Goal: Information Seeking & Learning: Compare options

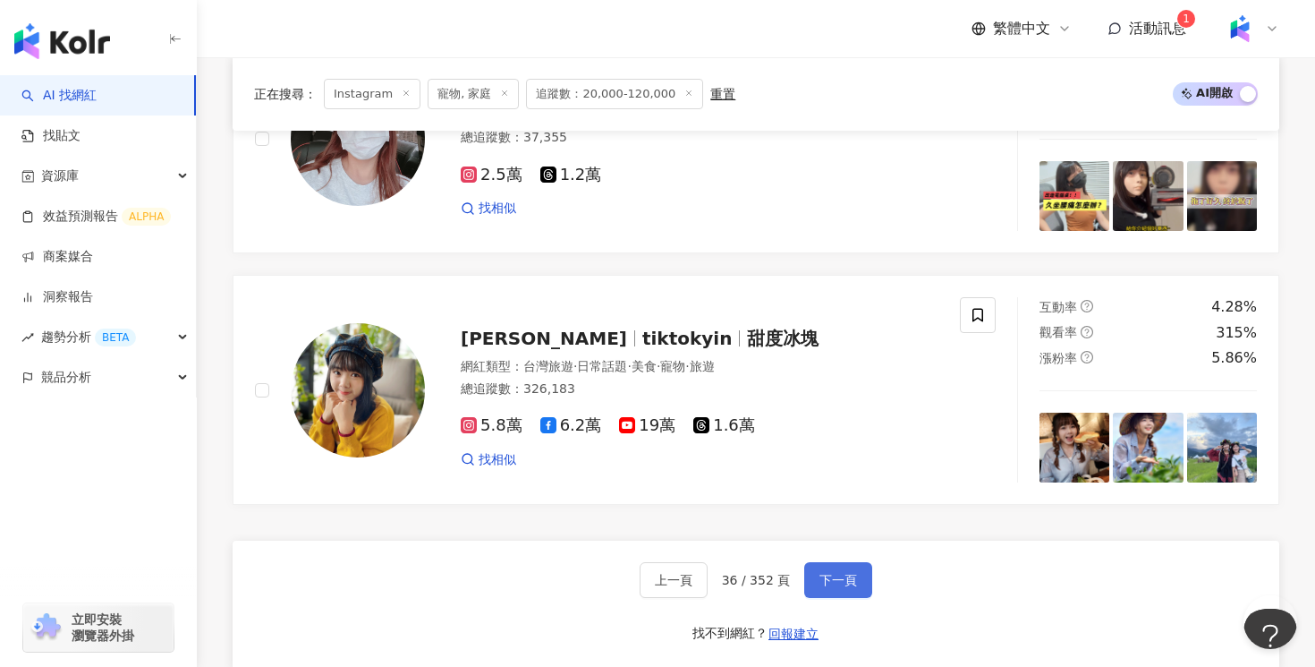
click at [833, 573] on span "下一頁" at bounding box center [839, 580] width 38 height 14
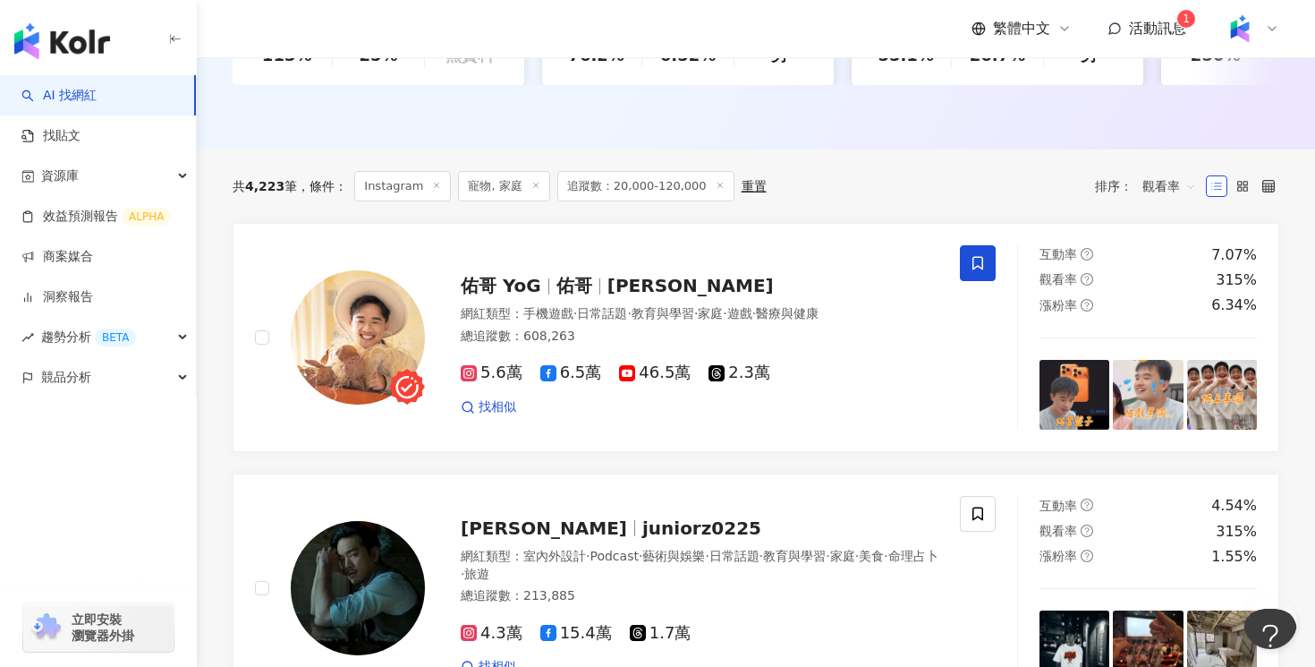
scroll to position [550, 0]
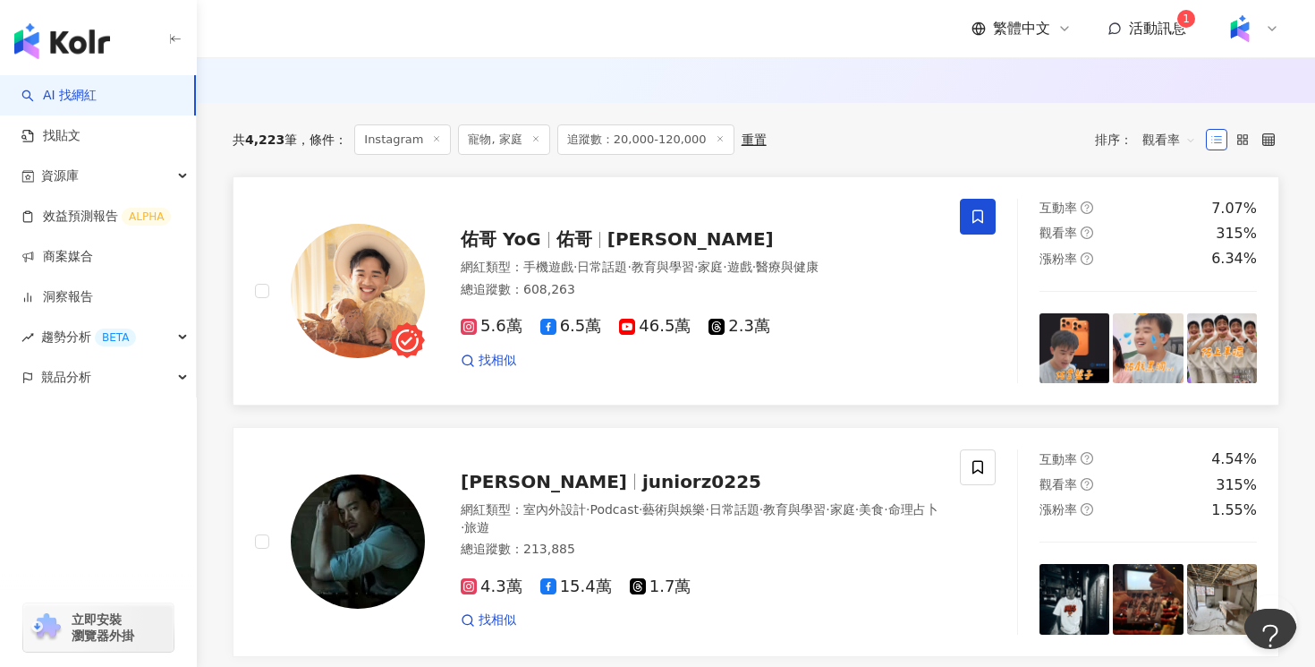
click at [650, 286] on div "總追蹤數 ： 608,263" at bounding box center [700, 290] width 478 height 18
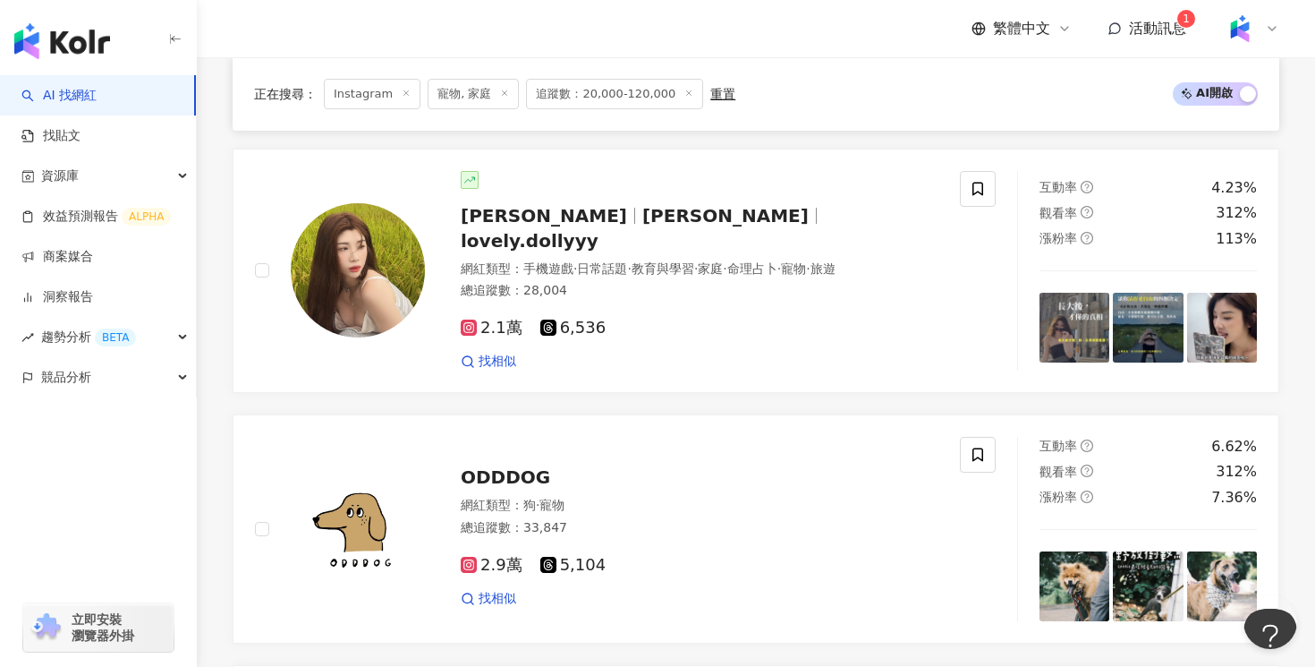
scroll to position [2105, 0]
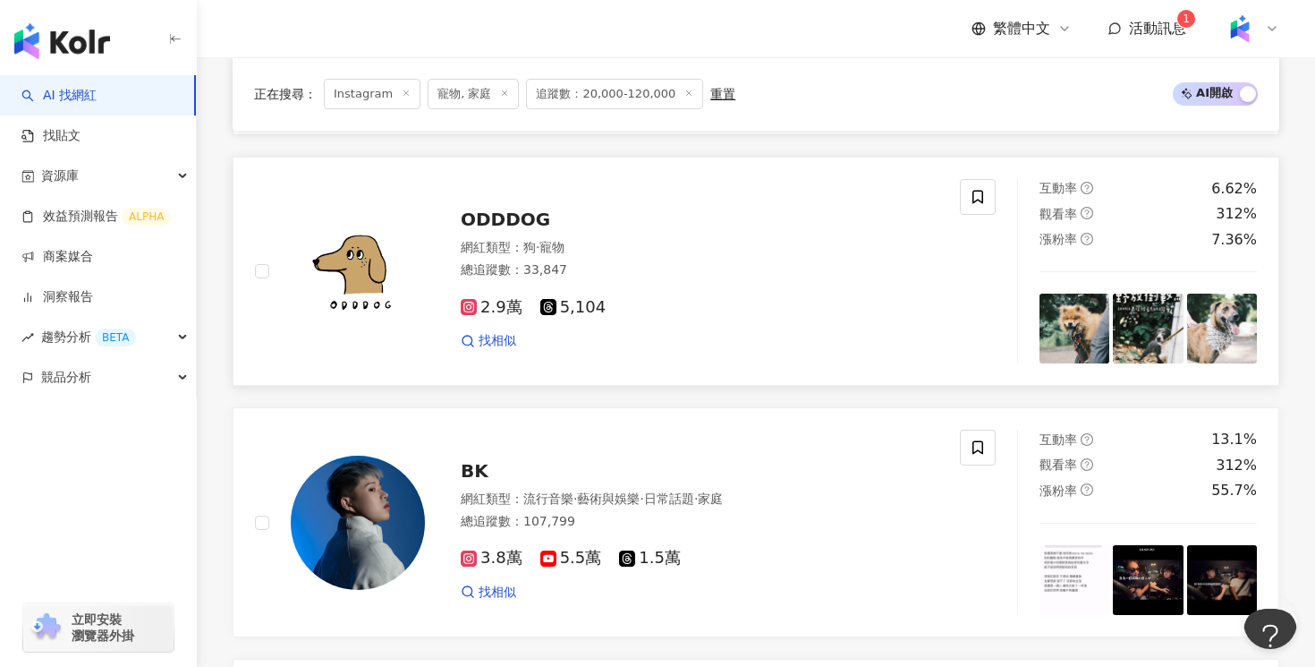
click at [721, 284] on div "2.9萬 5,104 找相似" at bounding box center [700, 317] width 478 height 66
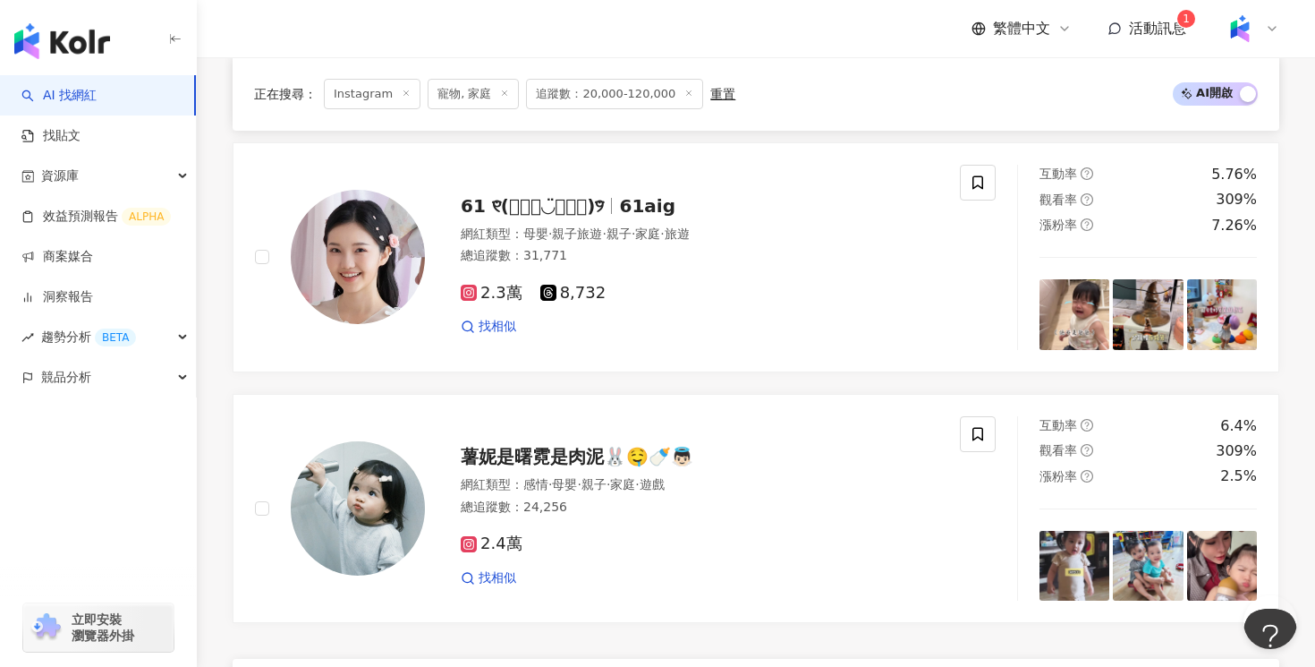
scroll to position [3122, 0]
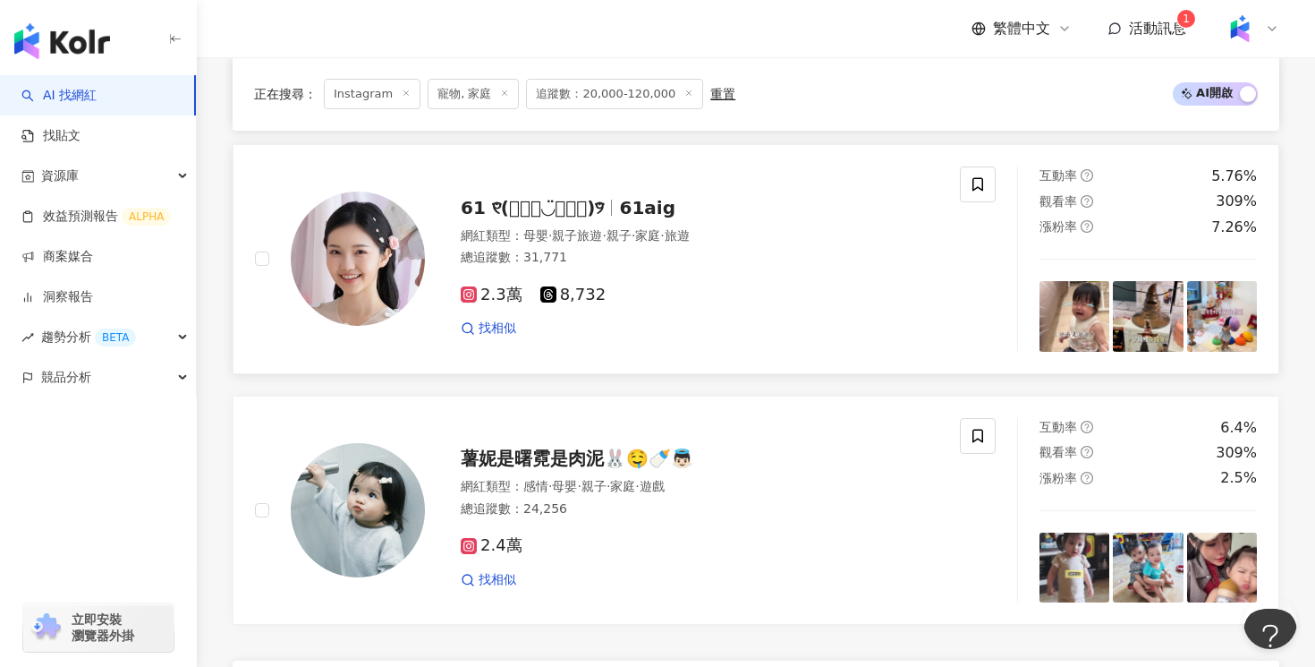
click at [678, 320] on div "61 ୧⃛(๑⃙⃘◡̈︎๑⃙⃘)୨⃛ 61aig 網紅類型 ： 母嬰 · 親子旅遊 · 親子 · 家庭 · 旅遊 總追蹤數 ： 31,771 2.3萬 8,7…" at bounding box center [607, 258] width 705 height 185
click at [617, 537] on div "2.4萬" at bounding box center [700, 546] width 478 height 20
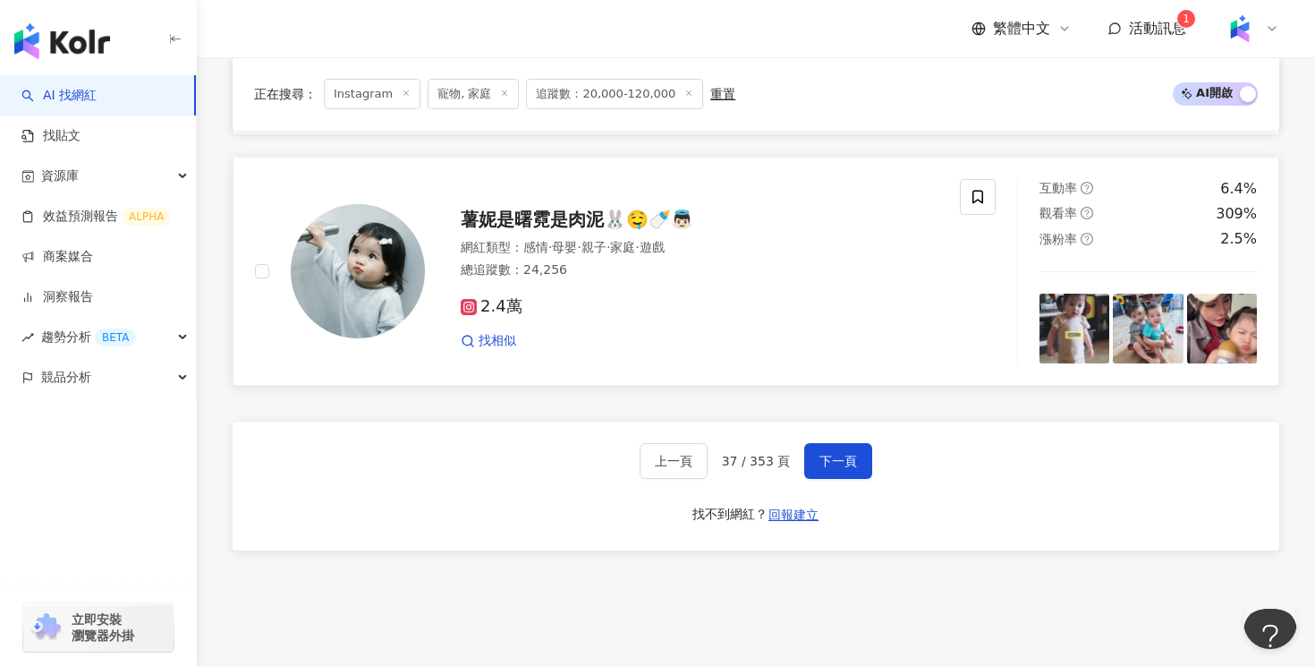
scroll to position [3472, 0]
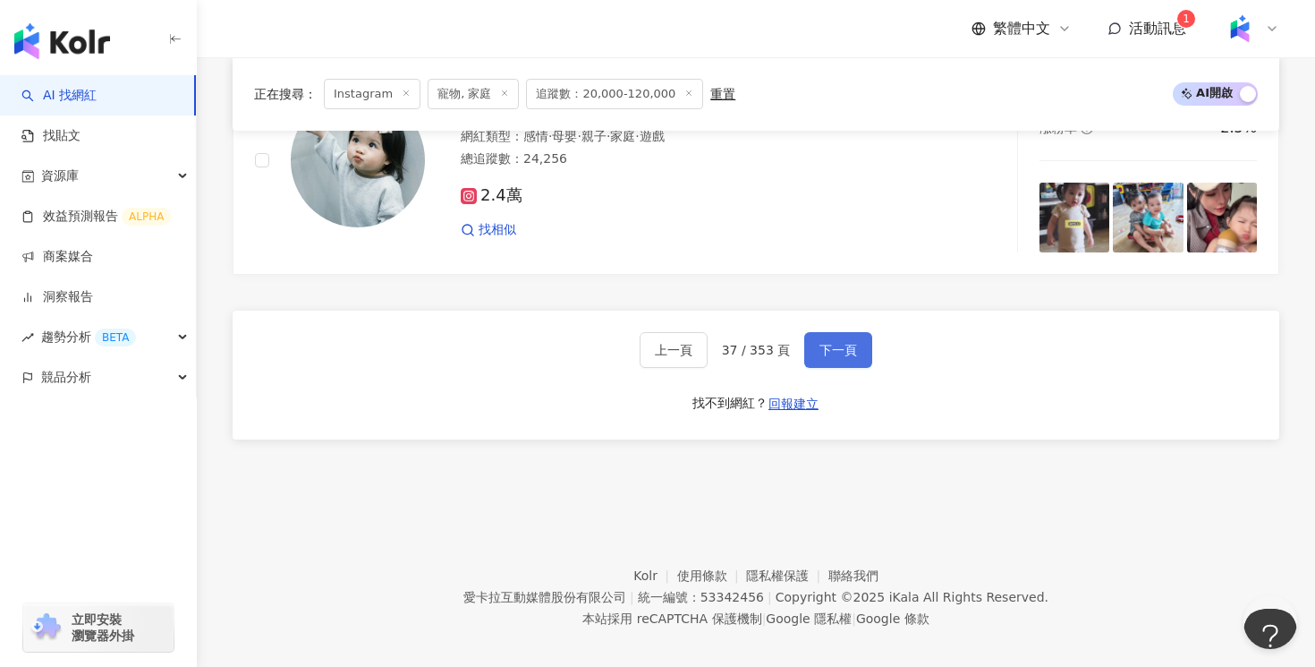
click at [844, 345] on button "下一頁" at bounding box center [838, 350] width 68 height 36
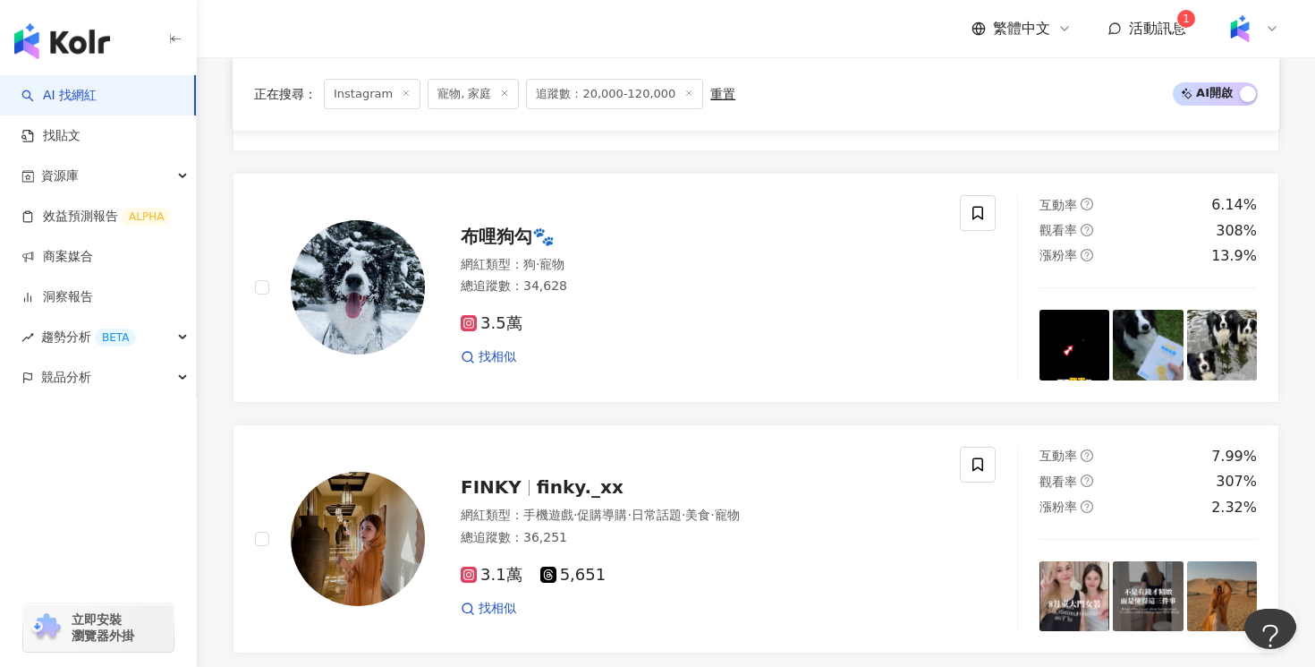
scroll to position [814, 0]
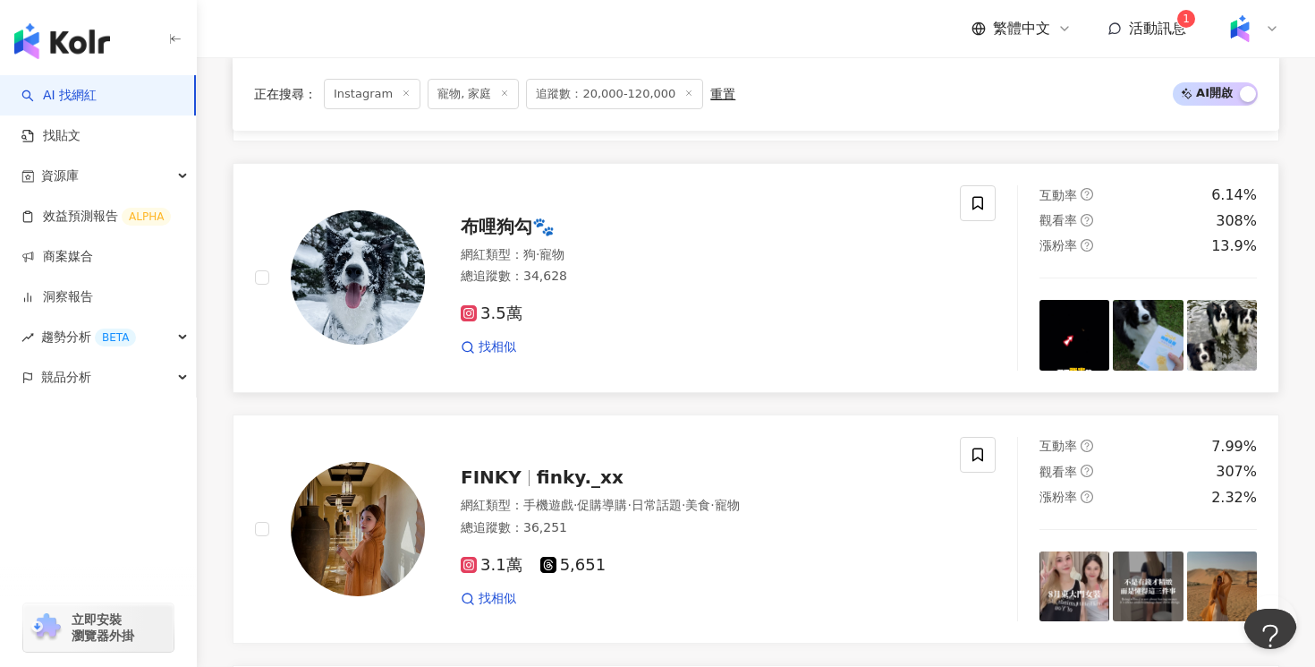
click at [746, 294] on div "3.5萬 找相似" at bounding box center [700, 323] width 478 height 66
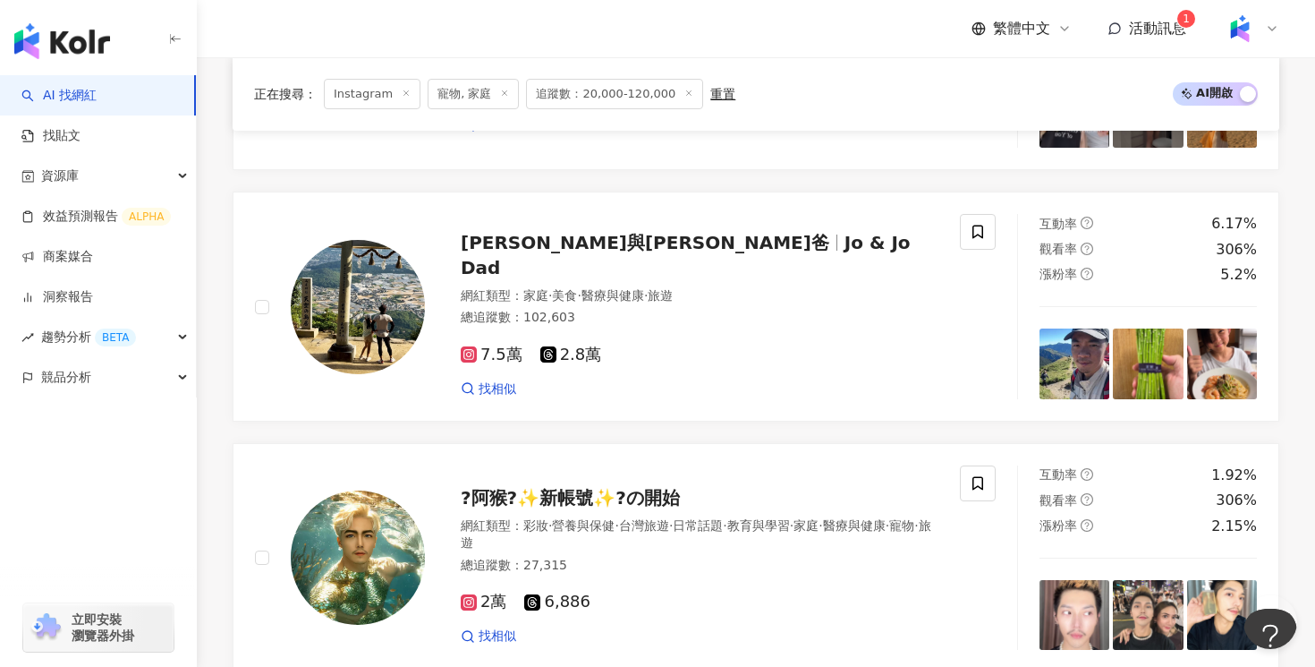
scroll to position [1334, 0]
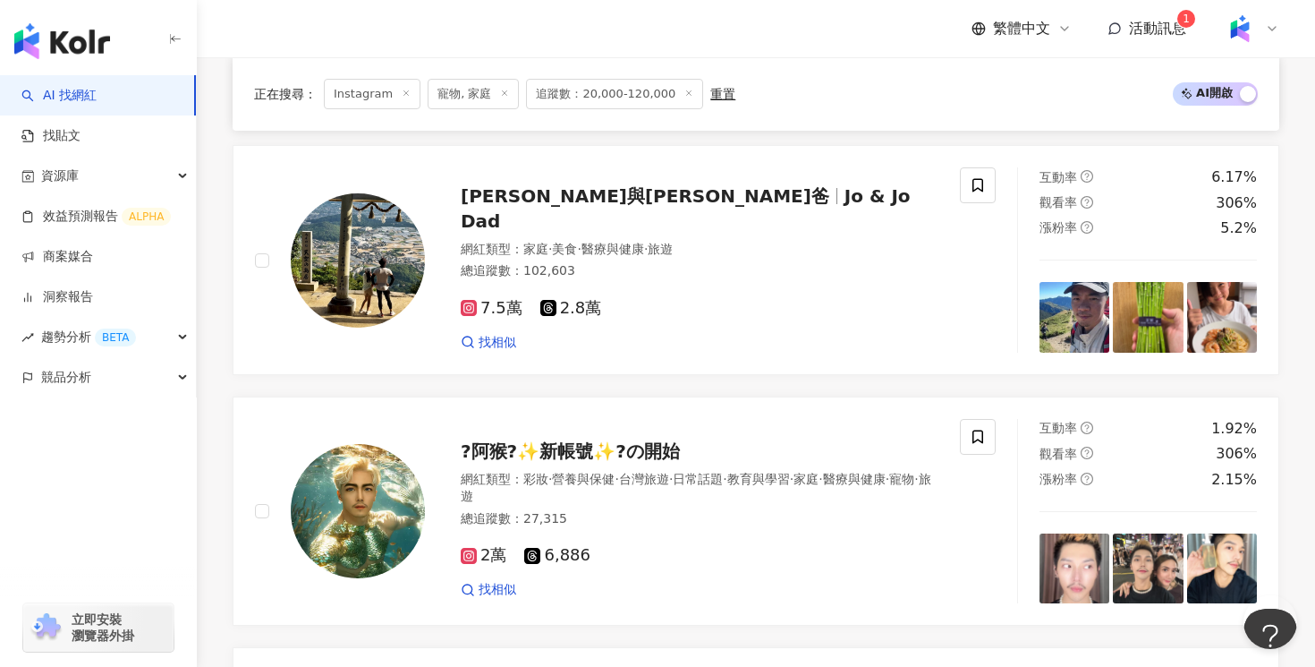
click at [746, 299] on div "7.5萬 2.8萬" at bounding box center [700, 309] width 478 height 20
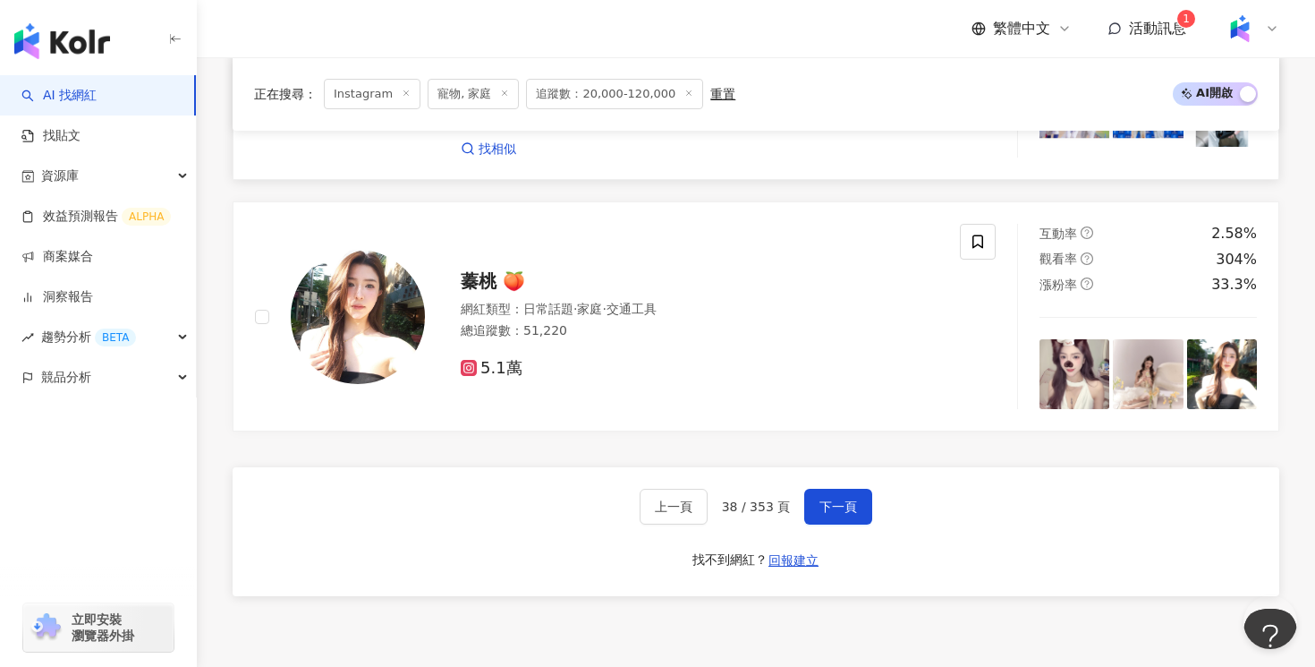
scroll to position [3458, 0]
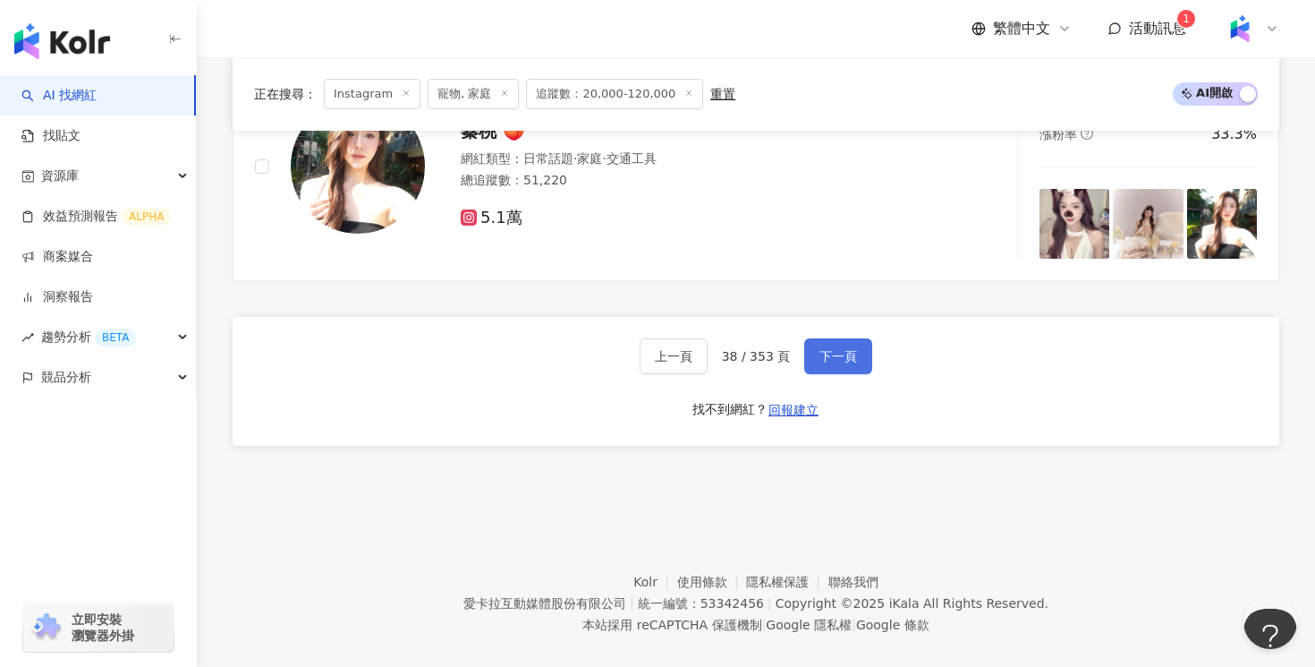
click at [829, 349] on span "下一頁" at bounding box center [839, 356] width 38 height 14
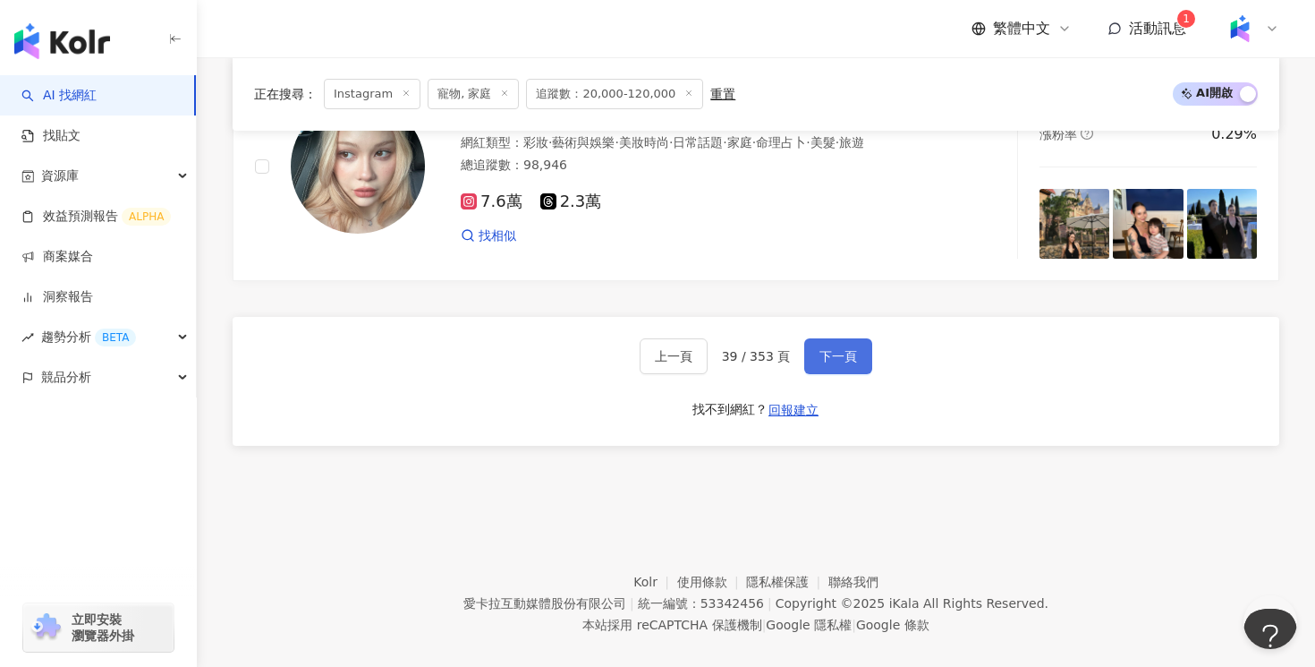
click at [829, 349] on span "下一頁" at bounding box center [839, 356] width 38 height 14
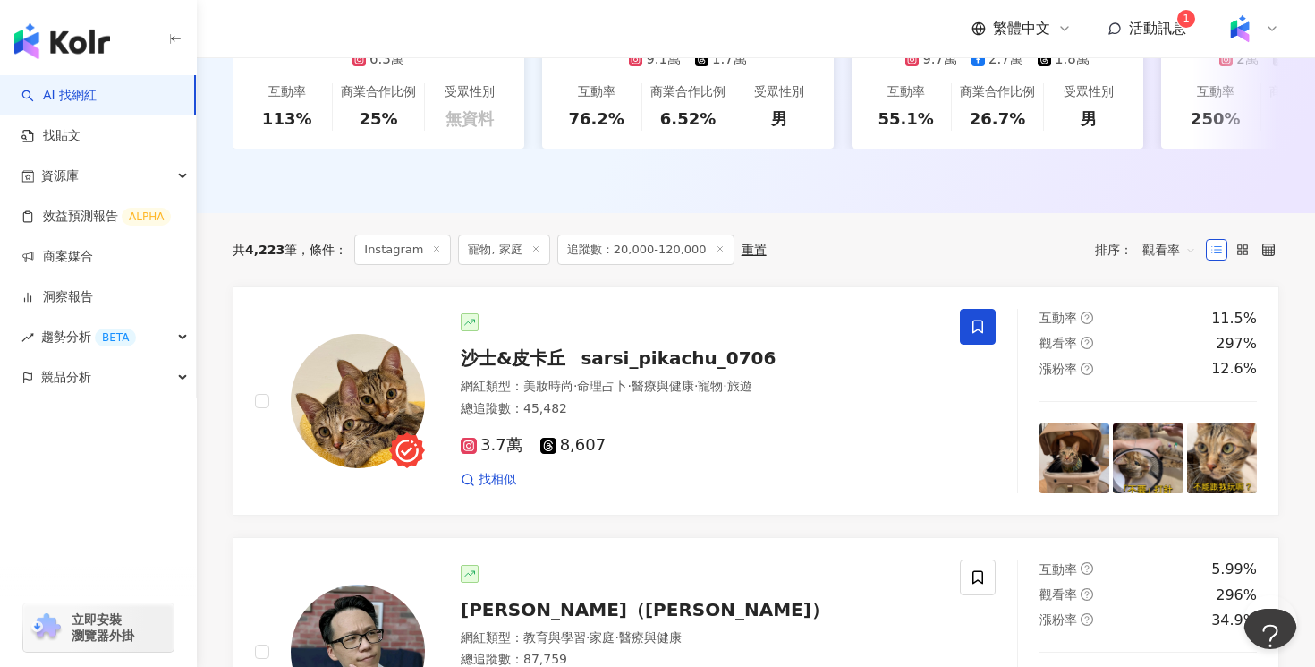
scroll to position [540, 0]
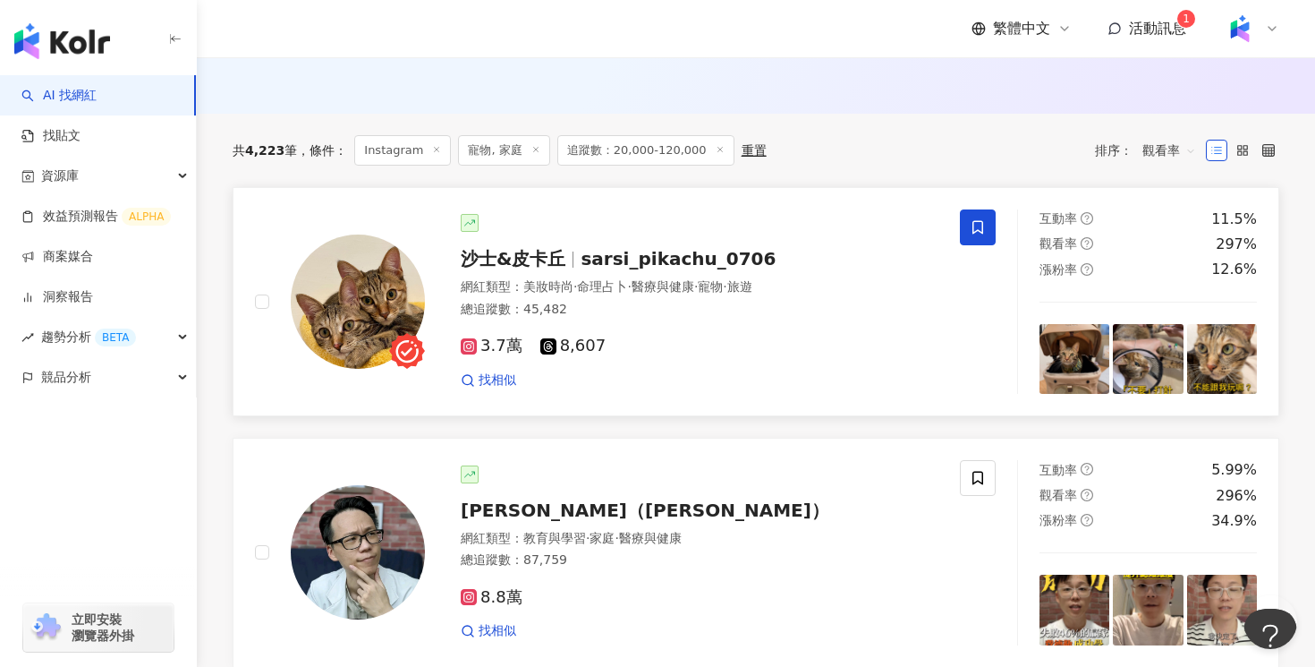
click at [742, 339] on div "3.7萬 8,607" at bounding box center [700, 346] width 478 height 20
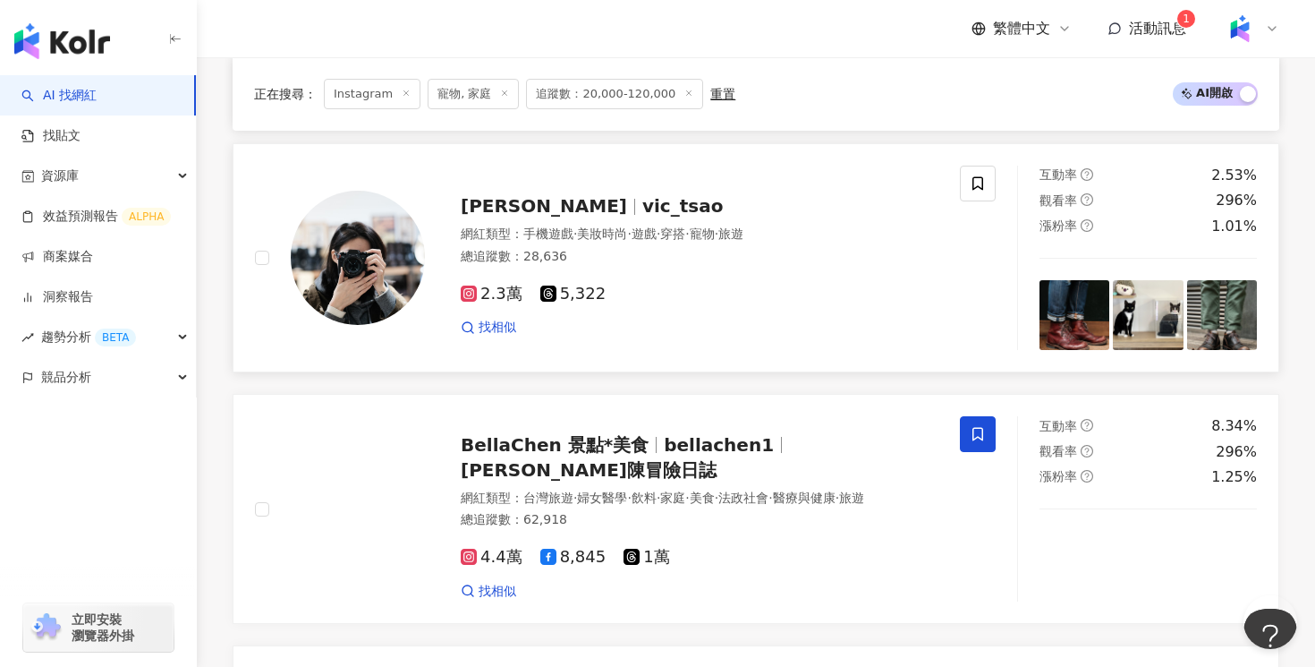
scroll to position [1116, 0]
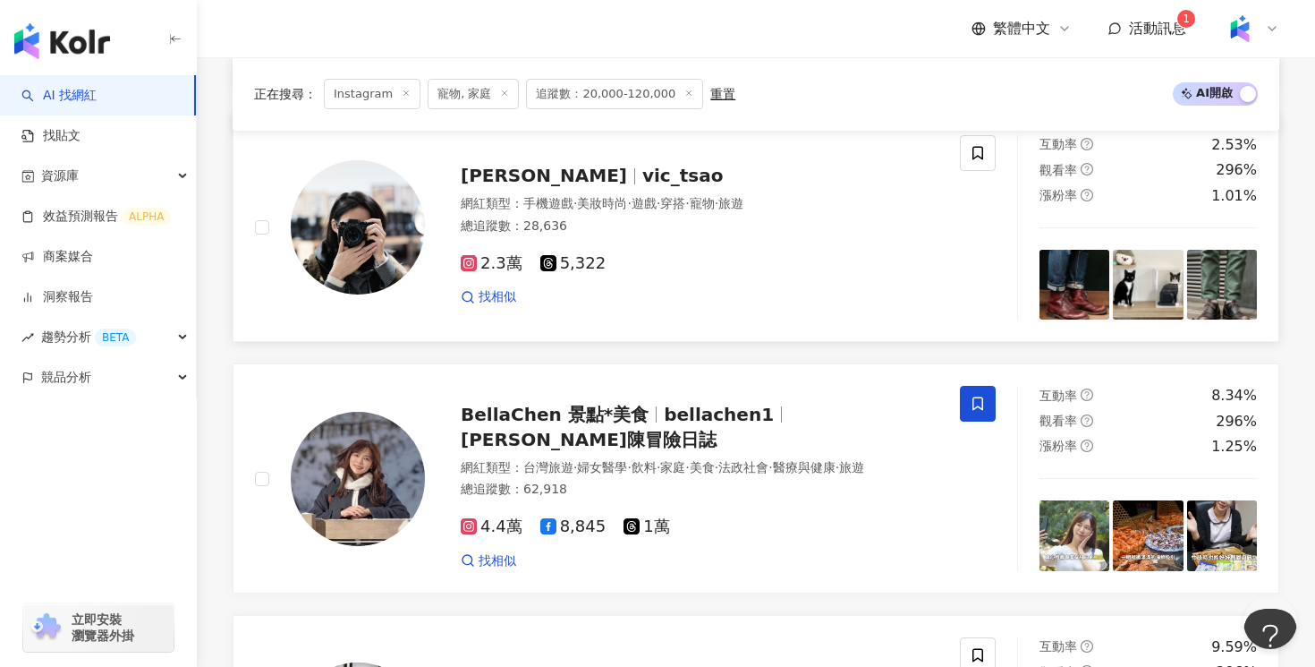
click at [704, 292] on div "找相似" at bounding box center [700, 297] width 478 height 18
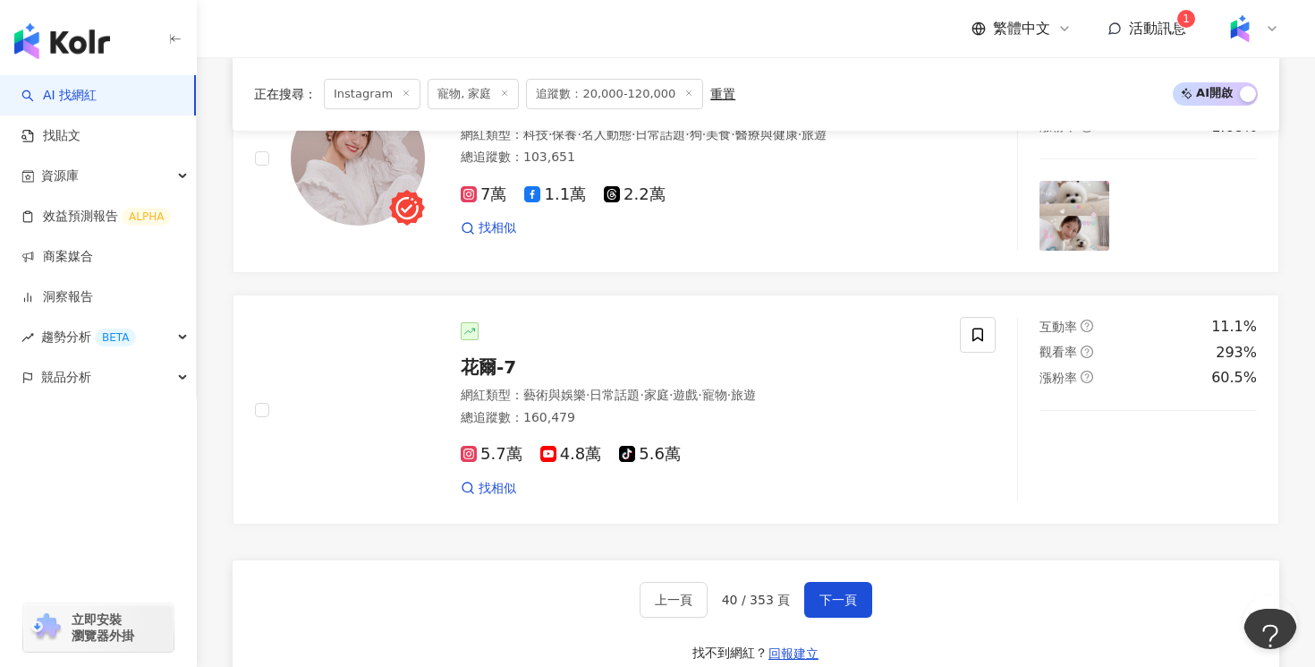
scroll to position [3246, 0]
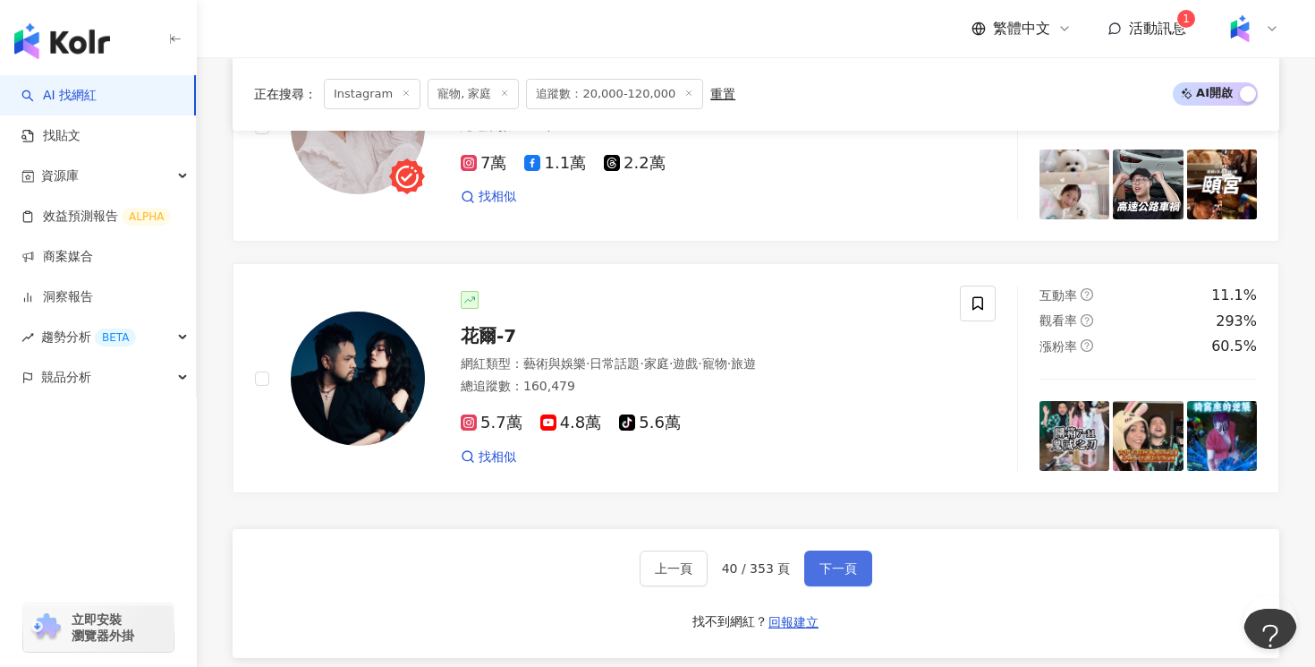
click at [850, 561] on span "下一頁" at bounding box center [839, 568] width 38 height 14
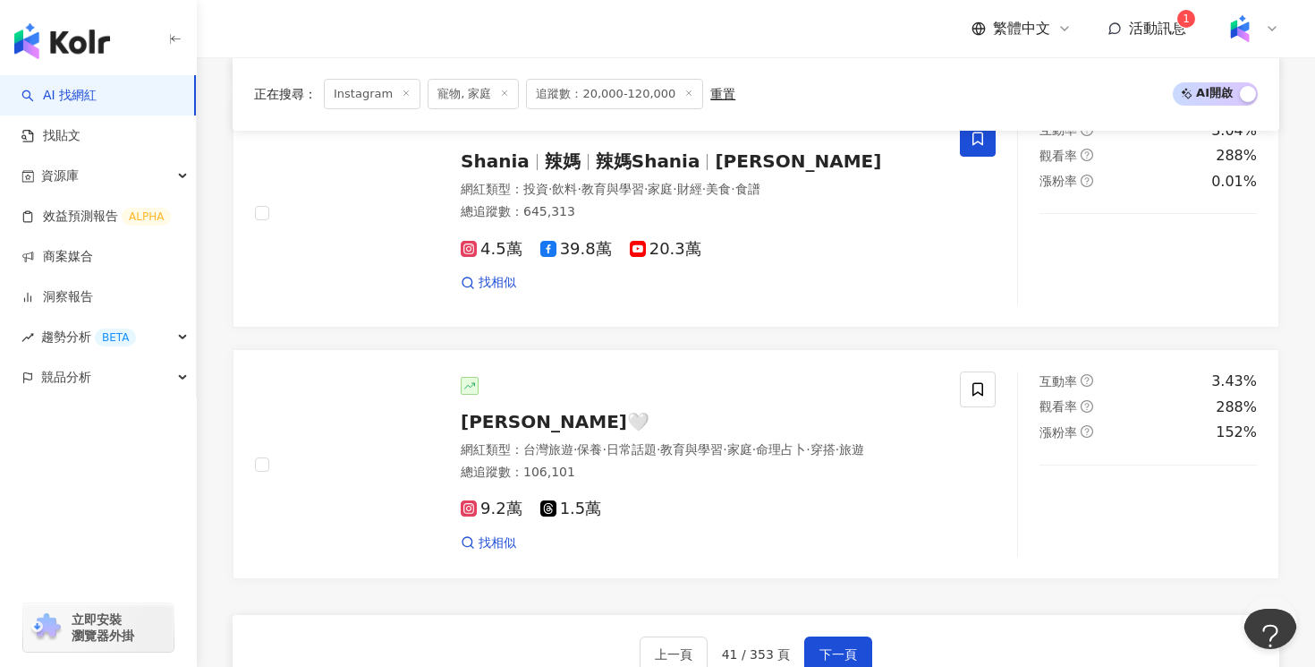
scroll to position [3156, 0]
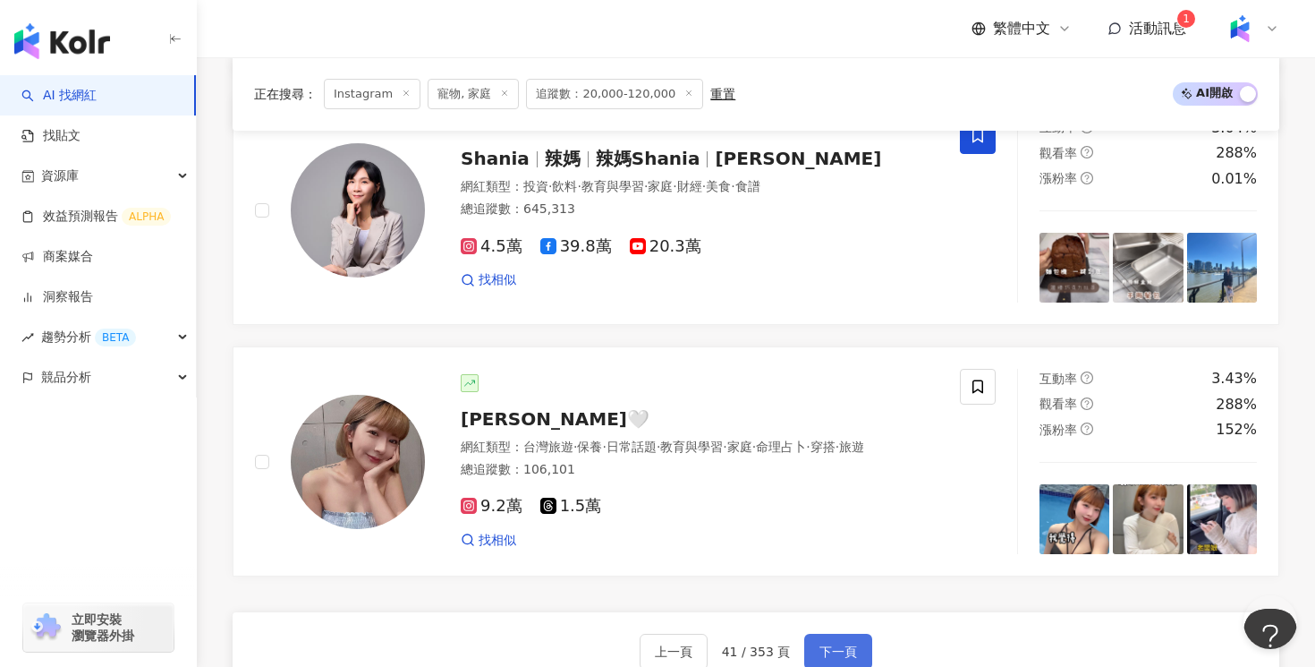
click at [822, 644] on span "下一頁" at bounding box center [839, 651] width 38 height 14
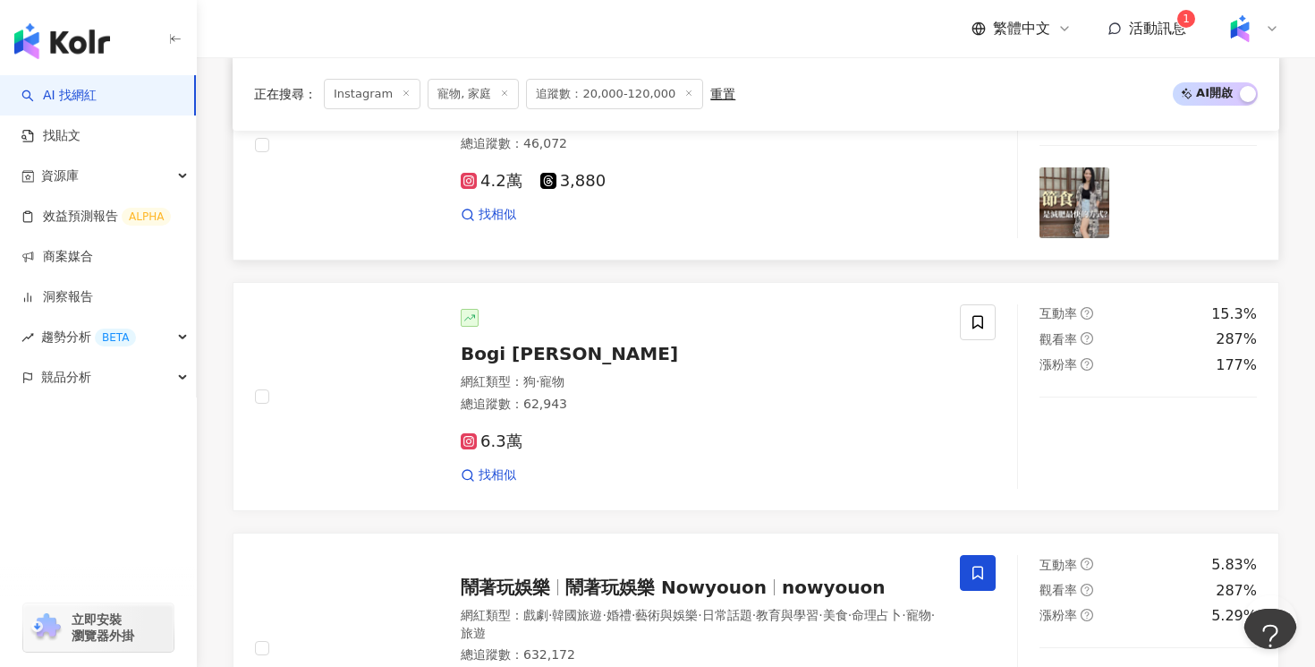
scroll to position [950, 0]
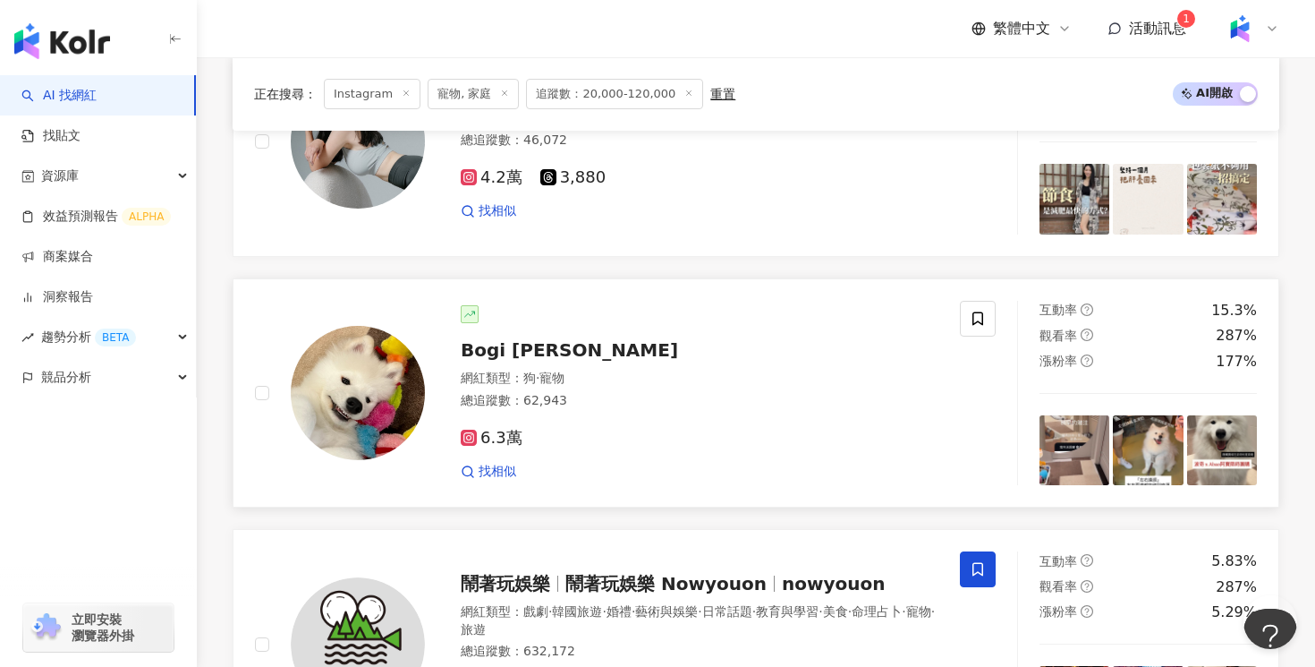
click at [804, 411] on div "網紅類型 ： 狗 · 寵物 總追蹤數 ： 62,943" at bounding box center [700, 392] width 478 height 44
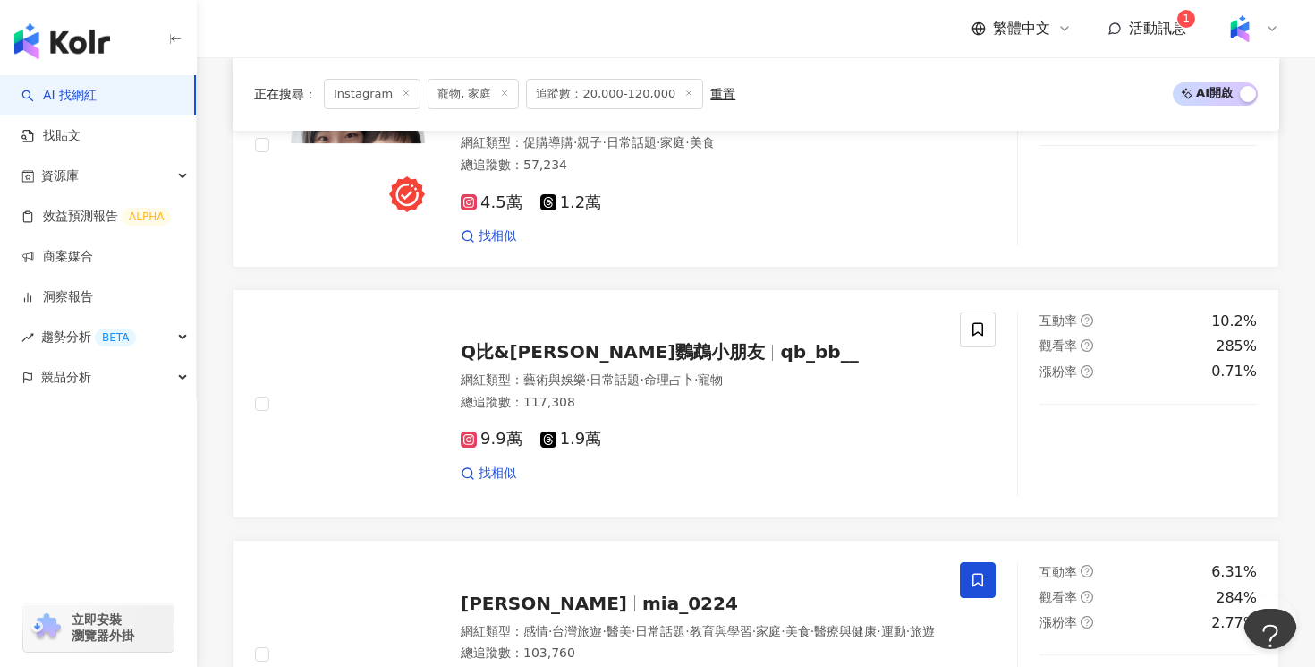
scroll to position [2457, 0]
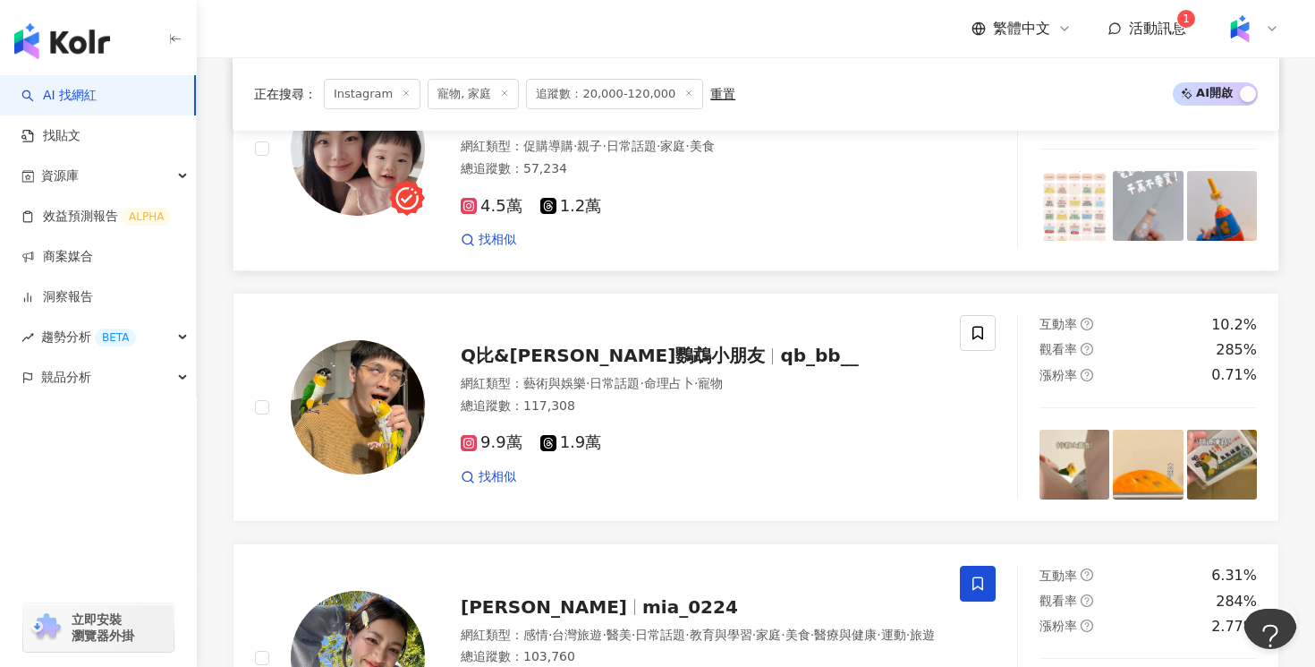
click at [658, 231] on div "找相似" at bounding box center [700, 240] width 478 height 18
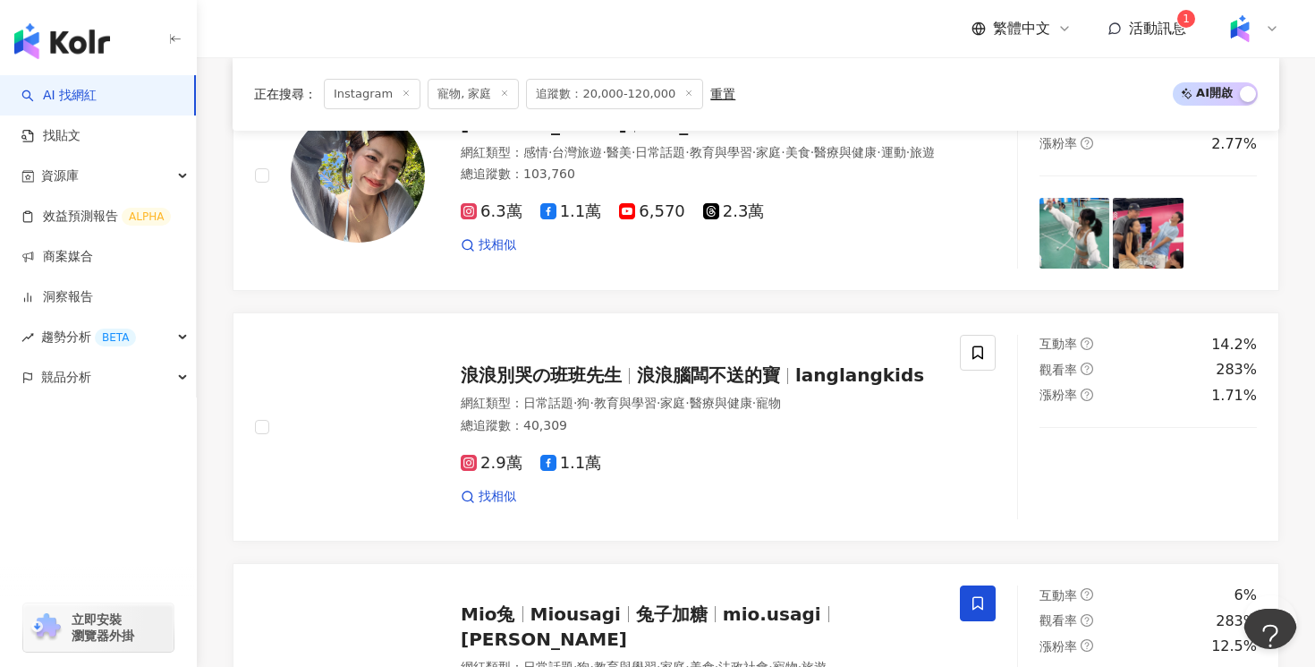
scroll to position [2952, 0]
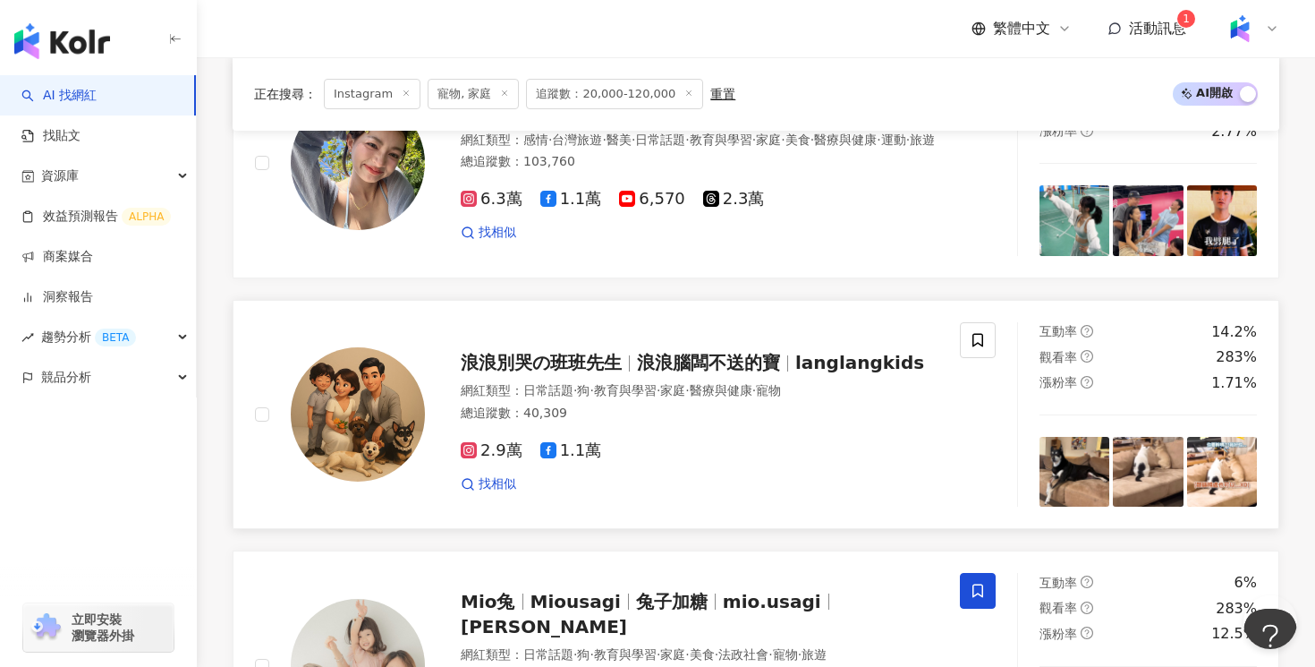
click at [670, 441] on div "2.9萬 1.1萬" at bounding box center [700, 451] width 478 height 20
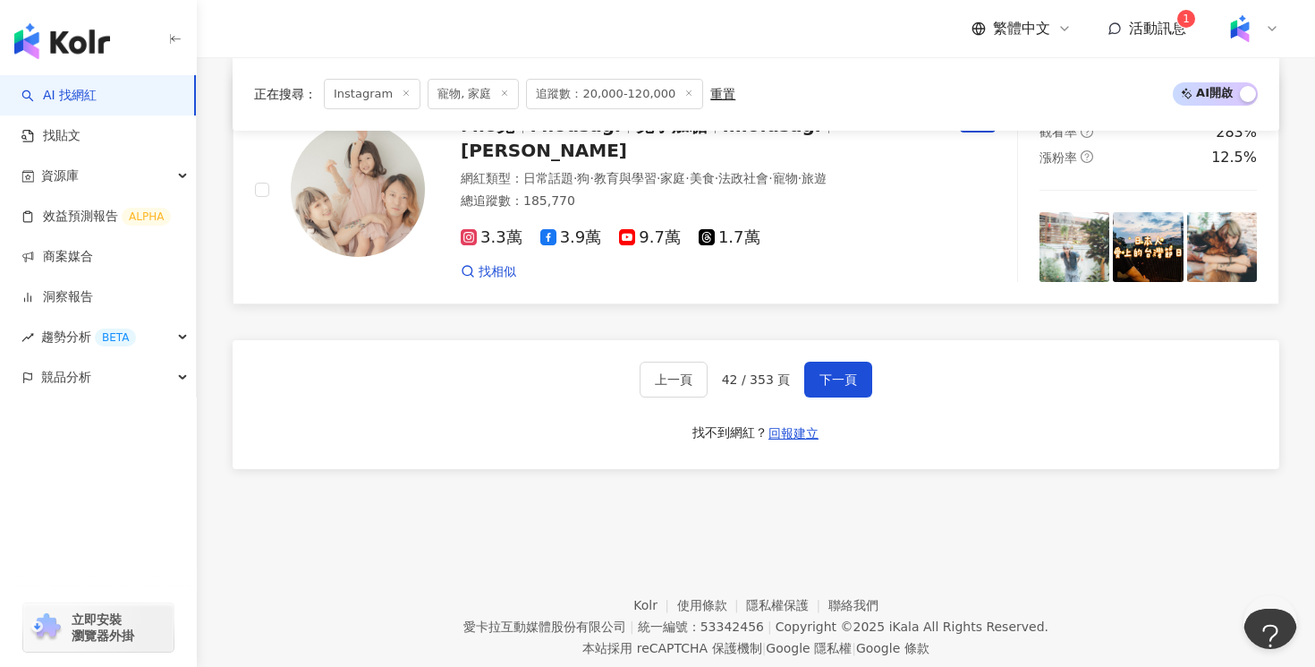
click at [639, 226] on div "3.3萬 3.9萬 9.7萬 1.7萬 找相似" at bounding box center [700, 247] width 478 height 66
click at [837, 372] on span "下一頁" at bounding box center [839, 379] width 38 height 14
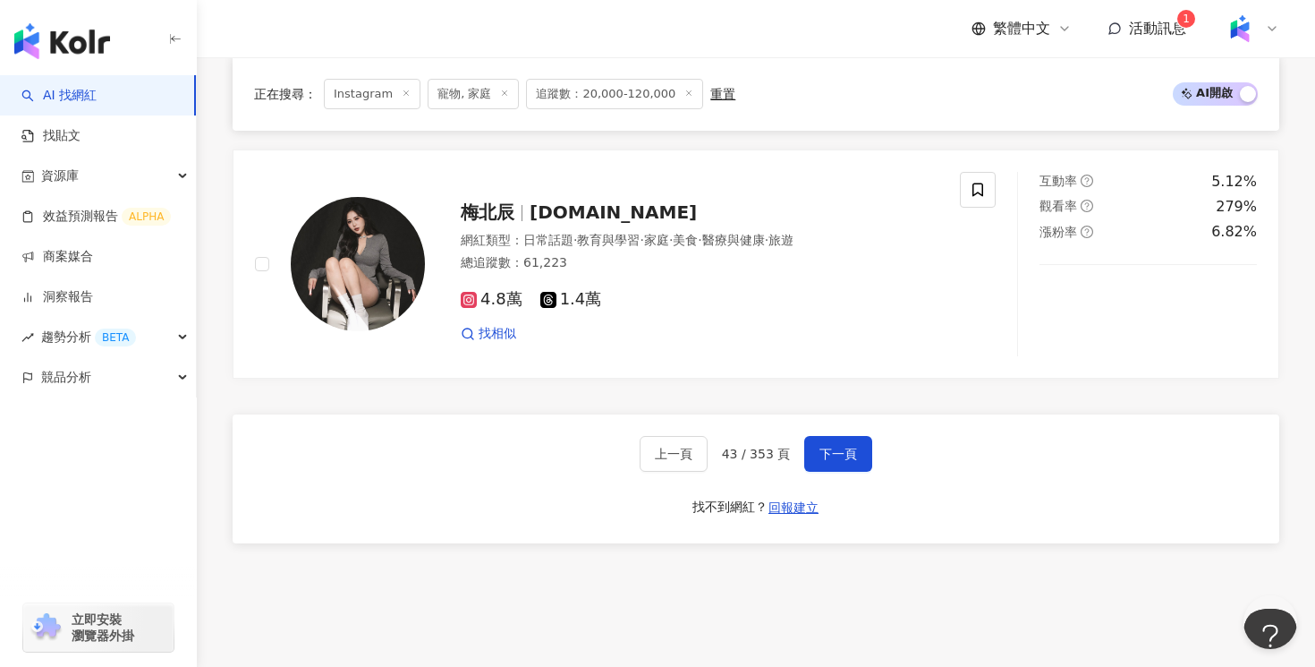
scroll to position [3361, 0]
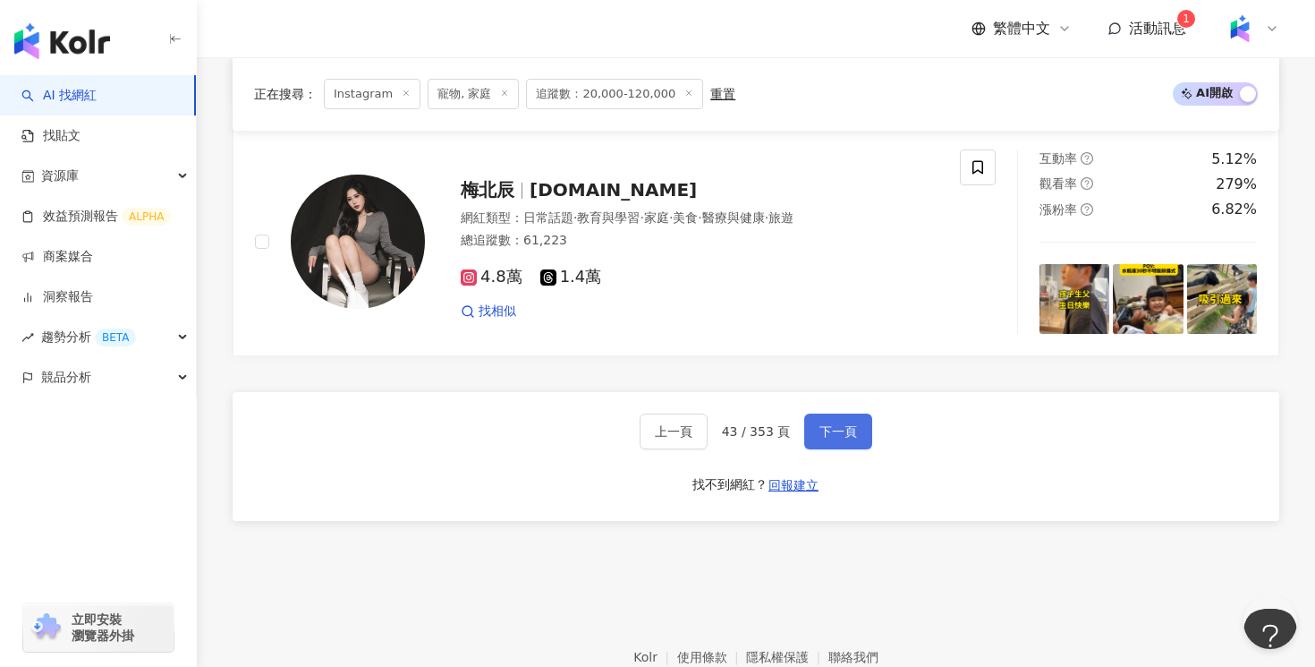
click at [855, 429] on button "下一頁" at bounding box center [838, 431] width 68 height 36
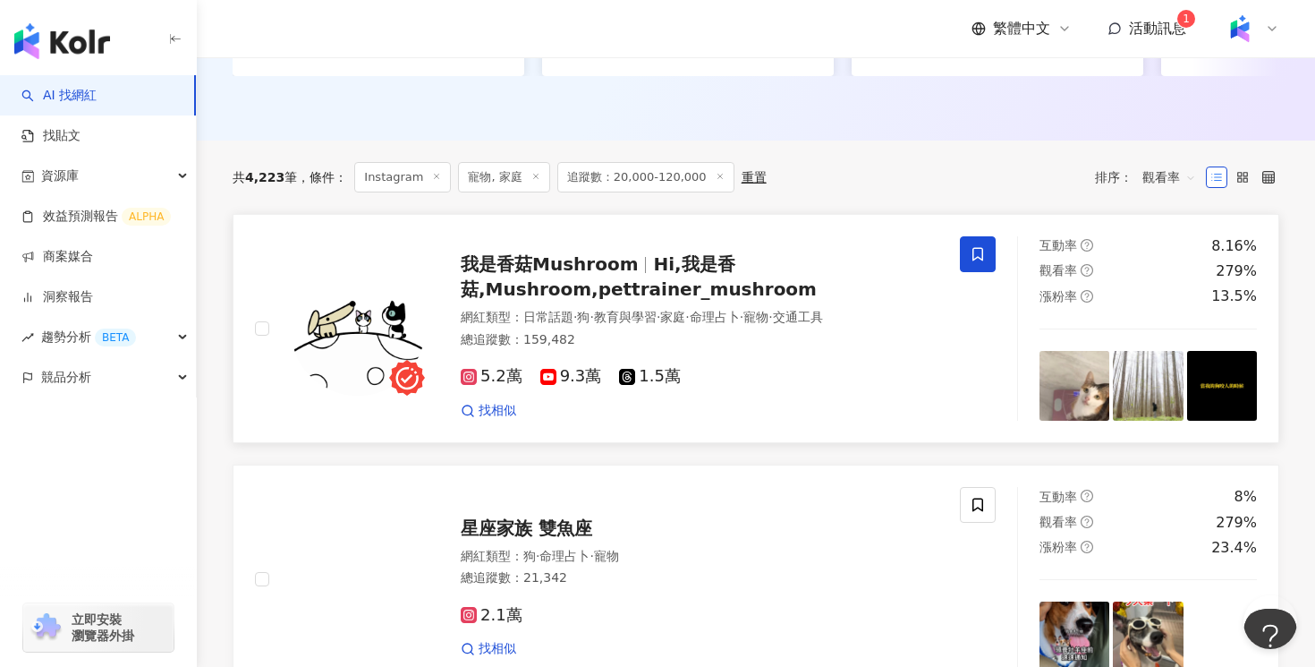
scroll to position [544, 0]
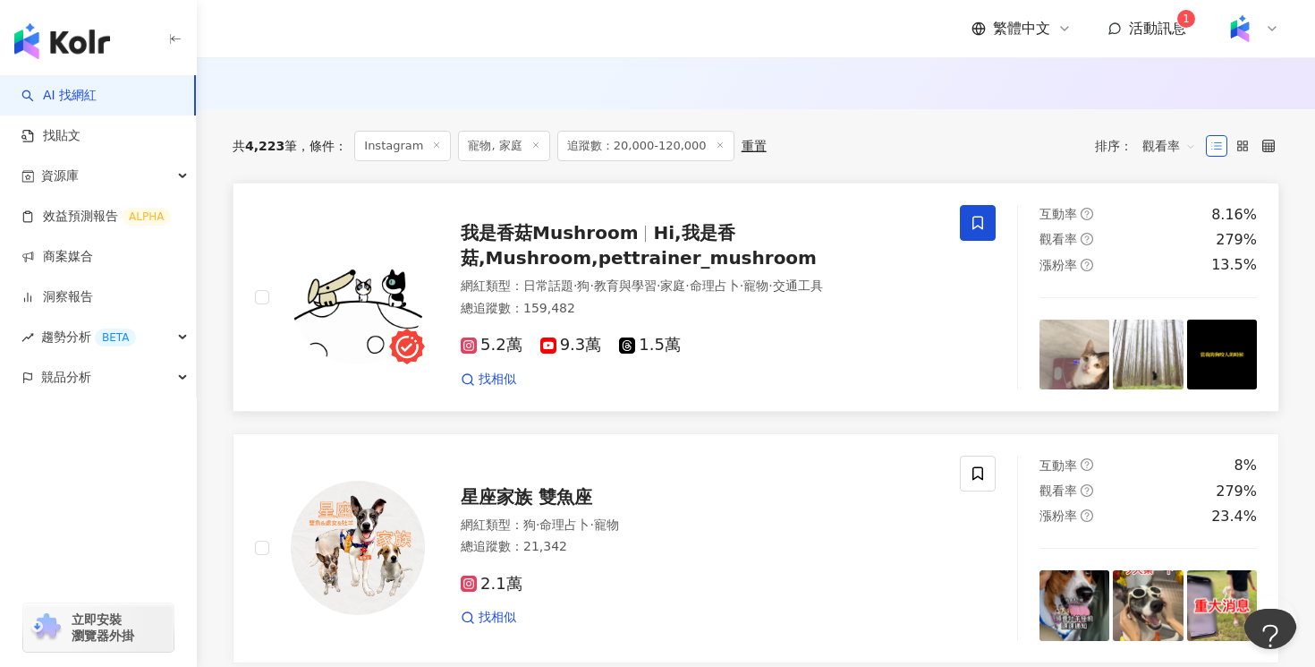
click at [793, 321] on div "5.2萬 9.3萬 1.5萬 找相似" at bounding box center [700, 354] width 478 height 66
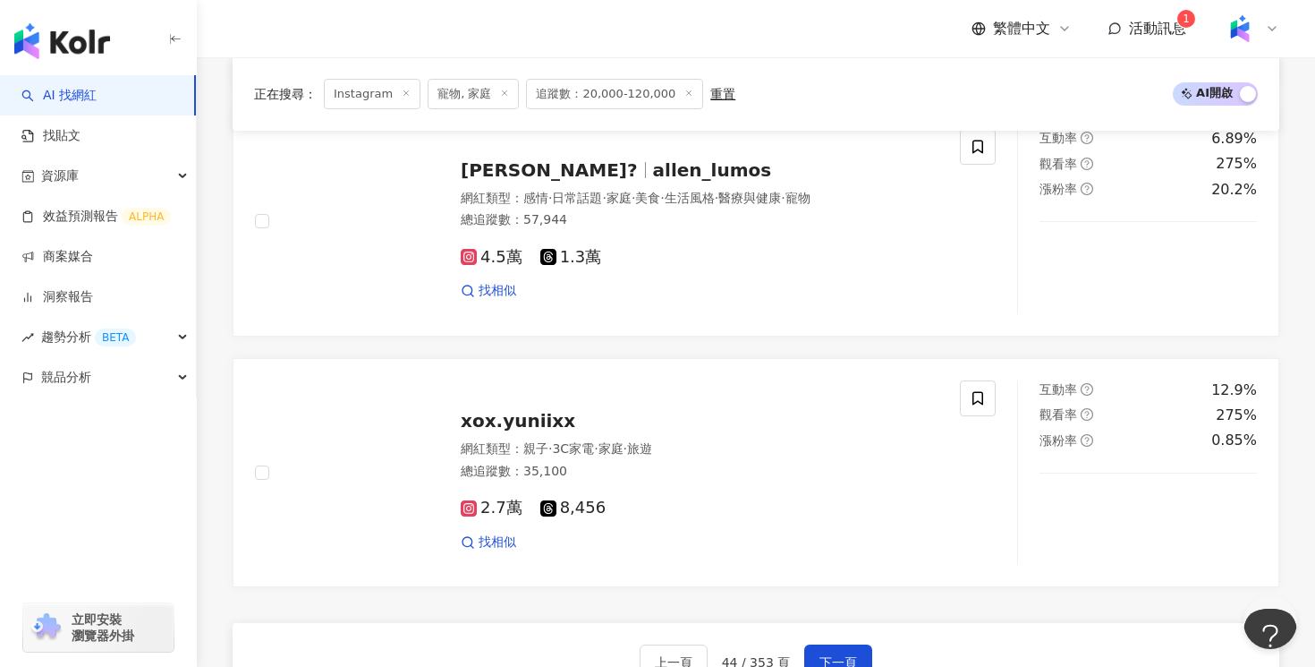
scroll to position [3194, 0]
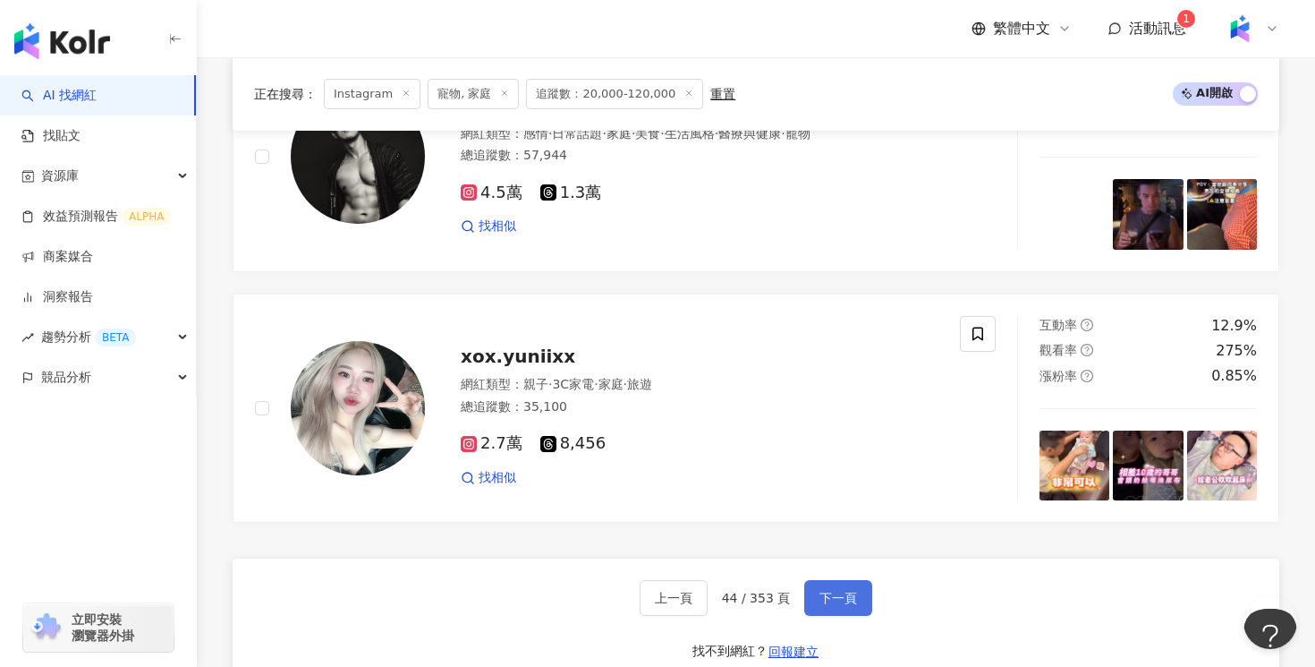
click at [822, 603] on span "下一頁" at bounding box center [839, 598] width 38 height 14
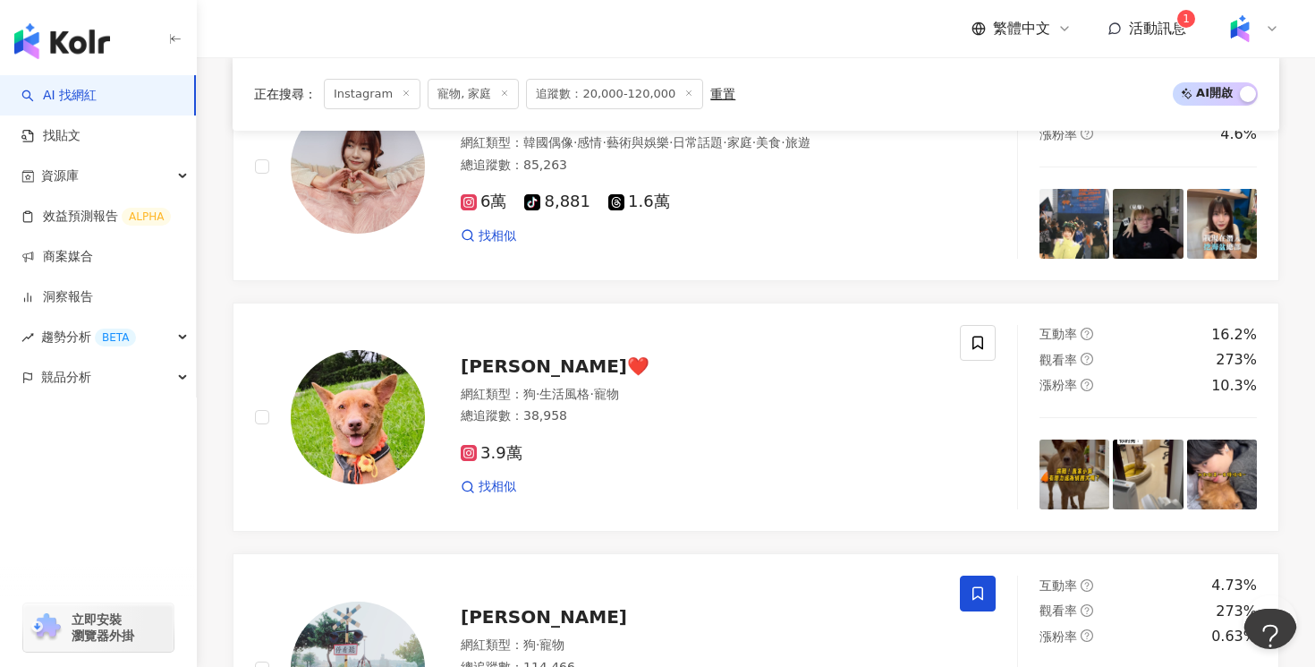
scroll to position [1965, 0]
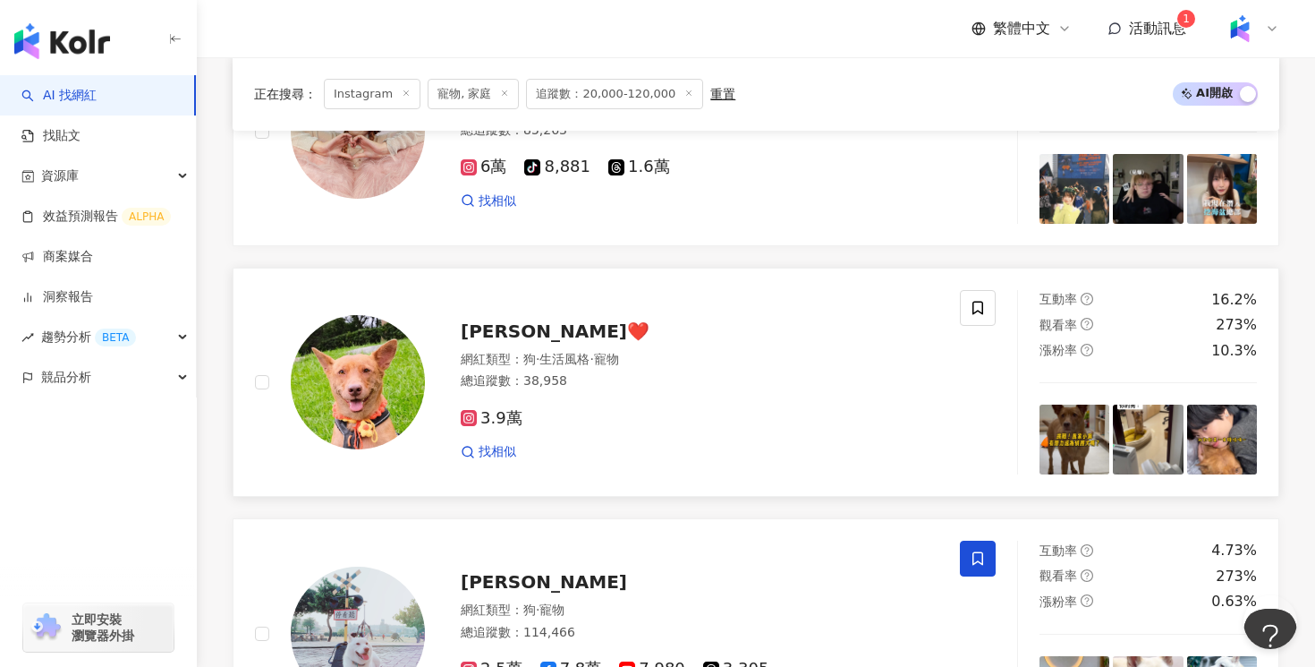
click at [768, 421] on div "3.9萬" at bounding box center [700, 419] width 478 height 20
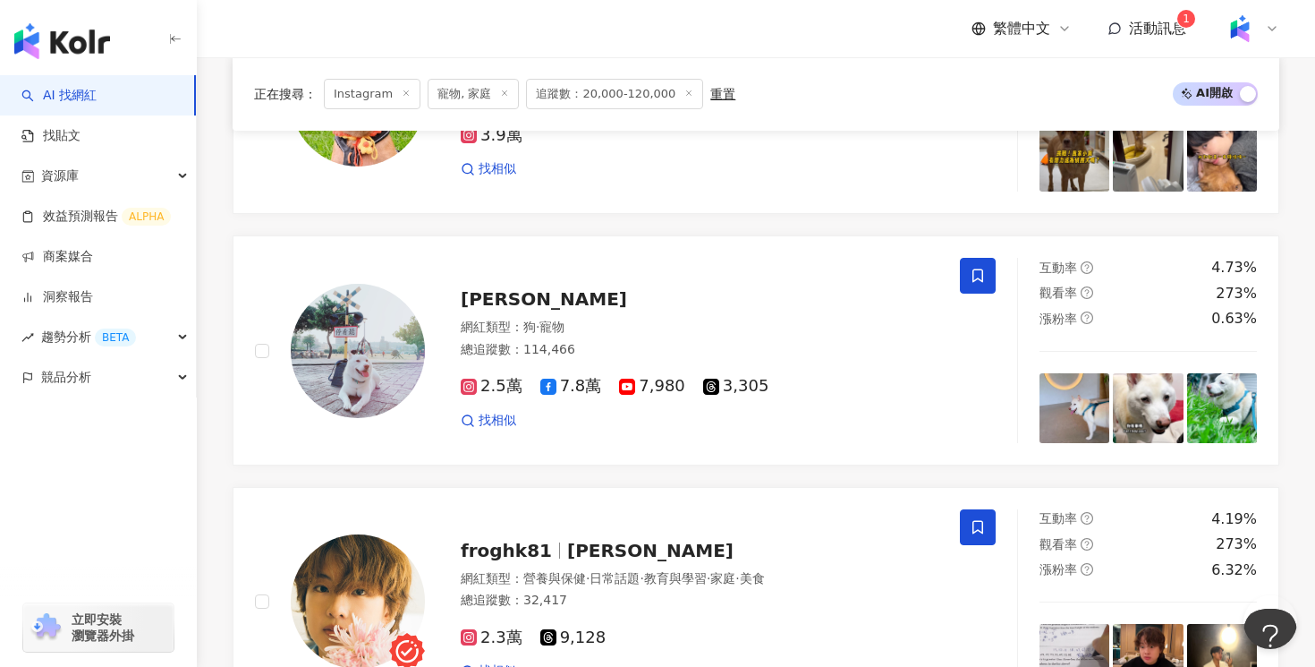
scroll to position [2289, 0]
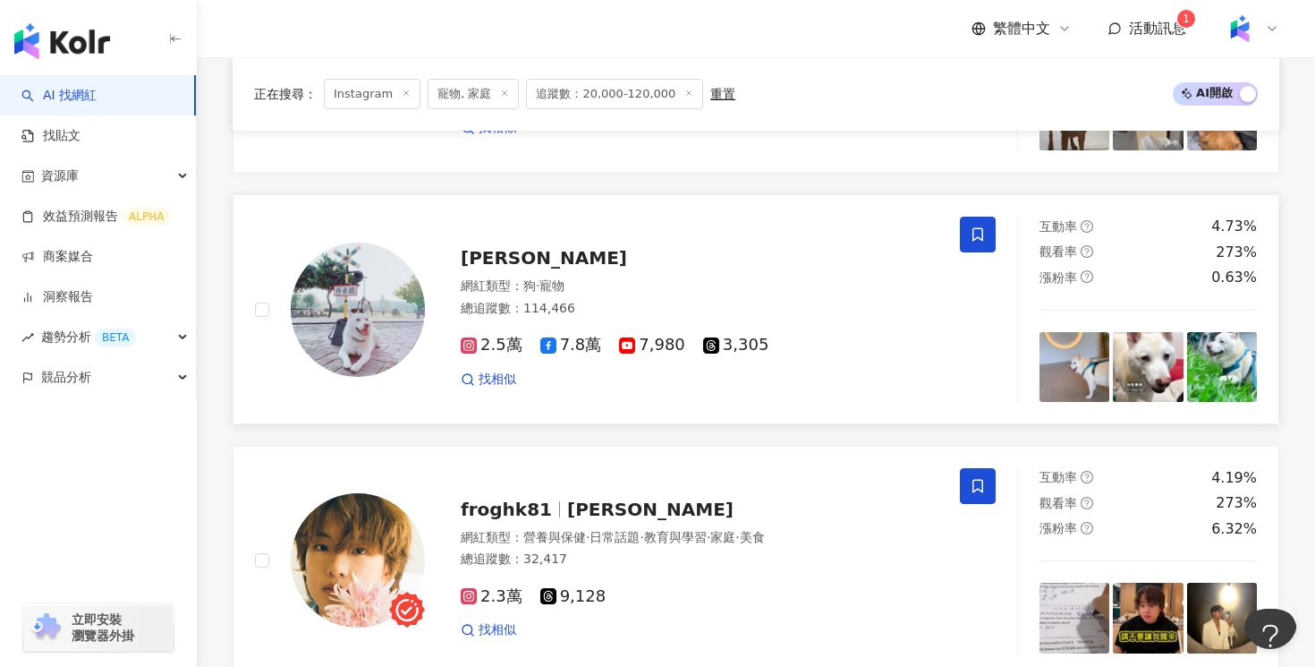
click at [733, 263] on div "白柴小阿呆" at bounding box center [700, 257] width 478 height 25
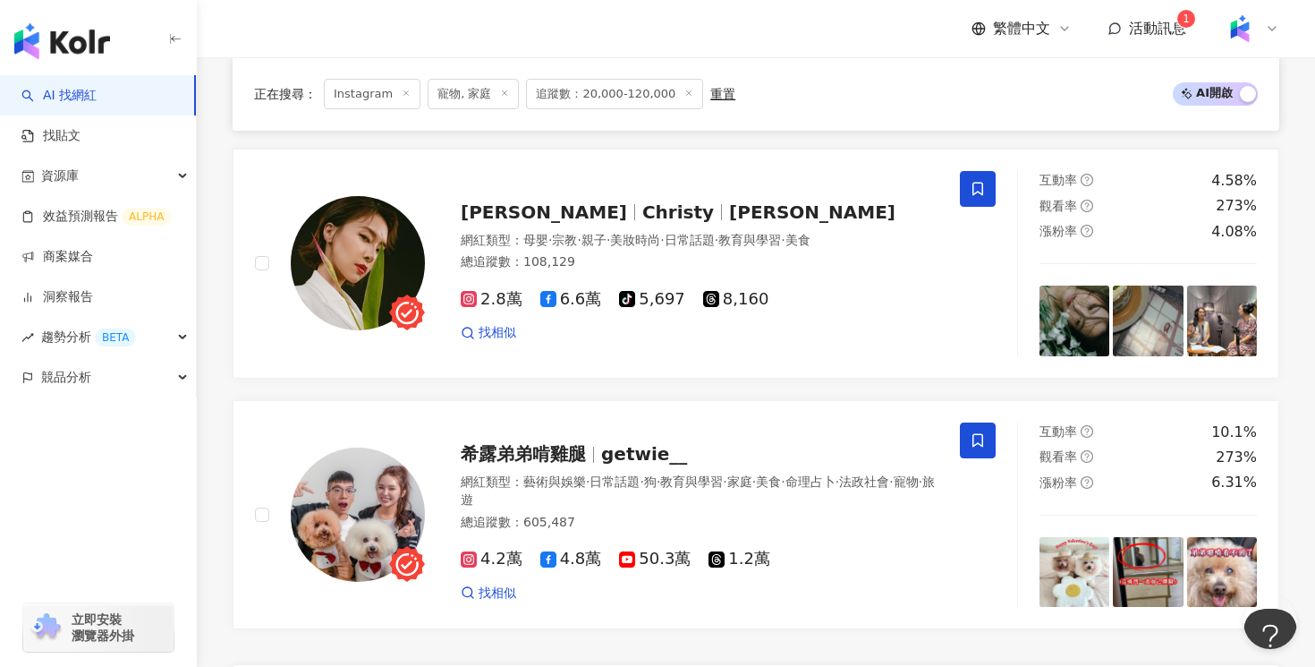
scroll to position [3186, 0]
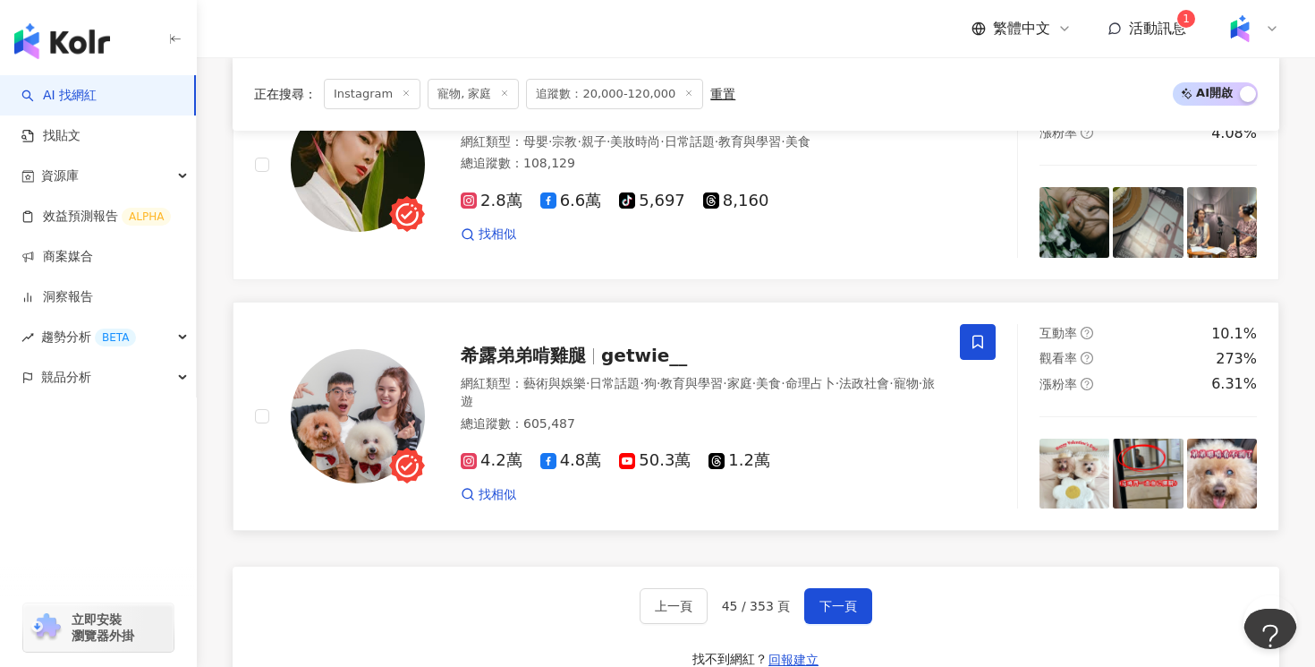
click at [702, 422] on div "總追蹤數 ： 605,487" at bounding box center [700, 424] width 478 height 18
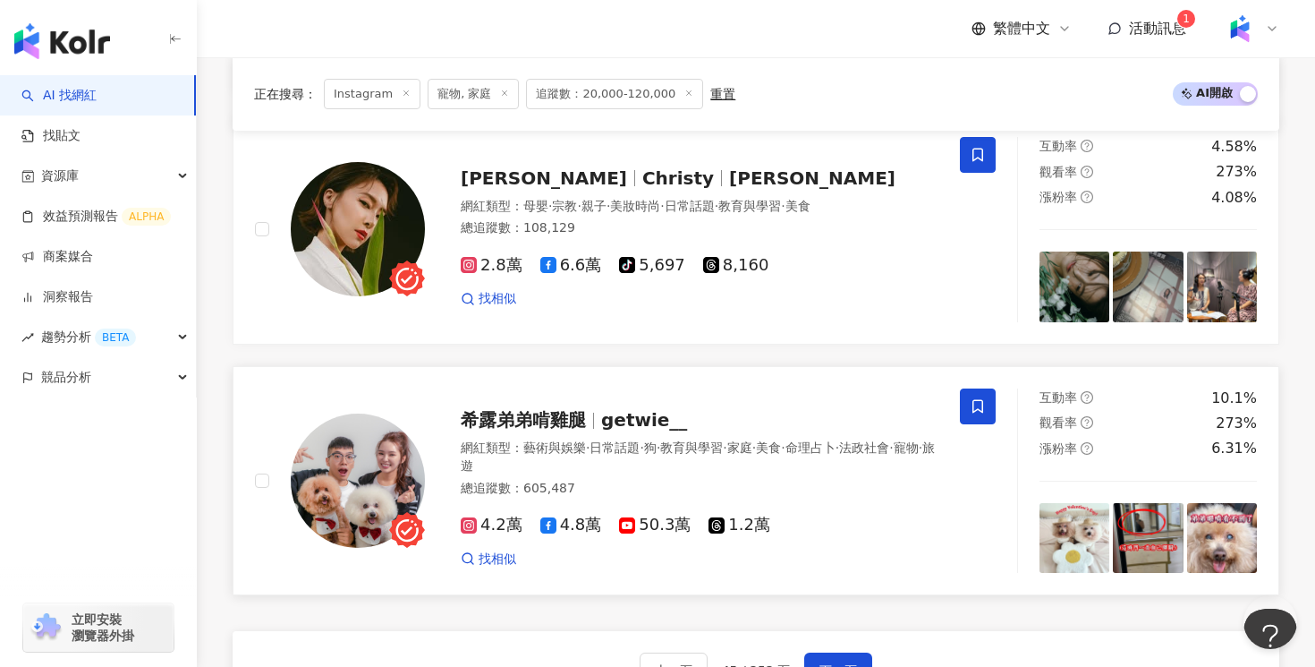
scroll to position [3263, 0]
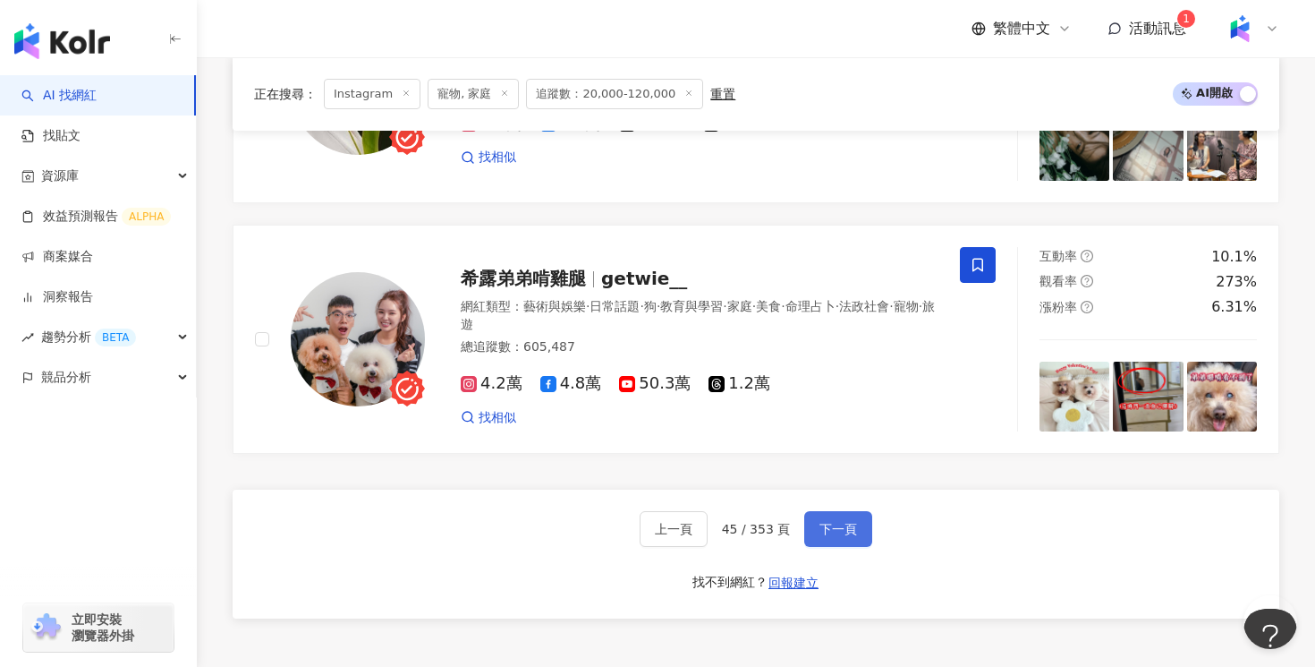
click at [839, 535] on span "下一頁" at bounding box center [839, 529] width 38 height 14
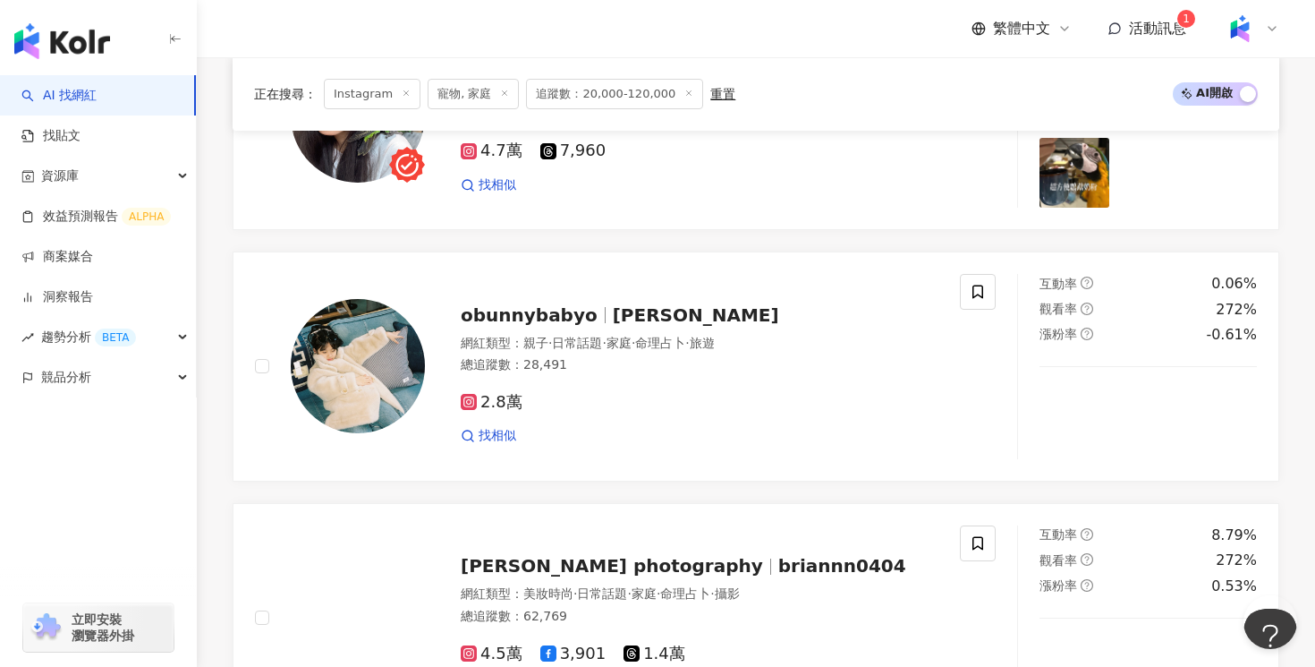
scroll to position [874, 0]
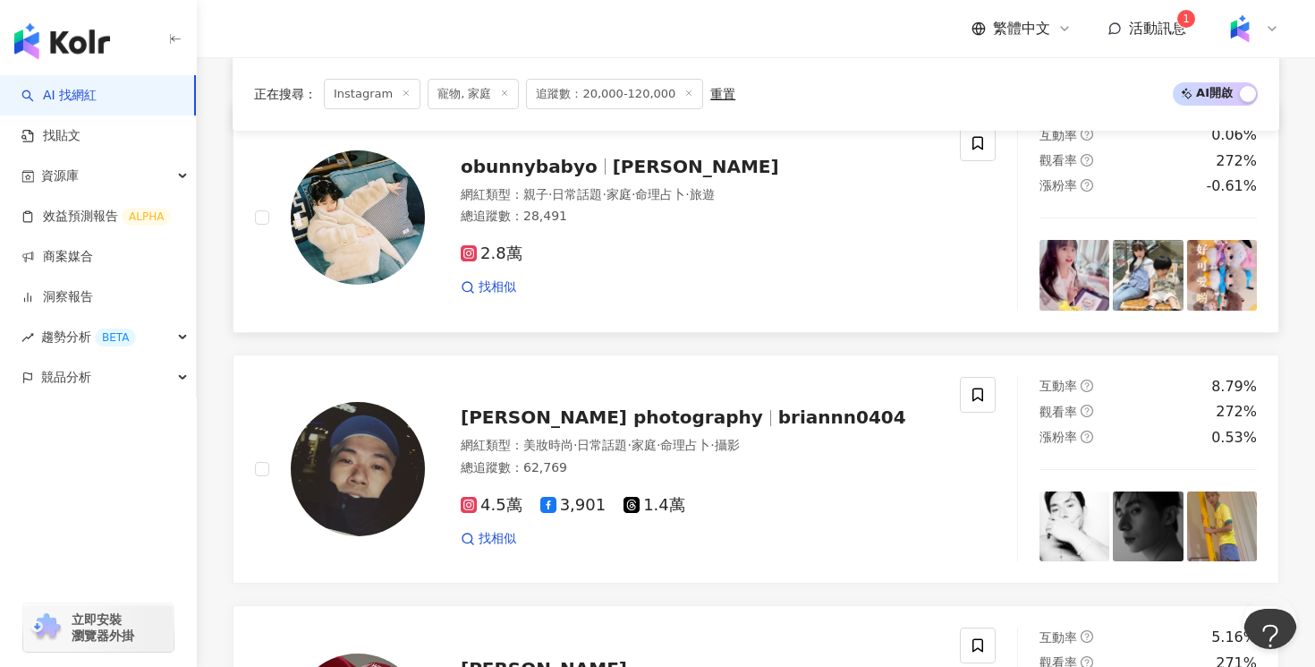
click at [774, 217] on div "總追蹤數 ： 28,491" at bounding box center [700, 217] width 478 height 18
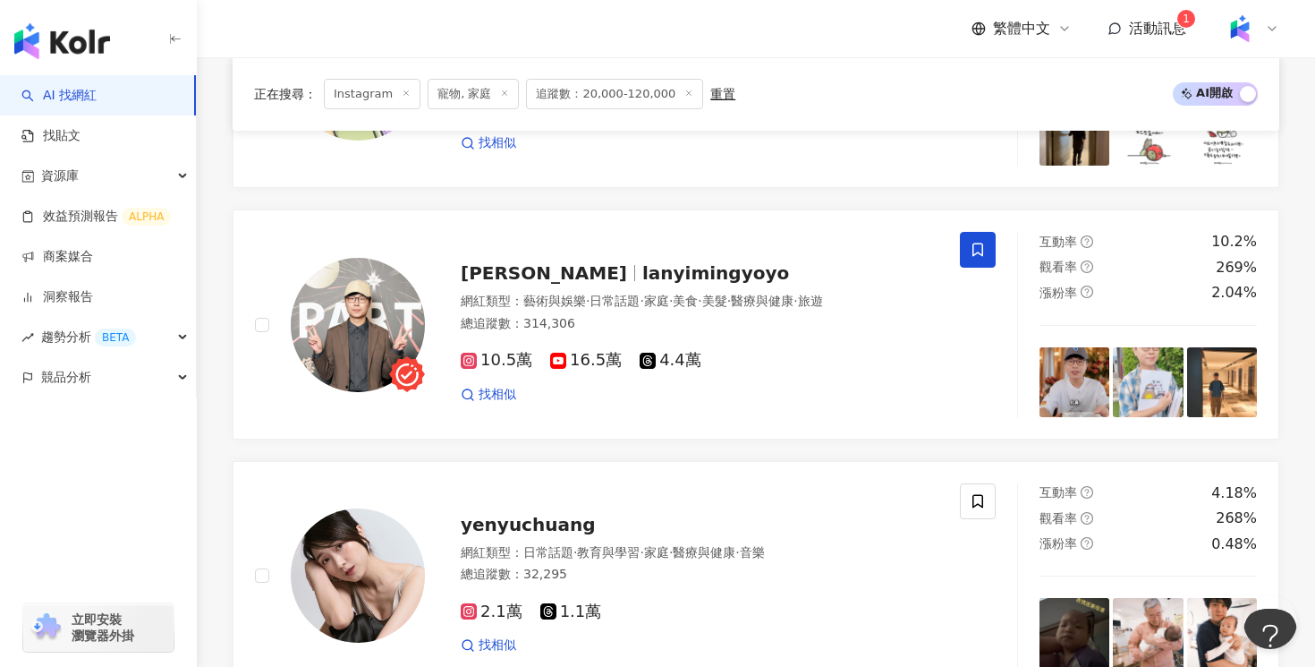
scroll to position [2511, 0]
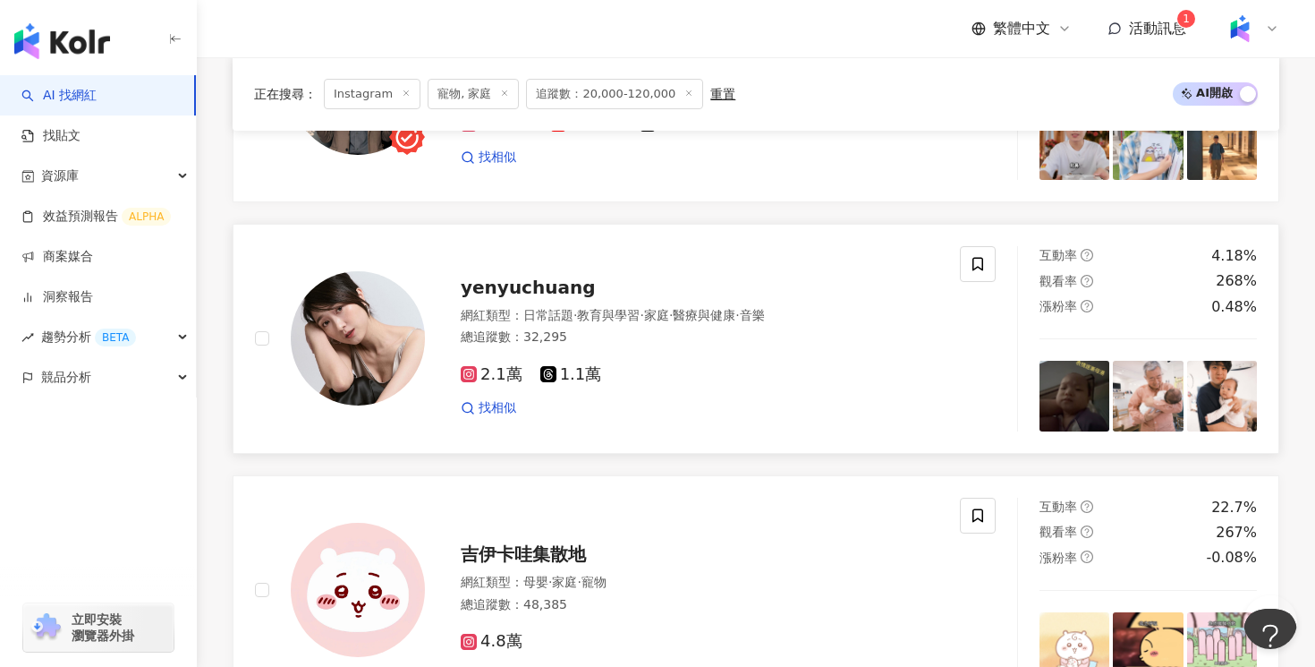
click at [807, 333] on div "總追蹤數 ： 32,295" at bounding box center [700, 337] width 478 height 18
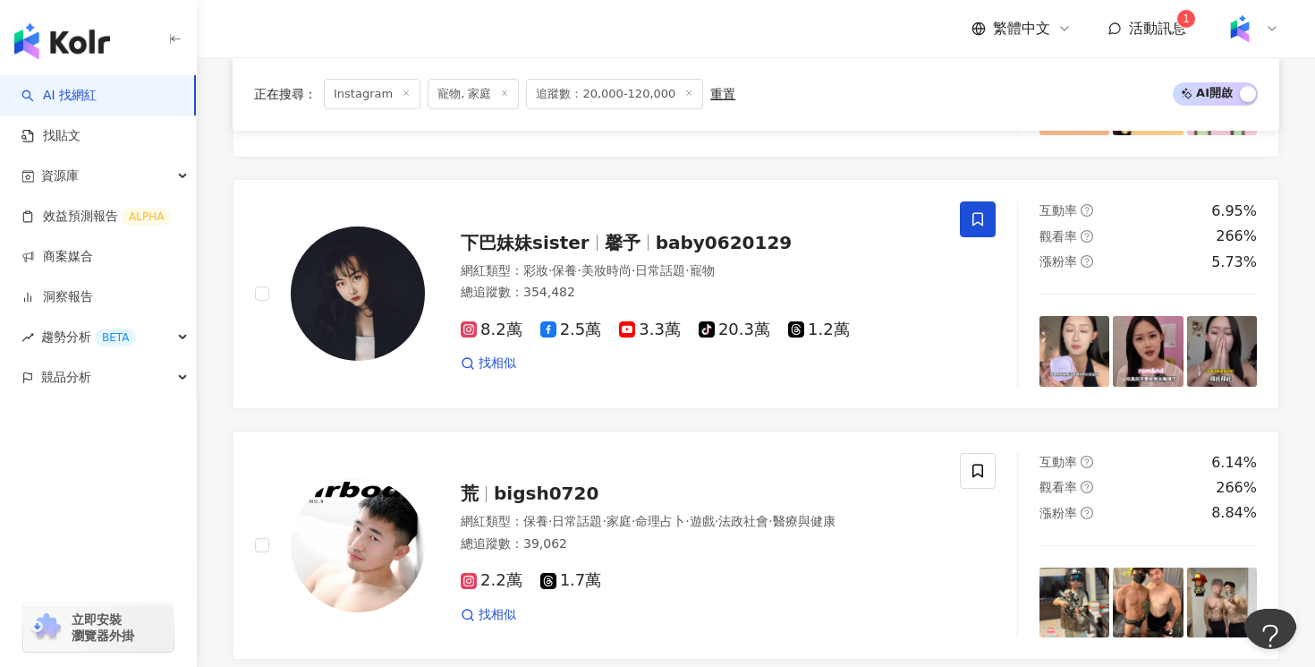
scroll to position [3349, 0]
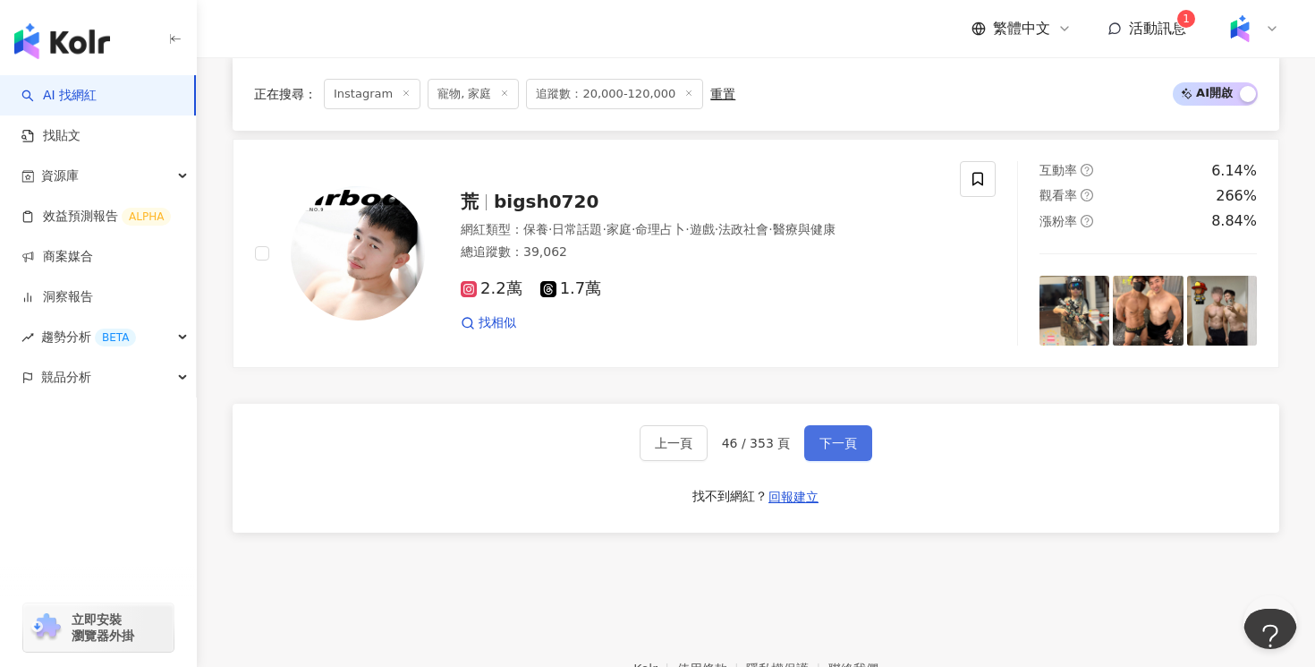
click at [843, 438] on span "下一頁" at bounding box center [839, 443] width 38 height 14
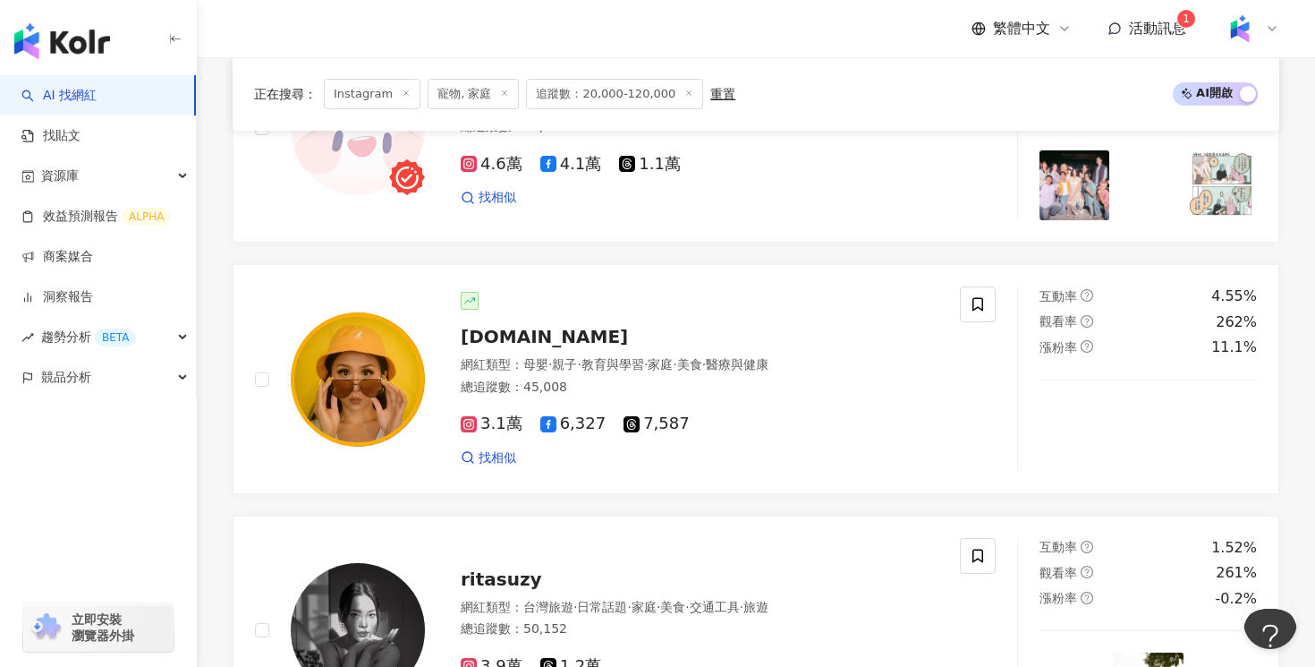
scroll to position [1750, 0]
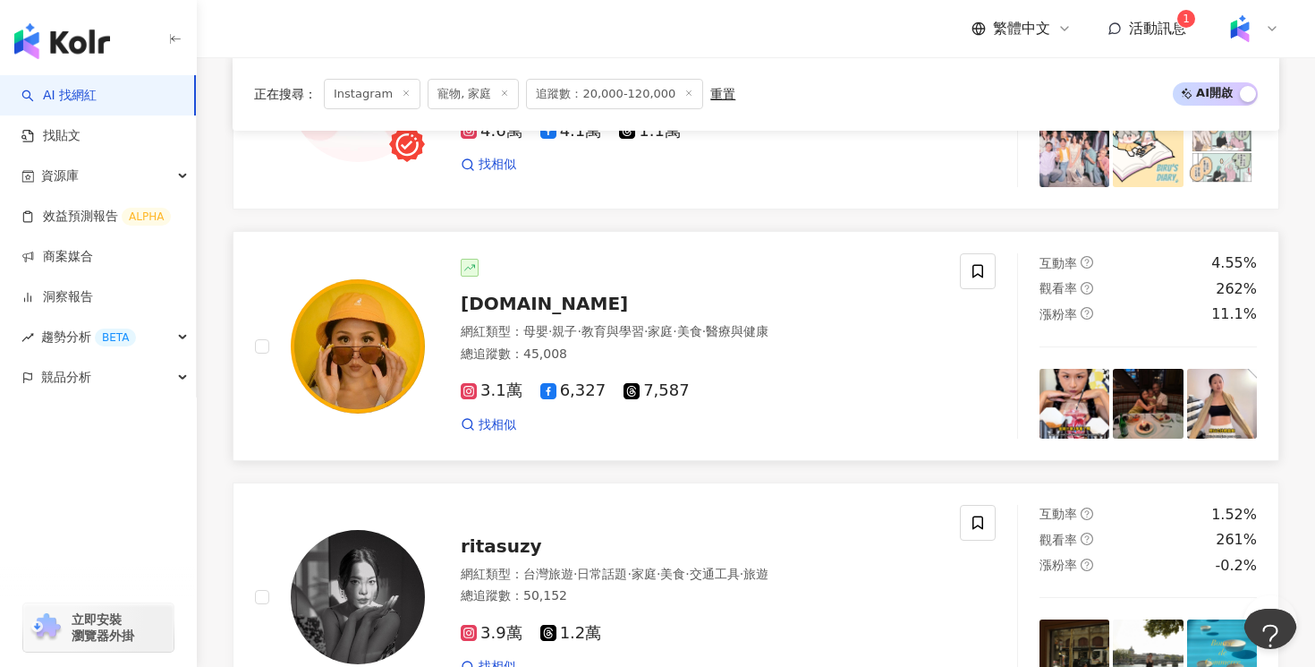
click at [873, 390] on div "3.1萬 6,327 7,587" at bounding box center [700, 391] width 478 height 20
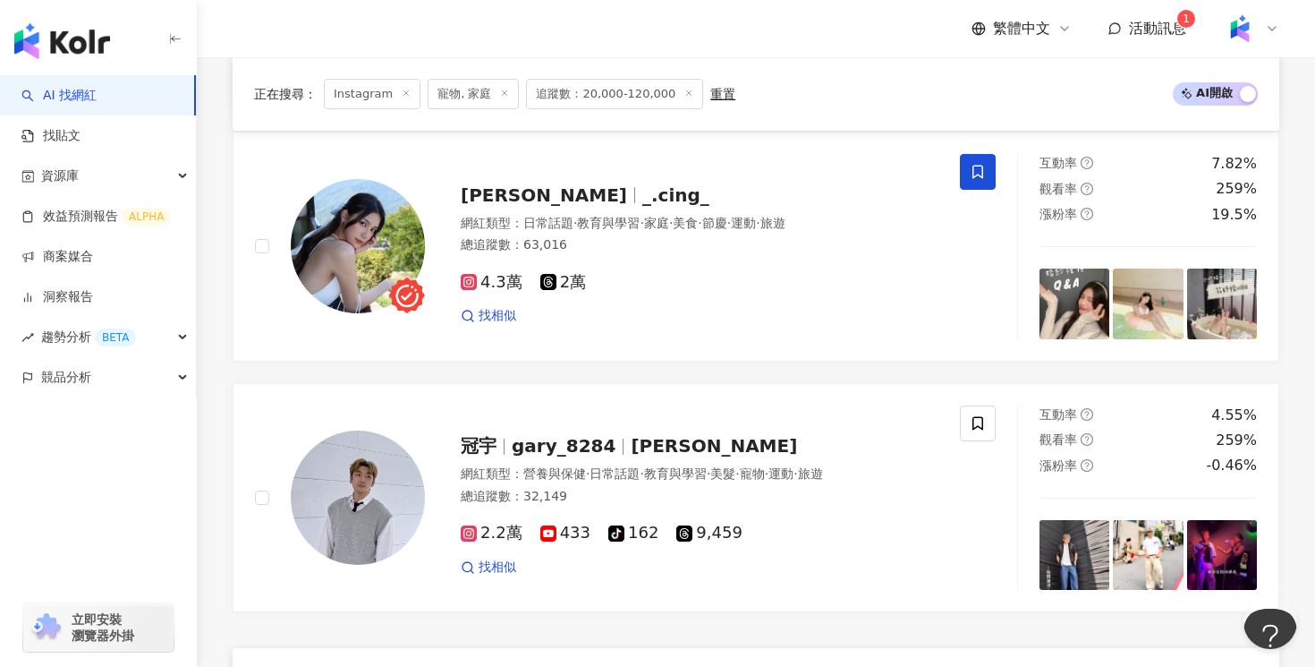
scroll to position [3164, 0]
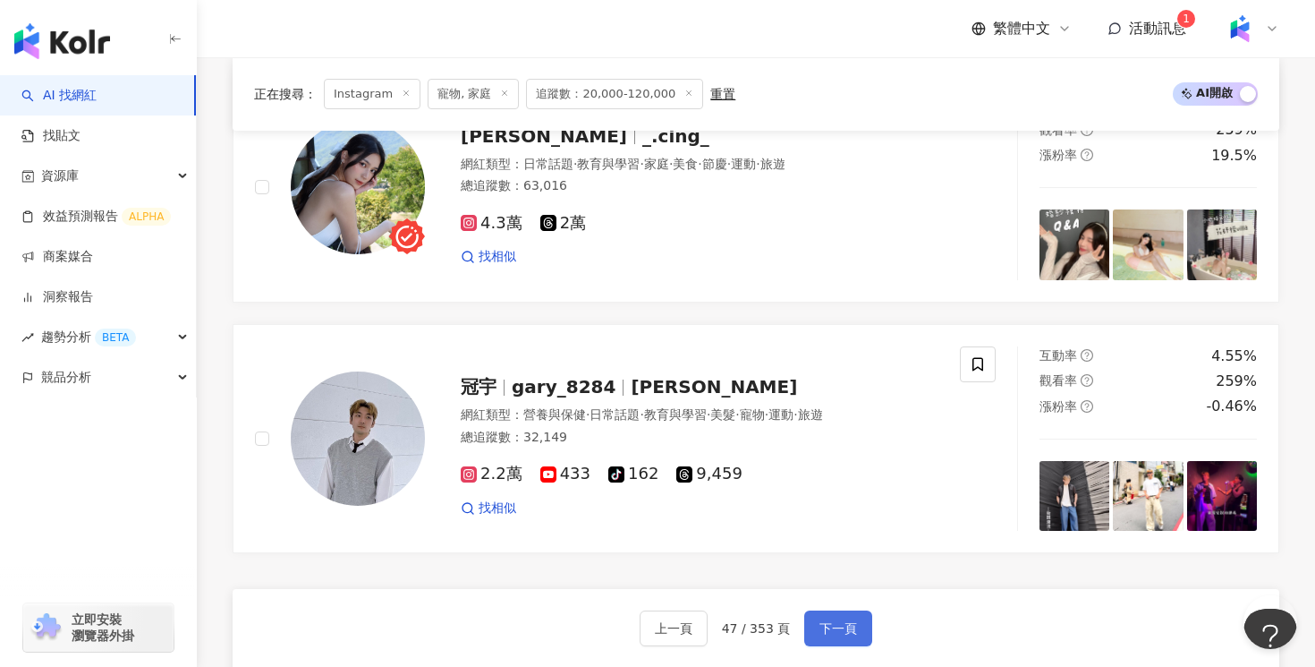
click at [852, 627] on span "下一頁" at bounding box center [839, 628] width 38 height 14
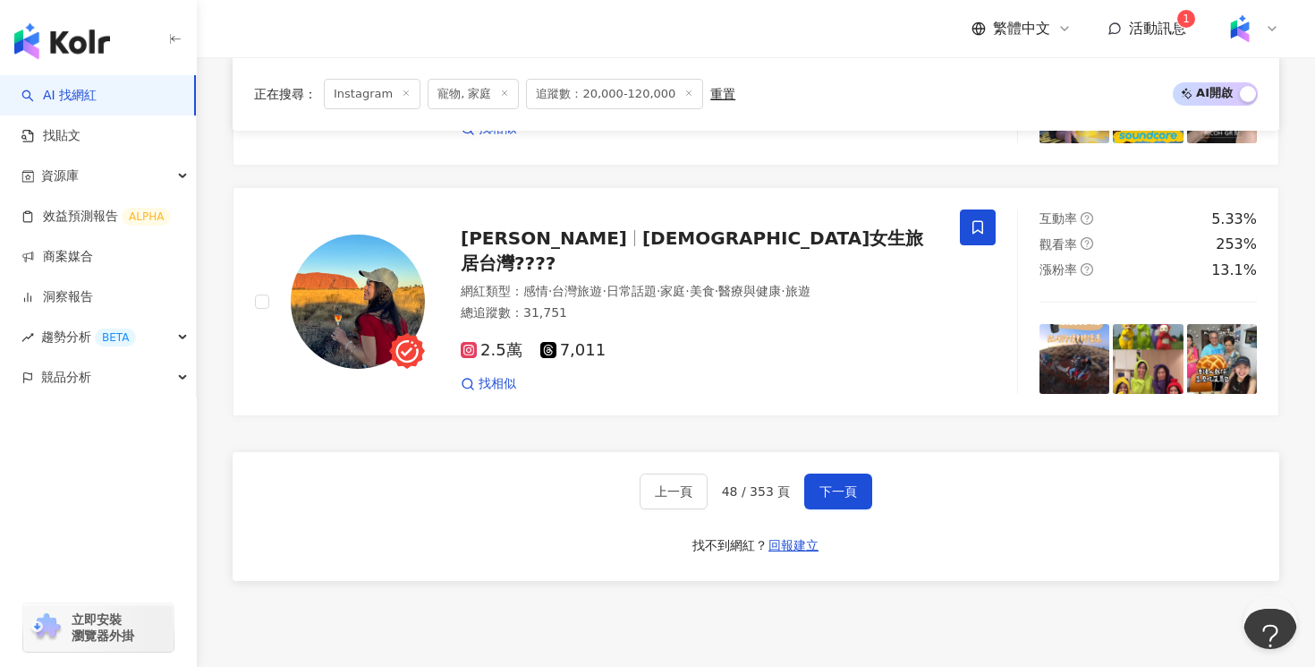
scroll to position [3202, 0]
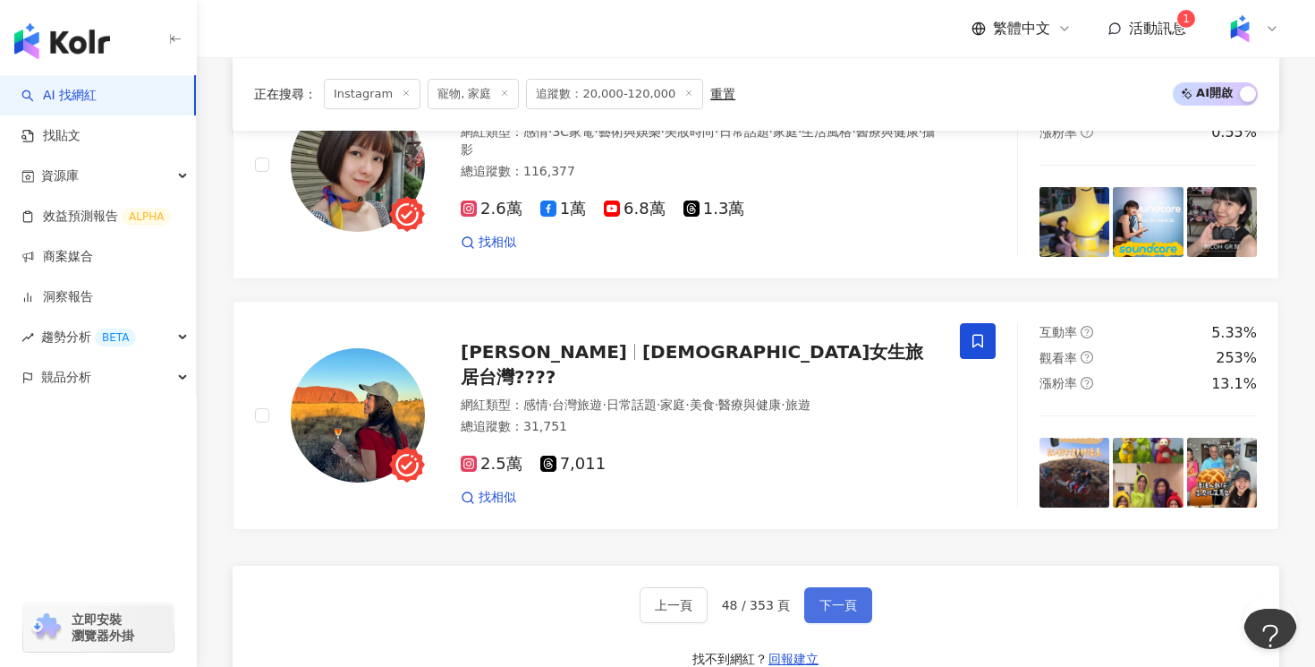
click at [833, 598] on span "下一頁" at bounding box center [839, 605] width 38 height 14
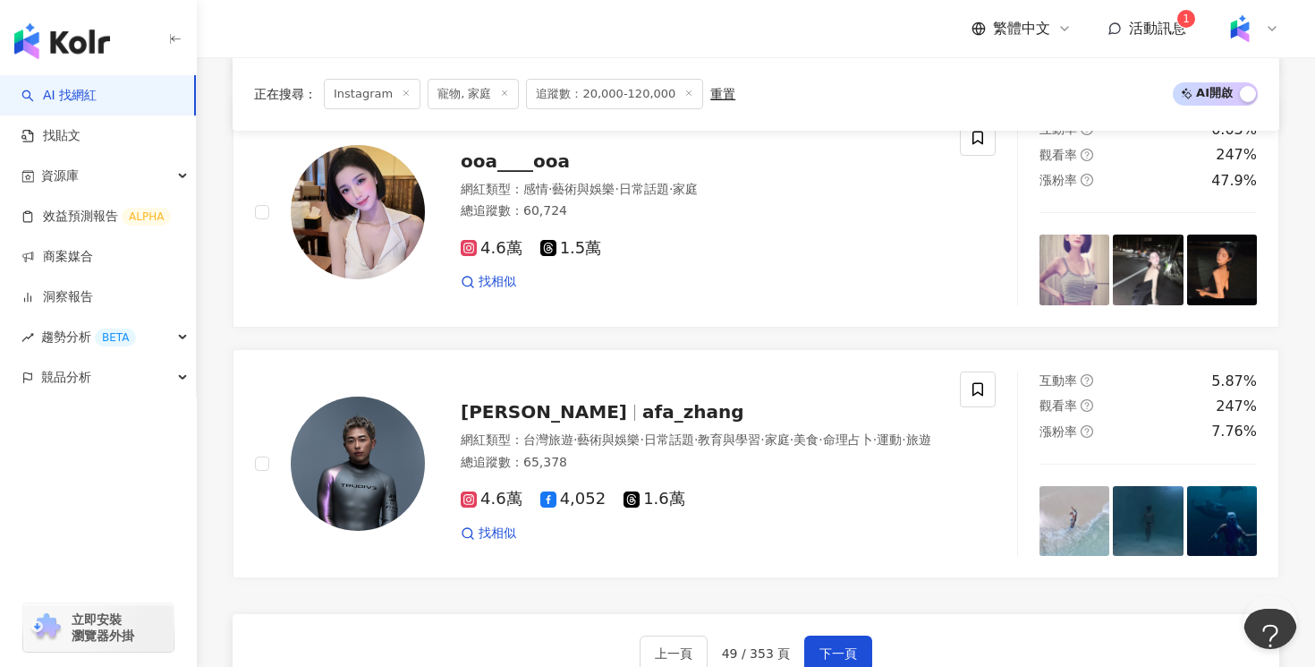
scroll to position [3211, 0]
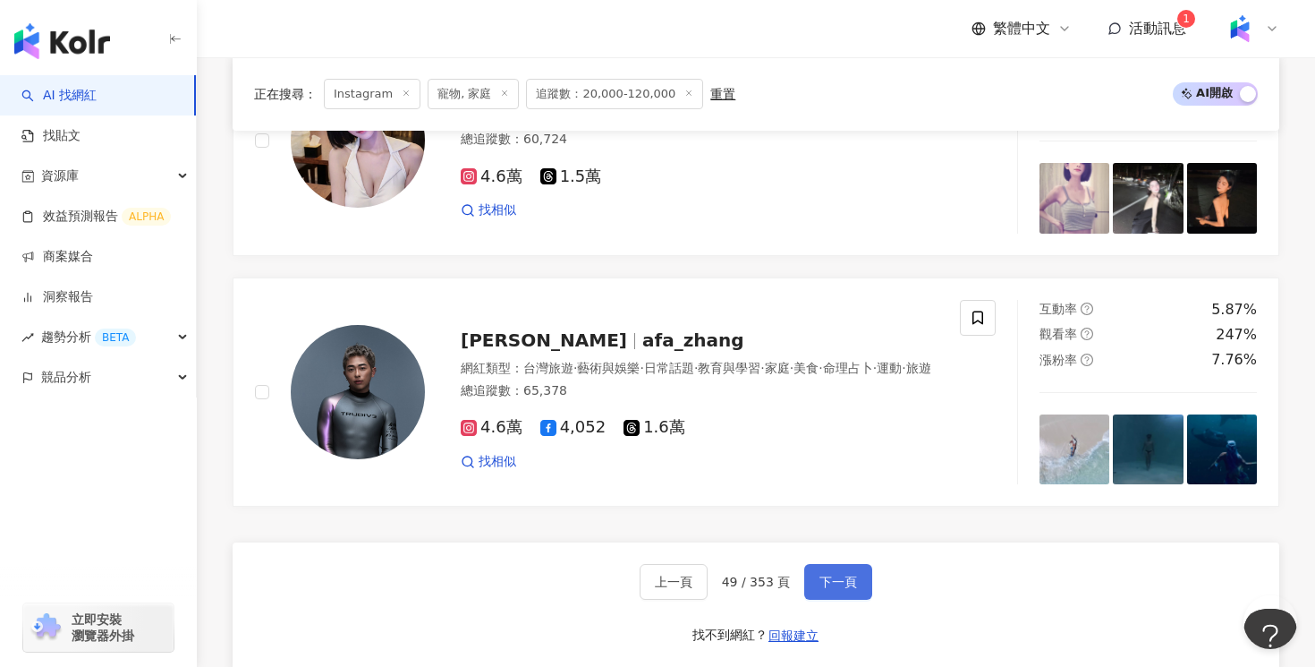
click at [821, 578] on span "下一頁" at bounding box center [839, 581] width 38 height 14
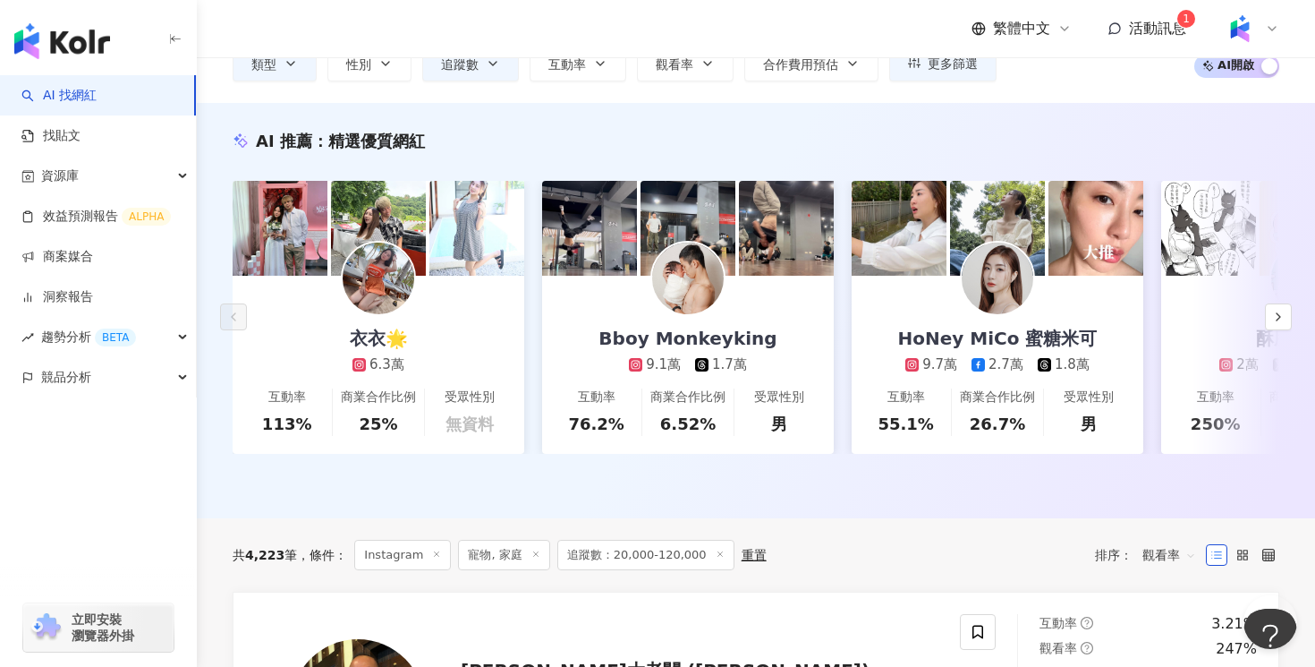
scroll to position [0, 0]
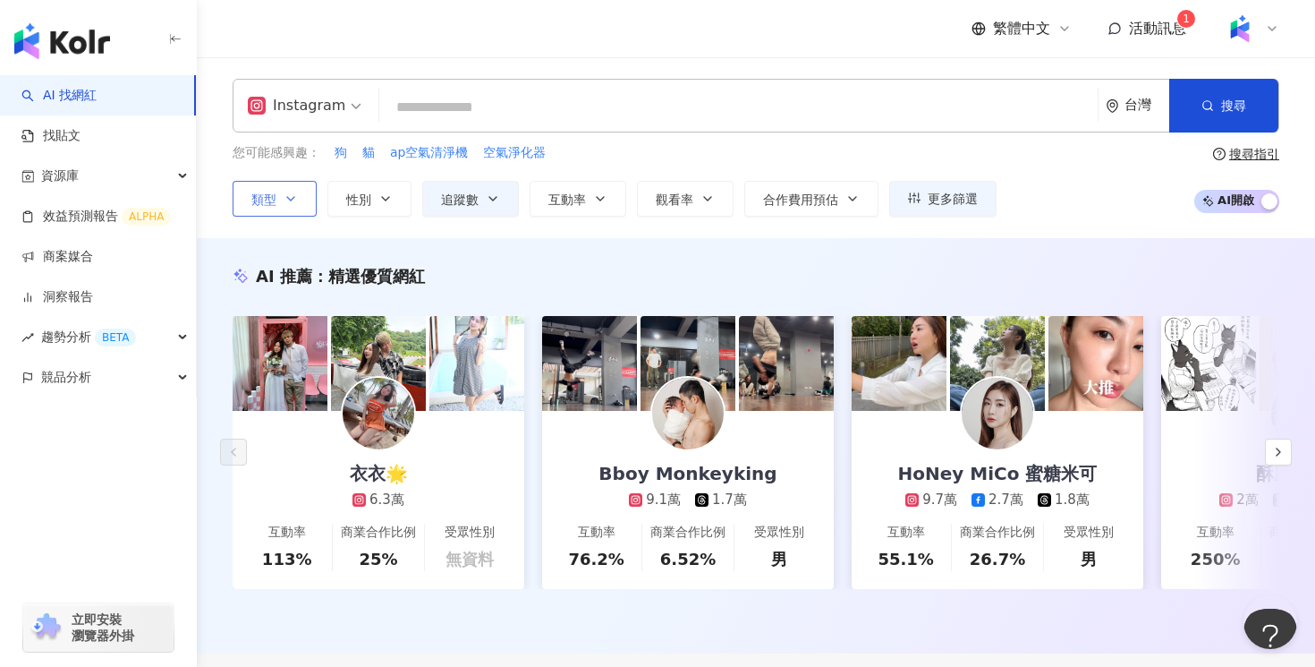
click at [293, 200] on icon "button" at bounding box center [291, 198] width 14 height 14
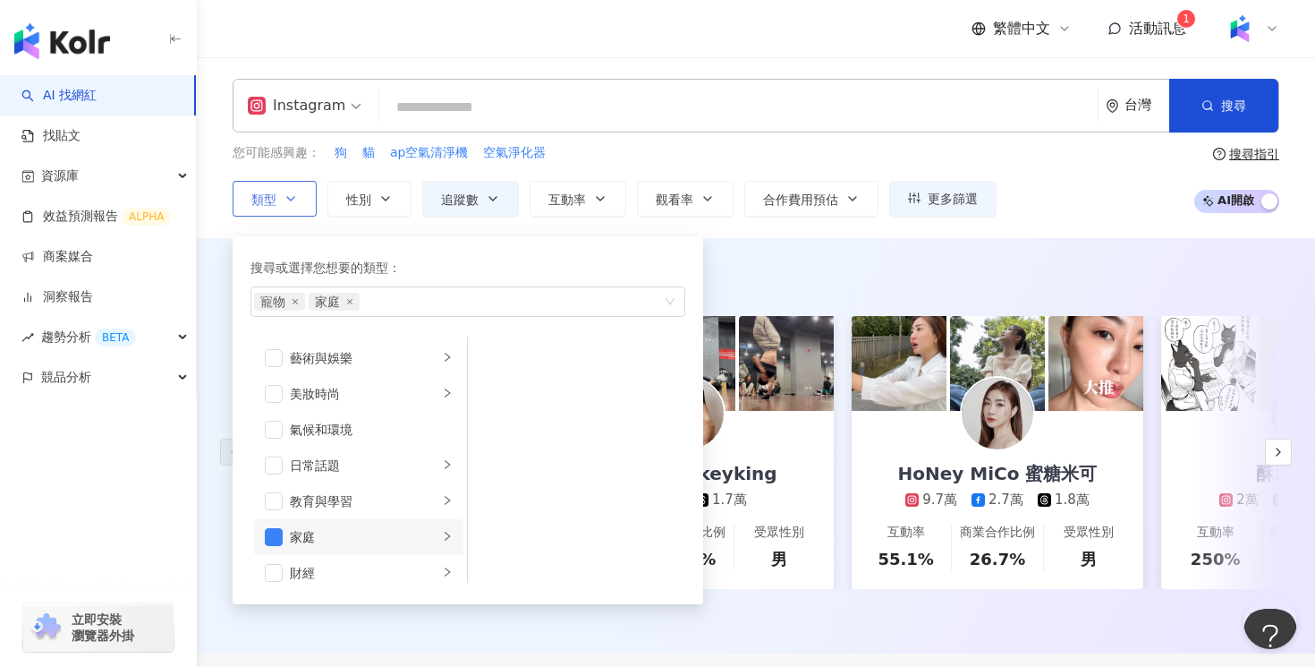
click at [446, 534] on icon "right" at bounding box center [447, 536] width 11 height 11
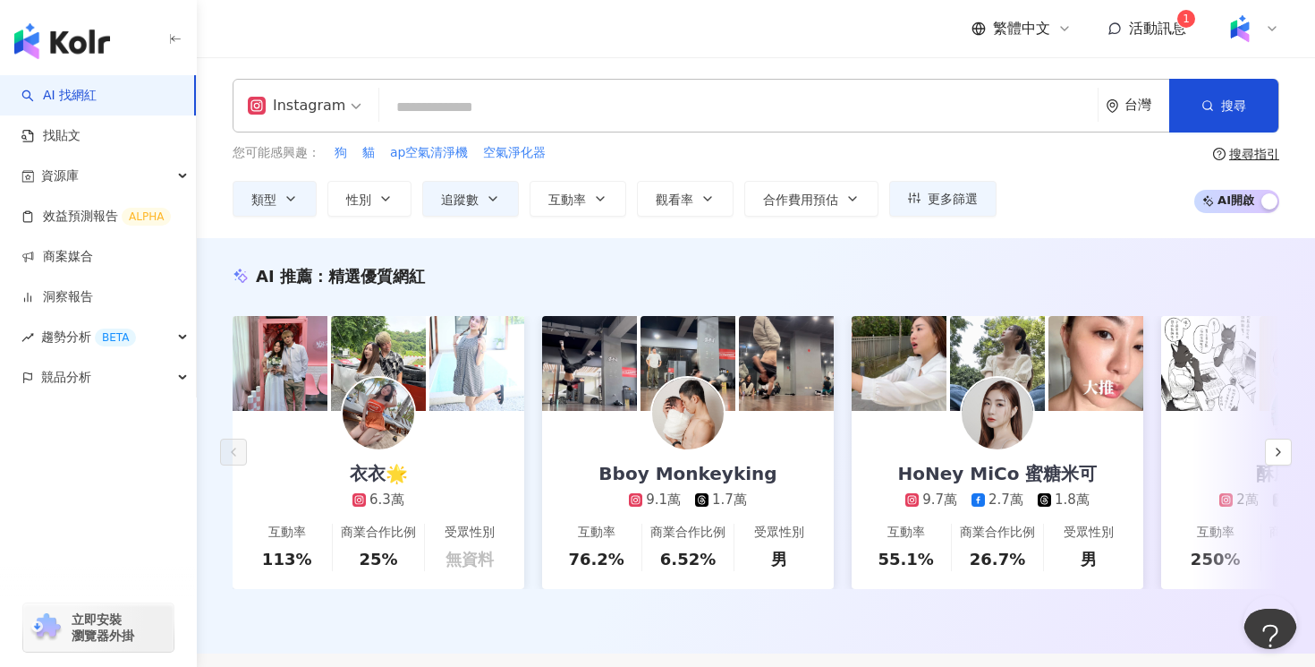
click at [789, 262] on div "AI 推薦 ： 精選優質網紅 衣衣🌟 6.3萬 互動率 113% 商業合作比例 25% 受眾性別 無資料 Bboy Monkeyking 9.1萬 1.7萬 …" at bounding box center [756, 445] width 1118 height 415
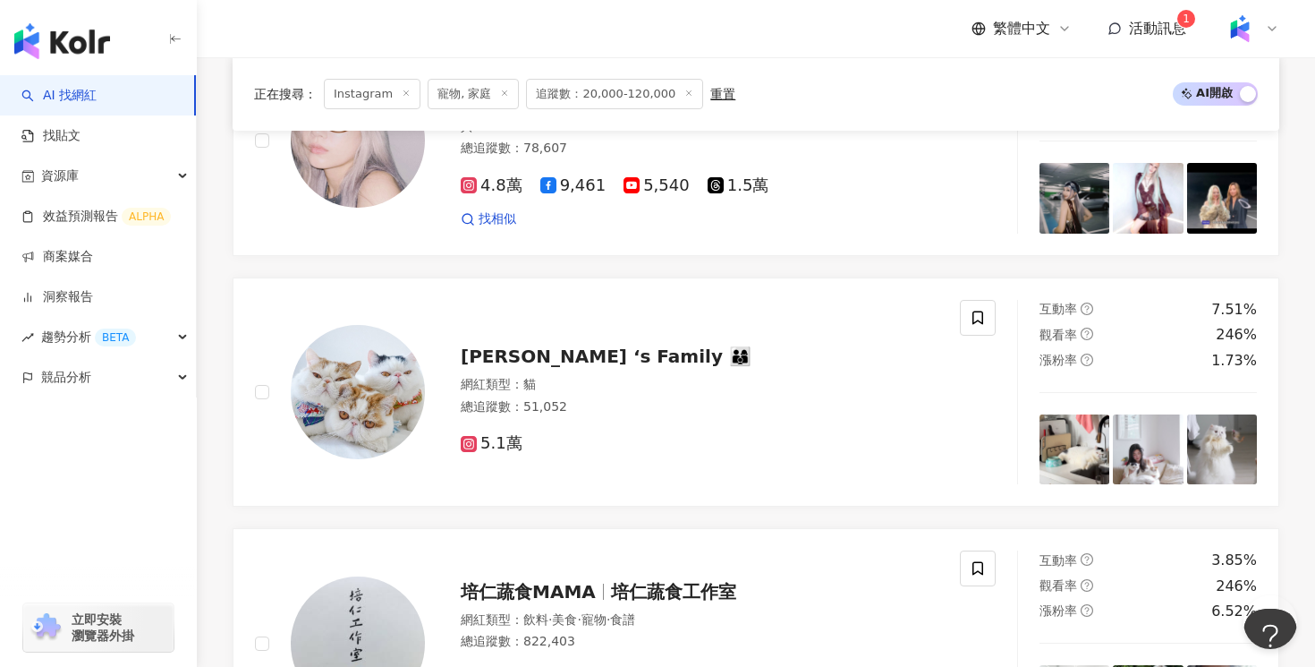
scroll to position [965, 0]
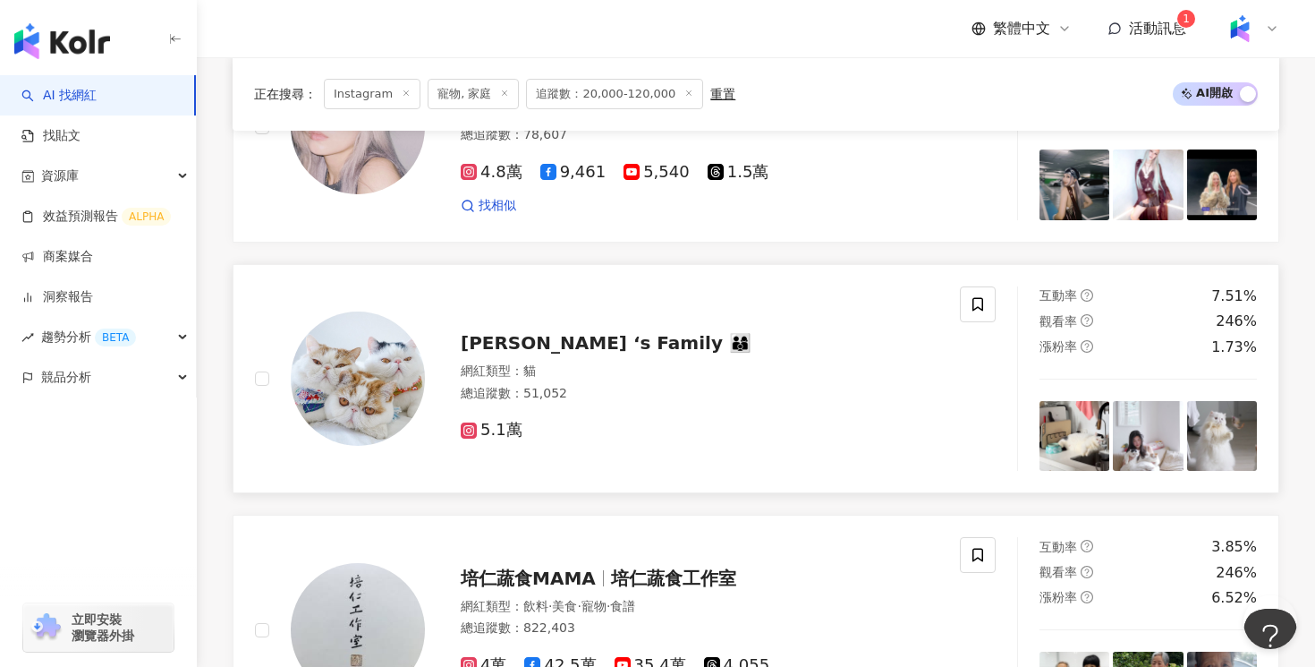
click at [762, 344] on div "Jubee ‘s Family 👨‍👩‍👦" at bounding box center [700, 342] width 478 height 25
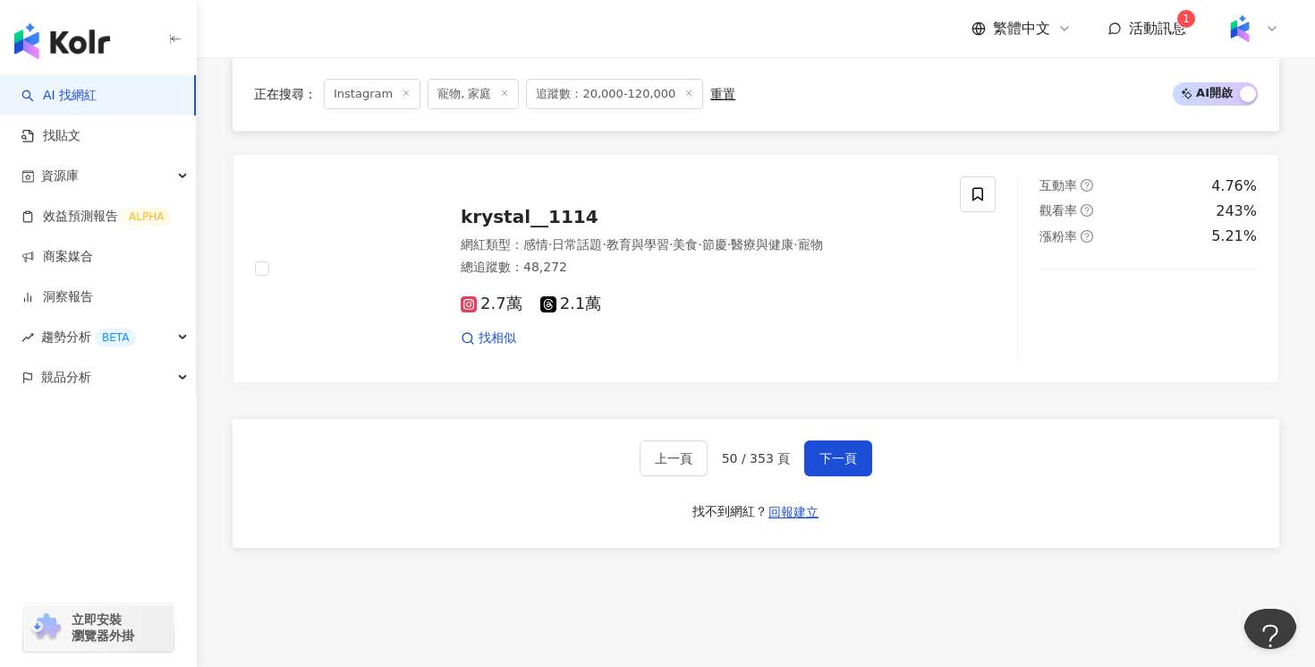
scroll to position [3371, 0]
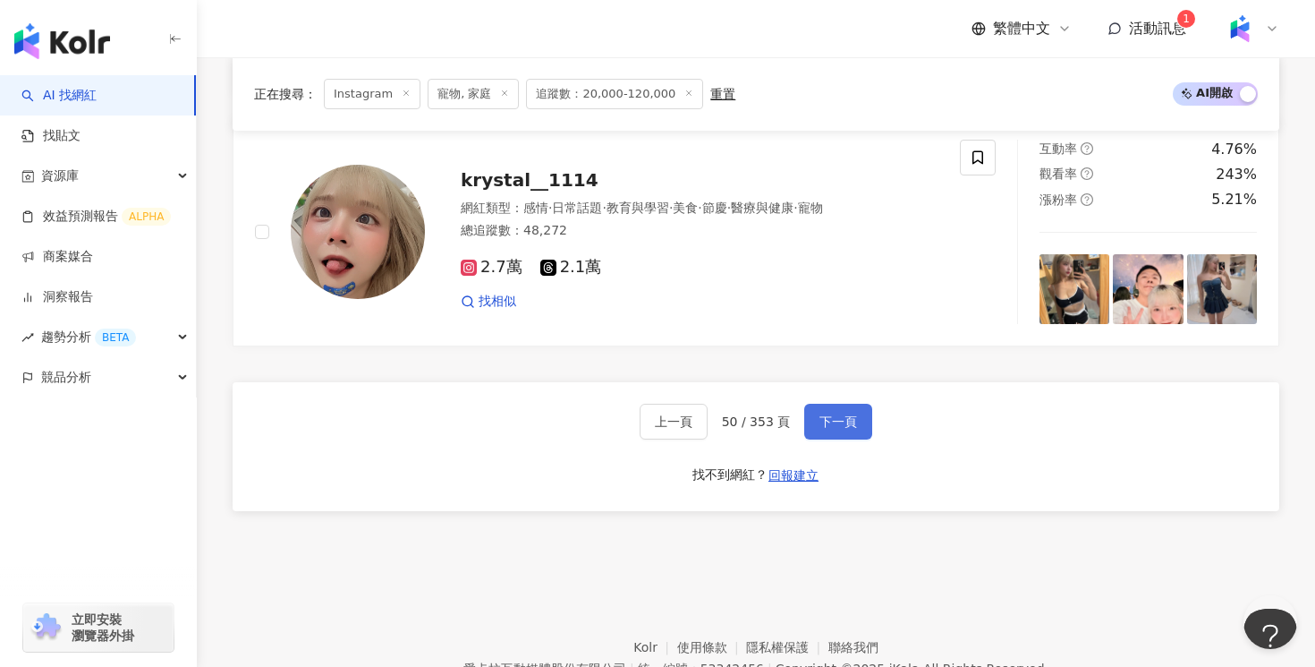
click at [842, 431] on button "下一頁" at bounding box center [838, 422] width 68 height 36
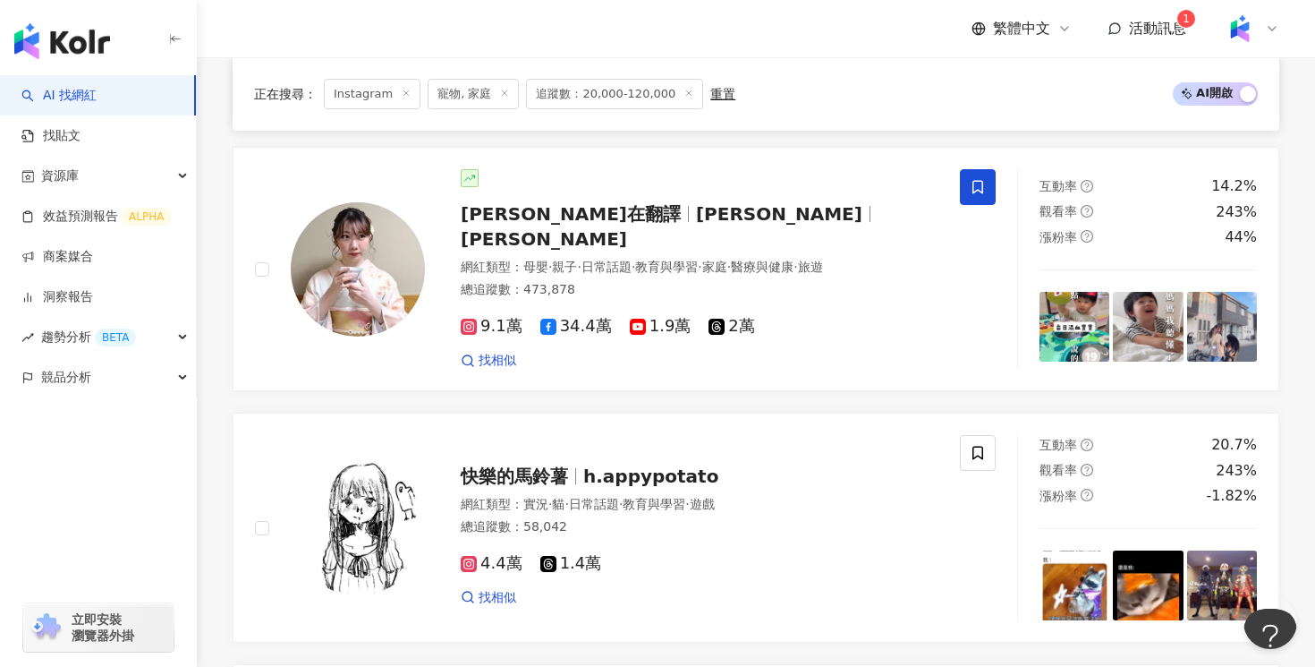
scroll to position [822, 0]
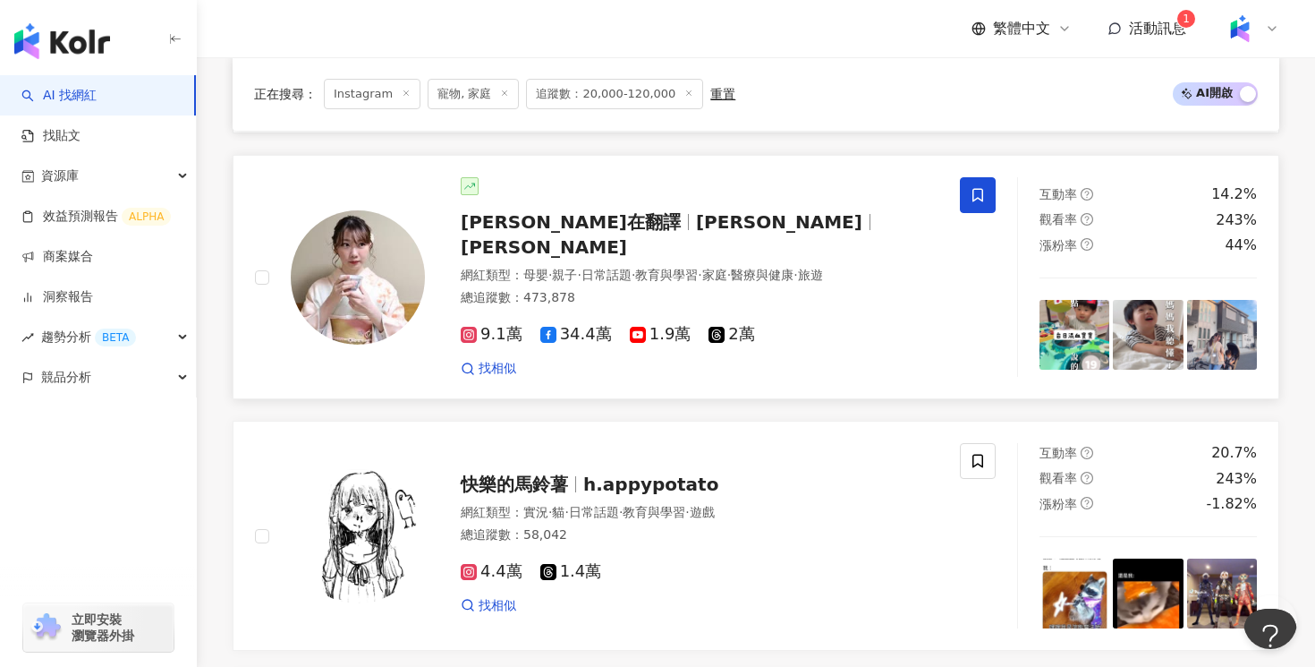
click at [939, 344] on div "漢娜在翻譯 漢娜 小松漢娜 網紅類型 ： 母嬰 · 親子 · 日常話題 · 教育與學習 · 家庭 · 醫療與健康 · 旅遊 總追蹤數 ： 473,878 9.…" at bounding box center [607, 277] width 705 height 200
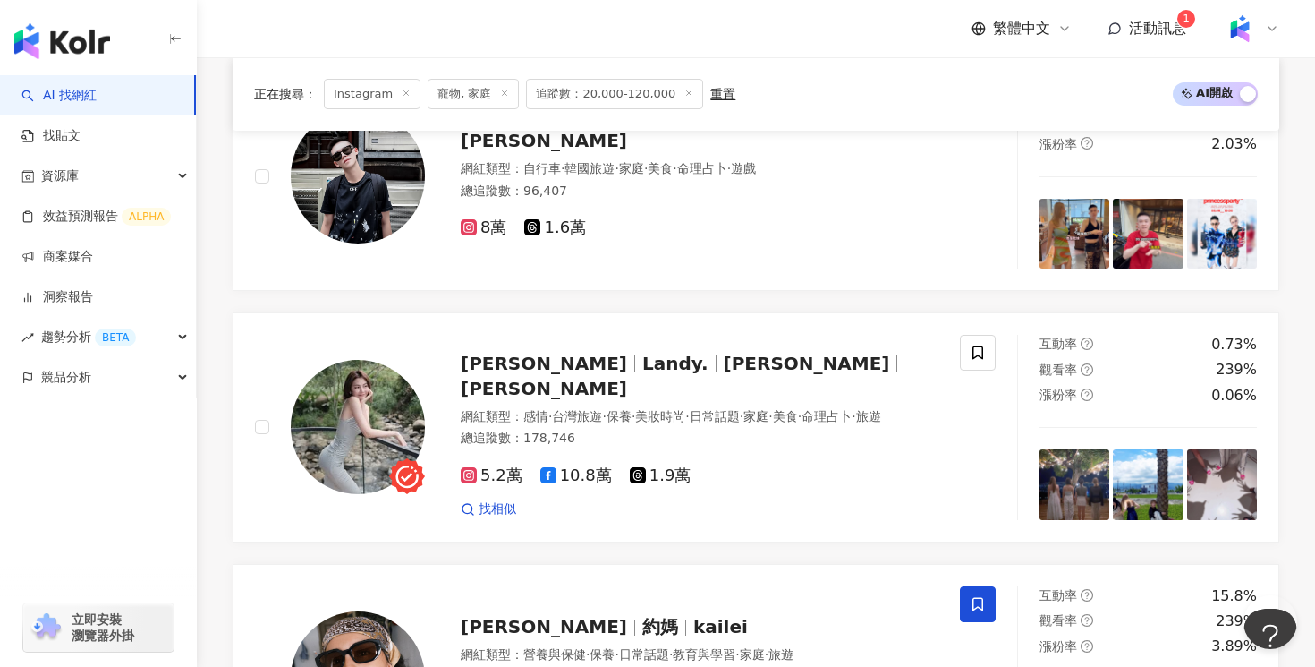
scroll to position [3222, 0]
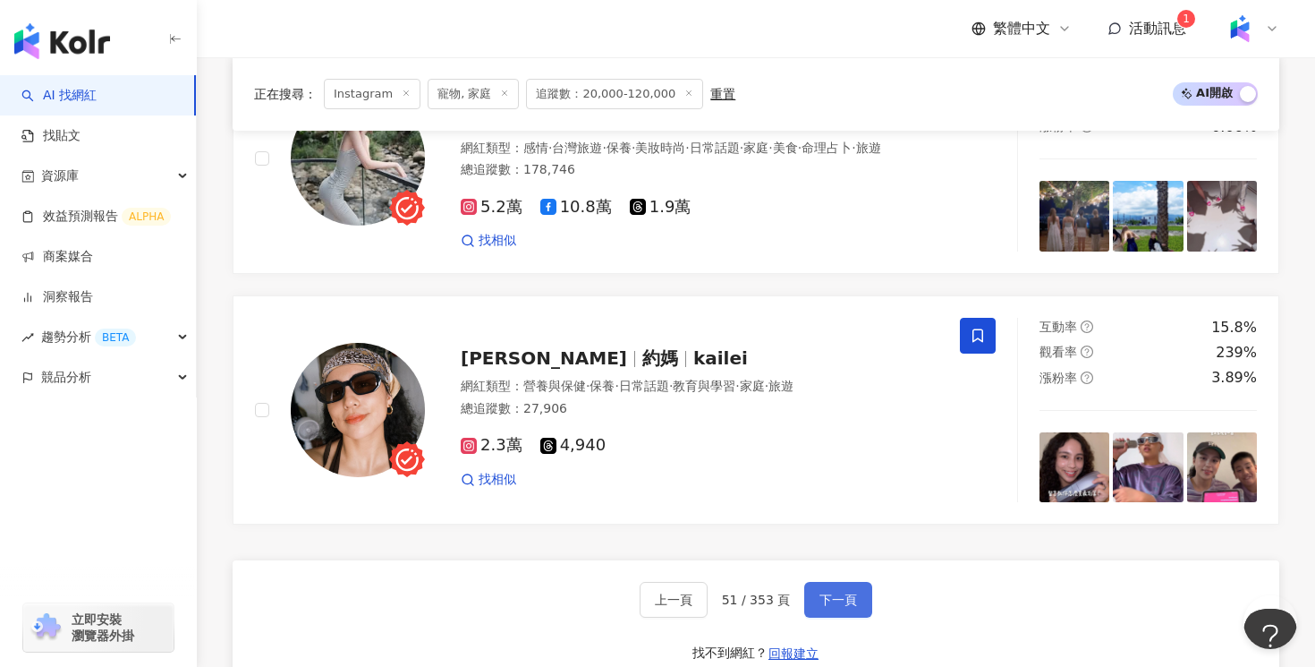
click at [852, 592] on span "下一頁" at bounding box center [839, 599] width 38 height 14
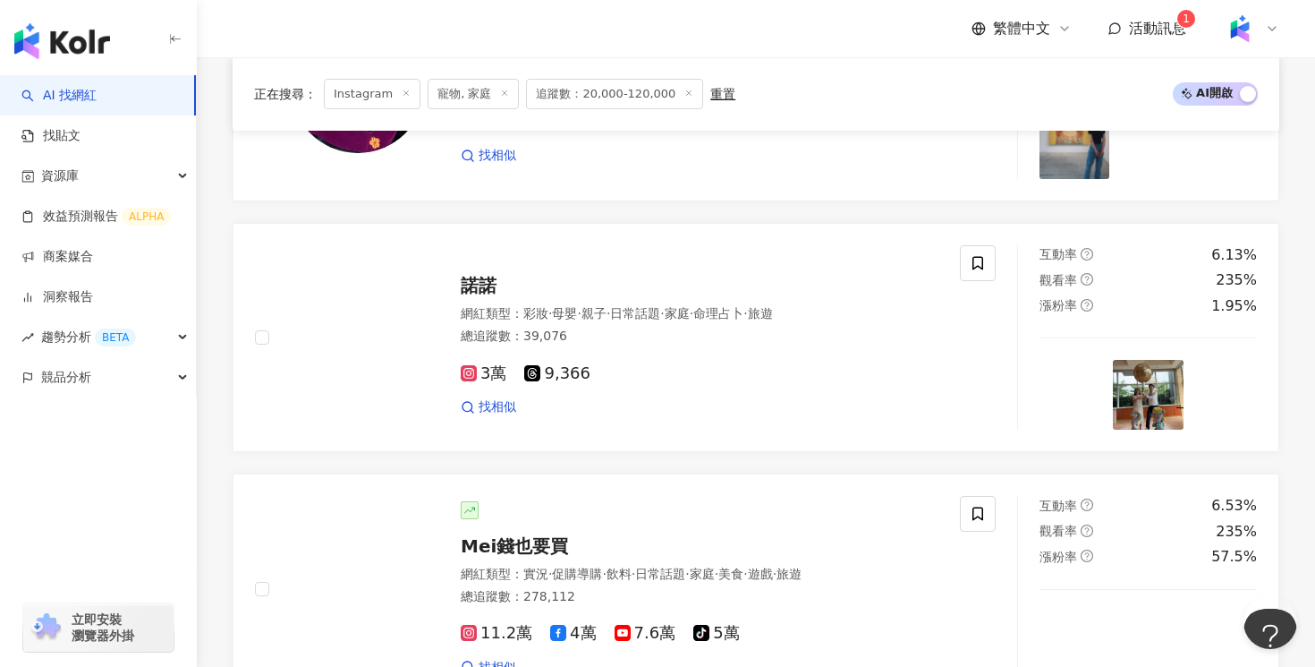
scroll to position [3039, 0]
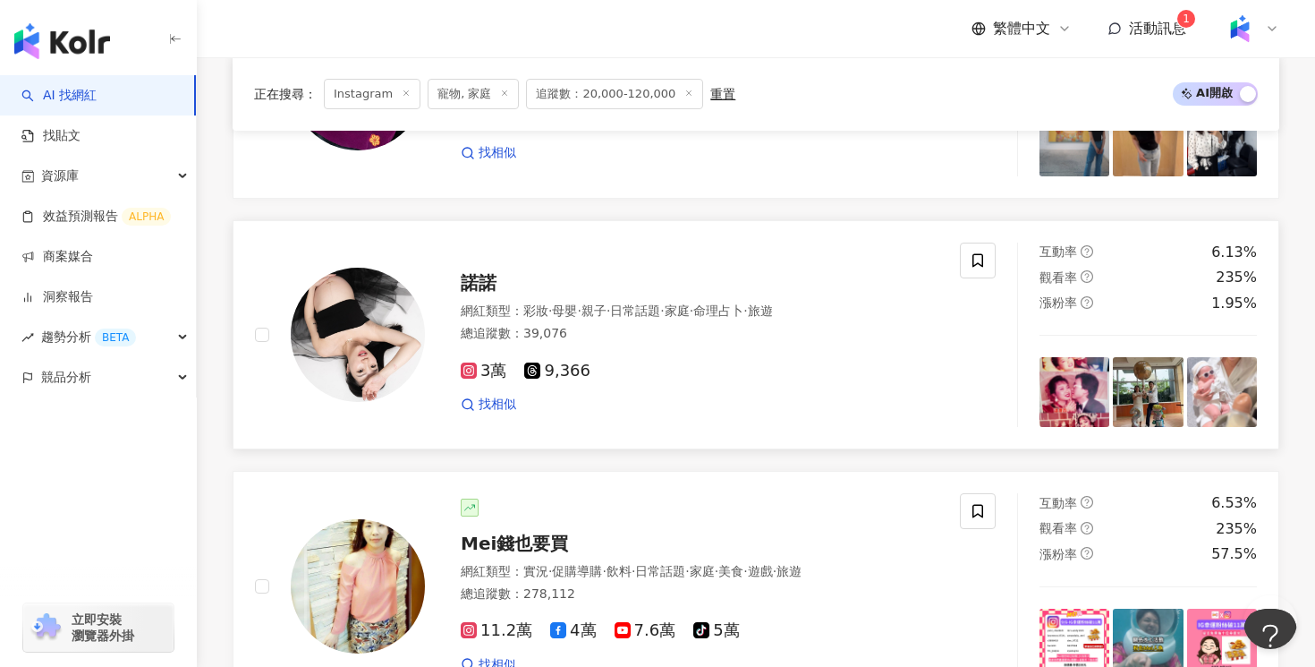
click at [987, 275] on div at bounding box center [978, 334] width 36 height 185
click at [916, 270] on div "諾諾" at bounding box center [700, 282] width 478 height 25
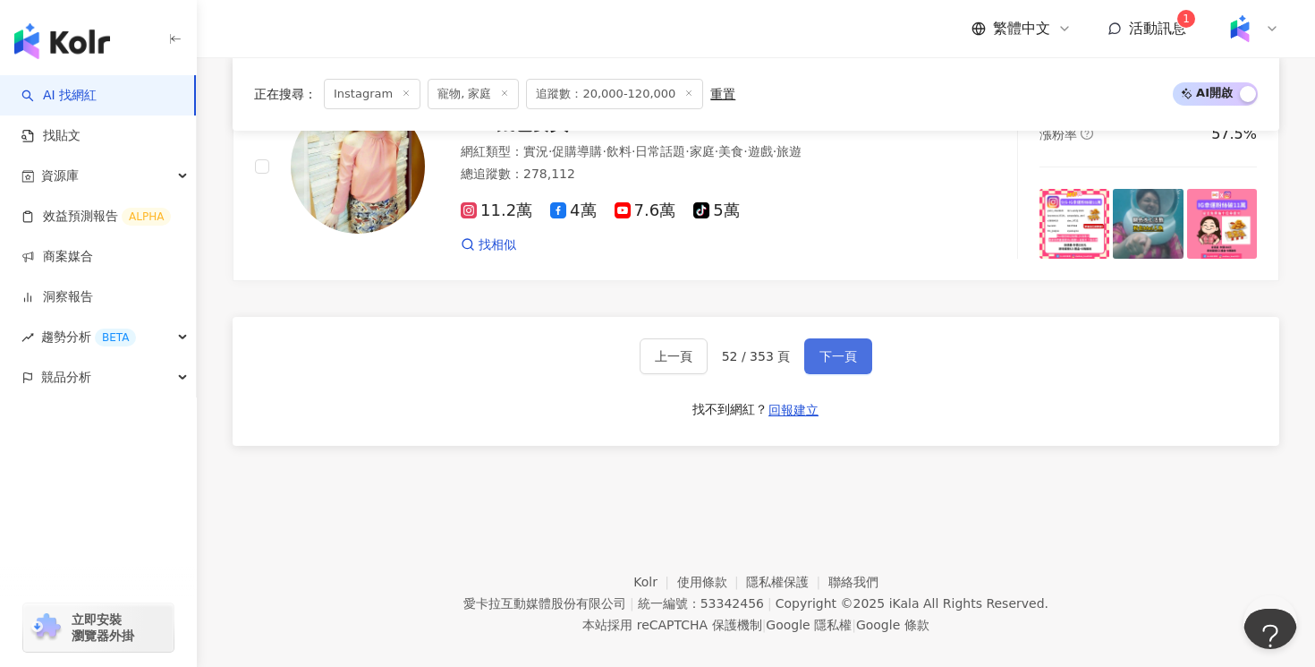
click at [851, 349] on span "下一頁" at bounding box center [839, 356] width 38 height 14
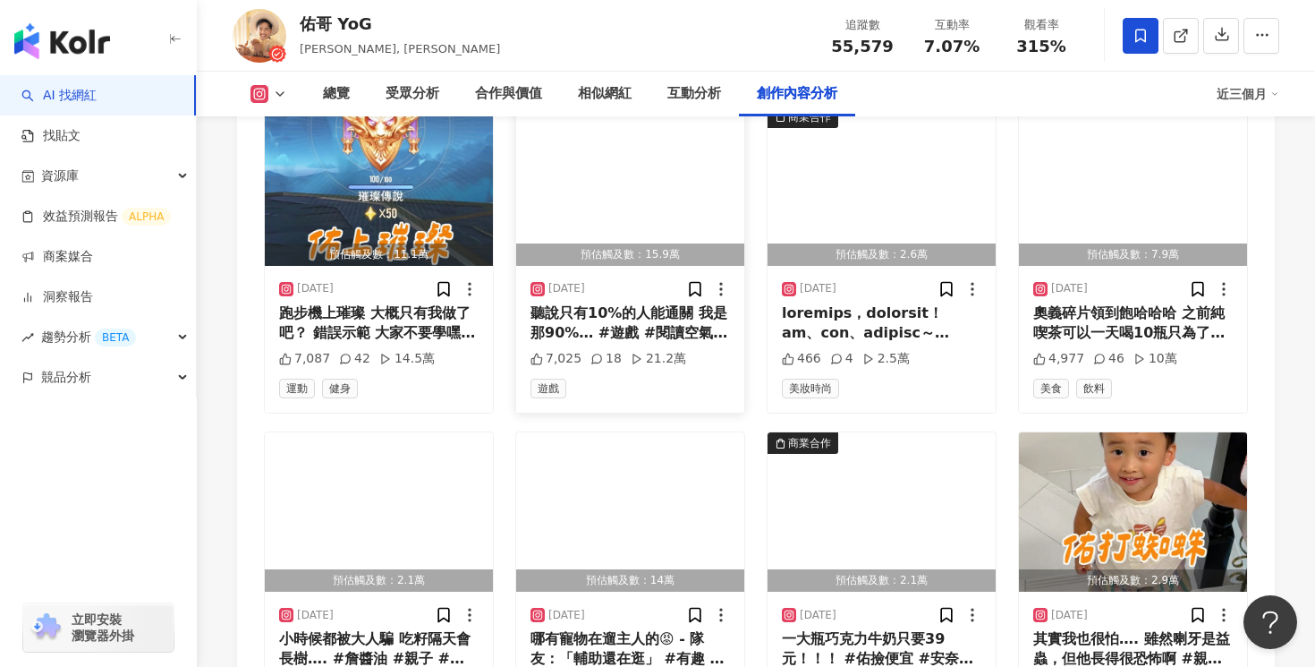
scroll to position [6308, 0]
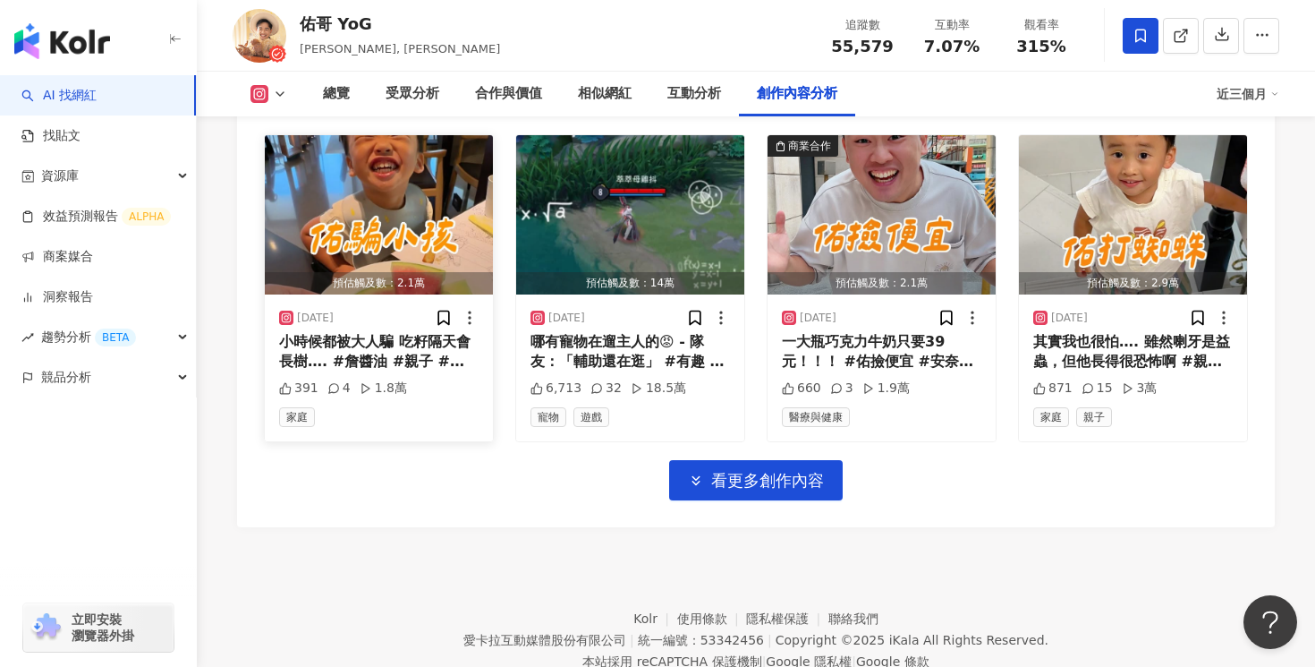
click at [465, 332] on div "小時候都被大人騙 吃籽隔天會長樹…. #詹醬油 #親子 #西瓜 #育兒" at bounding box center [379, 352] width 200 height 40
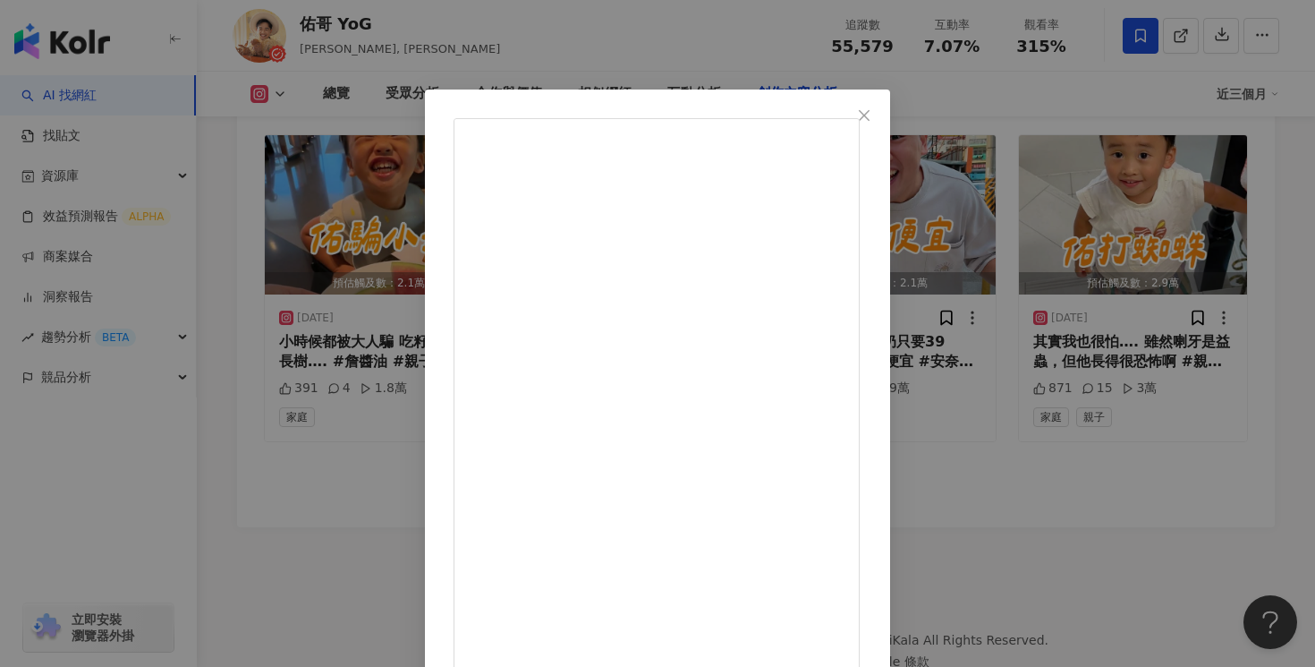
scroll to position [136, 0]
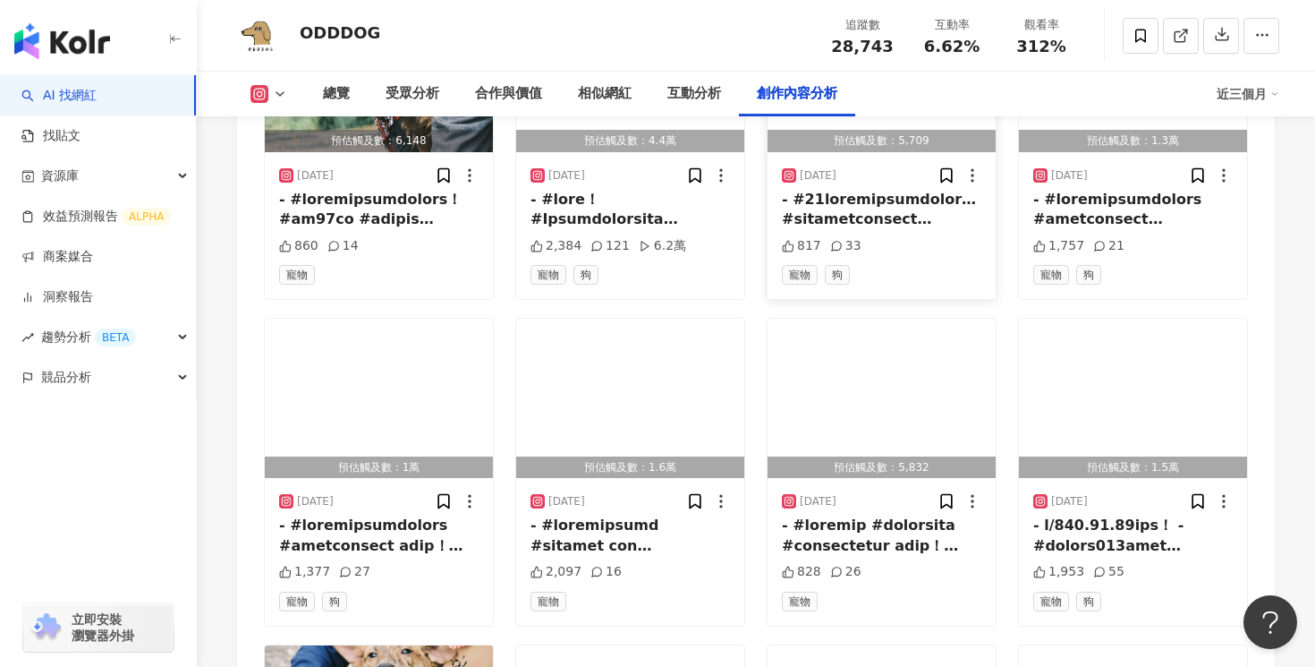
scroll to position [6300, 0]
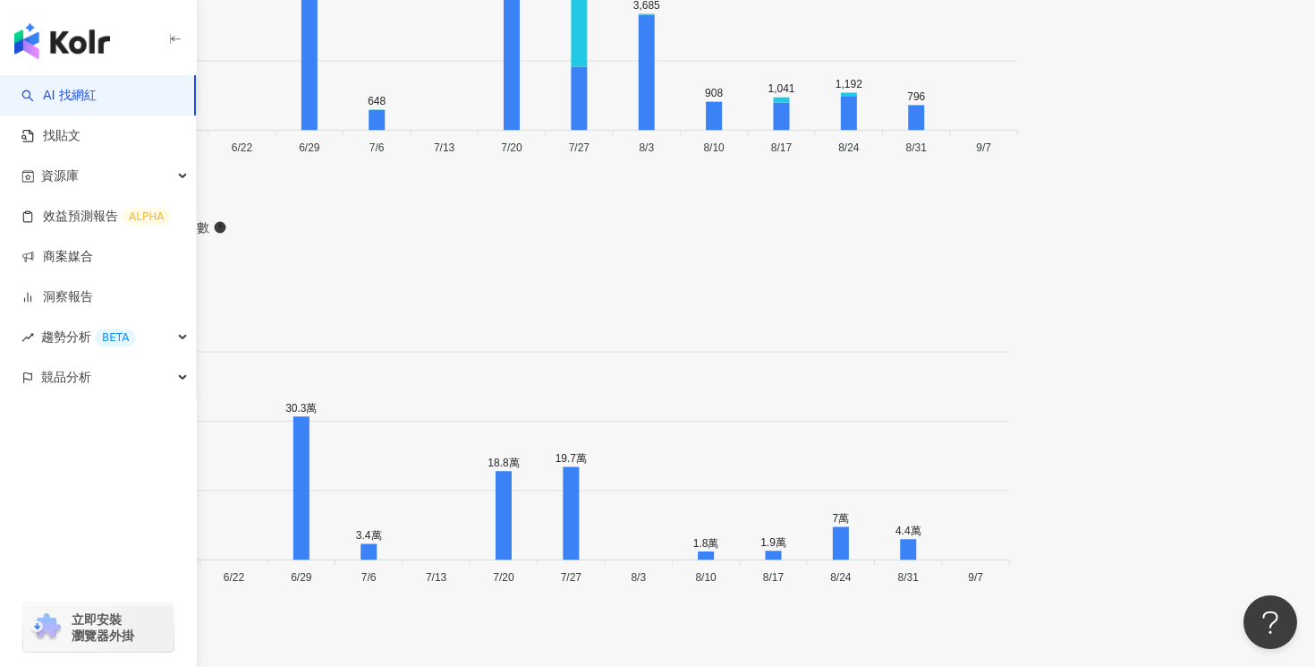
scroll to position [6009, 0]
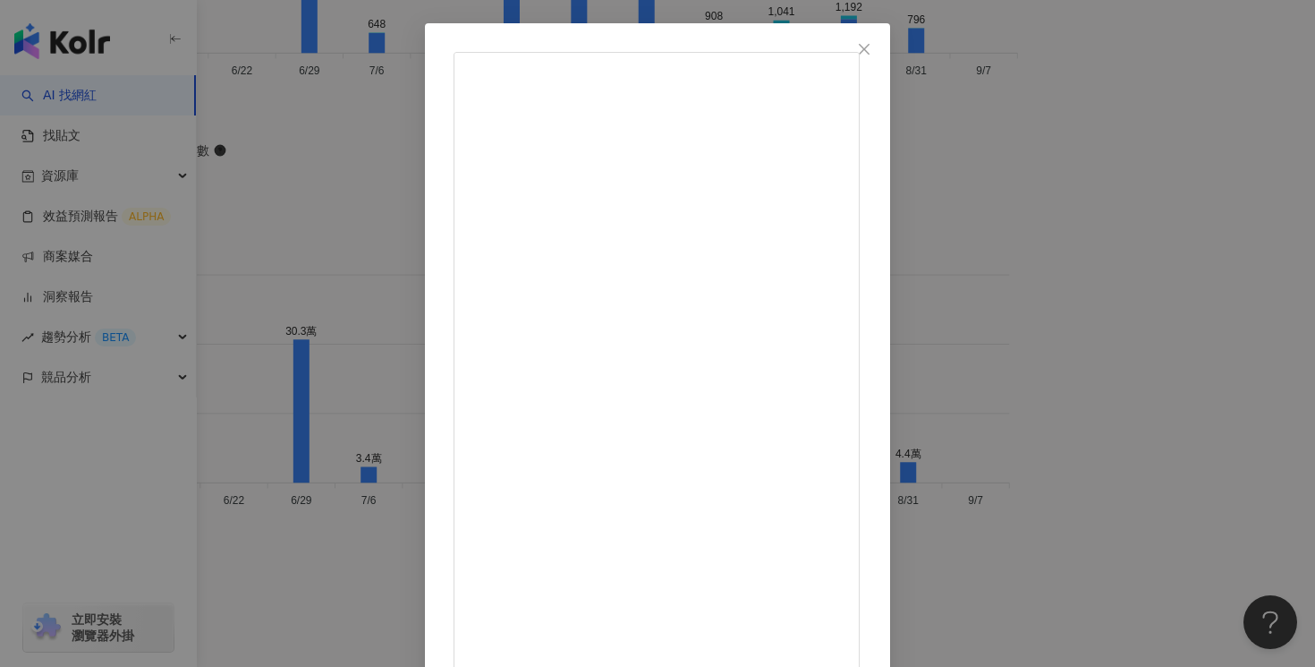
scroll to position [170, 0]
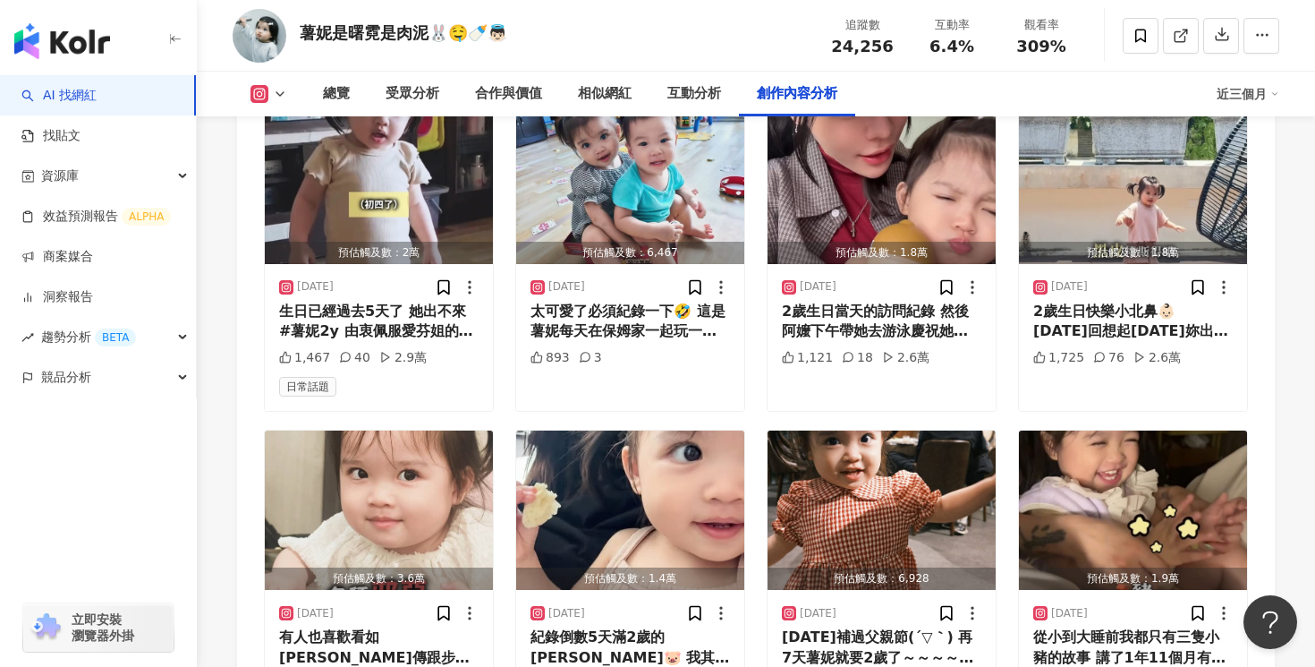
scroll to position [5910, 0]
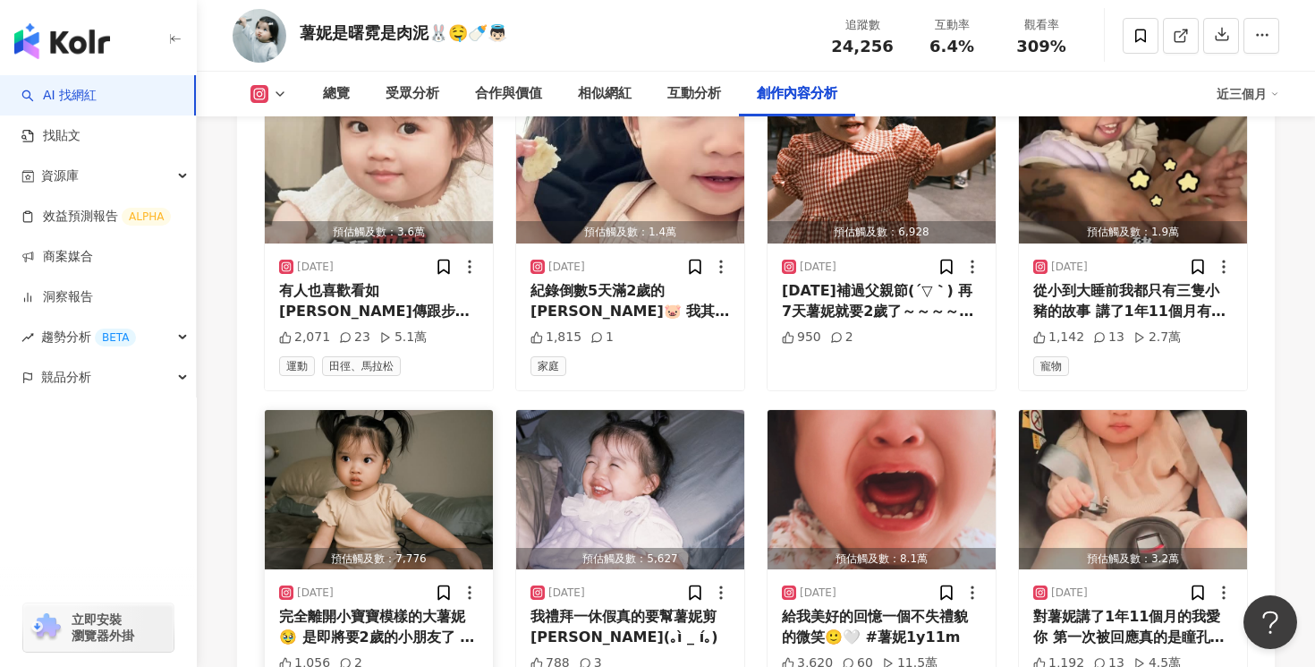
click at [426, 607] on div "完全離開小寶寶模樣的大薯妮🥹 是即將要2歲的小朋友了 可是薯妮到現在還不會跟我聊天 我一直在癡癡的等待她語言爆發我還沒等到🫠 #薯妮1y11m" at bounding box center [379, 627] width 200 height 40
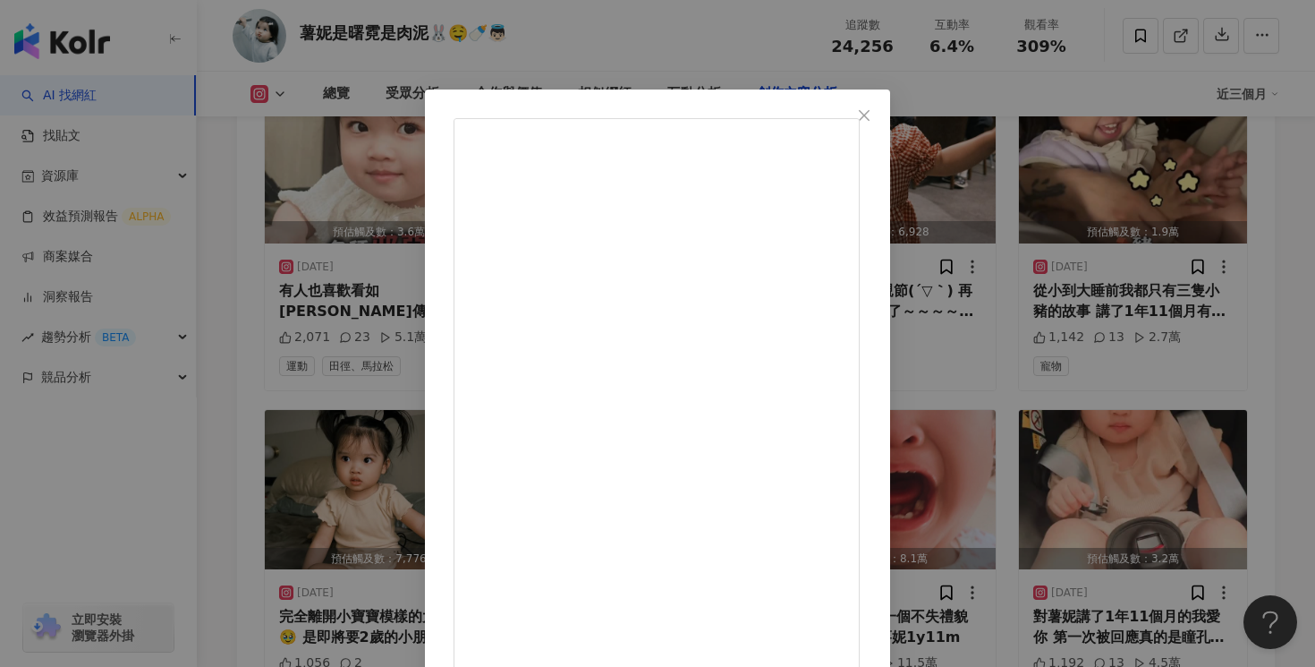
scroll to position [170, 0]
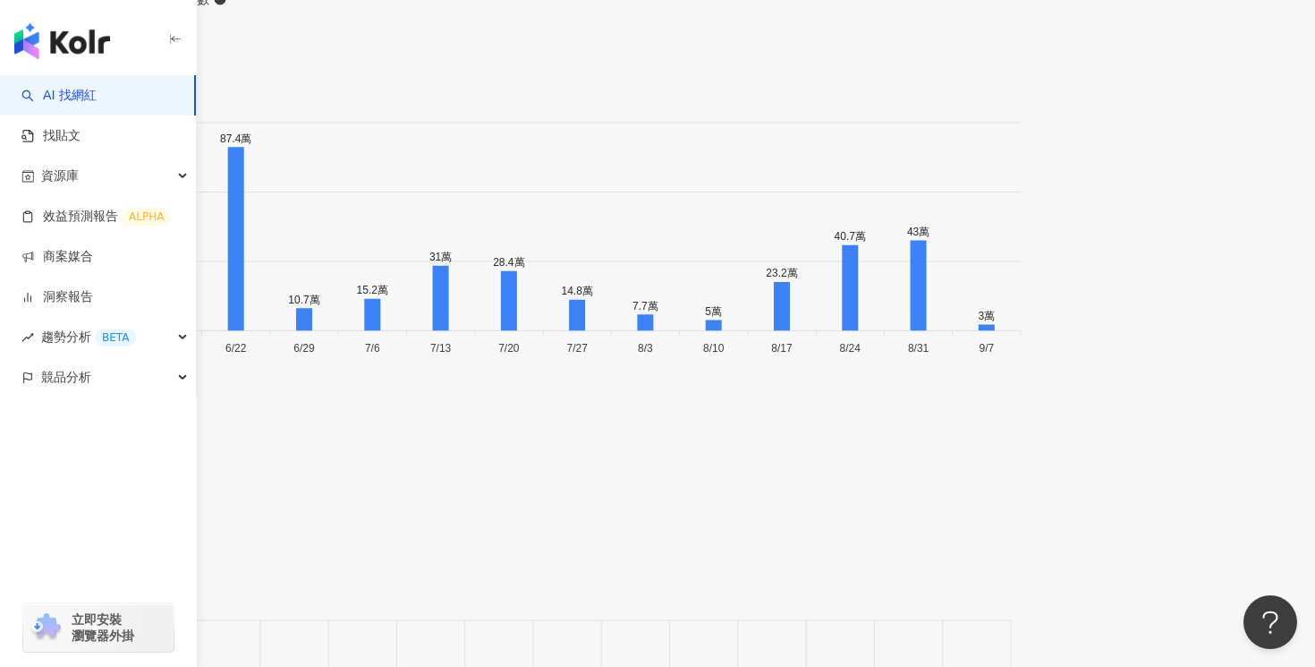
scroll to position [6301, 0]
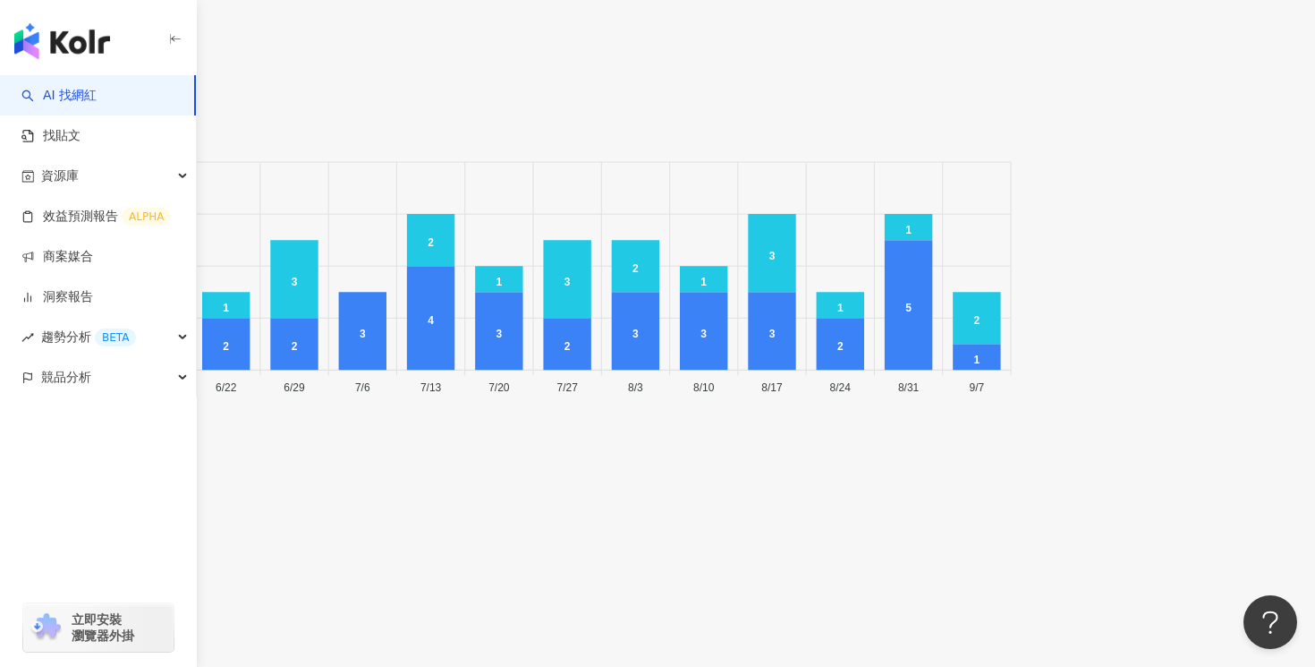
scroll to position [6553, 0]
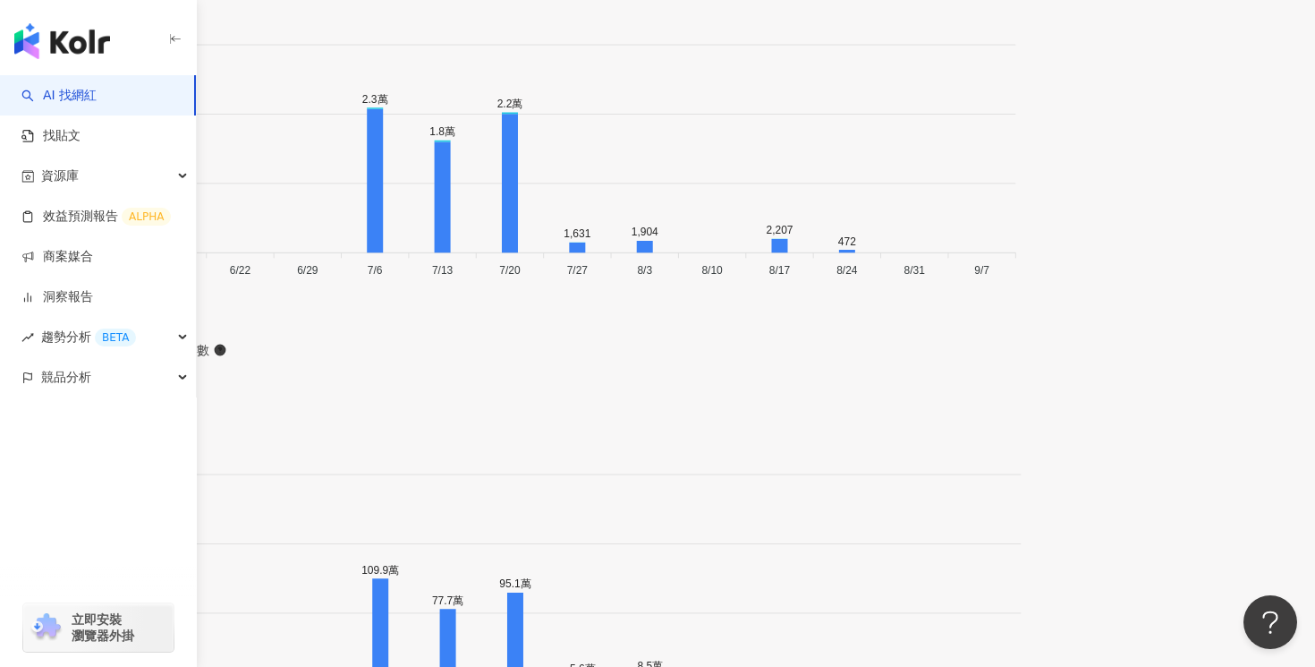
scroll to position [6130, 0]
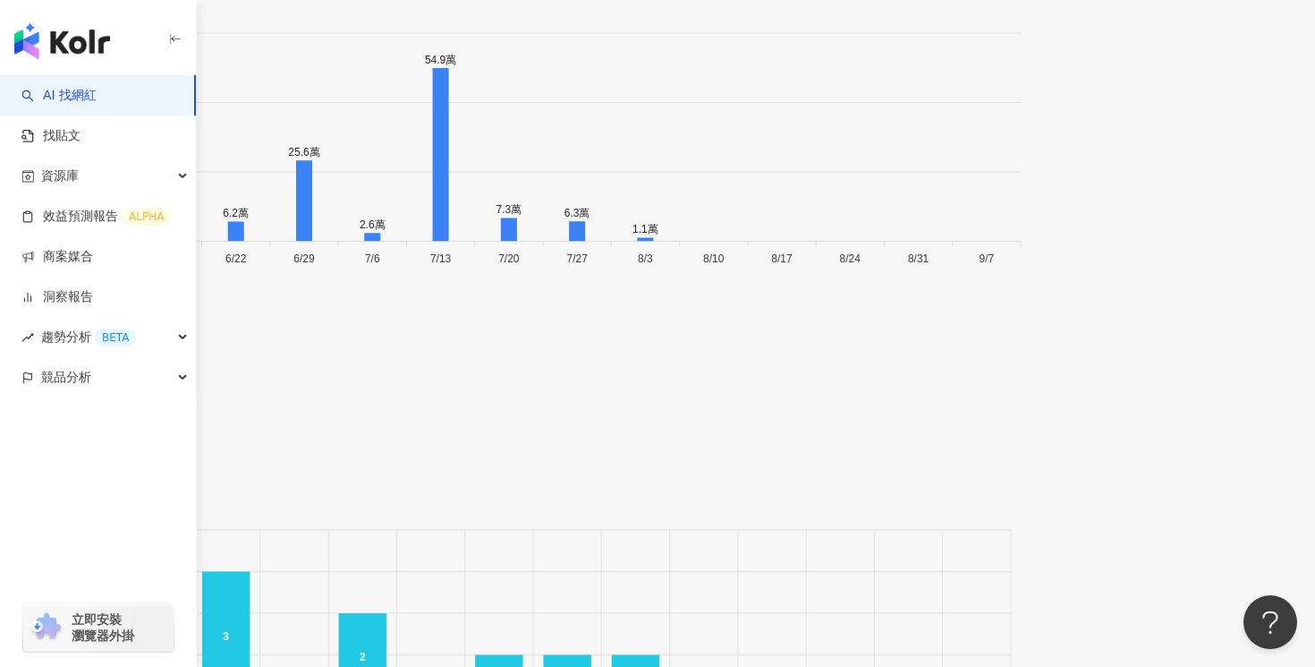
scroll to position [6121, 0]
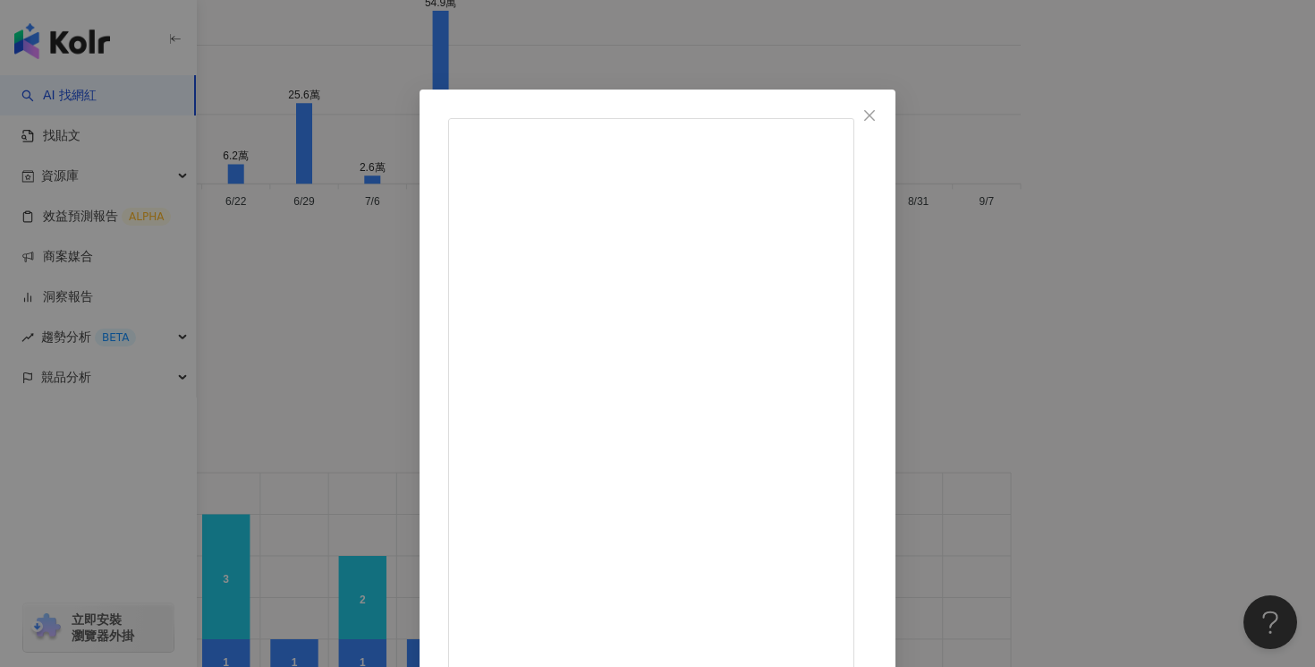
scroll to position [292, 0]
click at [1206, 54] on div "沙士&皮卡丘 2025/7/11 174 8 查看原始貼文" at bounding box center [657, 333] width 1315 height 667
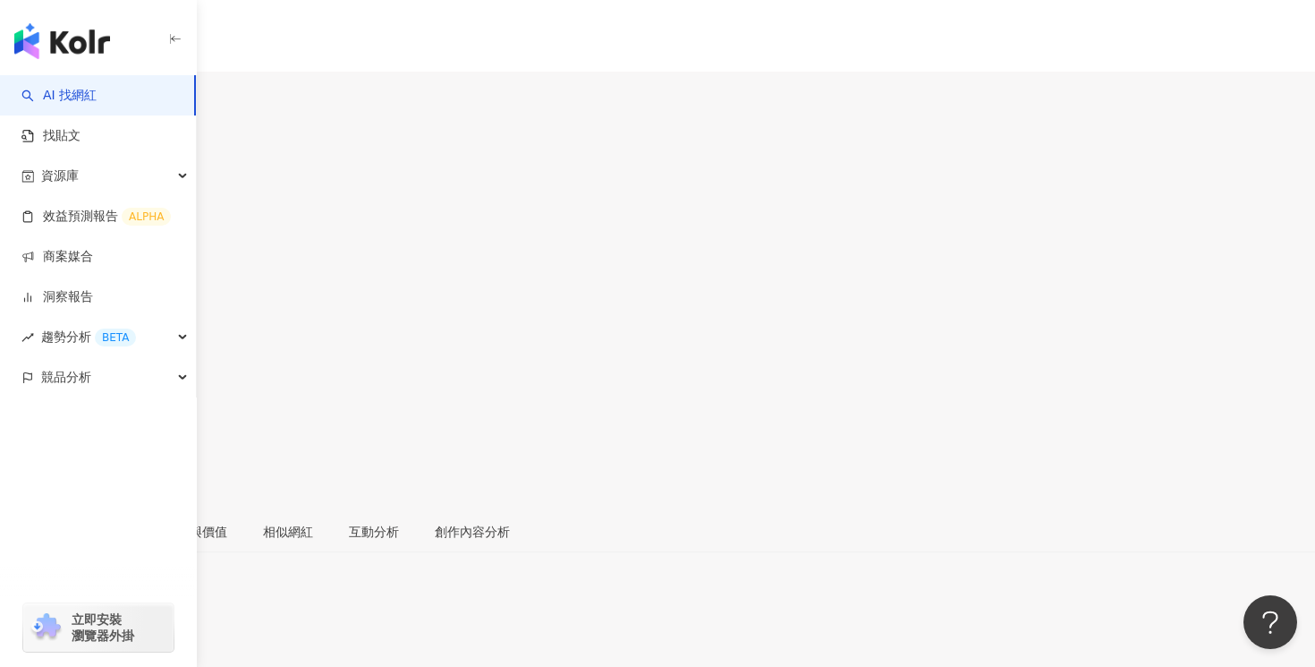
click at [27, 404] on span at bounding box center [19, 413] width 16 height 19
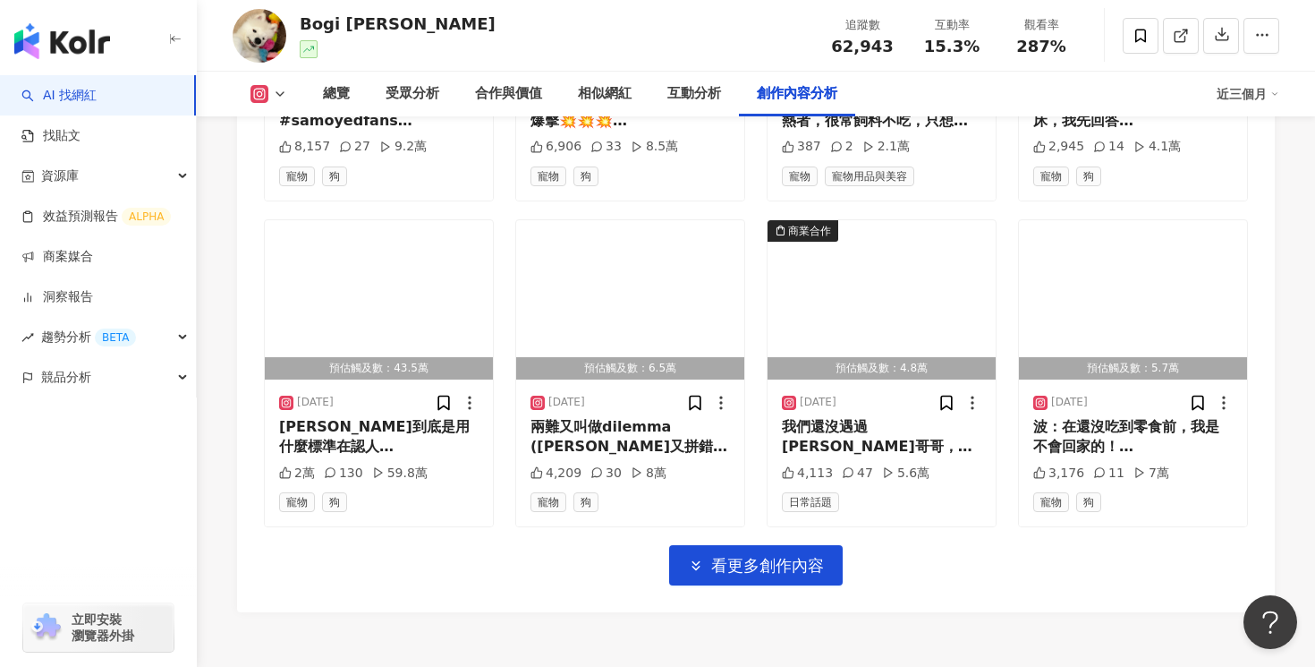
scroll to position [6143, 0]
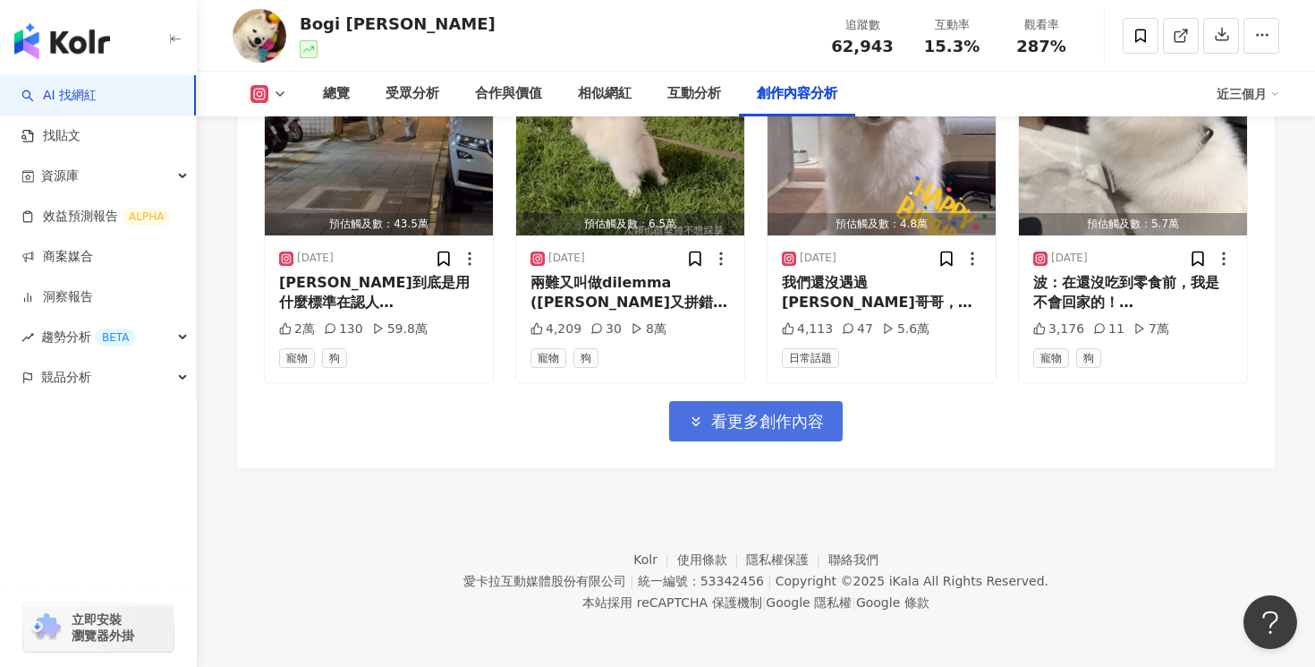
click at [786, 413] on span "看更多創作內容" at bounding box center [767, 422] width 113 height 20
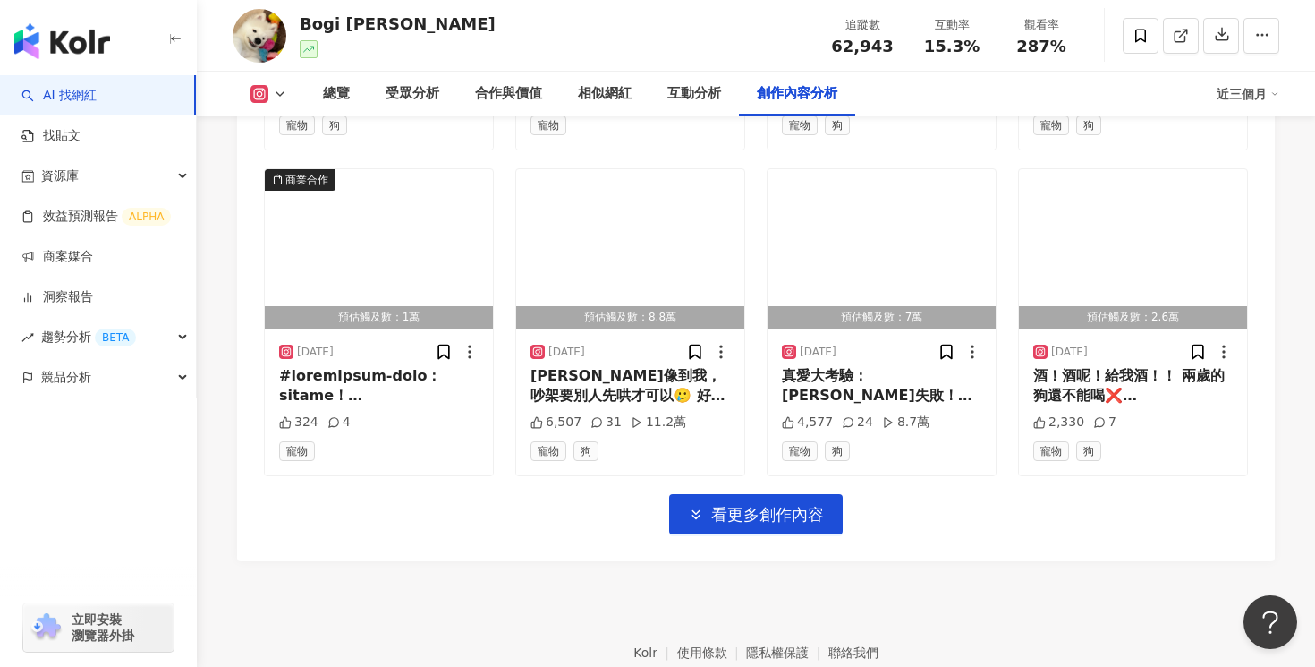
scroll to position [7092, 0]
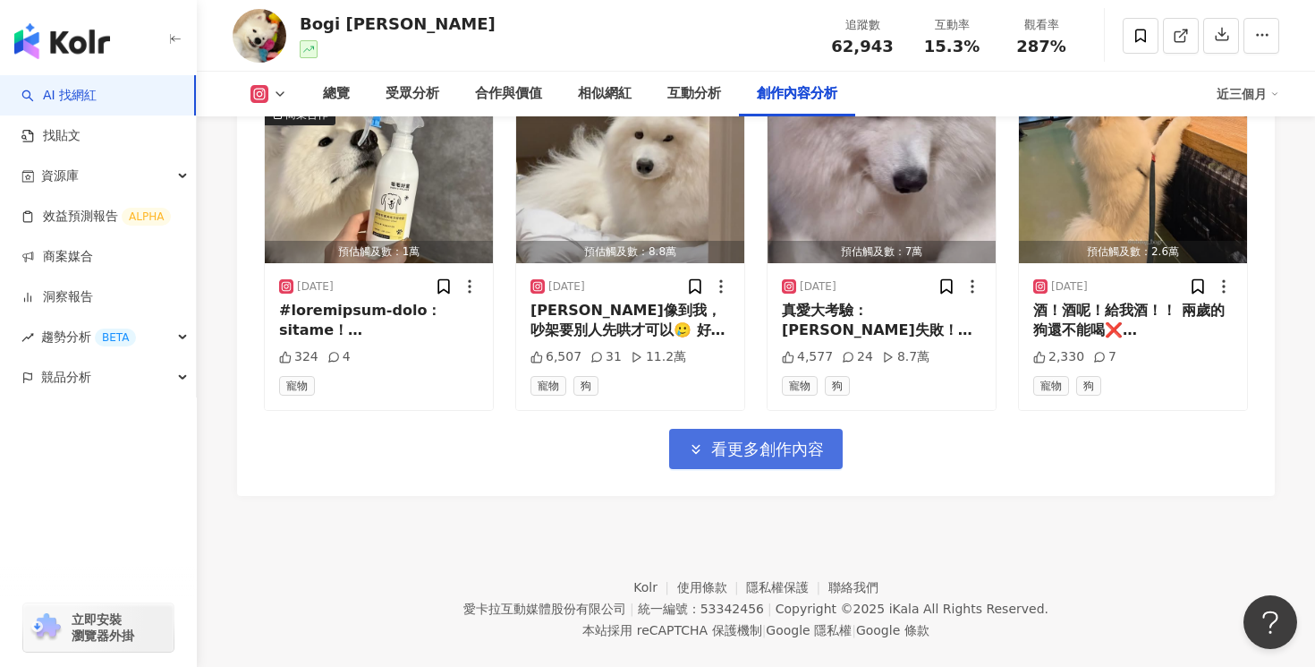
click at [785, 449] on span "看更多創作內容" at bounding box center [767, 449] width 113 height 20
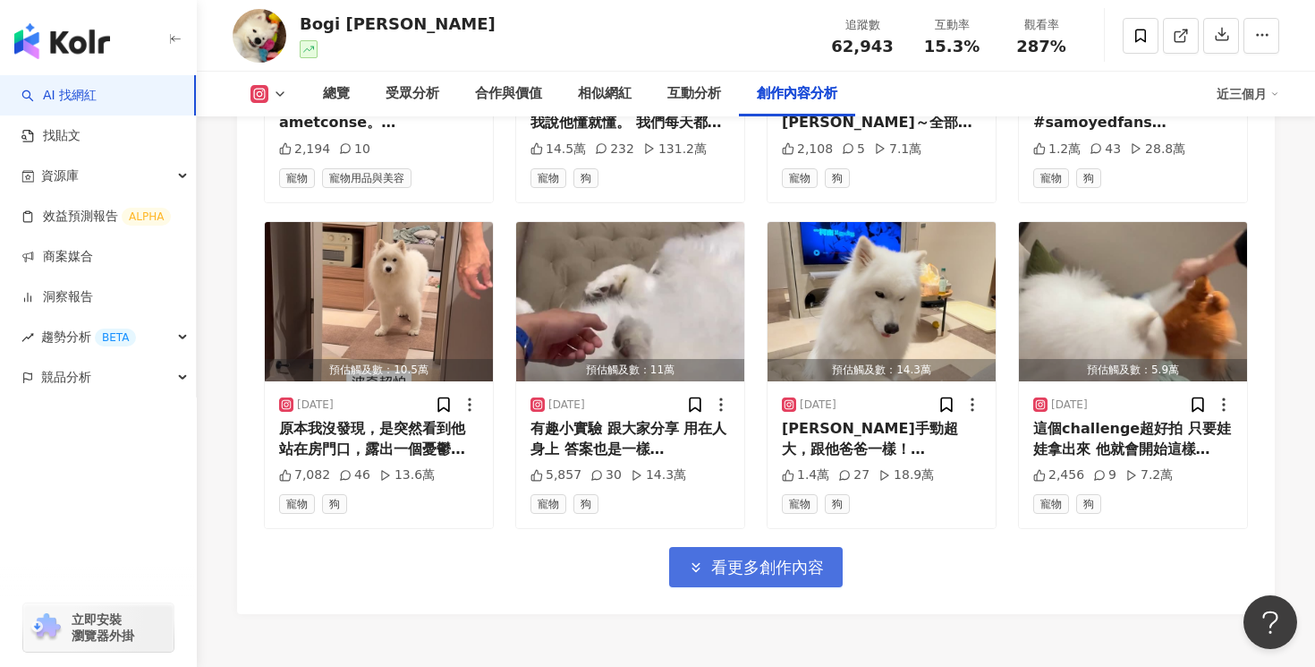
scroll to position [8100, 0]
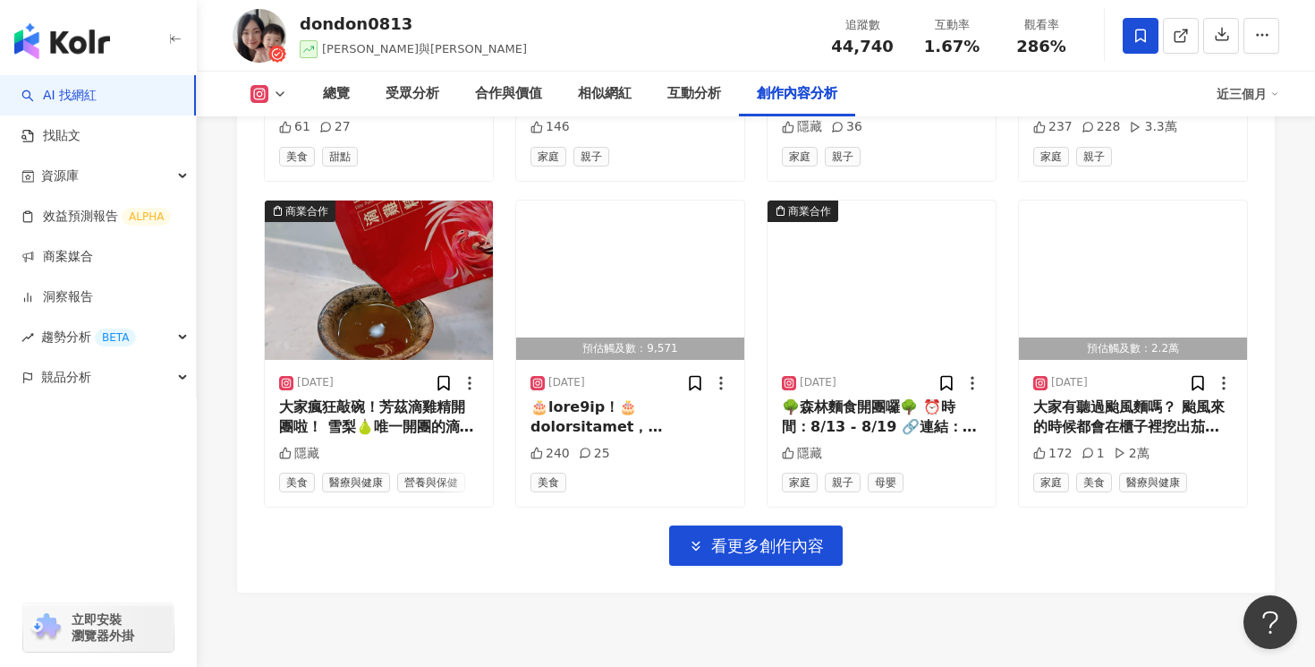
scroll to position [6263, 0]
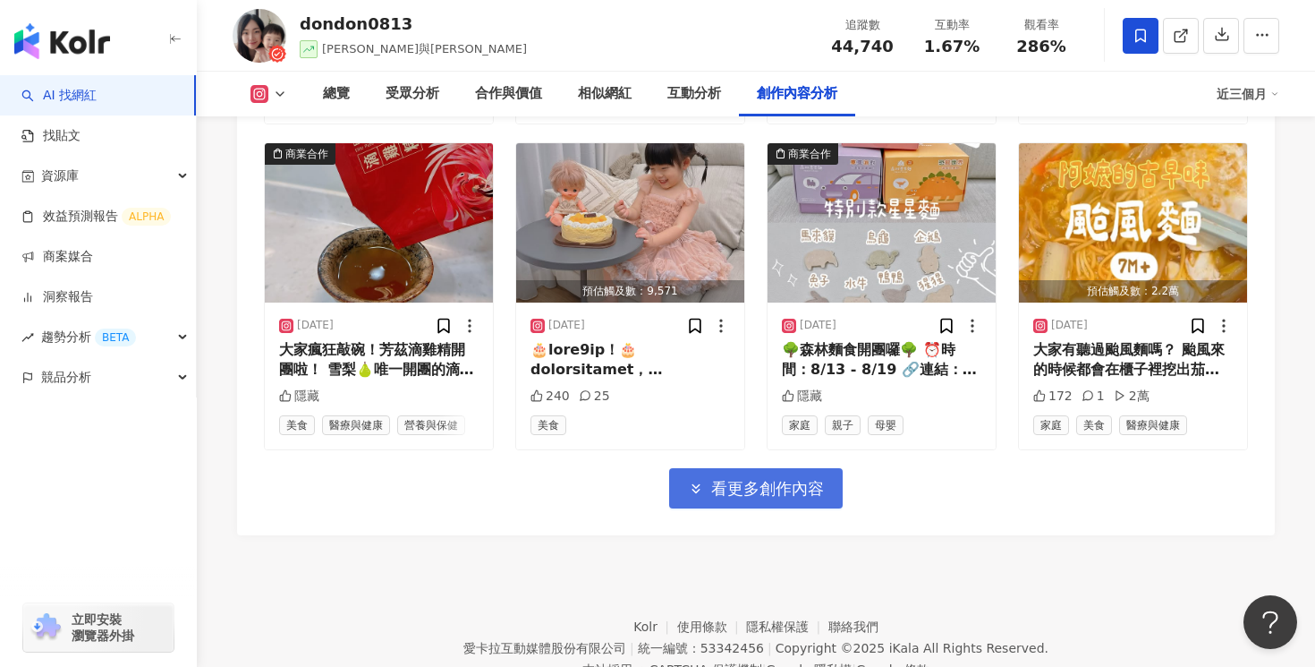
click at [766, 479] on span "看更多創作內容" at bounding box center [767, 489] width 113 height 20
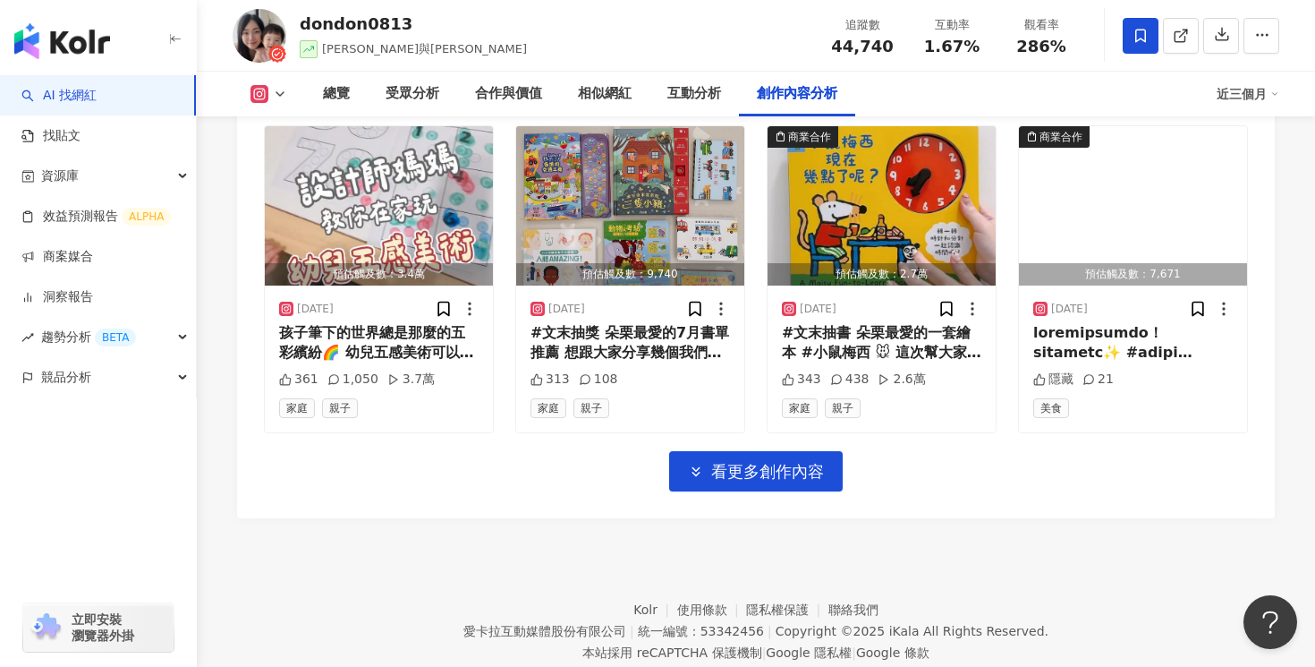
scroll to position [7276, 0]
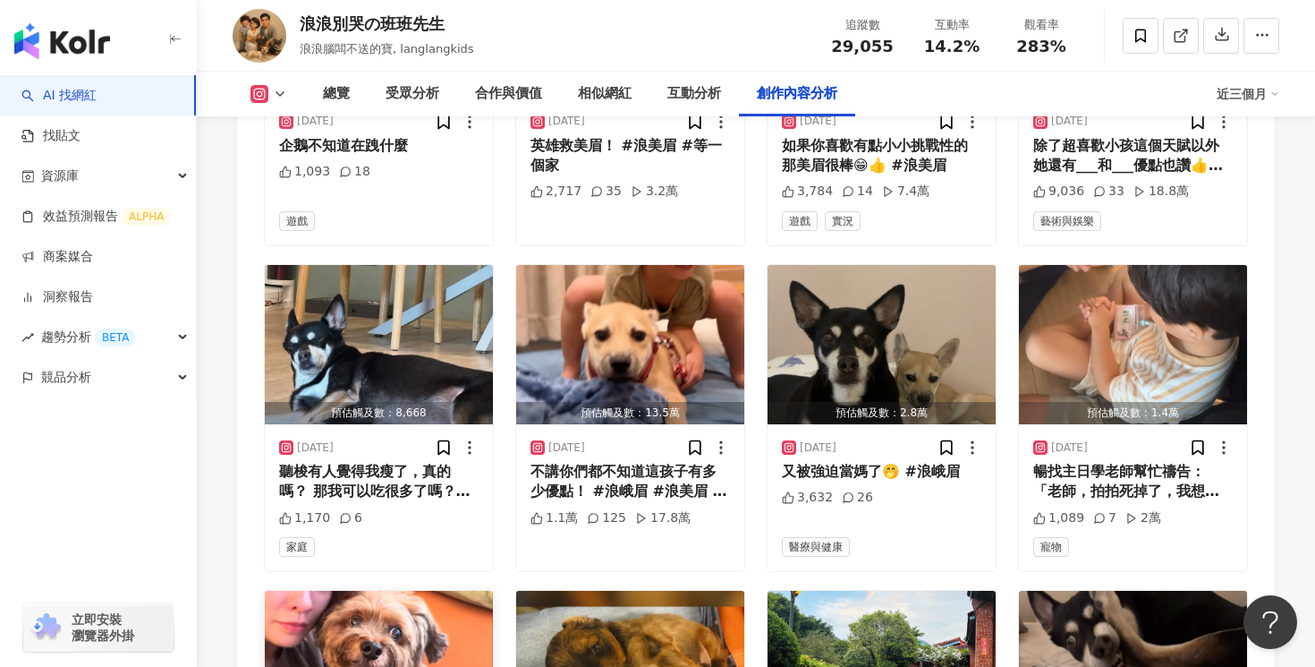
scroll to position [5558, 0]
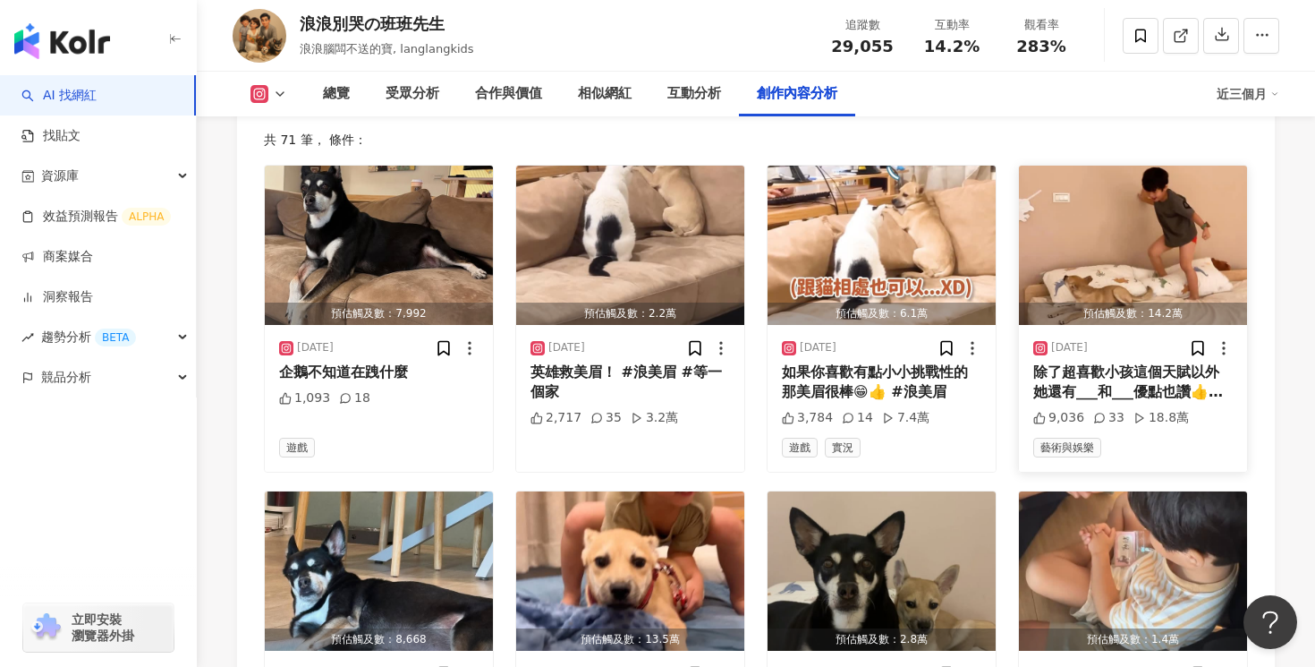
click at [1120, 396] on div "除了超喜歡小孩這個天賦以外 她還有___和___優點也讚👍👍👍 #浪美眉 #浪浪主打星" at bounding box center [1133, 382] width 200 height 40
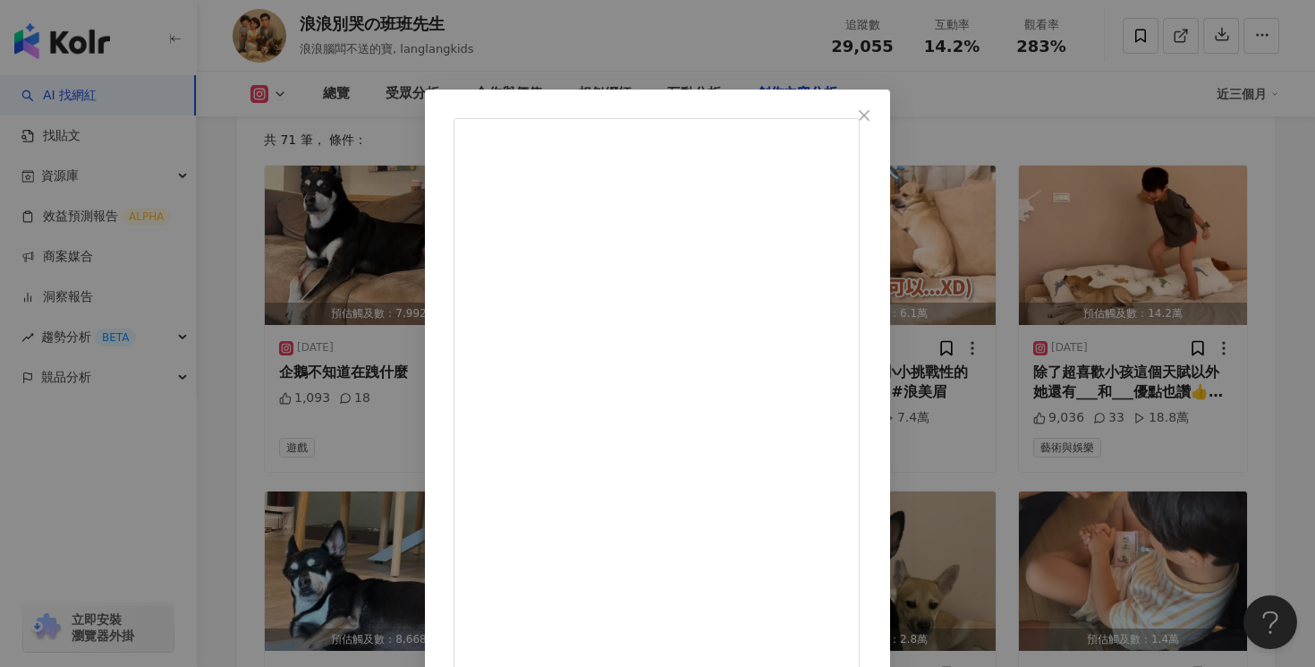
scroll to position [136, 0]
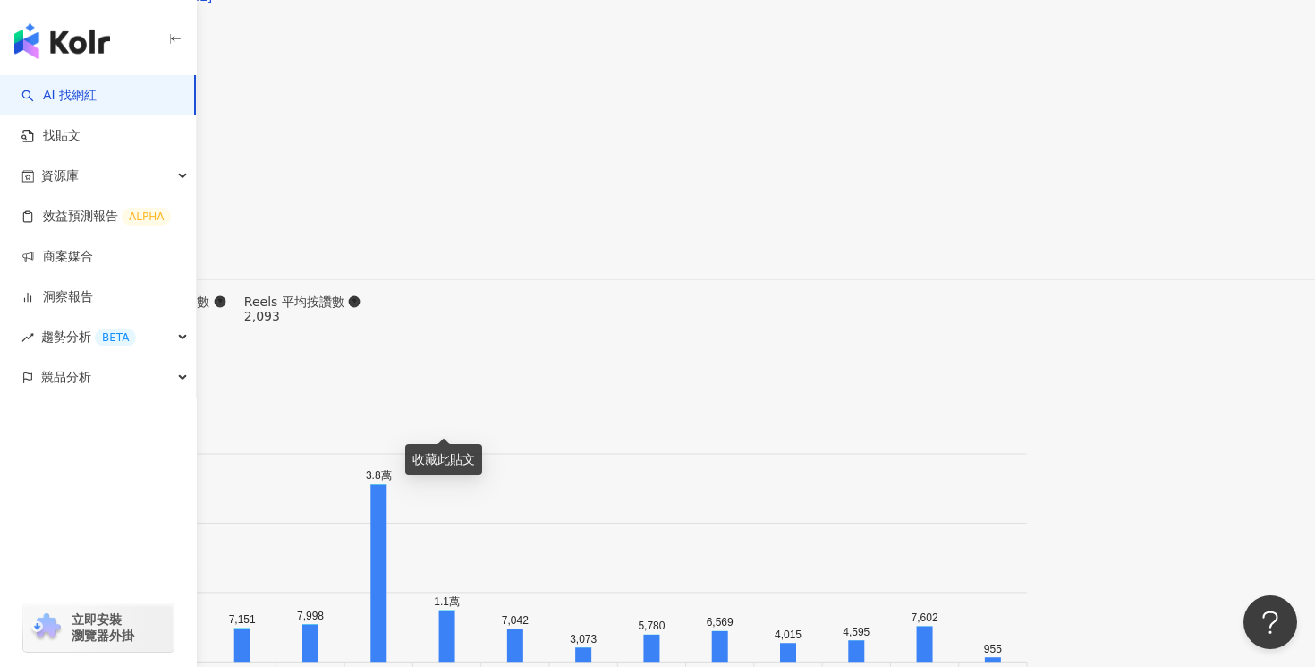
scroll to position [5632, 0]
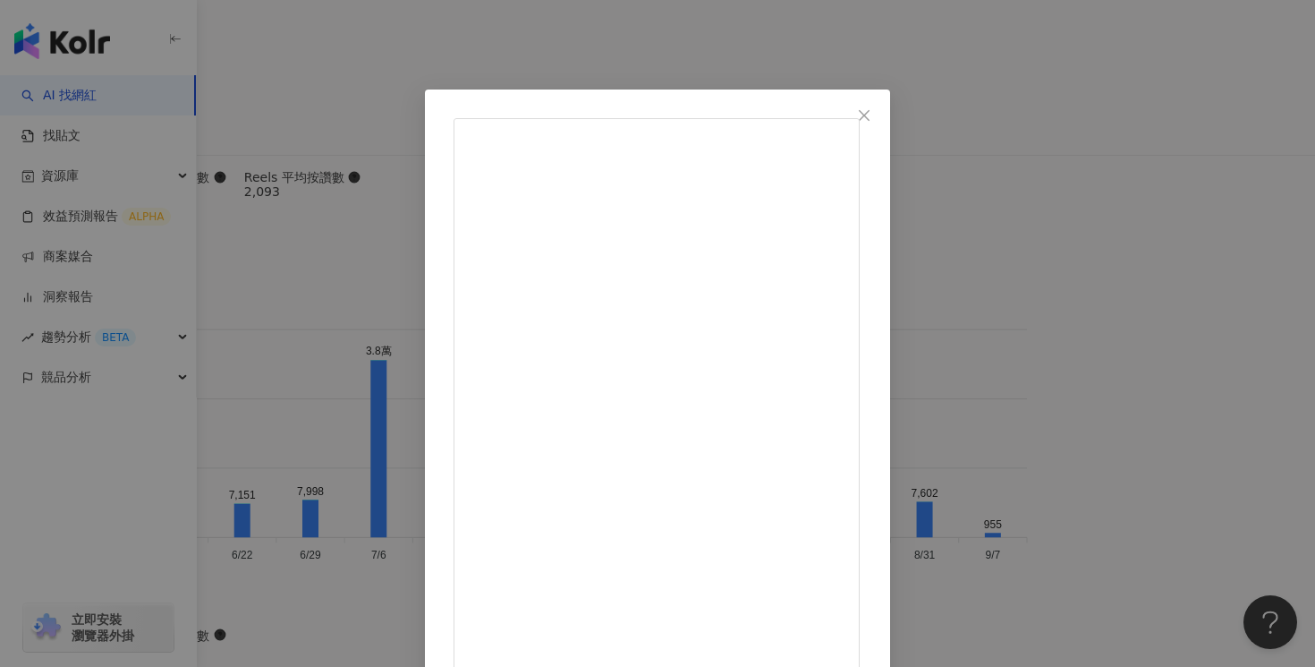
scroll to position [35, 0]
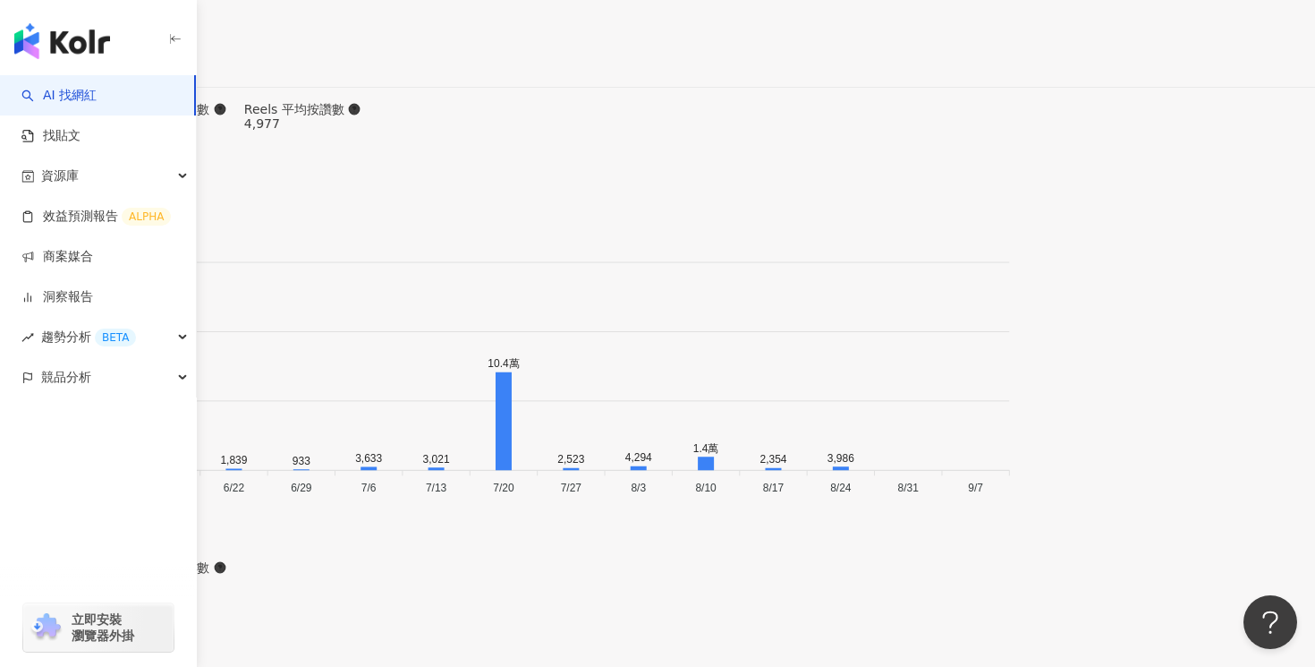
scroll to position [5364, 0]
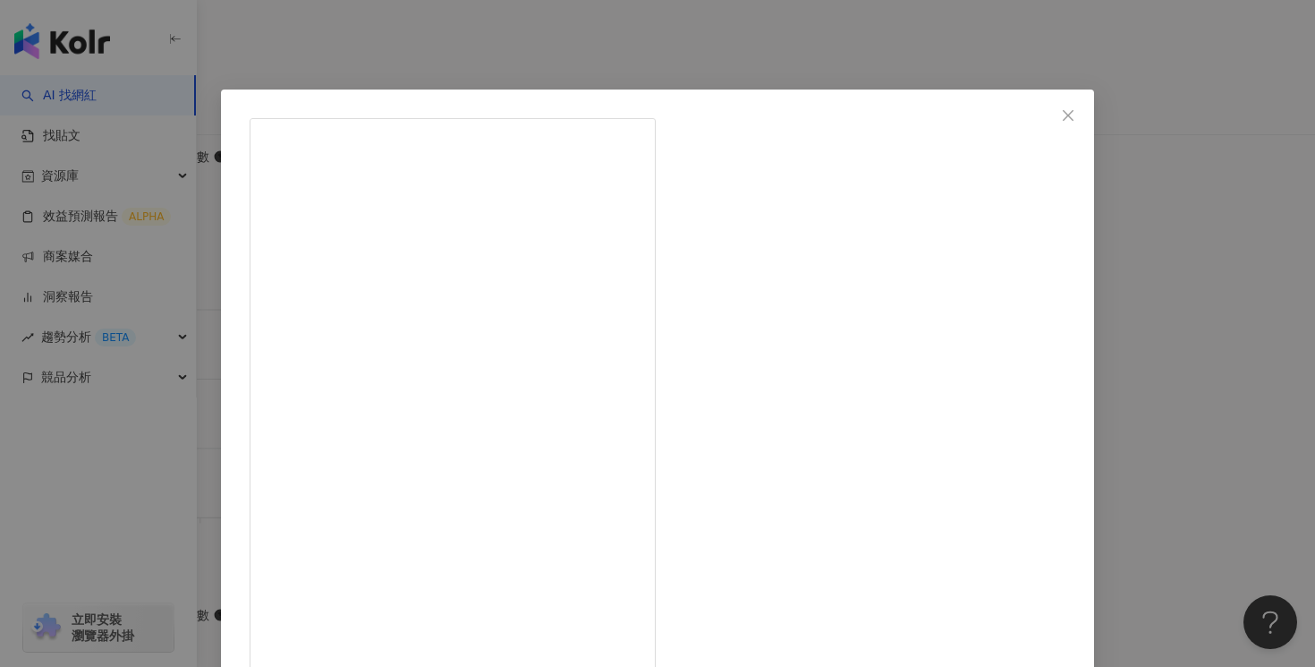
scroll to position [136, 0]
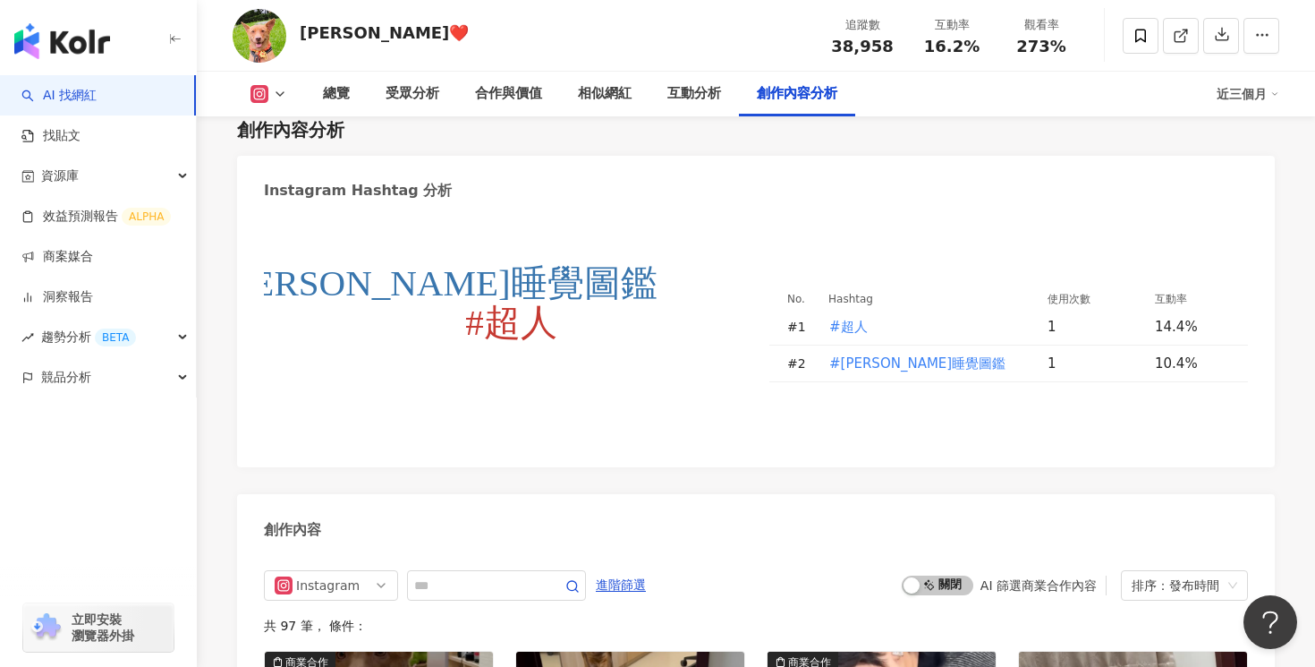
scroll to position [5249, 0]
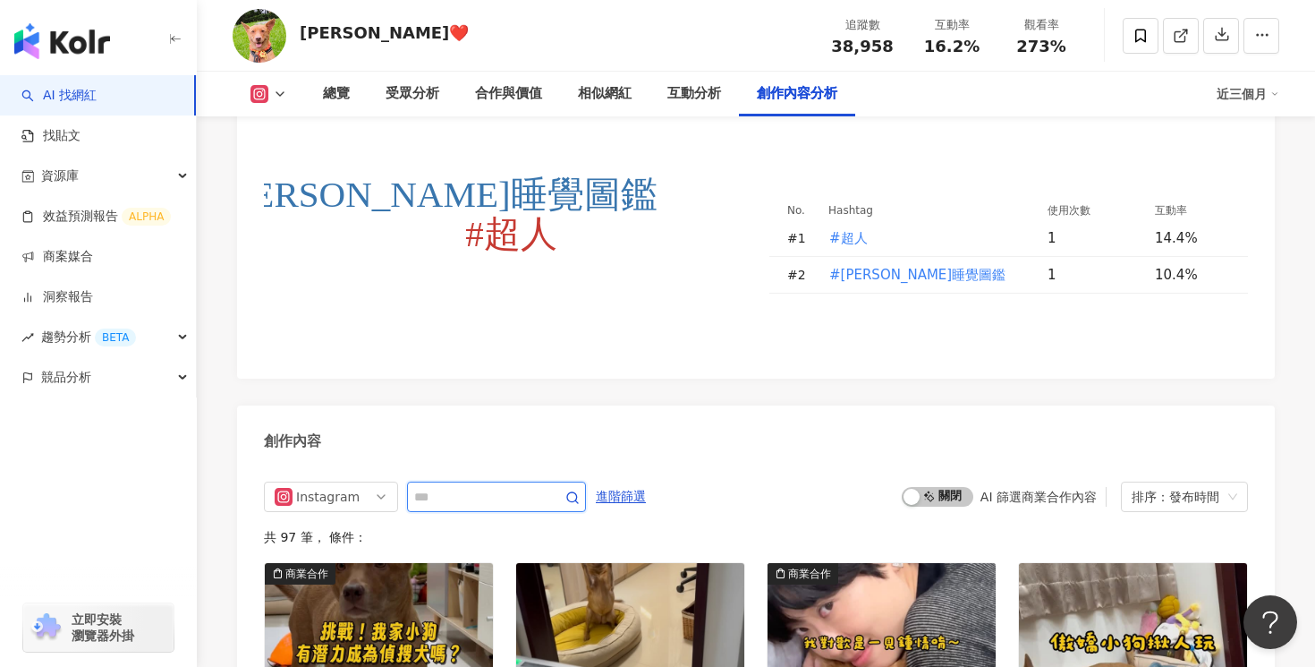
click at [491, 486] on input "text" at bounding box center [476, 496] width 125 height 21
type input "***"
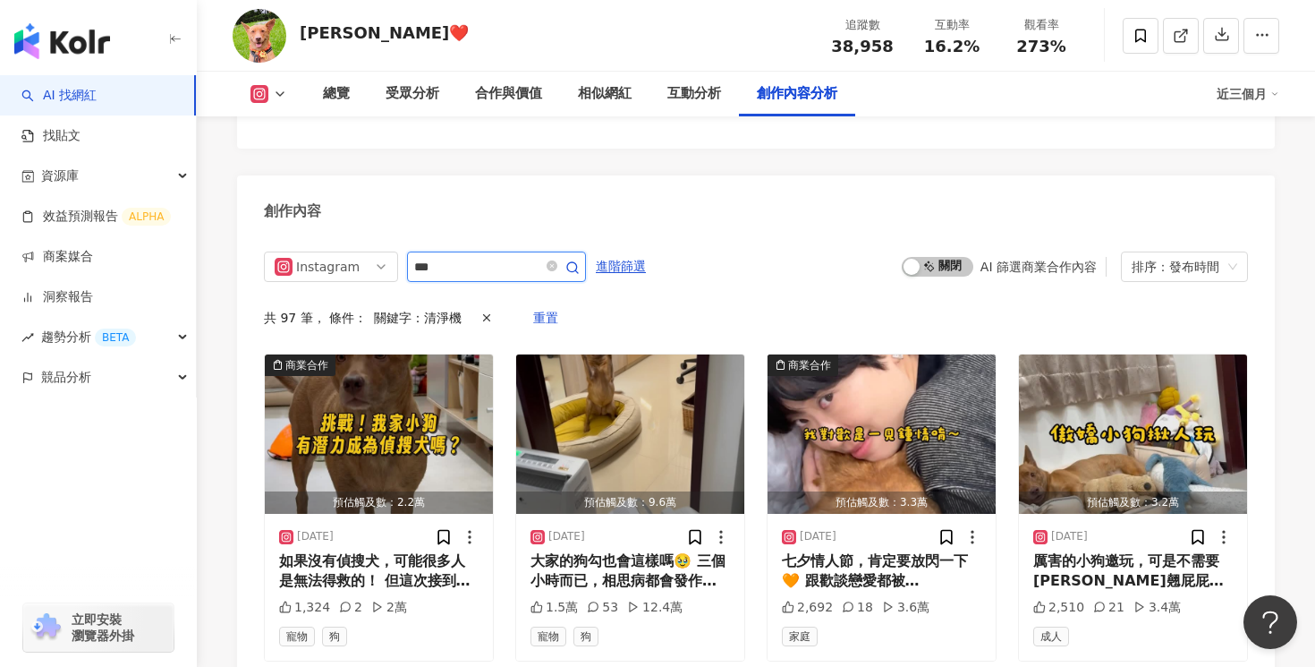
scroll to position [5451, 0]
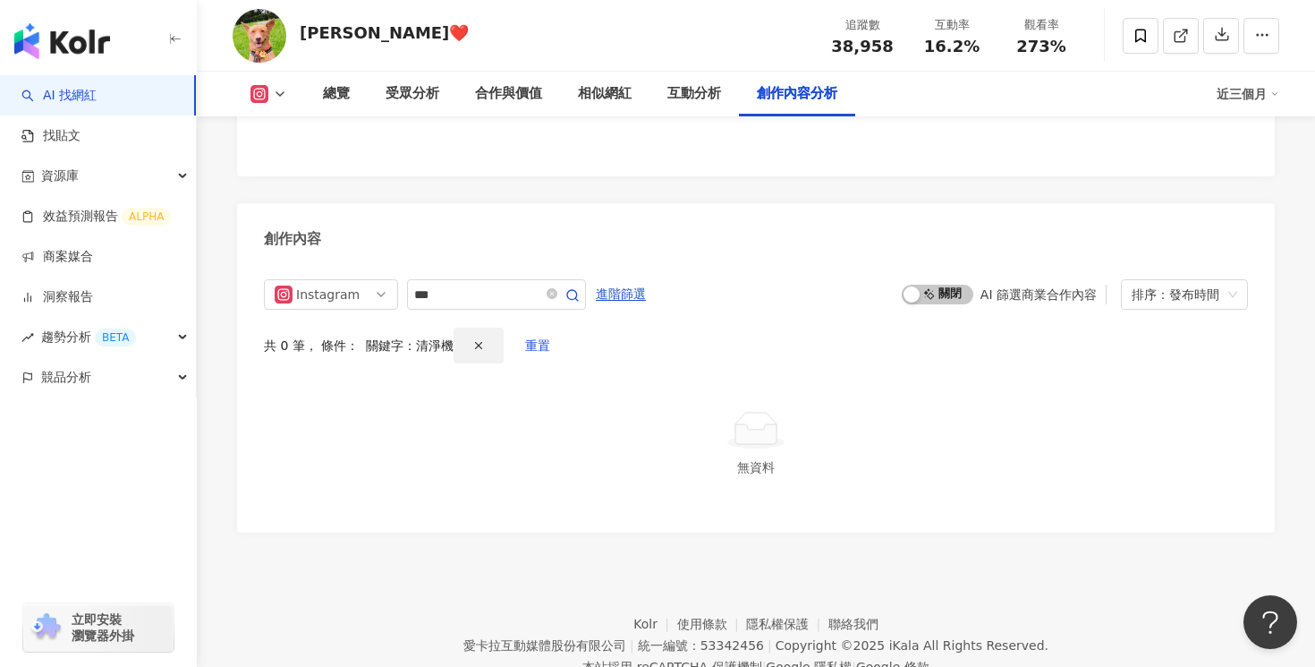
click at [472, 339] on icon "button" at bounding box center [478, 345] width 13 height 13
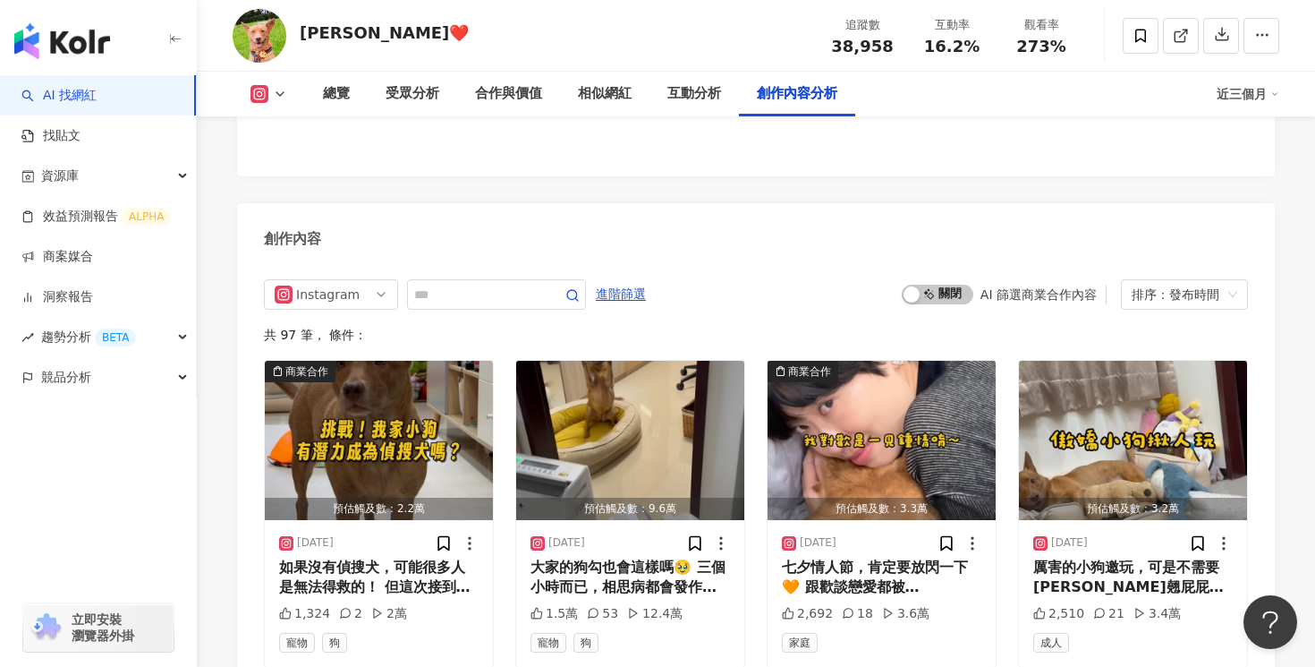
scroll to position [5479, 0]
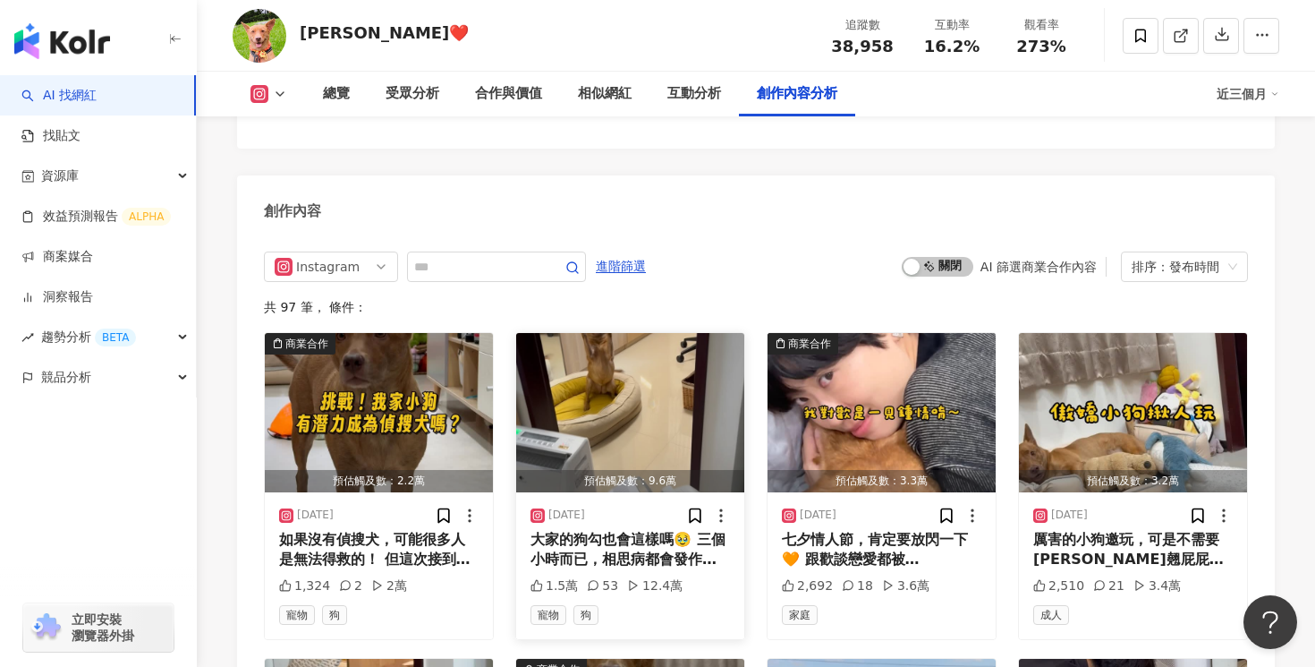
click at [643, 530] on div "大家的狗勾也會這樣嗎🥹 三個小時而已，相思病都會發作🥹🥹" at bounding box center [631, 550] width 200 height 40
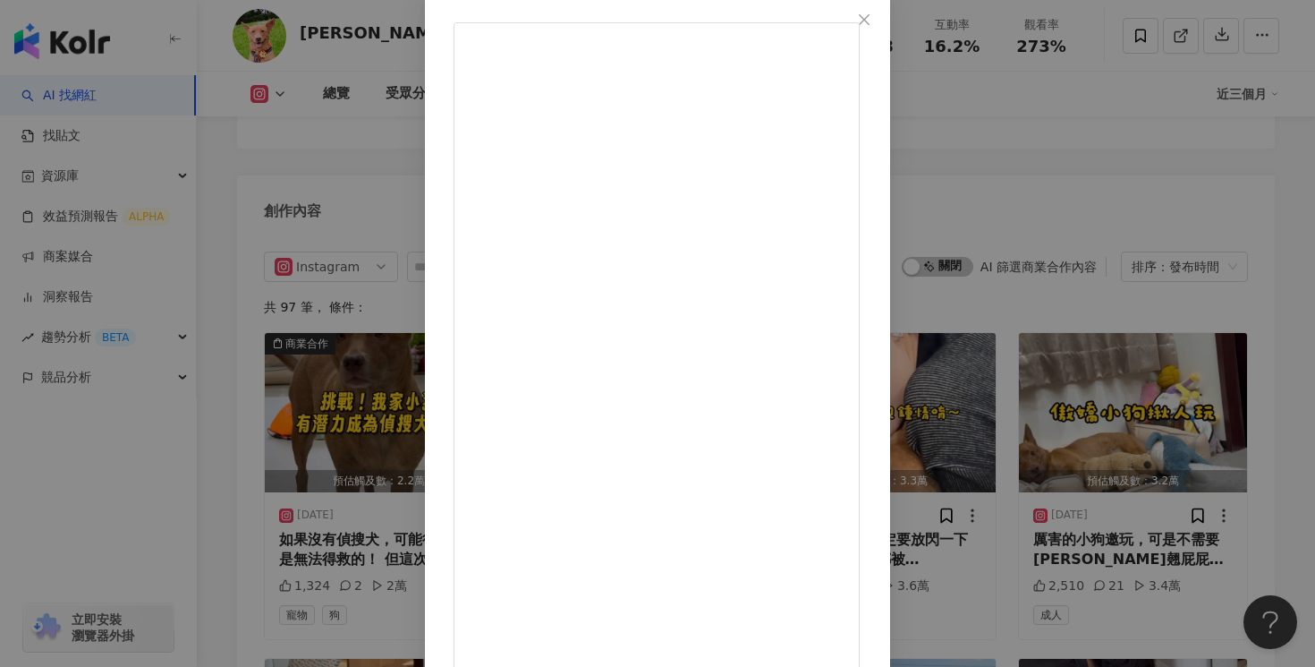
scroll to position [136, 0]
click at [1141, 146] on div "許歡❤️ 2025/9/5 大家的狗勾也會這樣嗎🥹 三個小時而已，相思病都會發作🥹🥹 1.5萬 53 12.4萬 查看原始貼文" at bounding box center [657, 333] width 1315 height 667
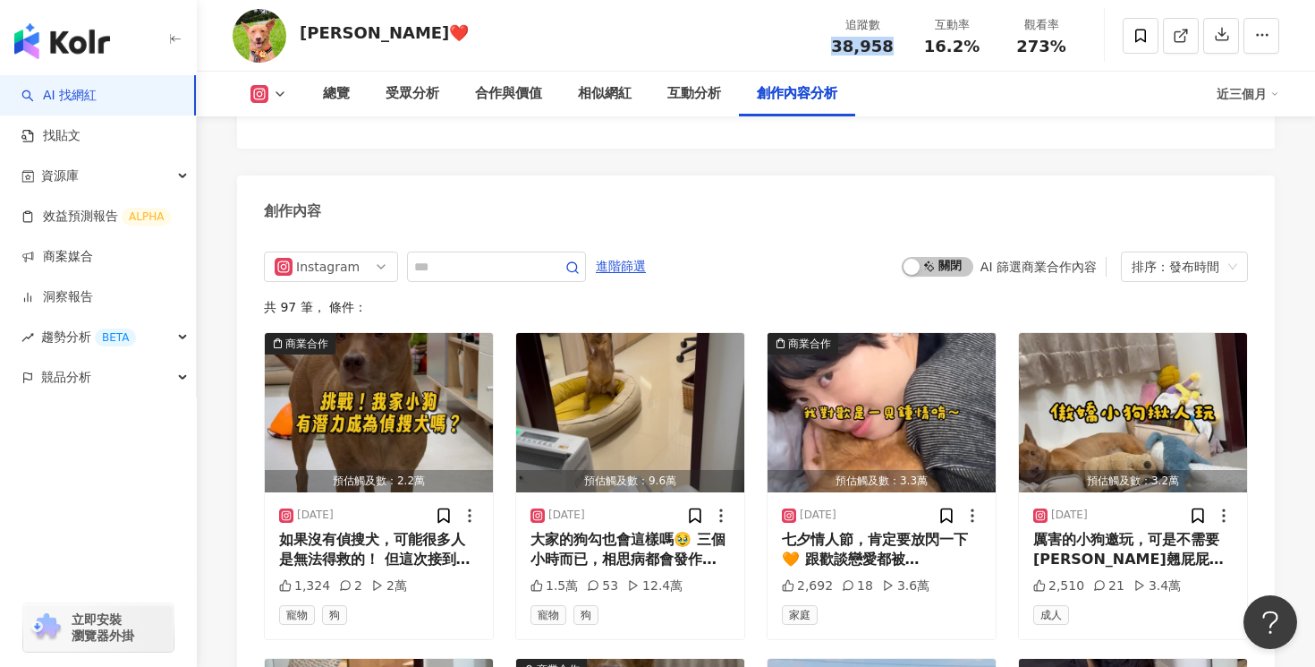
drag, startPoint x: 897, startPoint y: 52, endPoint x: 836, endPoint y: 38, distance: 63.2
click at [838, 38] on div "追蹤數 38,958" at bounding box center [862, 35] width 89 height 38
copy span "38,958"
drag, startPoint x: 980, startPoint y: 48, endPoint x: 930, endPoint y: 48, distance: 50.1
click at [930, 48] on div "16.2%" at bounding box center [952, 47] width 68 height 18
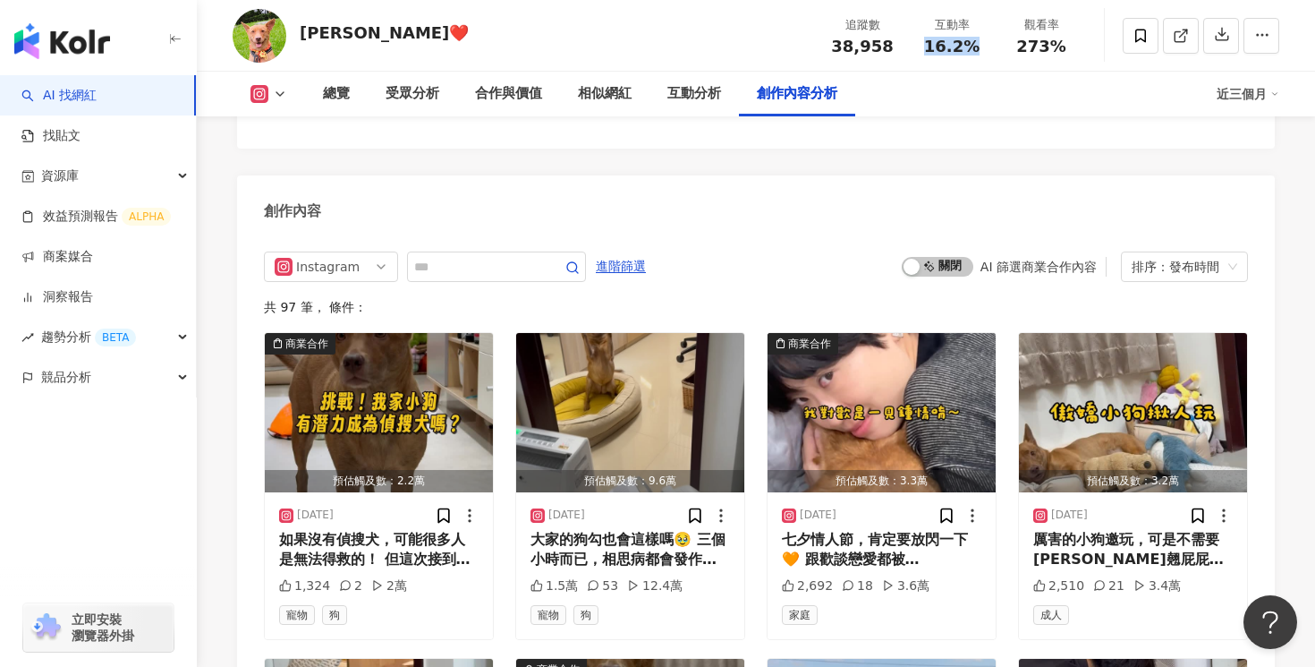
copy span "16.2%"
drag, startPoint x: 1059, startPoint y: 39, endPoint x: 1020, endPoint y: 48, distance: 40.4
click at [1020, 48] on span "273%" at bounding box center [1041, 47] width 50 height 18
copy span "273%"
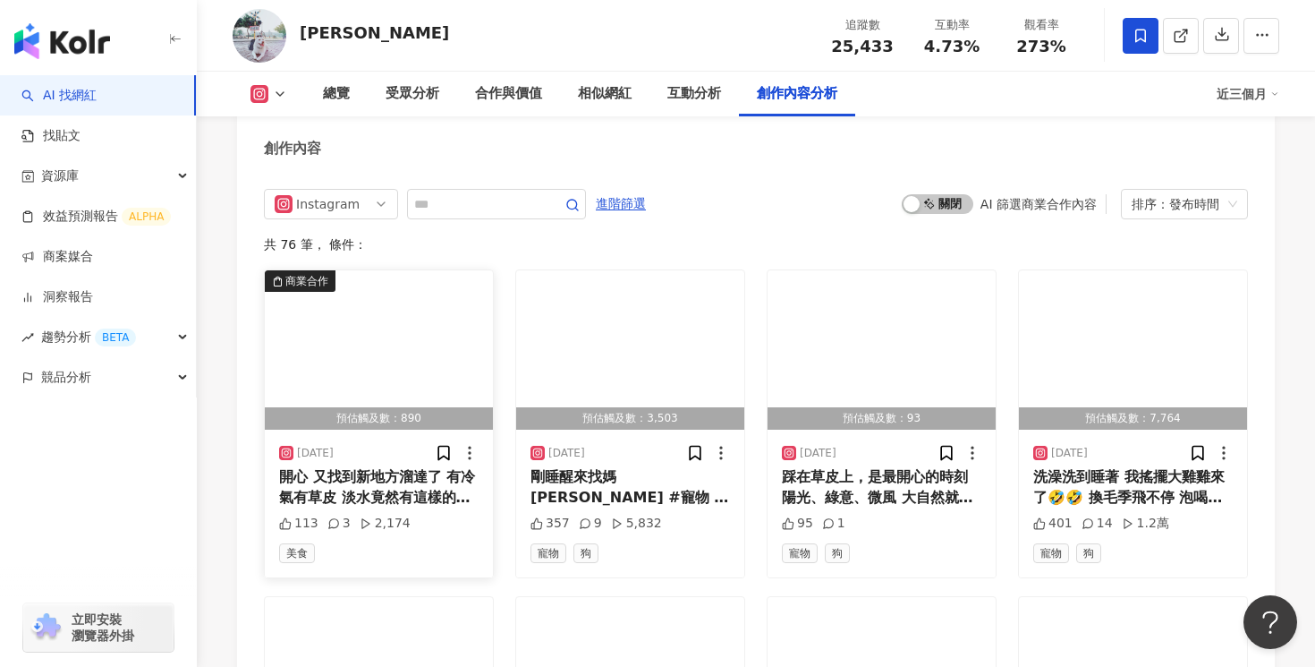
scroll to position [5425, 0]
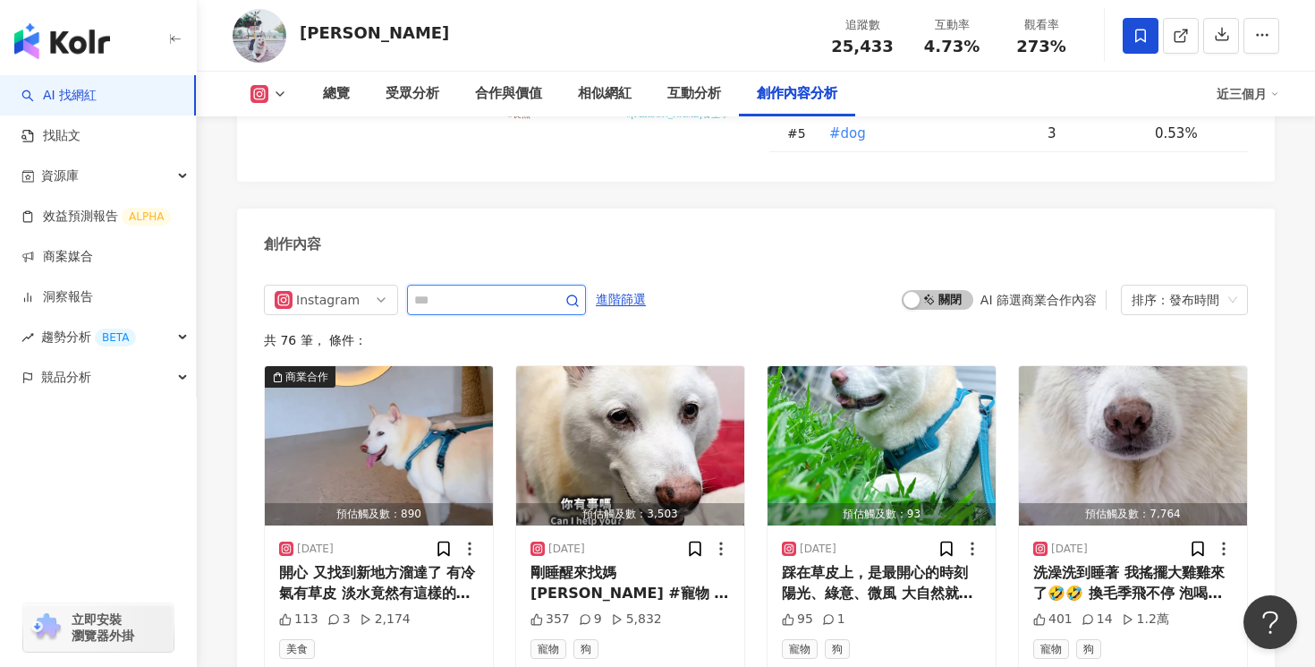
click at [459, 289] on input "text" at bounding box center [476, 299] width 125 height 21
type input "*"
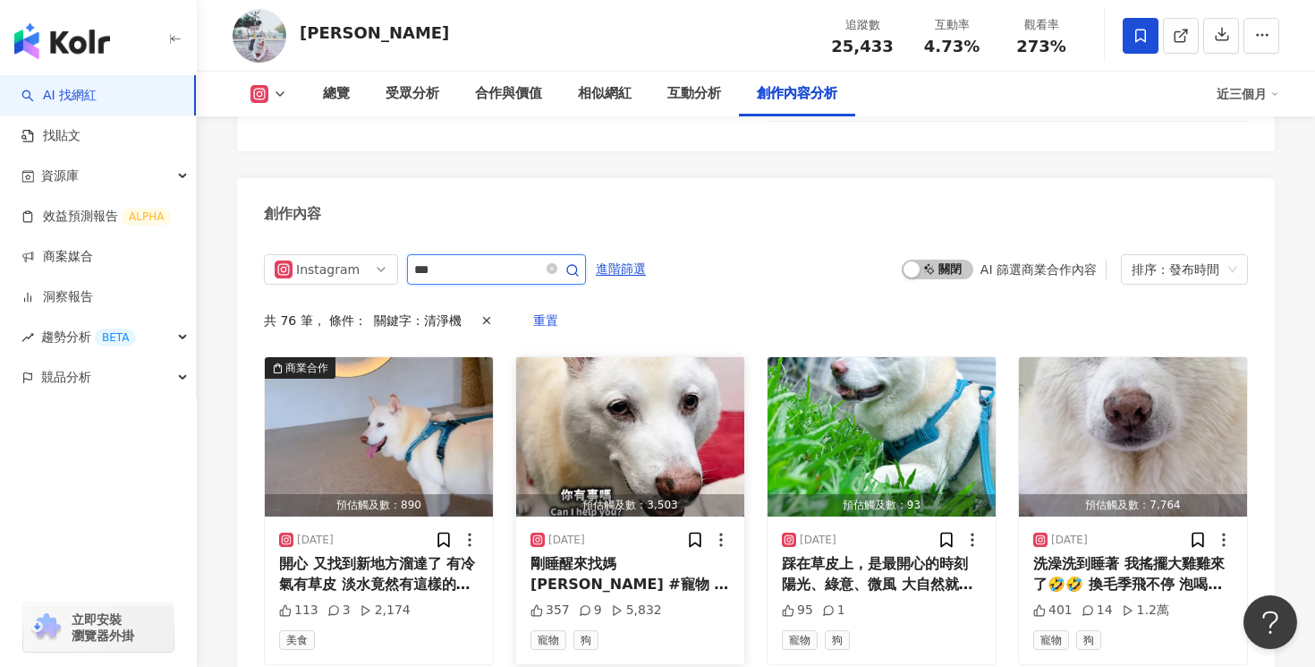
scroll to position [5428, 0]
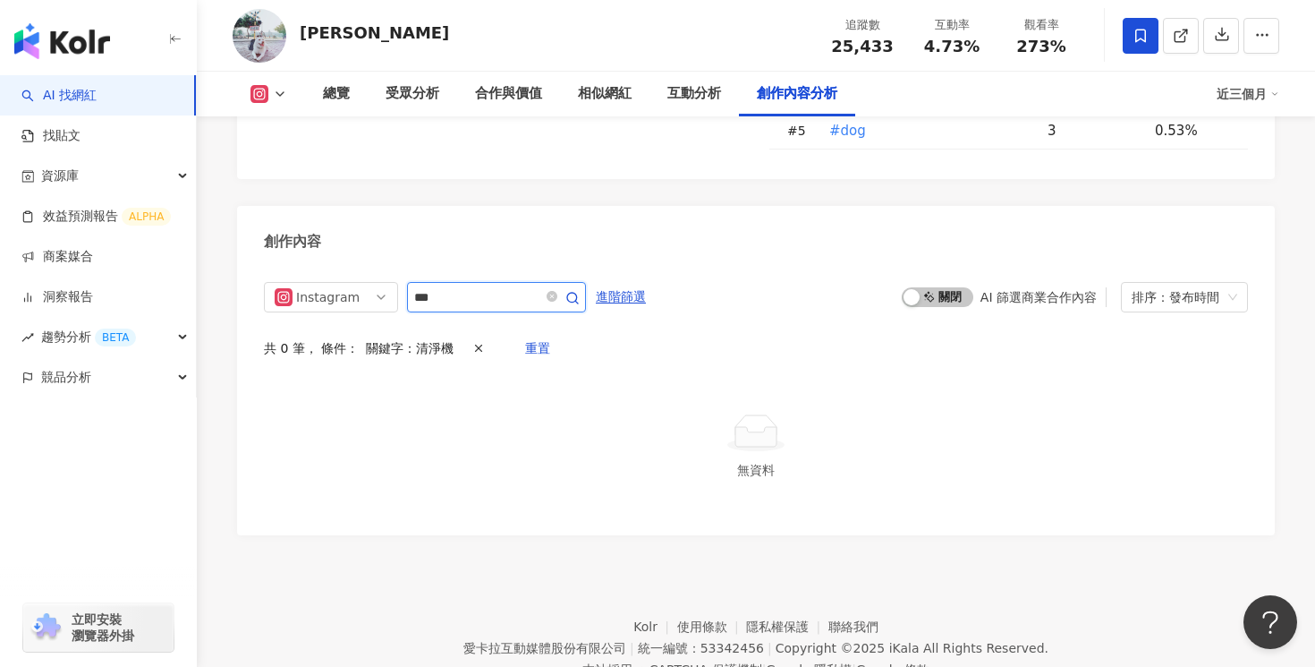
drag, startPoint x: 474, startPoint y: 237, endPoint x: 404, endPoint y: 232, distance: 70.9
click at [404, 282] on div "Instagram ***" at bounding box center [425, 297] width 322 height 30
type input "***"
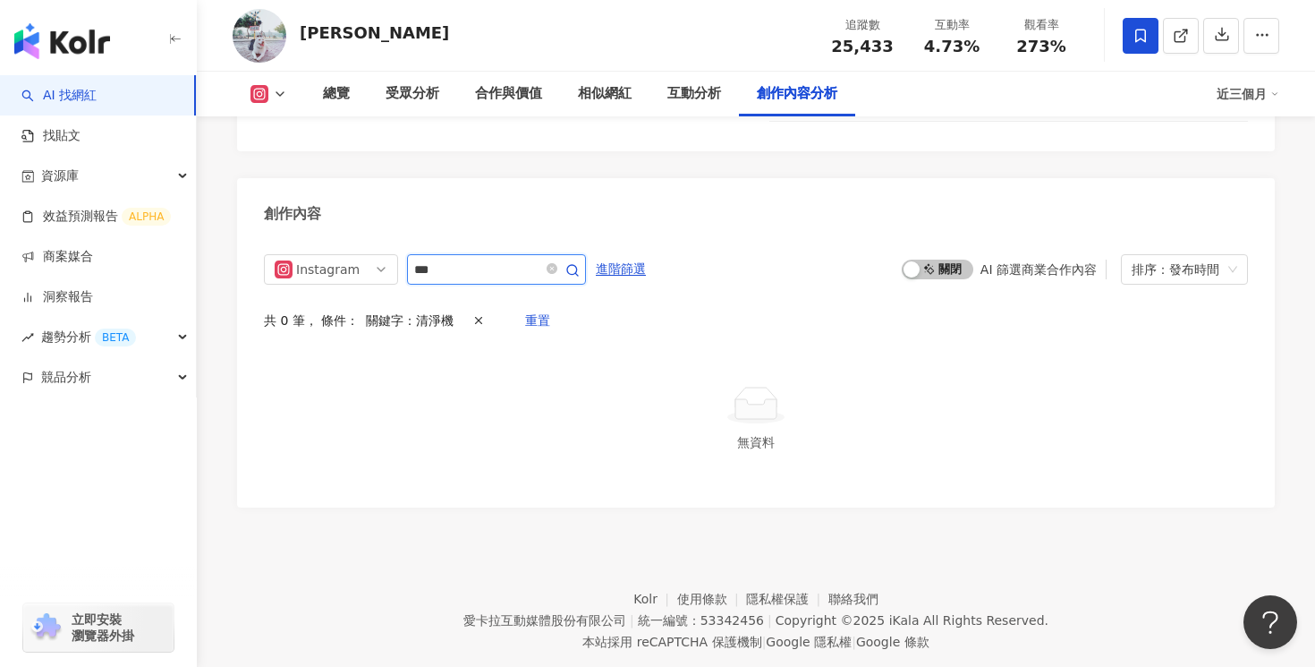
scroll to position [5428, 0]
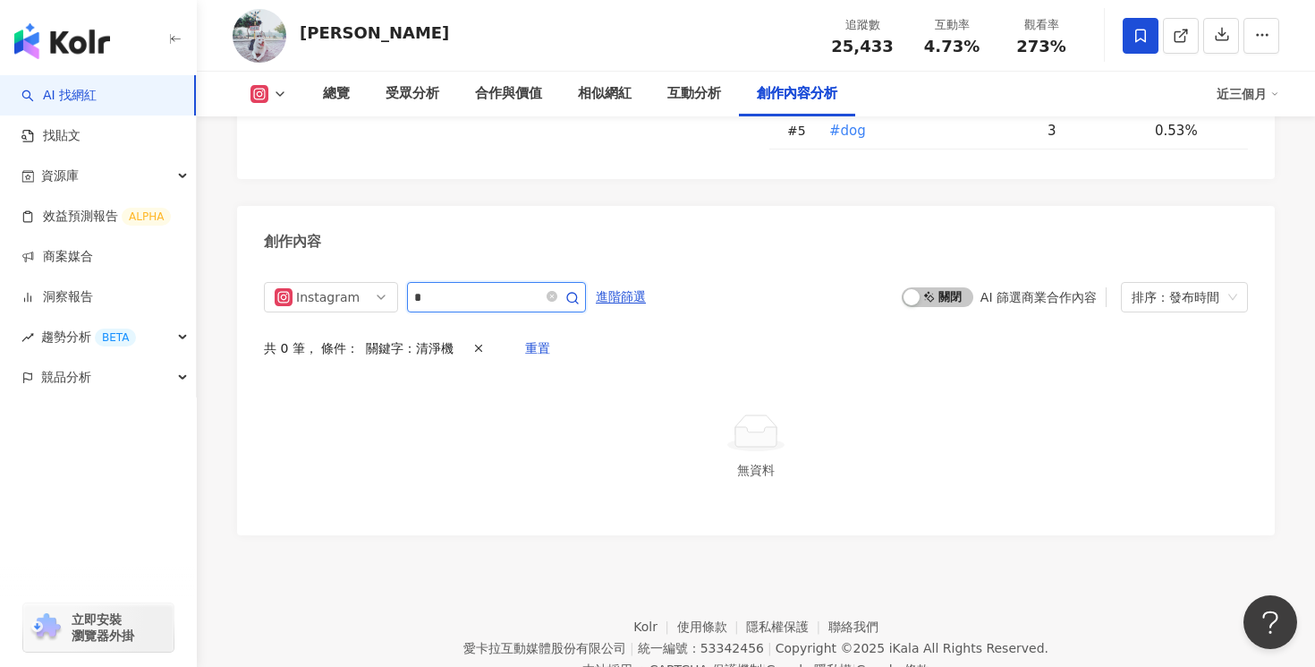
type input "*"
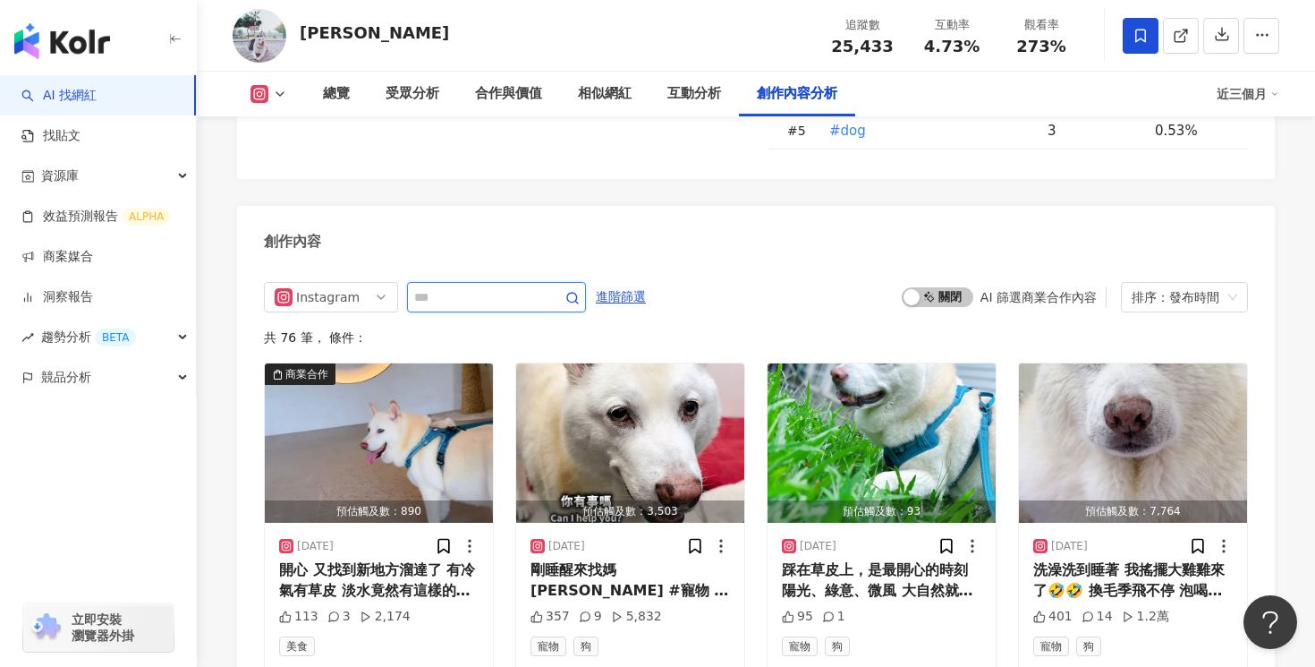
scroll to position [5456, 0]
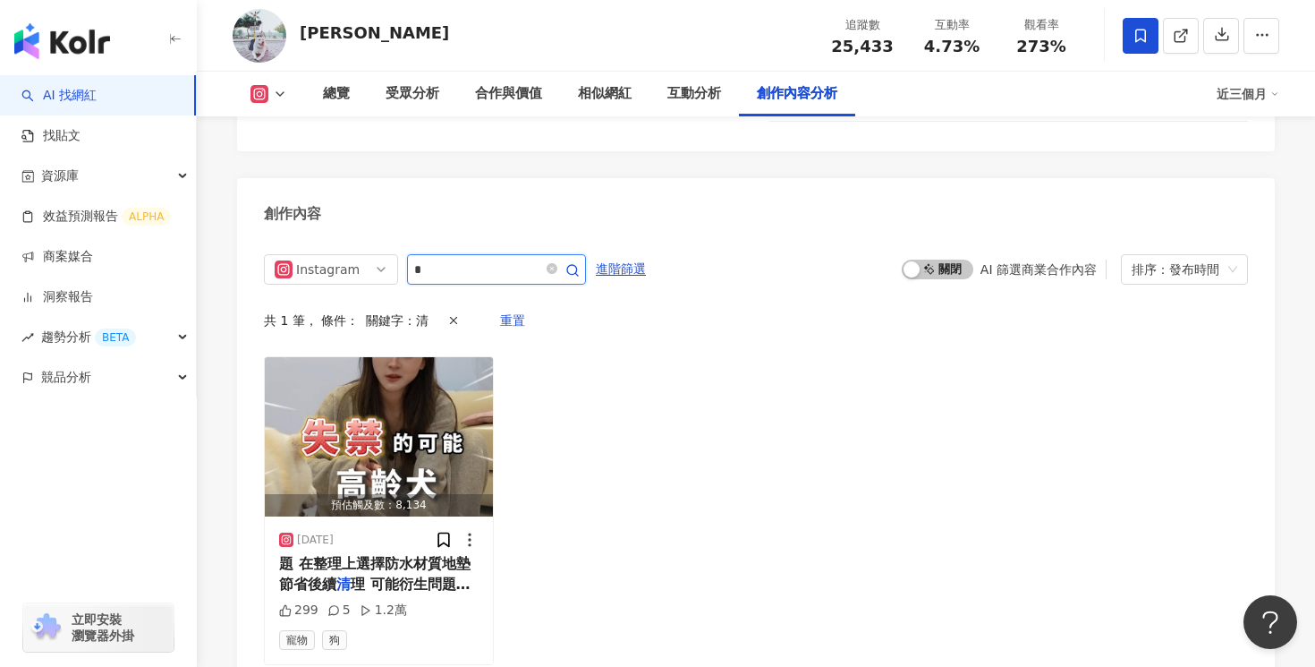
type input "*"
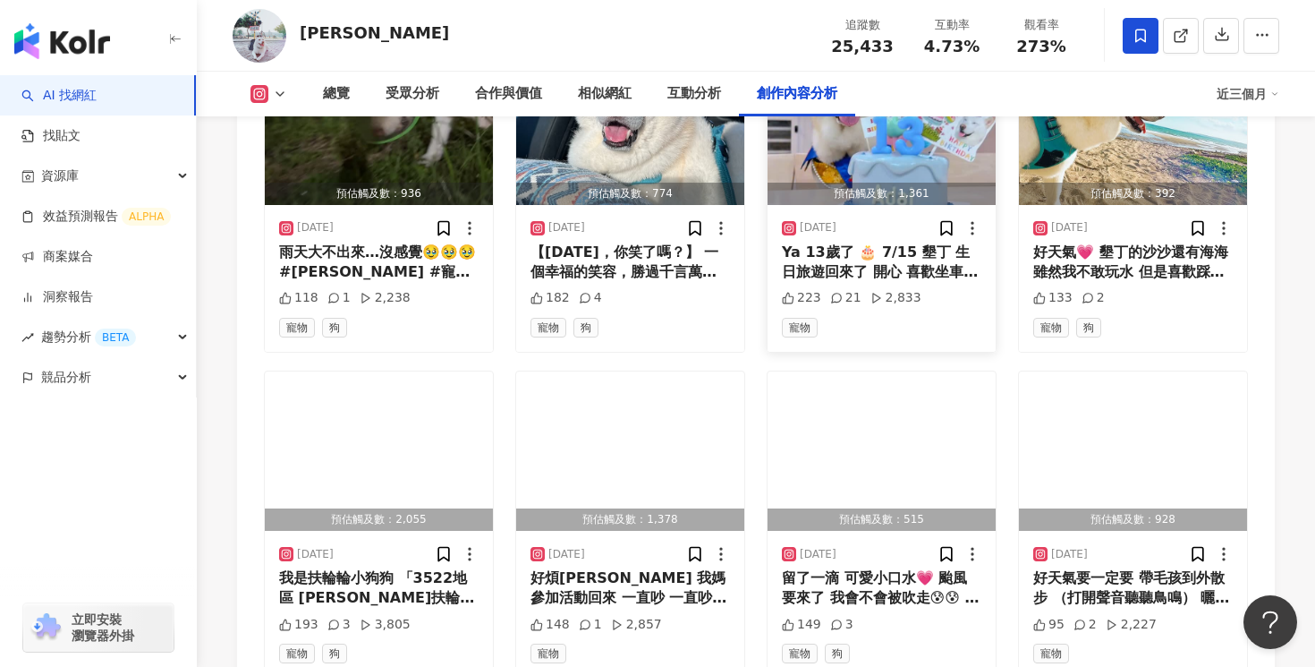
scroll to position [6117, 0]
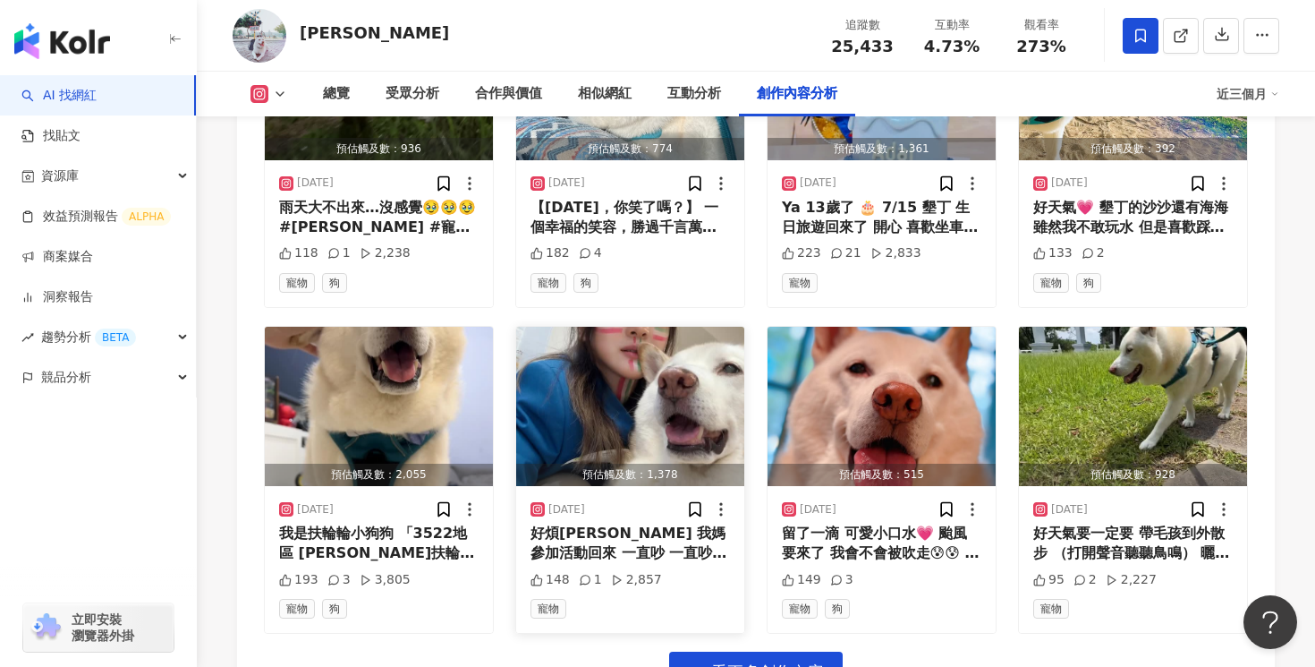
click at [669, 523] on div "好煩歐 我媽參加活動回來 一直吵 一直吵 賽德克巴萊 賽吧🙄 #白柴小阿呆 #寵物 #dog" at bounding box center [631, 543] width 200 height 40
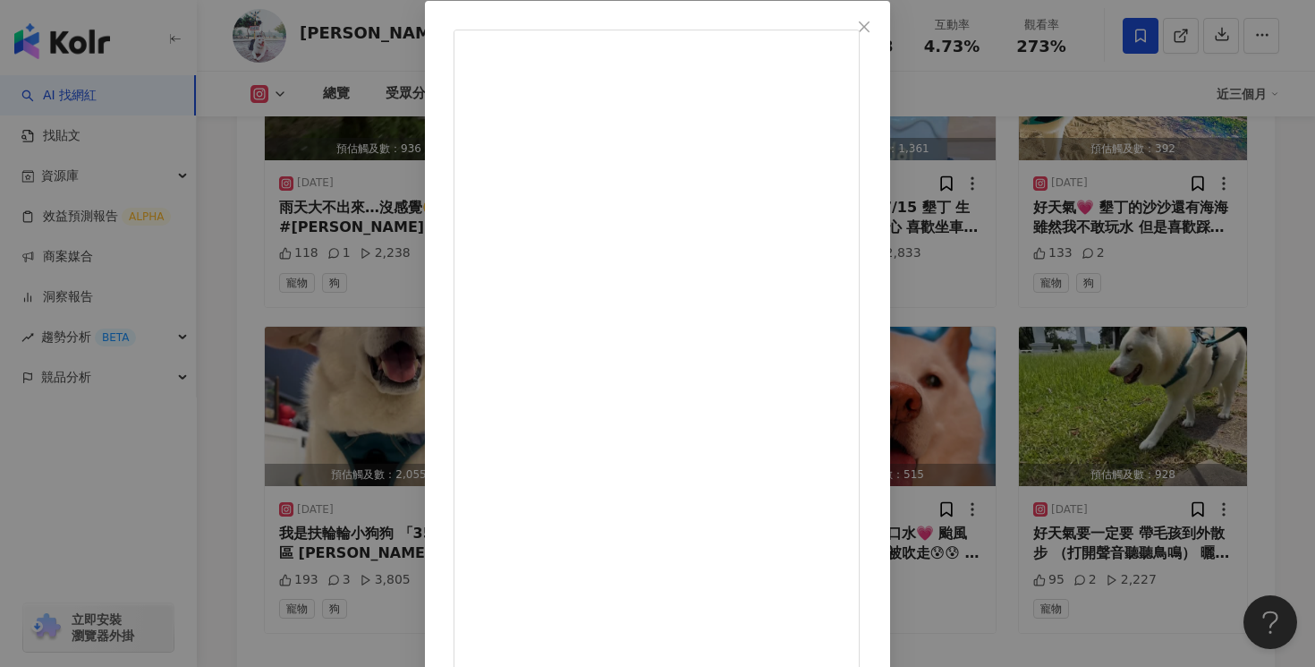
scroll to position [136, 0]
click at [1133, 106] on div "白柴小阿呆 2025/7/9 好煩歐 我媽參加活動回來 一直吵 一直吵 賽德克巴萊 賽吧🙄 #白柴小阿呆 #寵物 #dog 148 1 2,857 查看原始貼文" at bounding box center [657, 333] width 1315 height 667
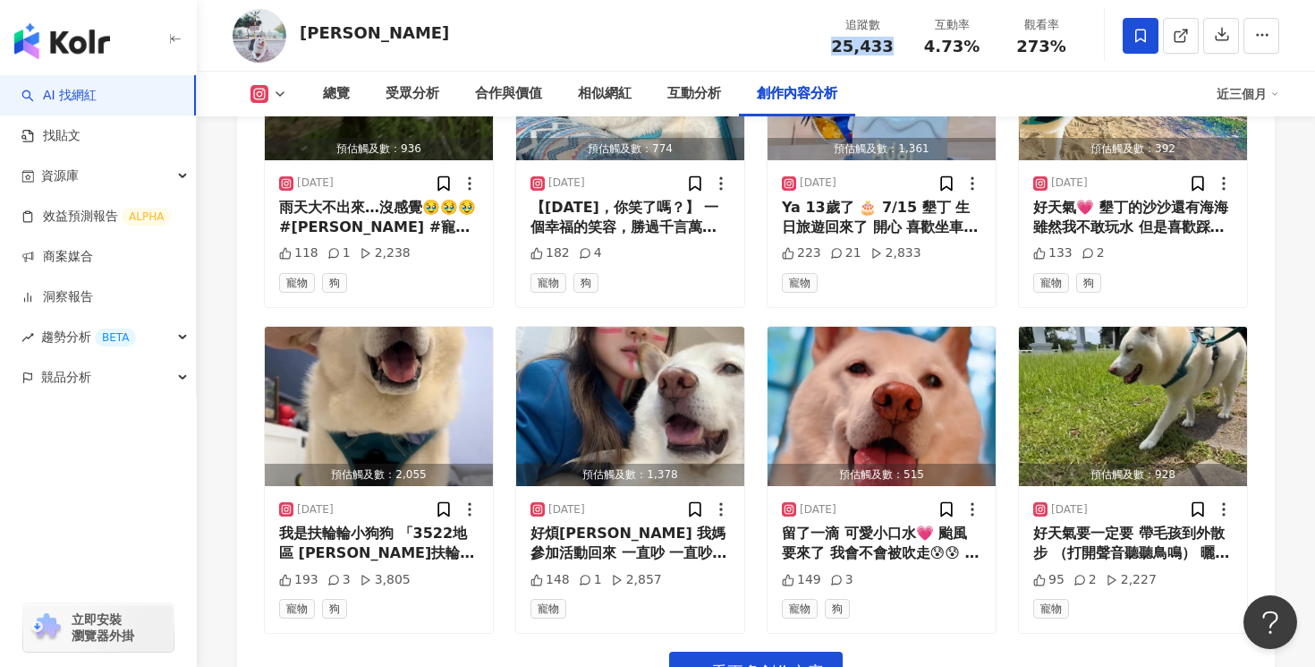
drag, startPoint x: 888, startPoint y: 46, endPoint x: 837, endPoint y: 46, distance: 51.0
click at [837, 46] on span "25,433" at bounding box center [862, 46] width 62 height 19
copy span "25,433"
drag, startPoint x: 981, startPoint y: 47, endPoint x: 927, endPoint y: 49, distance: 53.7
click at [927, 49] on div "4.73%" at bounding box center [952, 47] width 68 height 18
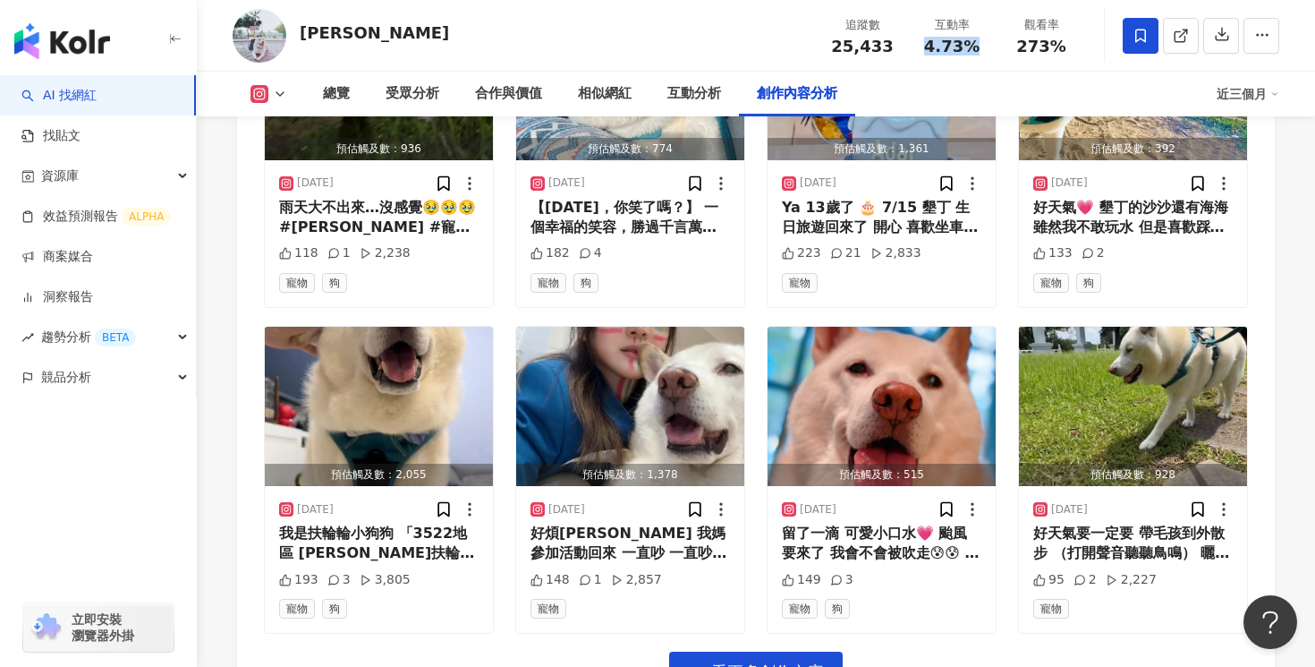
copy span "4.73%"
drag, startPoint x: 1061, startPoint y: 50, endPoint x: 1002, endPoint y: 50, distance: 59.1
click at [1002, 50] on div "觀看率 273%" at bounding box center [1041, 35] width 89 height 38
copy span "273%"
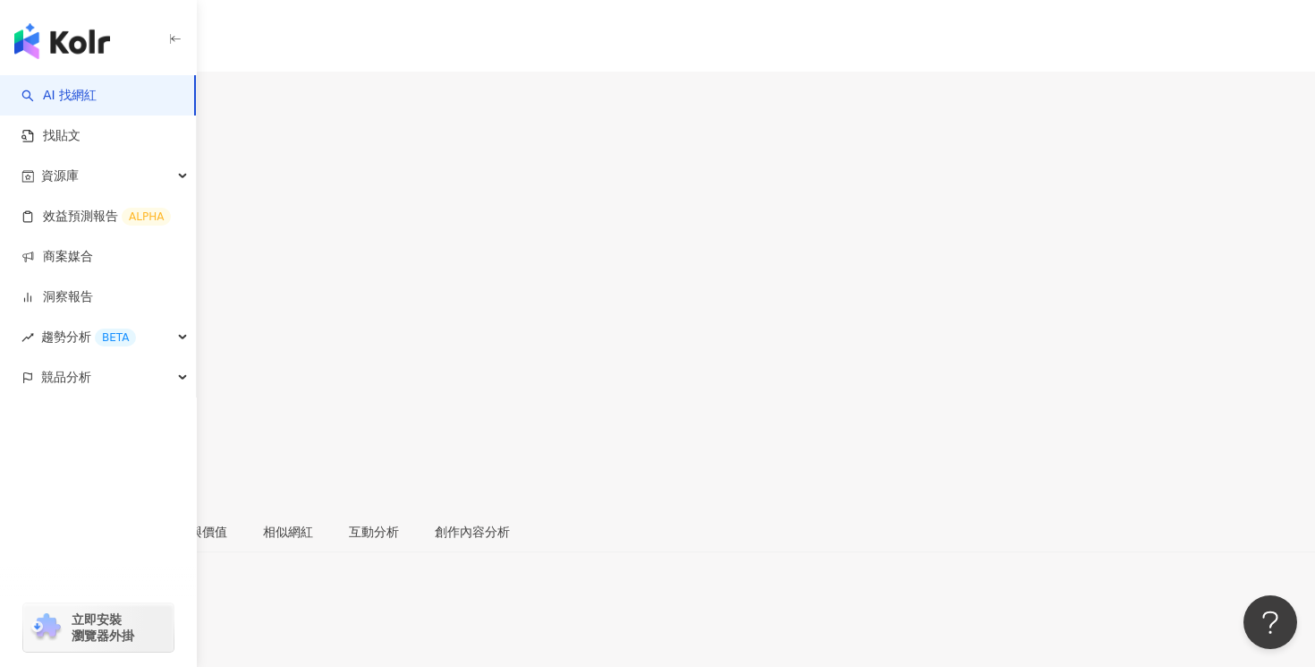
click at [36, 404] on link at bounding box center [18, 422] width 36 height 36
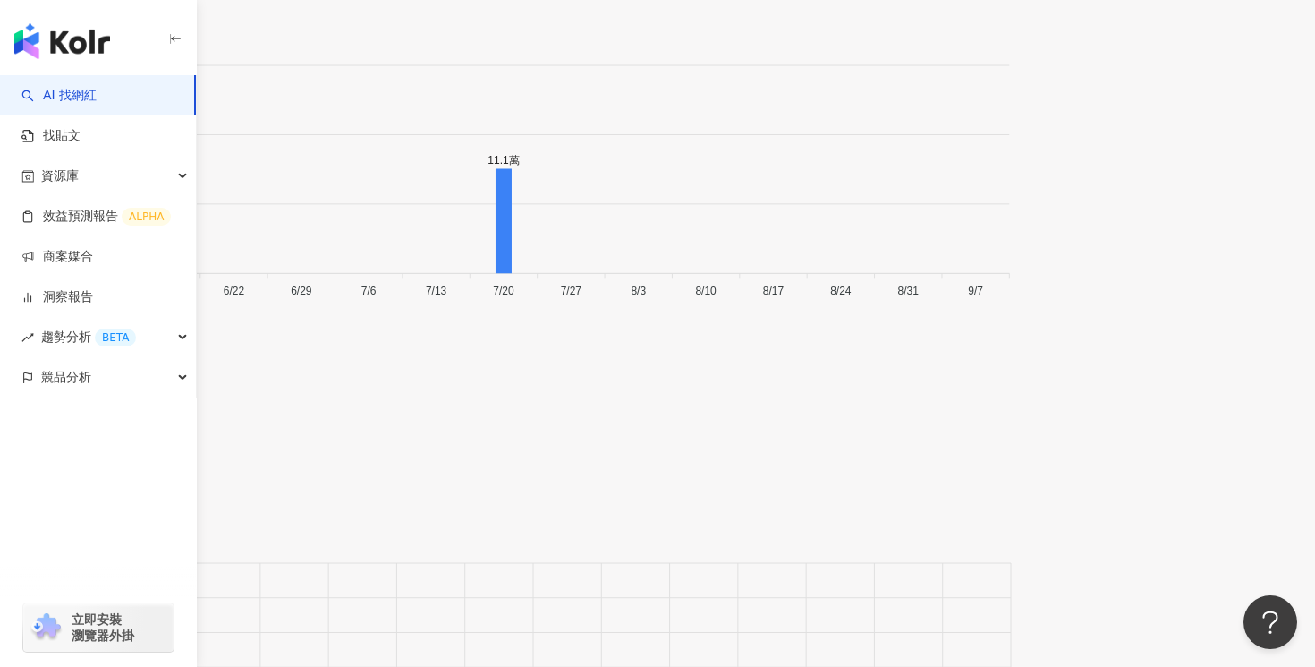
scroll to position [6257, 0]
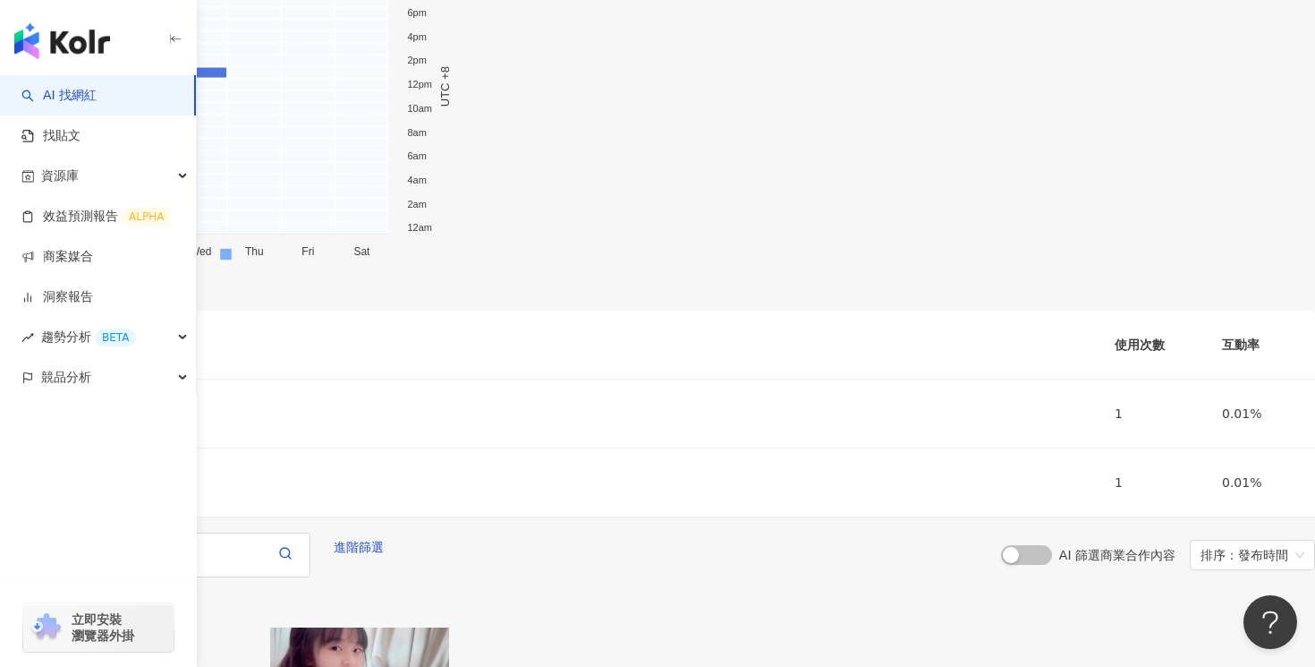
scroll to position [7206, 0]
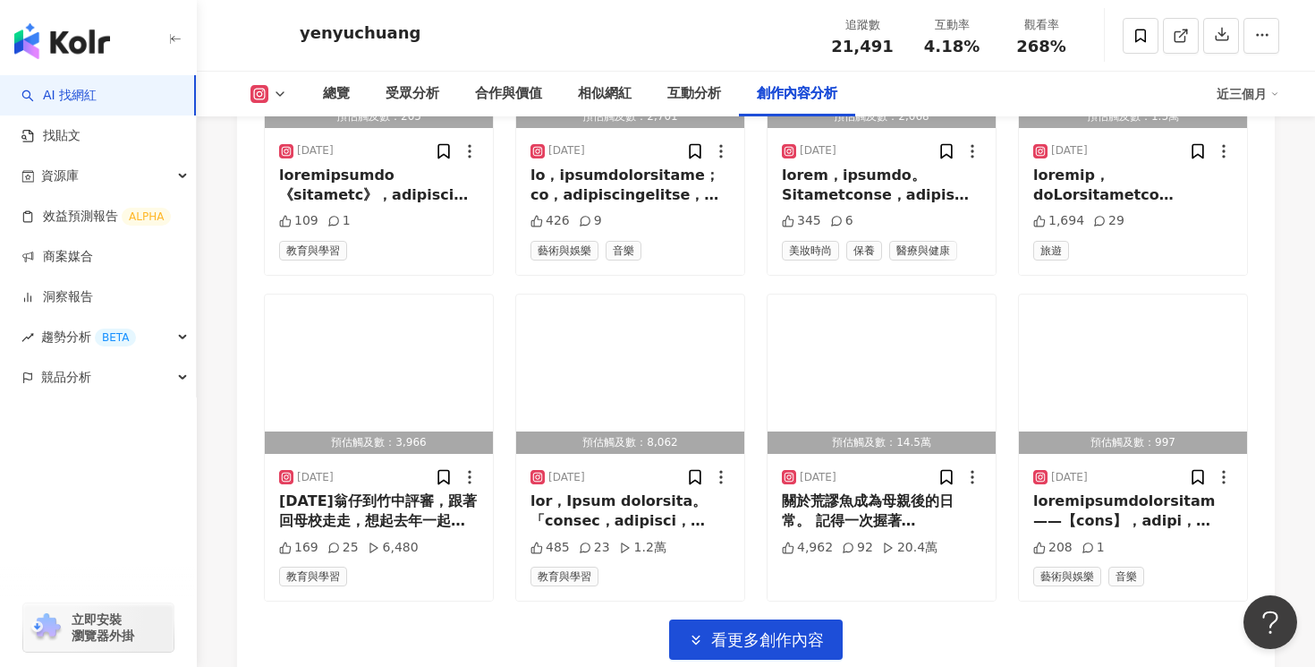
scroll to position [6327, 0]
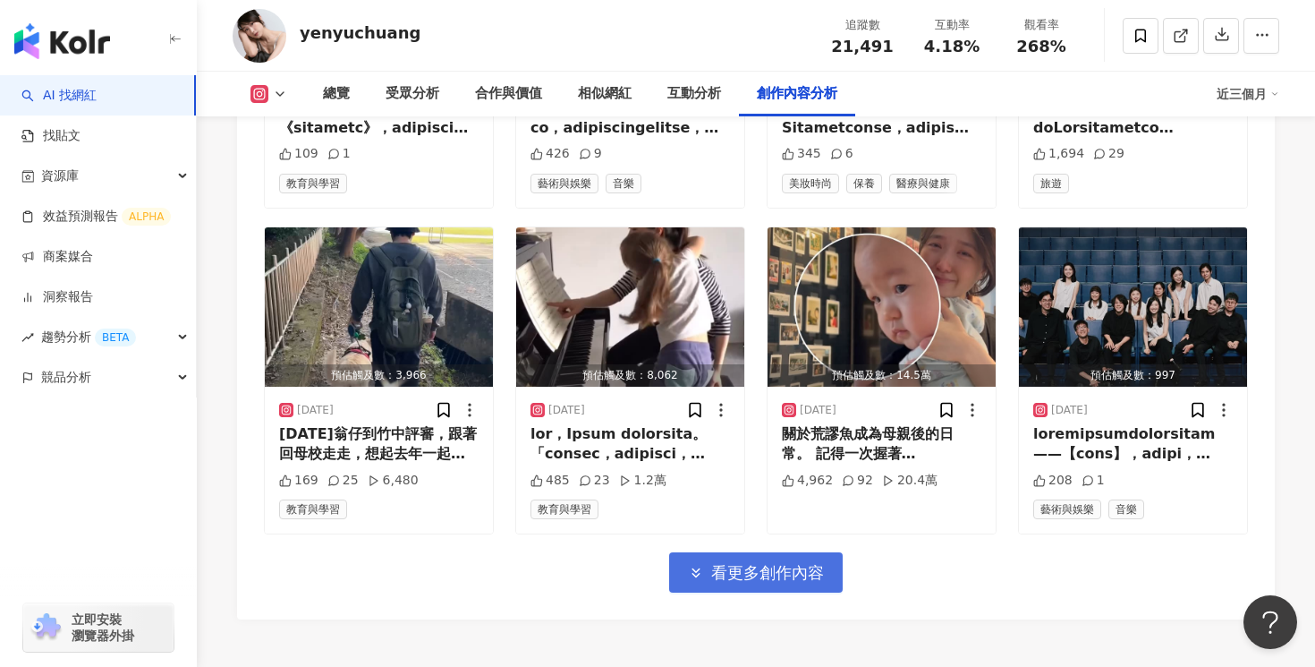
click at [807, 563] on span "看更多創作內容" at bounding box center [767, 573] width 113 height 20
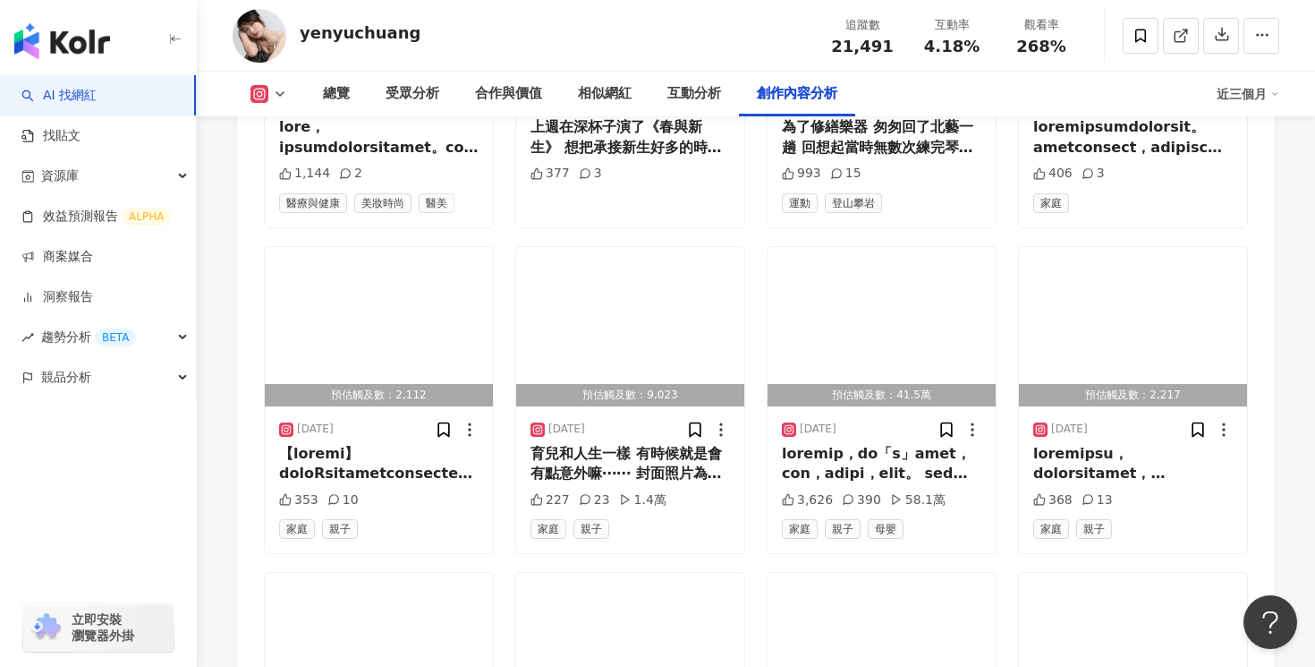
scroll to position [7305, 0]
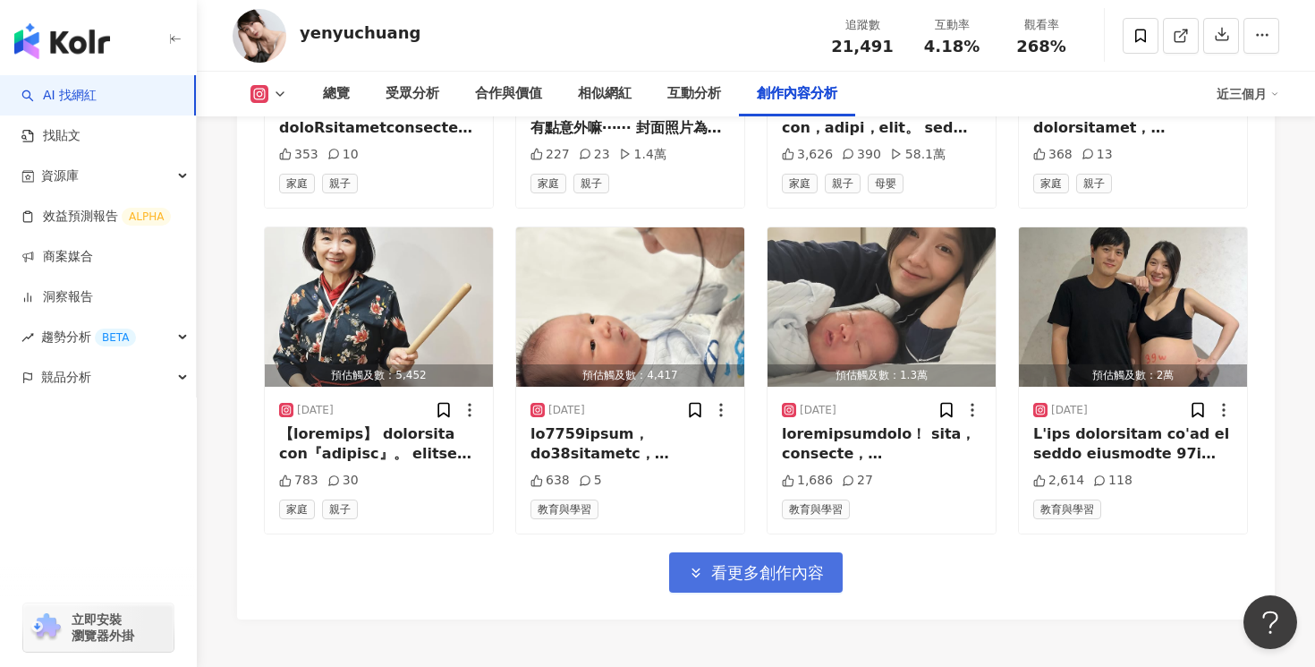
click at [812, 563] on span "看更多創作內容" at bounding box center [767, 573] width 113 height 20
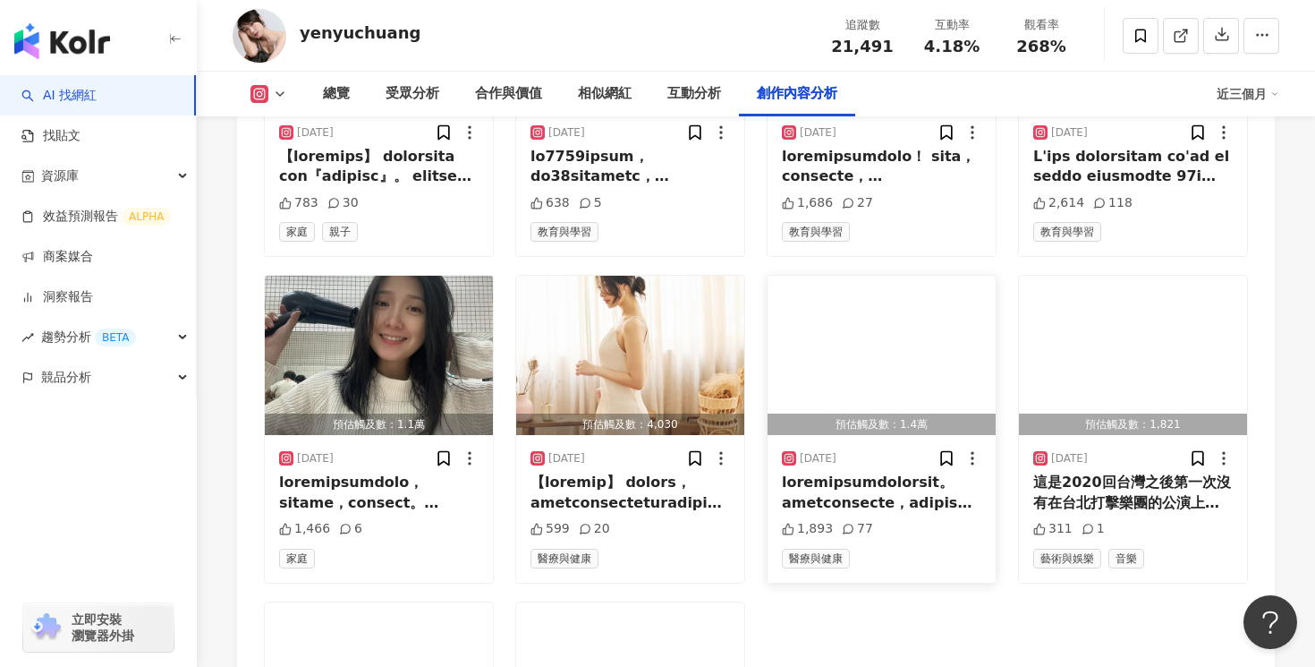
scroll to position [7822, 0]
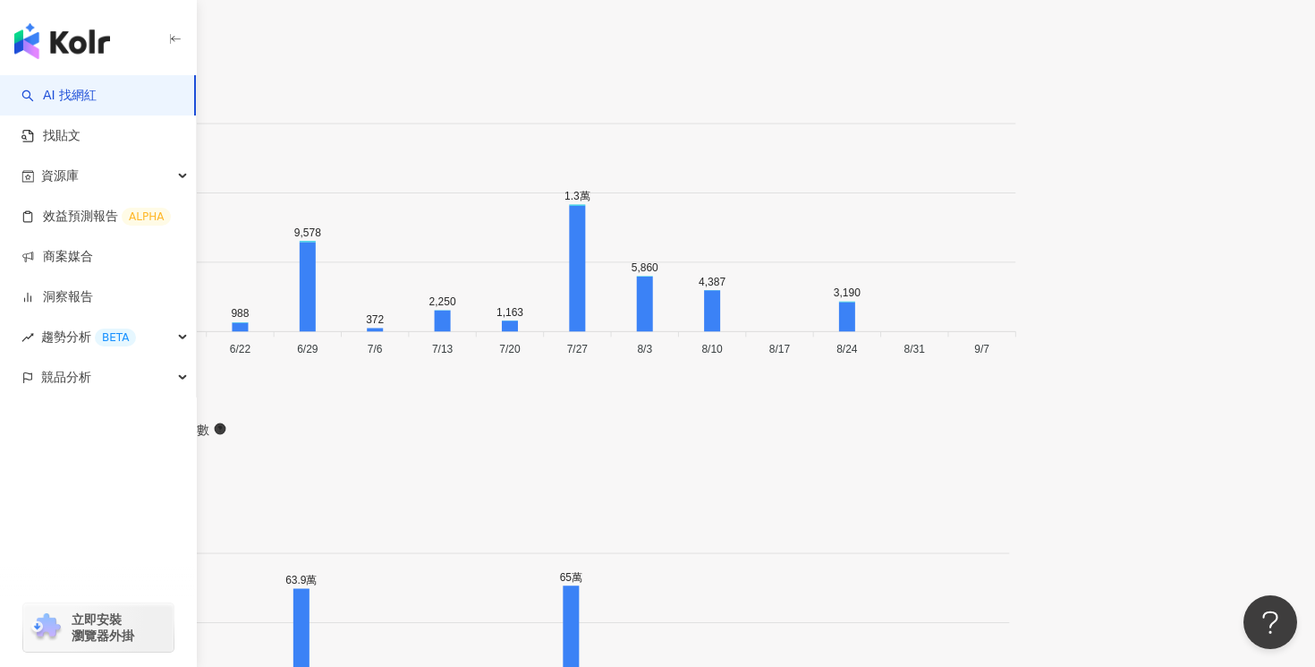
scroll to position [6179, 0]
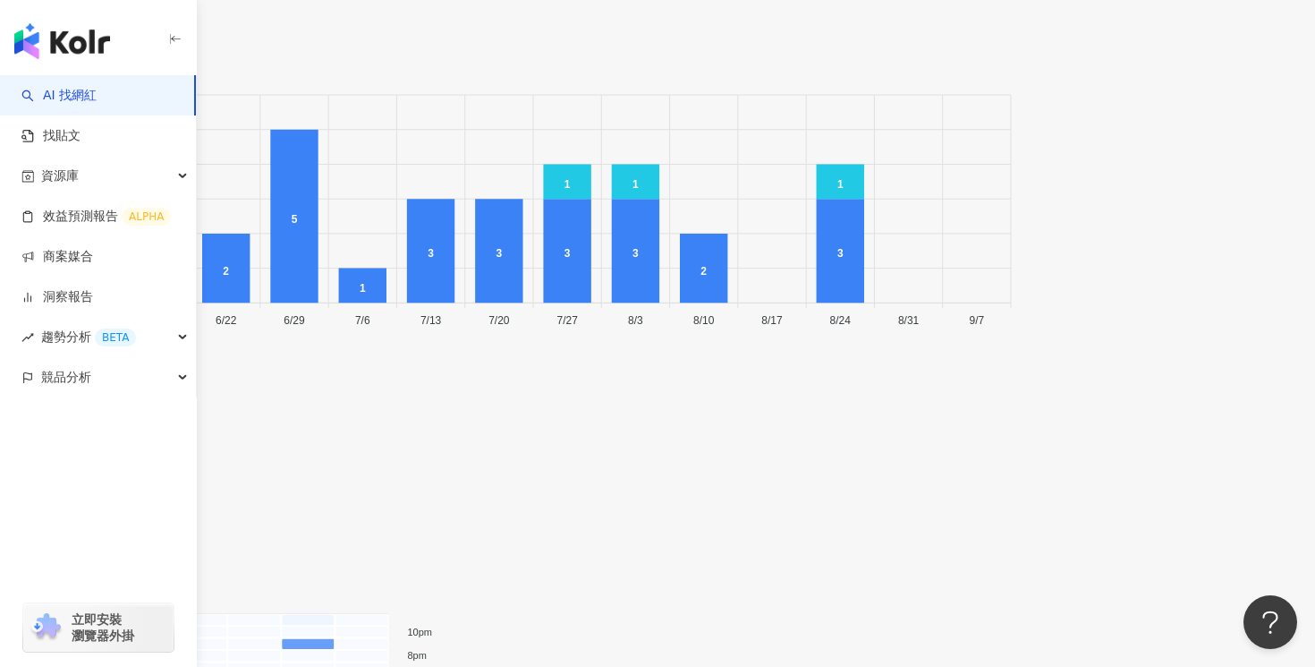
scroll to position [7303, 0]
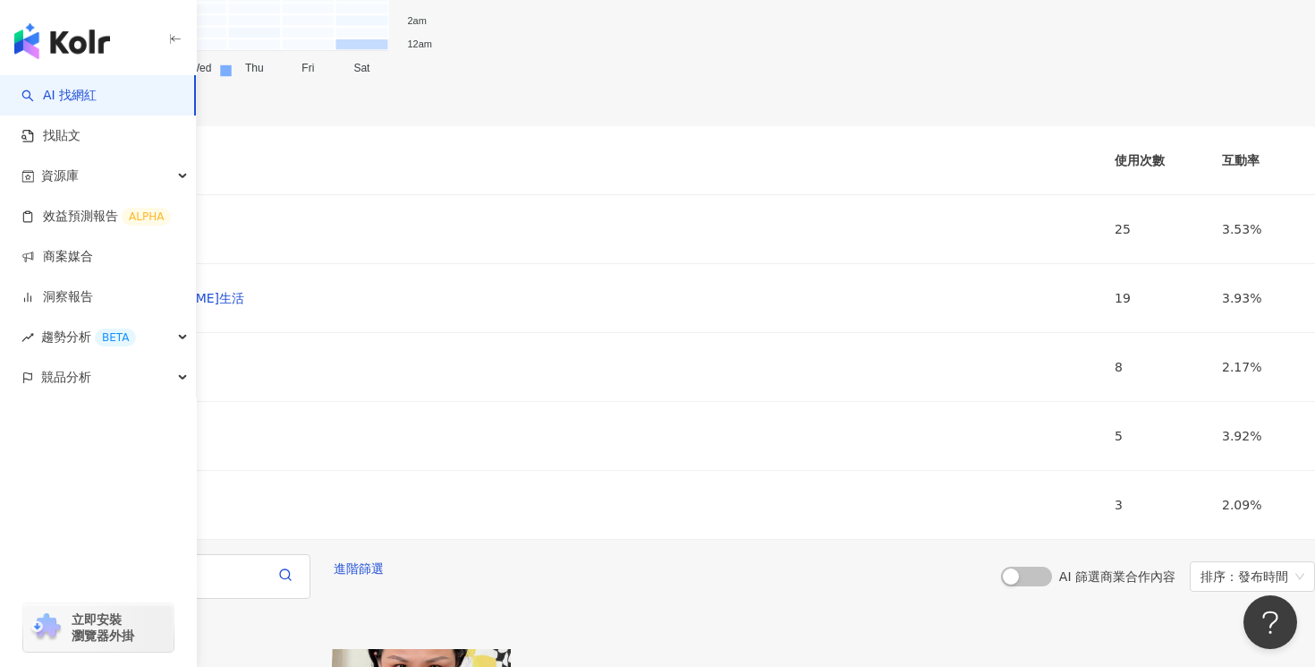
scroll to position [8214, 0]
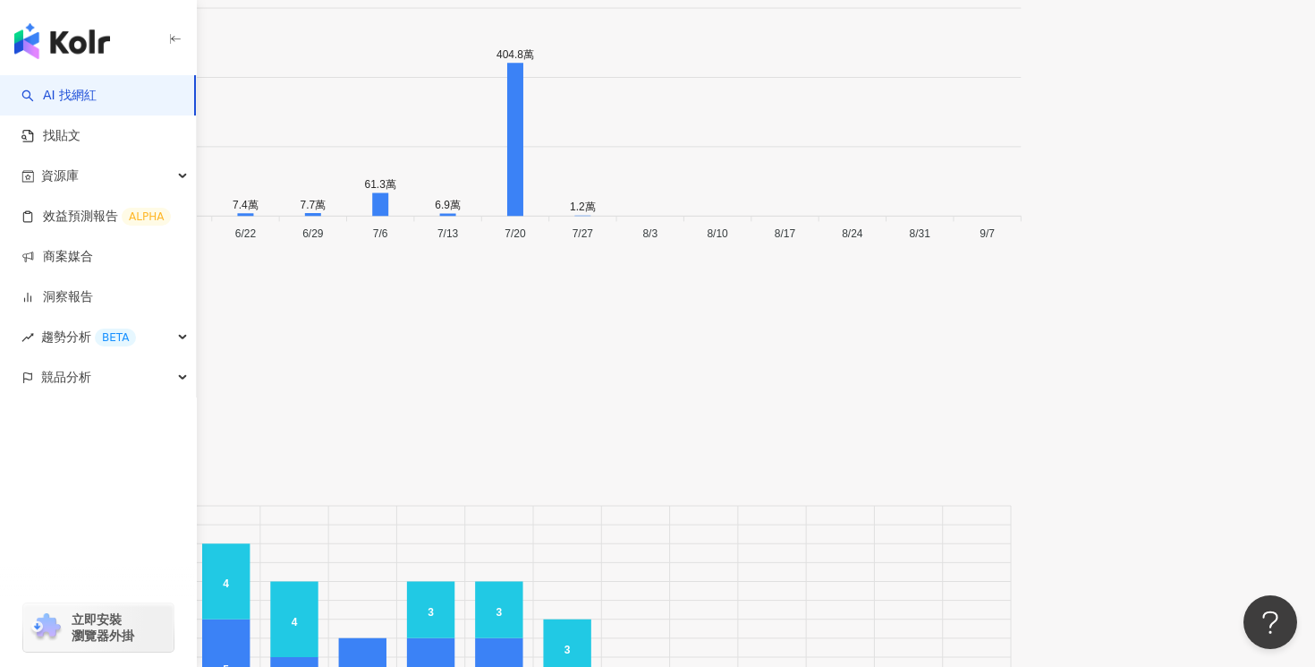
scroll to position [5364, 0]
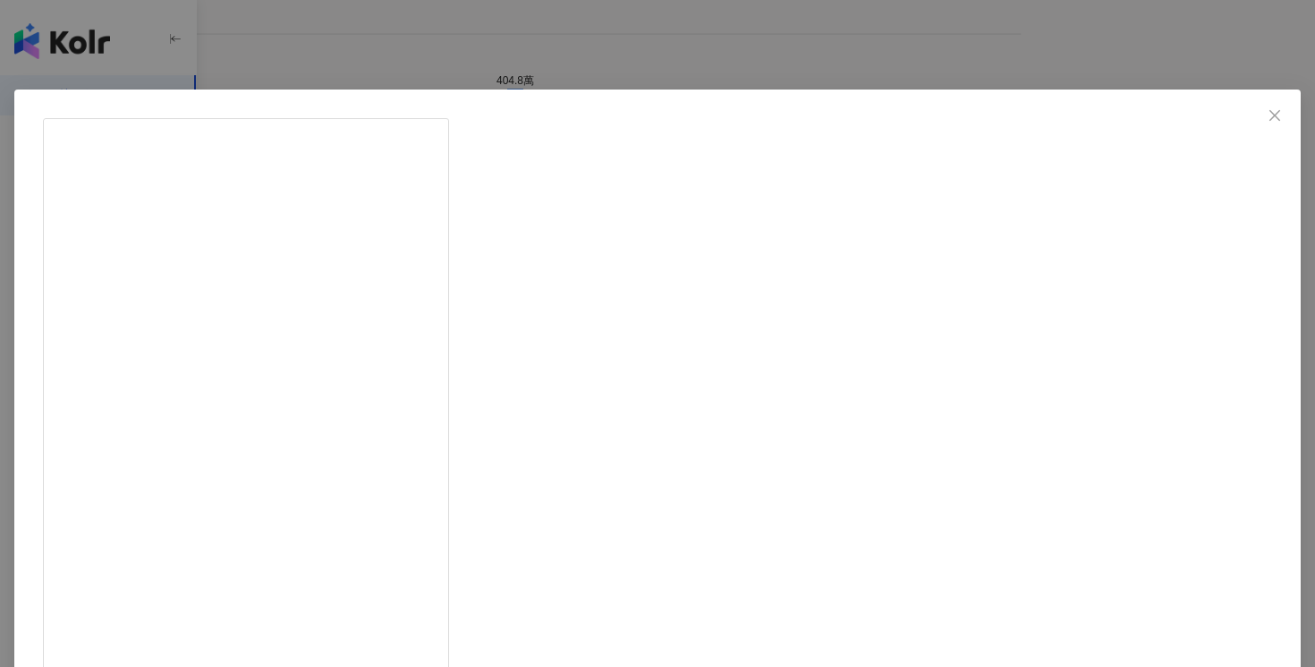
click at [1180, 225] on div "Jubee ‘s Family 👨‍👩‍👦 2025/7/31 3子與屋主 🐻‍❄️🐼🐱 #cat #pet #meow #貓 #喵 #exoticcat #…" at bounding box center [657, 333] width 1315 height 667
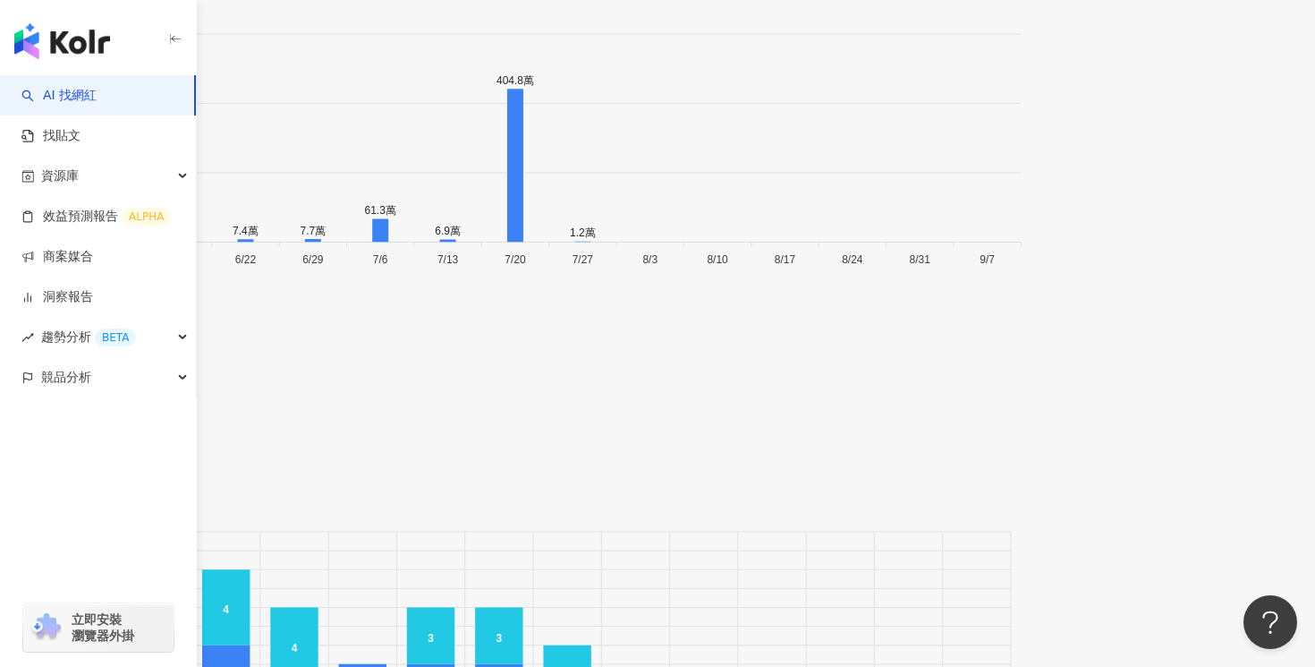
scroll to position [6246, 0]
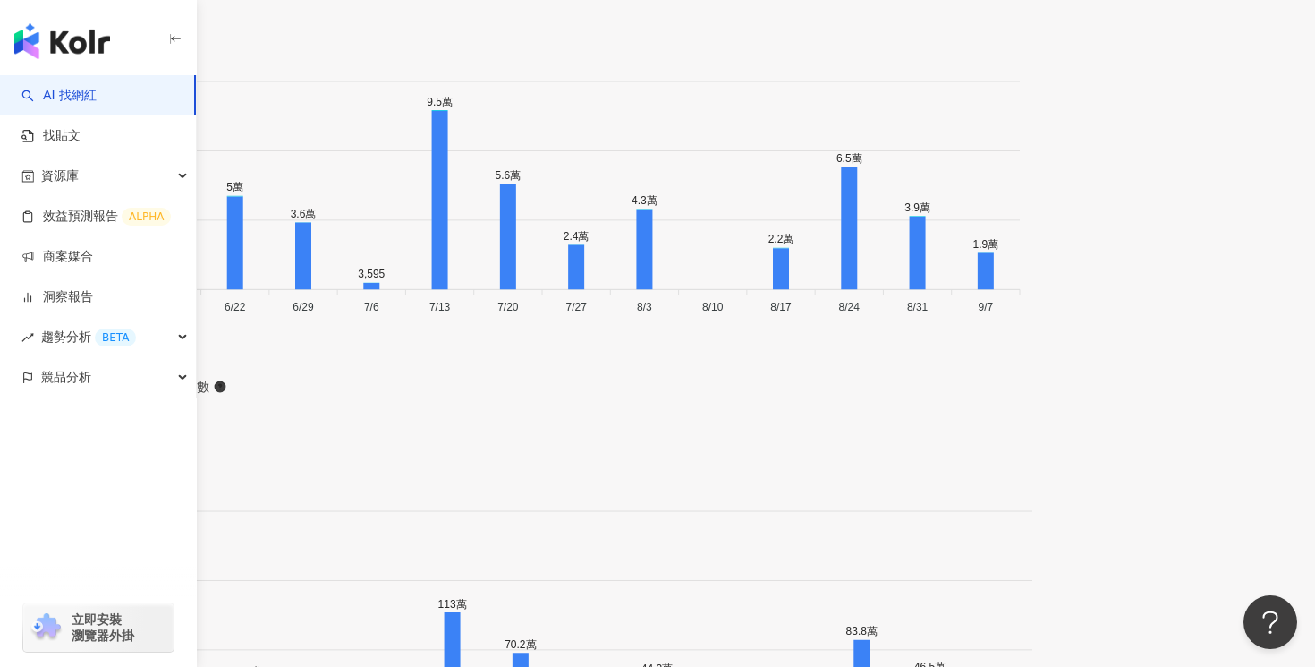
scroll to position [6333, 0]
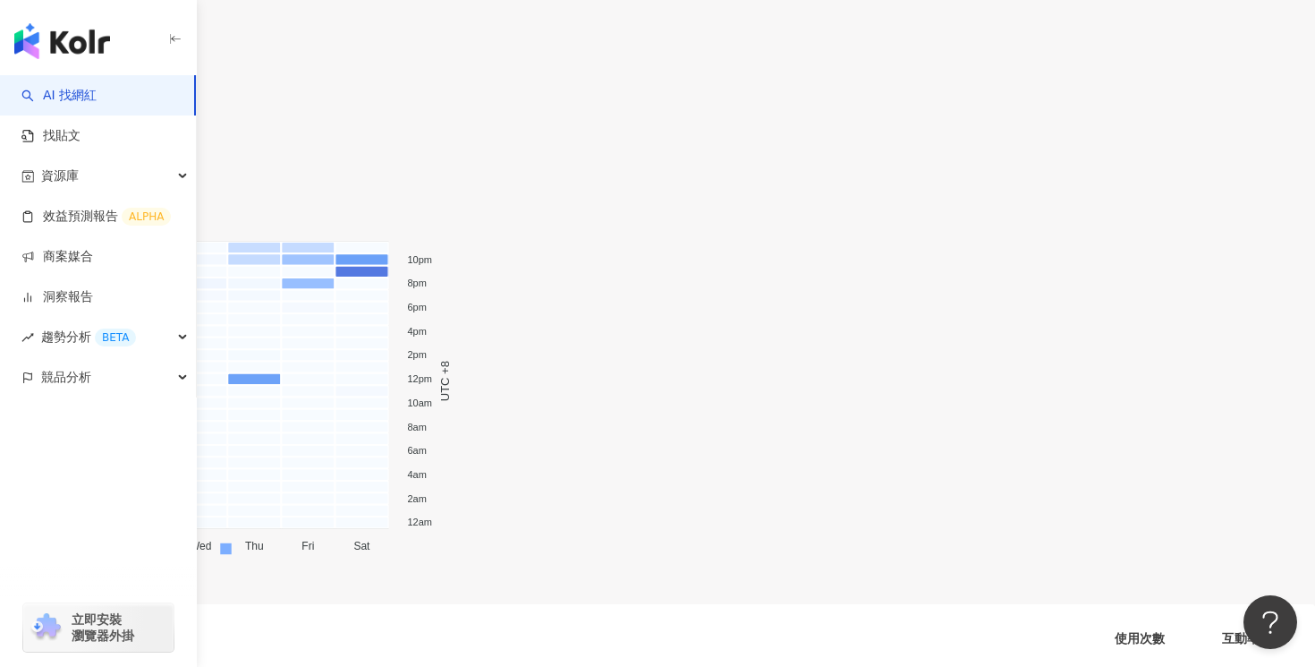
scroll to position [7212, 0]
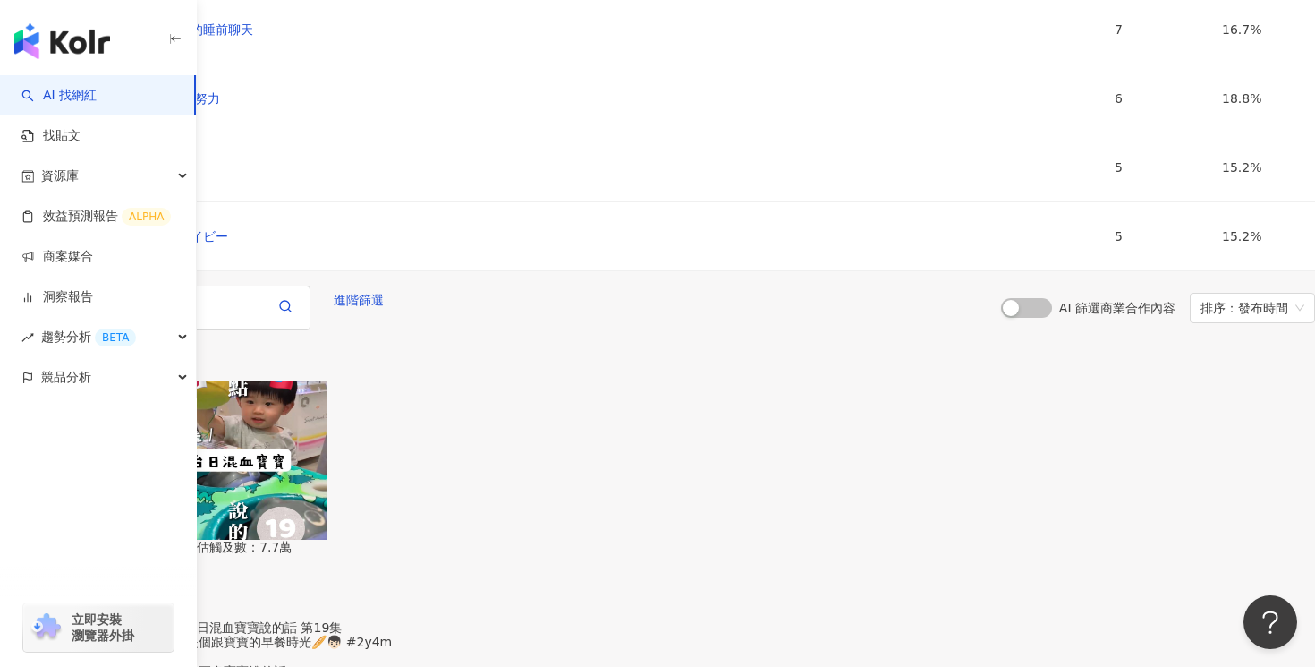
scroll to position [8290, 0]
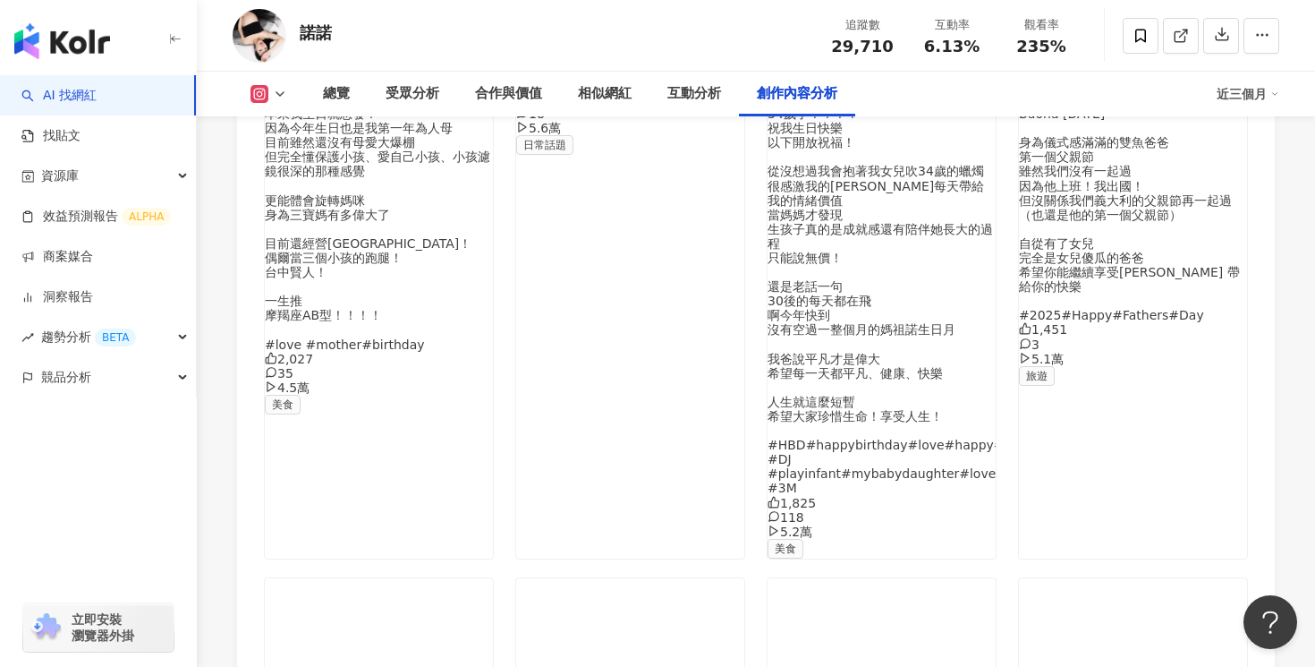
scroll to position [6093, 0]
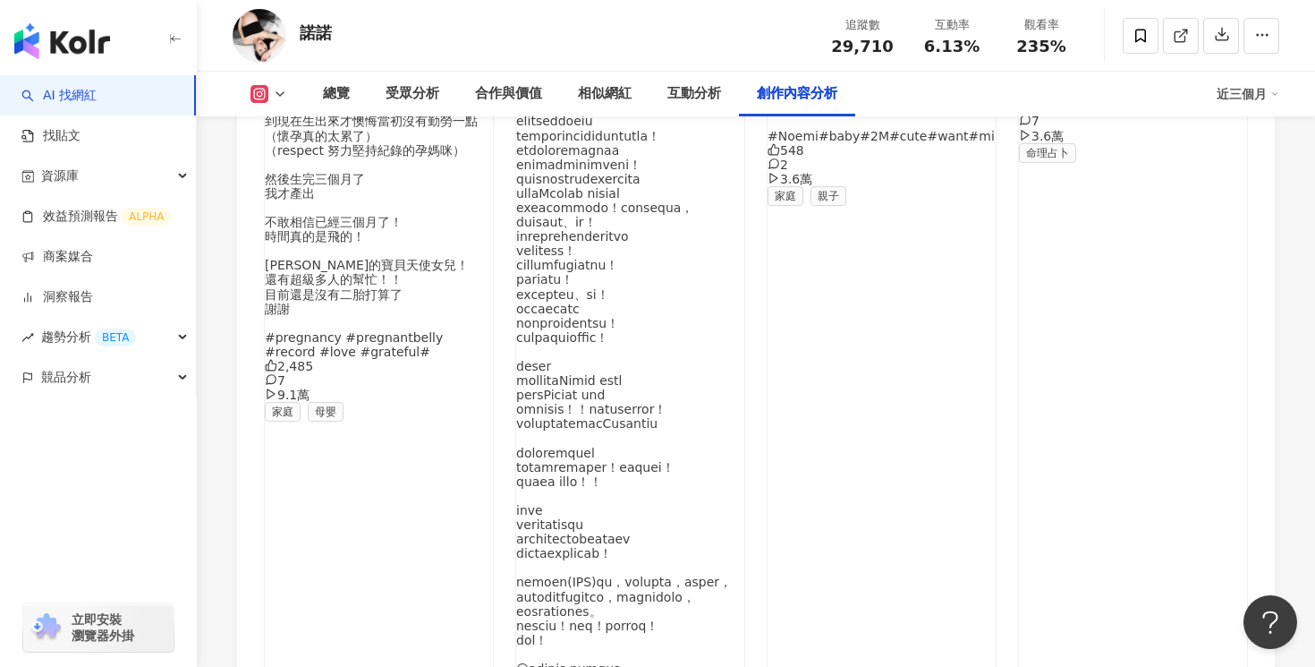
scroll to position [6834, 0]
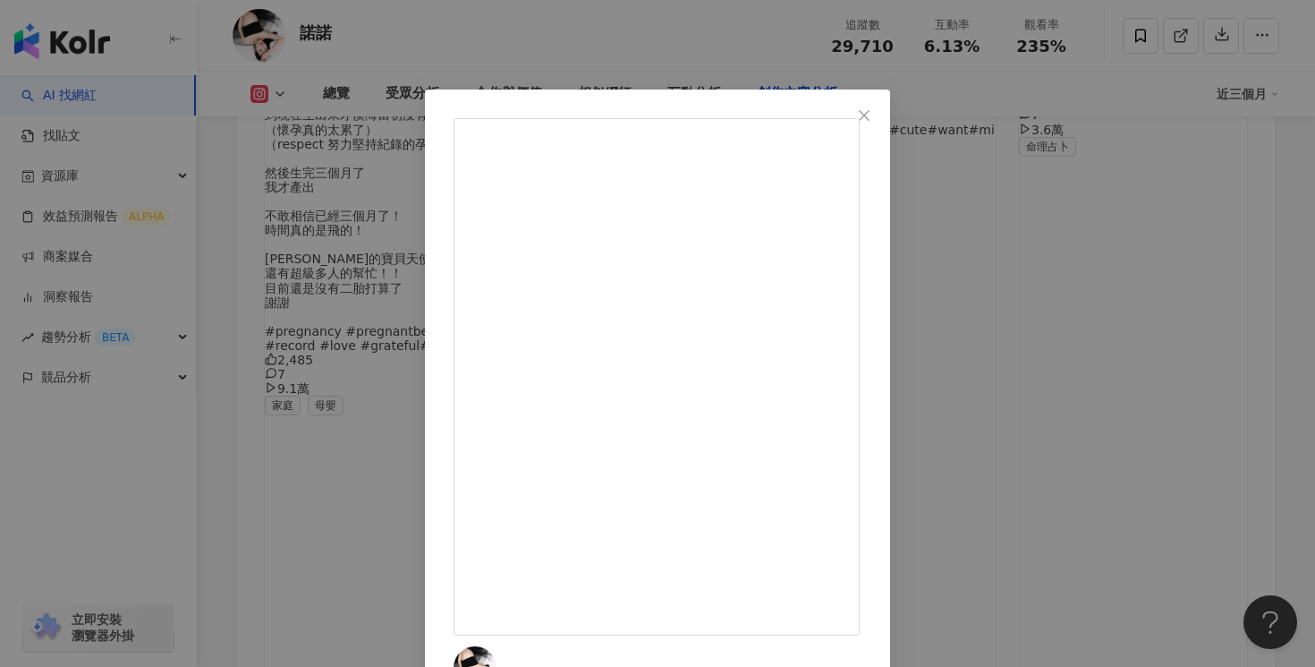
click at [1176, 263] on div "諾諾 [DATE] 2025 感謝我們月中 @lovemacherie 送的孕婦寫真 雖然是送一張免費其他要另購 但讓我們跟[PERSON_NAME]有個很美…" at bounding box center [657, 333] width 1315 height 667
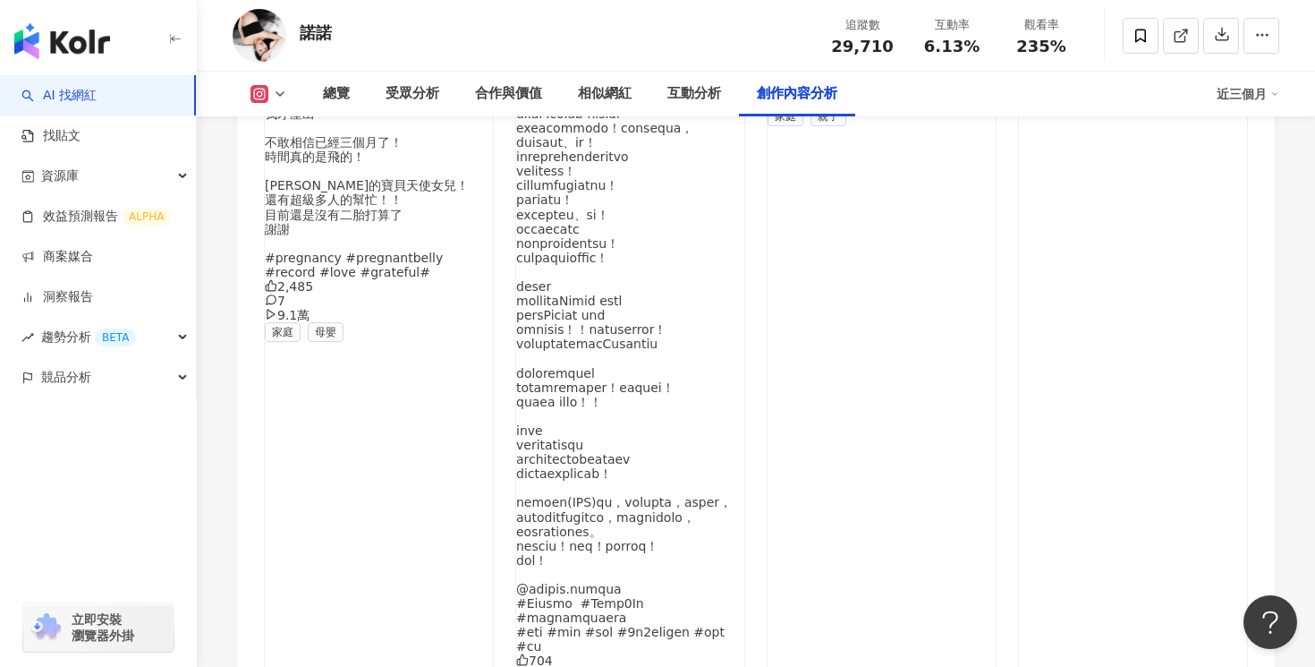
scroll to position [7013, 0]
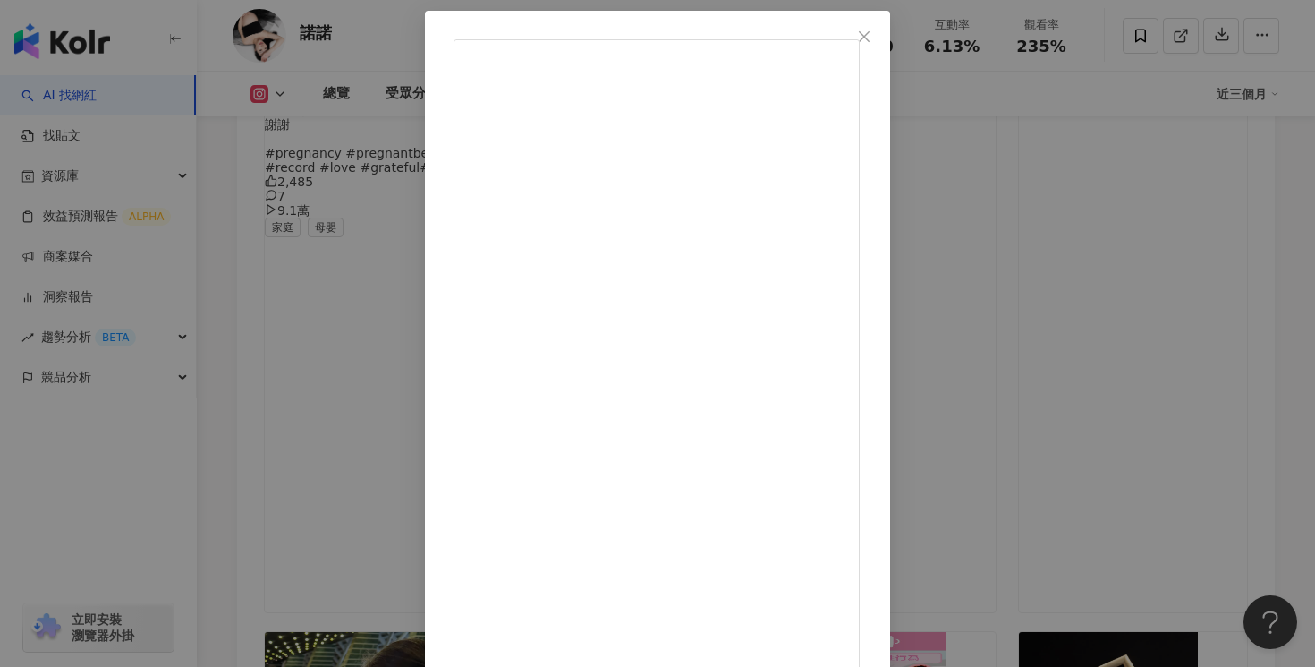
scroll to position [136, 0]
click at [1106, 203] on div "[PERSON_NAME][DATE] 「原來一首歌這麼難完成！」🤣🤣🤣 1,147 6 17.2萬 查看原始貼文" at bounding box center [657, 333] width 1315 height 667
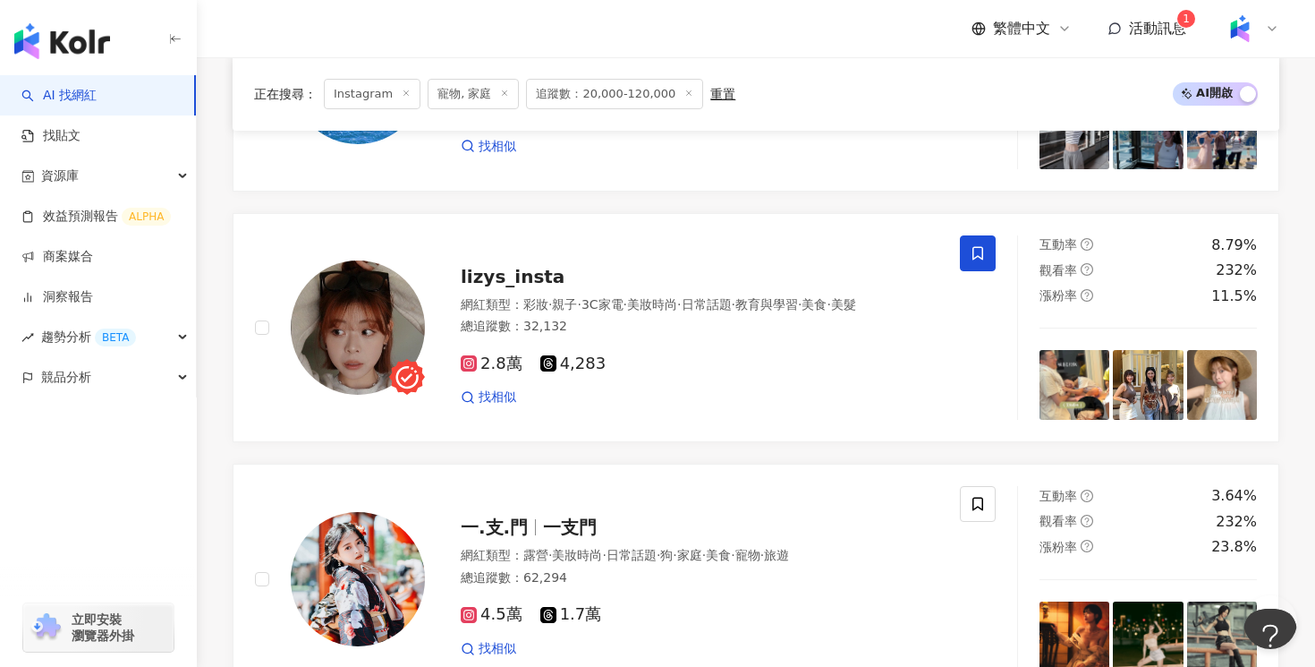
scroll to position [2035, 0]
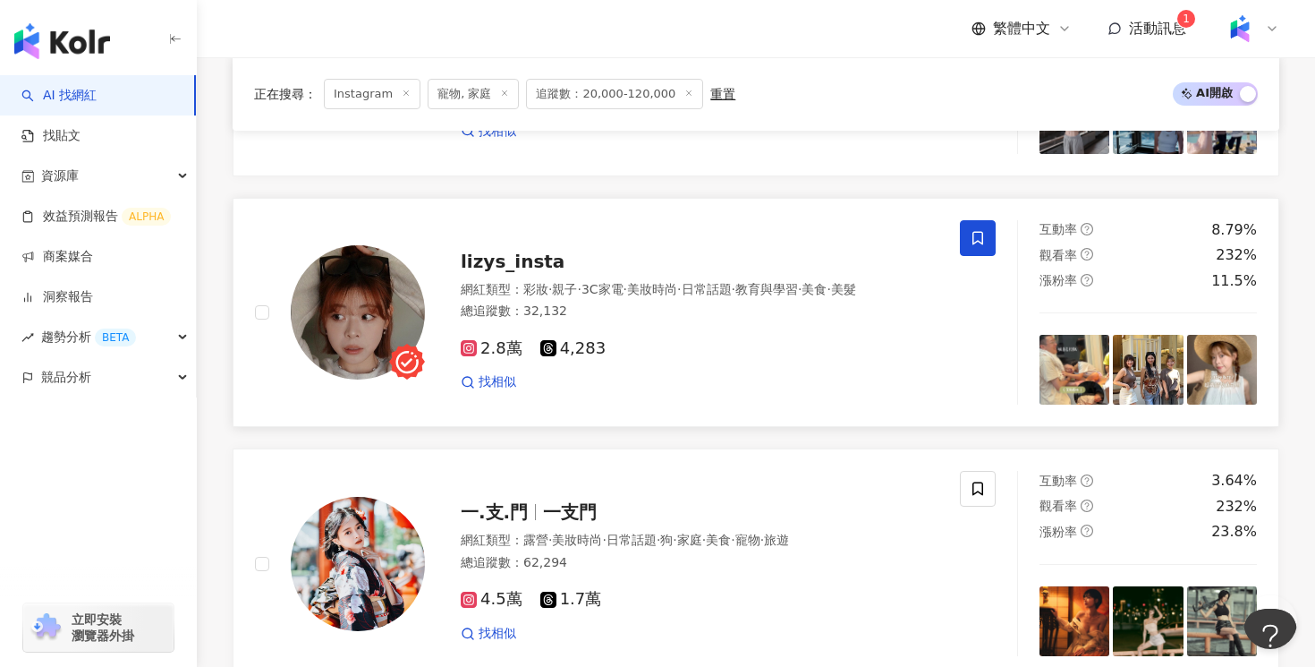
click at [777, 359] on div "2.8萬 4,283" at bounding box center [700, 349] width 478 height 20
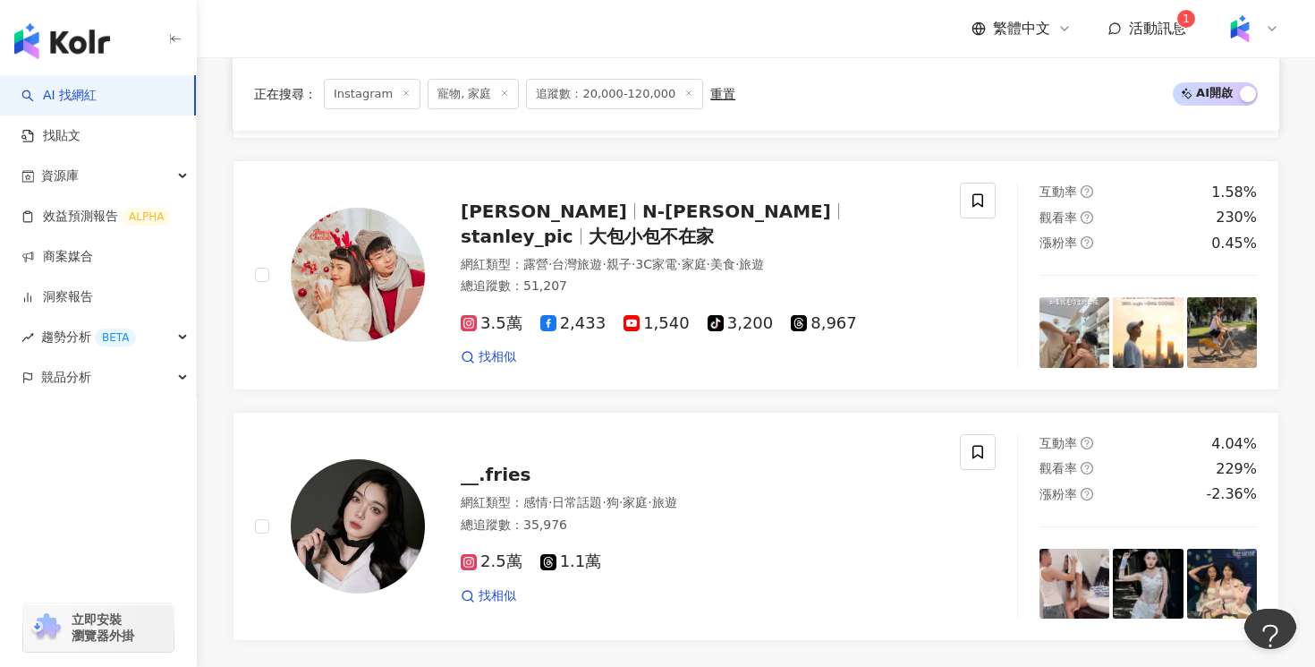
scroll to position [3084, 0]
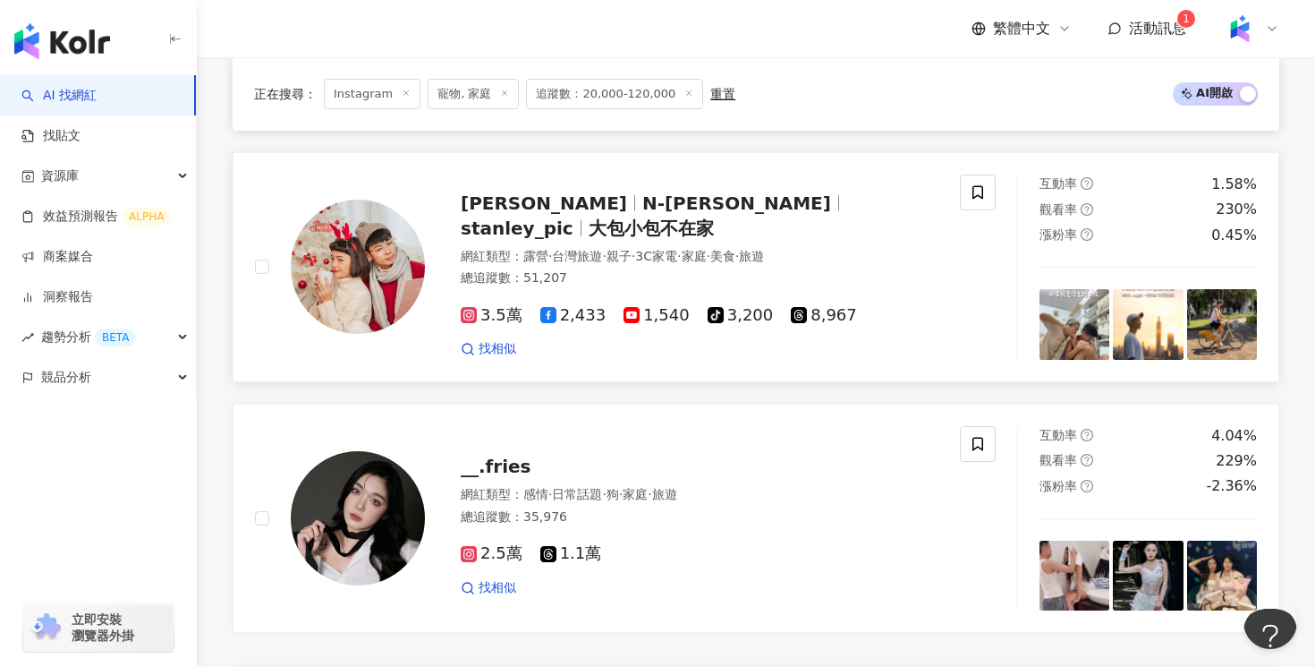
click at [674, 274] on div "總追蹤數 ： 51,207" at bounding box center [700, 278] width 478 height 18
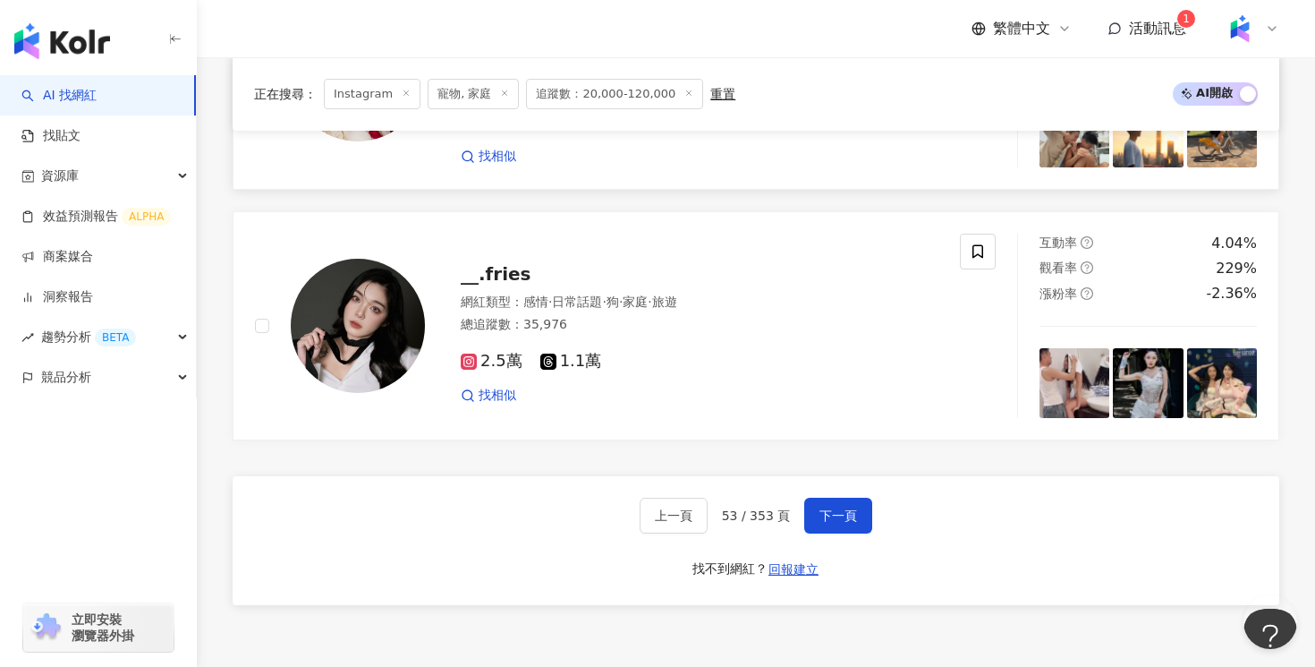
scroll to position [3458, 0]
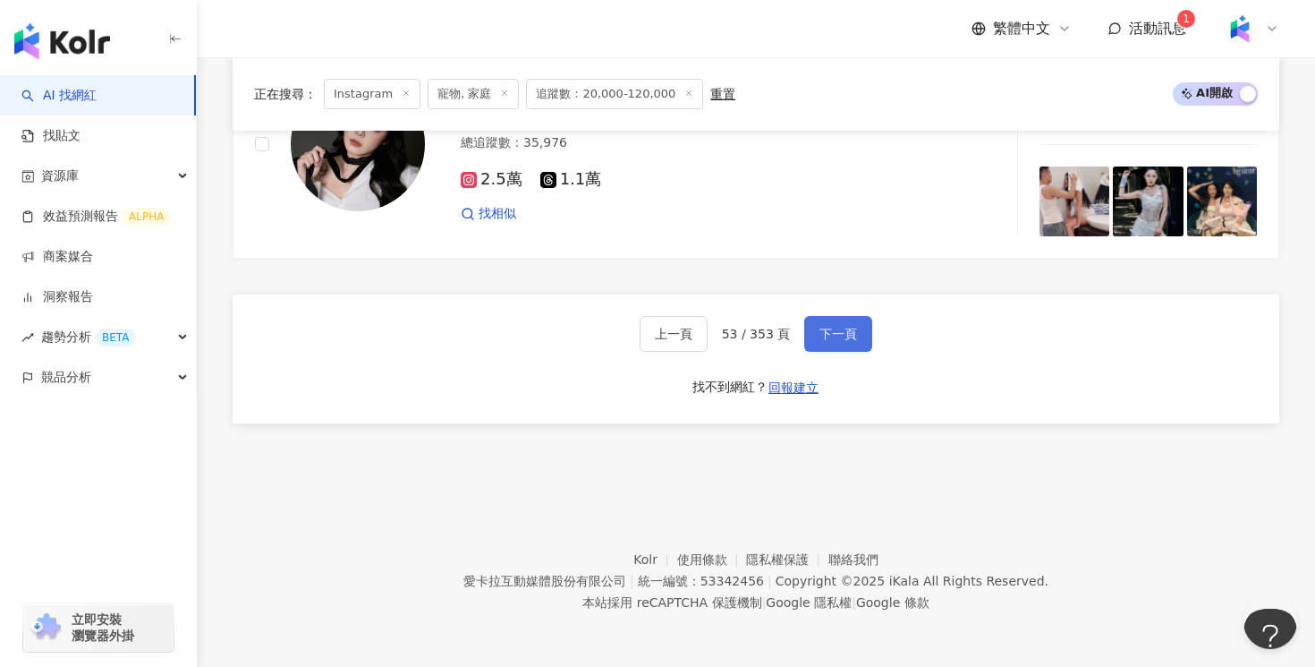
click at [822, 336] on span "下一頁" at bounding box center [839, 334] width 38 height 14
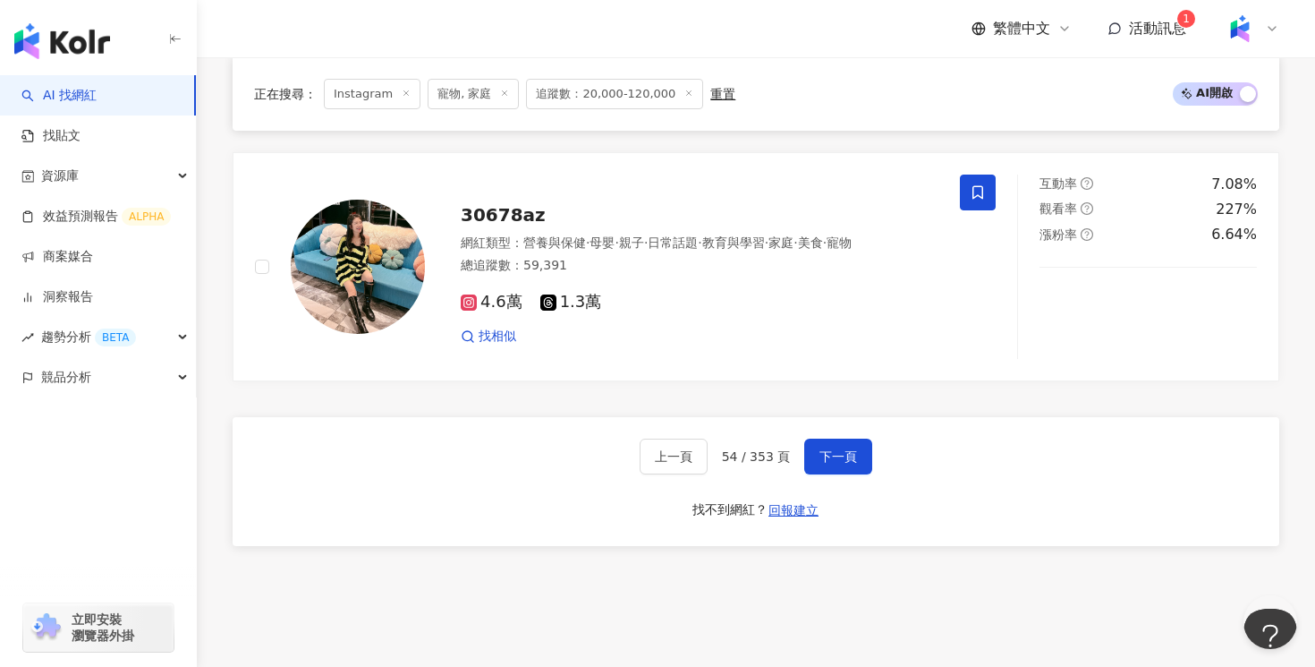
scroll to position [3364, 0]
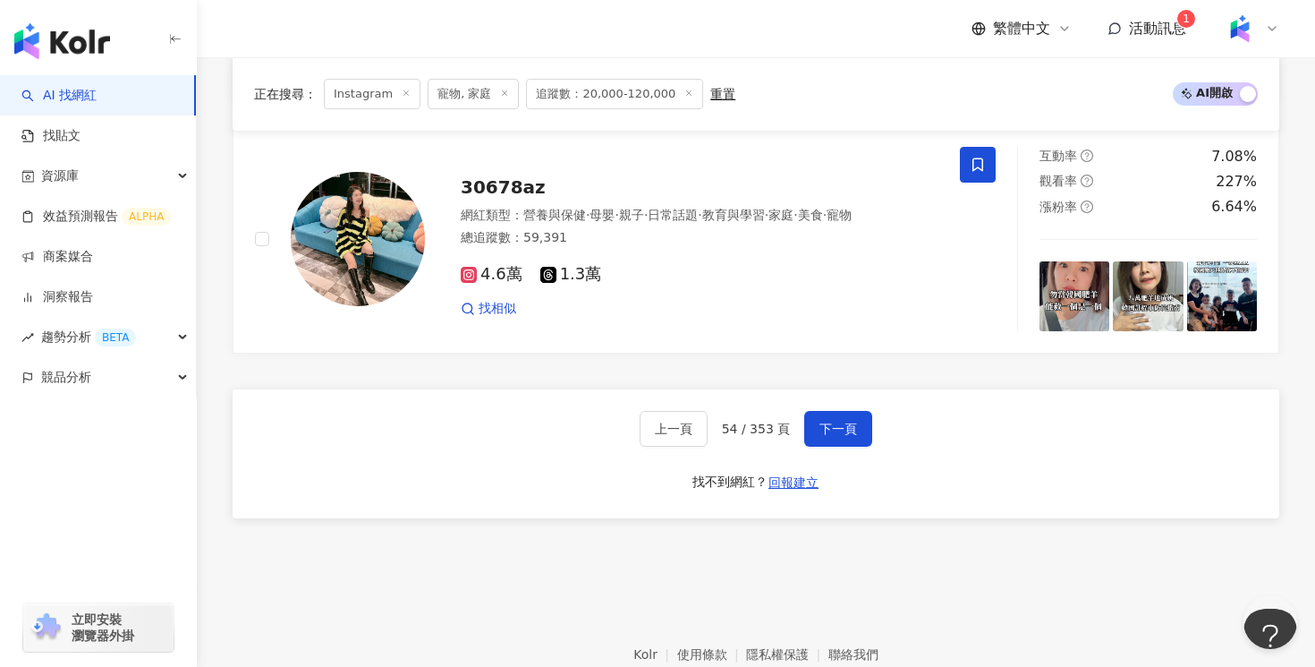
click at [859, 450] on div "上一頁 54 / 353 頁 下一頁 找不到網紅？ 回報建立" at bounding box center [756, 453] width 1047 height 129
click at [856, 426] on button "下一頁" at bounding box center [838, 429] width 68 height 36
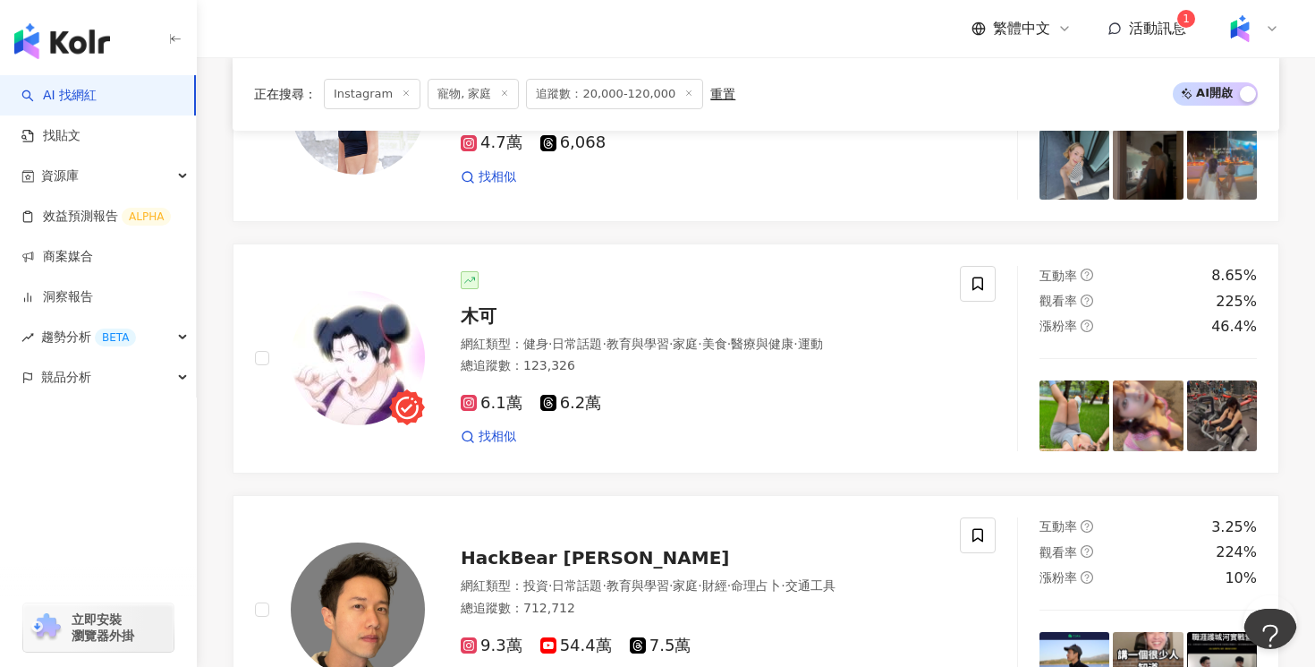
scroll to position [2829, 0]
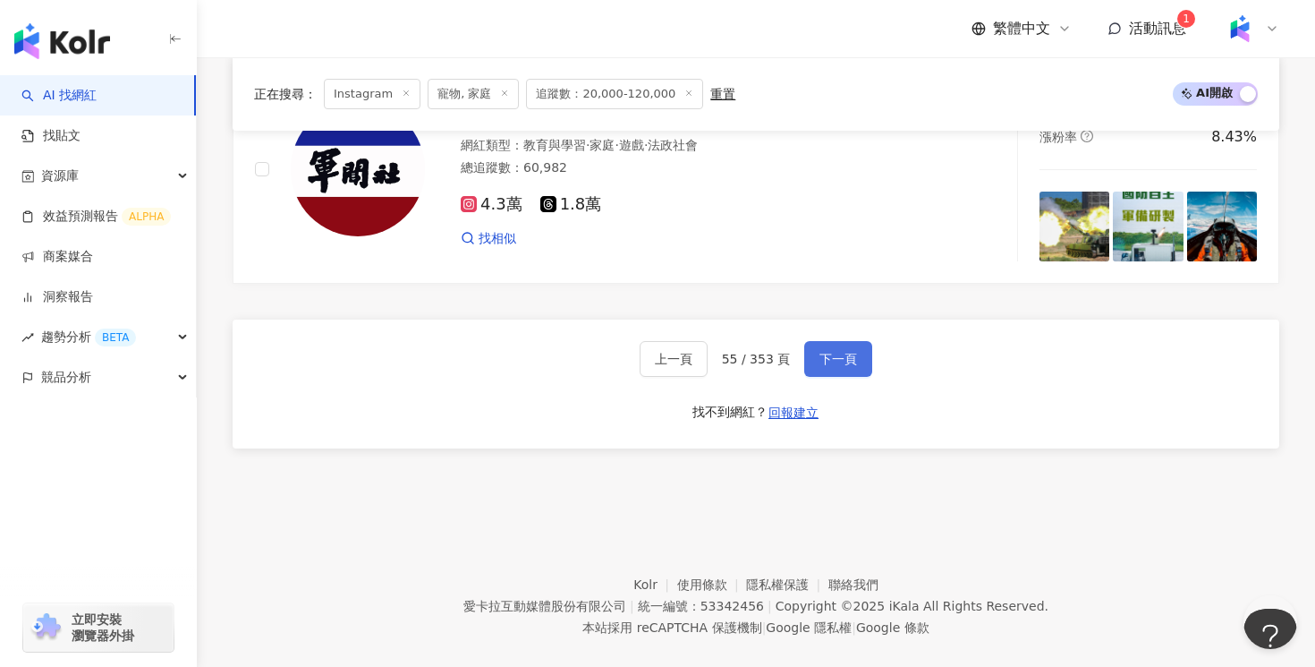
click at [843, 352] on span "下一頁" at bounding box center [839, 359] width 38 height 14
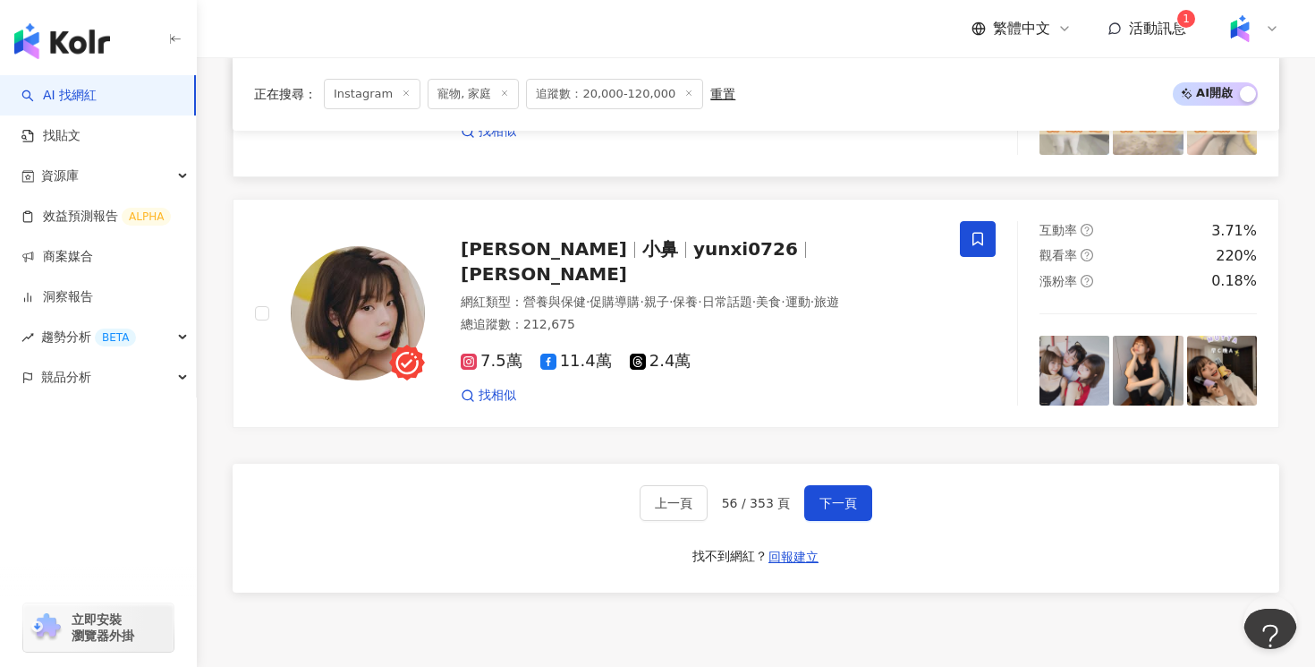
scroll to position [3369, 0]
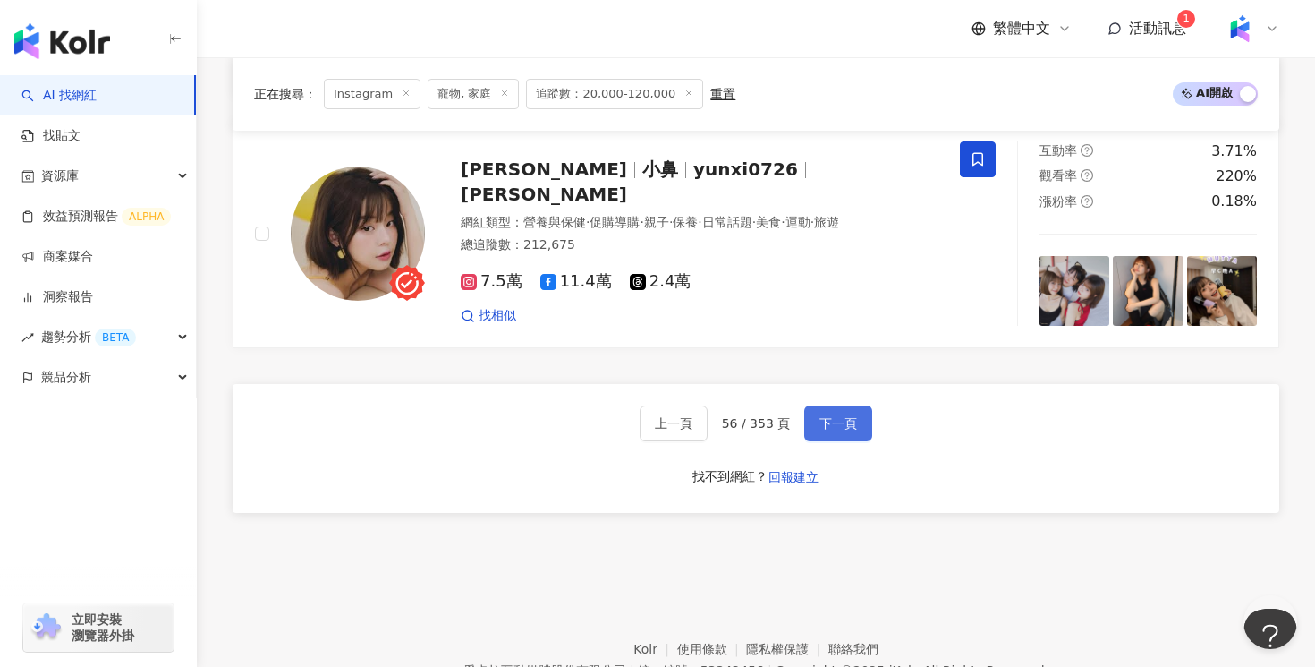
click at [848, 422] on span "下一頁" at bounding box center [839, 423] width 38 height 14
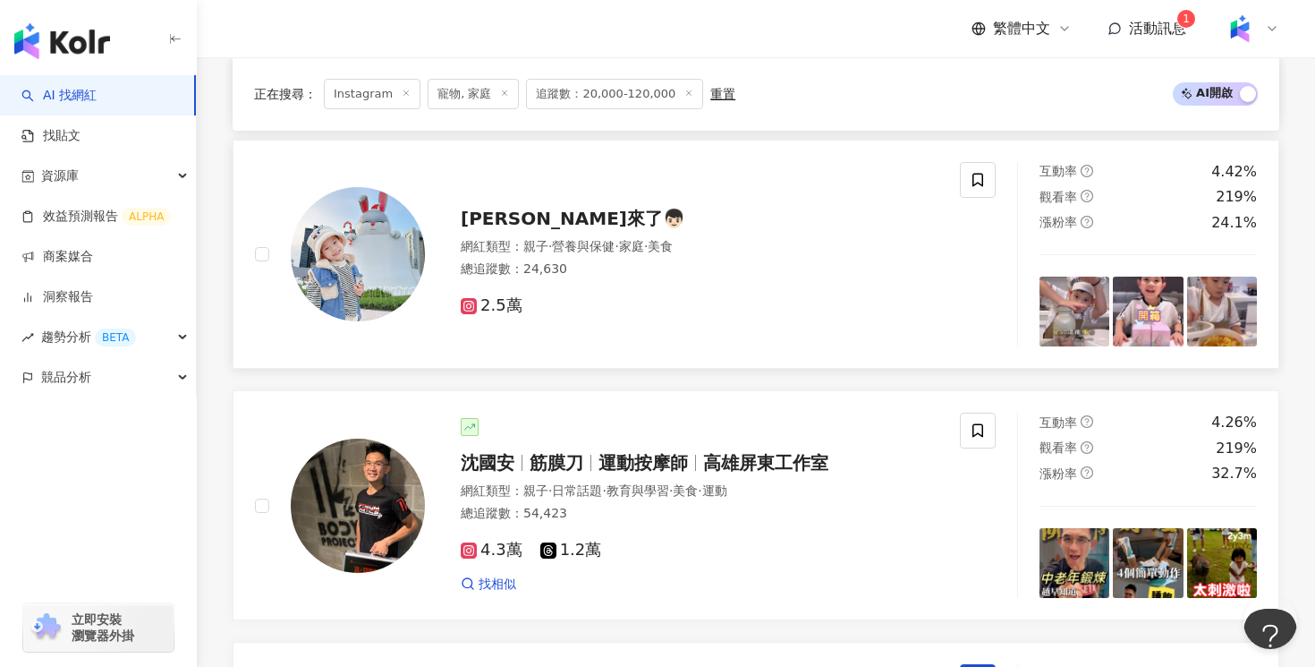
scroll to position [1656, 0]
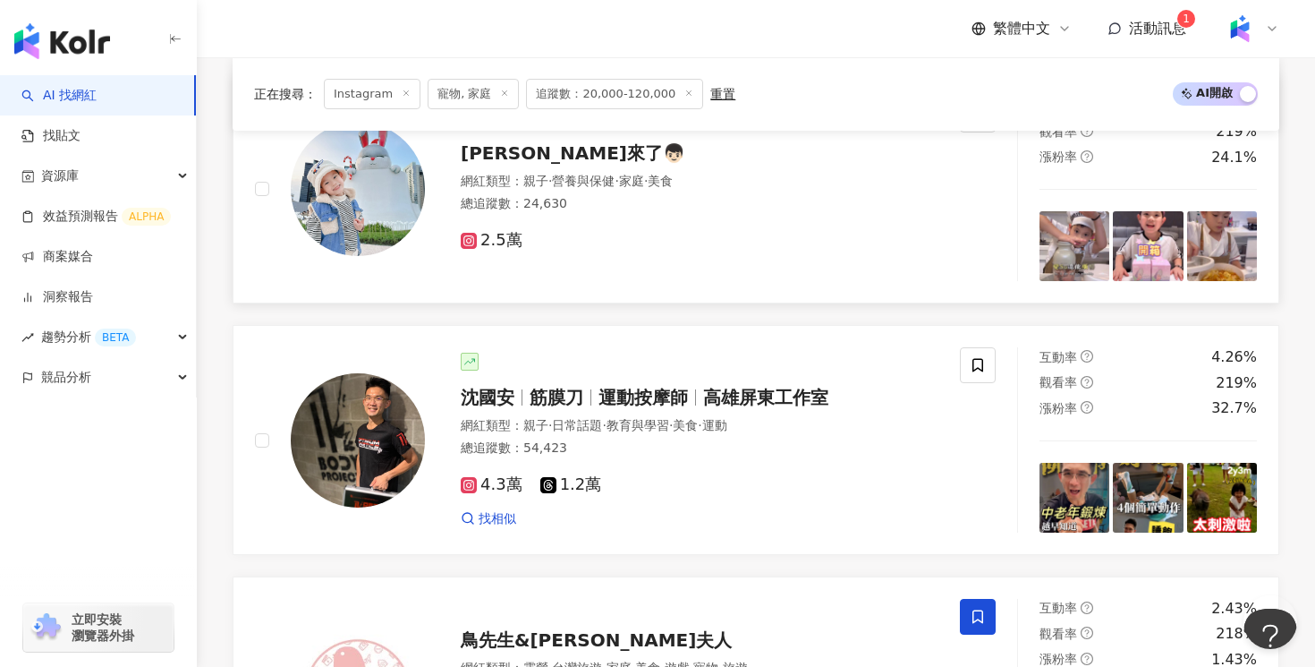
click at [733, 213] on div "網紅類型 ： 親子 · 營養與保健 · 家庭 · 美食 總追蹤數 ： 24,630" at bounding box center [700, 195] width 478 height 44
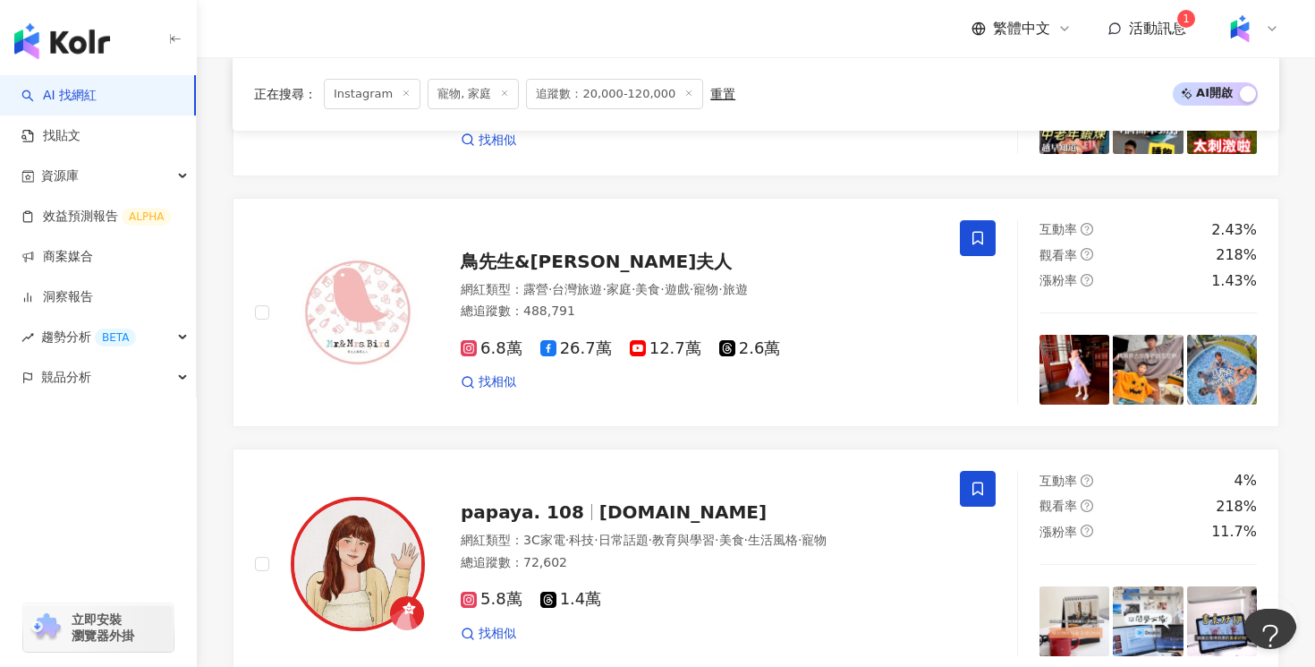
scroll to position [2089, 0]
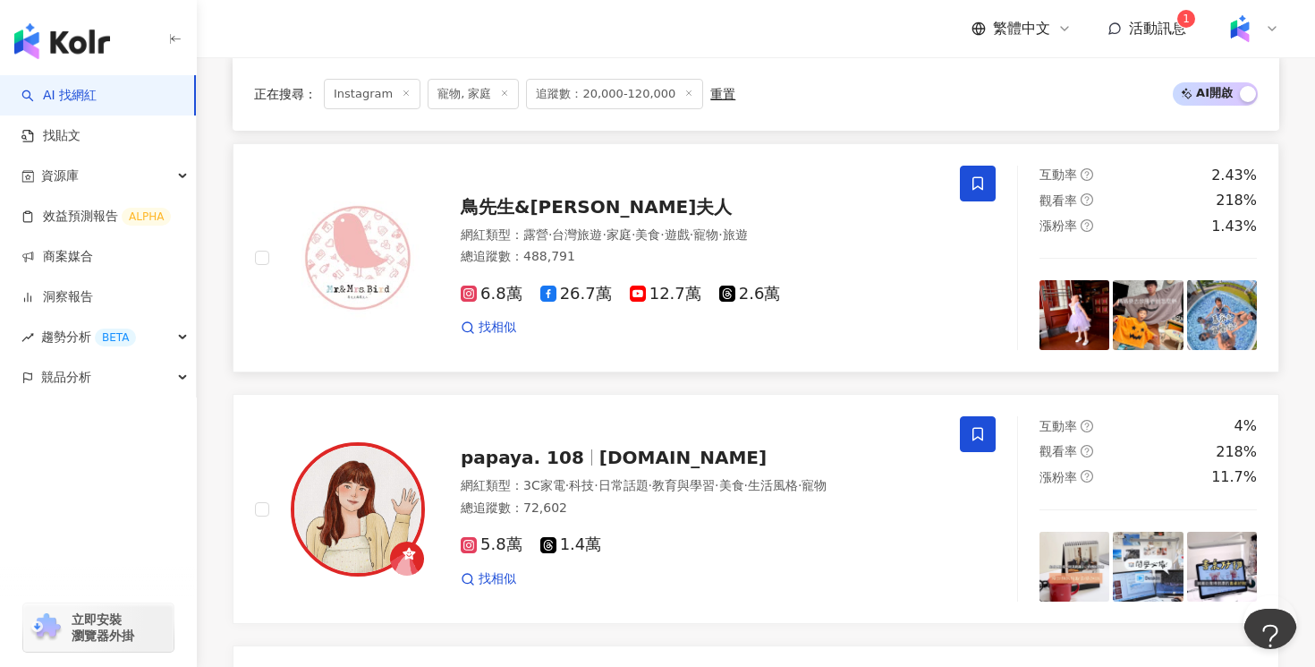
click at [804, 289] on div "6.8萬 26.7萬 12.7萬 2.6萬" at bounding box center [700, 295] width 478 height 20
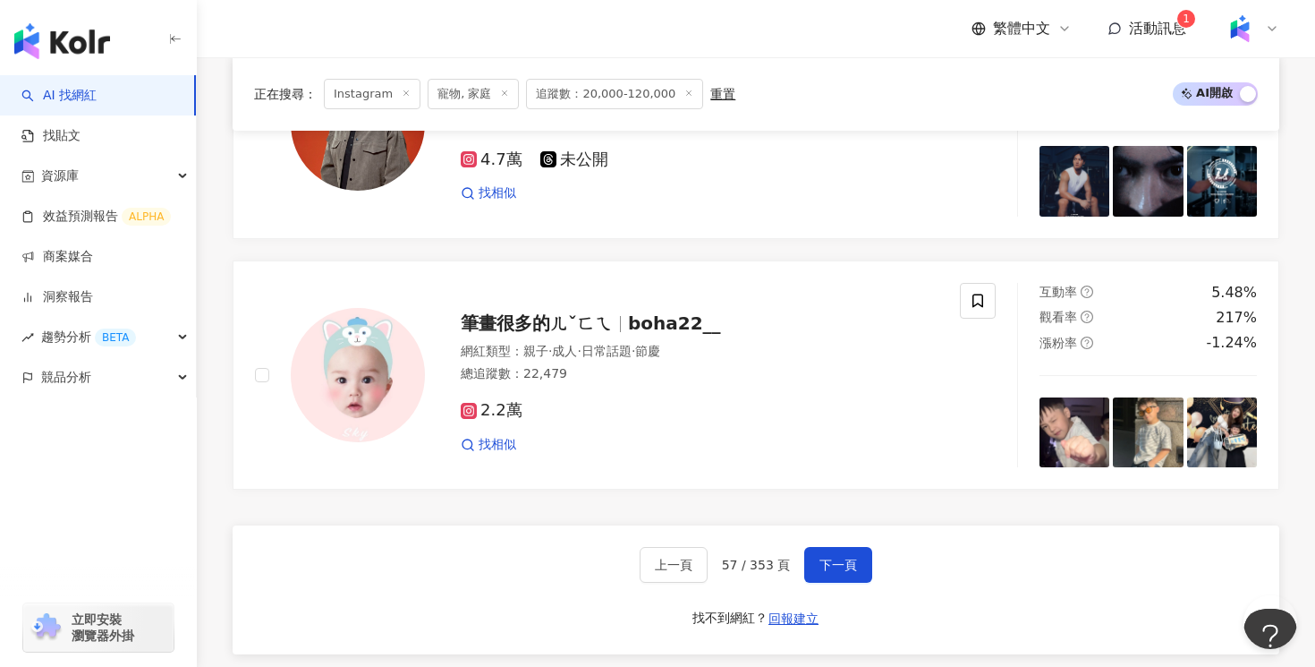
scroll to position [3237, 0]
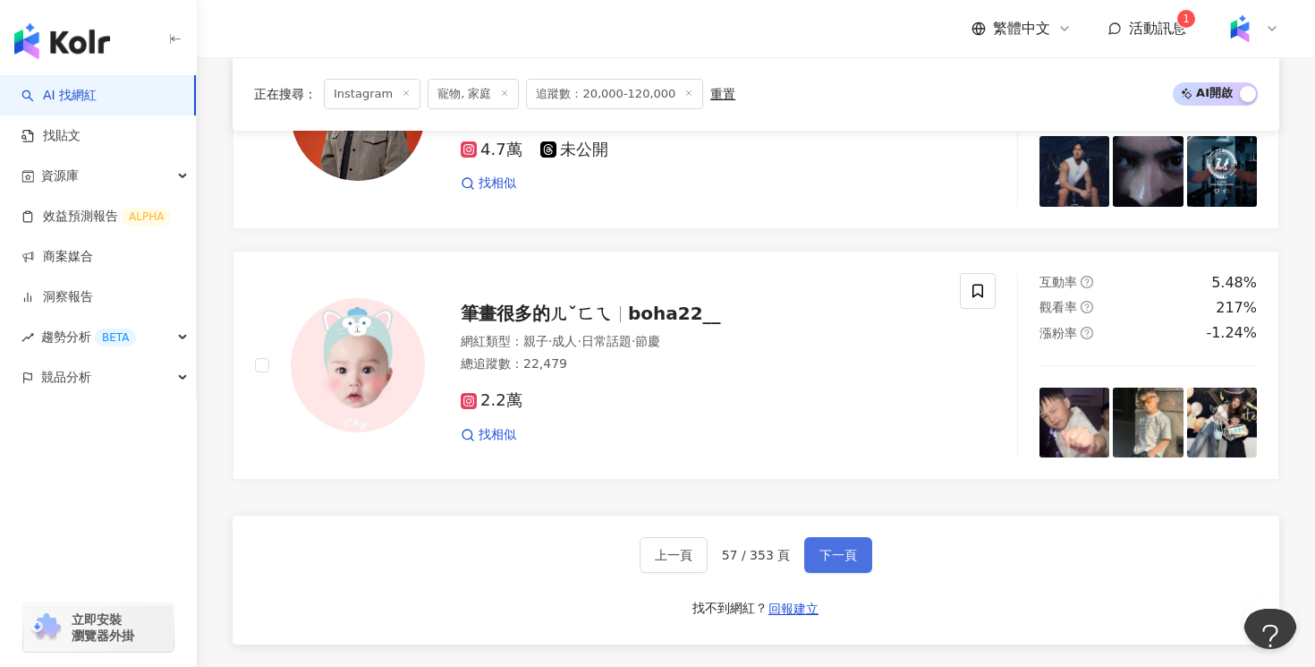
click at [837, 544] on button "下一頁" at bounding box center [838, 555] width 68 height 36
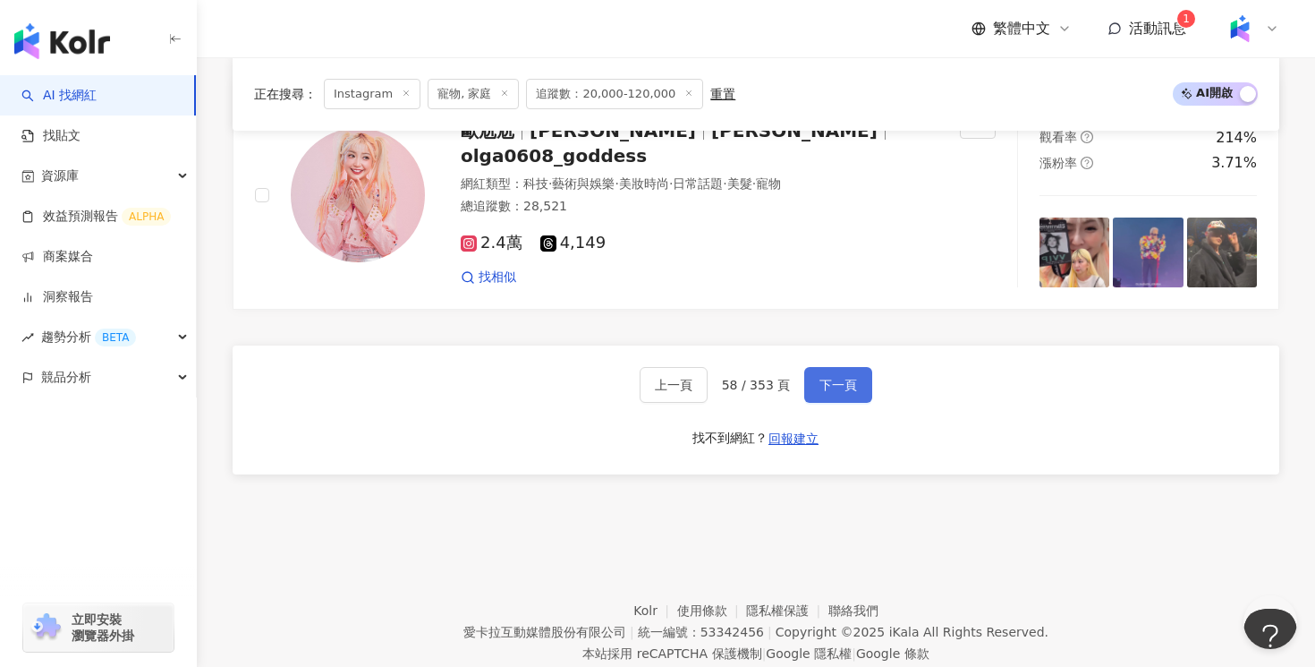
scroll to position [3458, 0]
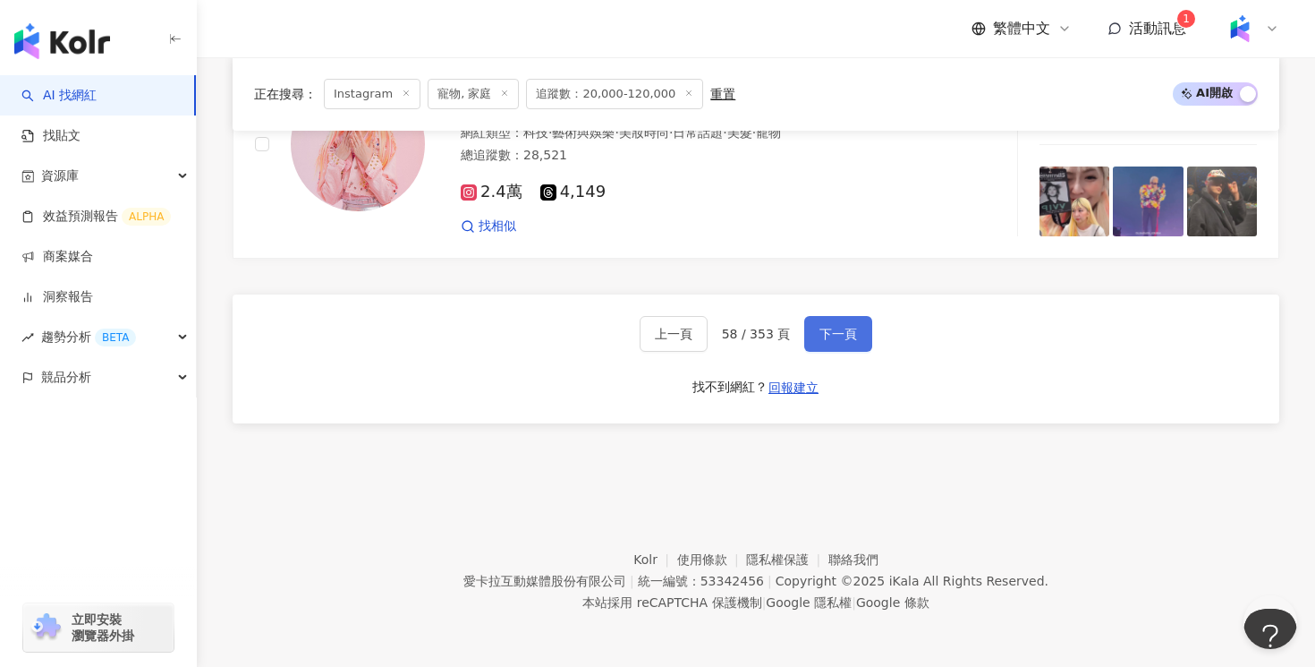
click at [838, 347] on button "下一頁" at bounding box center [838, 334] width 68 height 36
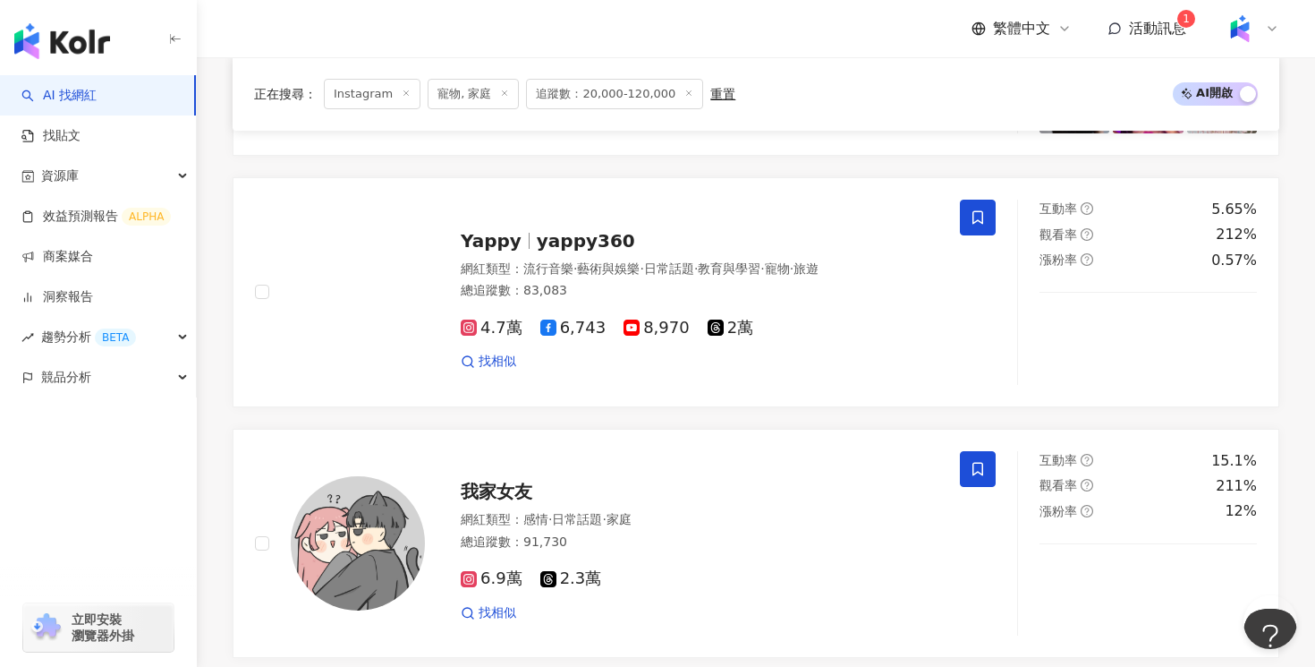
scroll to position [3287, 0]
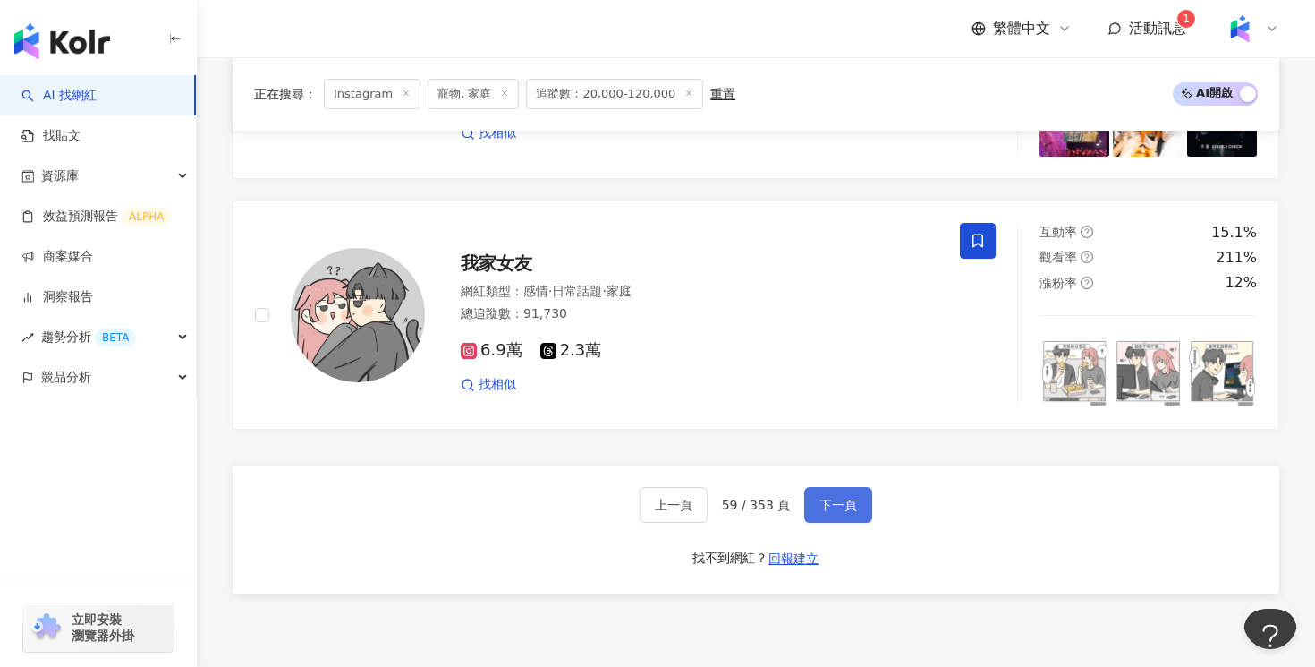
click at [854, 515] on button "下一頁" at bounding box center [838, 505] width 68 height 36
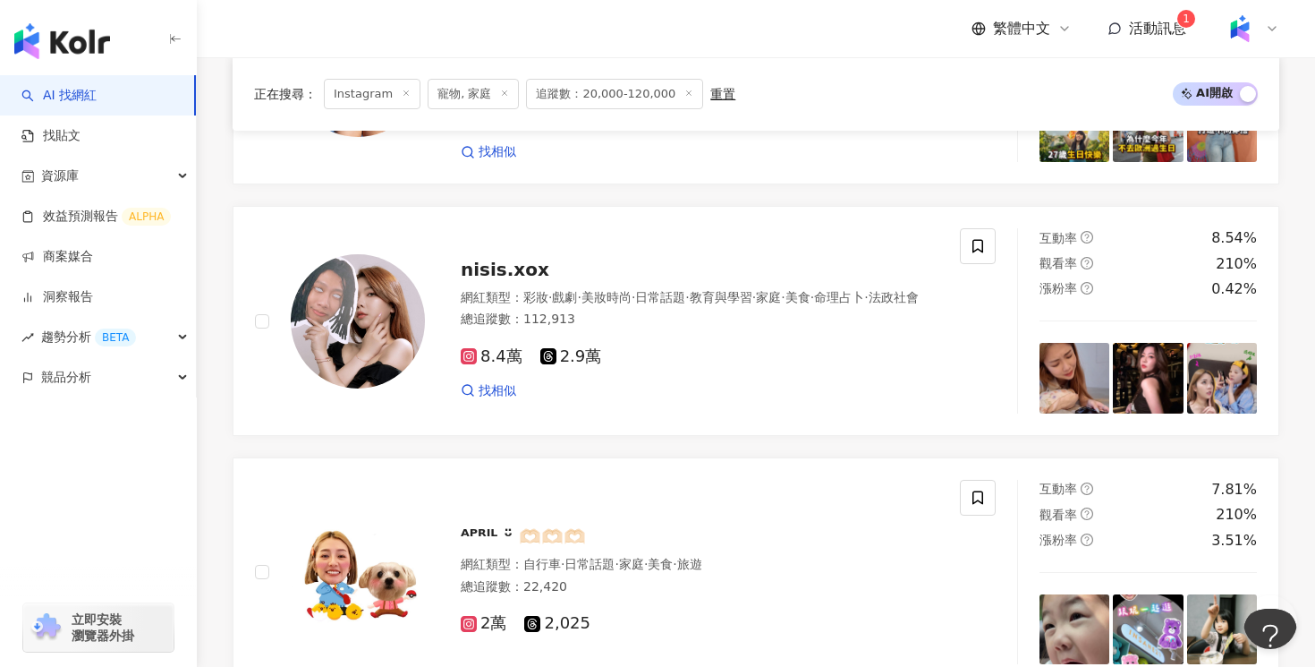
scroll to position [1454, 0]
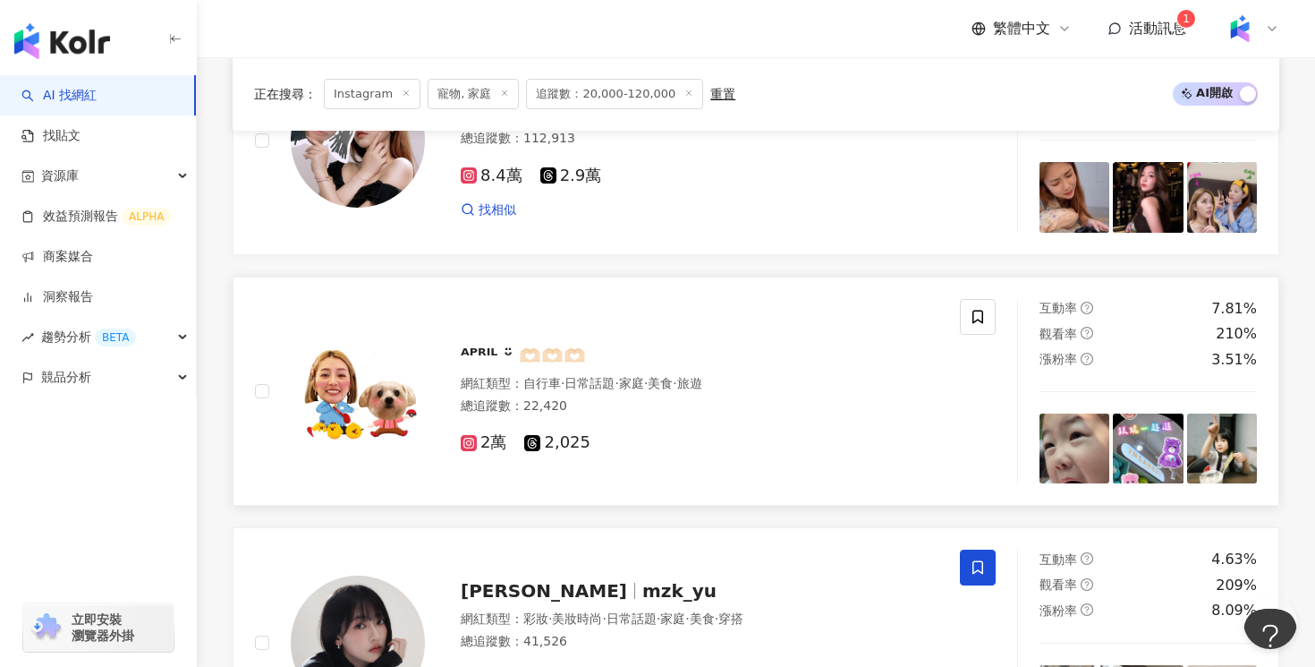
click at [680, 430] on div "2萬 2,025" at bounding box center [700, 436] width 478 height 34
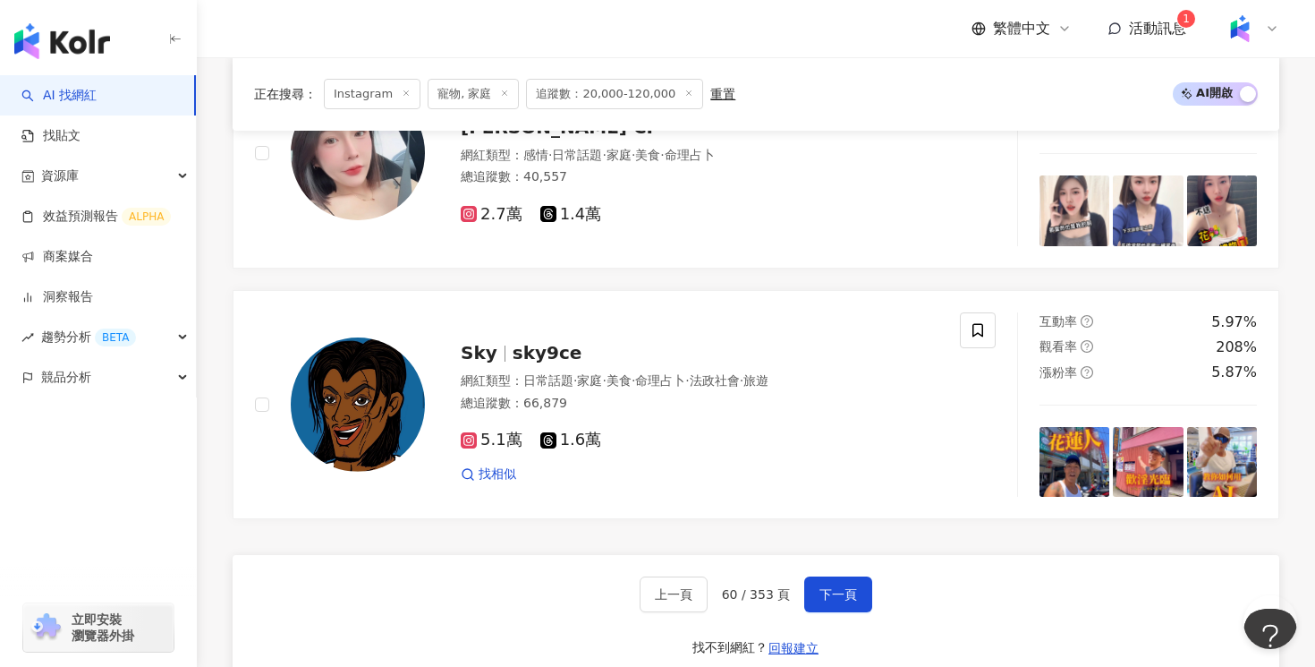
scroll to position [3385, 0]
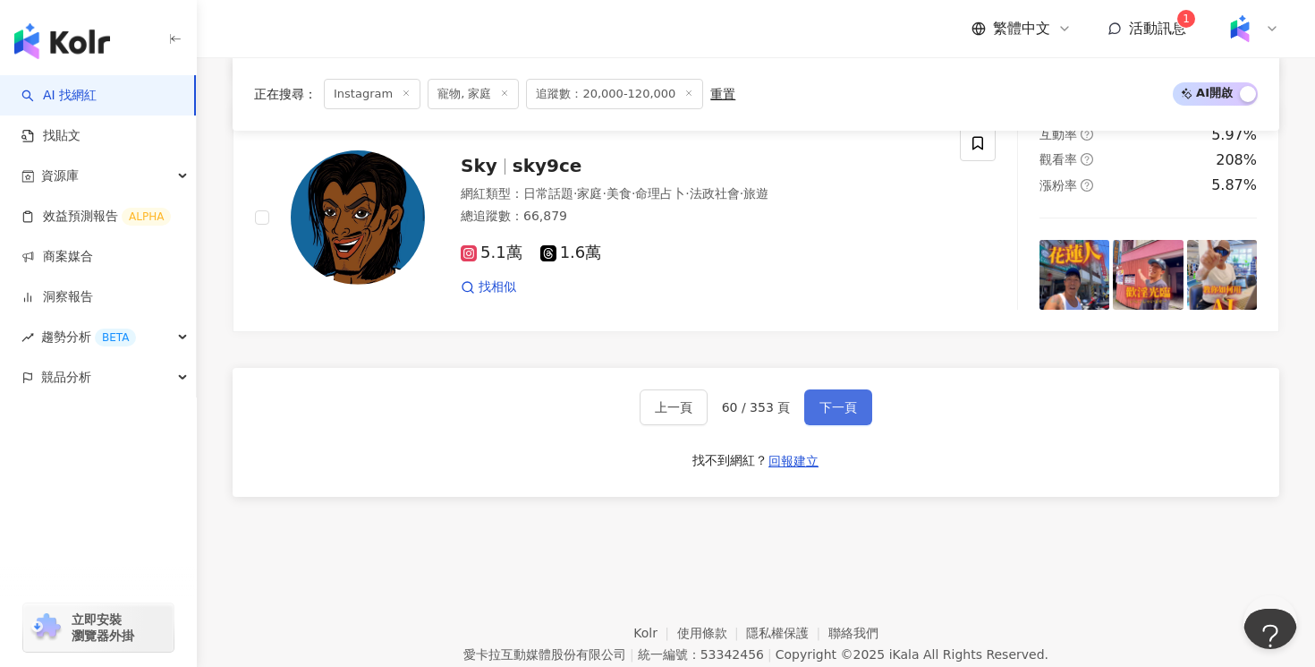
click at [865, 391] on button "下一頁" at bounding box center [838, 407] width 68 height 36
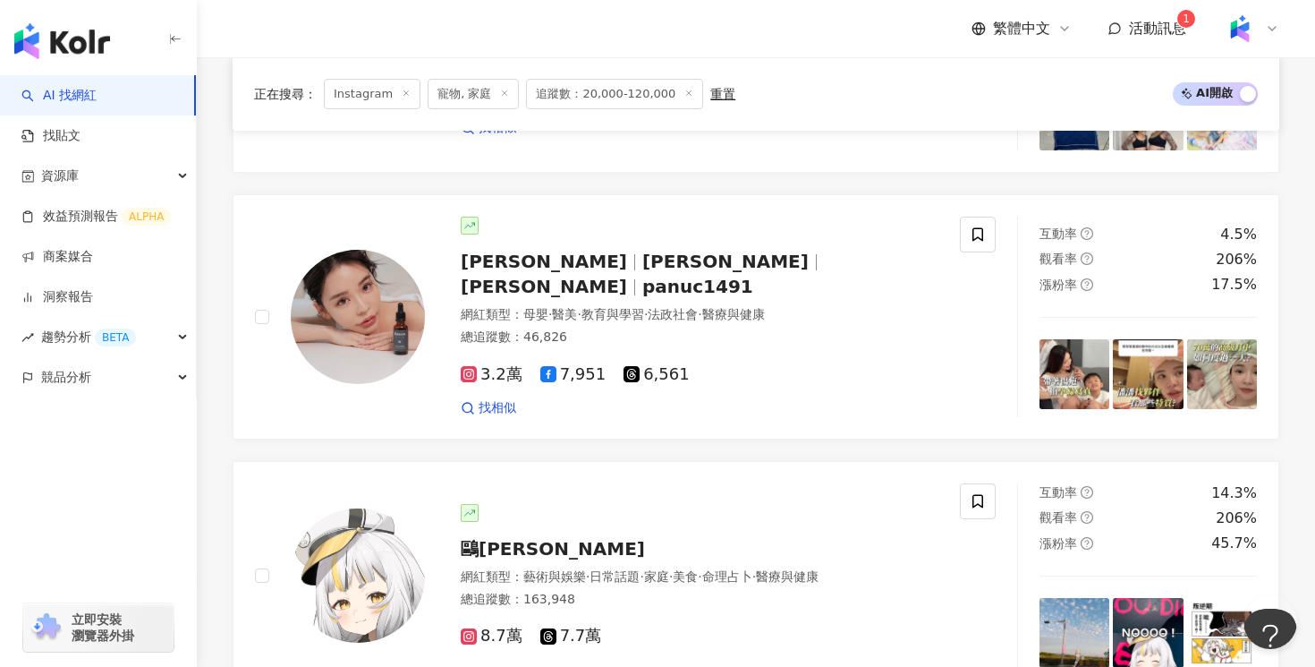
scroll to position [1789, 0]
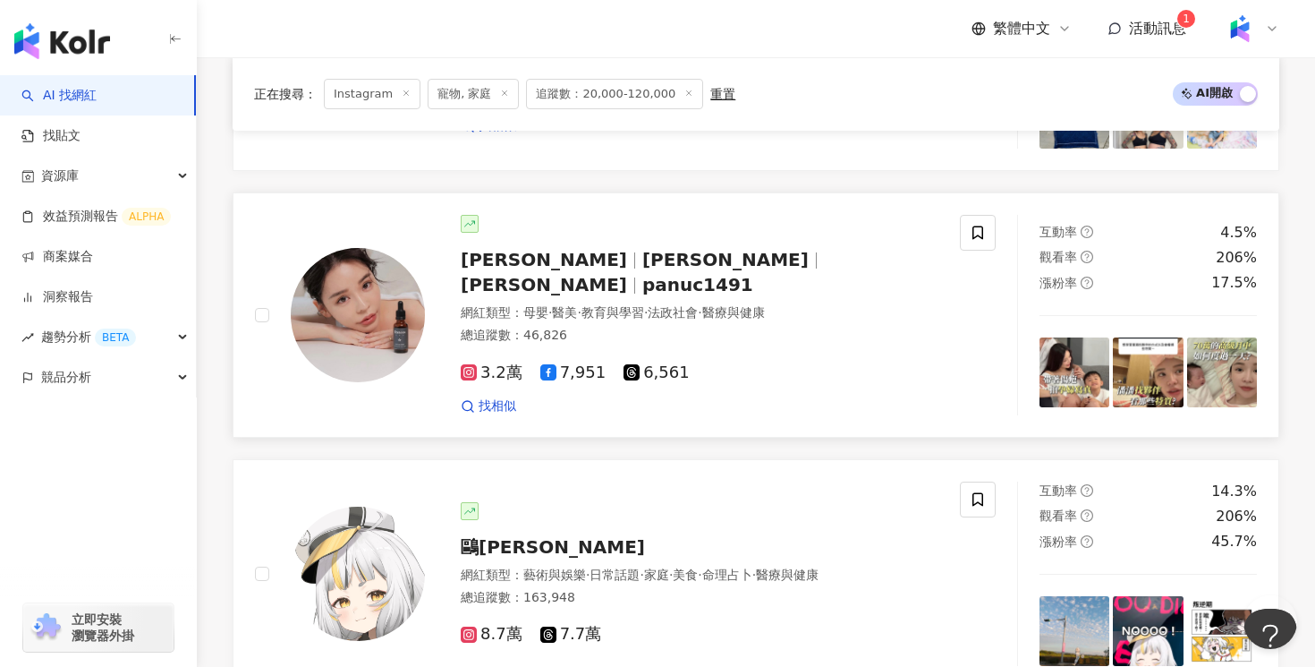
click at [823, 327] on div "總追蹤數 ： 46,826" at bounding box center [700, 336] width 478 height 18
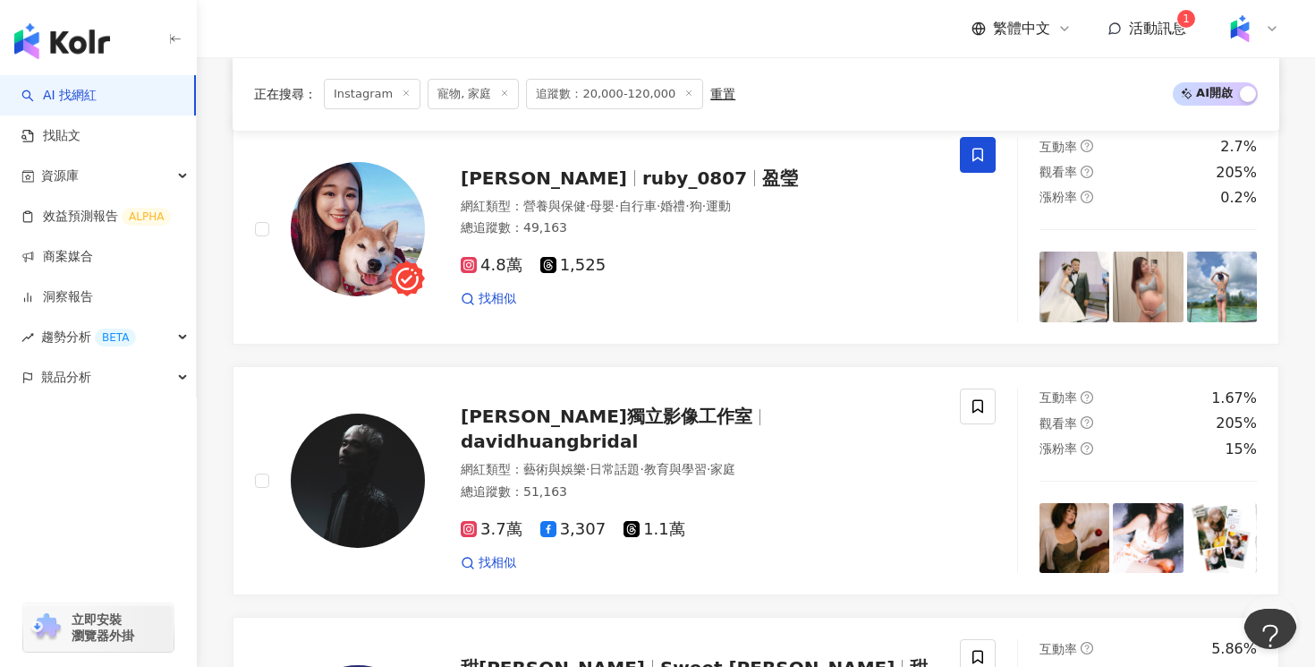
scroll to position [2881, 0]
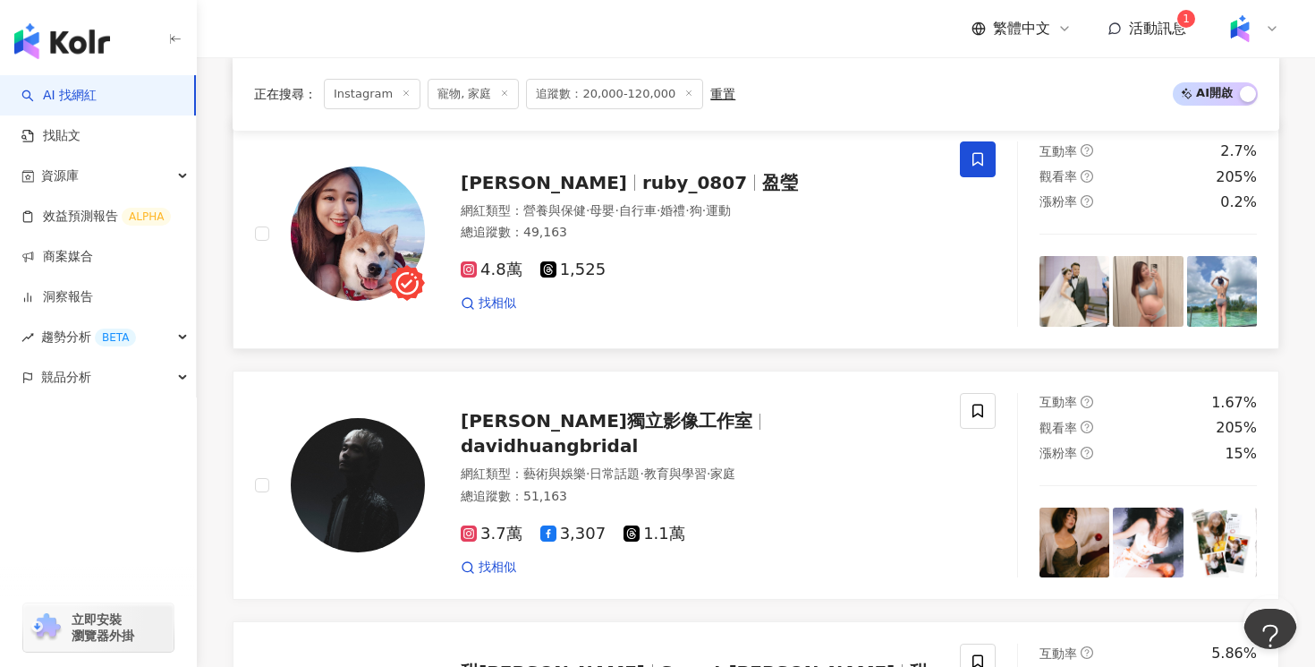
click at [750, 228] on div "網紅類型 ： 營養與保健 · 母嬰 · 自行車 · 婚禮 · 狗 · 運動 總追蹤數 ： 49,163" at bounding box center [700, 224] width 478 height 44
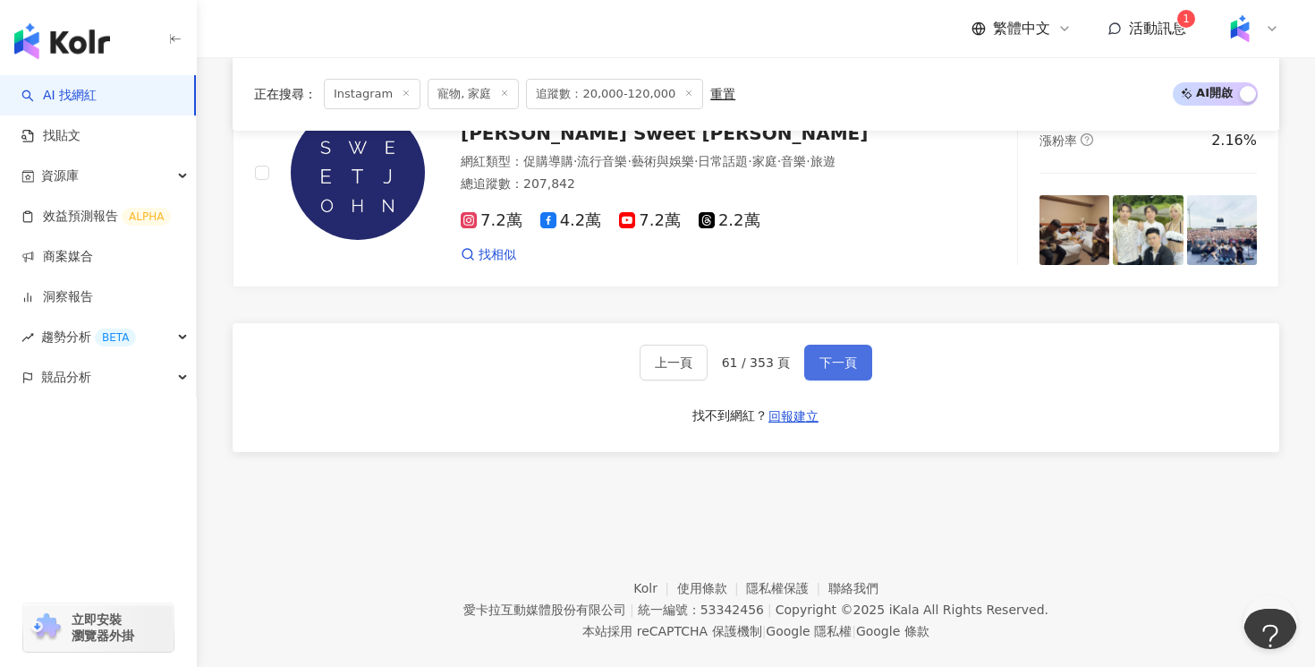
click at [855, 347] on button "下一頁" at bounding box center [838, 362] width 68 height 36
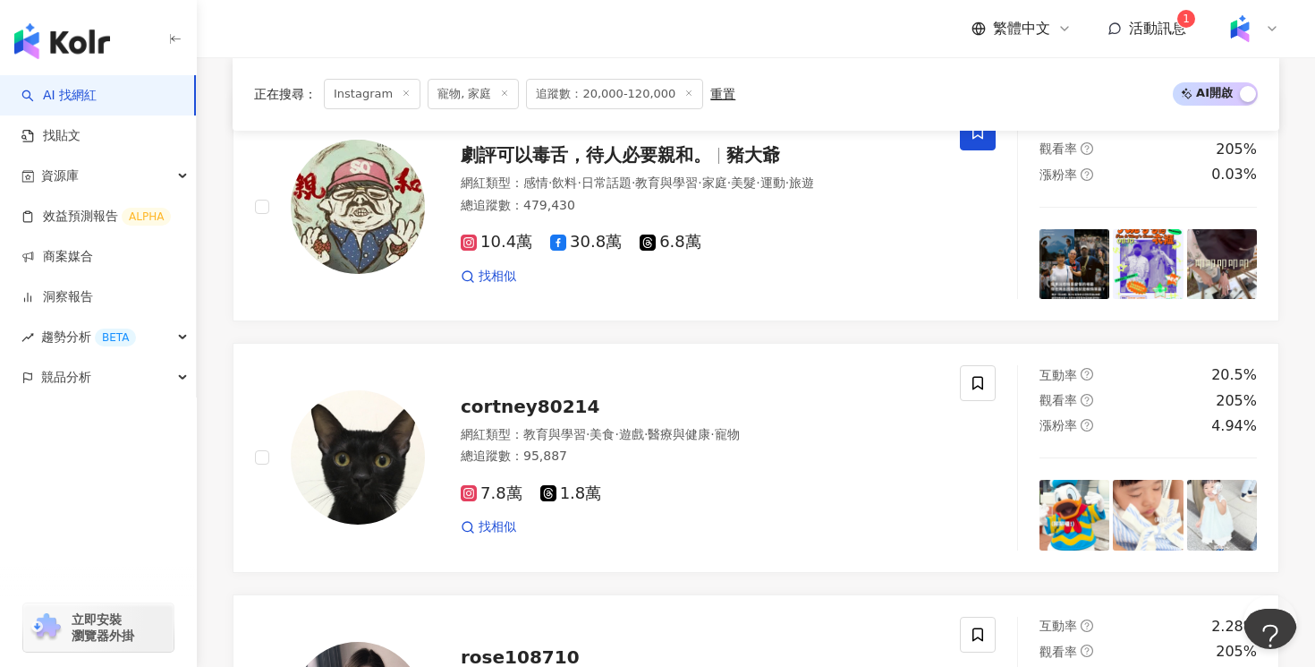
scroll to position [641, 0]
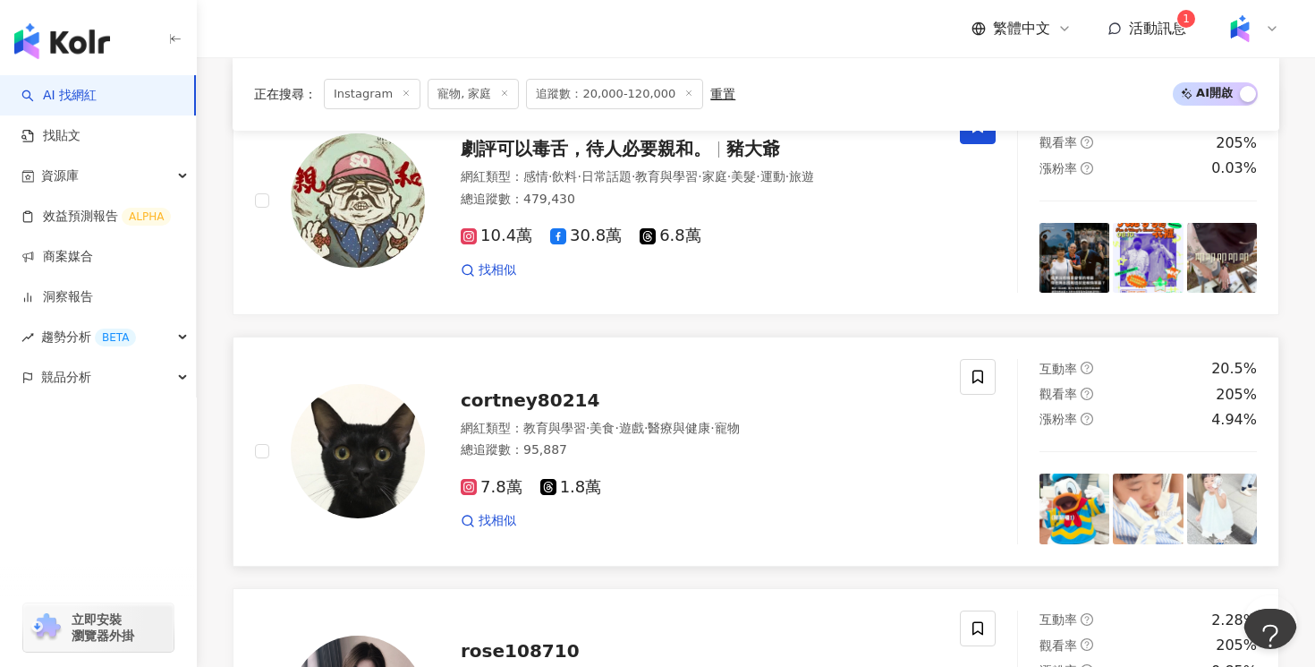
click at [618, 432] on span "·" at bounding box center [617, 428] width 4 height 14
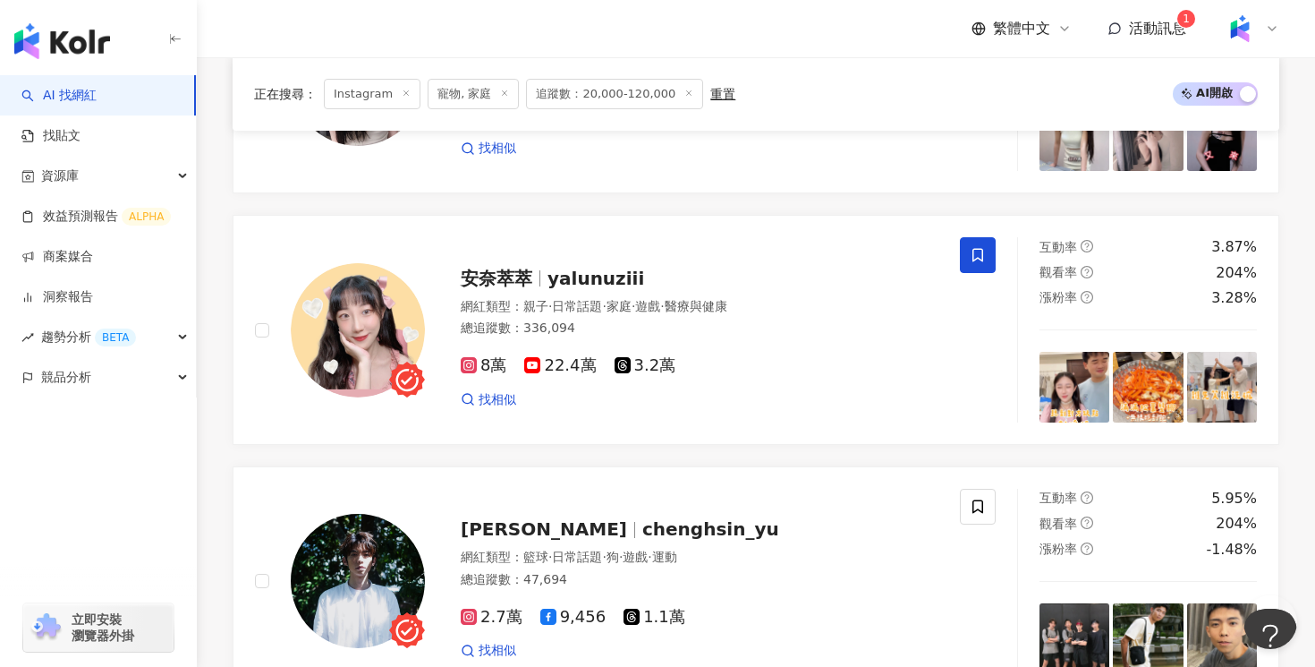
scroll to position [1266, 0]
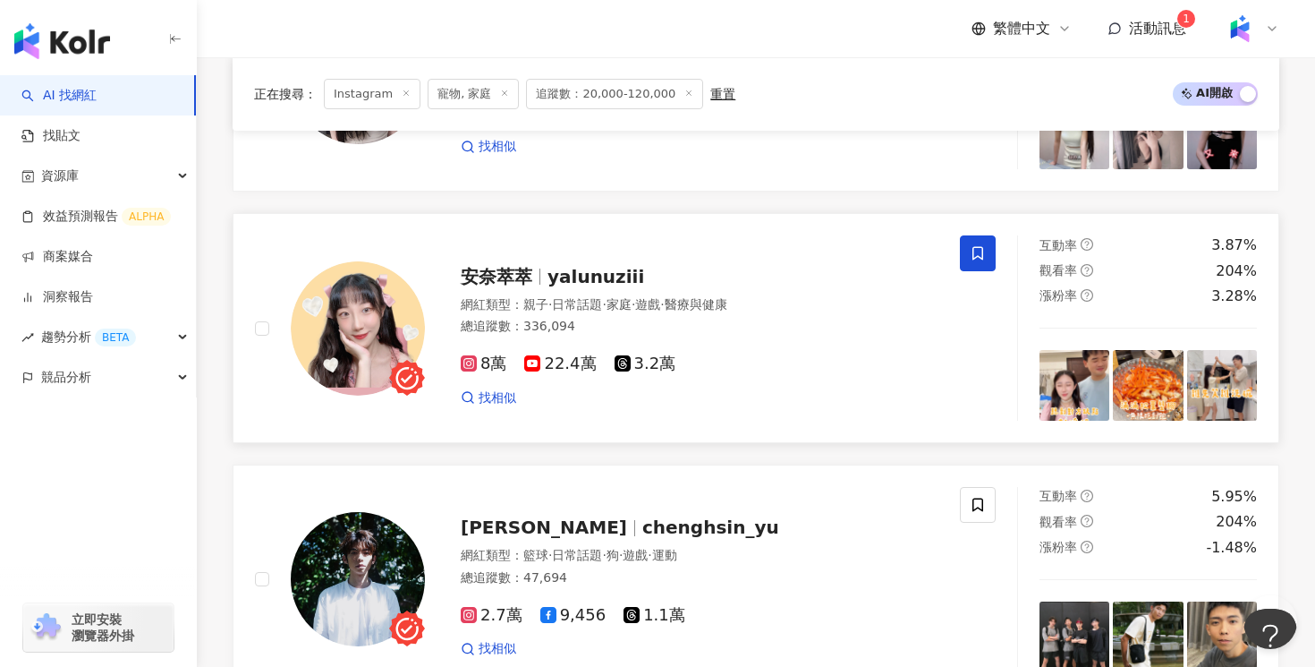
click at [799, 361] on div "8萬 22.4萬 3.2萬" at bounding box center [700, 364] width 478 height 20
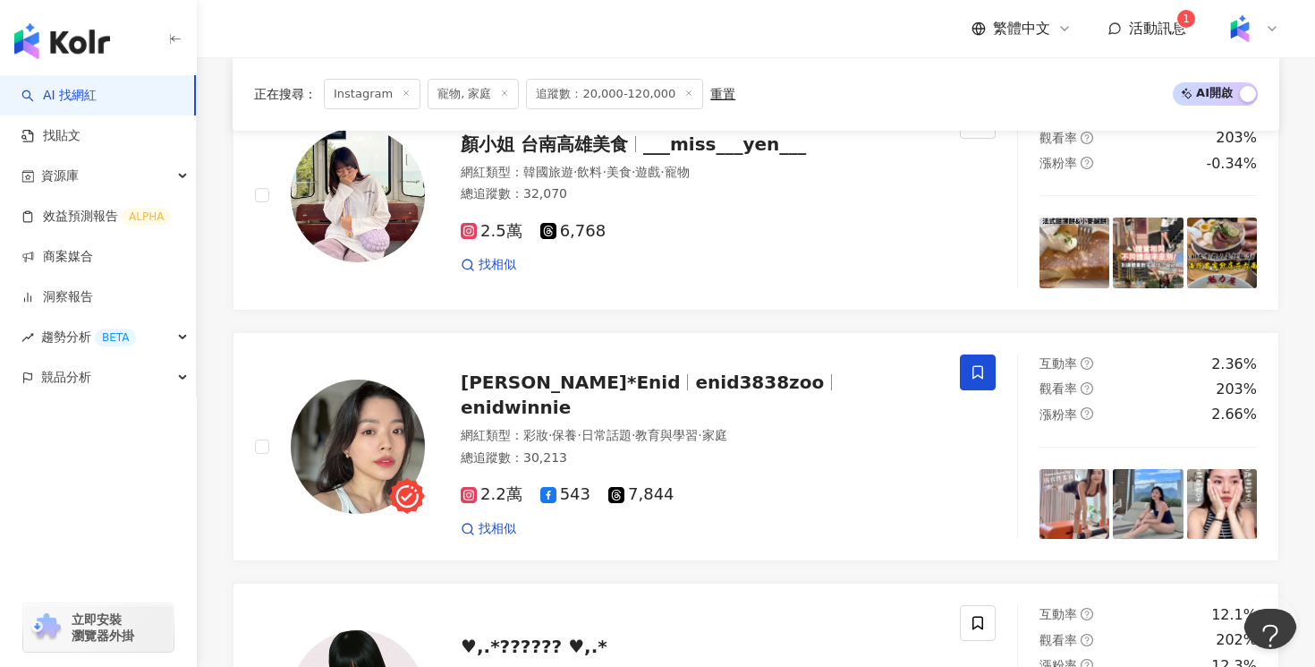
scroll to position [3202, 0]
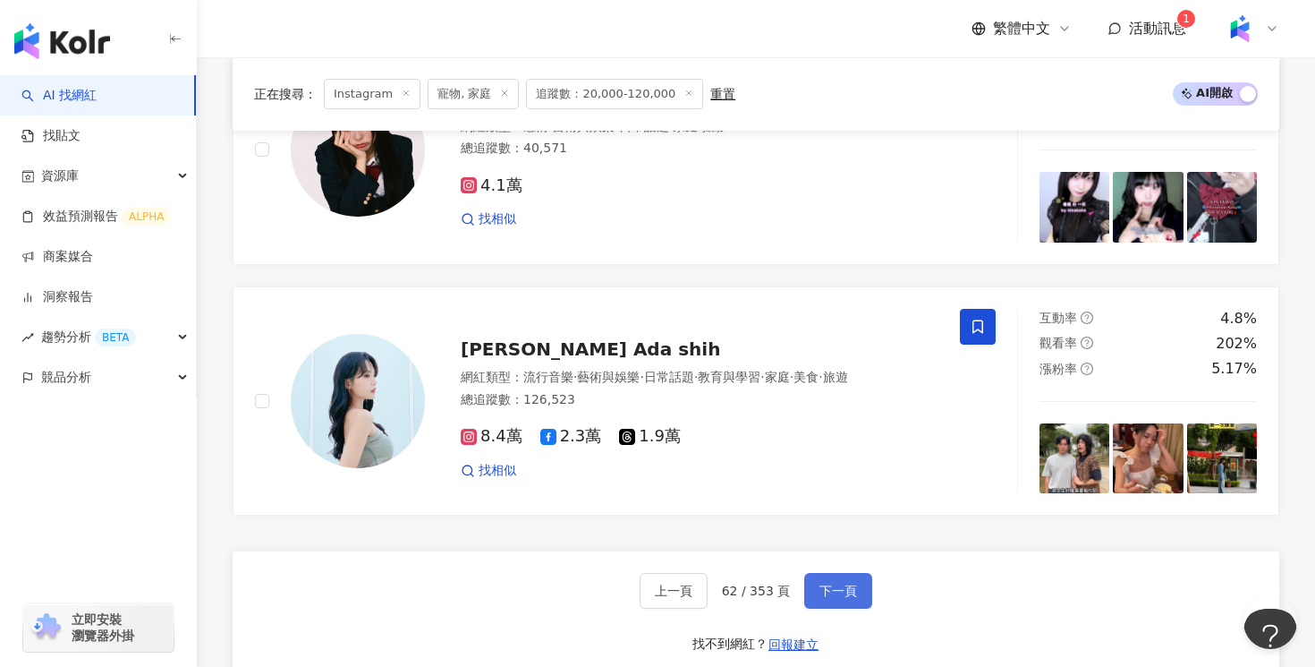
click at [831, 602] on button "下一頁" at bounding box center [838, 591] width 68 height 36
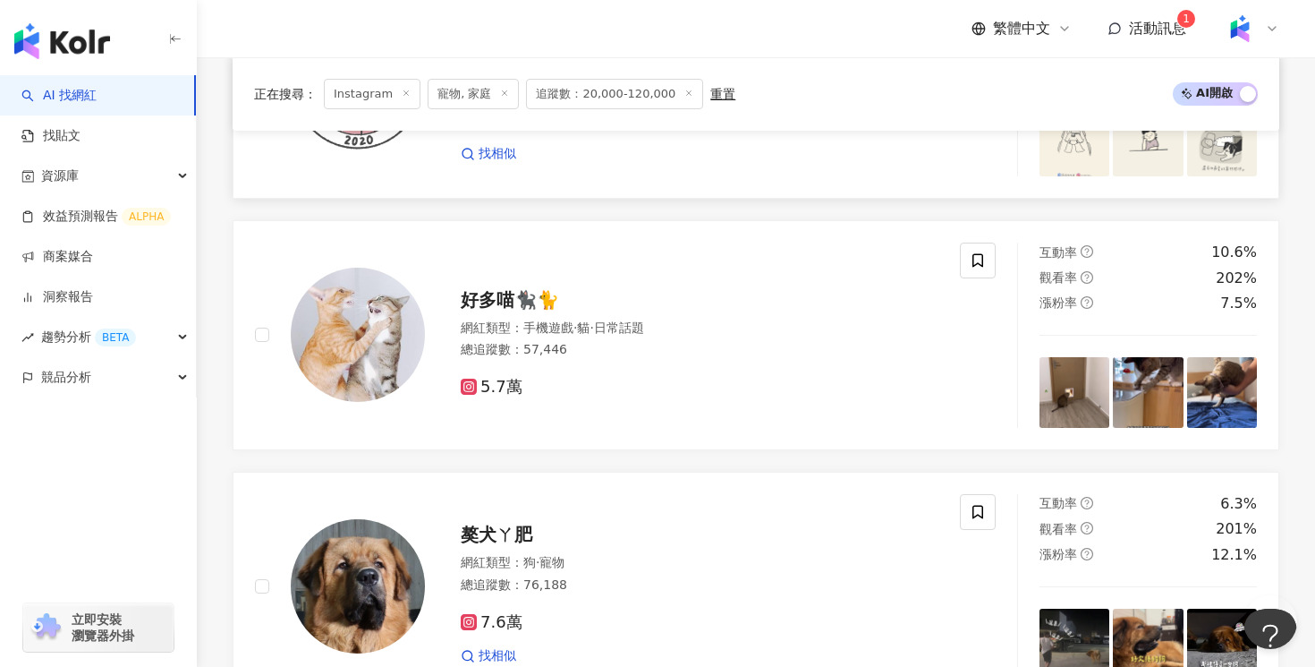
scroll to position [771, 0]
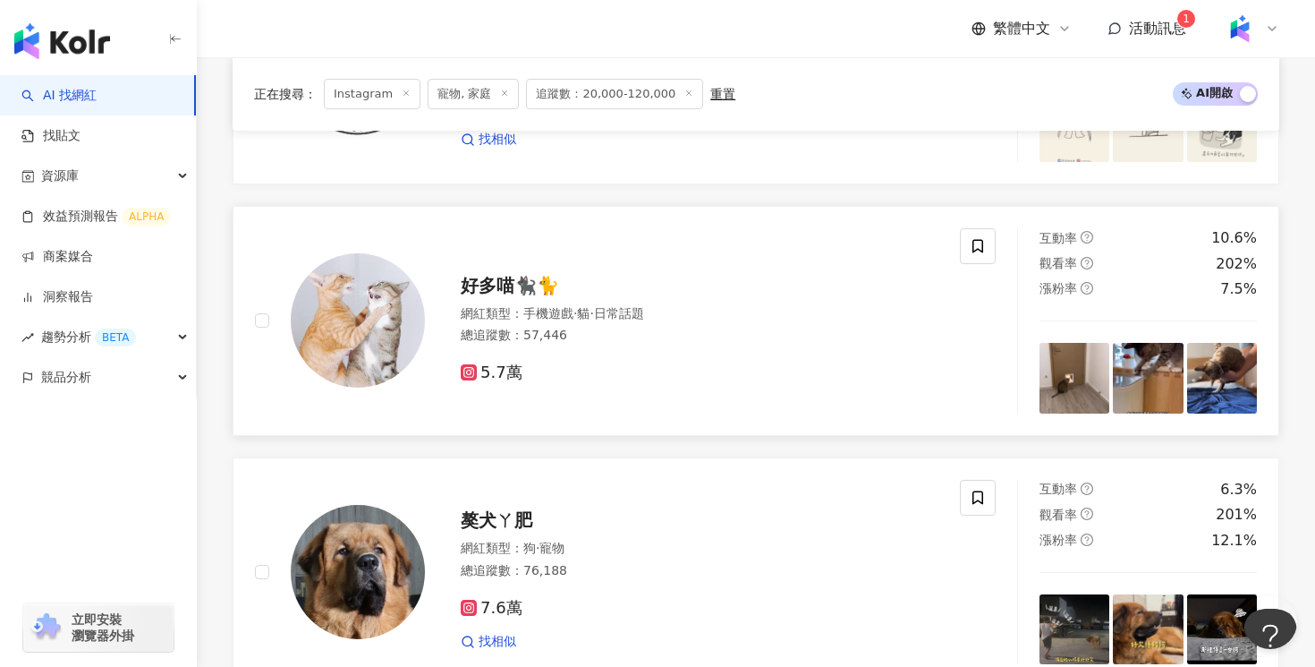
click at [808, 318] on div "網紅類型 ： 手機遊戲 · 貓 · 日常話題" at bounding box center [700, 314] width 478 height 18
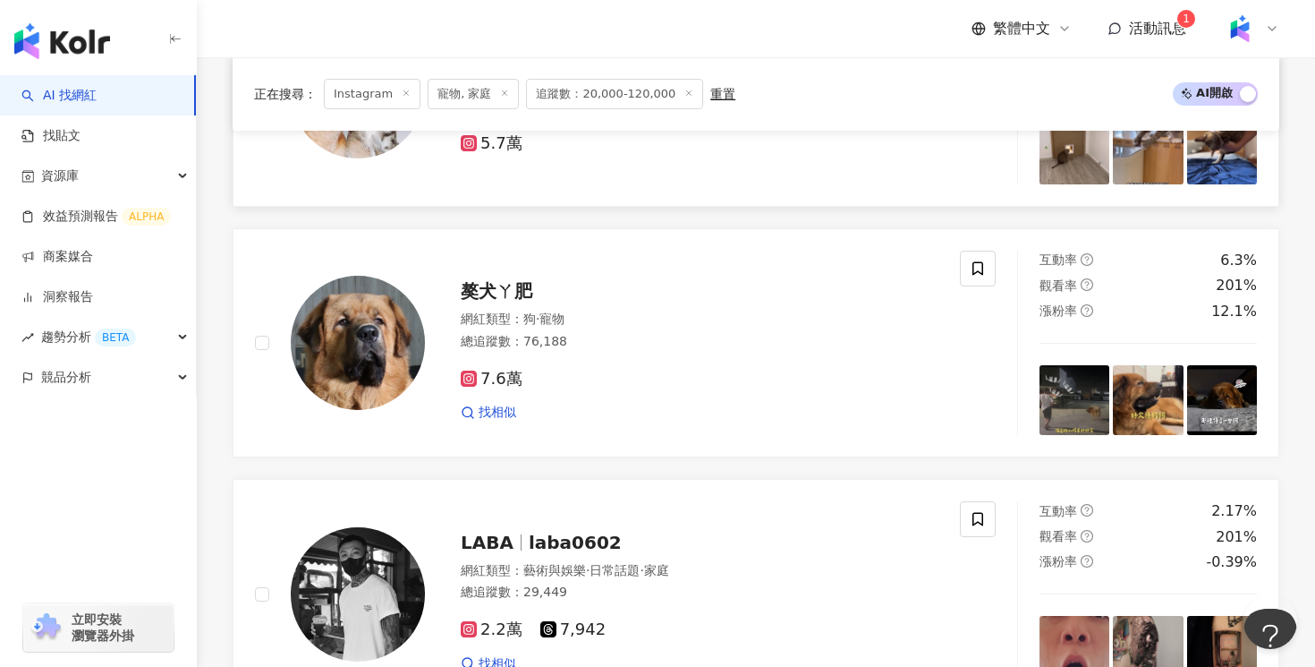
scroll to position [1068, 0]
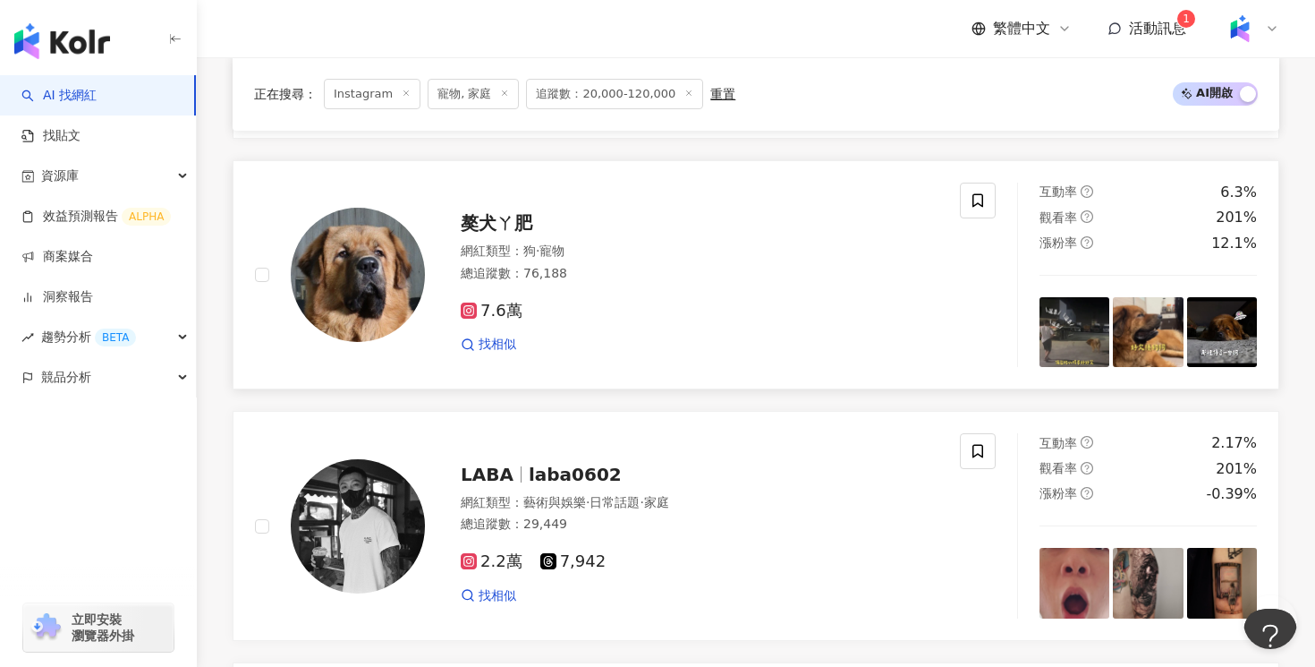
click at [780, 264] on div "網紅類型 ： 狗 · 寵物 總追蹤數 ： 76,188" at bounding box center [700, 264] width 478 height 44
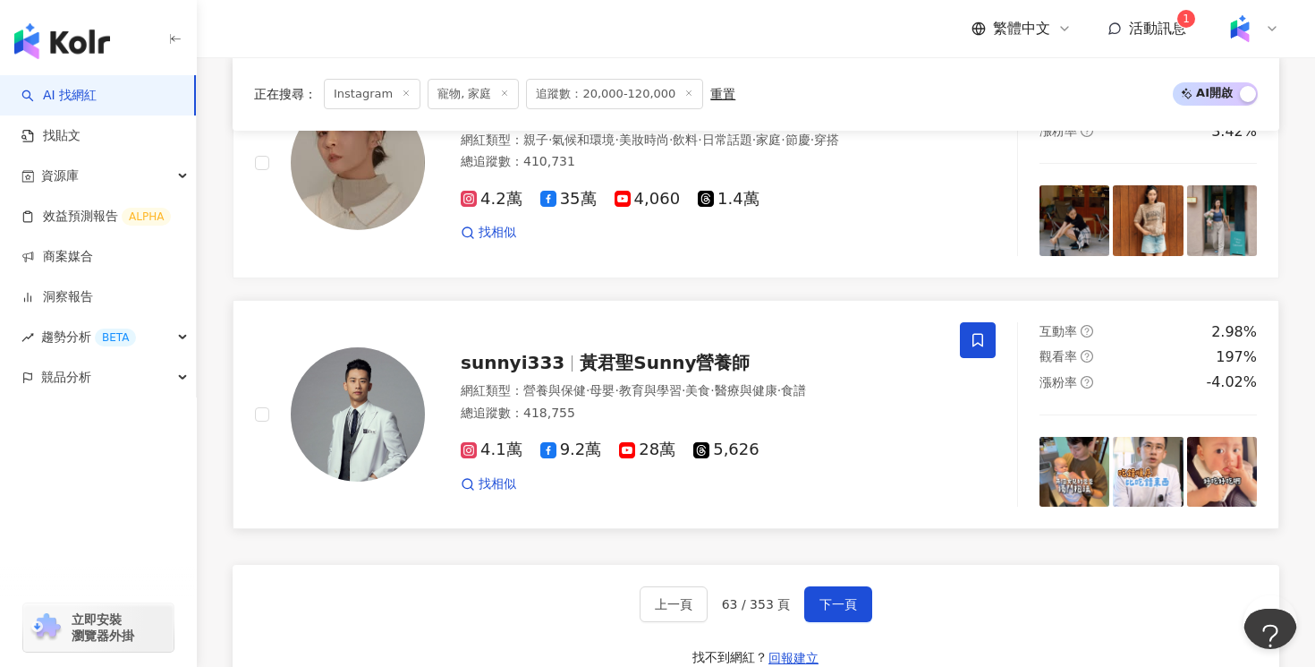
scroll to position [3175, 0]
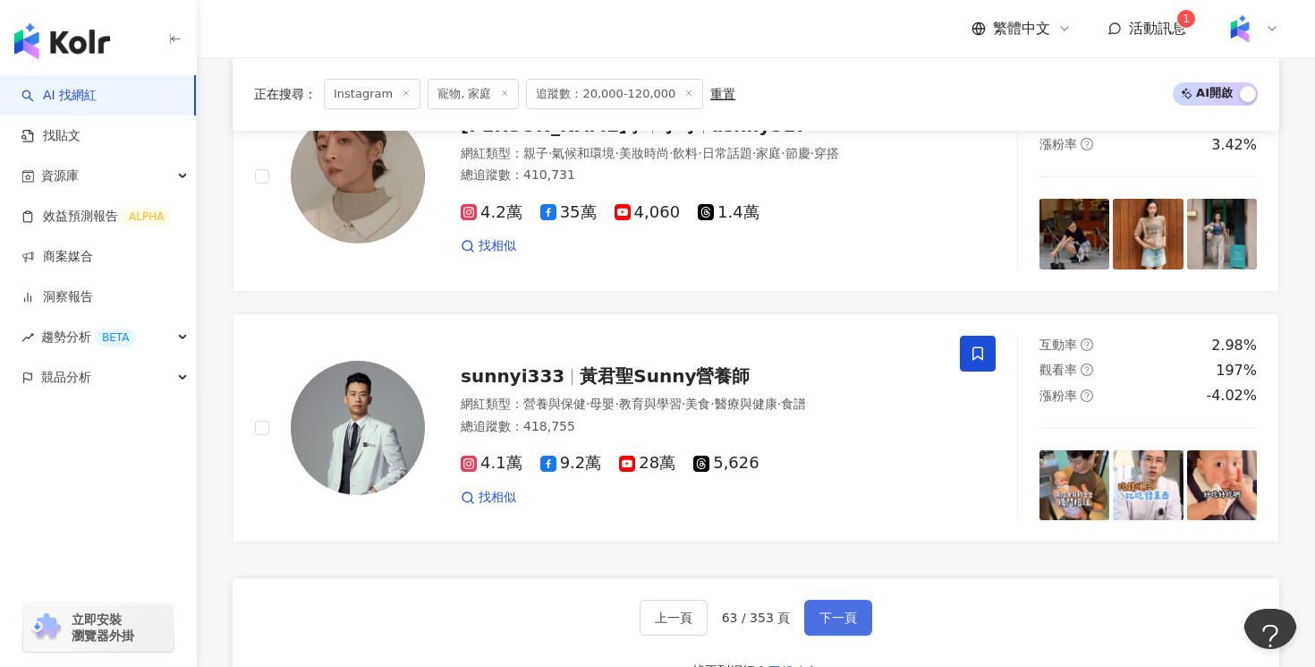
click at [837, 604] on button "下一頁" at bounding box center [838, 618] width 68 height 36
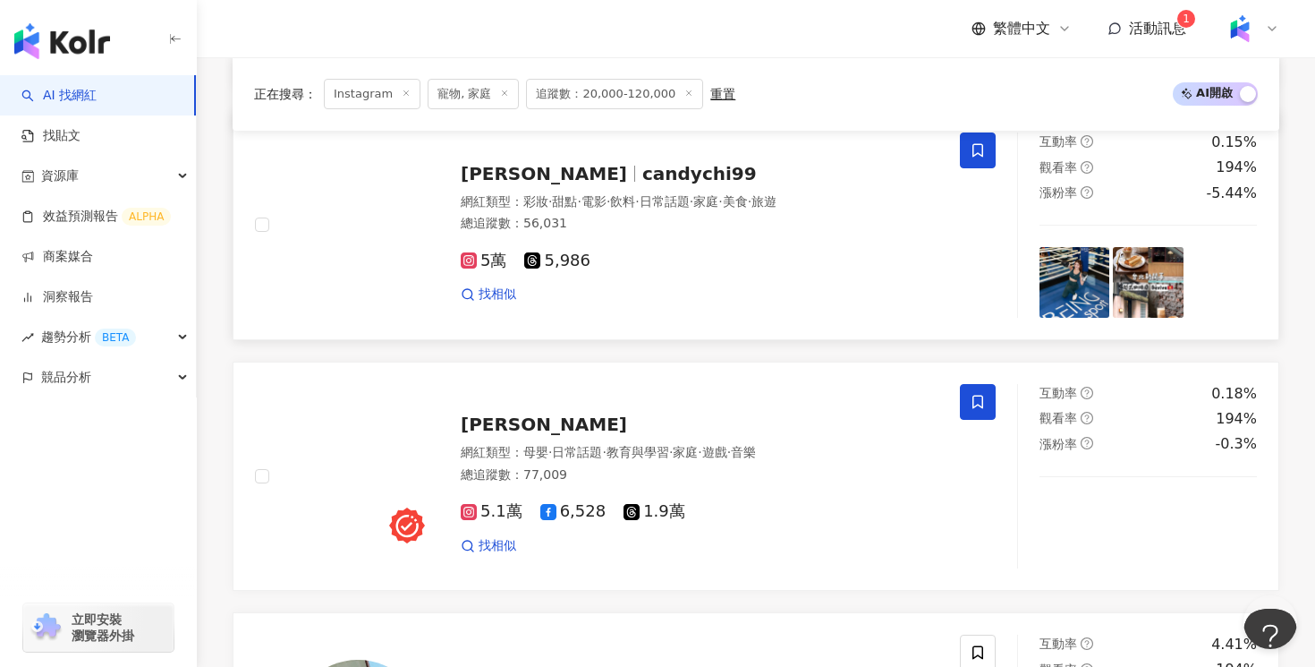
scroll to position [2729, 0]
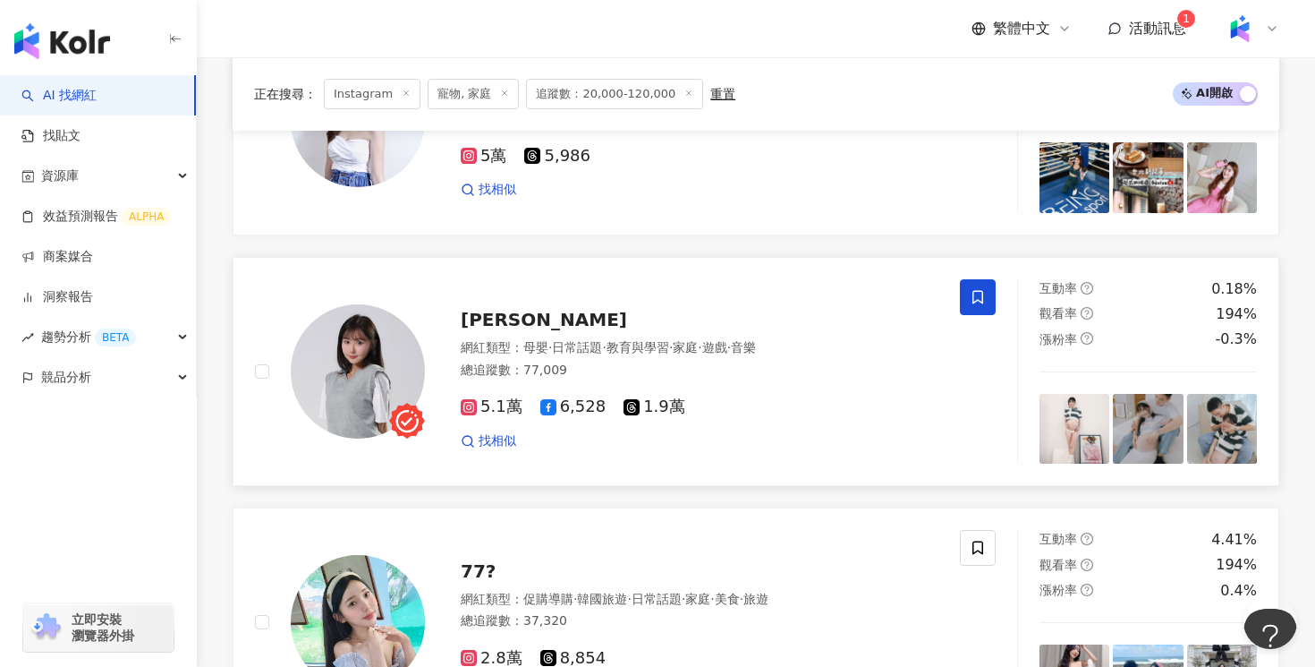
click at [782, 347] on div "朱朱 Pigletlu 網紅類型 ： 母嬰 · 日常話題 · 教育與學習 · 家庭 · 遊戲 · 音樂 總追蹤數 ： 77,009 5.1萬 6,528 1.…" at bounding box center [682, 371] width 514 height 157
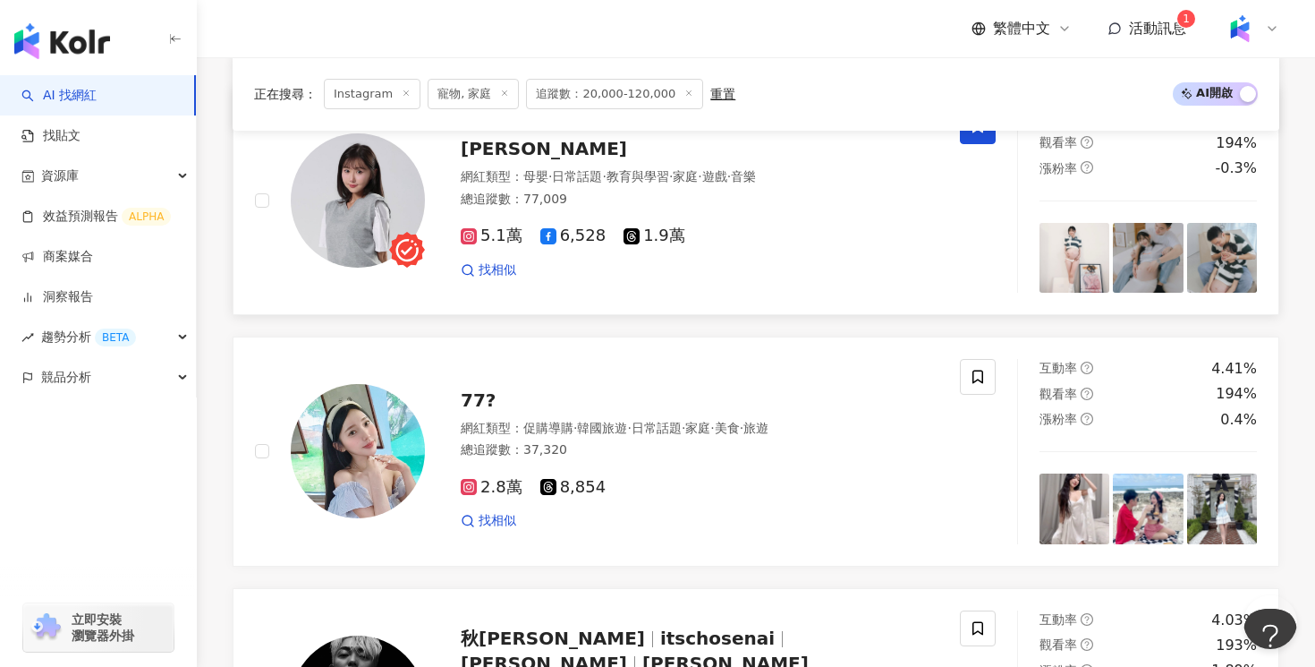
scroll to position [3181, 0]
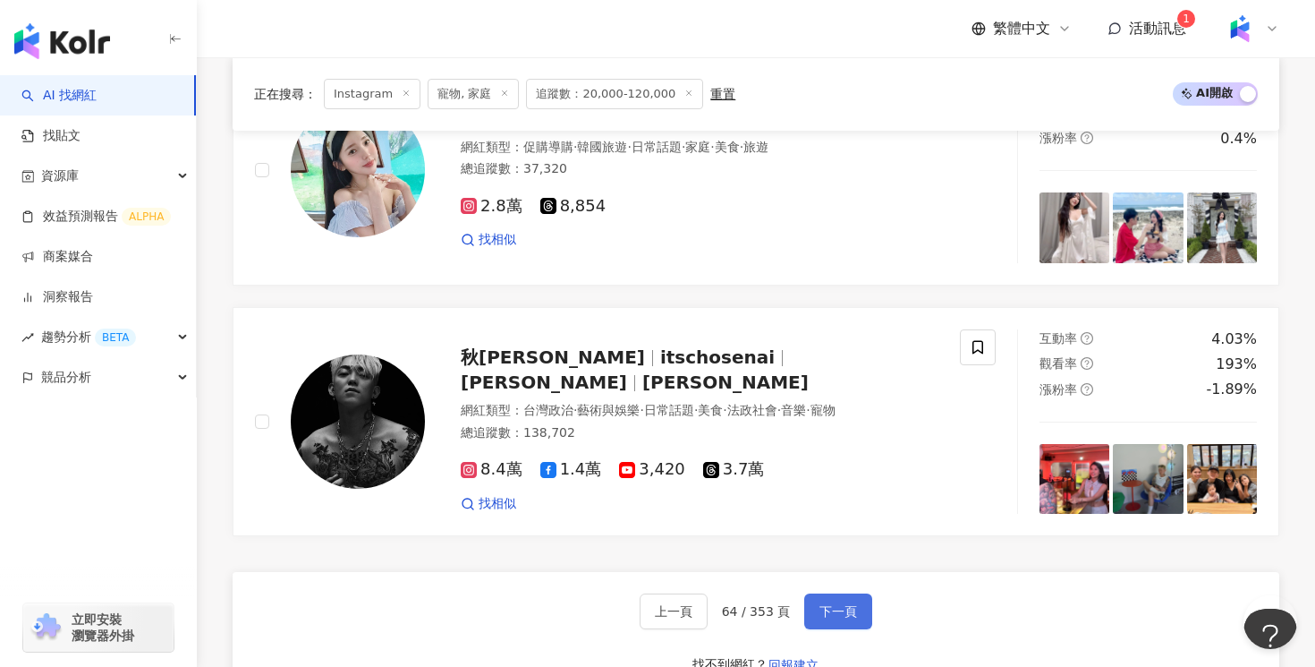
click at [855, 629] on button "下一頁" at bounding box center [838, 611] width 68 height 36
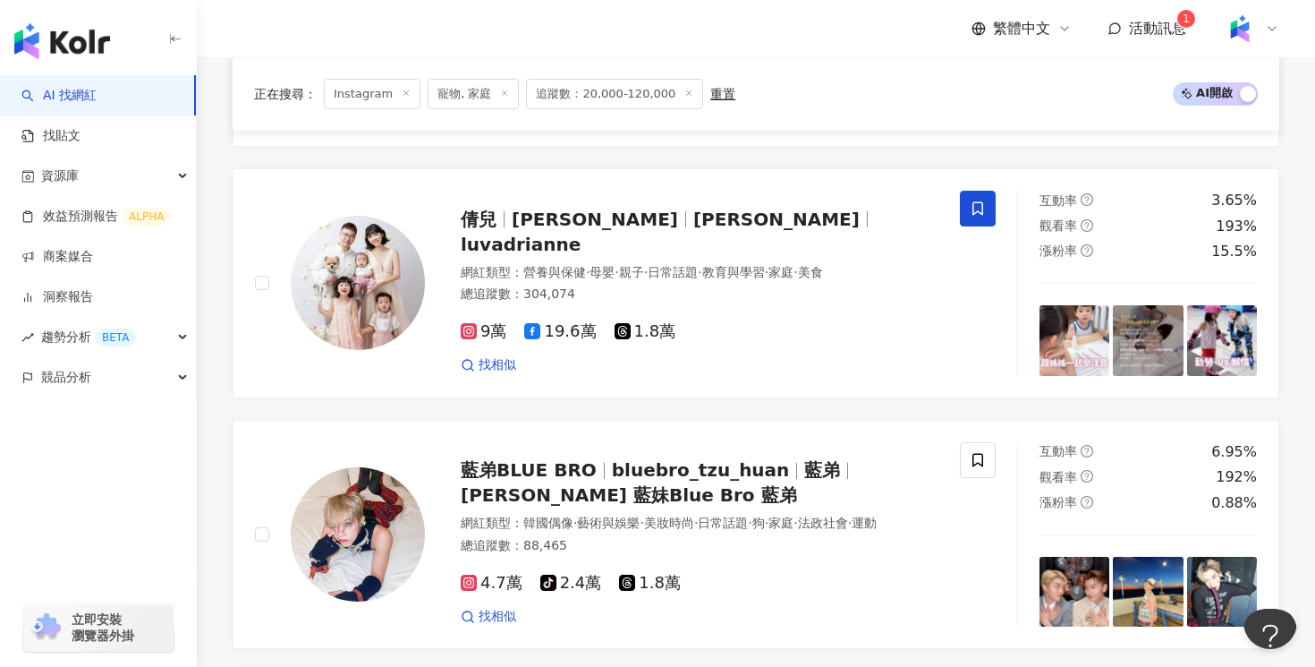
scroll to position [861, 0]
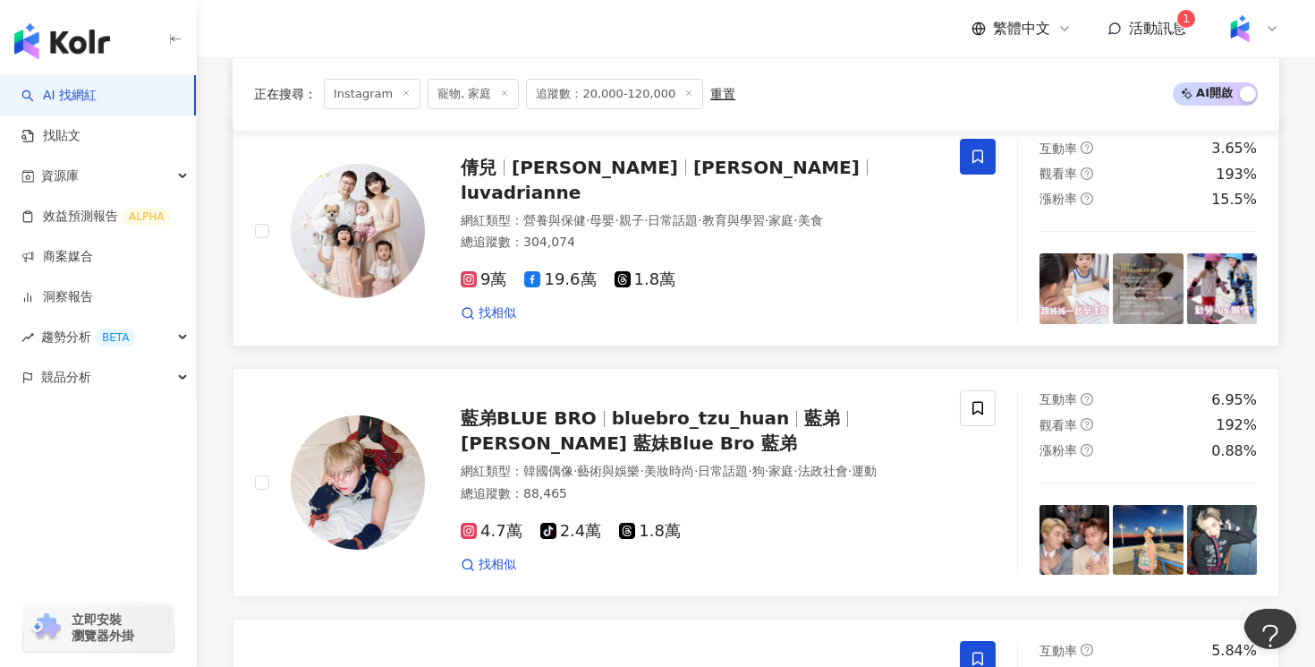
click at [765, 217] on span "教育與學習" at bounding box center [733, 220] width 63 height 14
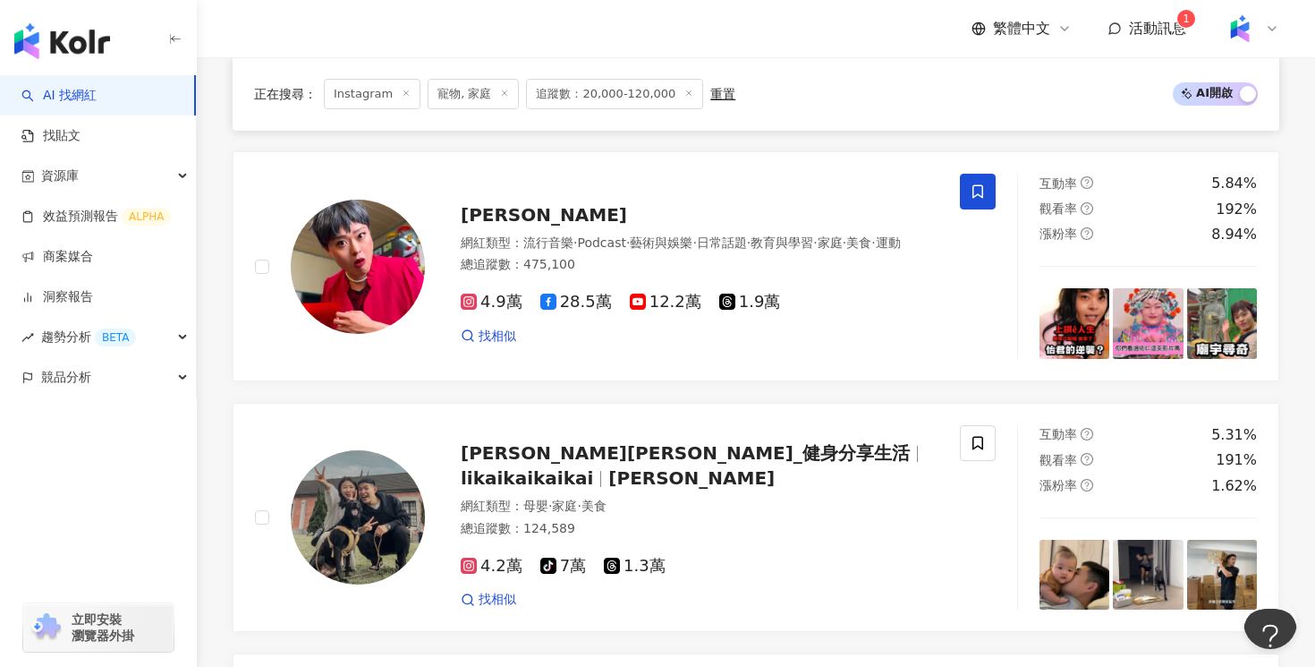
scroll to position [1448, 0]
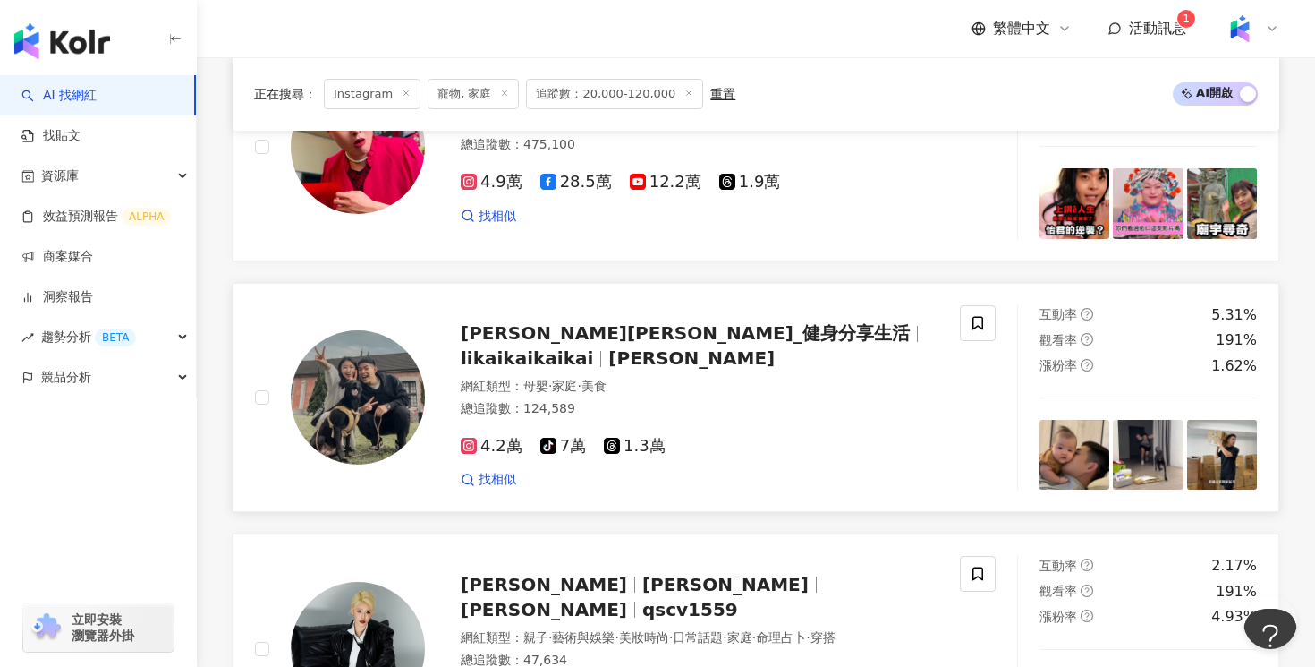
click at [766, 407] on div "總追蹤數 ： 124,589" at bounding box center [700, 409] width 478 height 18
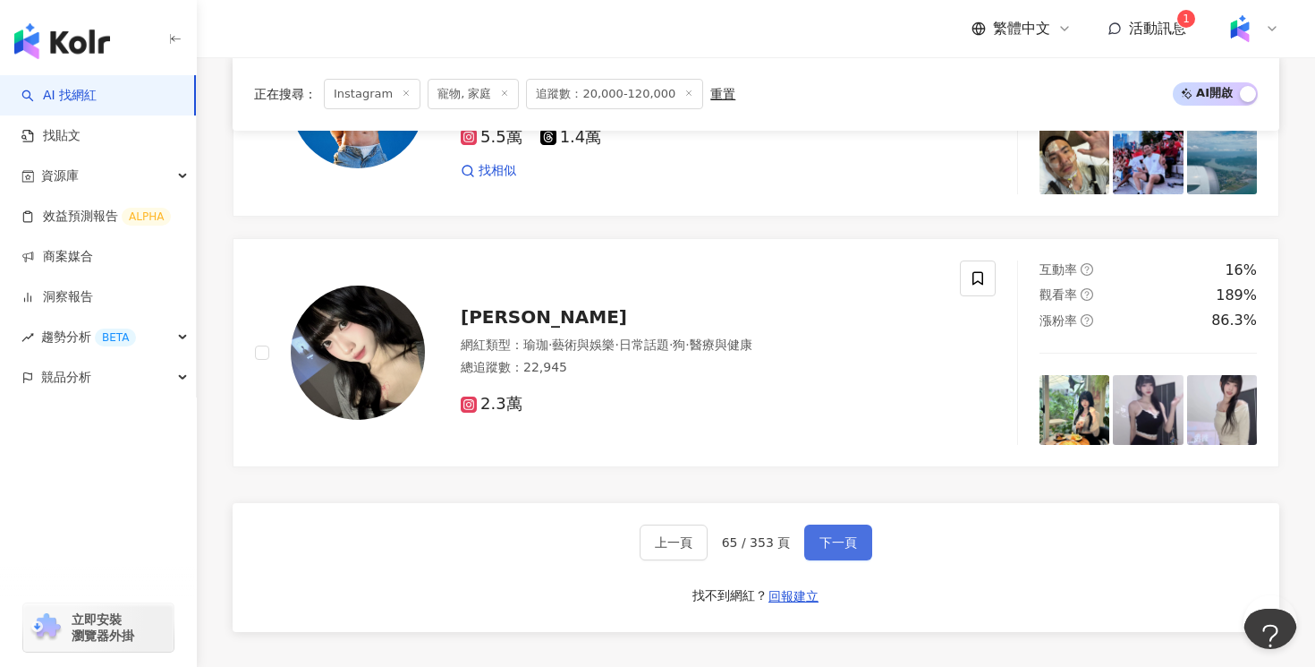
click button "下一頁"
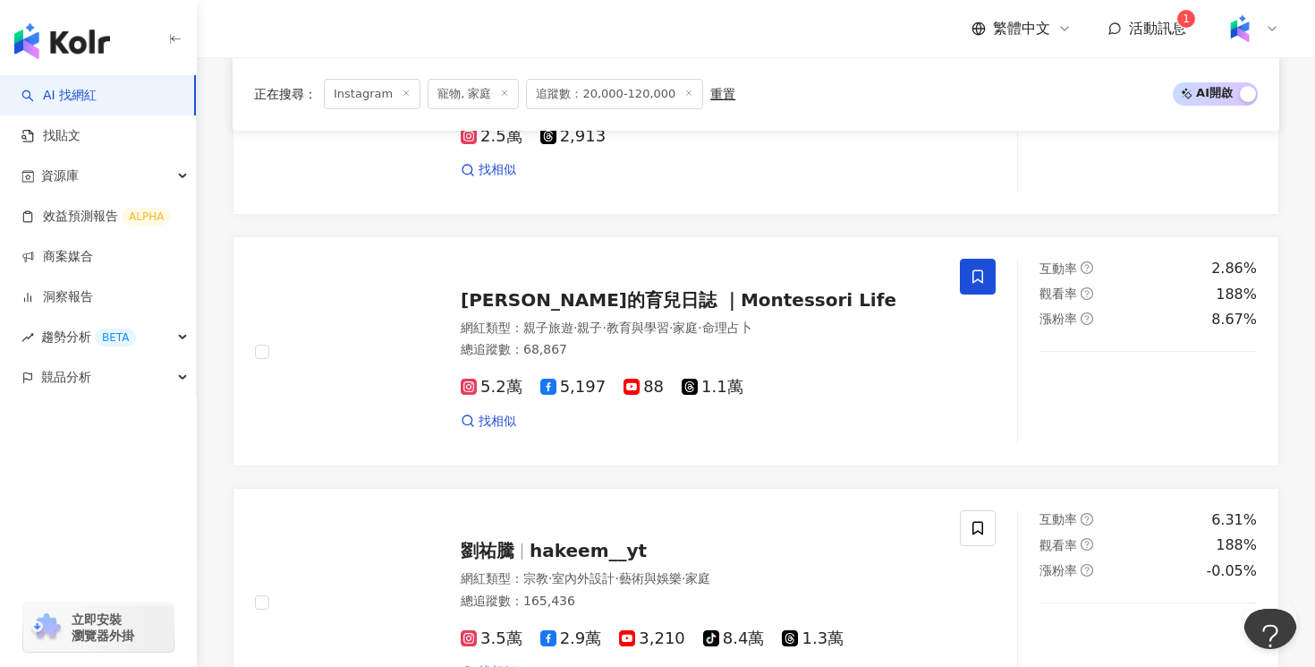
scroll to position [1242, 0]
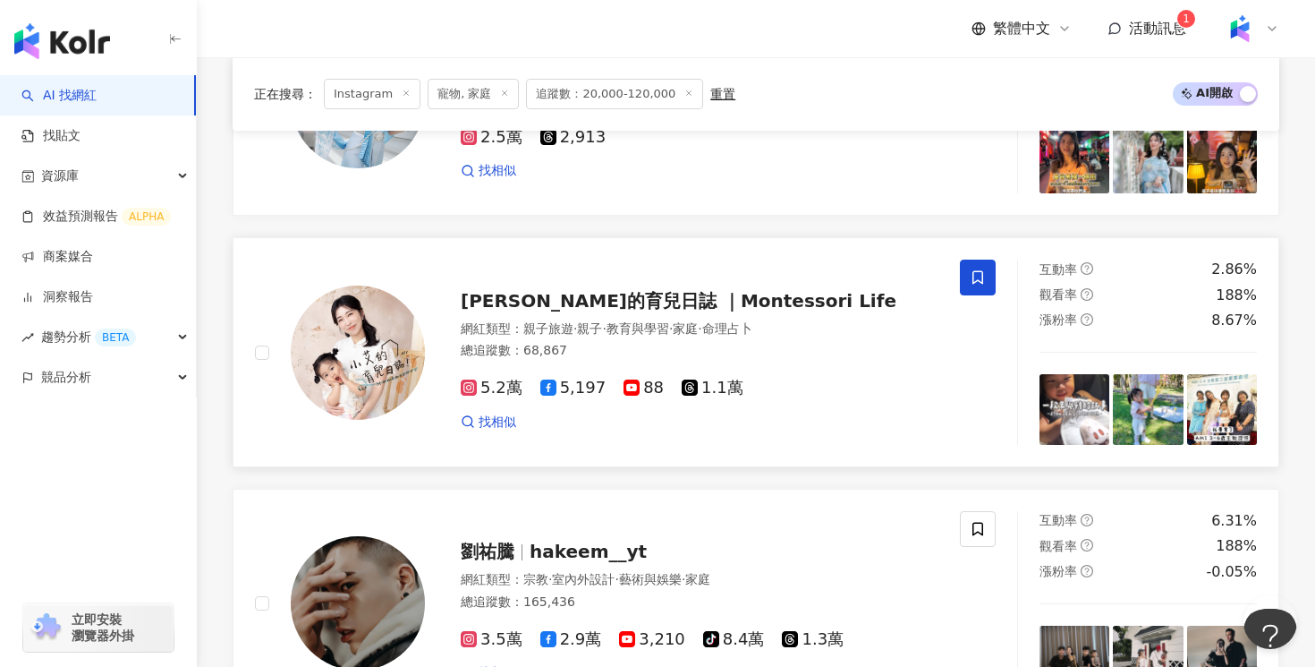
click div "找相似"
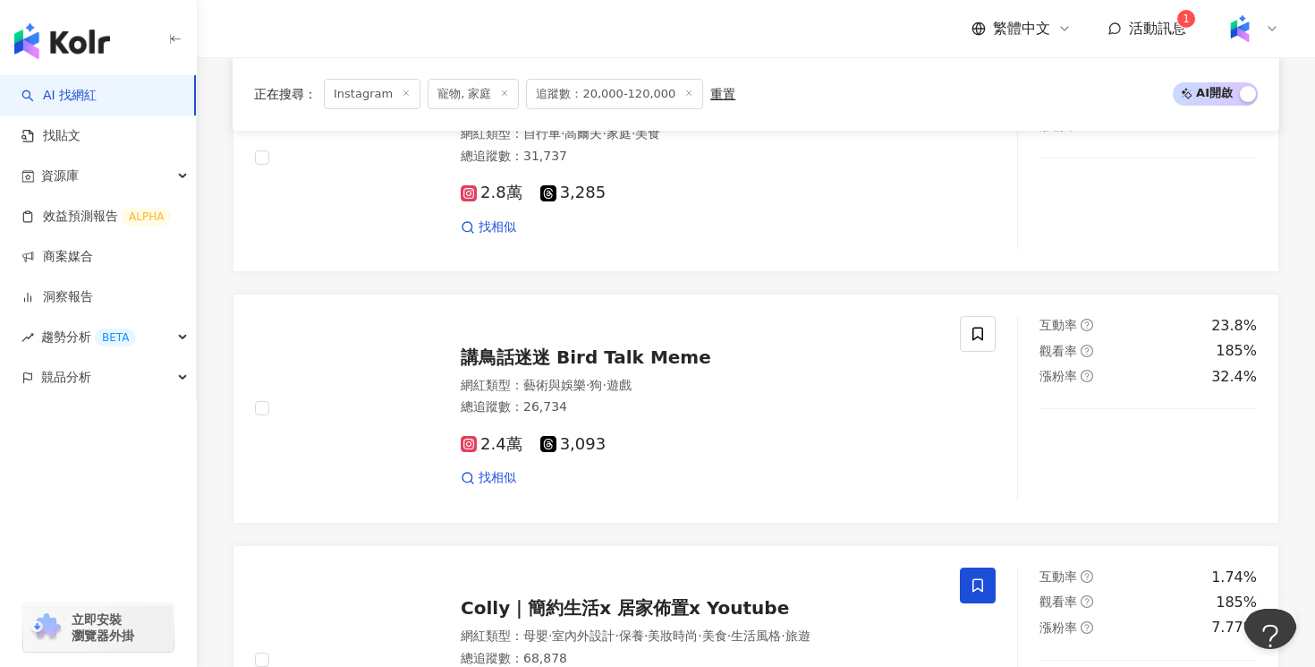
scroll to position [3458, 0]
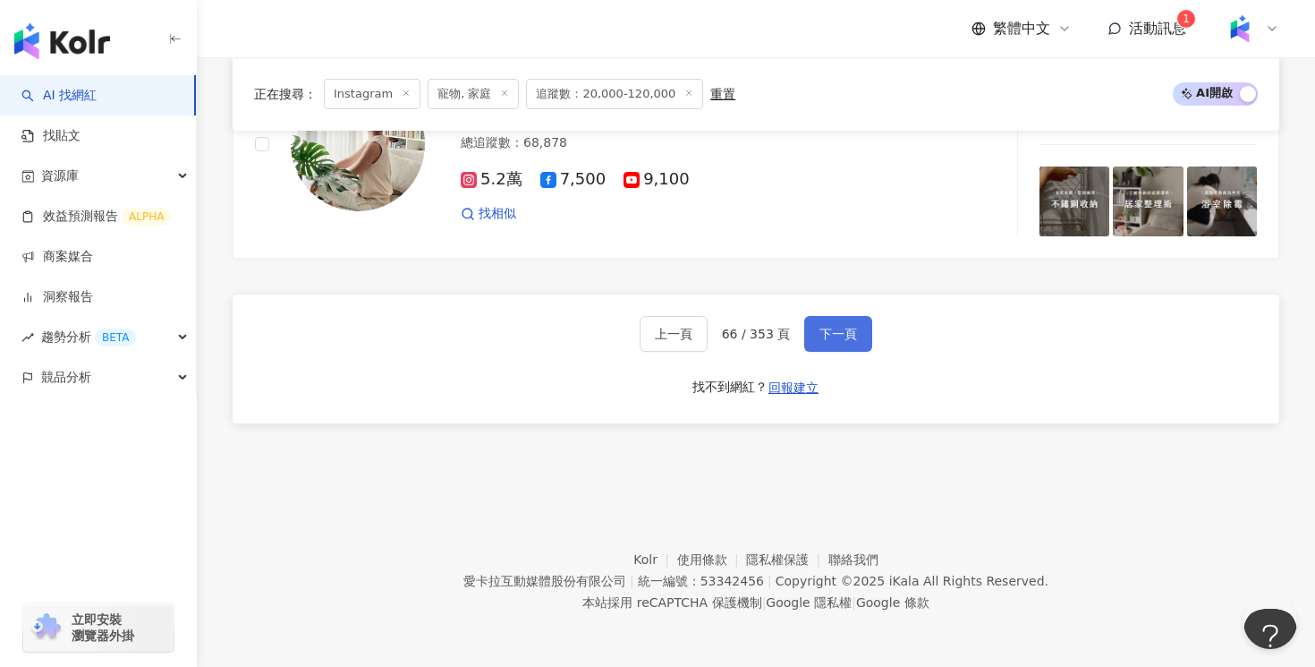
click span "下一頁"
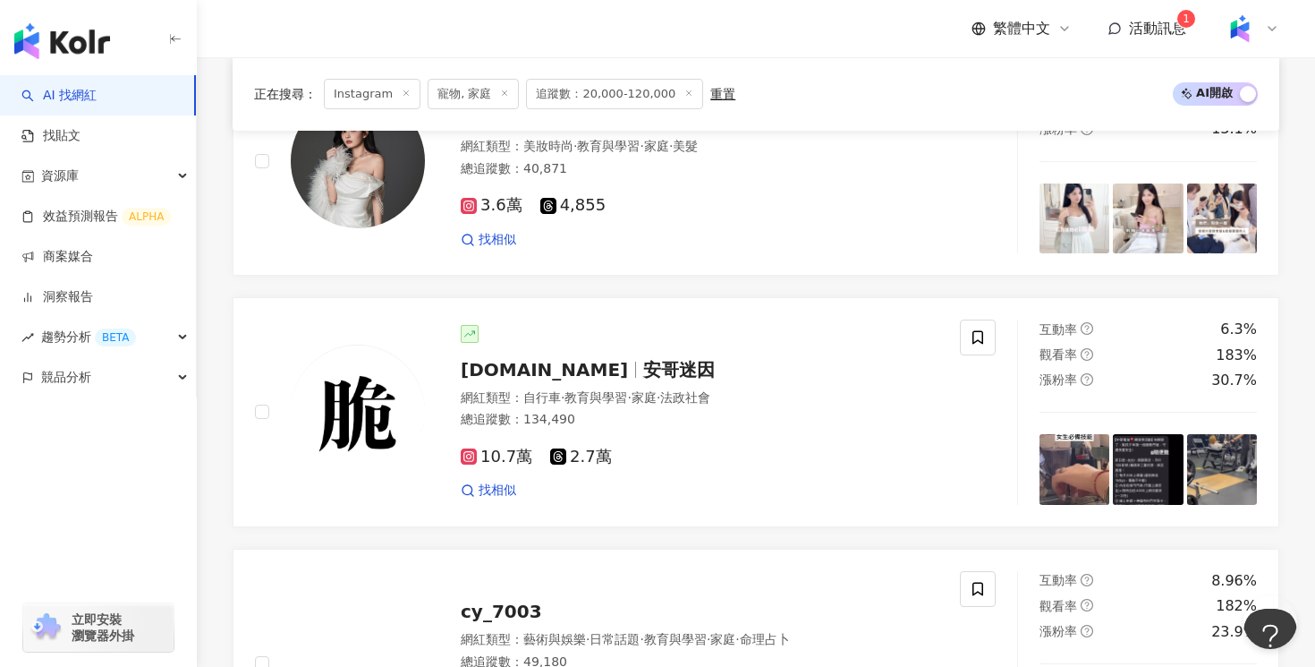
scroll to position [3107, 0]
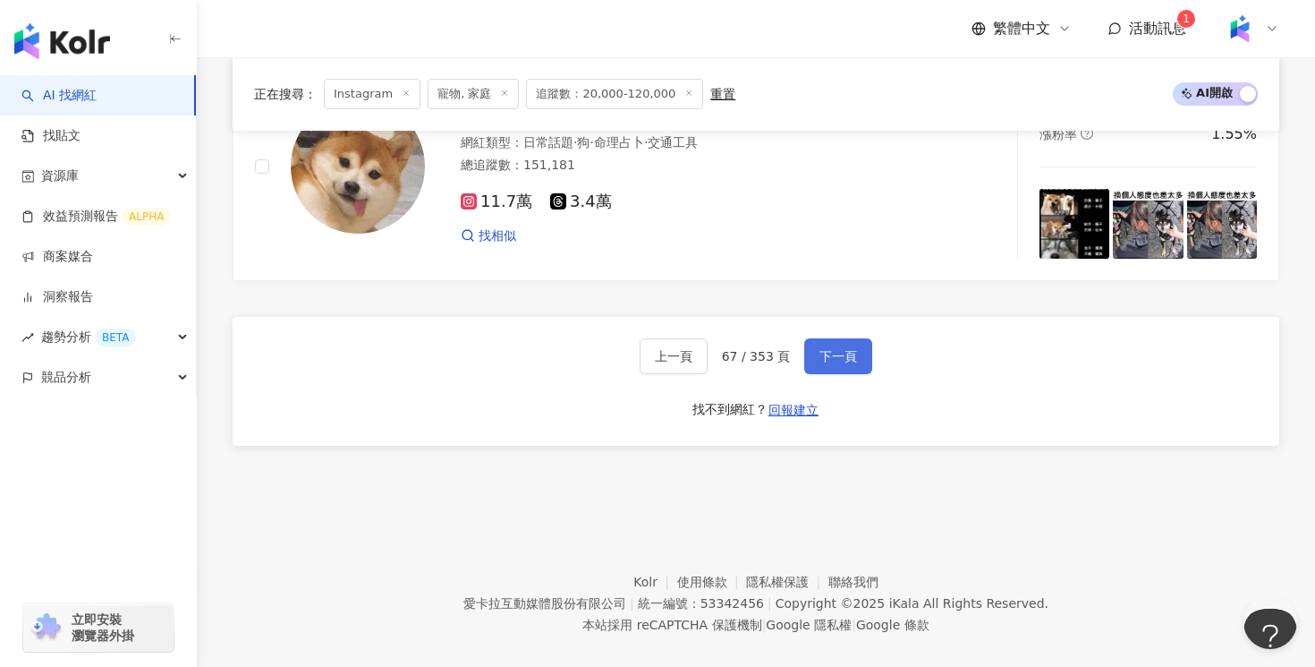
click span "下一頁"
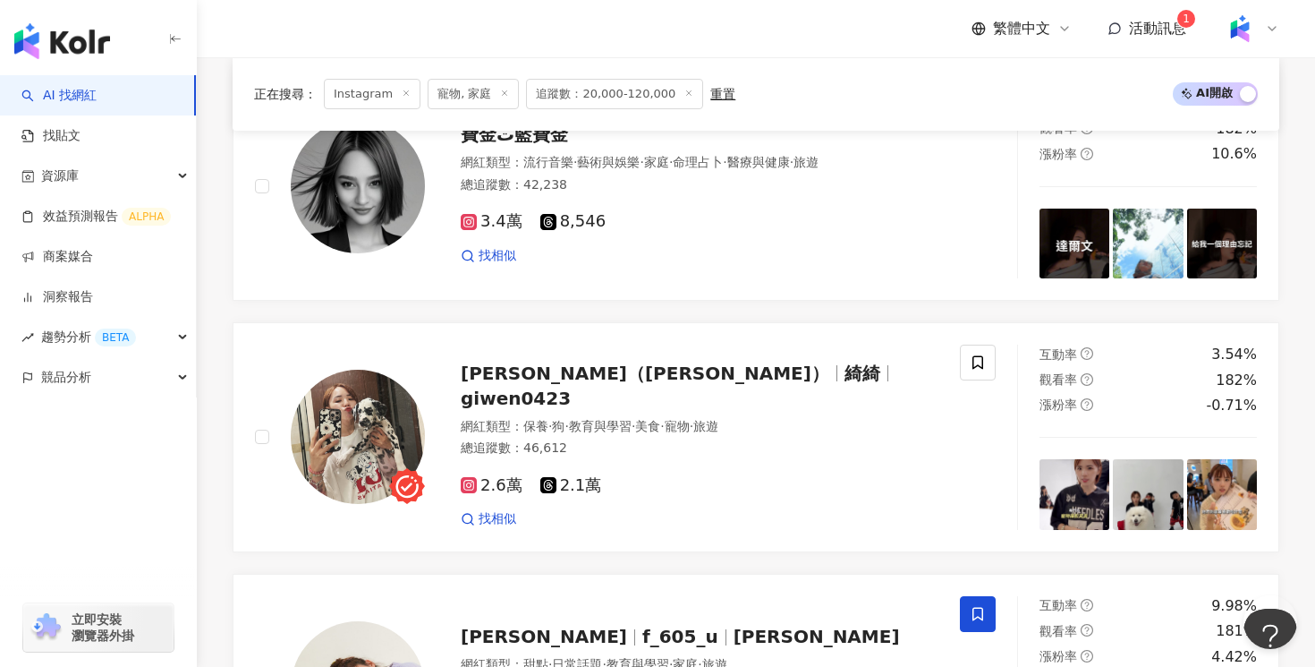
scroll to position [695, 0]
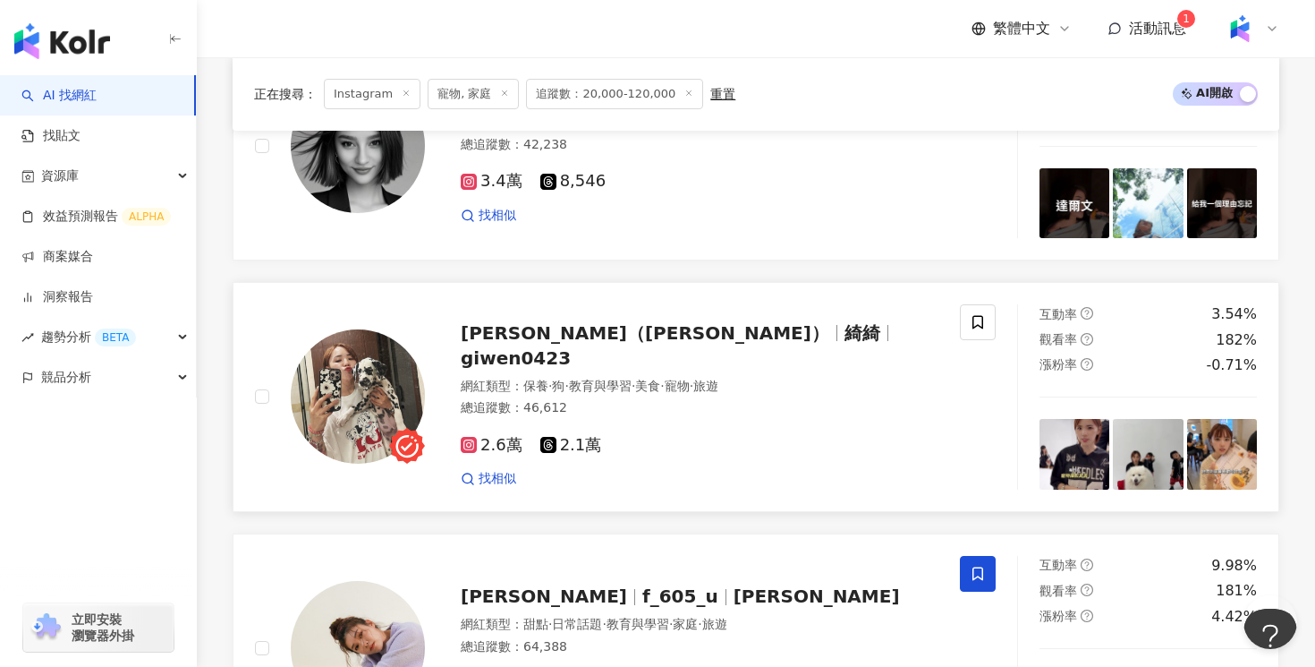
click div "找相似"
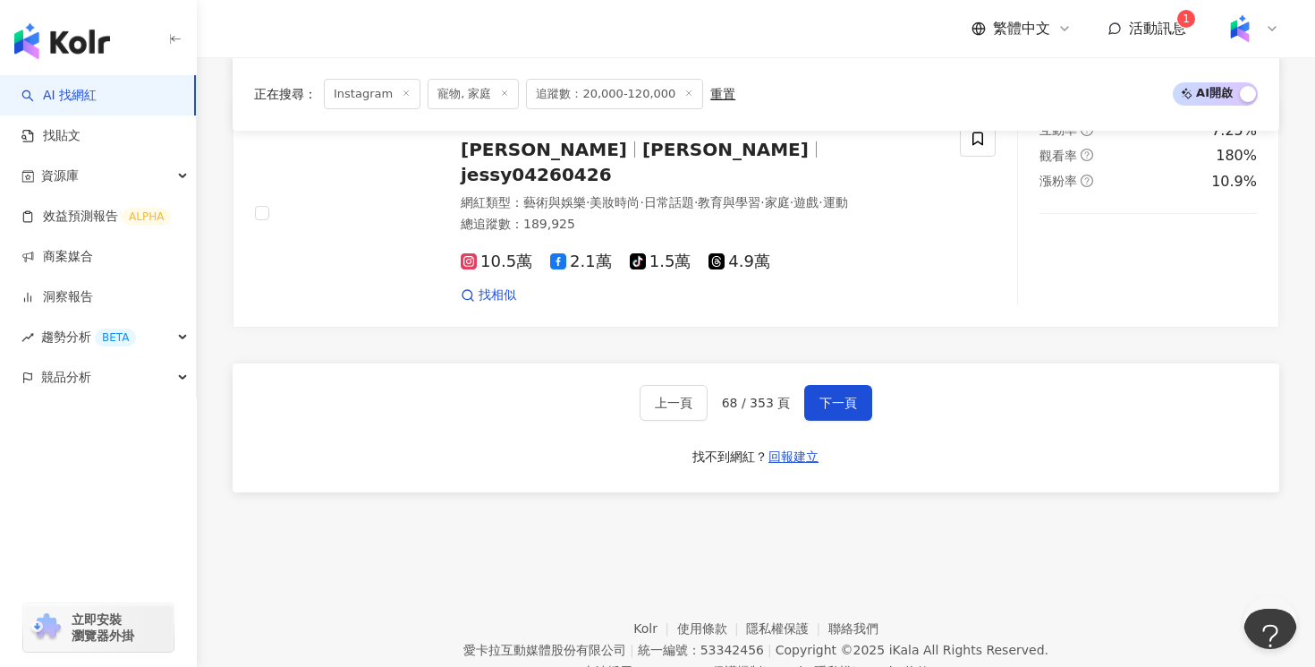
scroll to position [3416, 0]
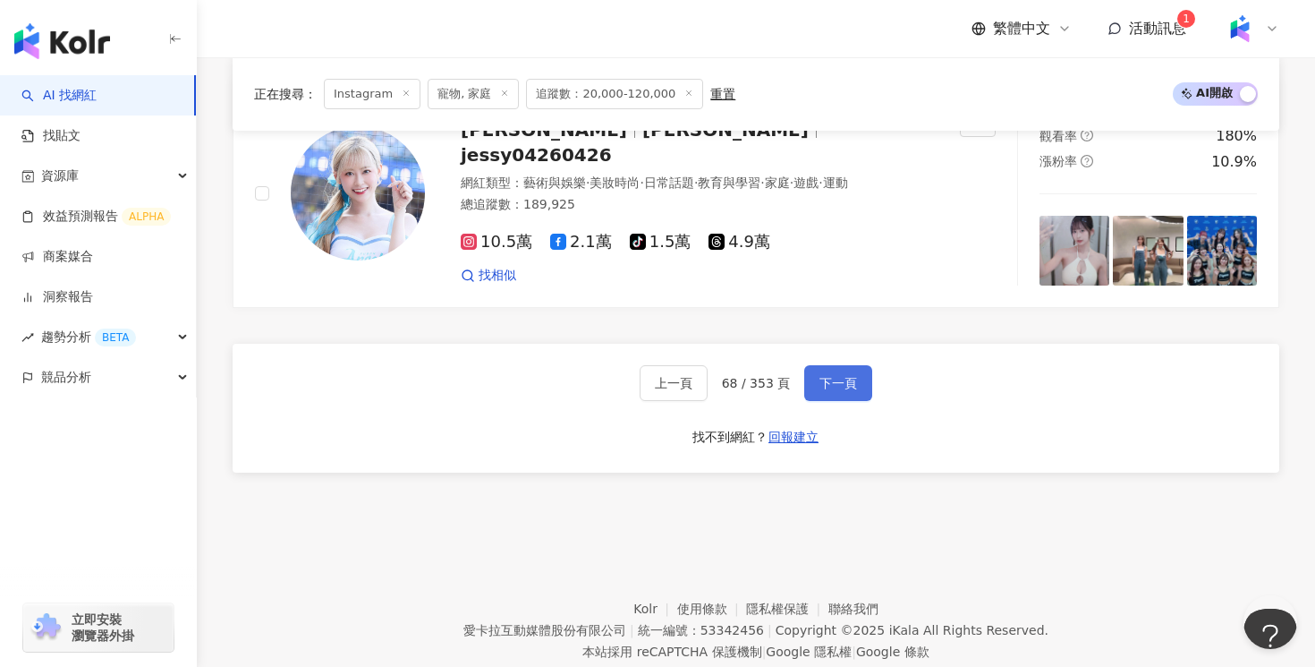
click span "下一頁"
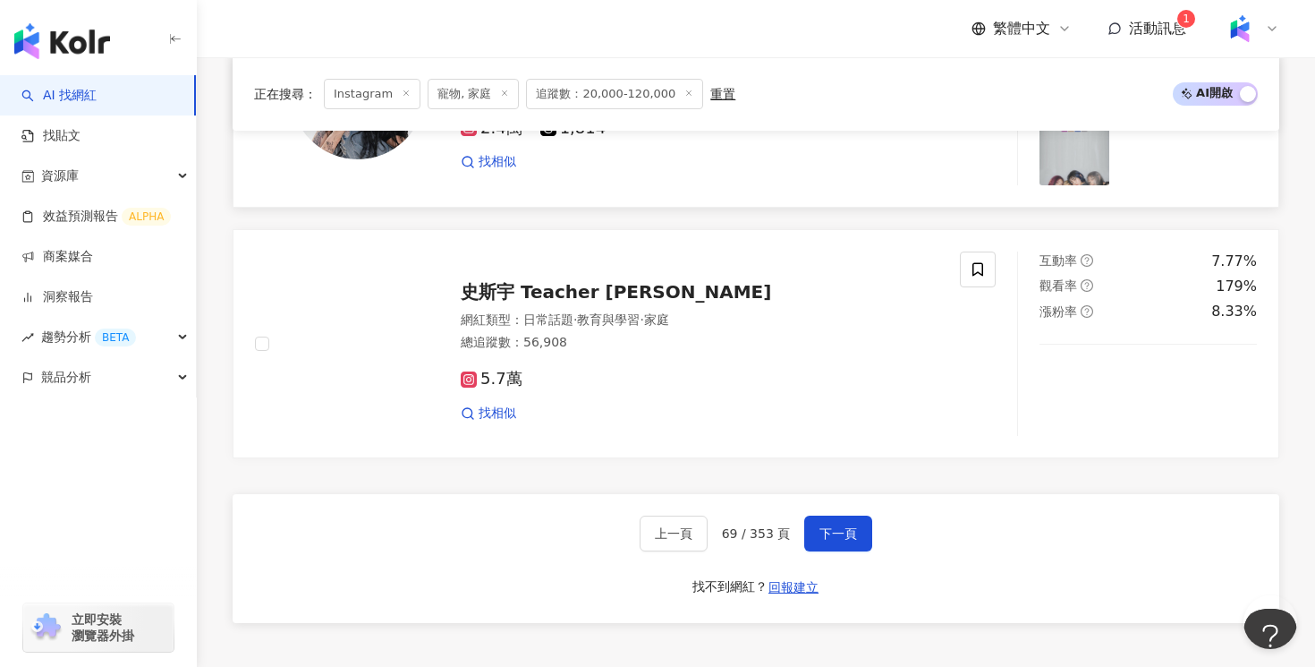
scroll to position [3283, 0]
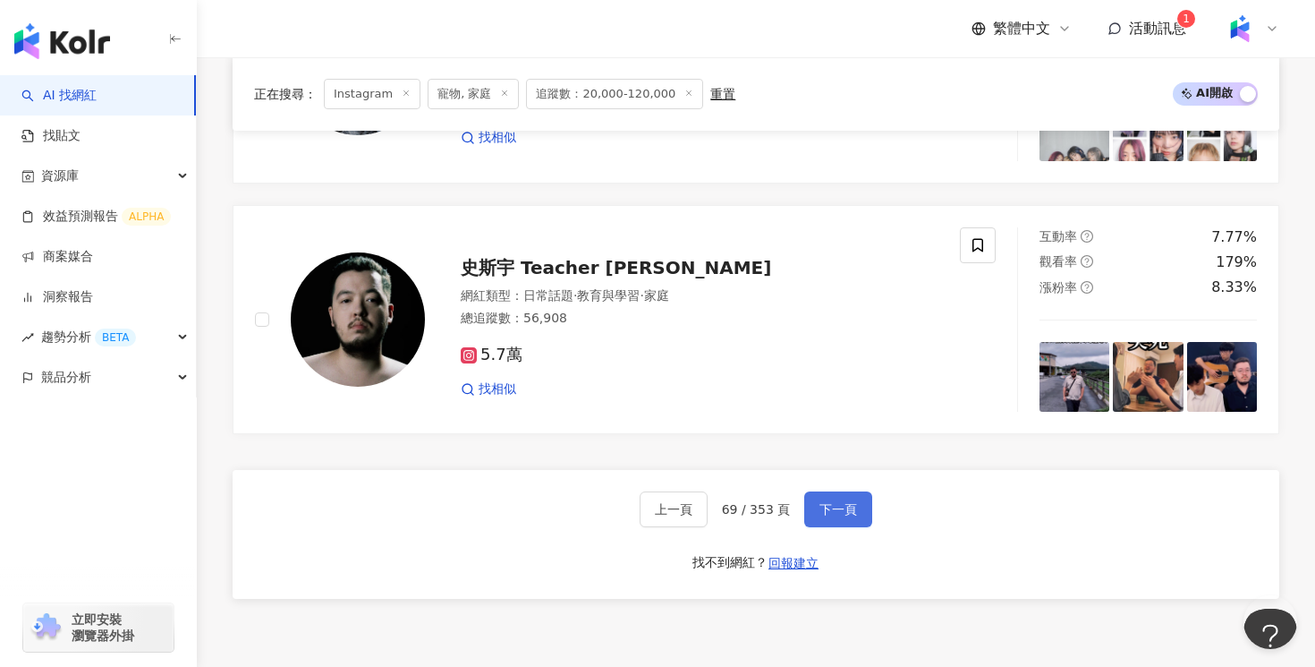
click span "下一頁"
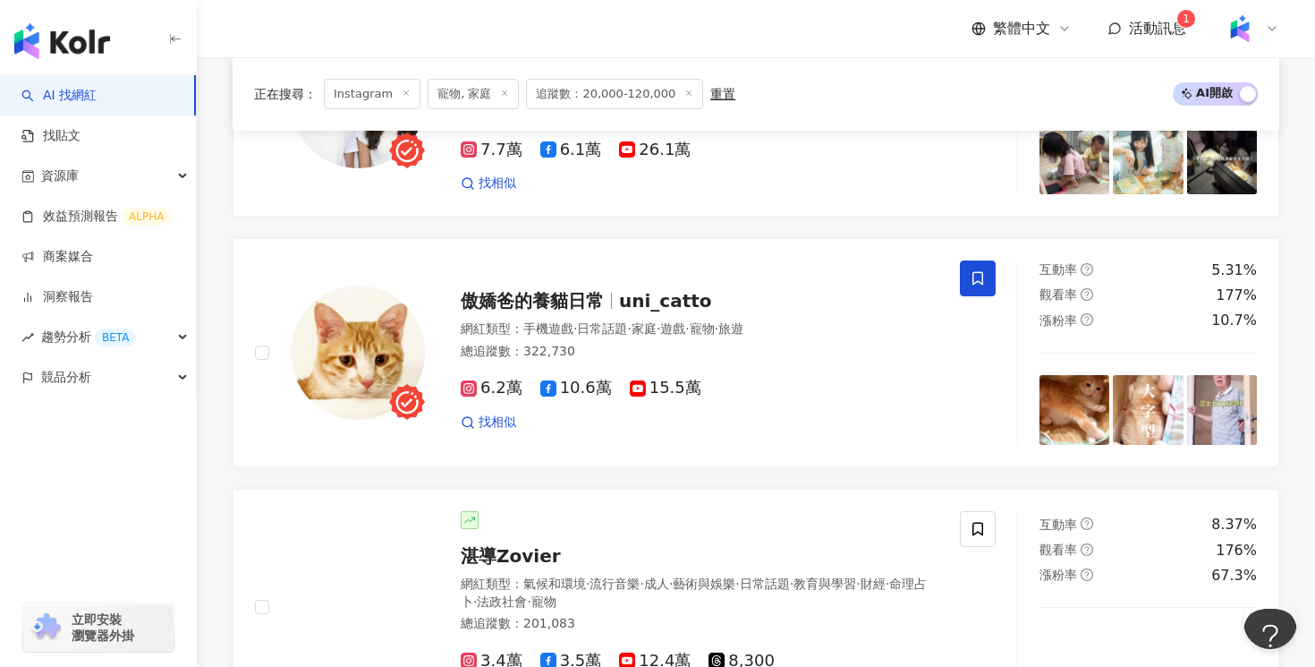
scroll to position [2841, 0]
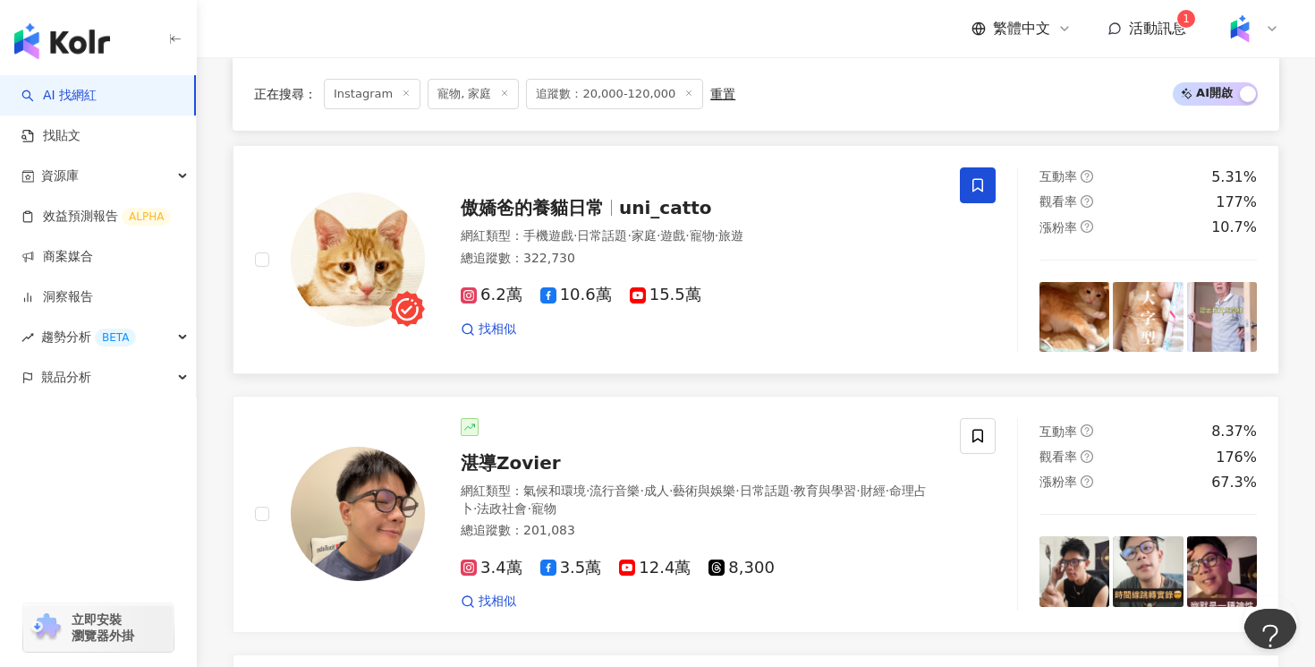
click div "6.2萬 10.6萬 15.5萬 找相似"
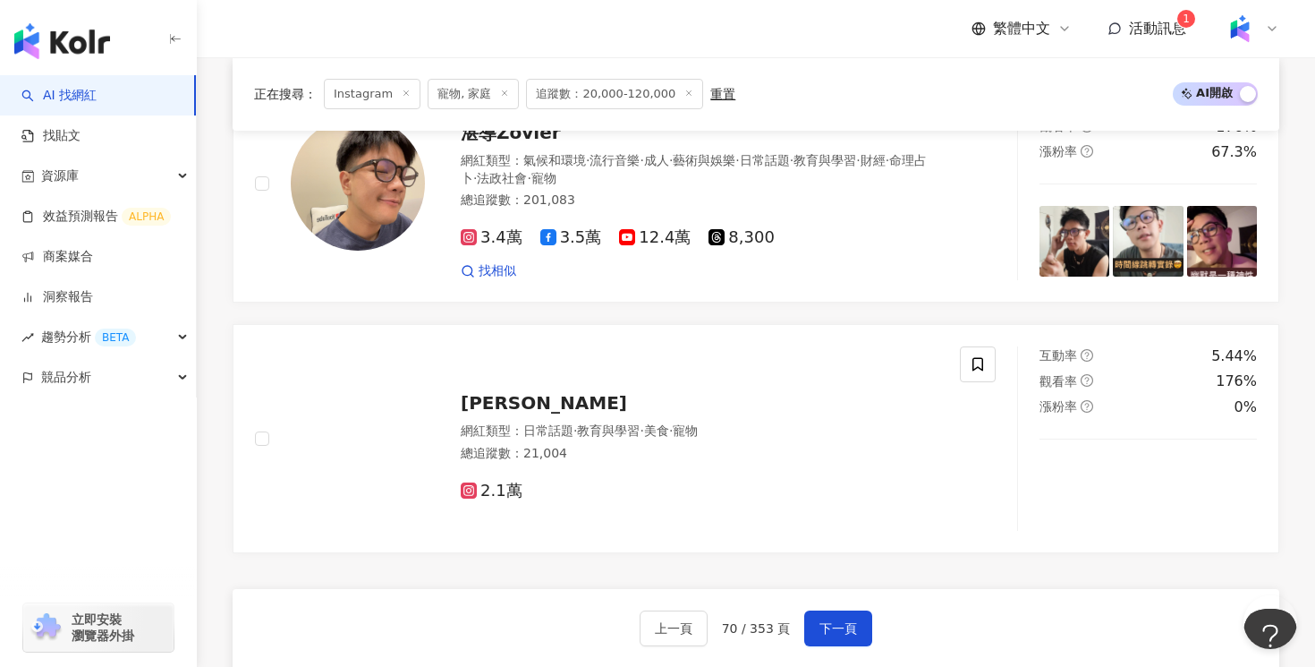
scroll to position [3129, 0]
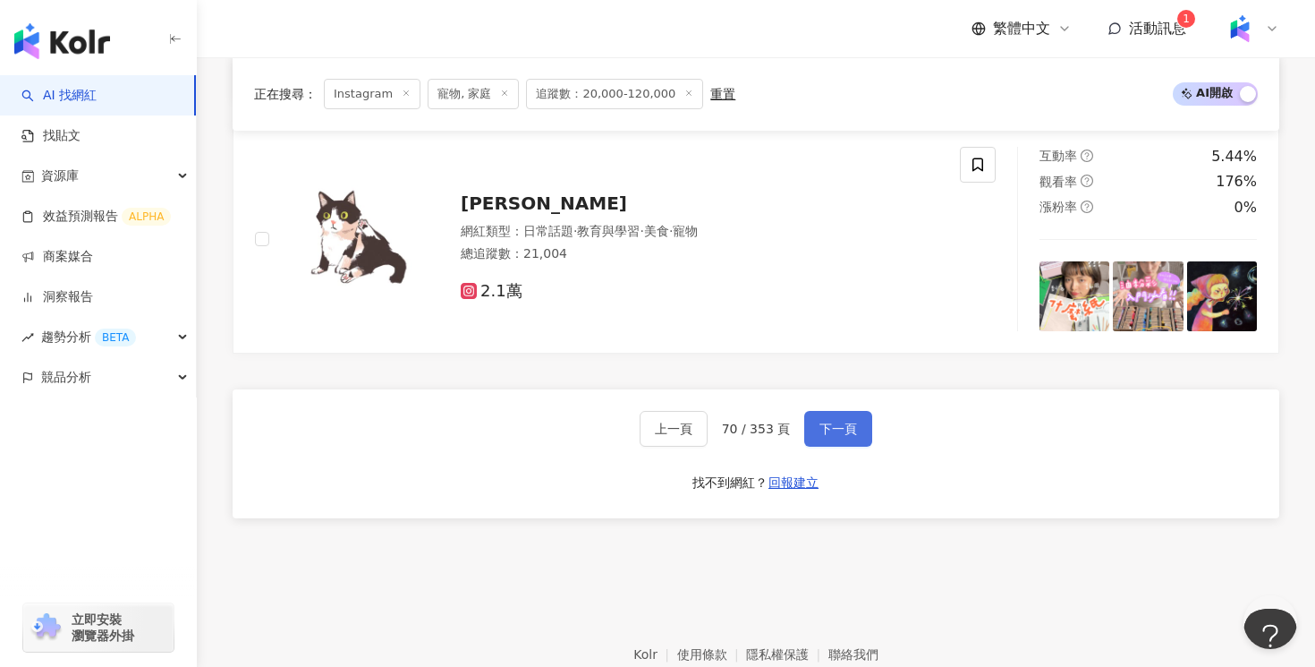
click span "下一頁"
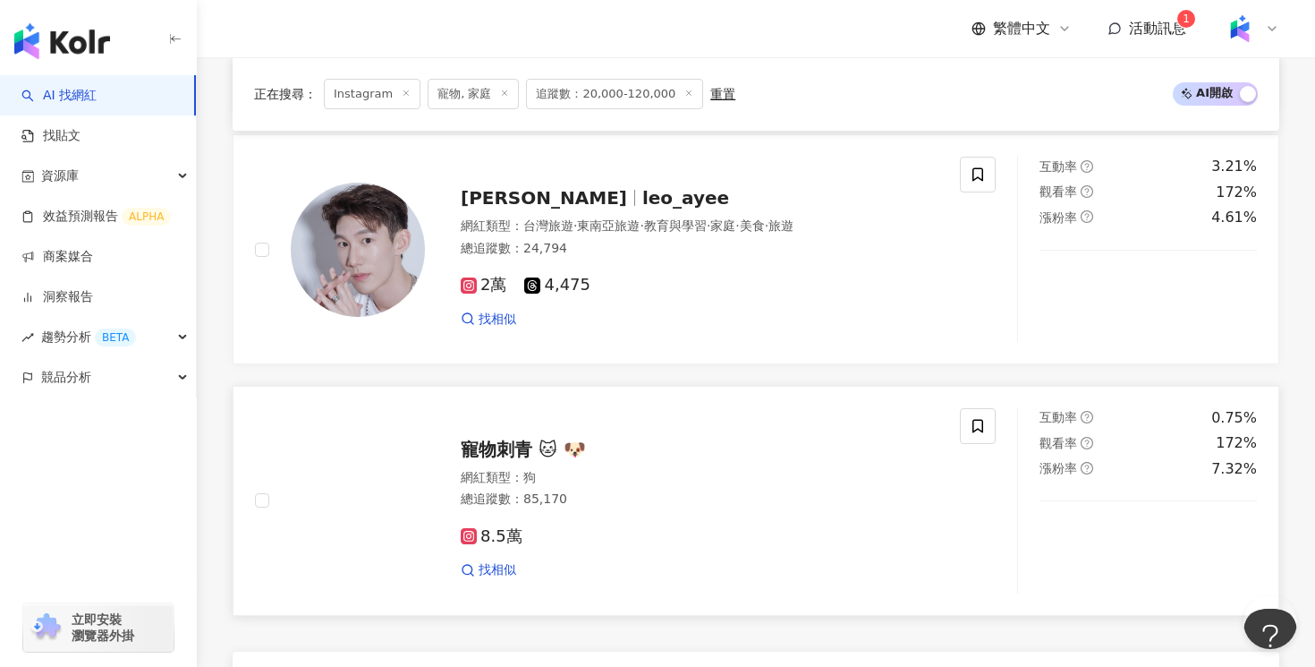
scroll to position [3268, 0]
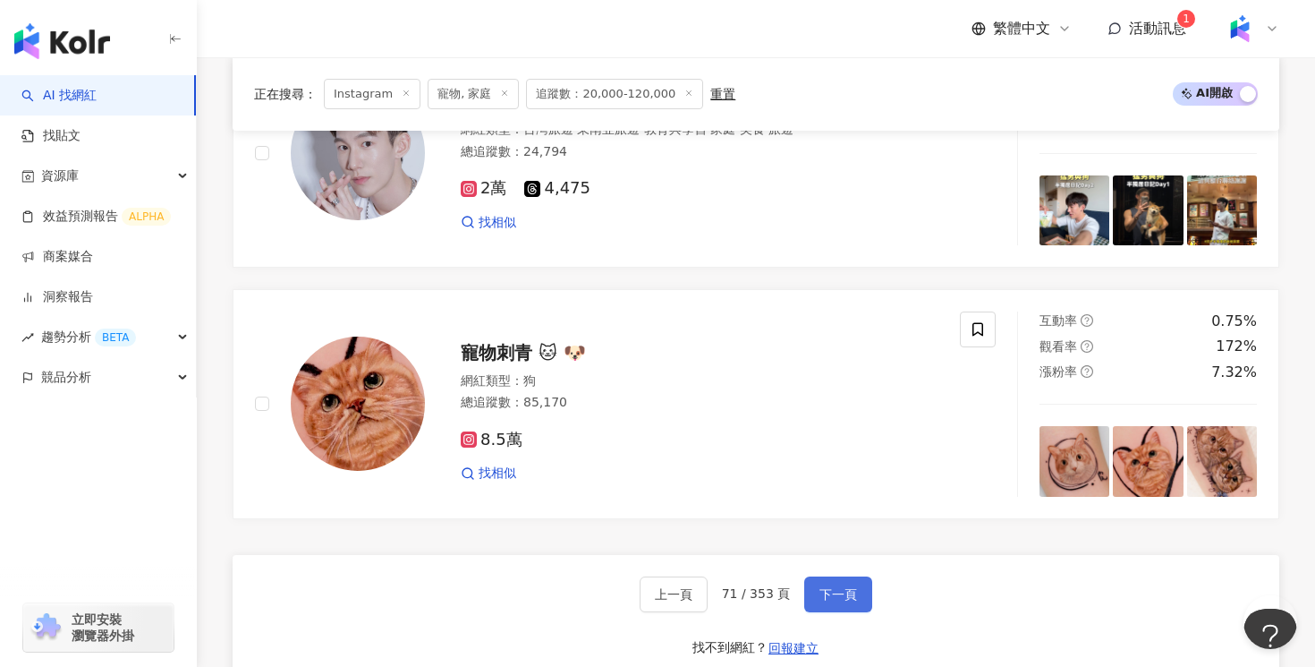
click button "下一頁"
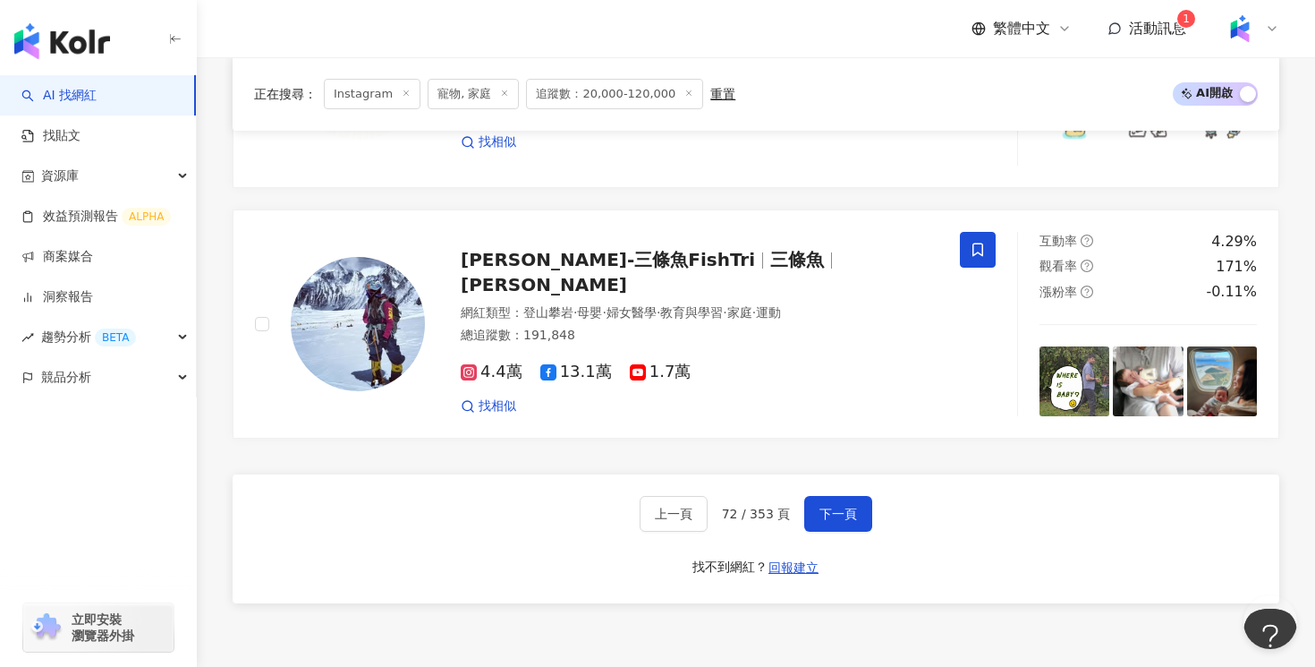
scroll to position [3458, 0]
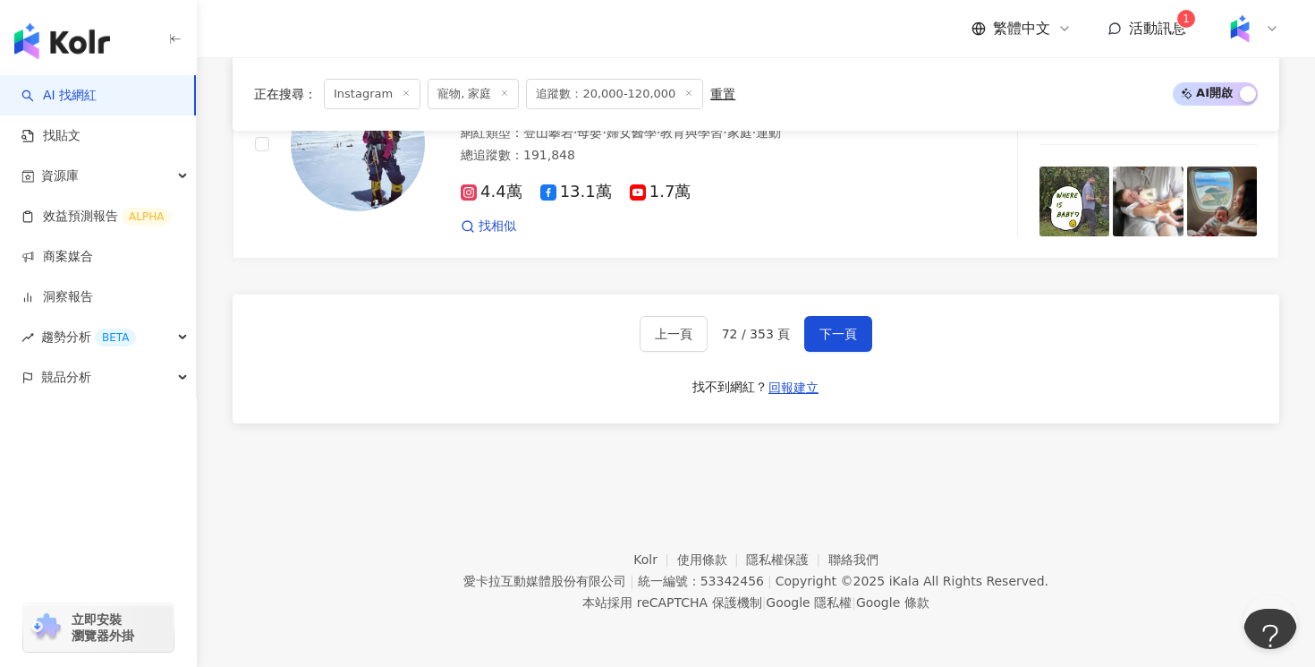
click div "上一頁 72 / 353 頁 下一頁 找不到網紅？ 回報建立"
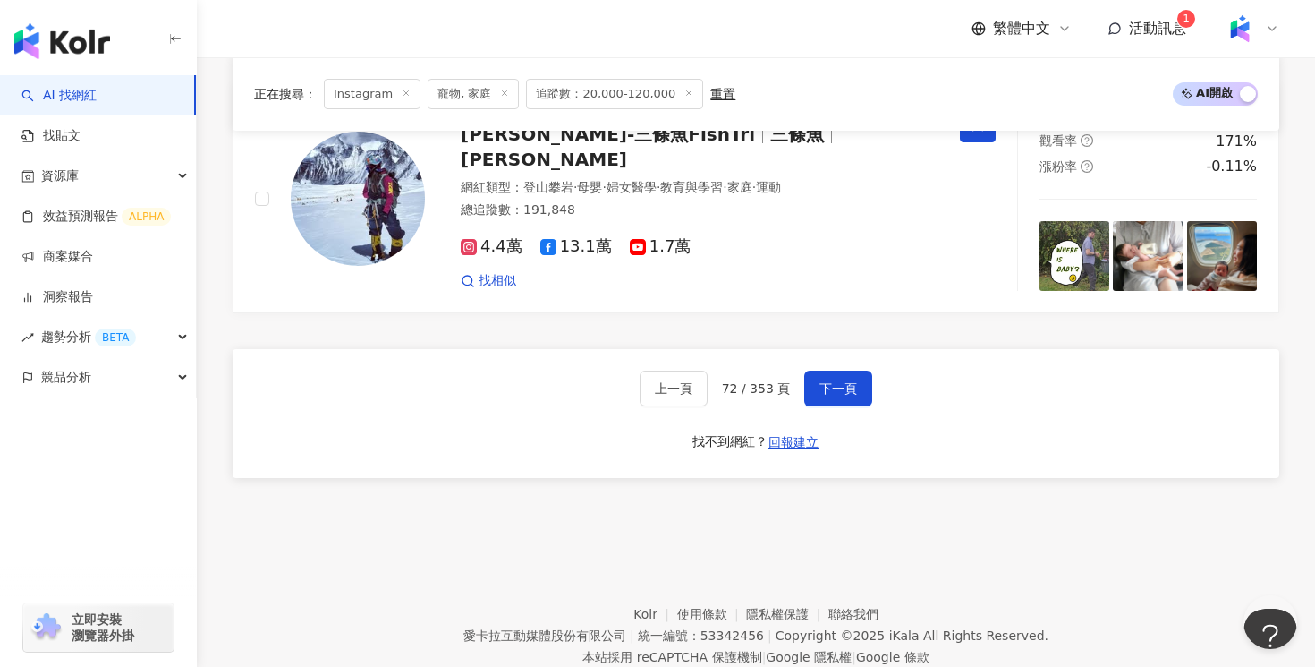
scroll to position [3312, 0]
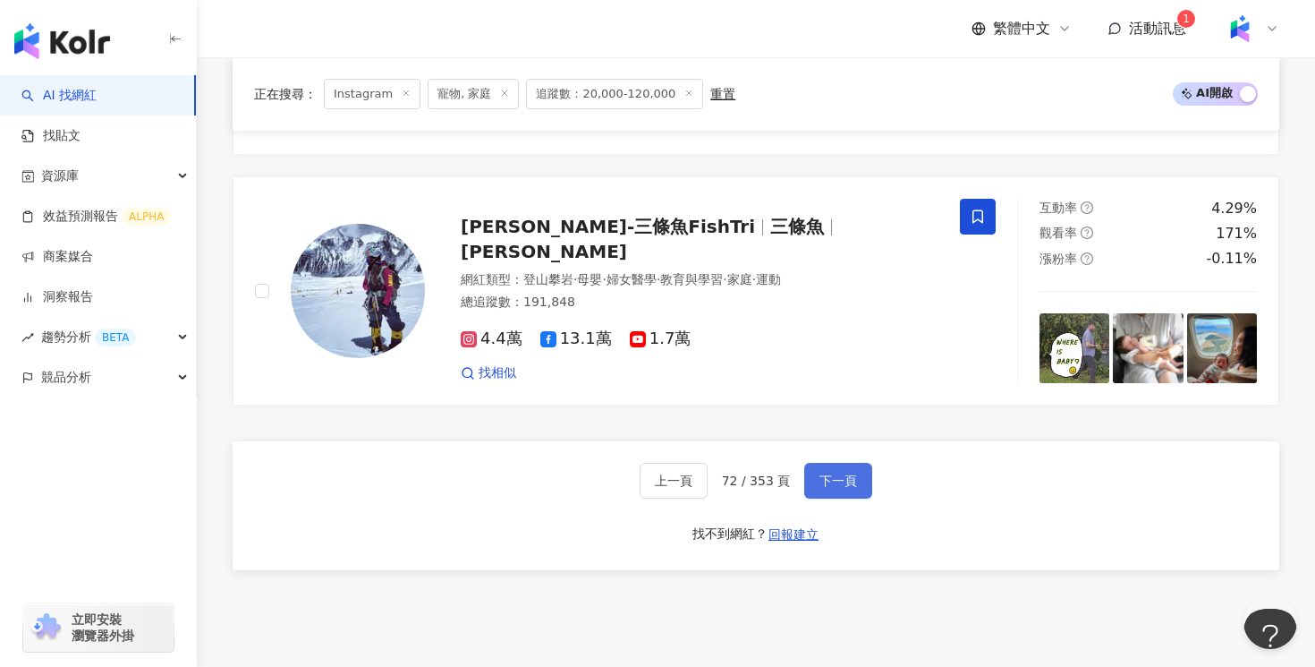
click span "下一頁"
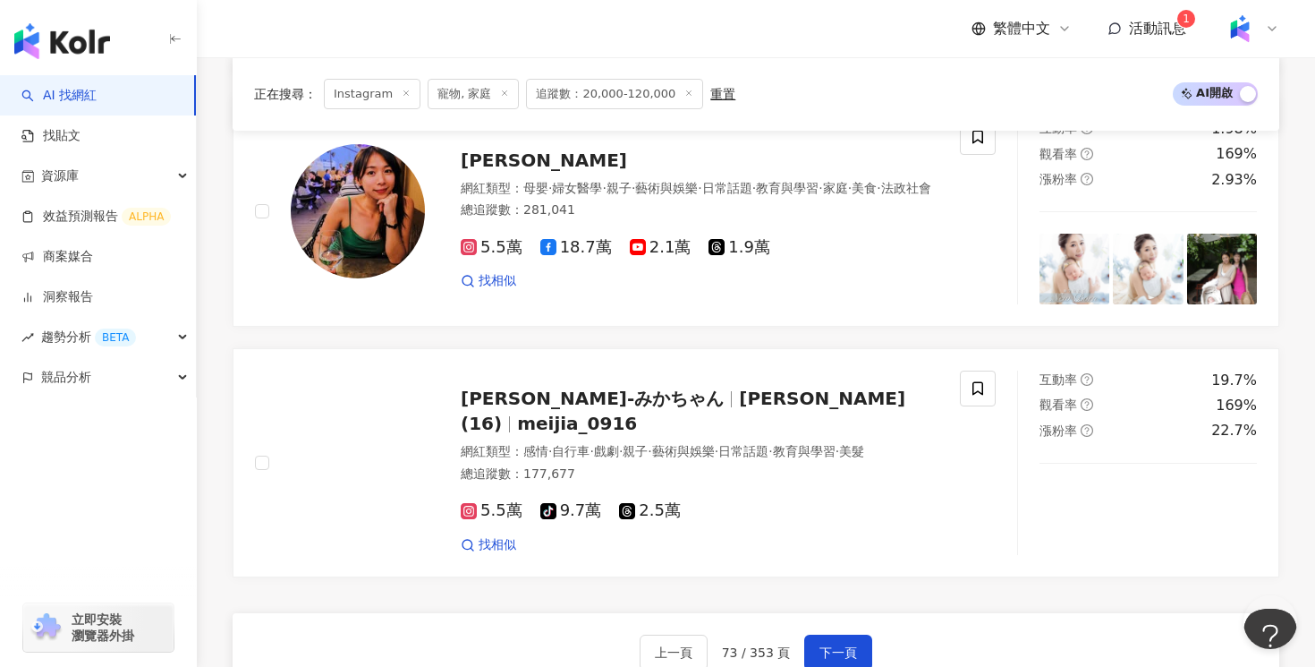
scroll to position [3211, 0]
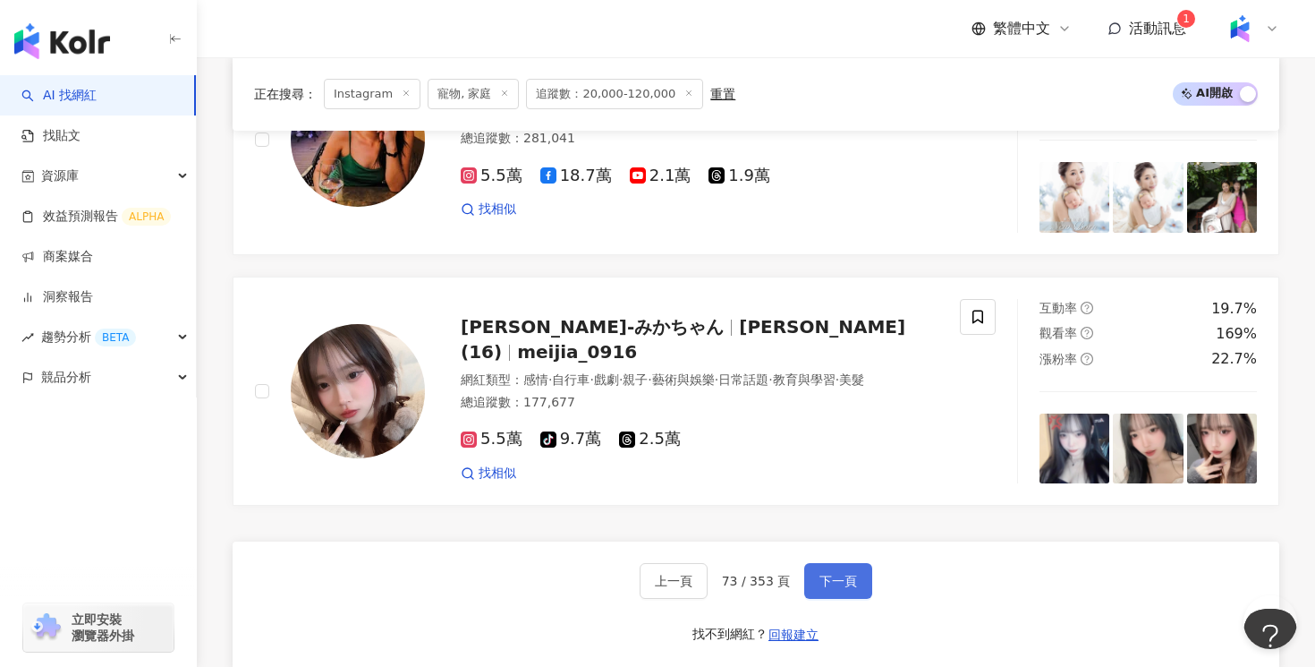
click span "下一頁"
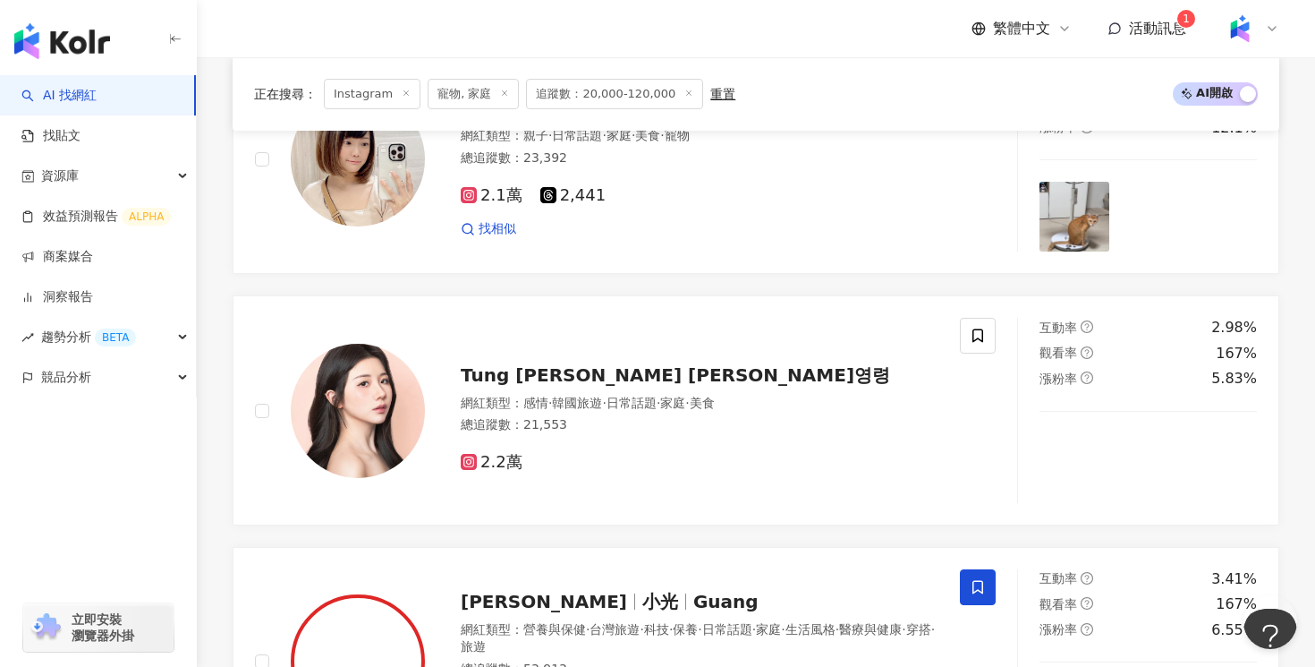
scroll to position [1556, 0]
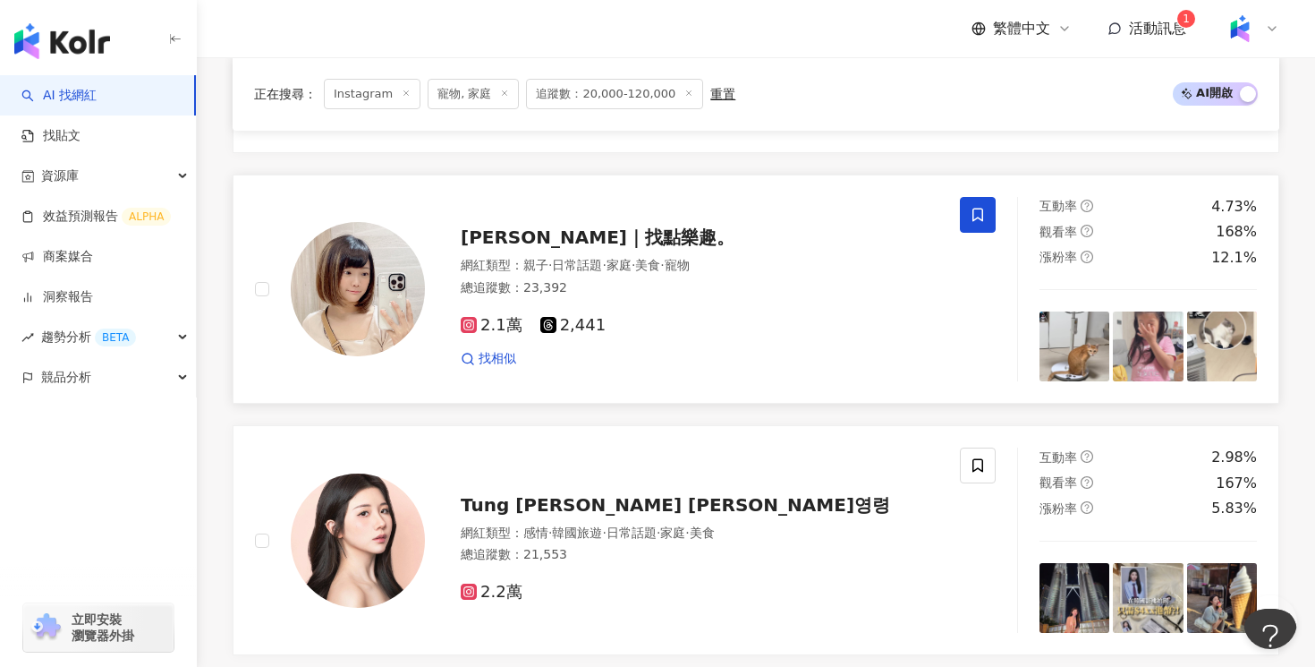
click div "找相似"
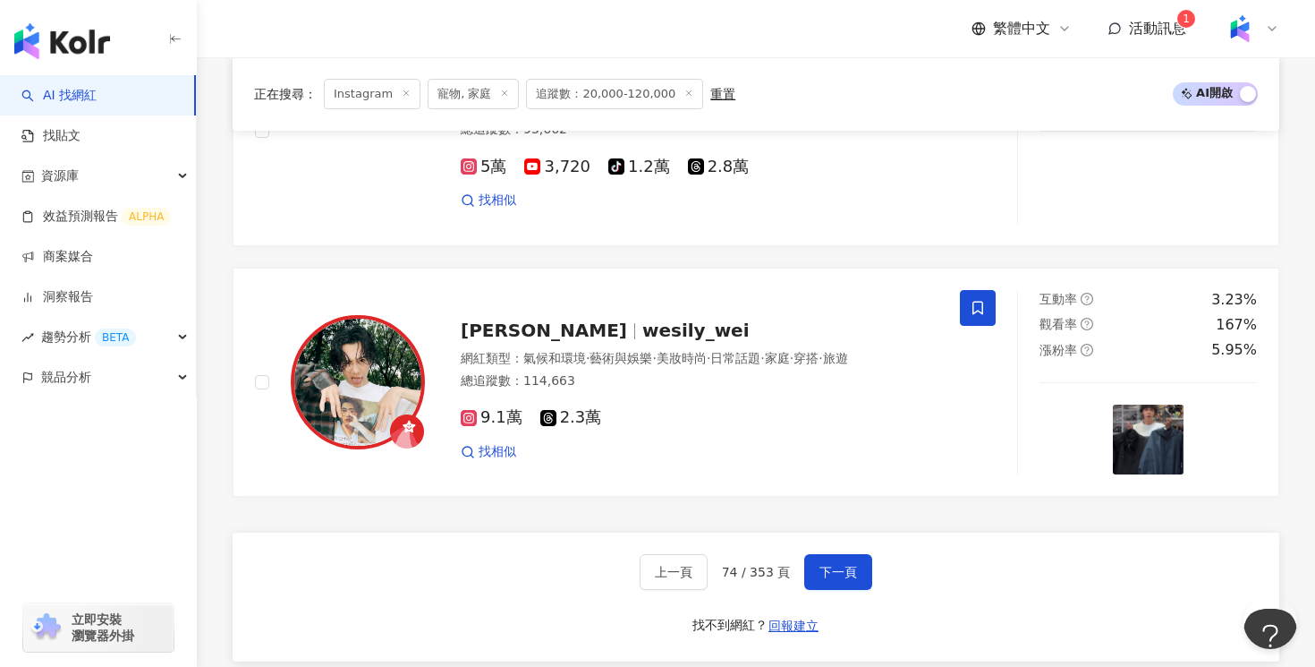
scroll to position [3274, 0]
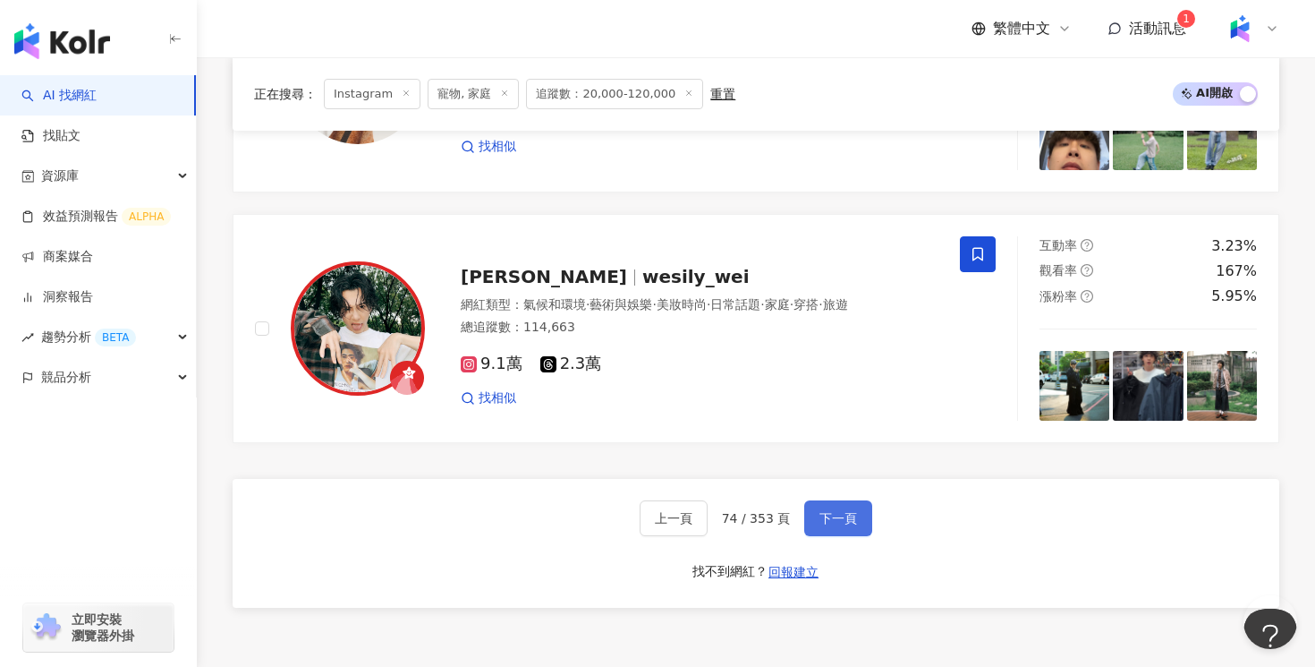
click button "下一頁"
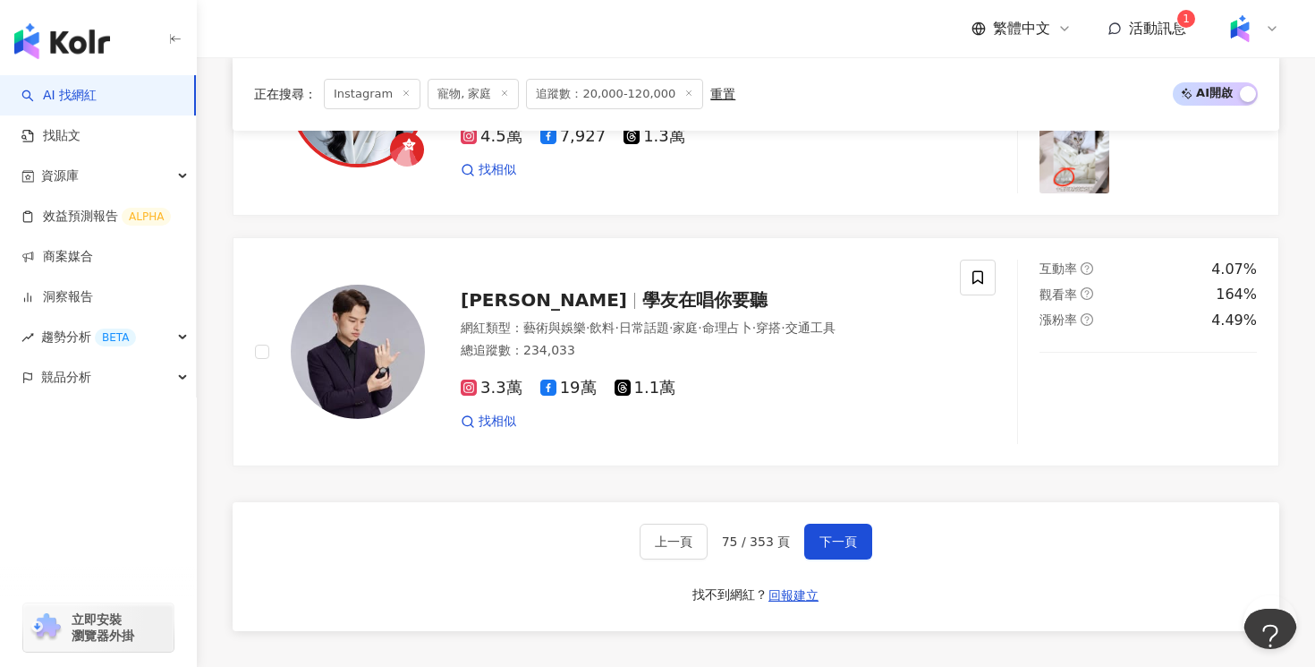
scroll to position [3497, 0]
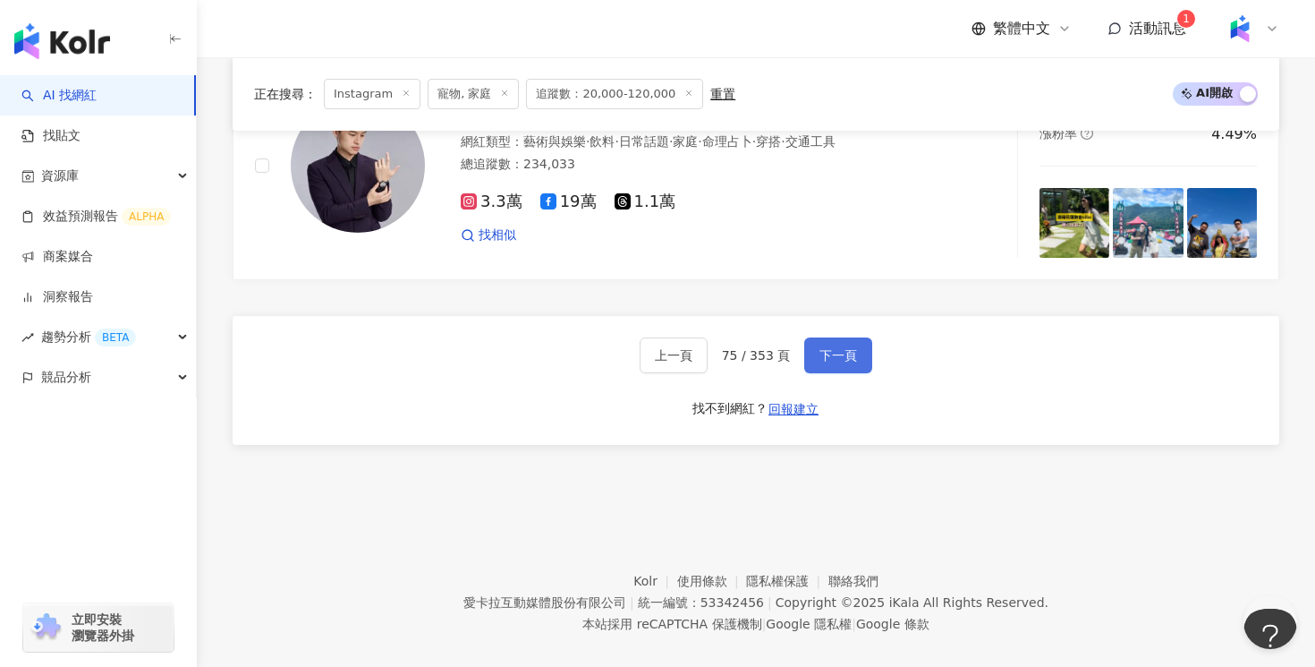
click button "下一頁"
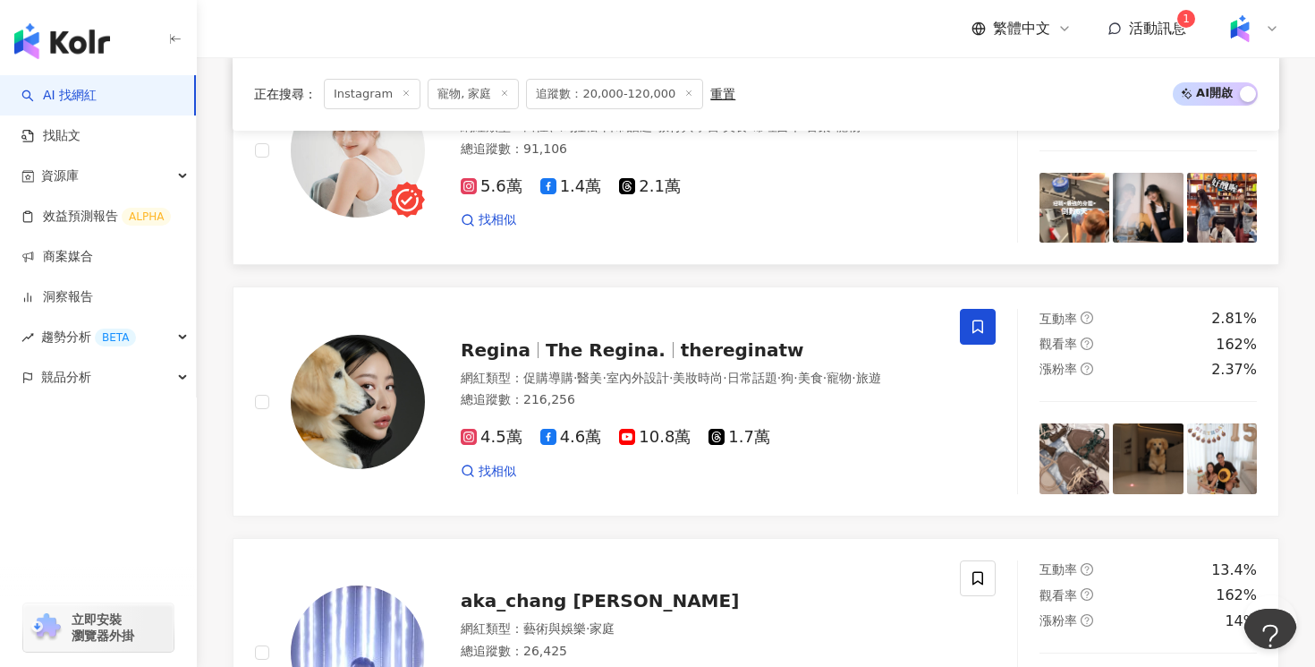
scroll to position [2540, 0]
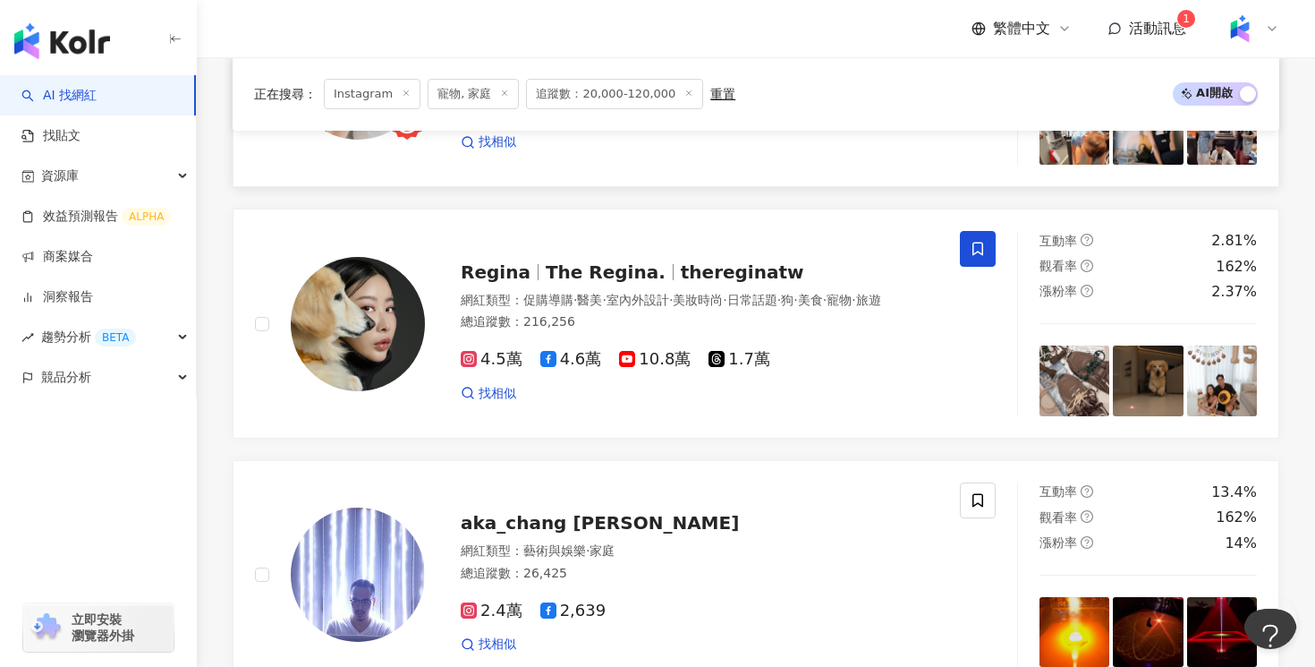
click div "4.5萬 4.6萬 10.8萬 1.7萬"
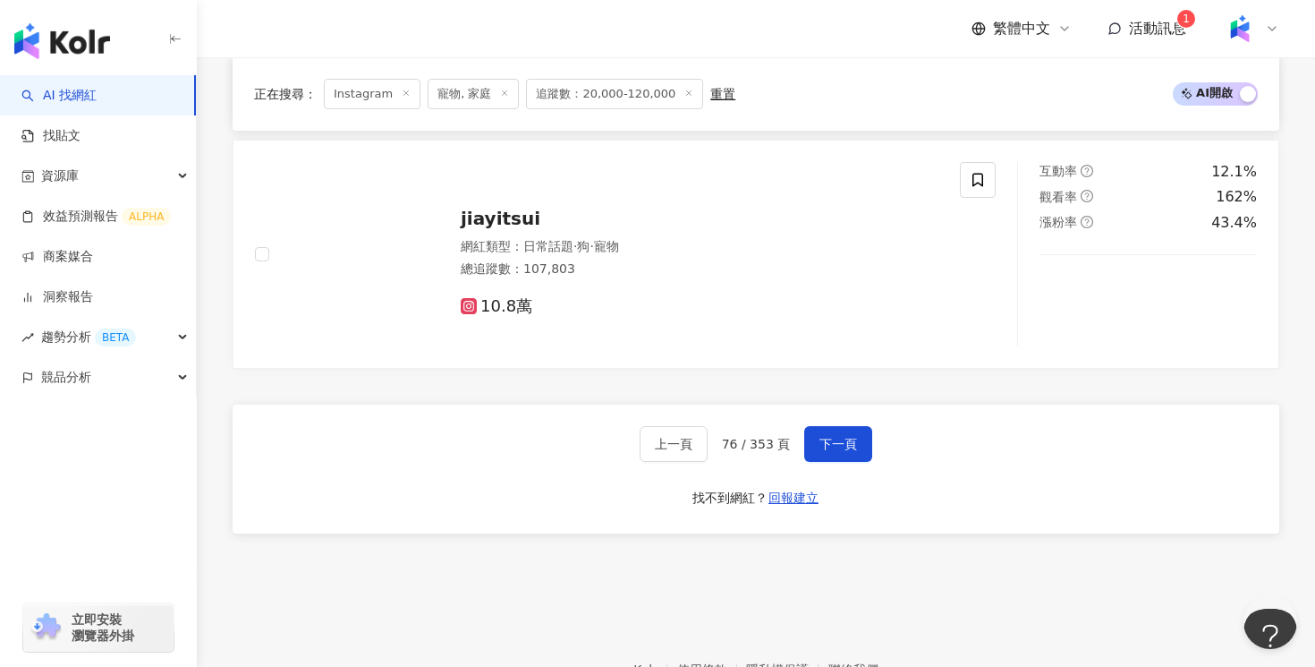
scroll to position [3458, 0]
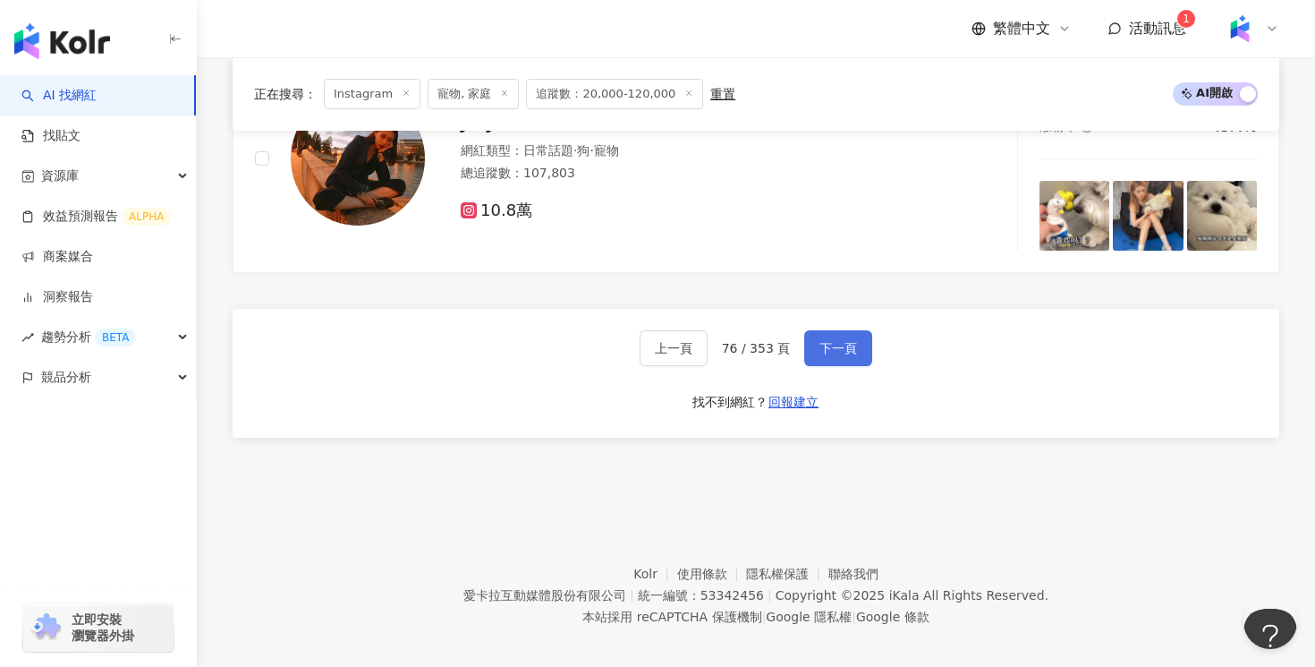
click span "下一頁"
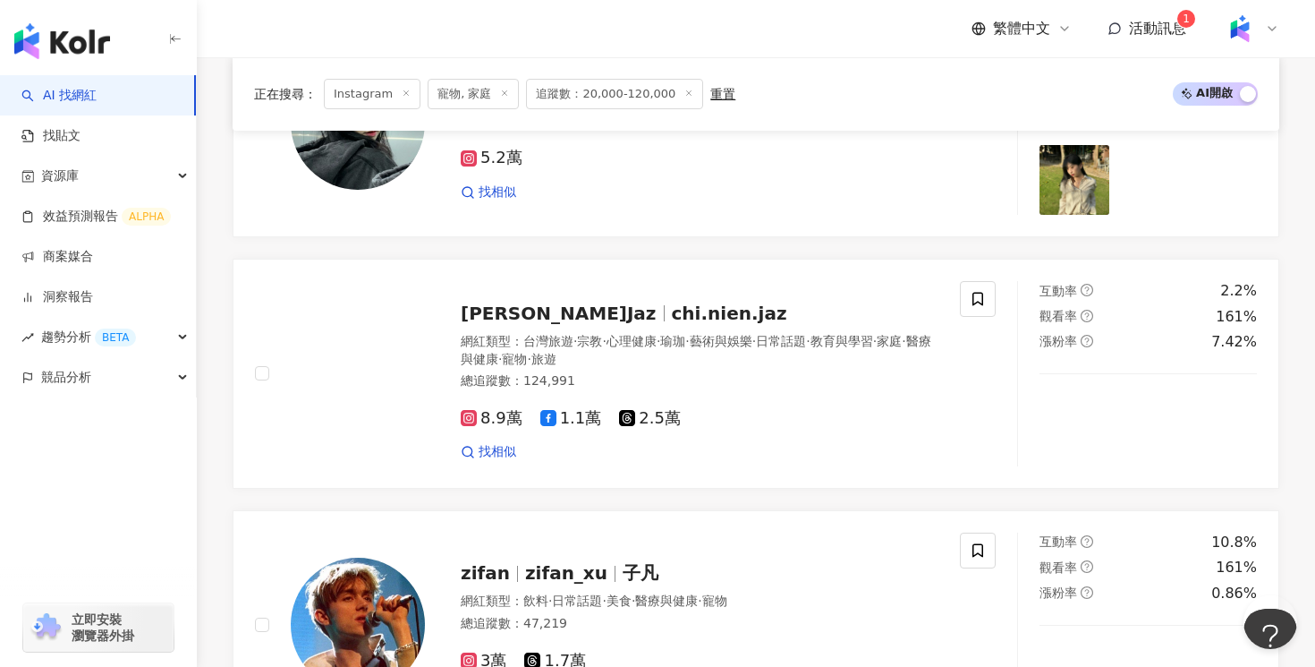
scroll to position [787, 0]
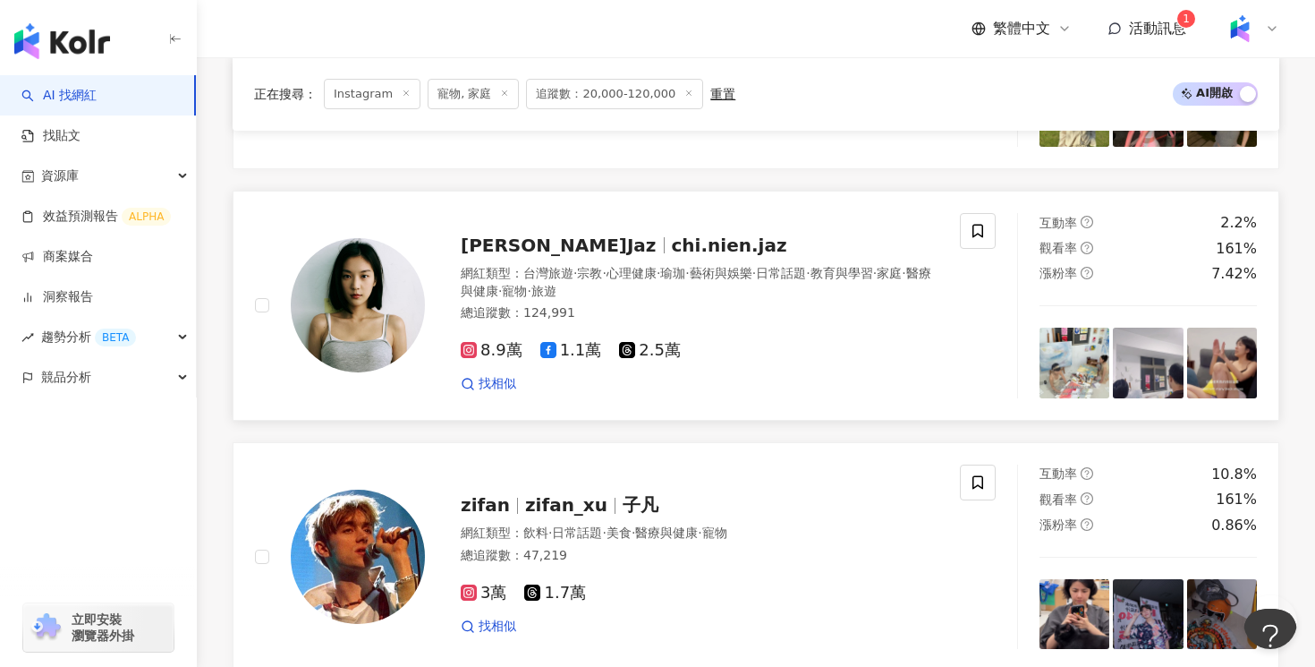
click div "總追蹤數 ： 124,991"
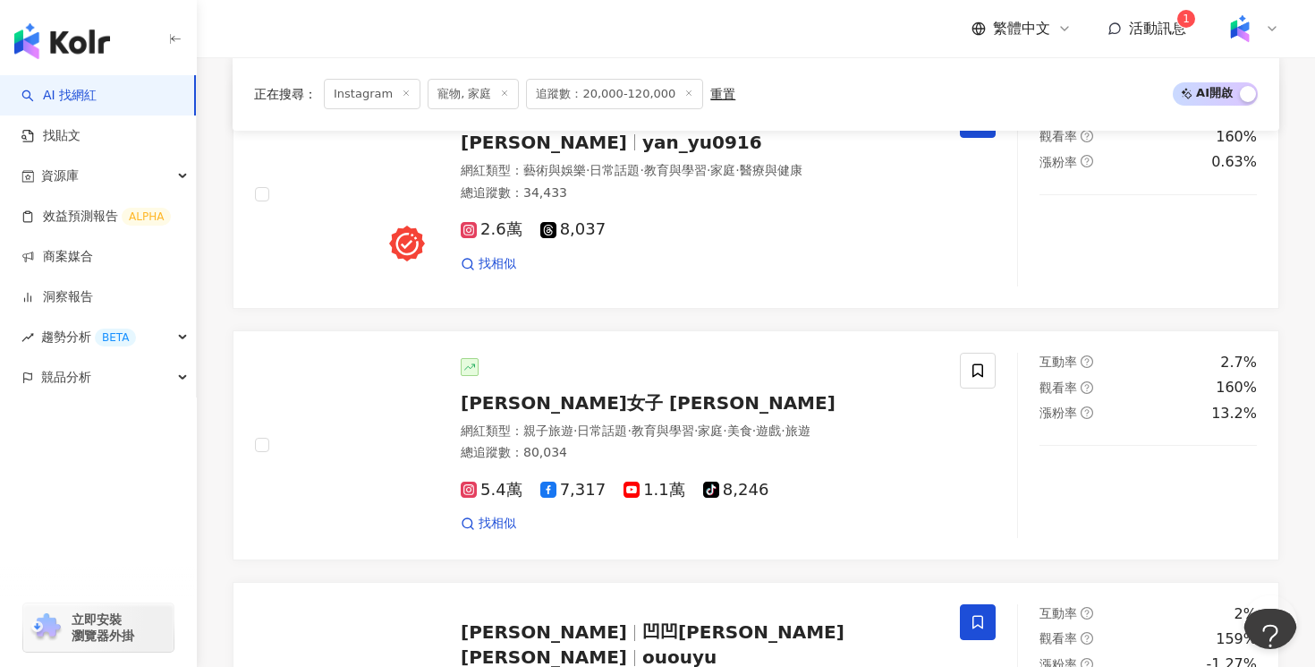
scroll to position [3136, 0]
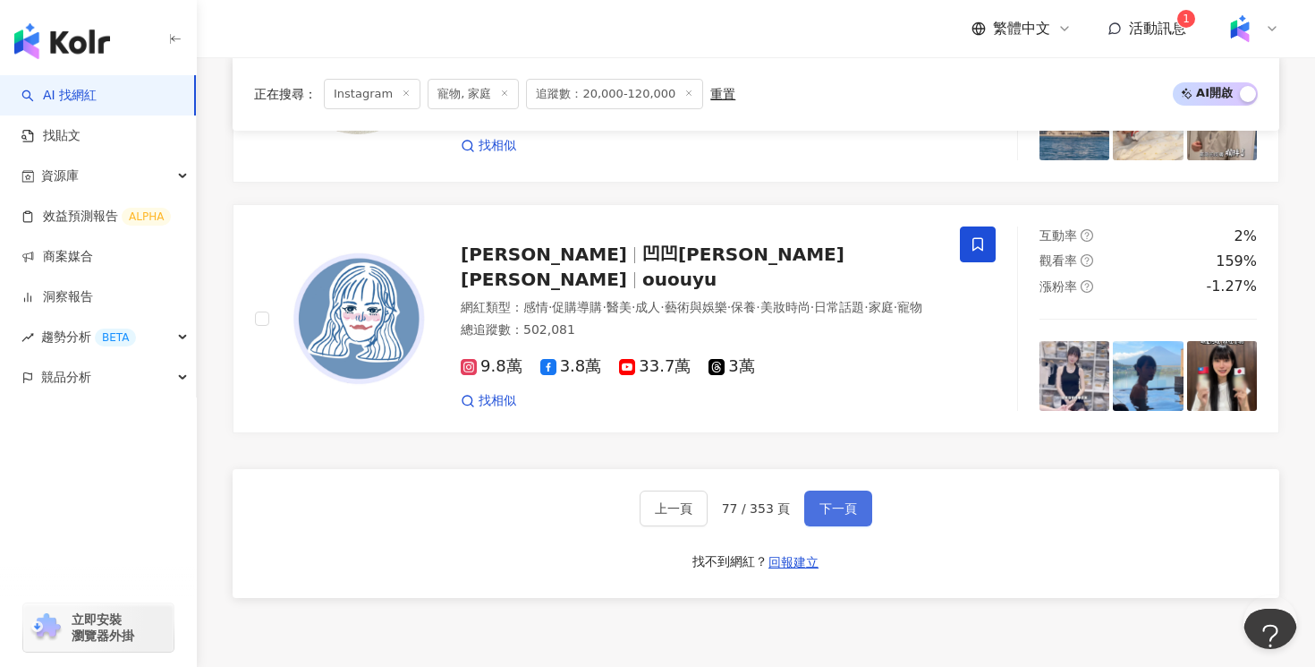
click span "下一頁"
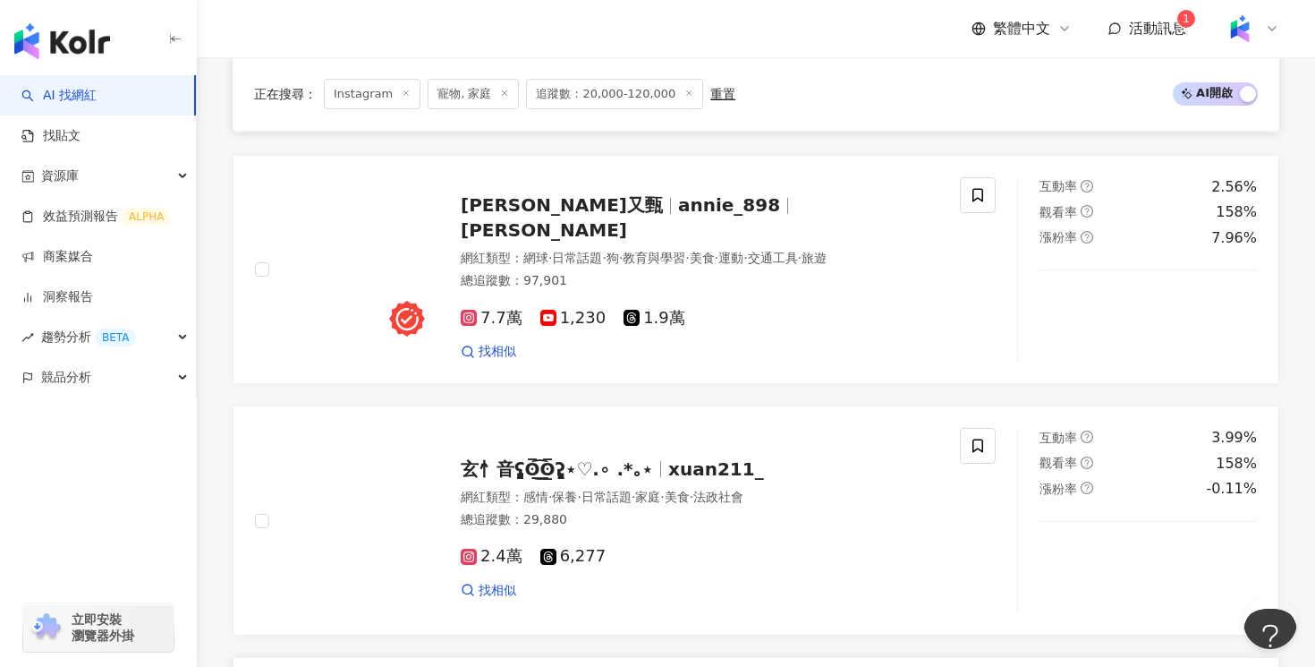
scroll to position [2974, 0]
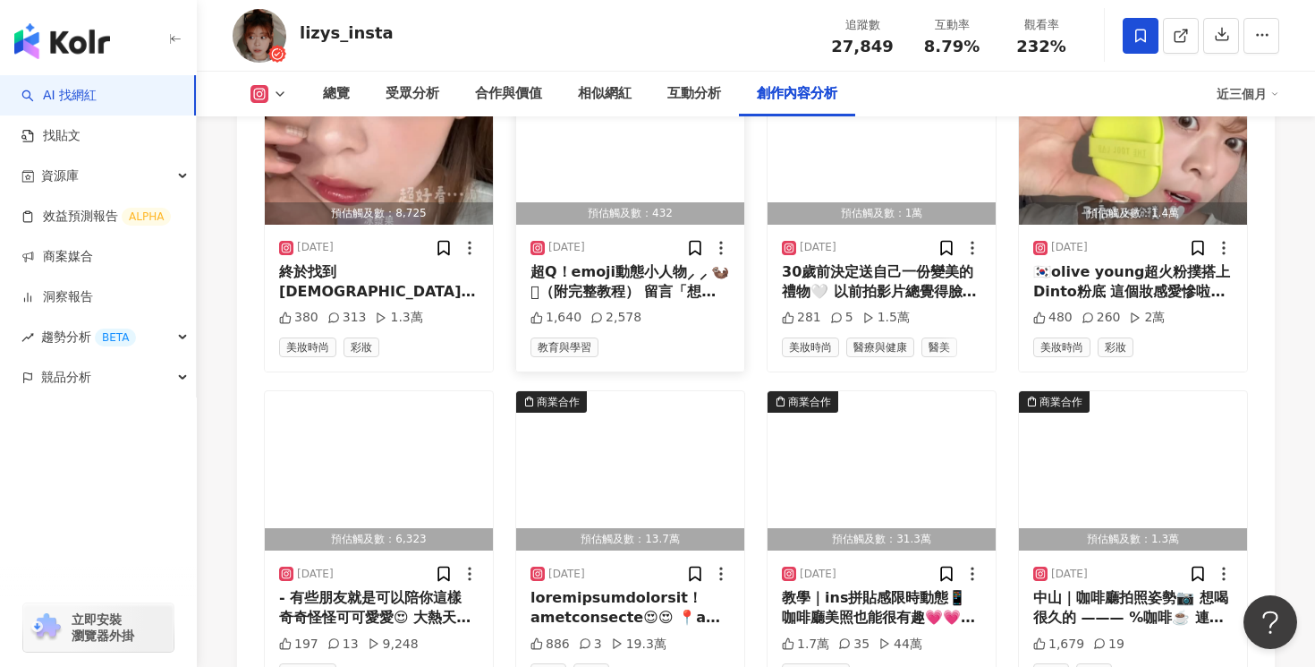
scroll to position [6306, 0]
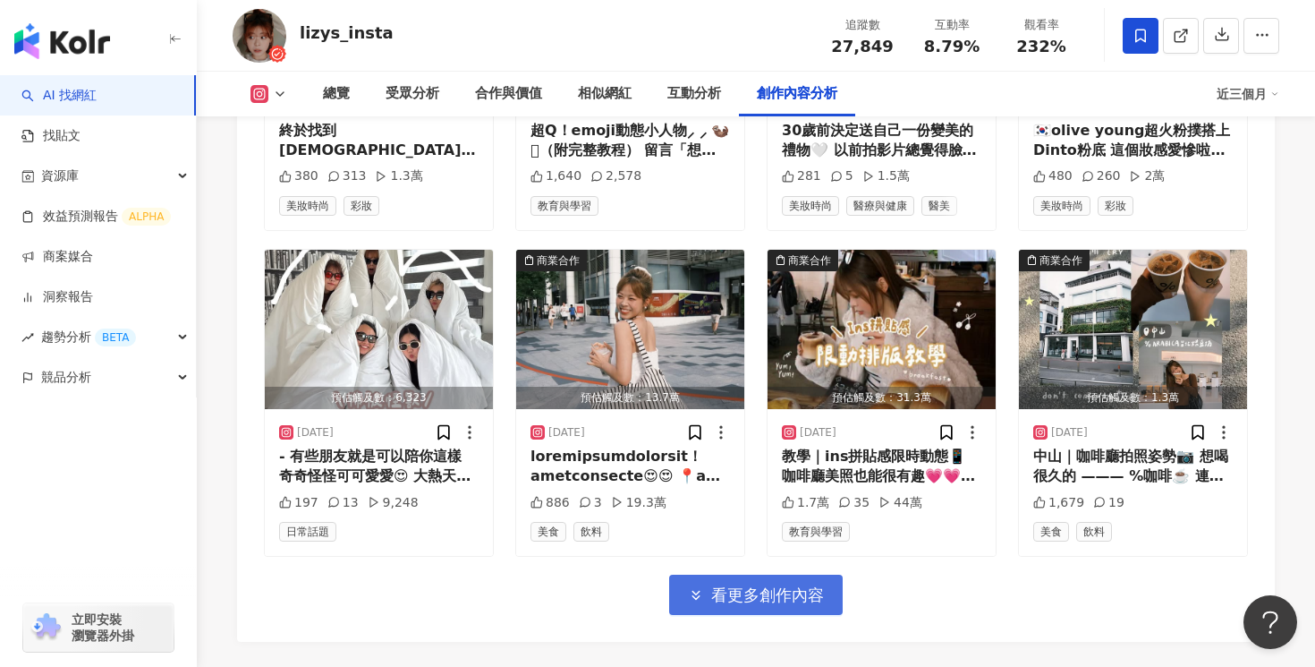
click at [724, 574] on button "看更多創作內容" at bounding box center [756, 594] width 174 height 40
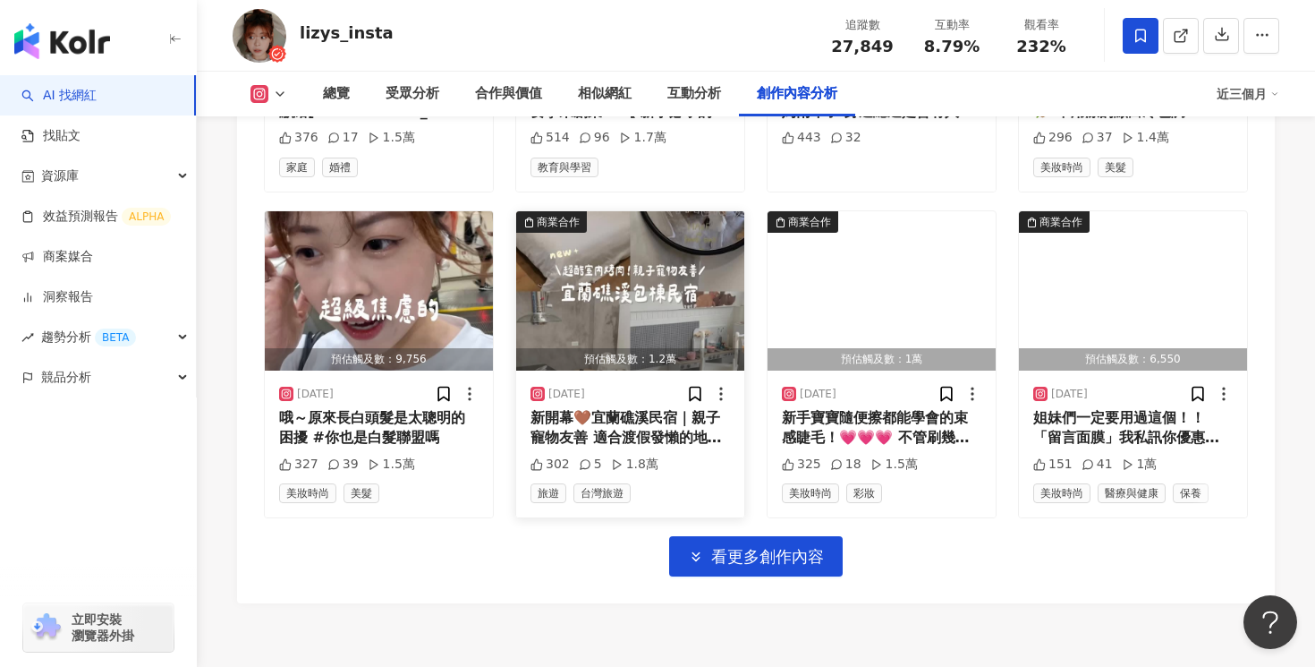
scroll to position [7323, 0]
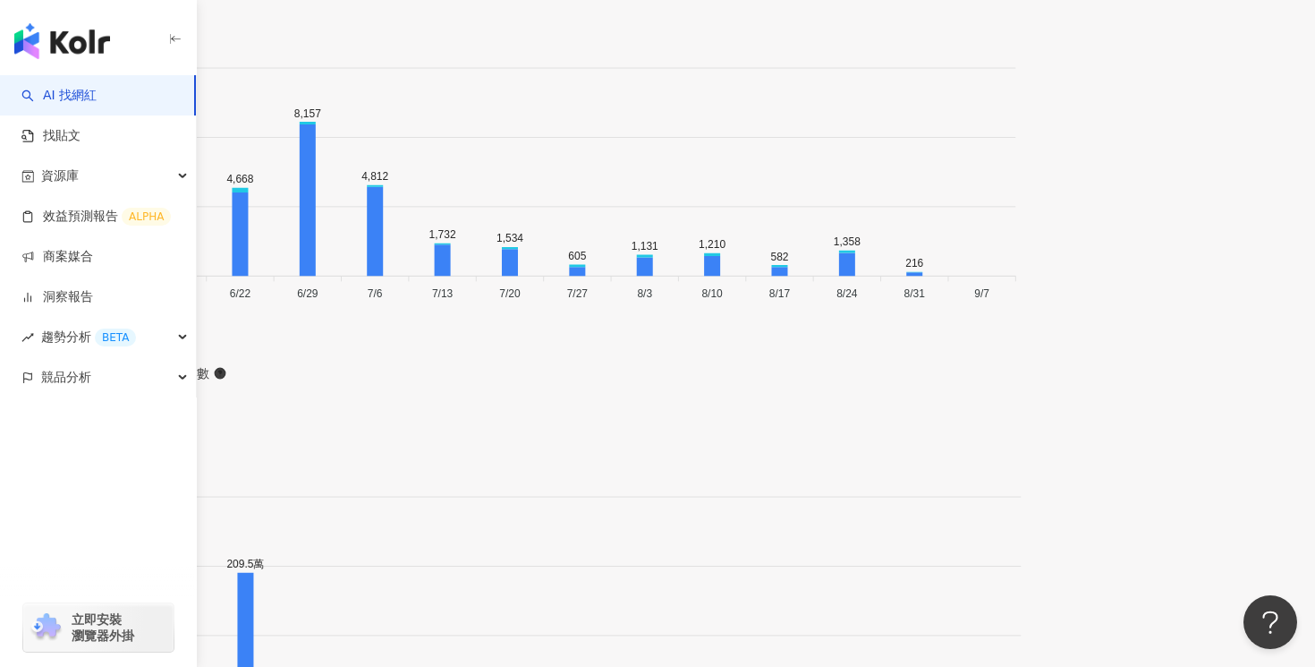
scroll to position [6345, 0]
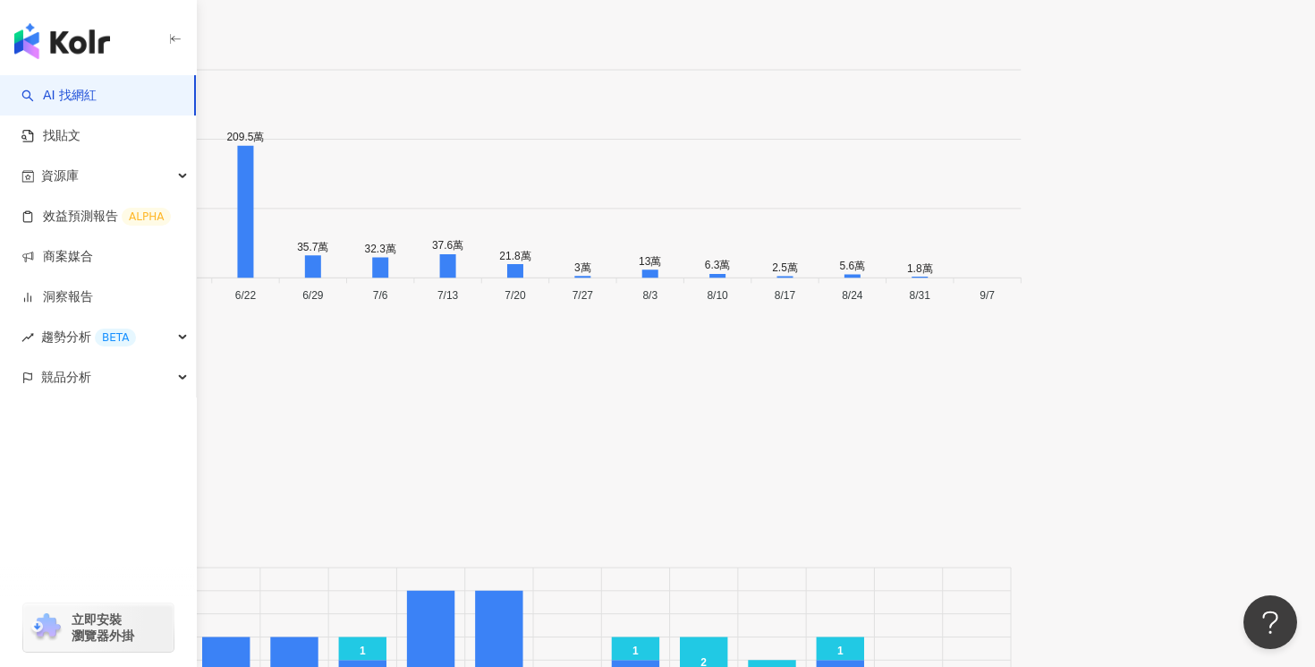
scroll to position [7323, 0]
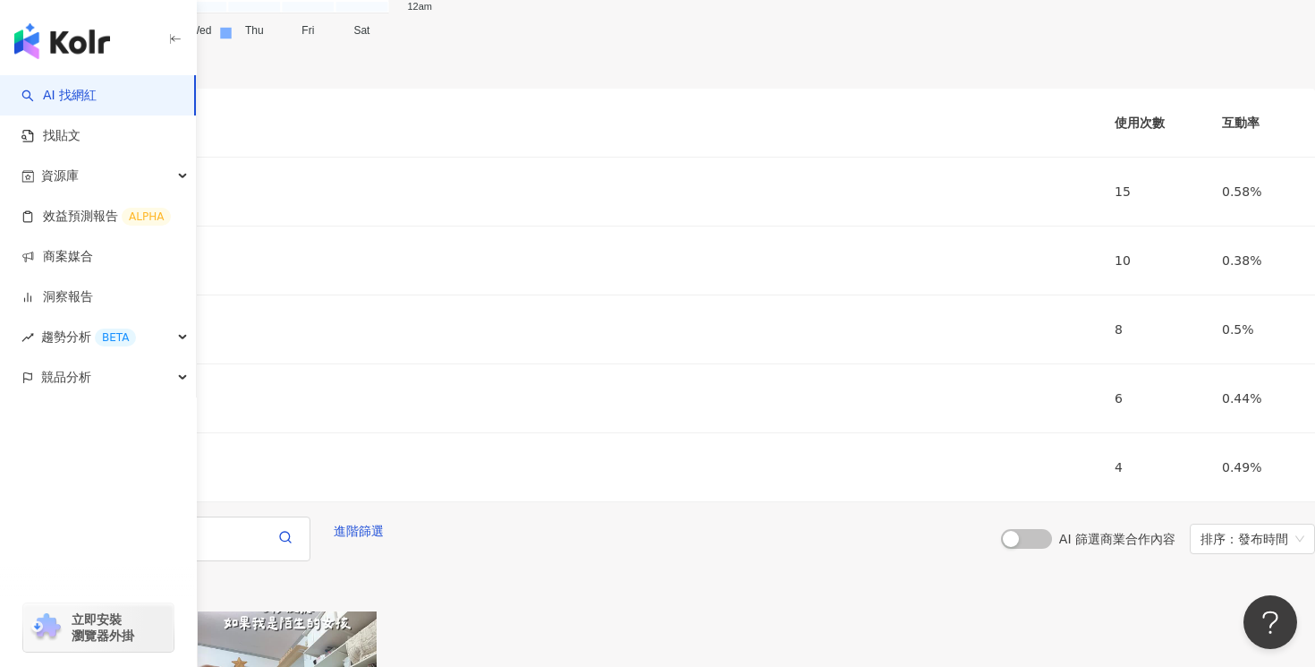
scroll to position [8301, 0]
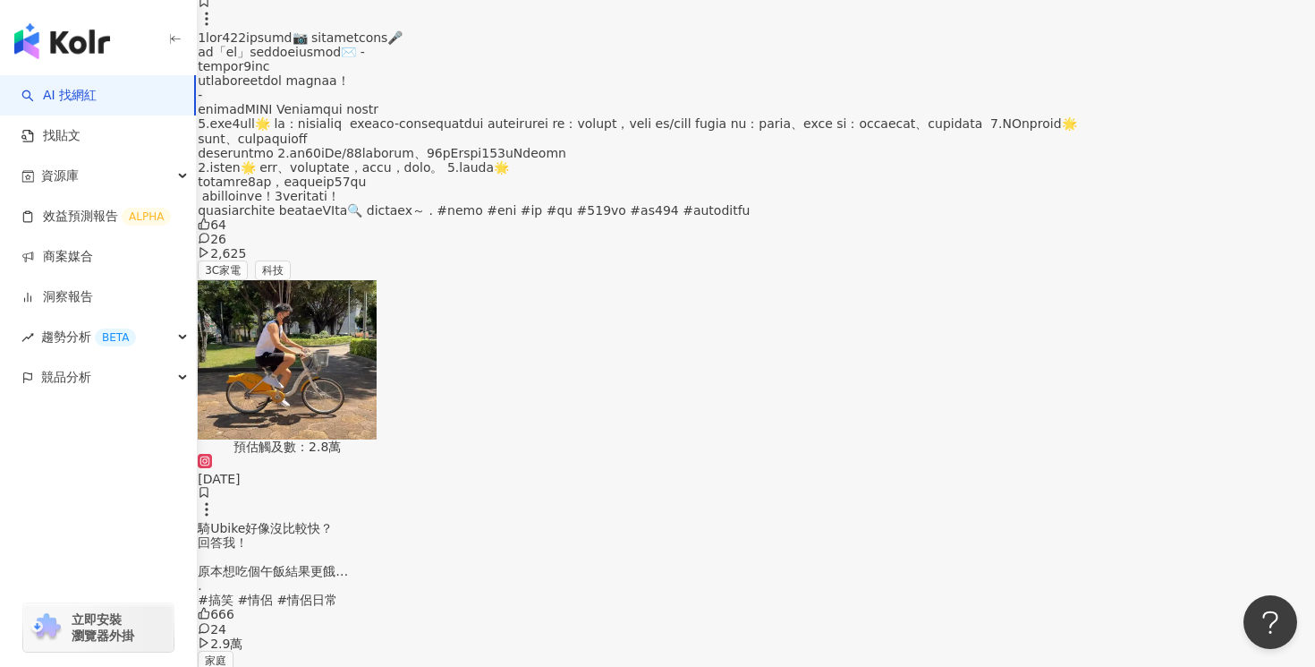
scroll to position [9280, 0]
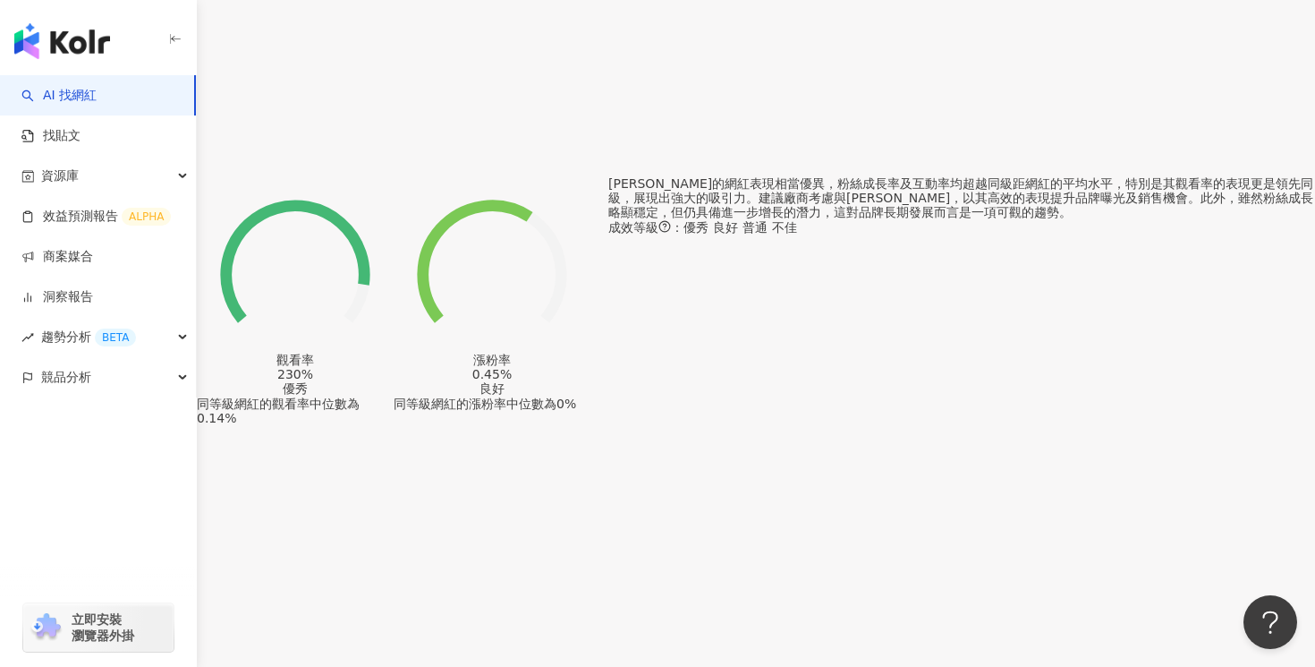
scroll to position [0, 0]
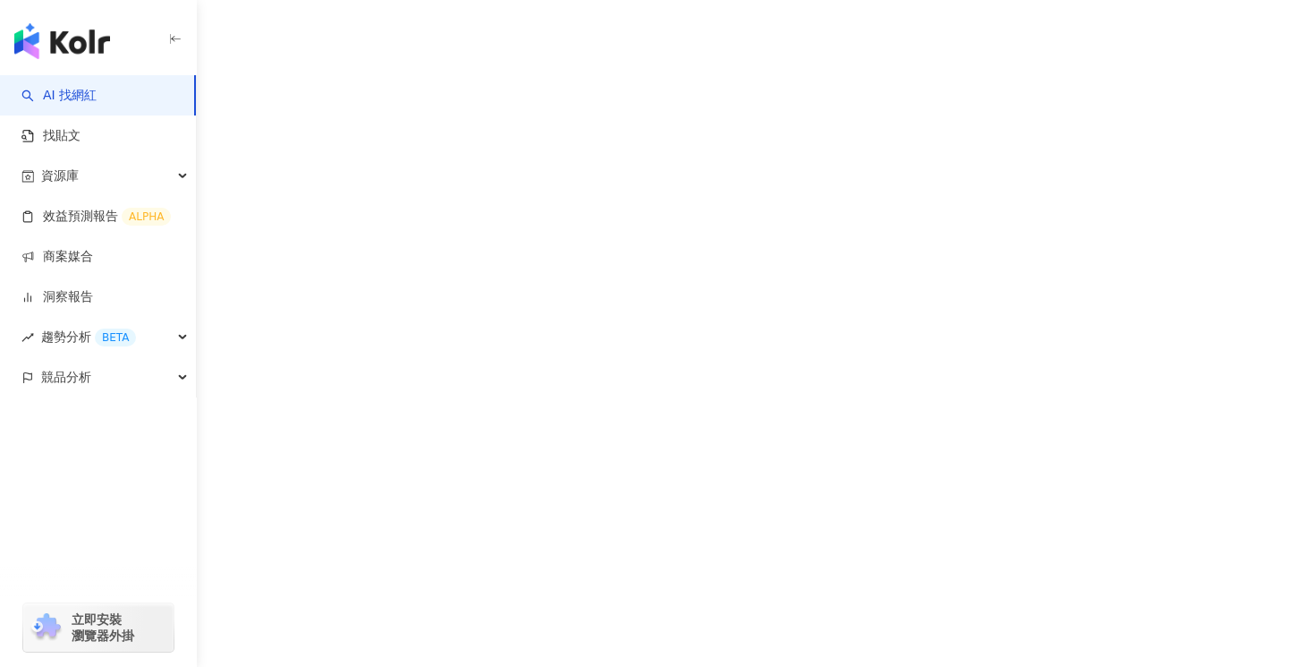
scroll to position [82, 0]
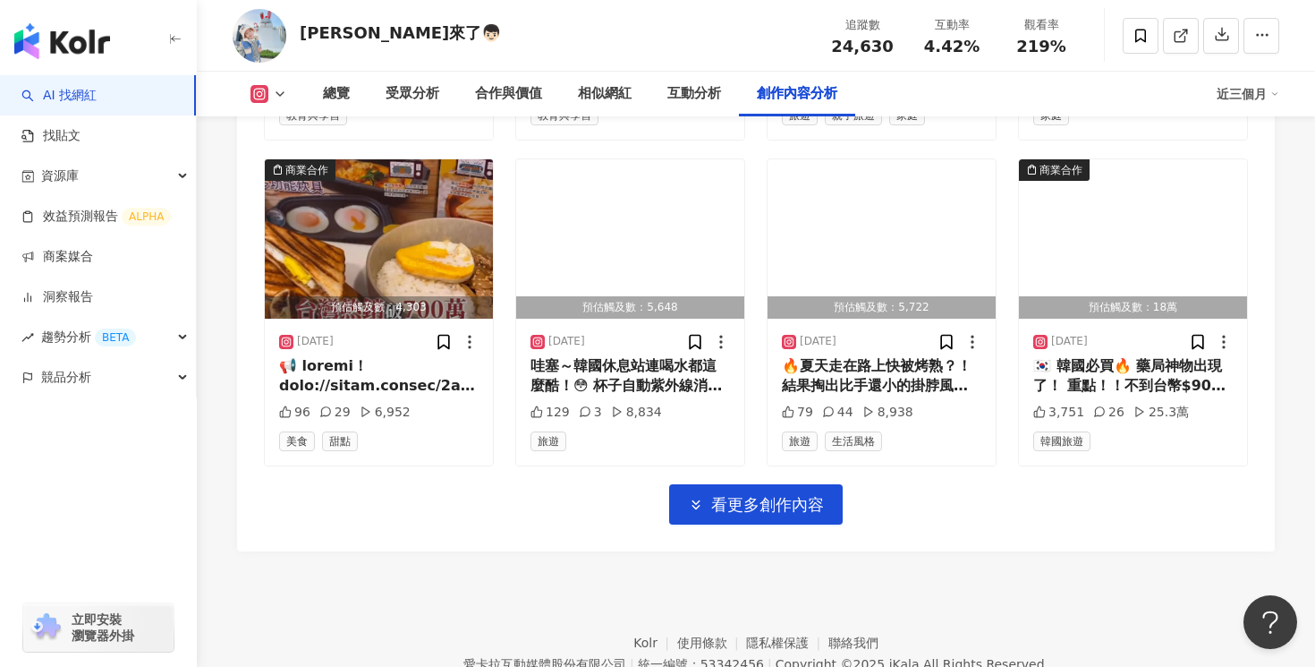
scroll to position [6310, 0]
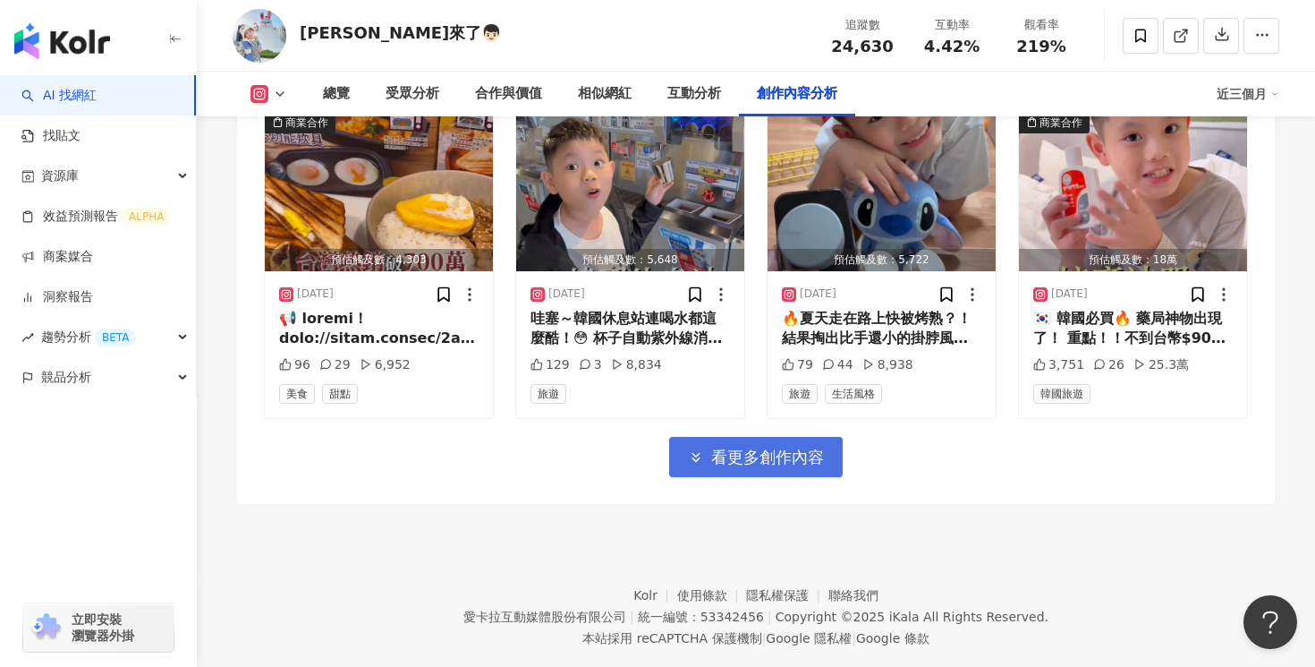
click at [755, 456] on span "看更多創作內容" at bounding box center [767, 457] width 113 height 20
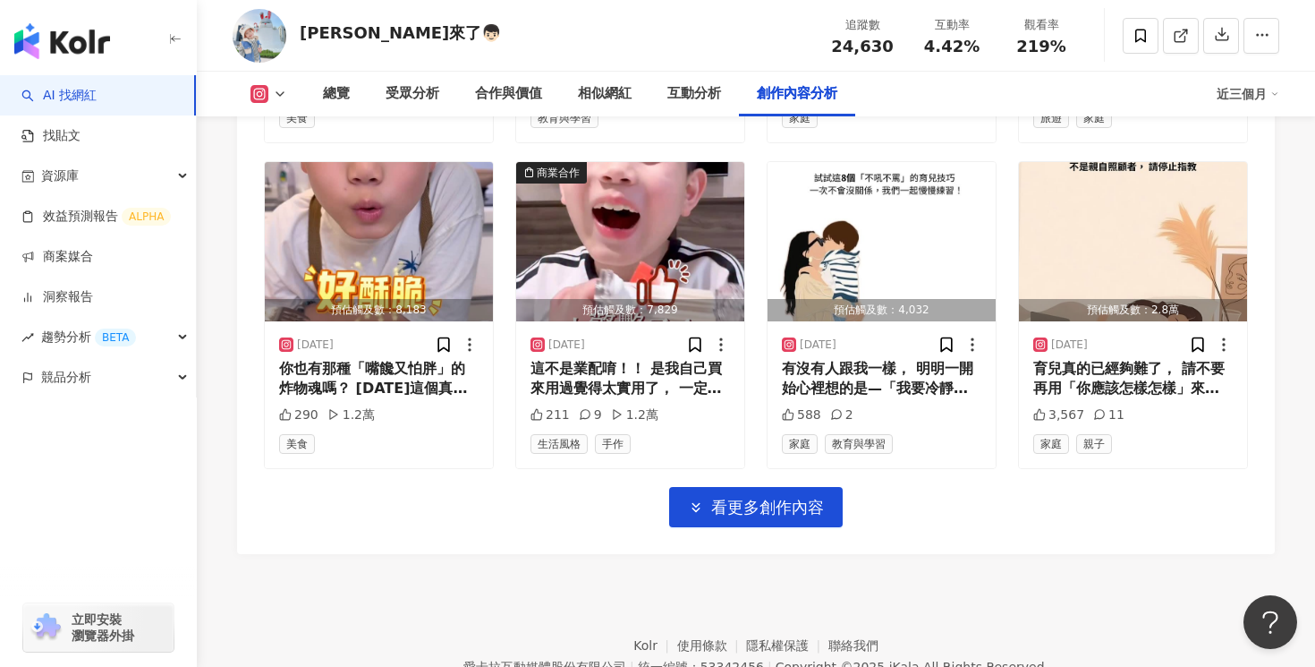
scroll to position [7236, 0]
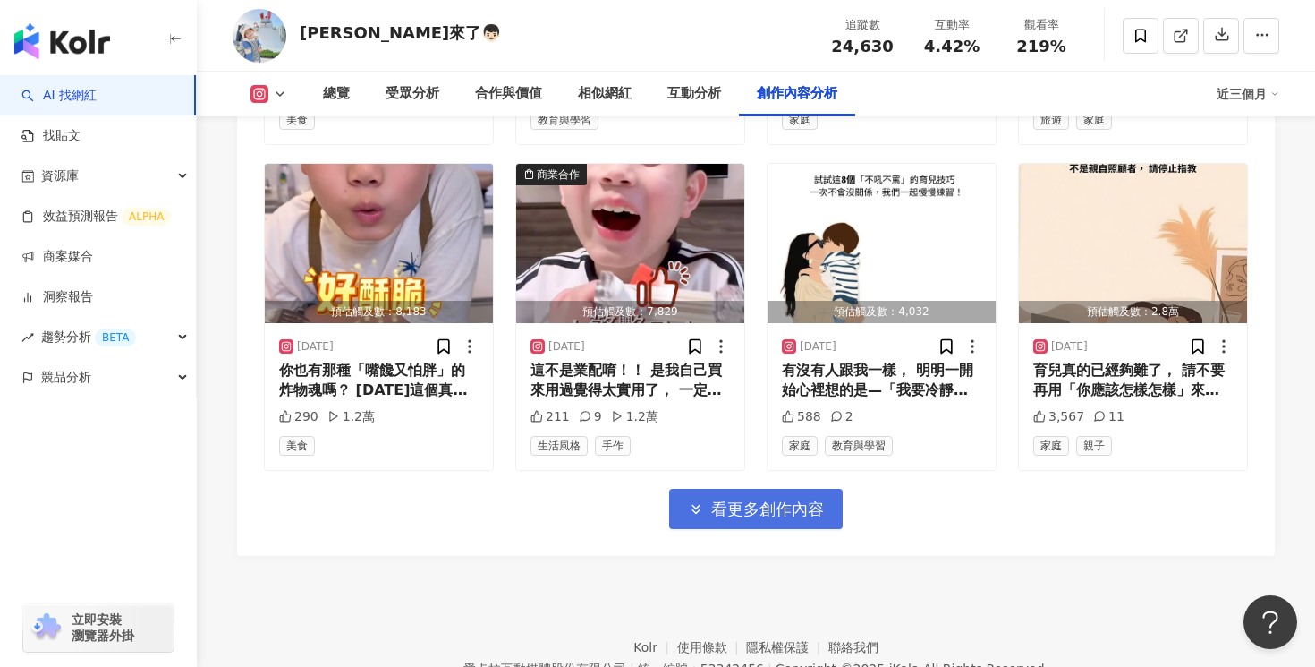
click at [753, 506] on span "看更多創作內容" at bounding box center [767, 509] width 113 height 20
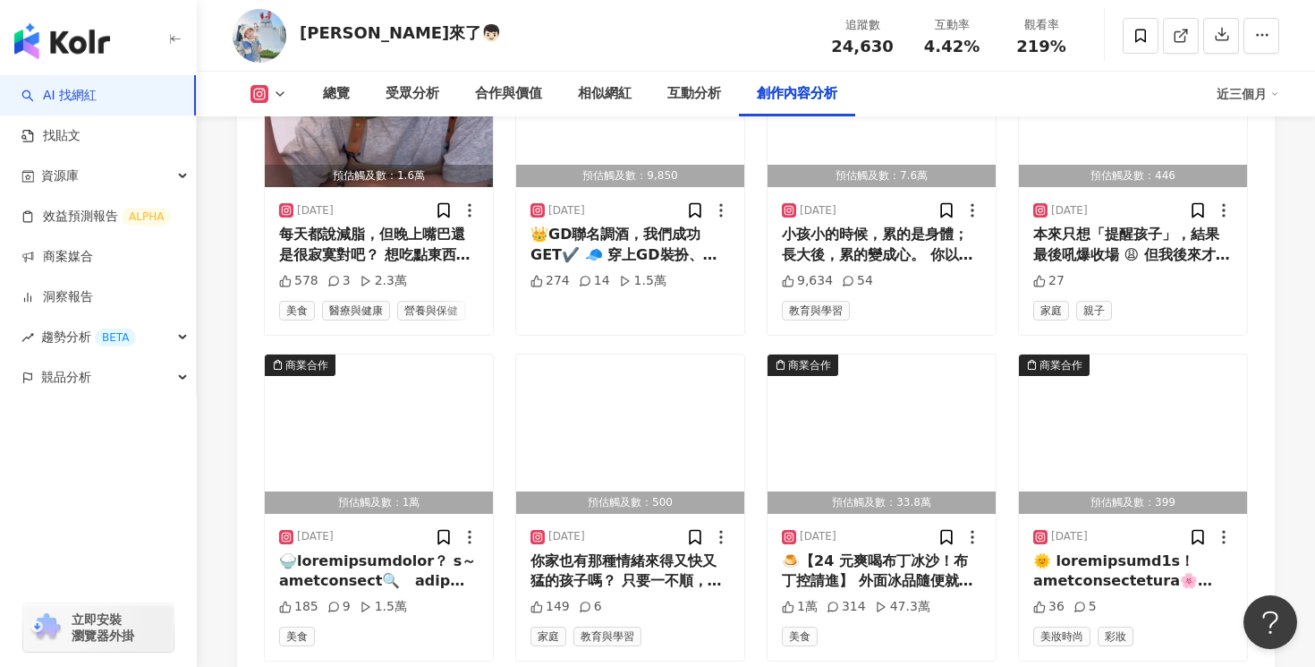
scroll to position [7769, 0]
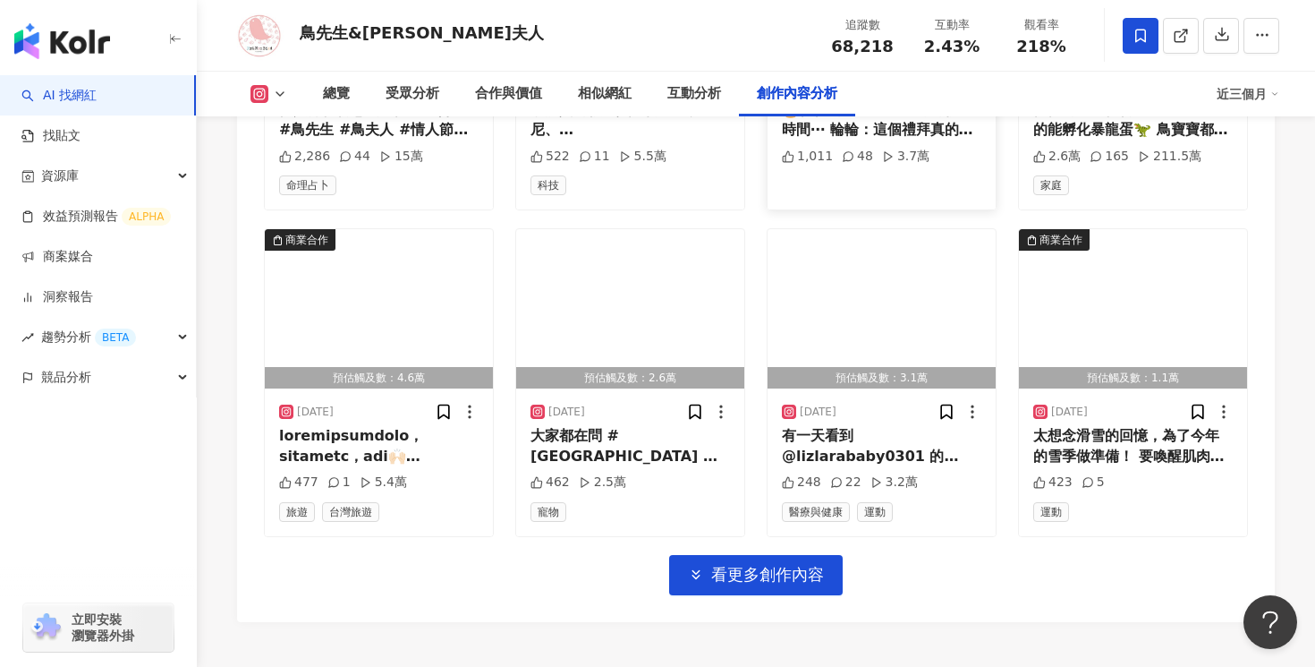
scroll to position [6160, 0]
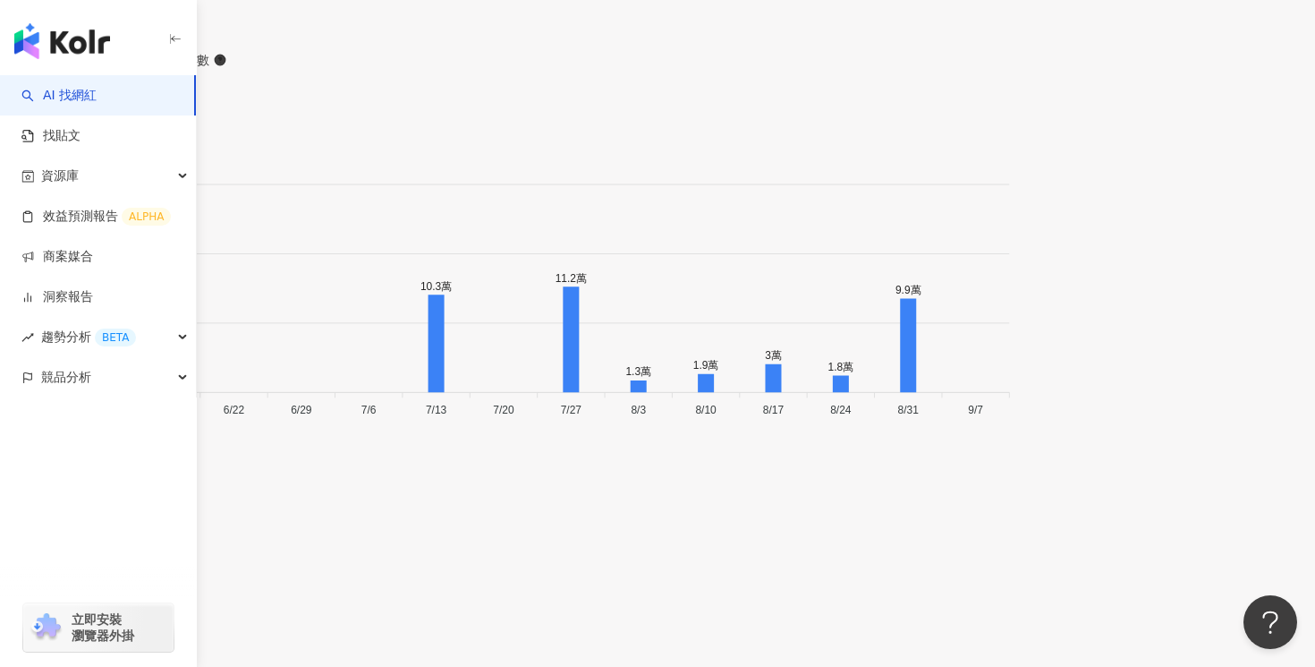
scroll to position [5745, 0]
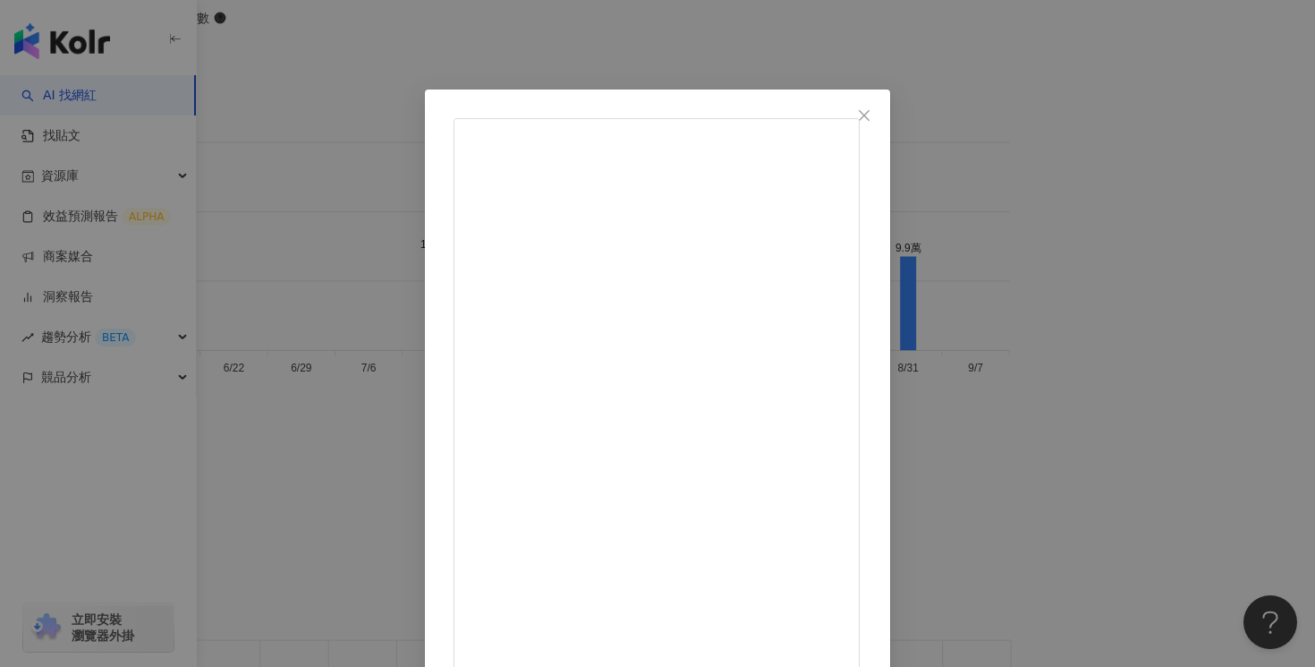
scroll to position [168, 0]
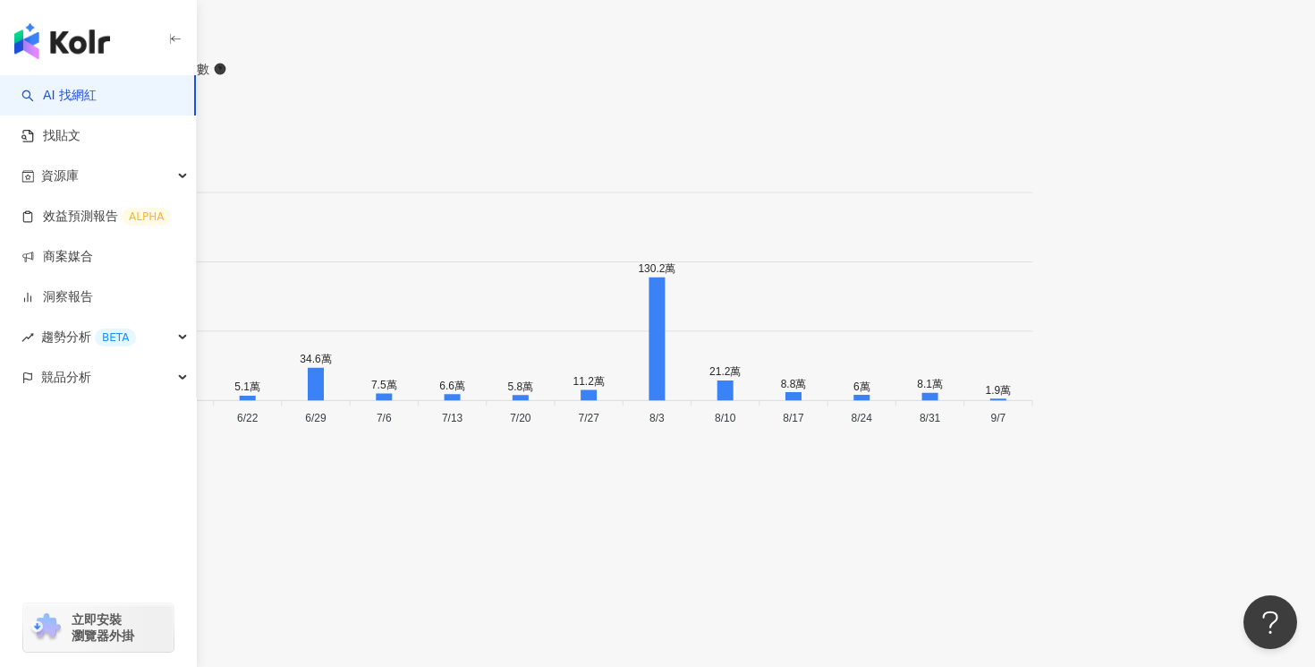
scroll to position [6124, 0]
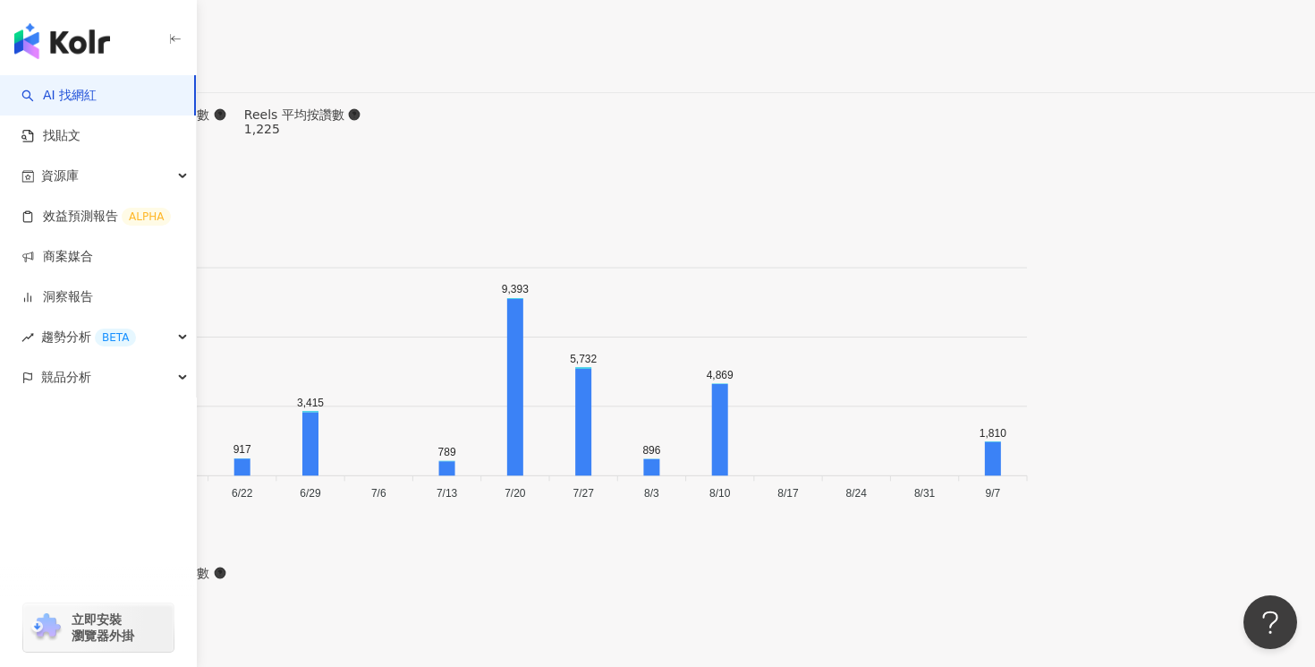
scroll to position [6256, 0]
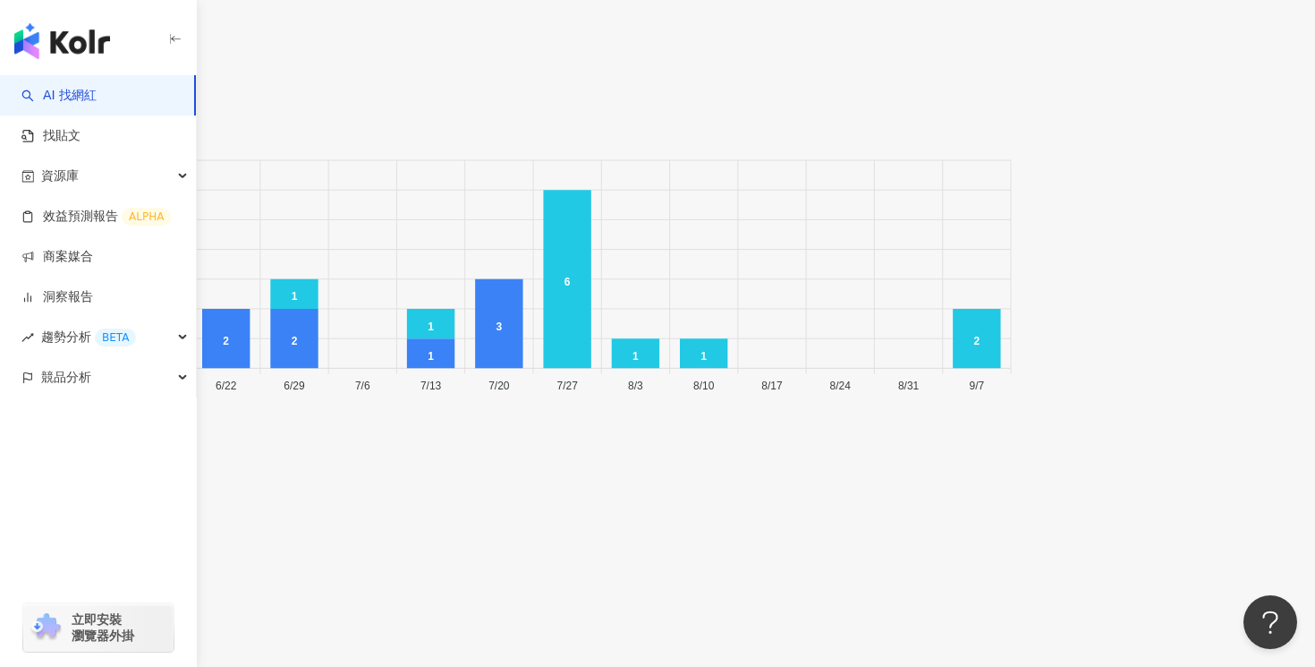
scroll to position [7327, 0]
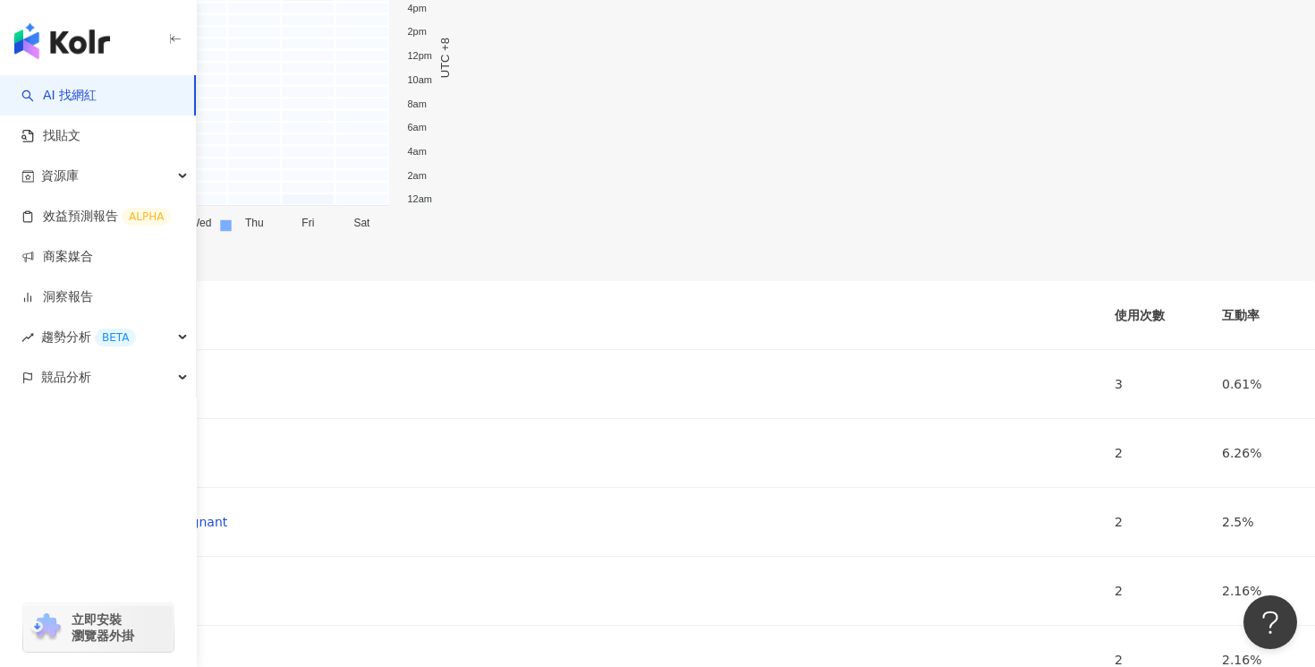
scroll to position [8305, 0]
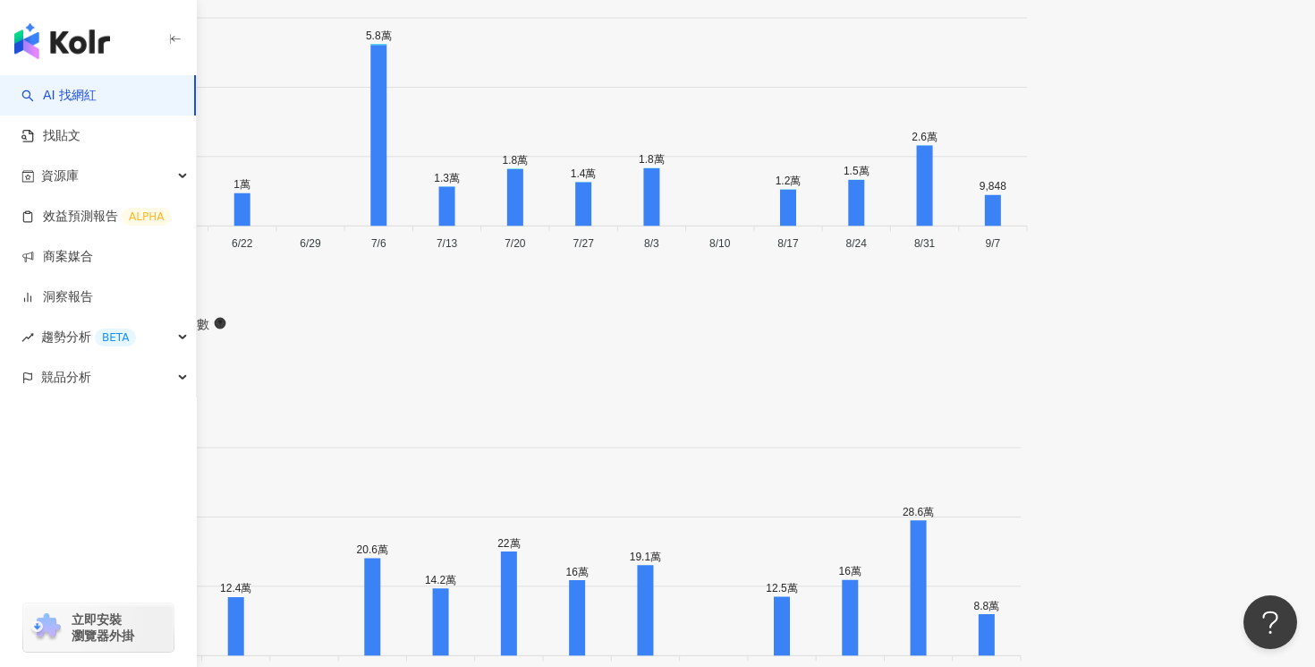
scroll to position [5547, 0]
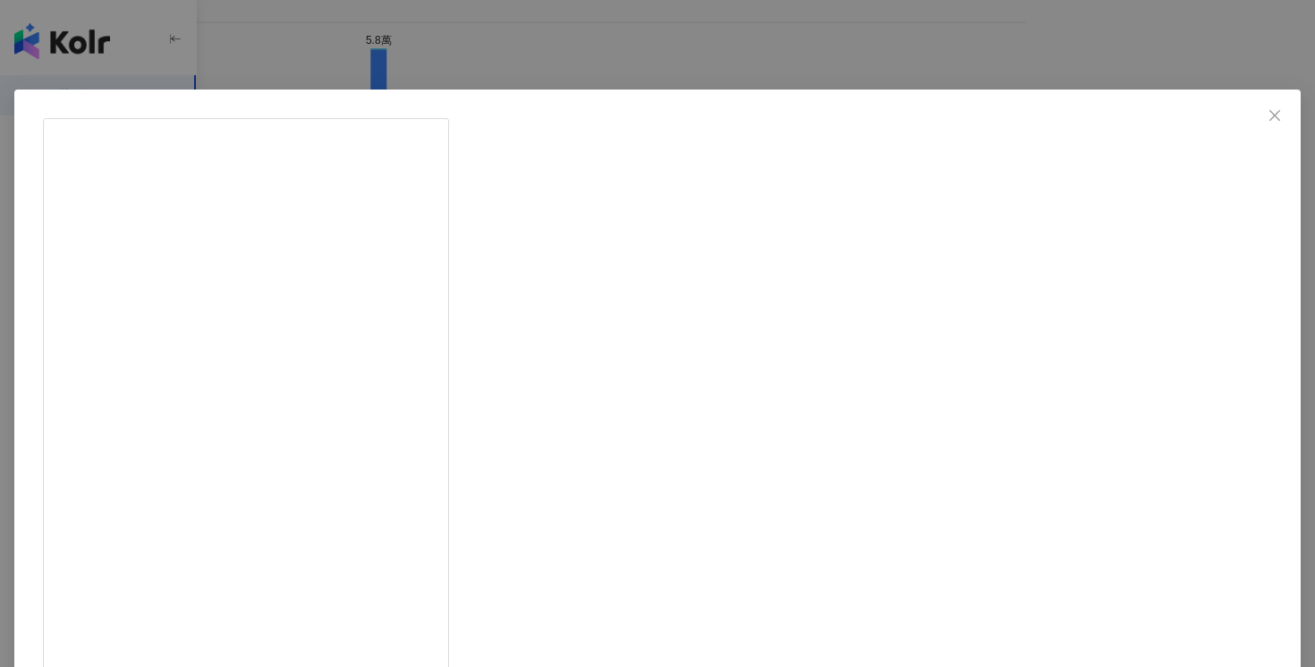
scroll to position [136, 0]
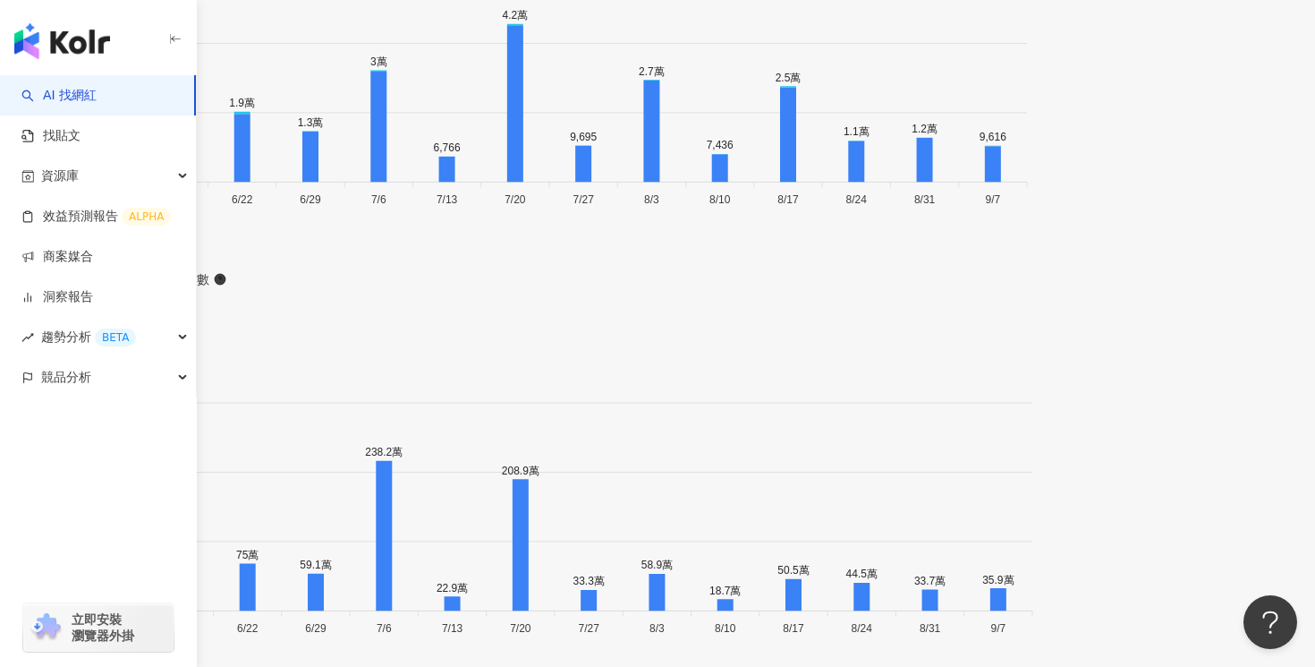
scroll to position [6329, 0]
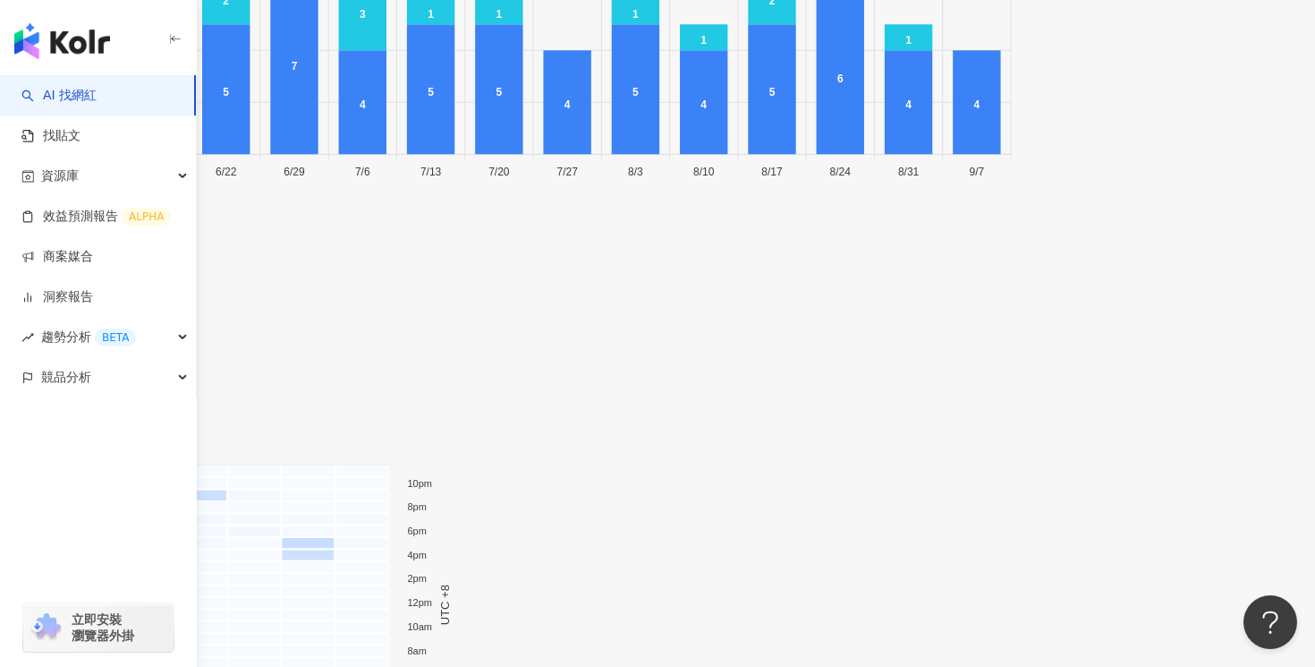
scroll to position [7307, 0]
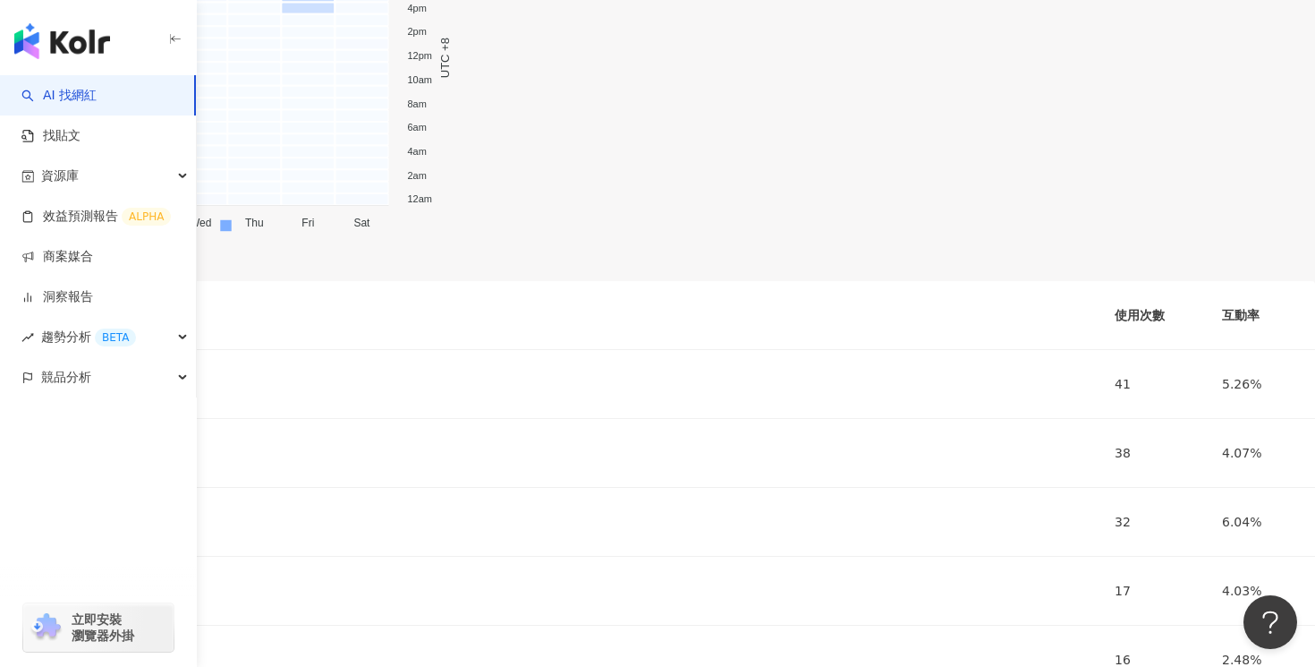
scroll to position [7745, 0]
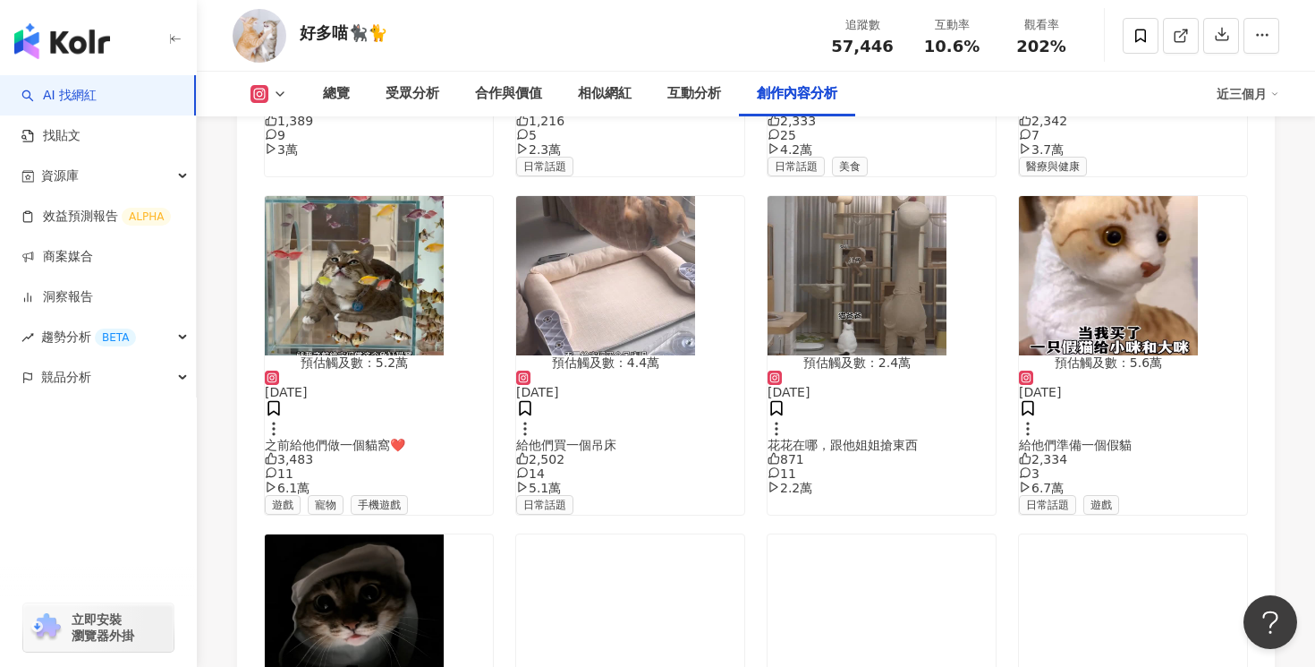
scroll to position [6192, 0]
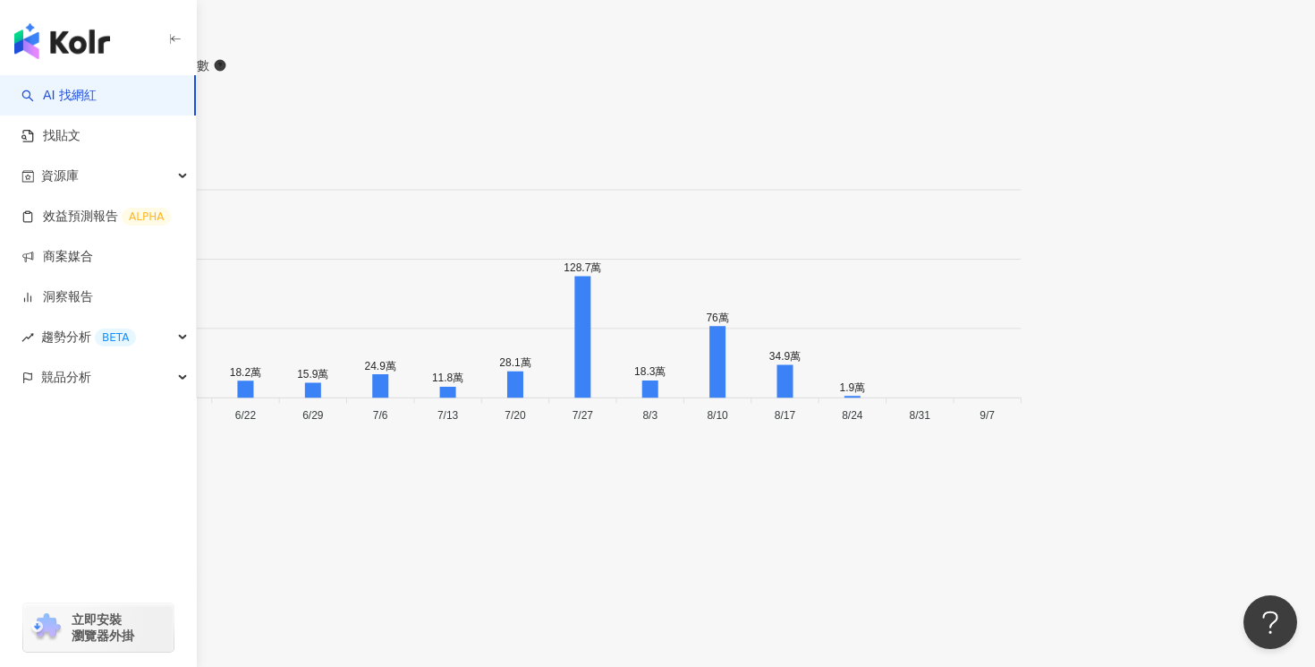
scroll to position [6101, 0]
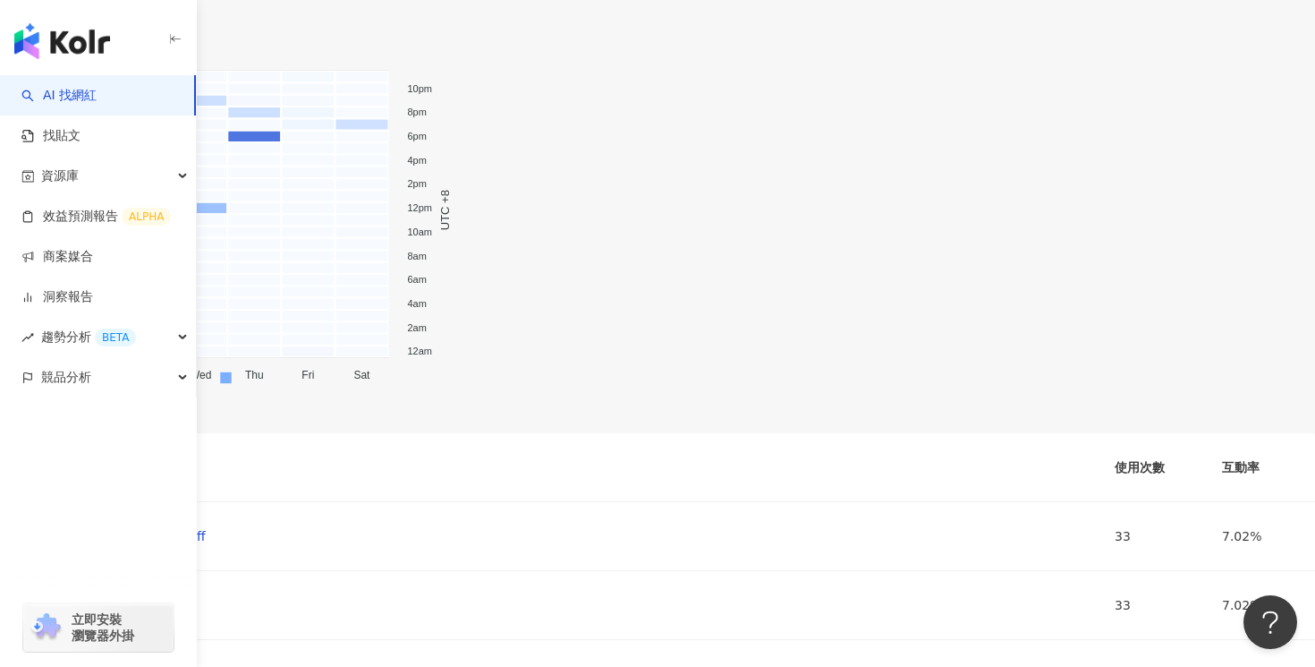
scroll to position [7273, 0]
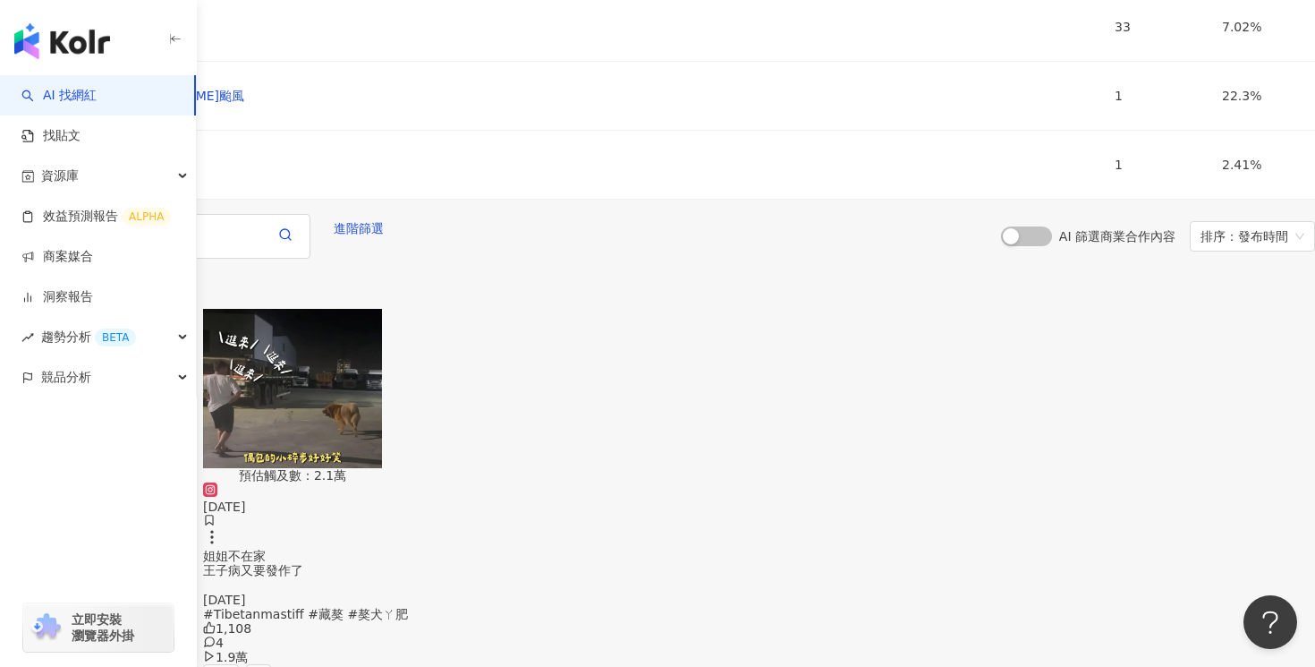
scroll to position [8061, 0]
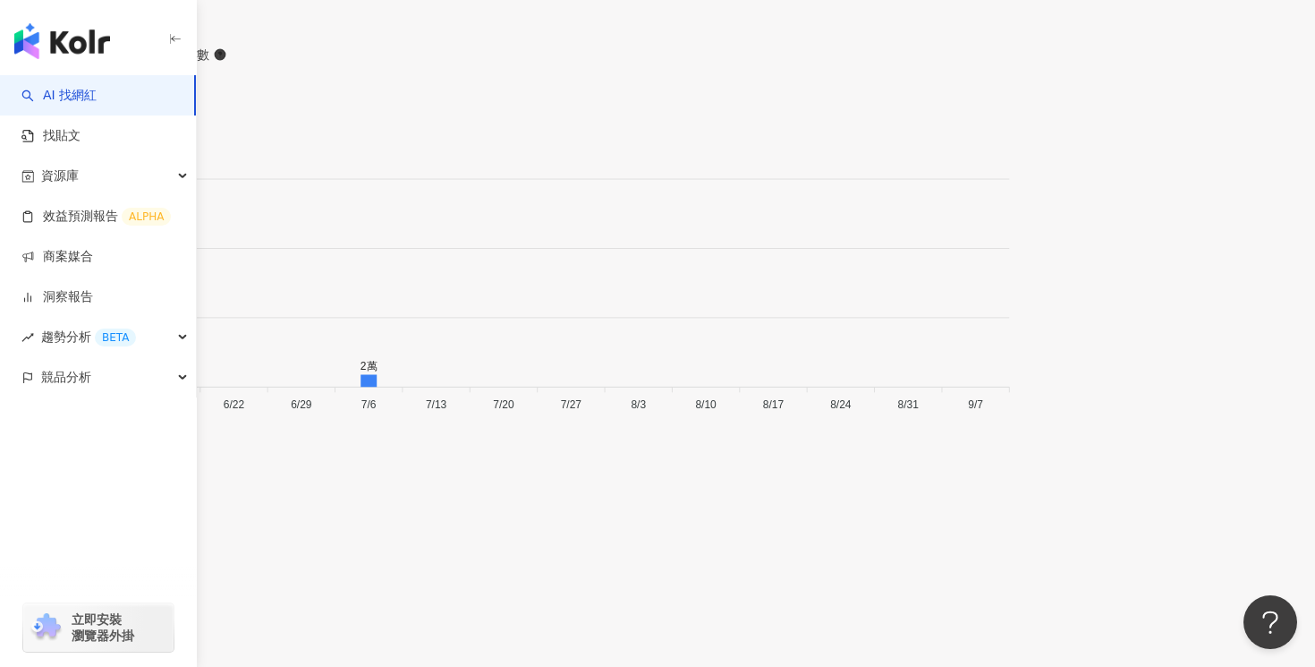
scroll to position [6332, 0]
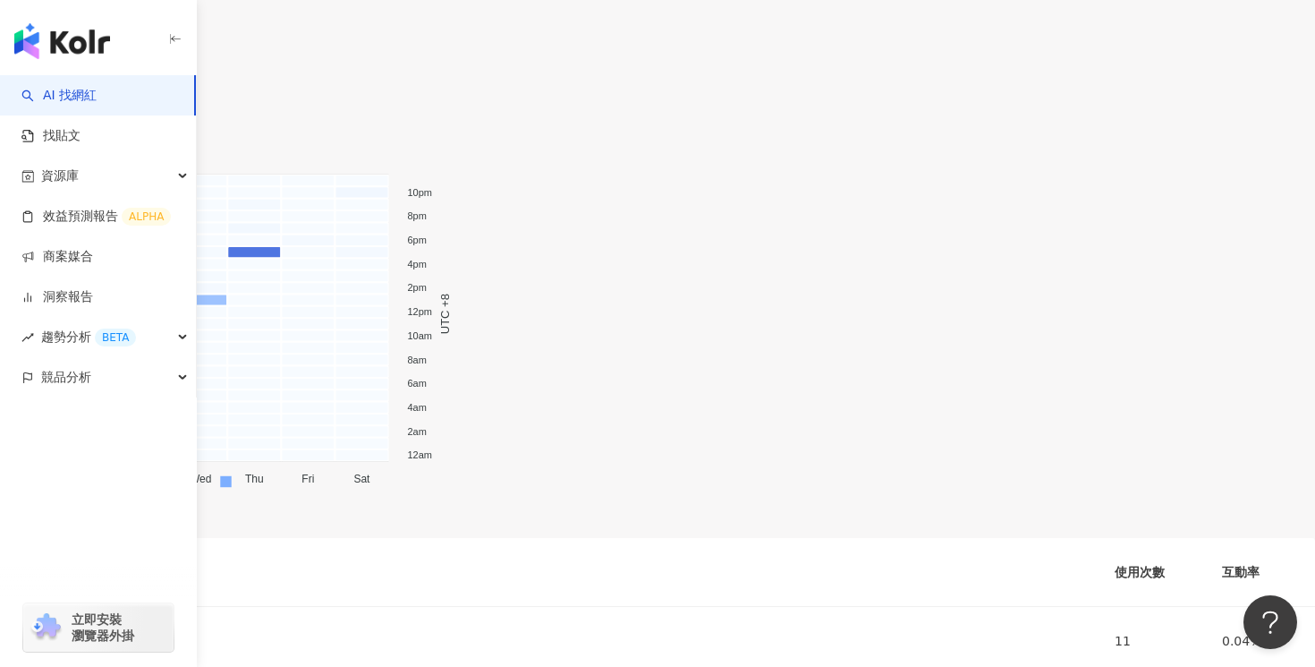
scroll to position [7310, 0]
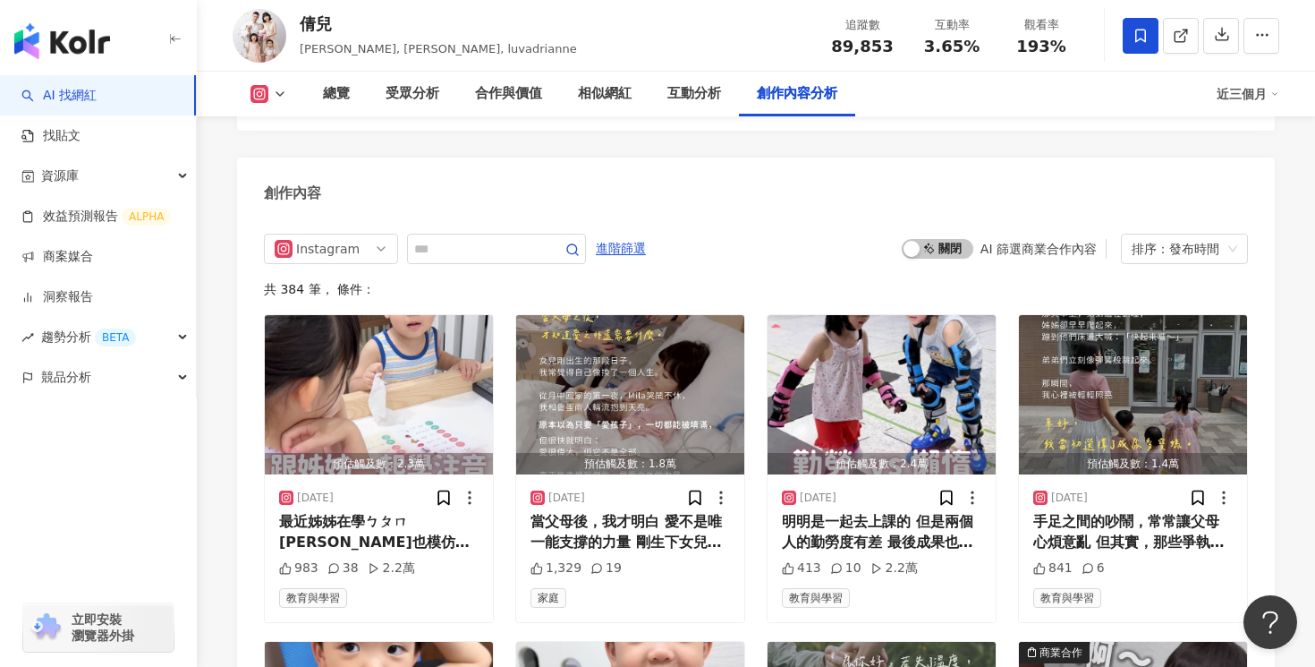
scroll to position [5448, 0]
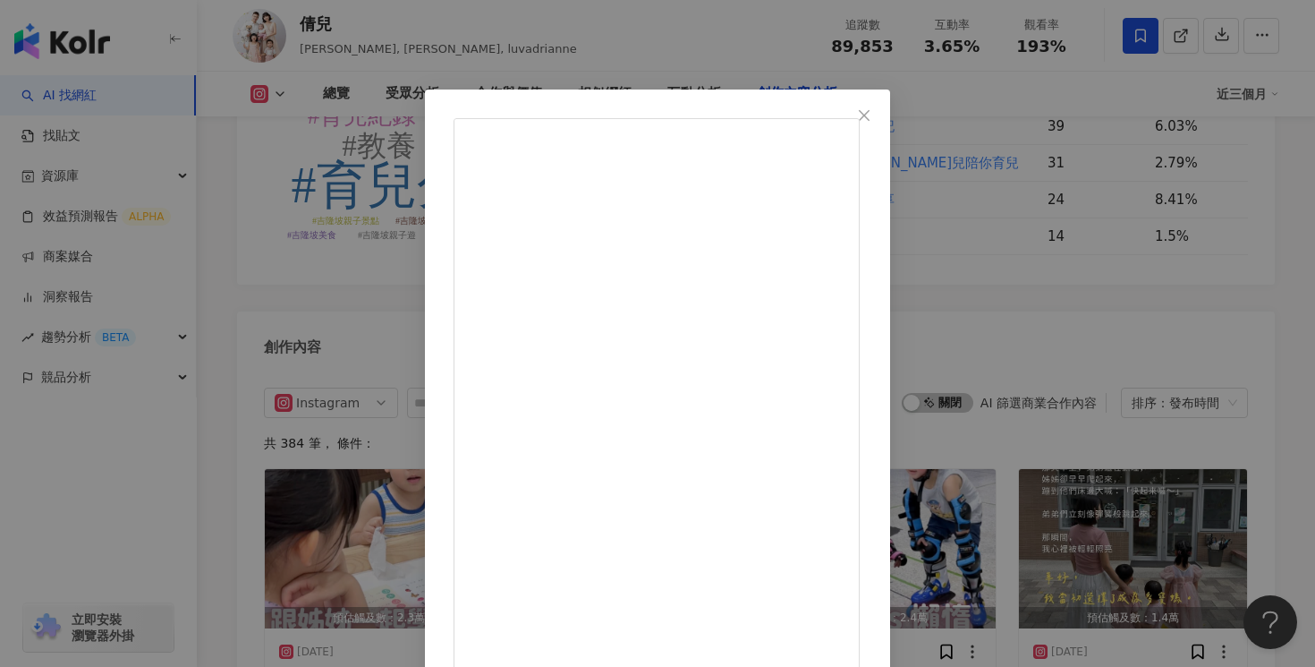
scroll to position [136, 0]
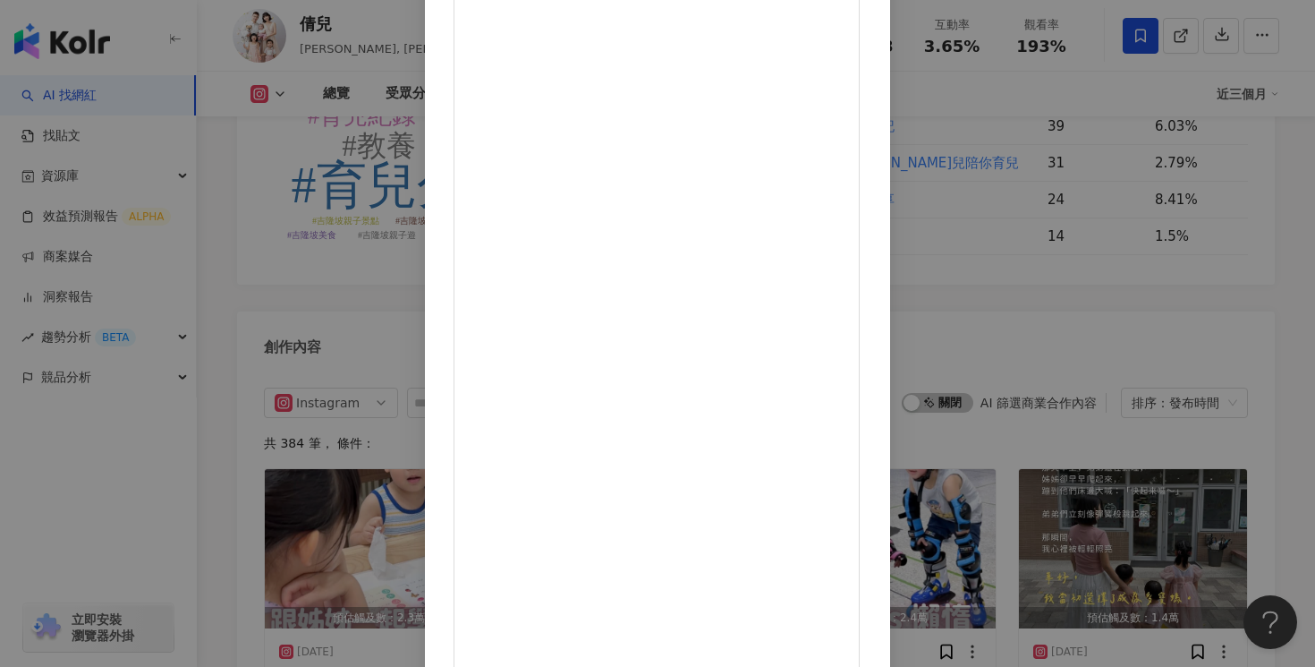
click at [1066, 104] on div "倩兒 [DATE] 當父母後，我才明白 愛不是唯一能支撐的力量 剛生下女兒的日子，我以為有愛就足夠 但現實卻把我推進另一個世界 自由被歸零 以前能隨心出走旅行…" at bounding box center [657, 333] width 1315 height 667
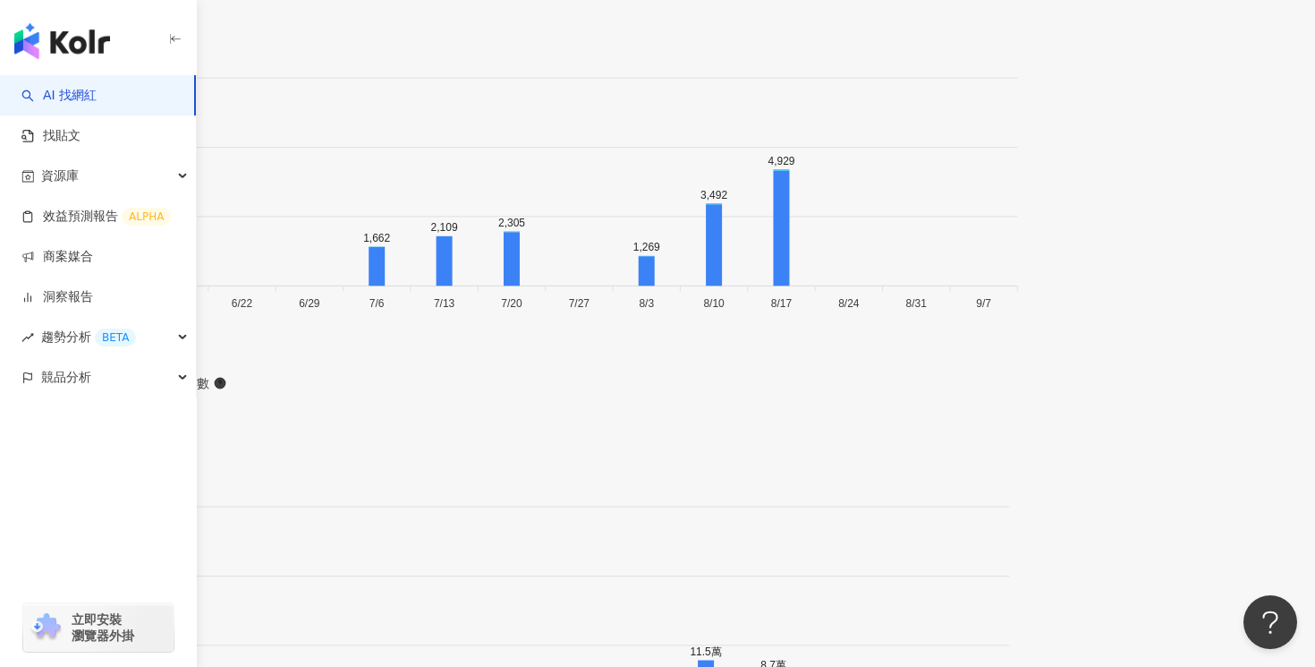
scroll to position [5525, 0]
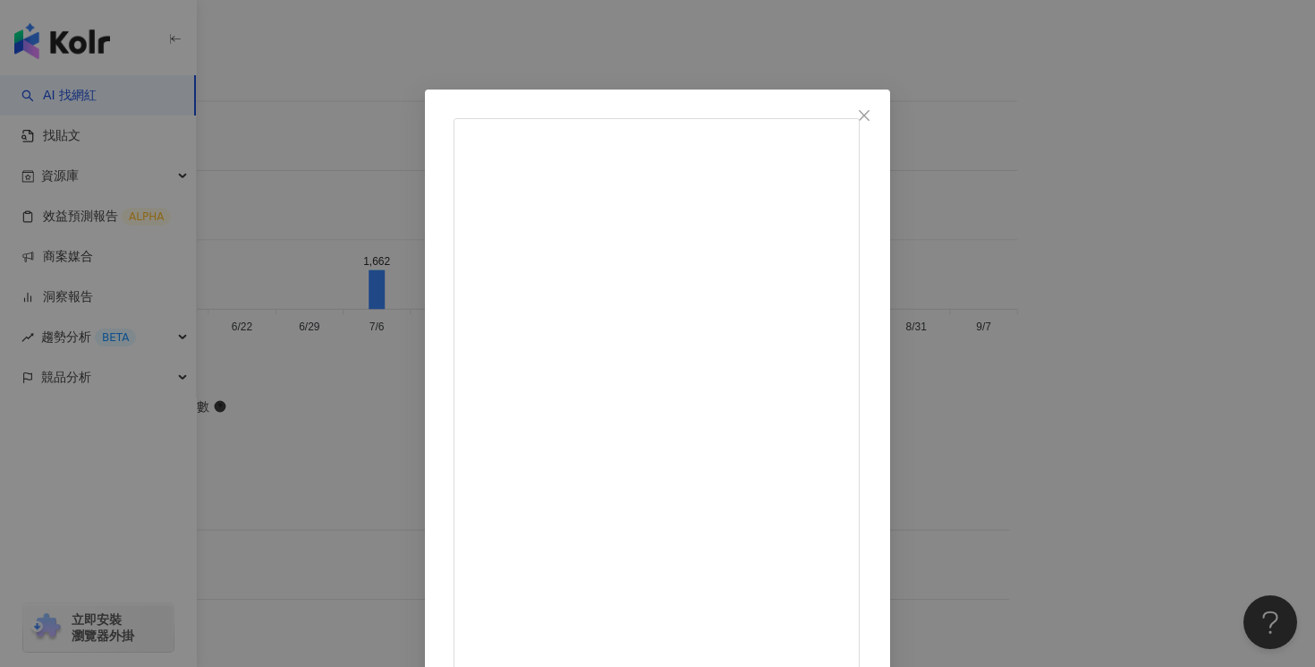
scroll to position [136, 0]
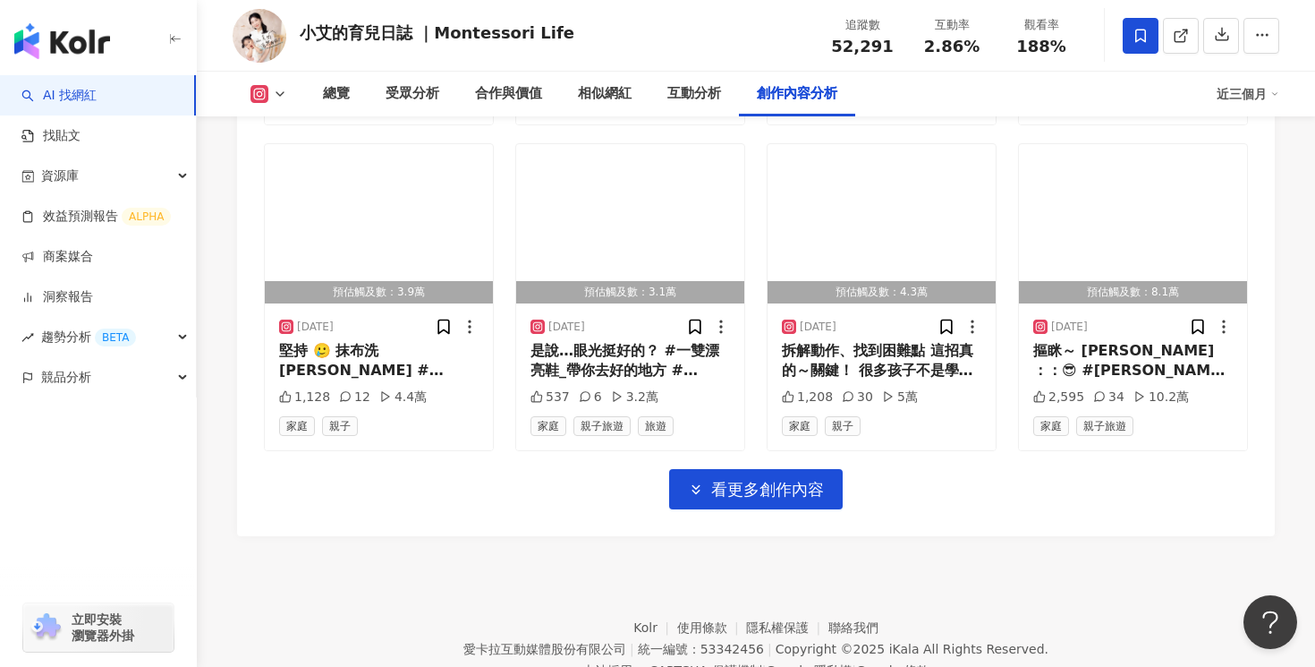
scroll to position [6305, 0]
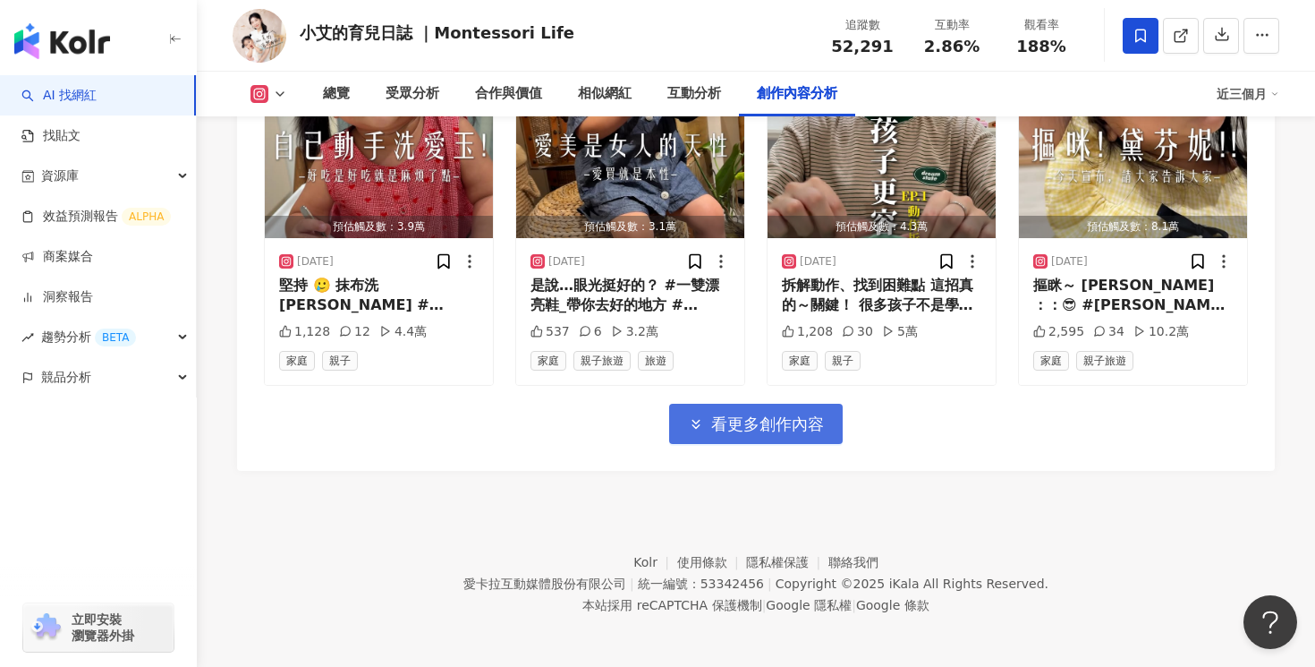
click at [790, 417] on span "看更多創作內容" at bounding box center [767, 424] width 113 height 20
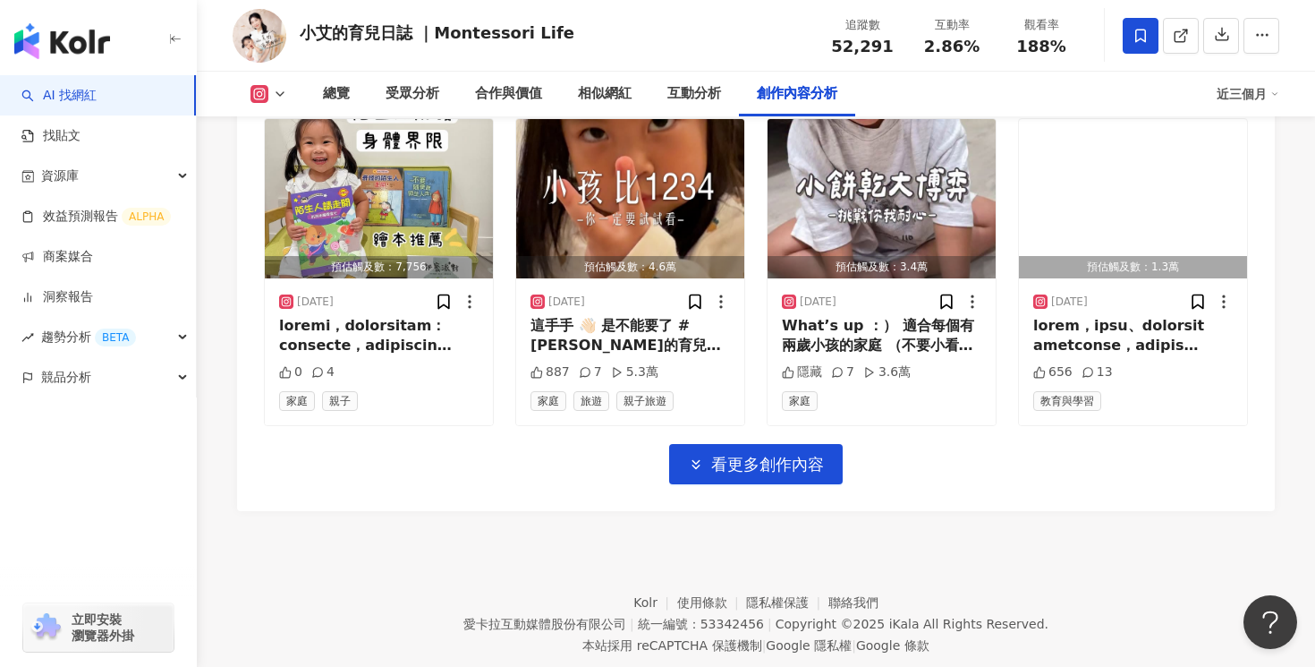
scroll to position [7287, 0]
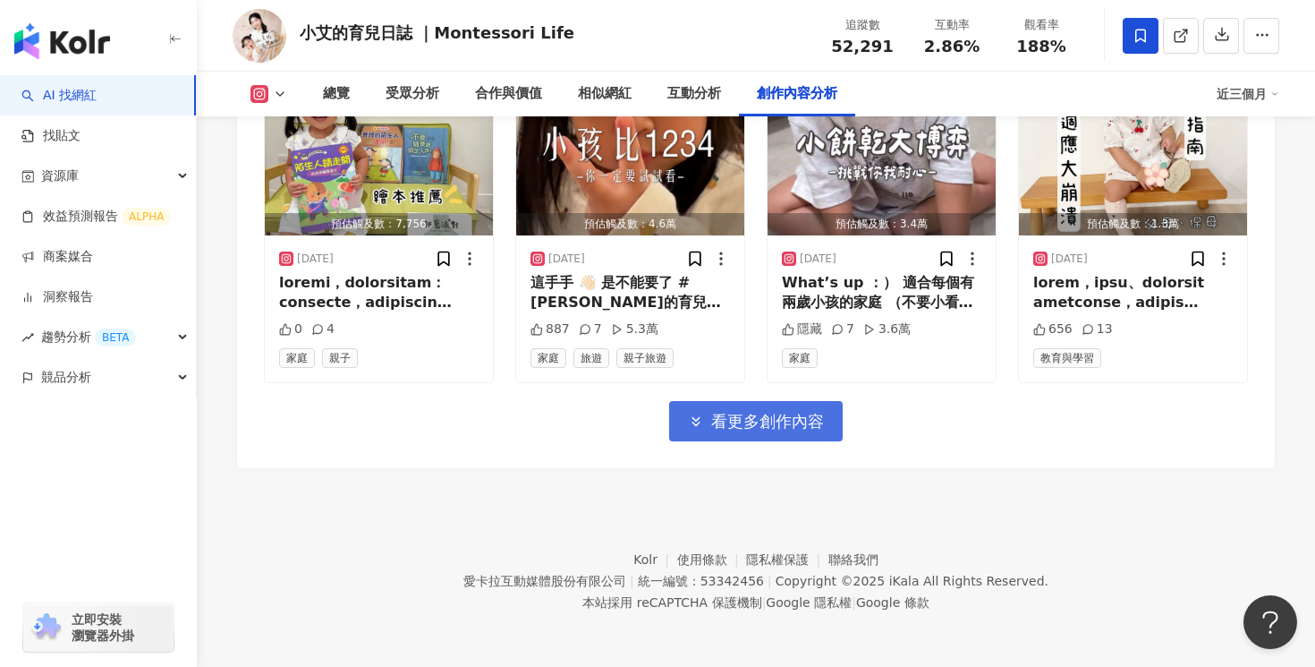
click at [790, 413] on span "看更多創作內容" at bounding box center [767, 422] width 113 height 20
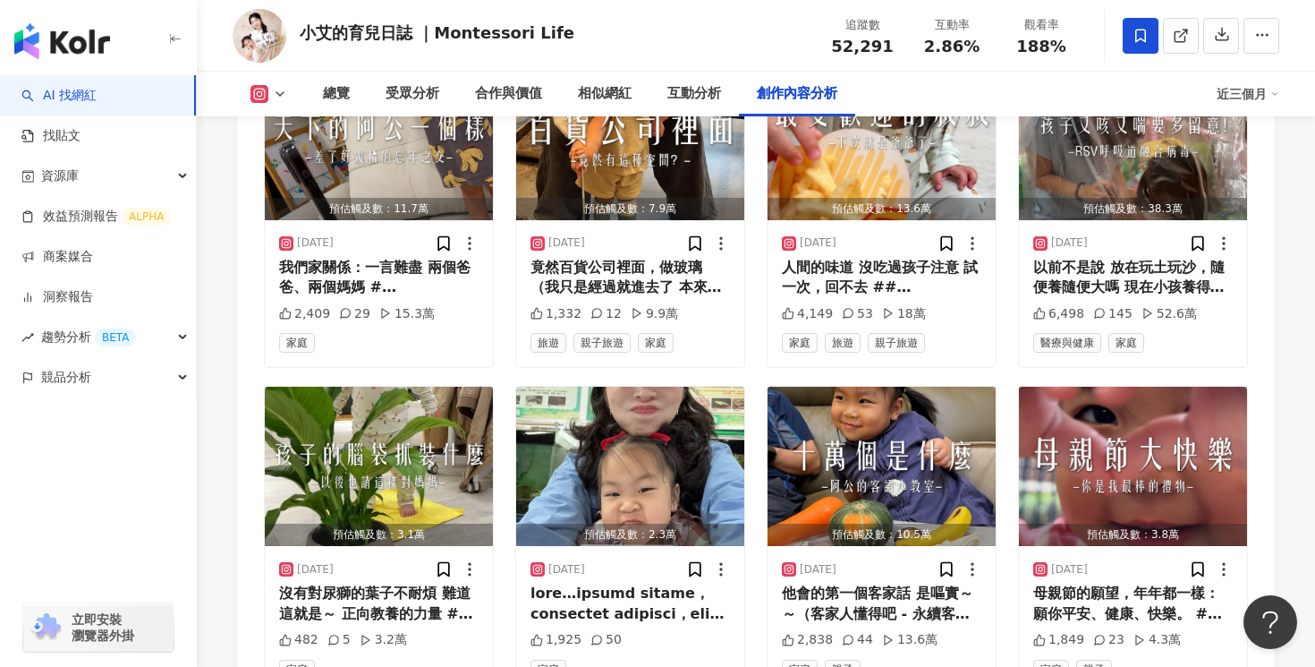
scroll to position [8265, 0]
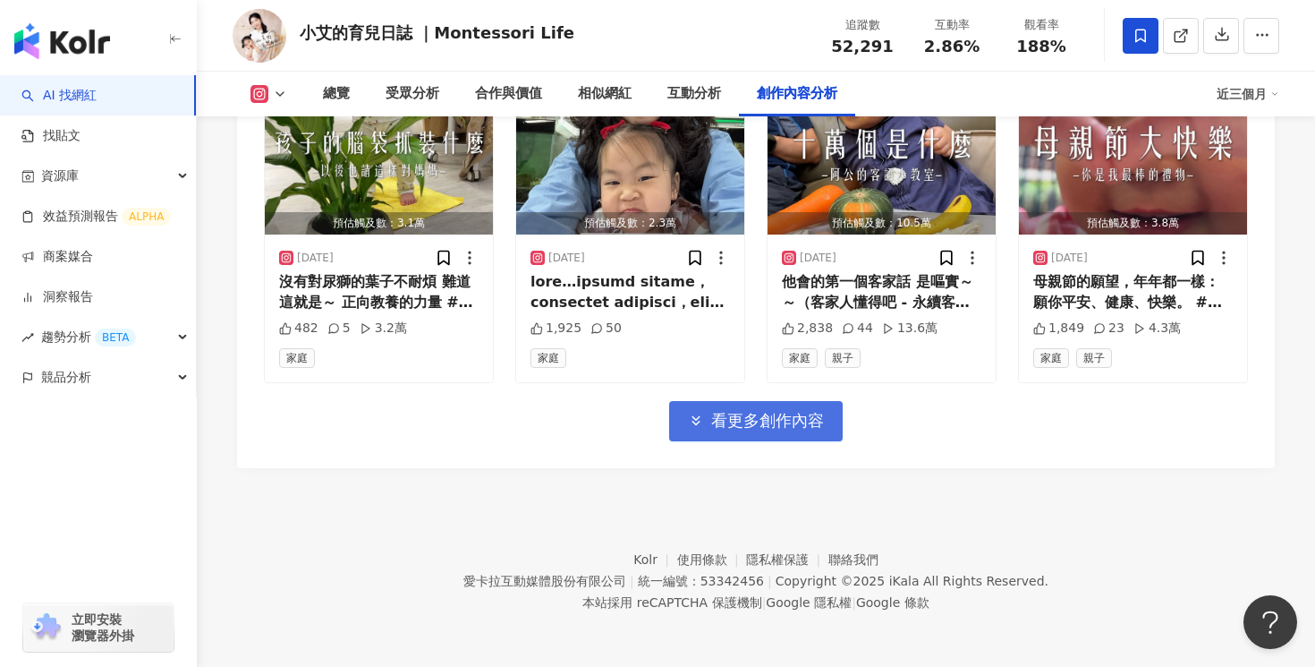
click at [790, 413] on span "看更多創作內容" at bounding box center [767, 421] width 113 height 20
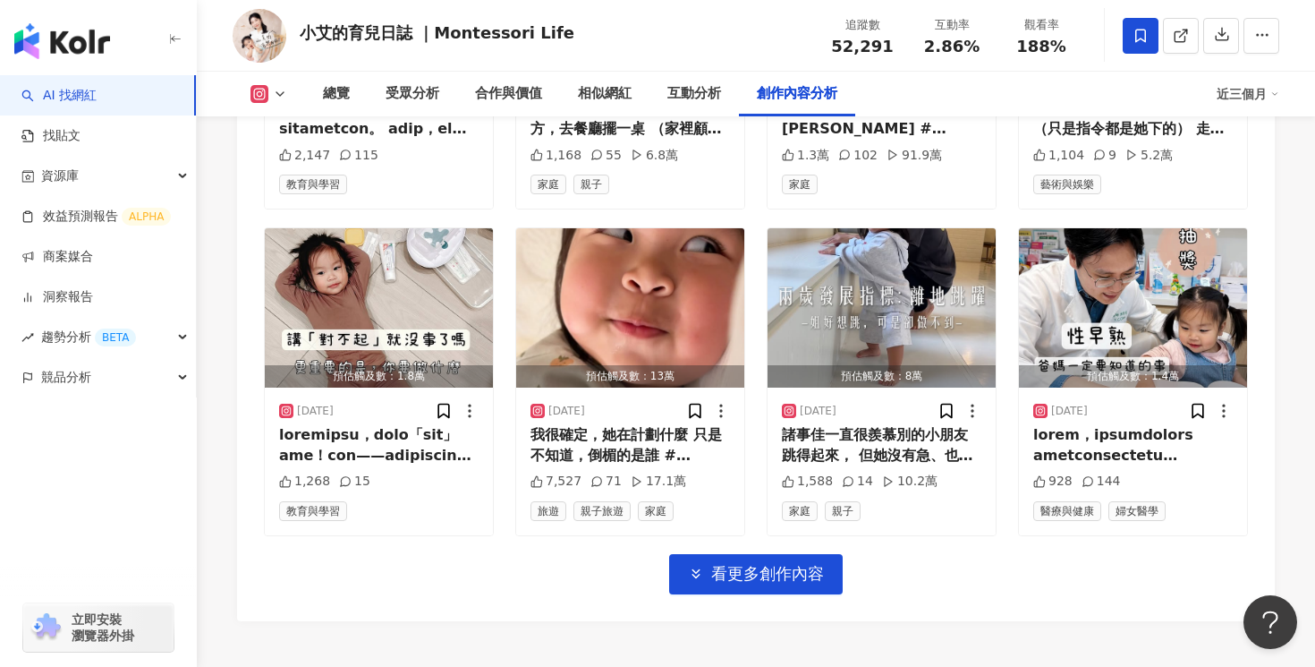
scroll to position [9243, 0]
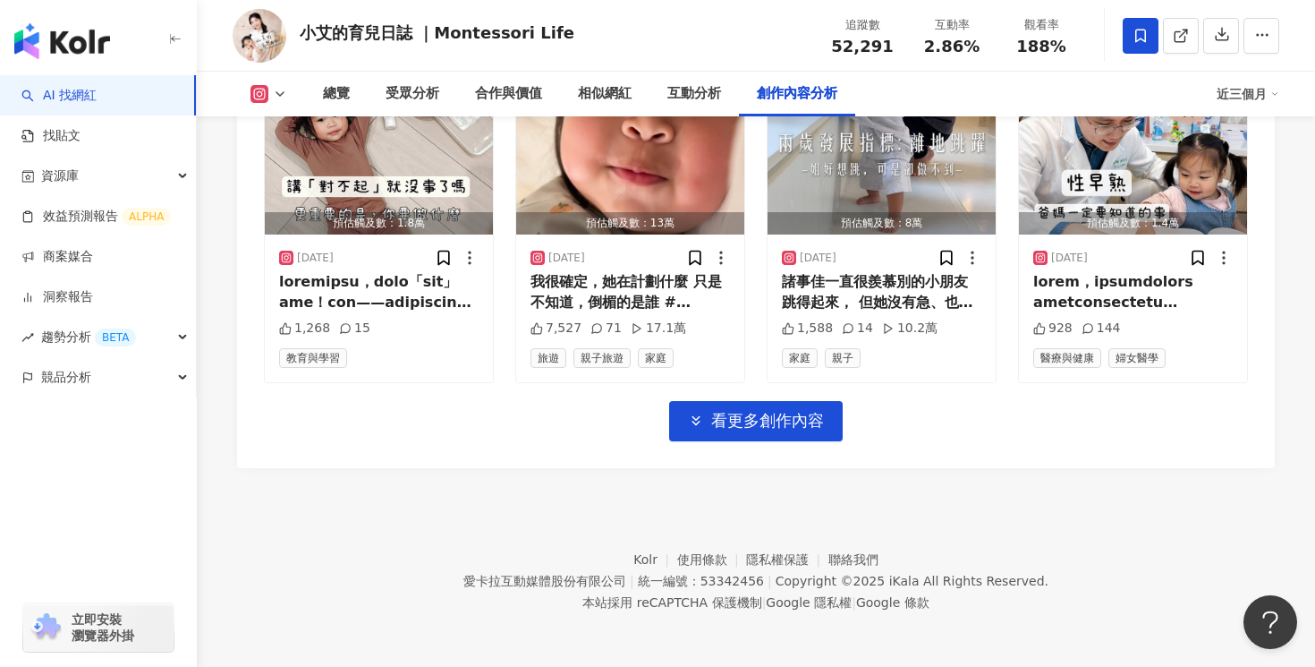
click at [790, 413] on span "看更多創作內容" at bounding box center [767, 421] width 113 height 20
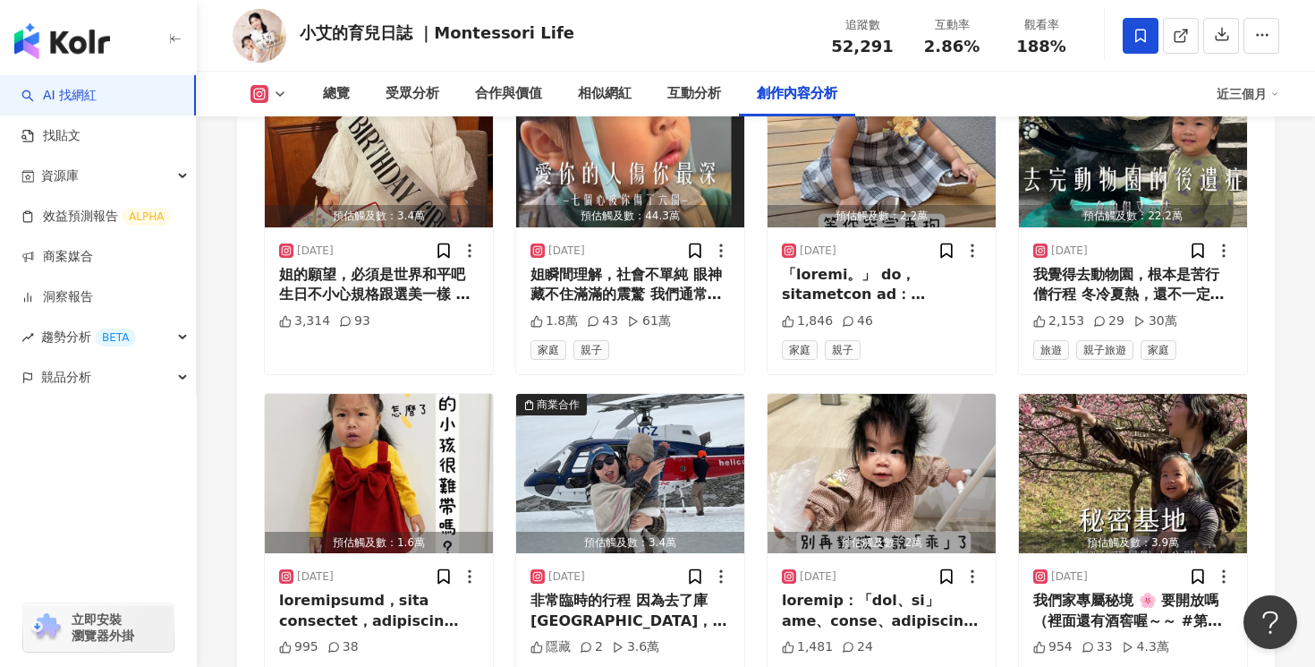
scroll to position [10221, 0]
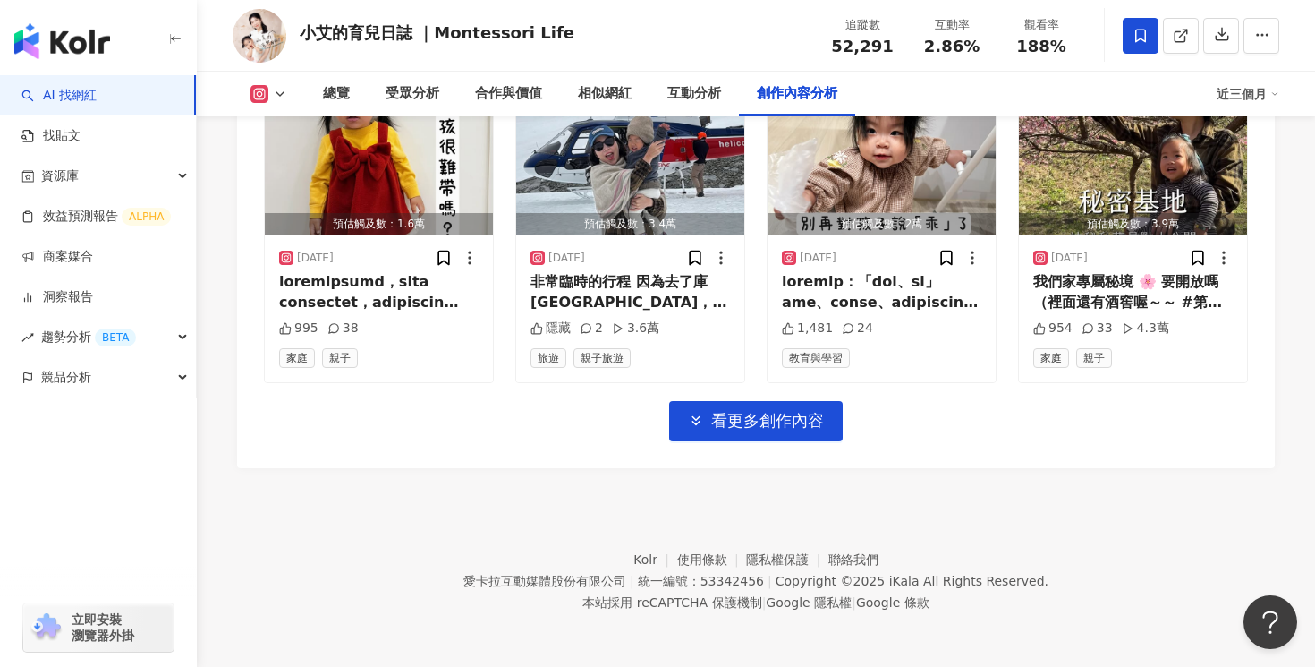
click at [790, 413] on span "看更多創作內容" at bounding box center [767, 421] width 113 height 20
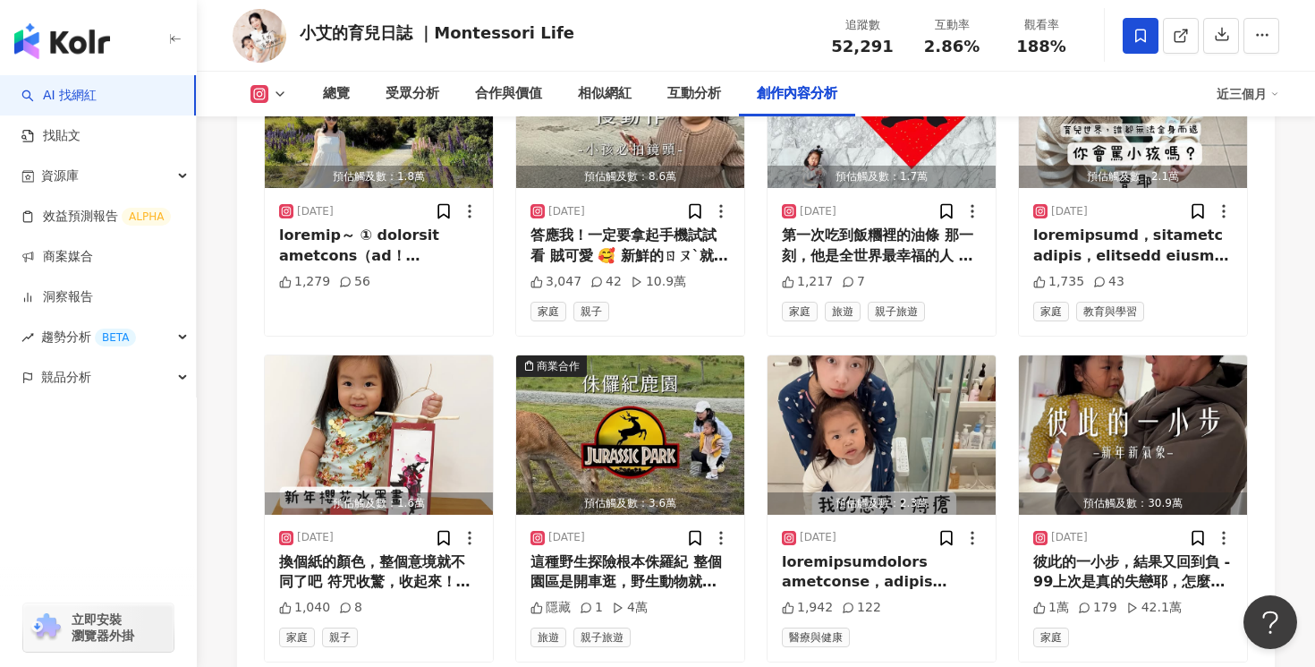
scroll to position [11199, 0]
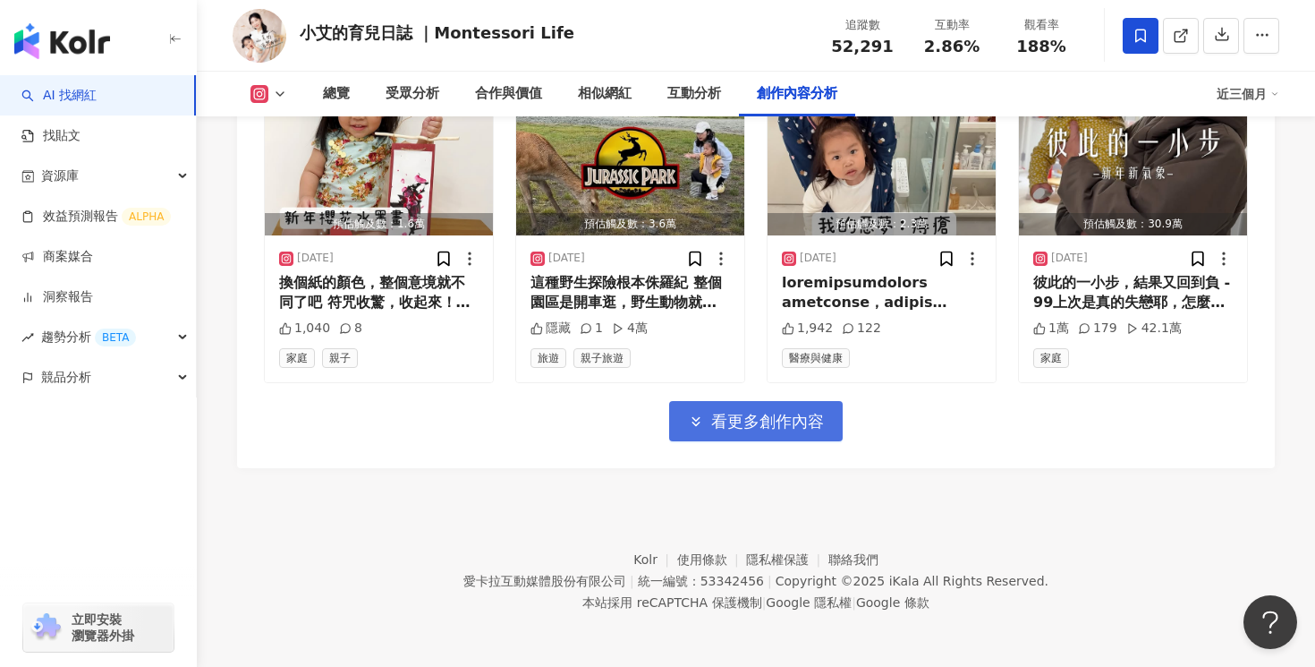
click at [790, 419] on span "看更多創作內容" at bounding box center [767, 422] width 113 height 20
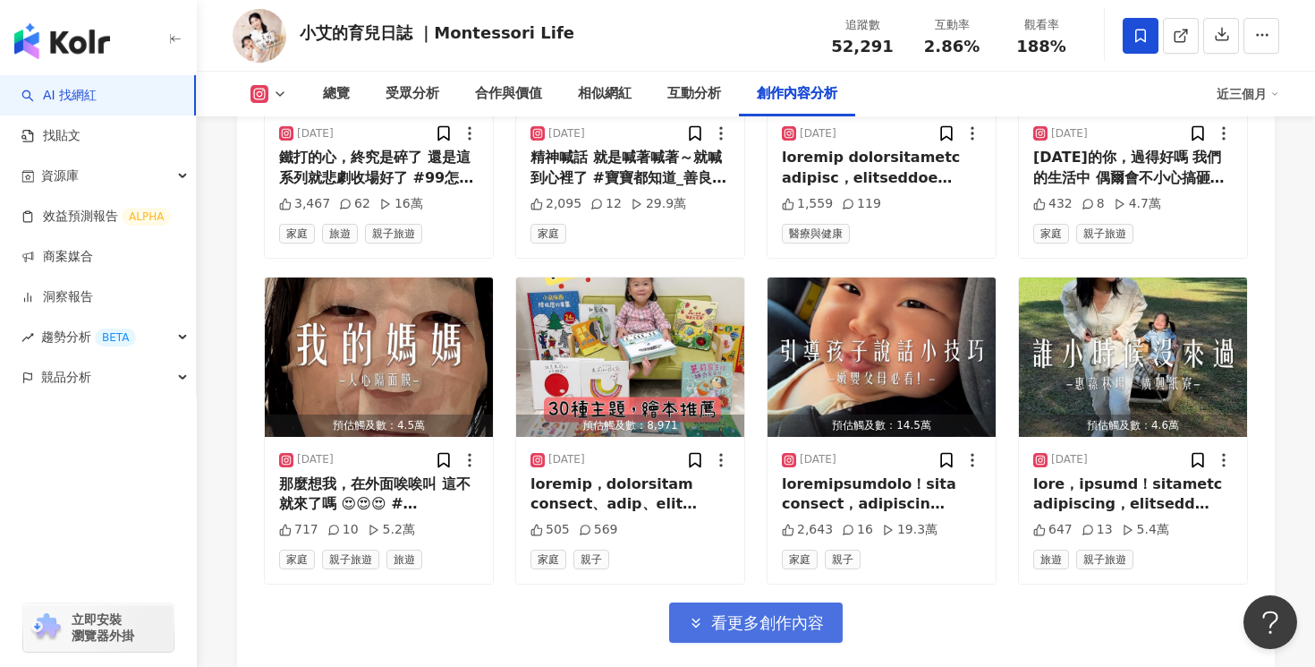
scroll to position [12089, 0]
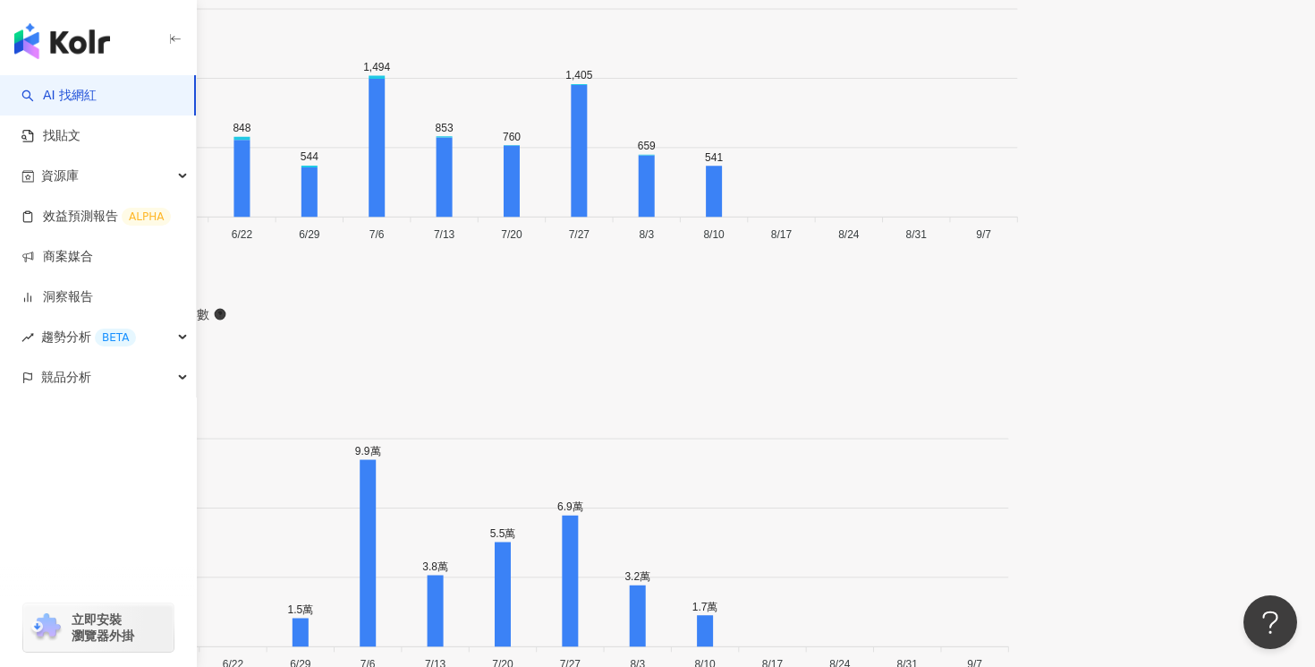
scroll to position [5710, 0]
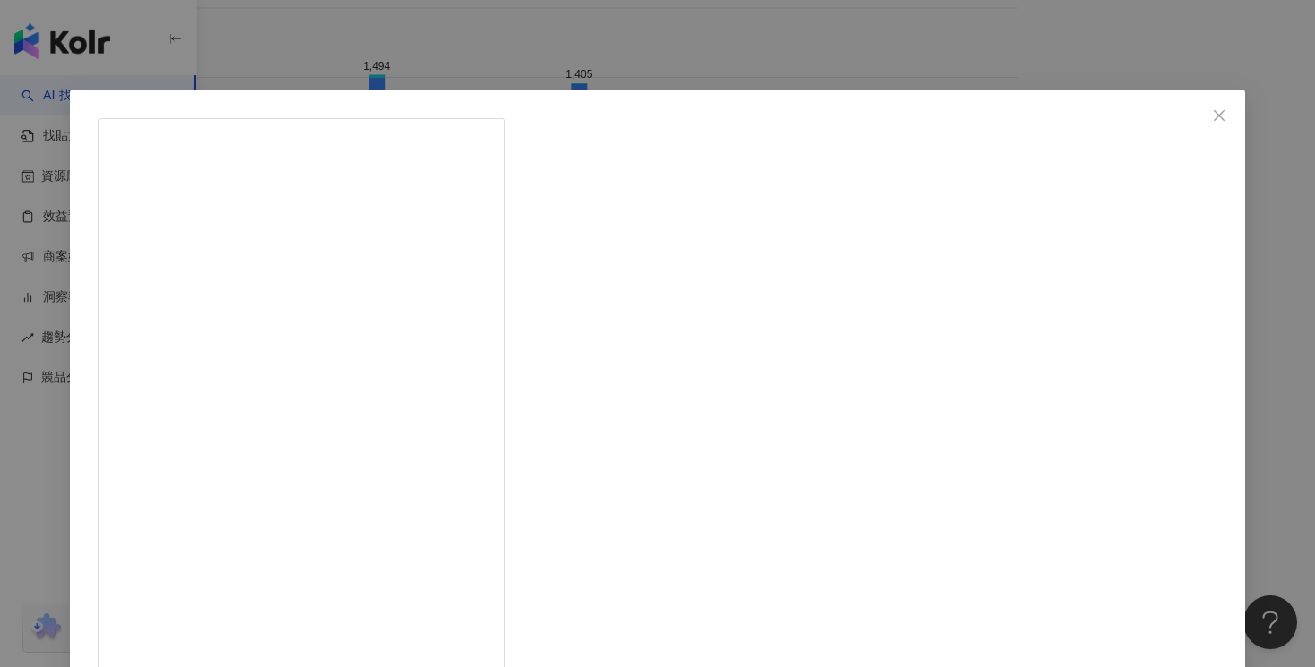
scroll to position [136, 0]
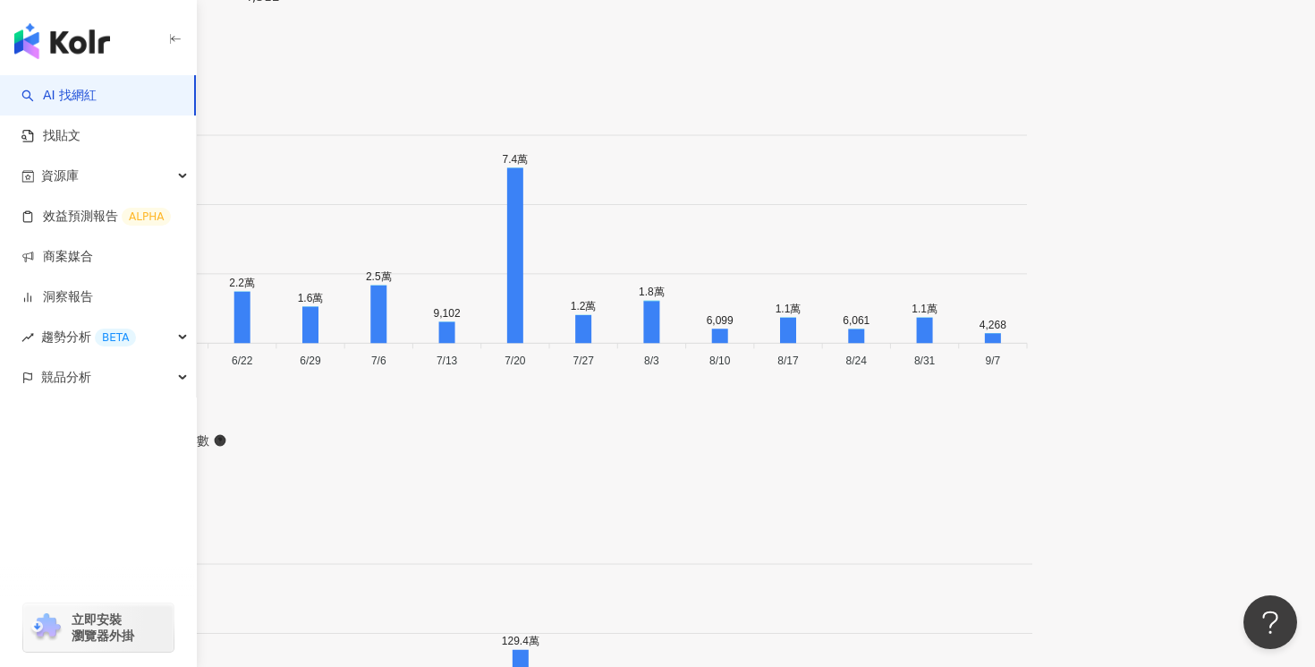
scroll to position [5414, 0]
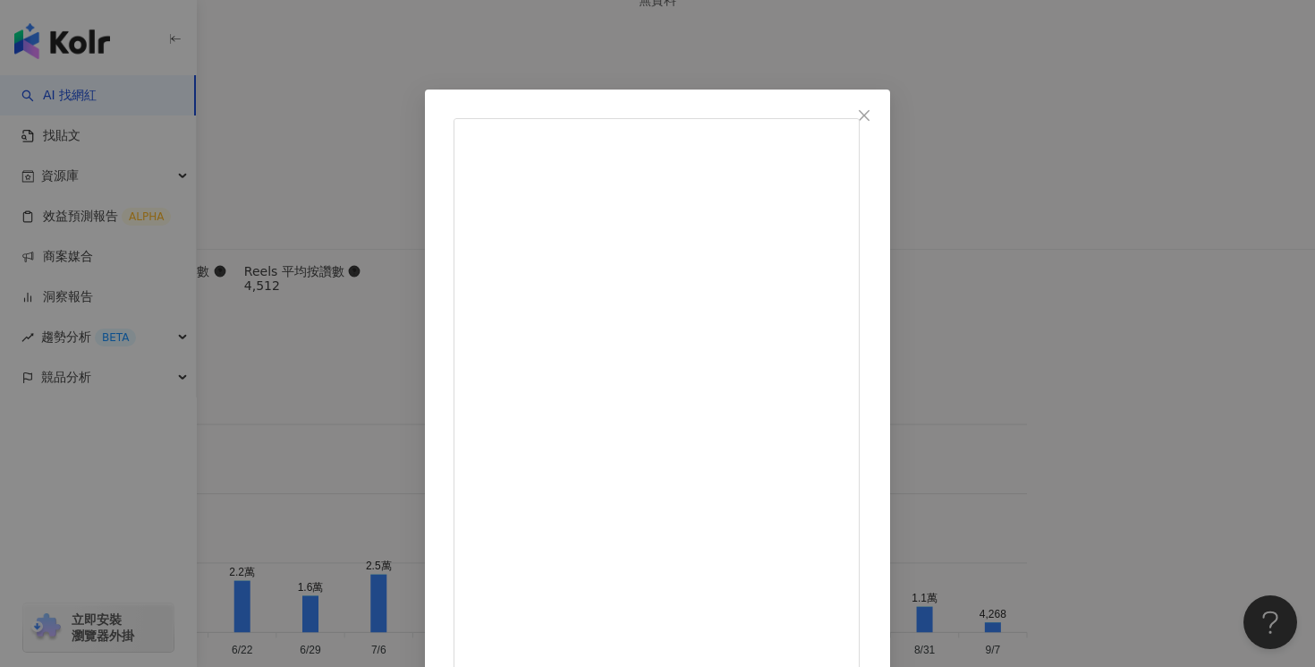
scroll to position [136, 0]
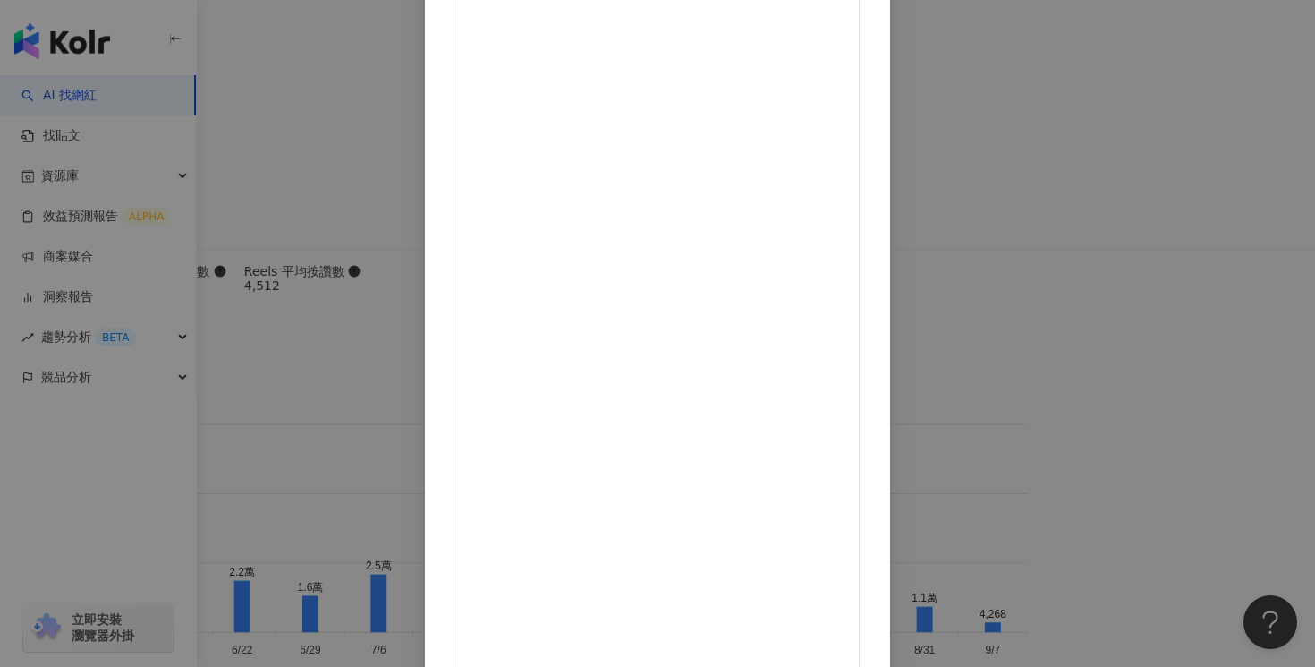
click at [1146, 113] on div "傲嬌爸的養貓日常 [DATE] 傲嬌爸的傲嬌無人能敵 在朋友老婆面前爽的要命 比起被認出來，更想⋯ 泥：有夢最美🤣 （這禮拜頻道長片會更新唷） 1,659 3…" at bounding box center [657, 333] width 1315 height 667
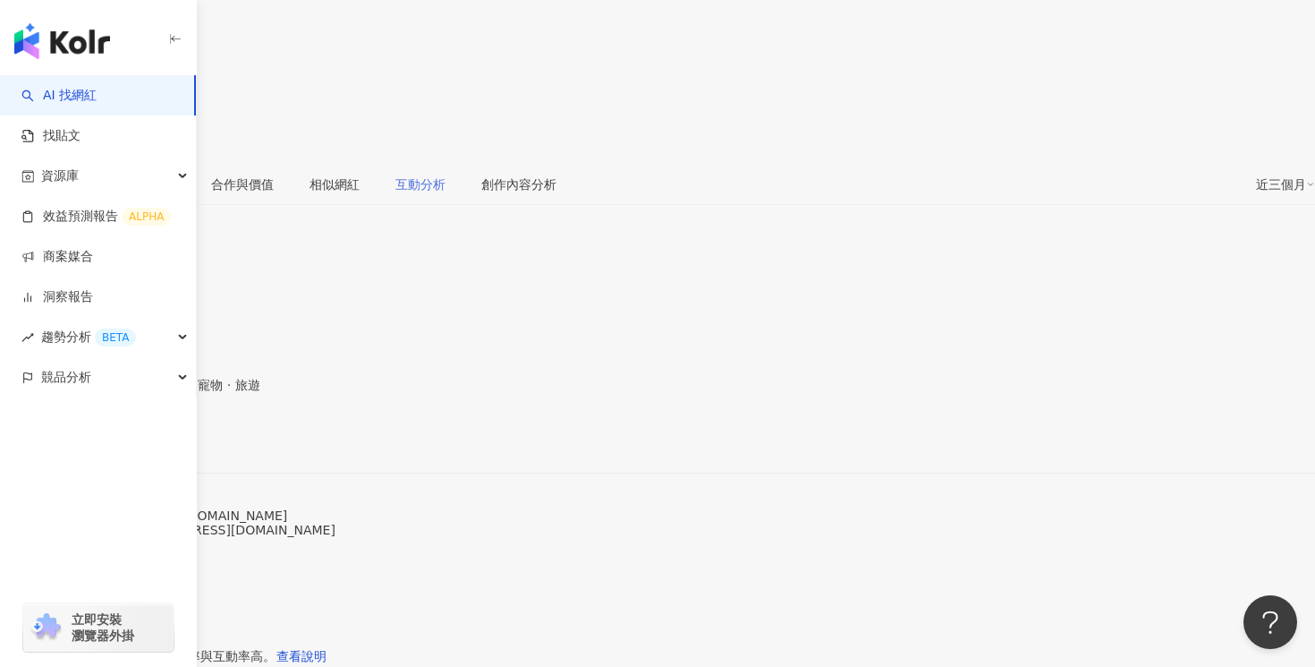
scroll to position [0, 0]
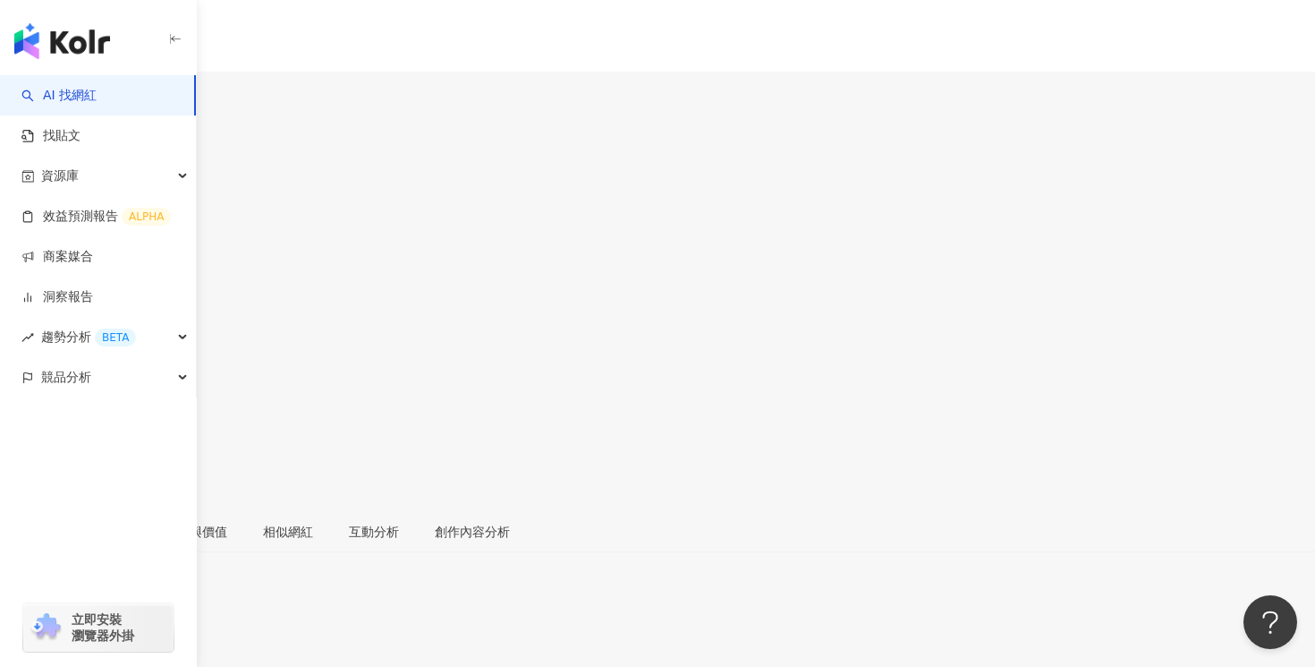
drag, startPoint x: 892, startPoint y: 153, endPoint x: 832, endPoint y: 153, distance: 60.0
click at [832, 225] on div "61,966" at bounding box center [657, 242] width 1315 height 34
copy span "61,966"
drag, startPoint x: 980, startPoint y: 144, endPoint x: 925, endPoint y: 144, distance: 54.6
click at [925, 283] on div "5.31%" at bounding box center [657, 300] width 1315 height 34
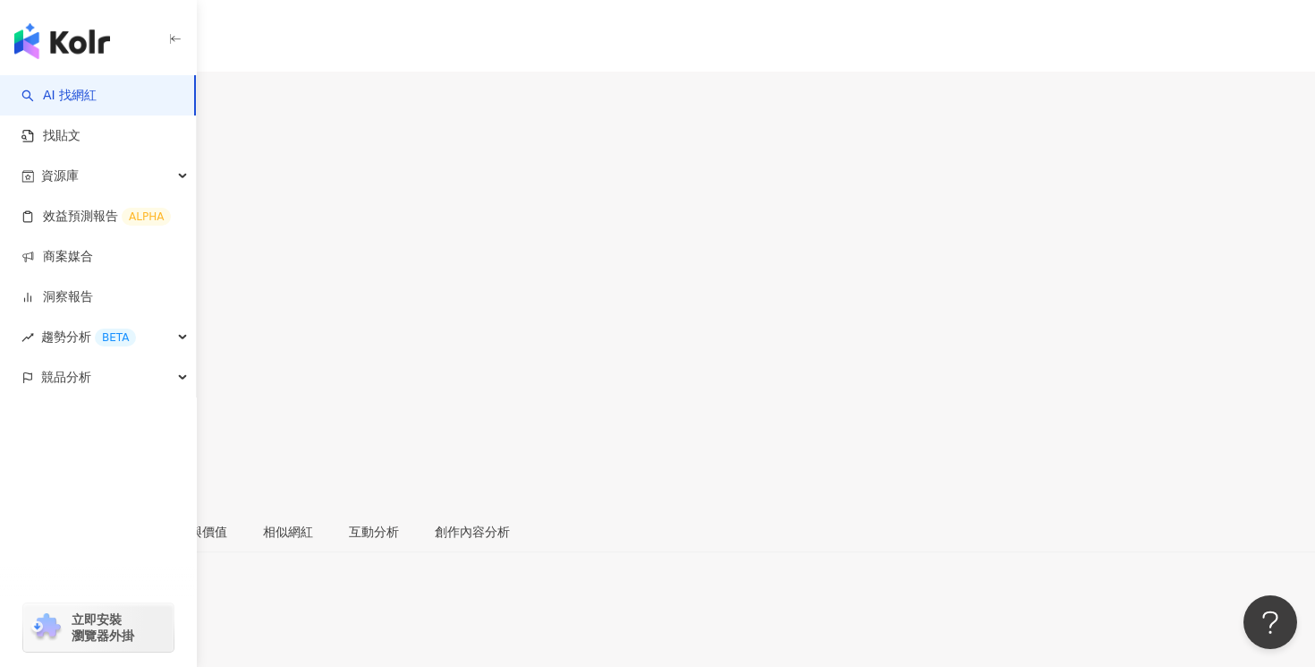
copy span "5.31%"
drag, startPoint x: 1067, startPoint y: 148, endPoint x: 1016, endPoint y: 149, distance: 51.0
click at [1016, 340] on div "177%" at bounding box center [657, 357] width 1315 height 34
copy span "177%"
click at [101, 97] on button "10.6萬" at bounding box center [74, 98] width 55 height 35
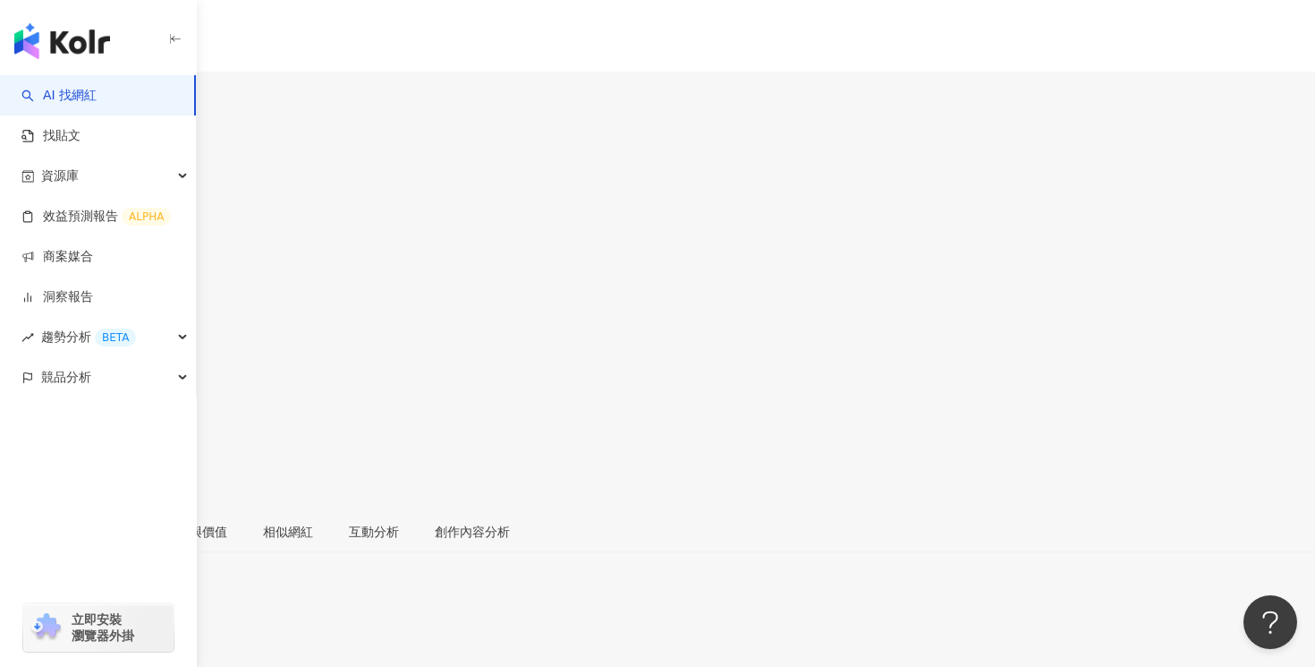
drag, startPoint x: 892, startPoint y: 149, endPoint x: 831, endPoint y: 149, distance: 60.8
click at [89, 229] on span "105,764" at bounding box center [44, 241] width 89 height 25
copy span "105,764"
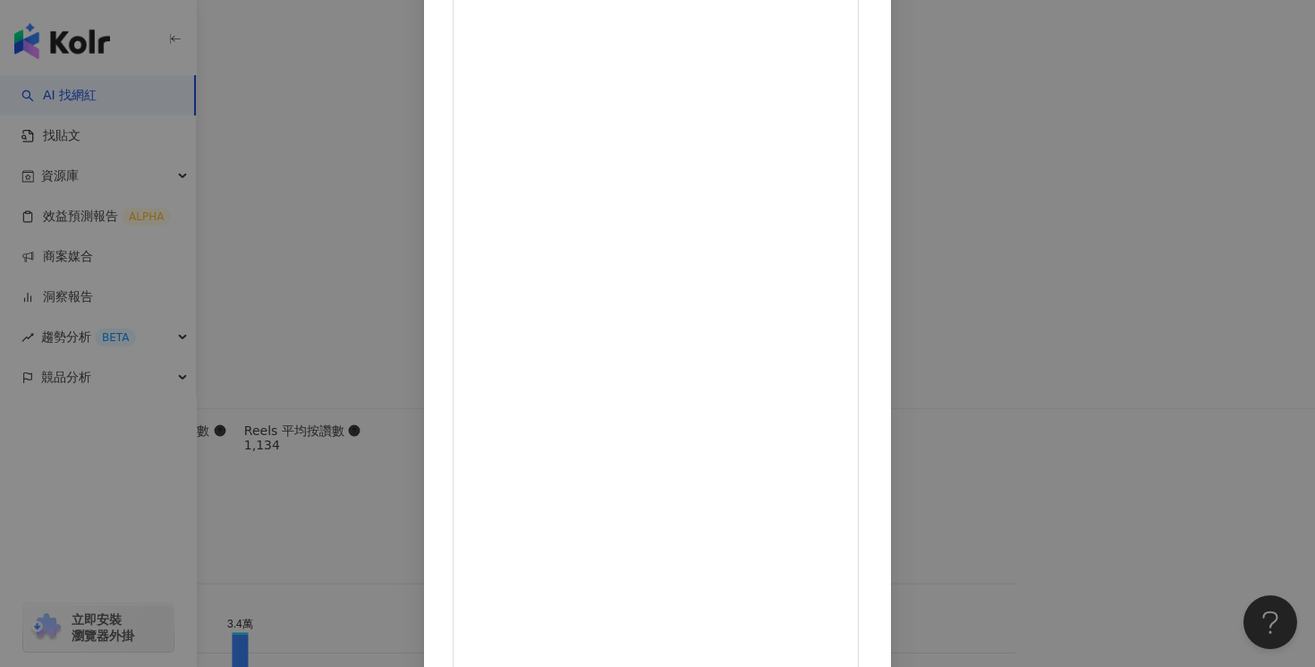
scroll to position [136, 0]
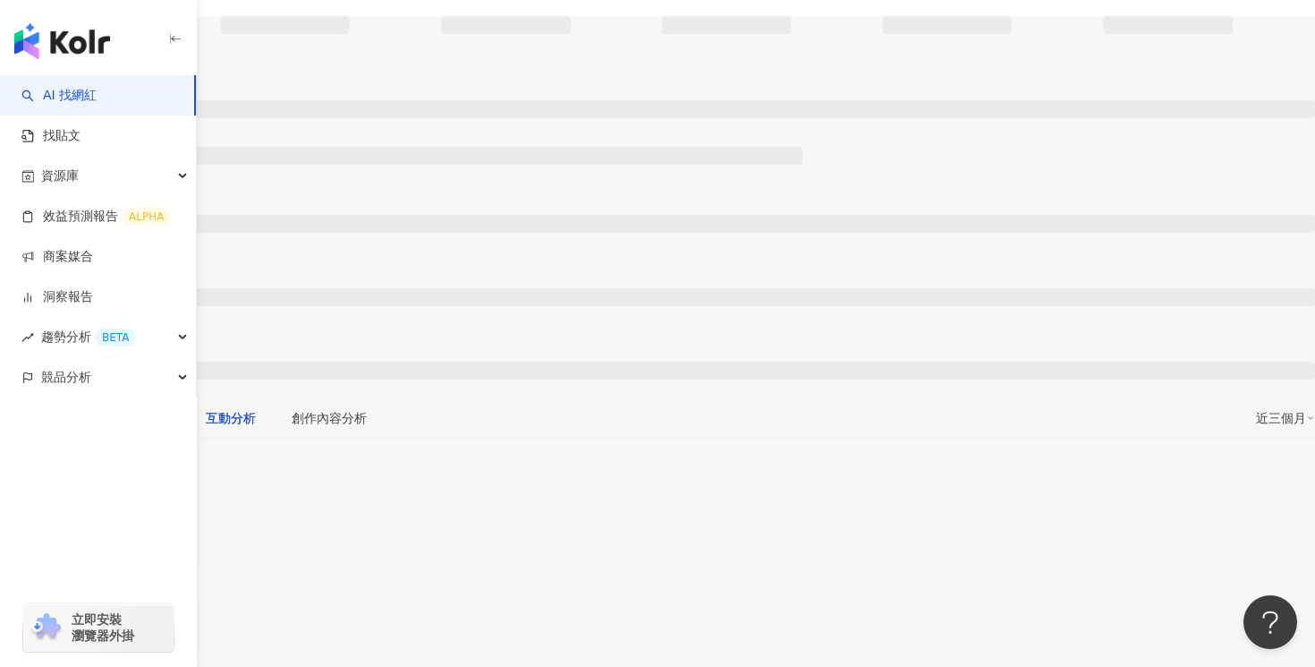
scroll to position [2420, 0]
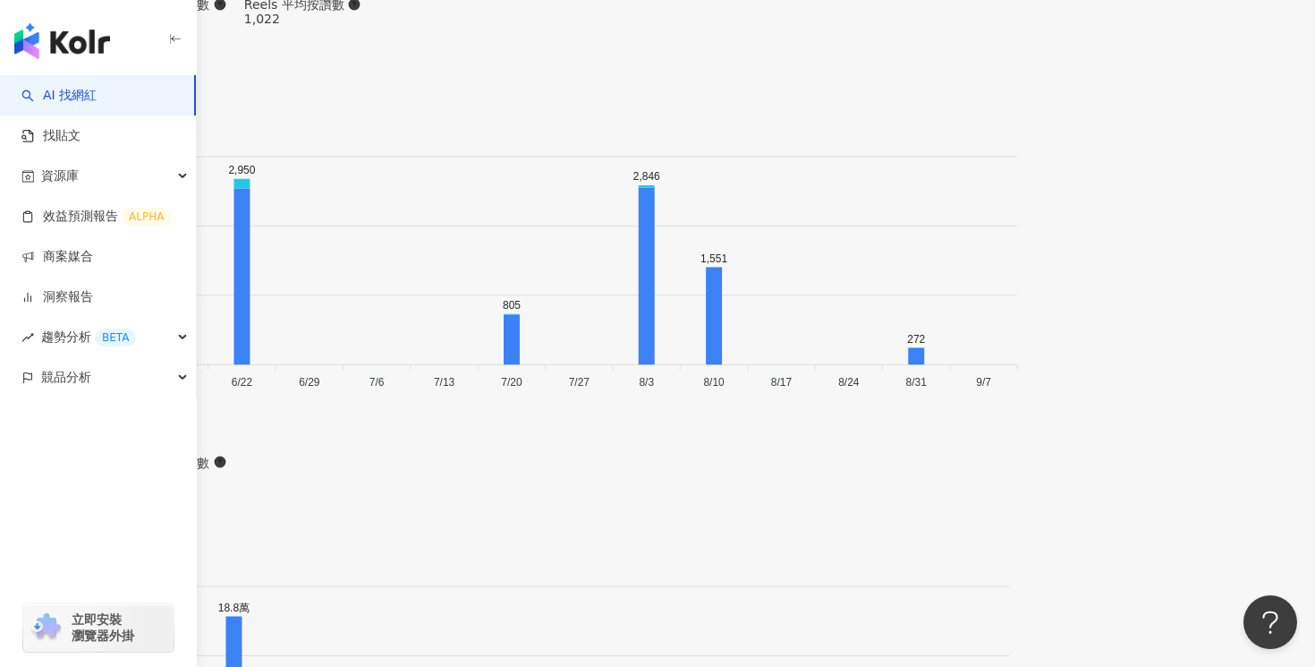
scroll to position [5573, 0]
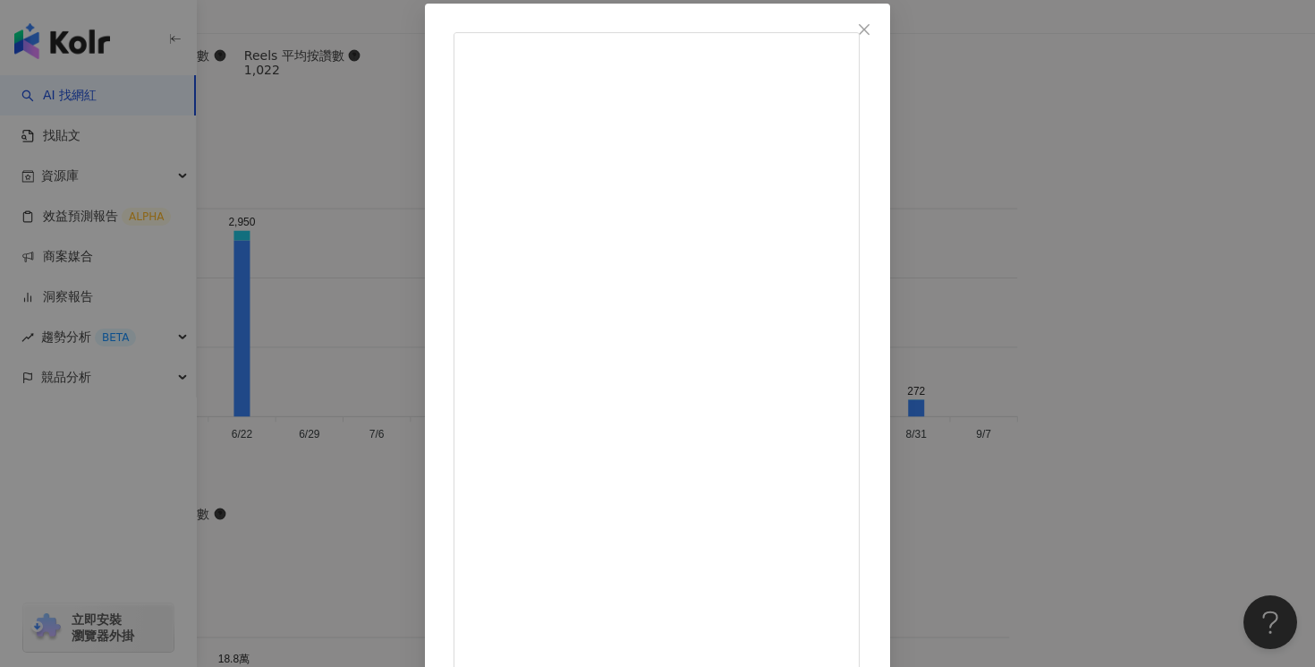
scroll to position [136, 0]
click at [1203, 352] on div "Regina 2025/8/5 5th Aug. 2025💛 Kumi歡慶15歲生日🎂 Kumi是我的20歲生日禮物 從那時候就一路陪著我跟小瞇 陪我度過了人…" at bounding box center [657, 333] width 1315 height 667
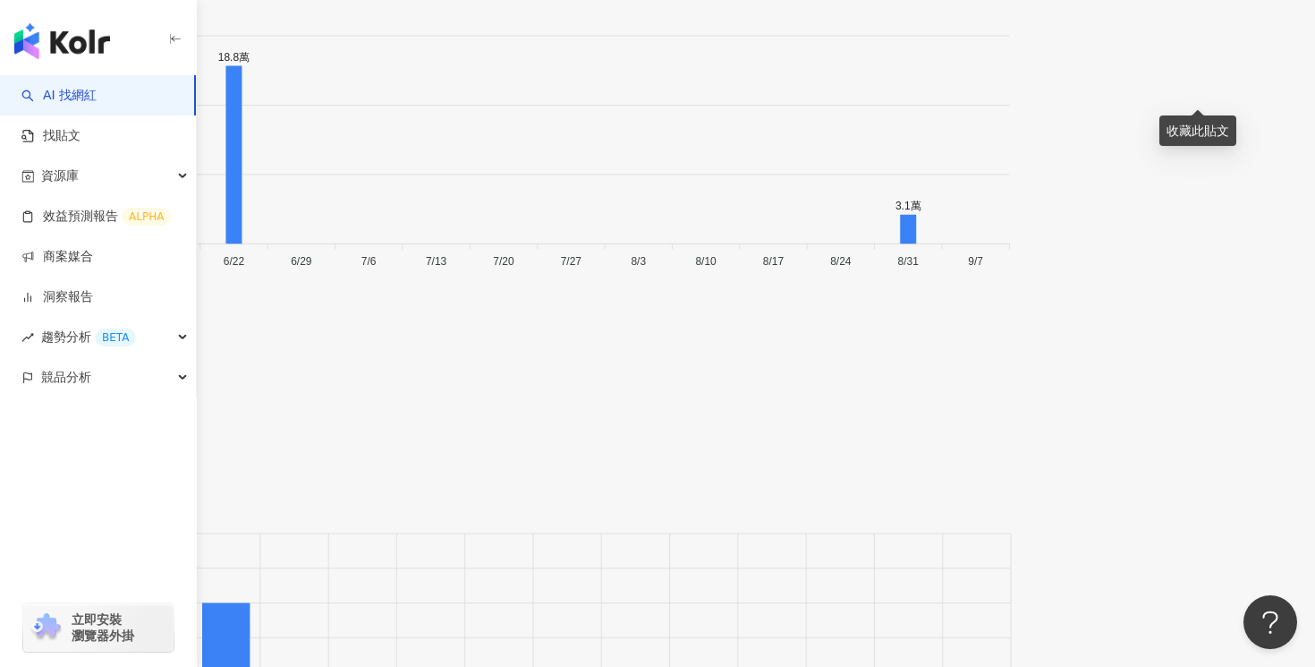
scroll to position [6239, 0]
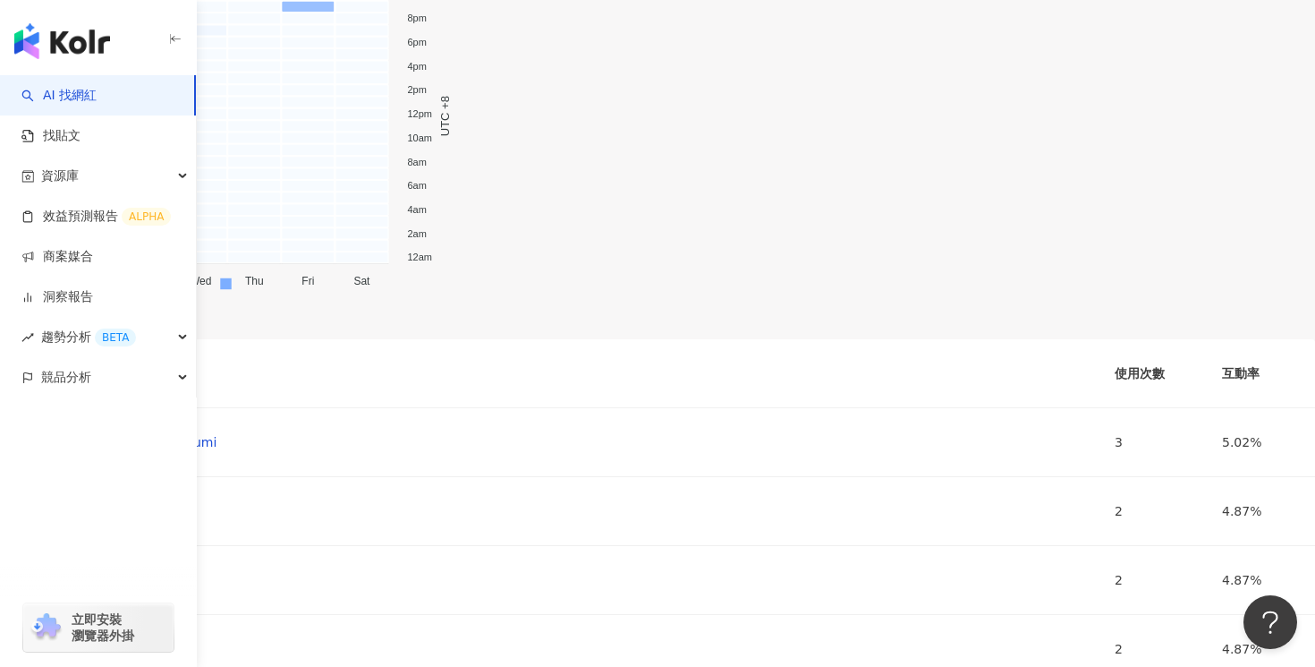
scroll to position [7290, 0]
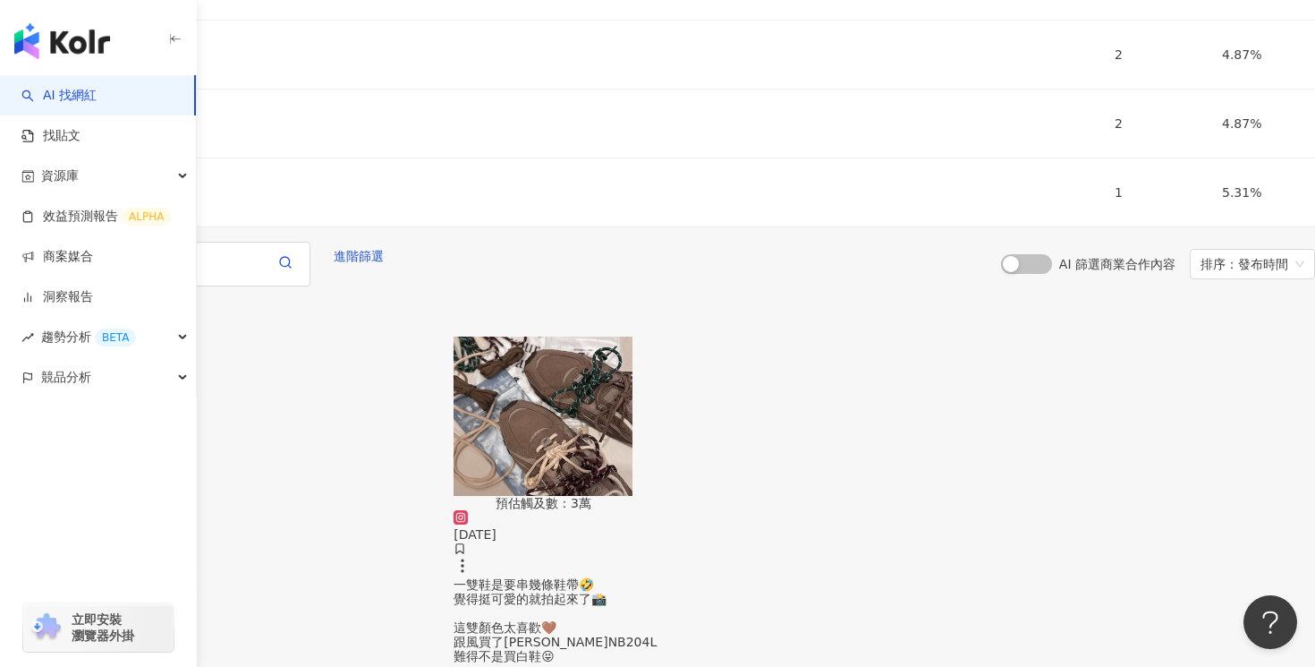
scroll to position [7730, 0]
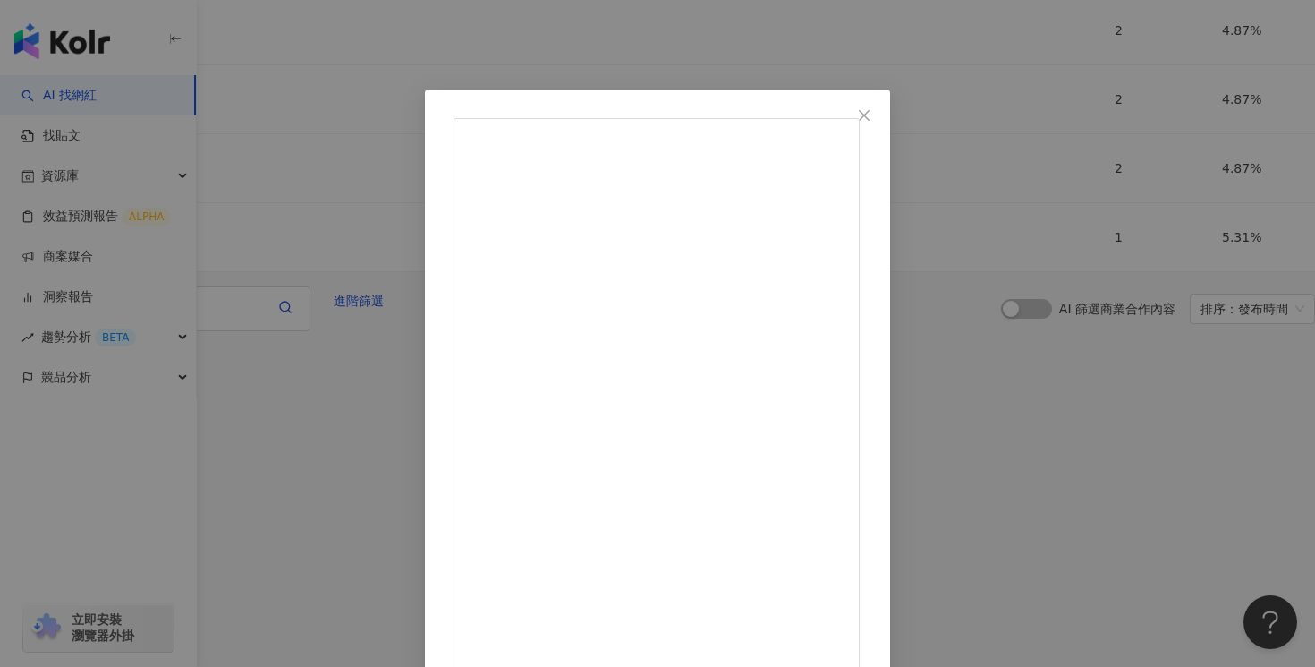
scroll to position [136, 0]
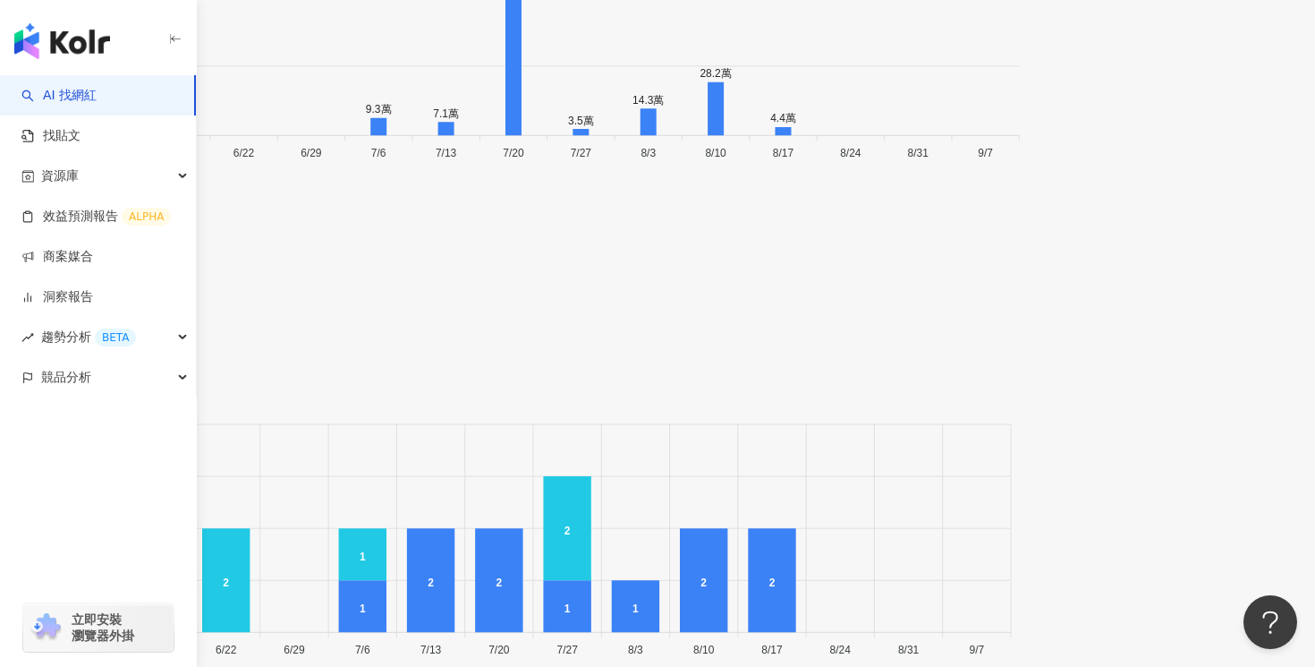
scroll to position [6338, 0]
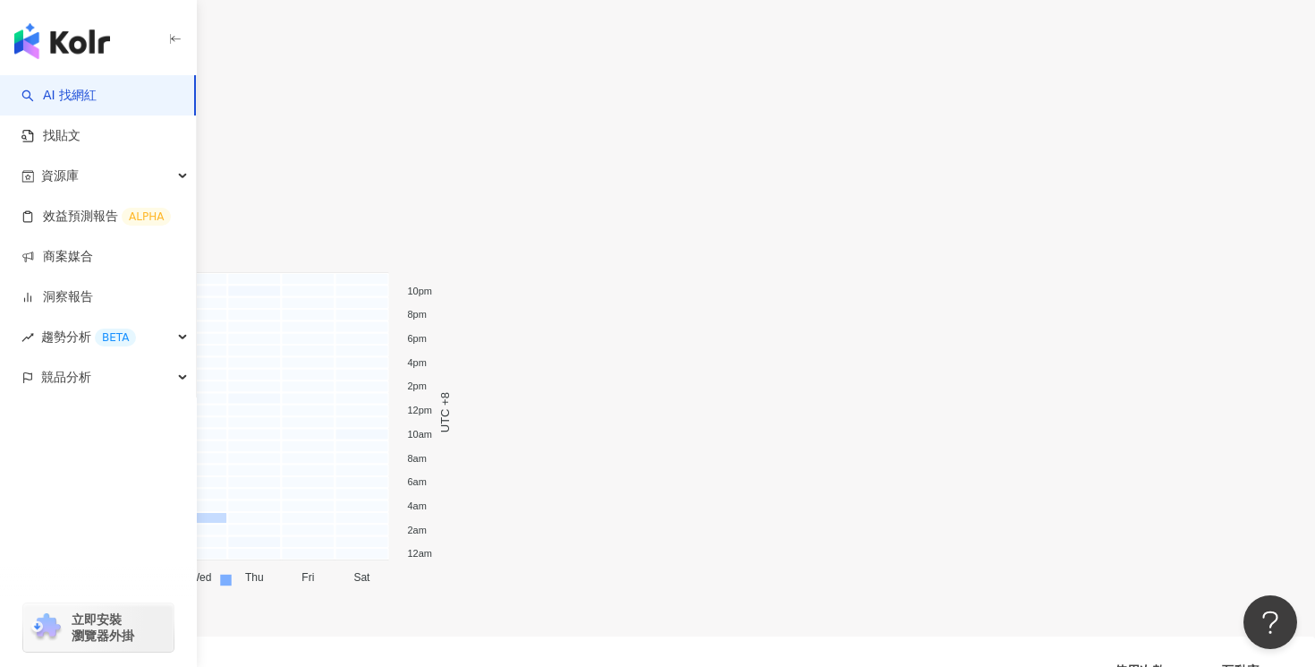
scroll to position [7243, 0]
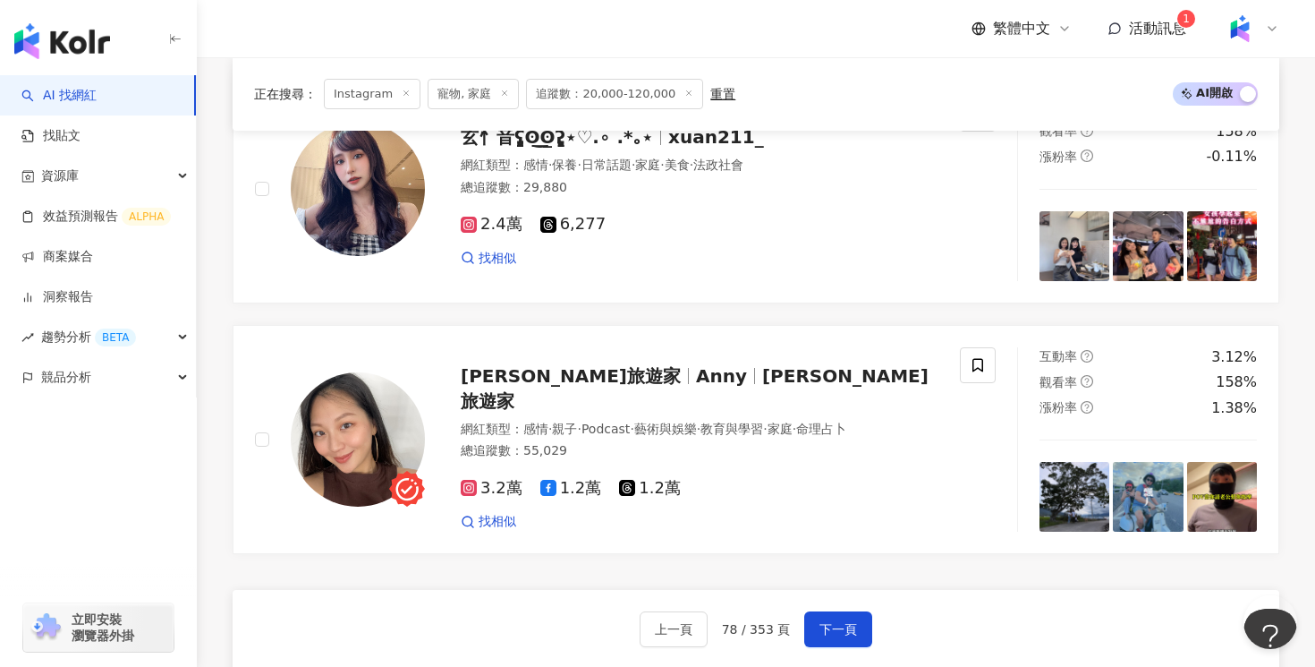
scroll to position [3193, 0]
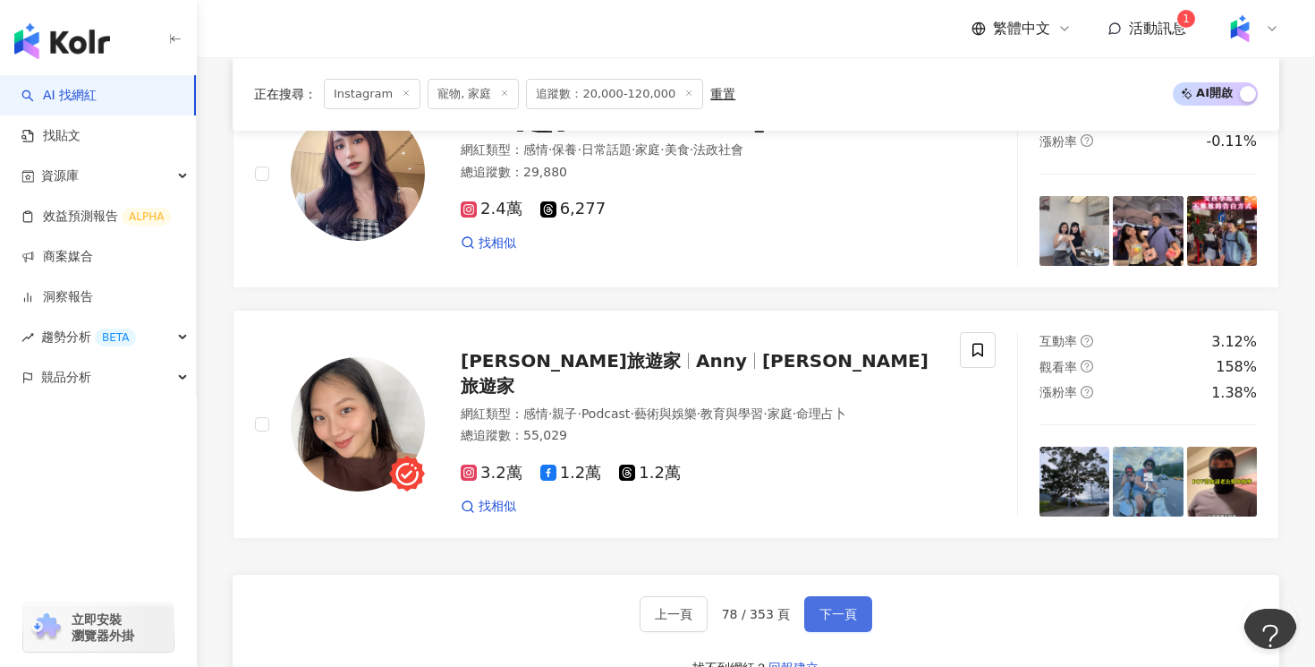
click at [852, 607] on span "下一頁" at bounding box center [839, 614] width 38 height 14
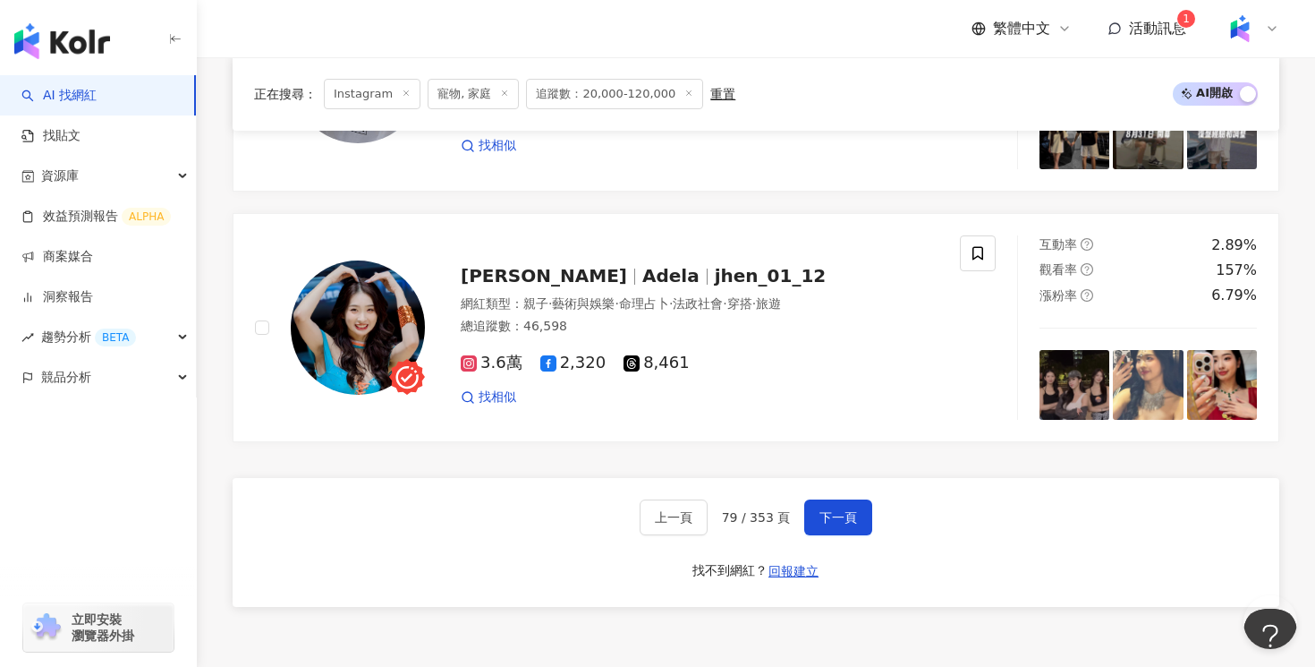
scroll to position [3316, 0]
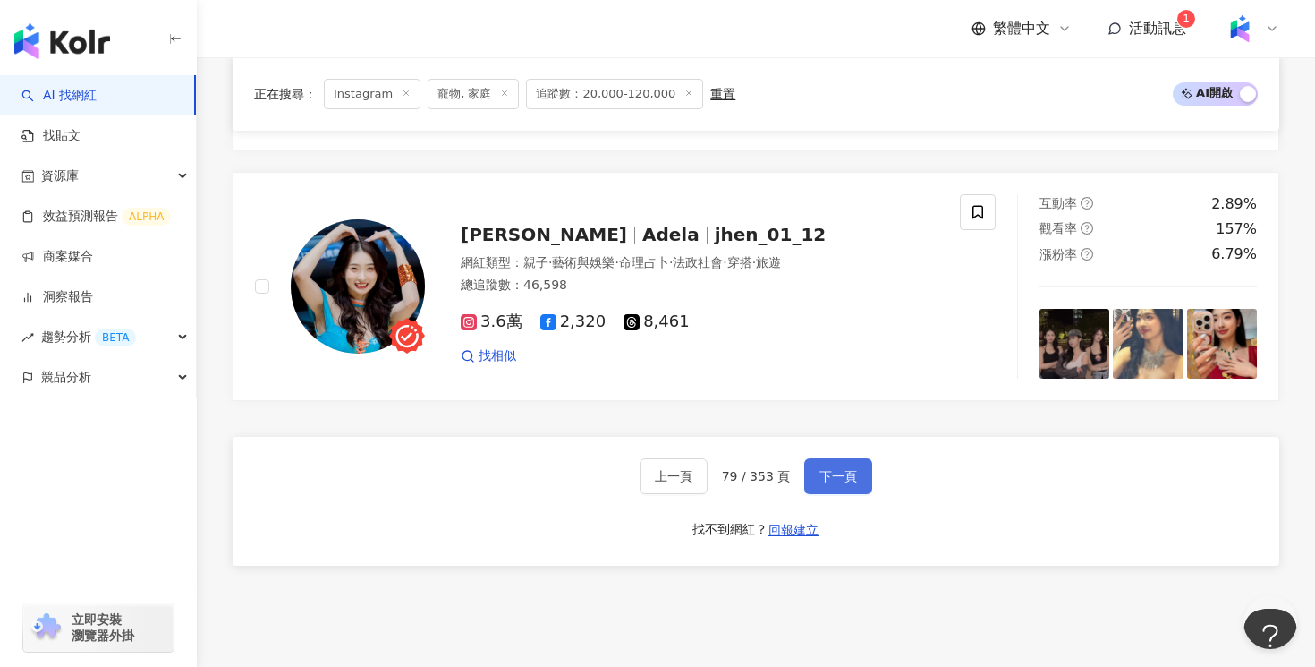
click at [852, 486] on button "下一頁" at bounding box center [838, 476] width 68 height 36
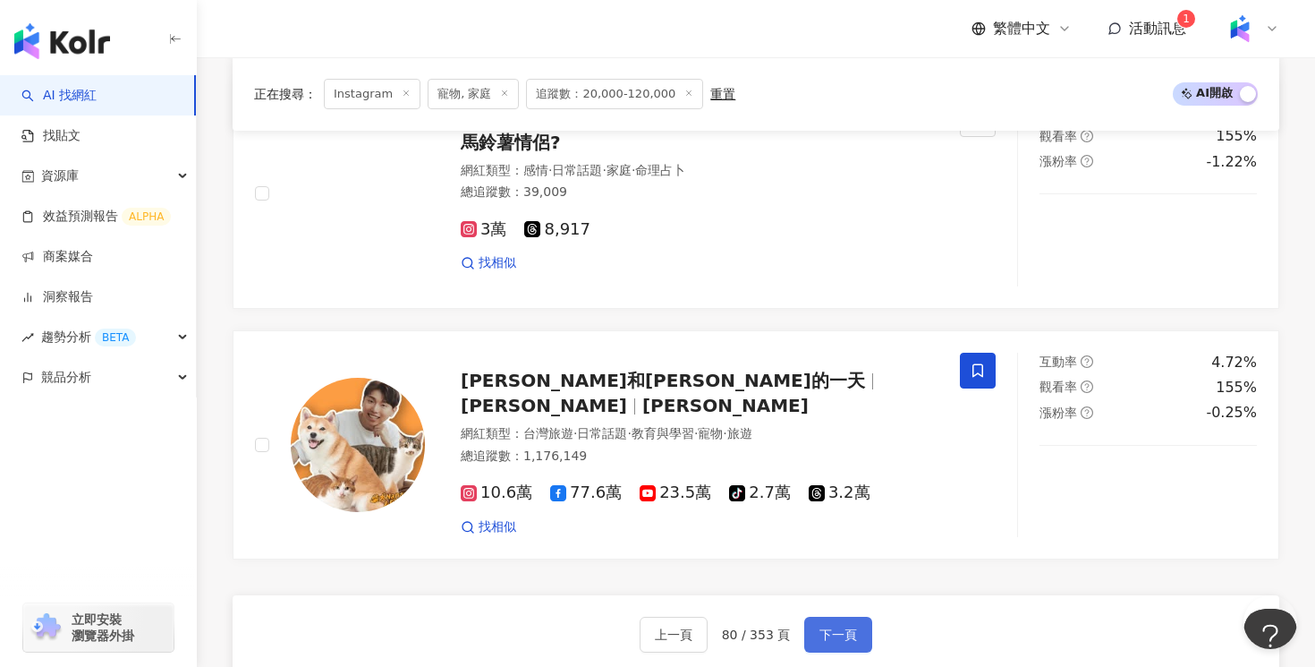
scroll to position [3164, 0]
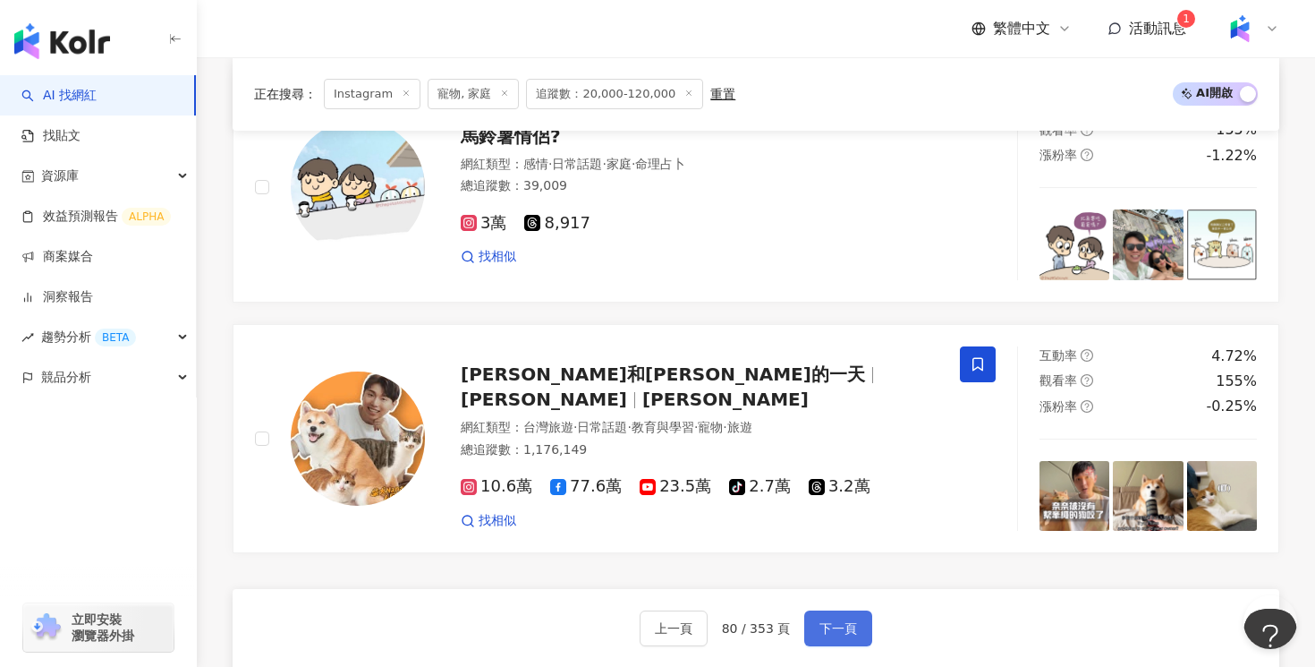
click at [848, 632] on span "下一頁" at bounding box center [839, 628] width 38 height 14
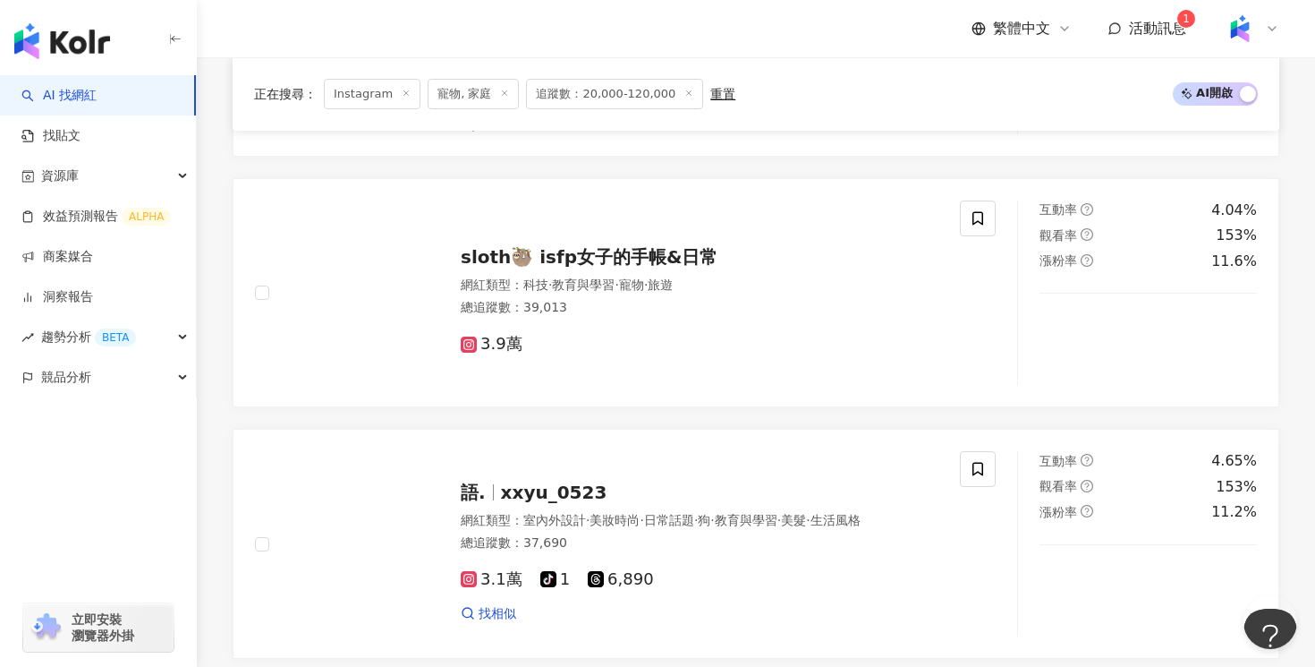
scroll to position [3173, 0]
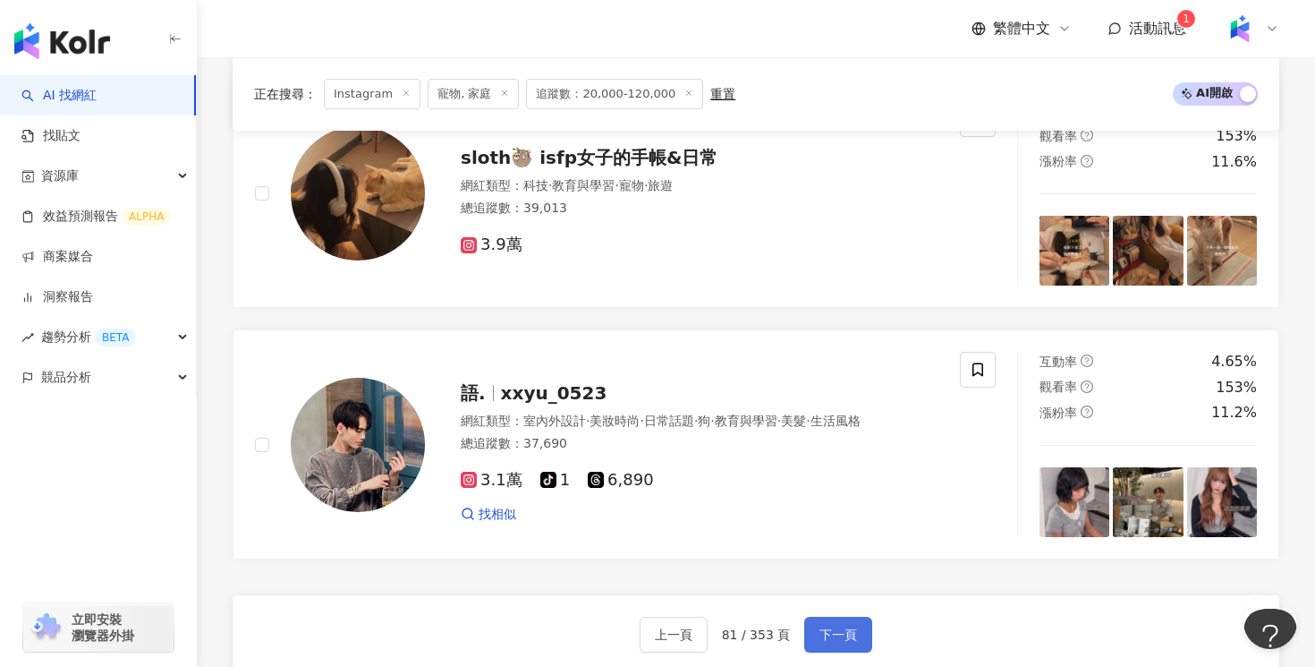
click at [849, 635] on button "下一頁" at bounding box center [838, 635] width 68 height 36
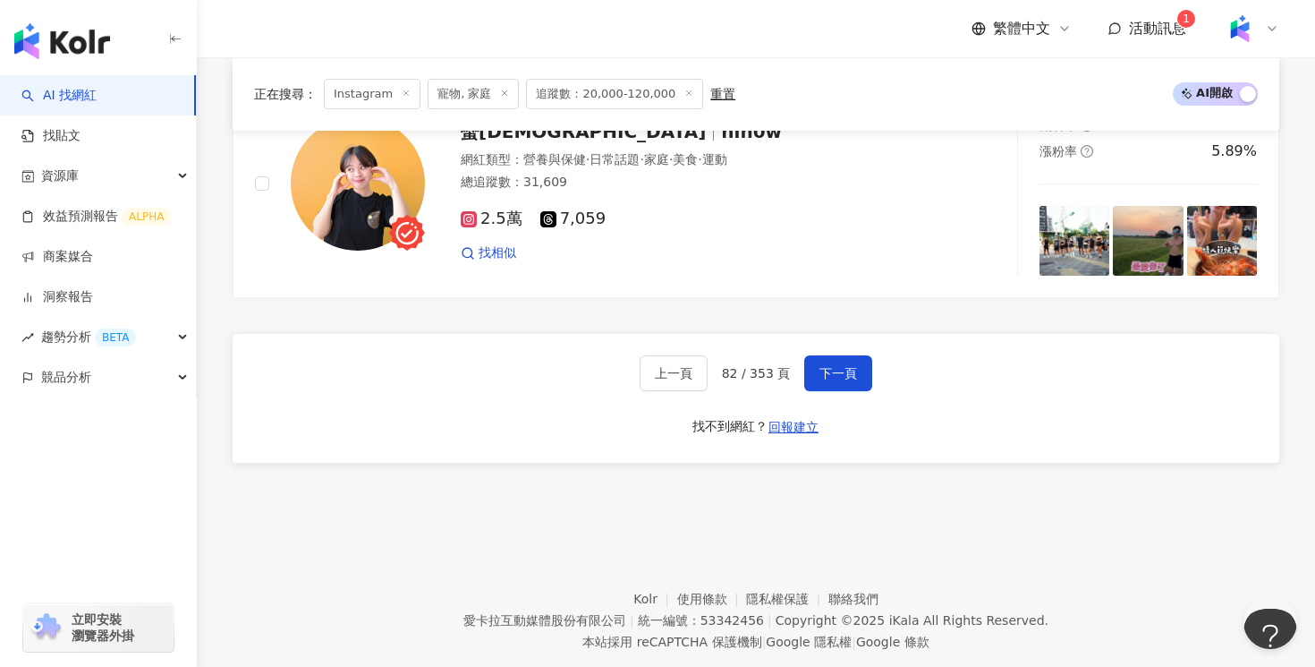
scroll to position [3367, 0]
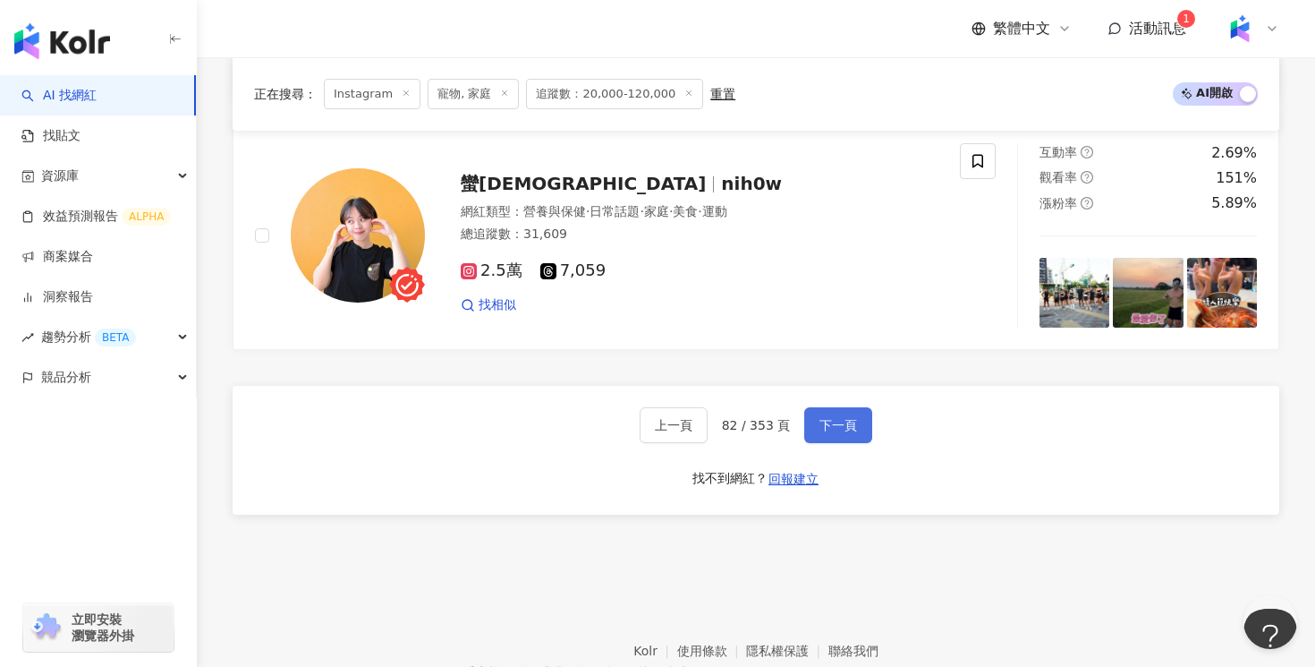
click at [835, 423] on span "下一頁" at bounding box center [839, 425] width 38 height 14
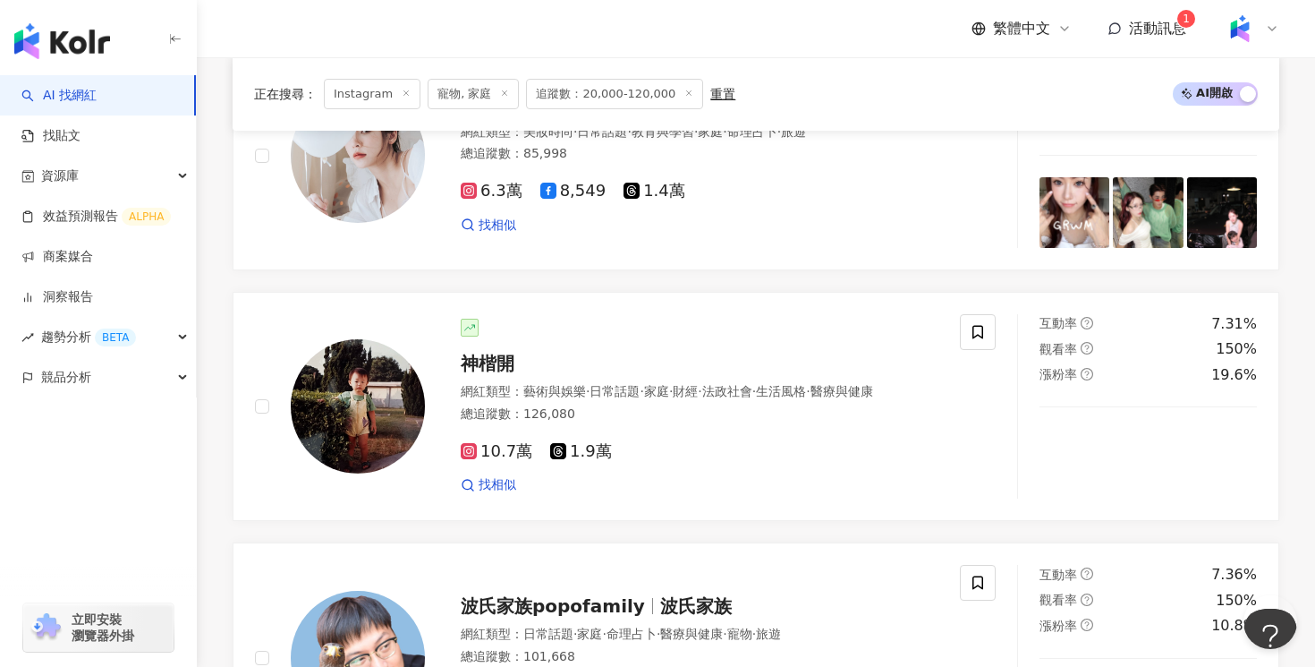
scroll to position [3387, 0]
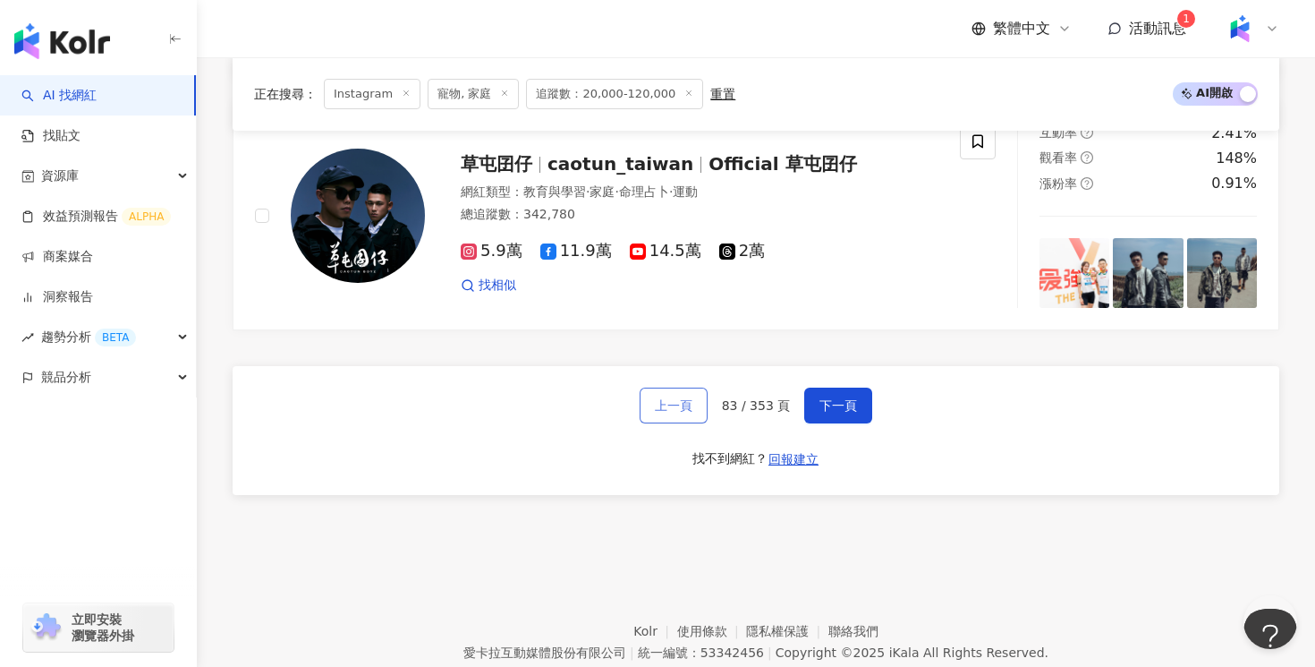
click at [659, 413] on span "上一頁" at bounding box center [674, 405] width 38 height 14
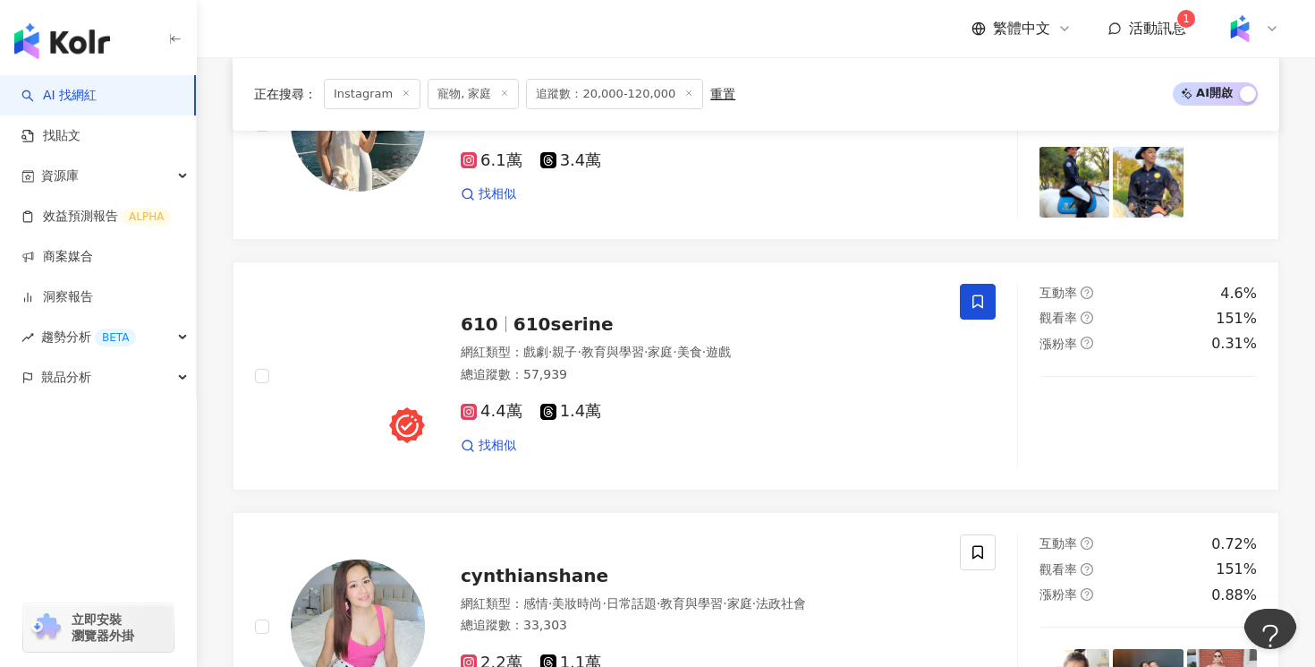
scroll to position [3458, 0]
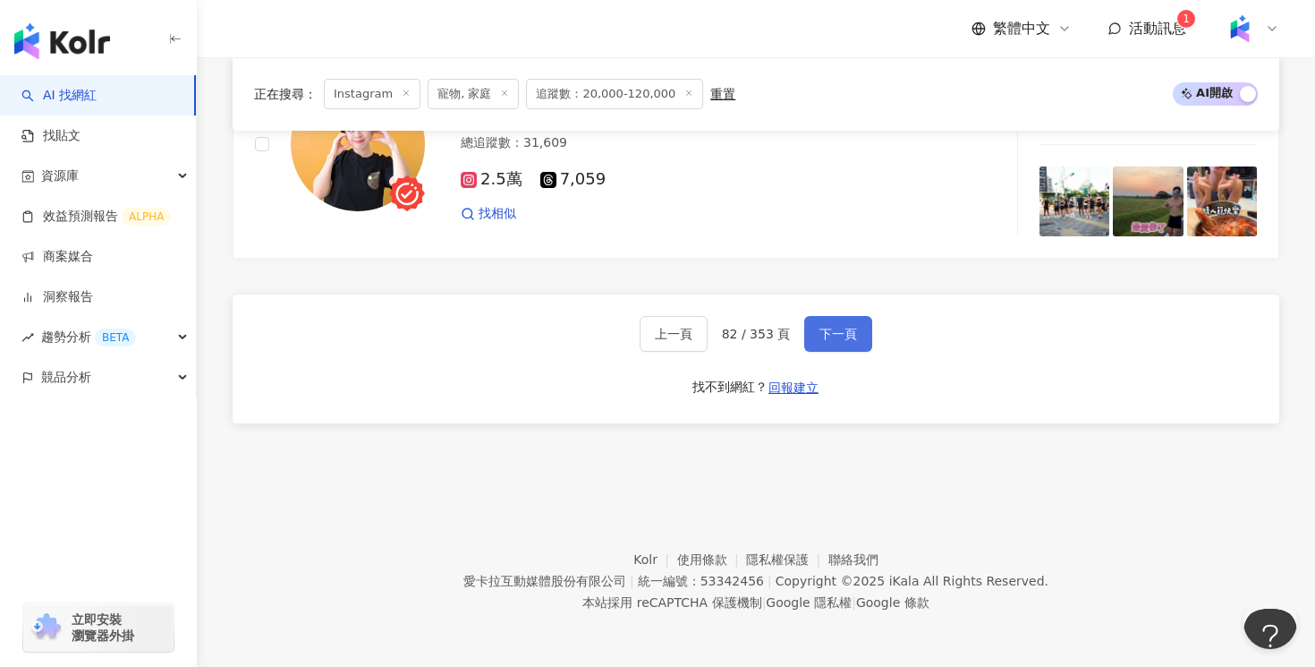
click at [823, 340] on span "下一頁" at bounding box center [839, 334] width 38 height 14
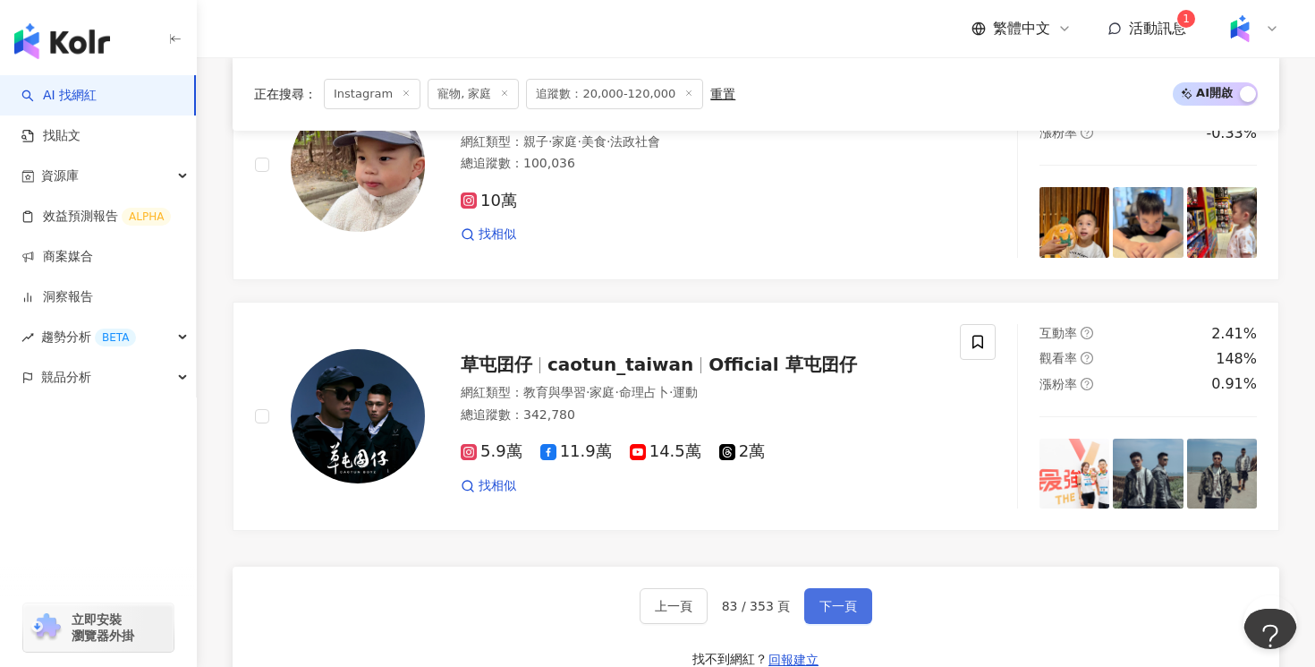
scroll to position [3478, 0]
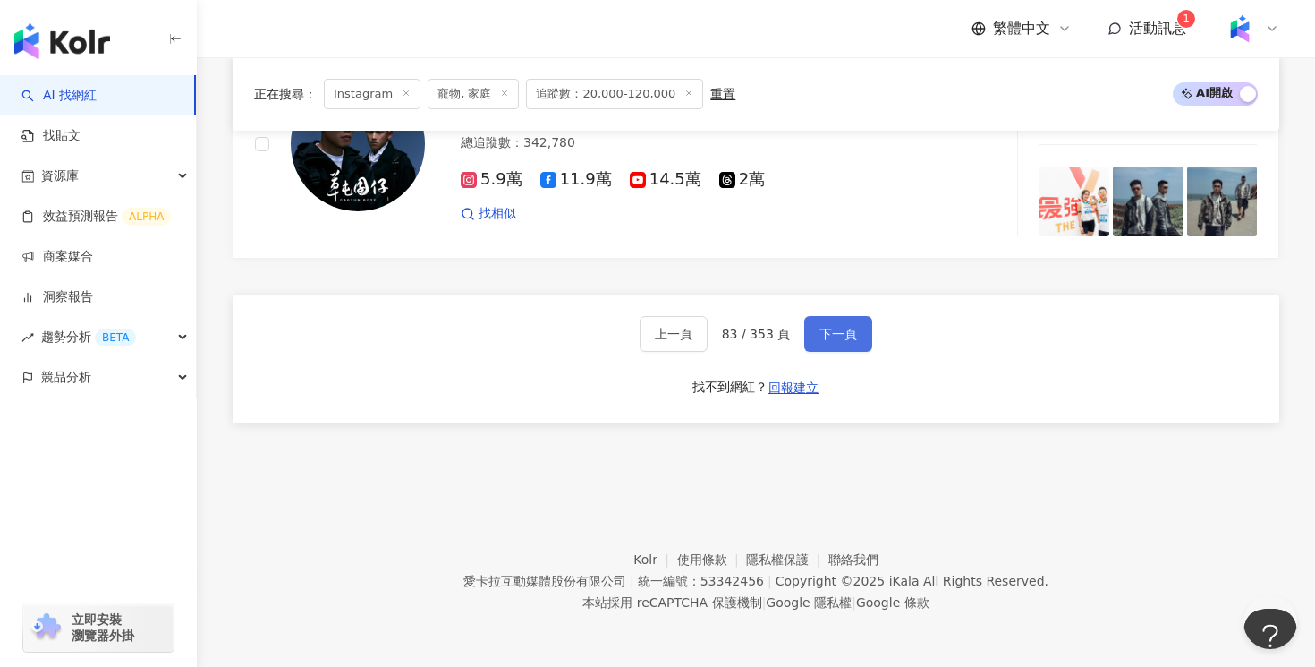
click at [823, 338] on span "下一頁" at bounding box center [839, 334] width 38 height 14
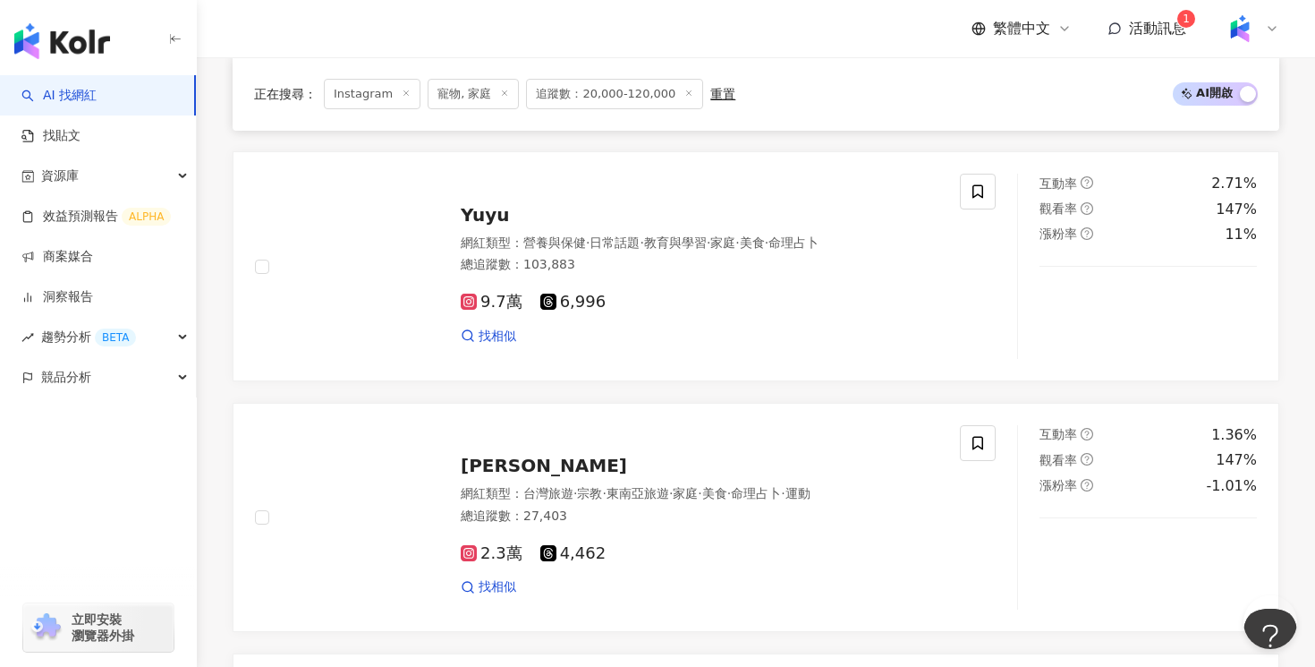
scroll to position [1402, 0]
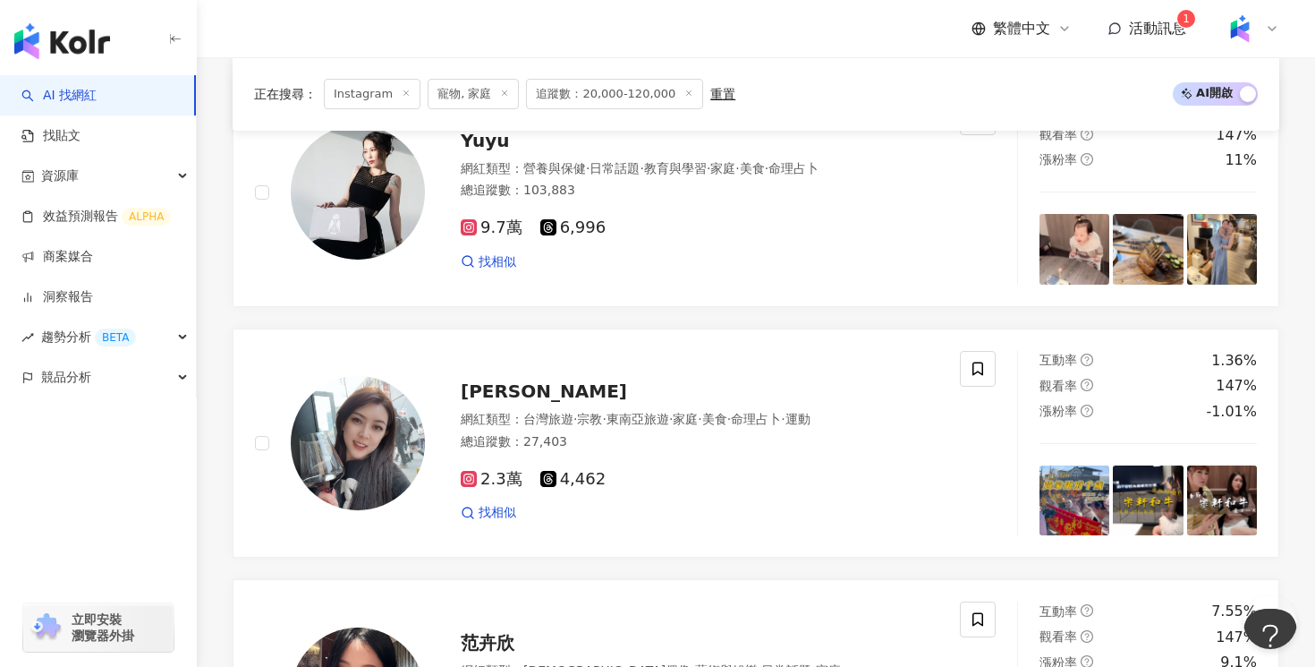
click at [787, 258] on div "找相似" at bounding box center [700, 262] width 478 height 18
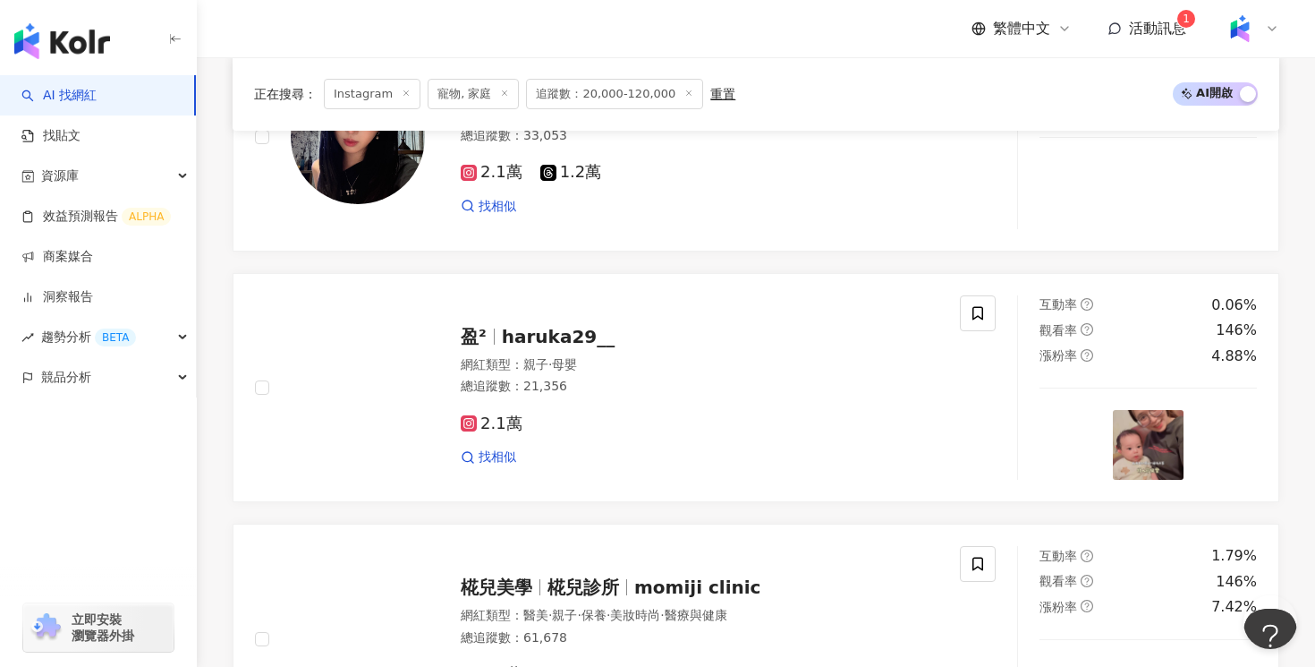
scroll to position [1961, 0]
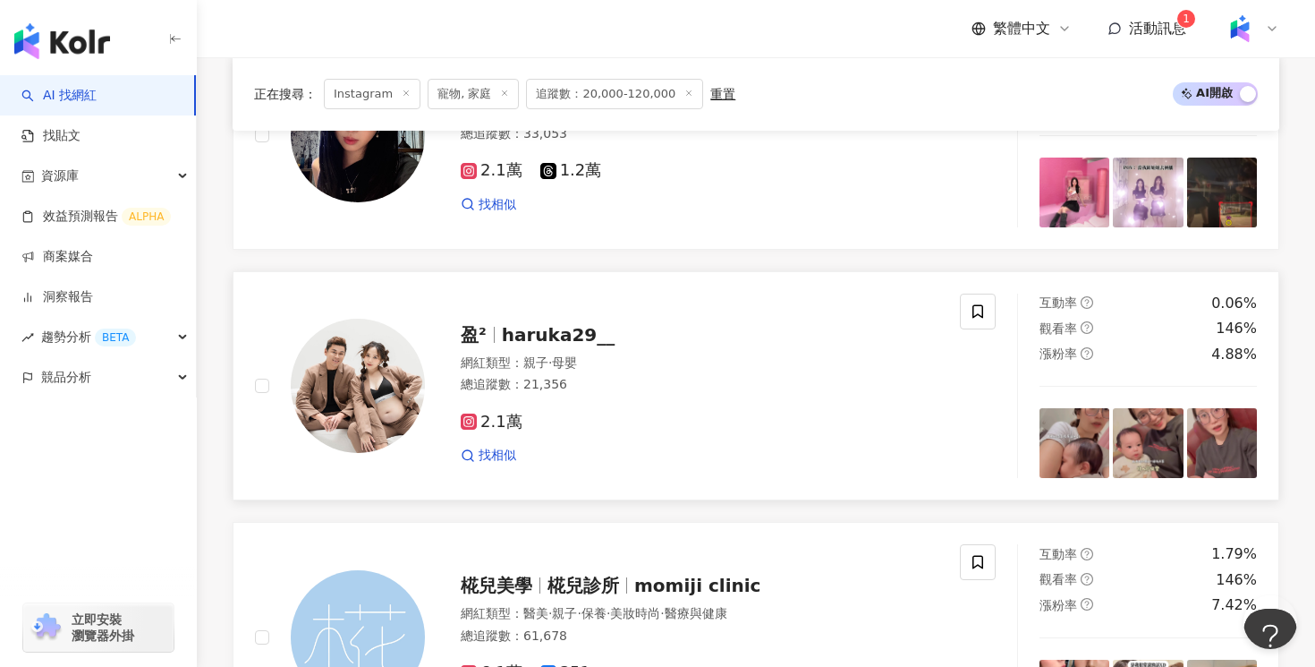
click at [721, 403] on div "2.1萬 找相似" at bounding box center [700, 431] width 478 height 66
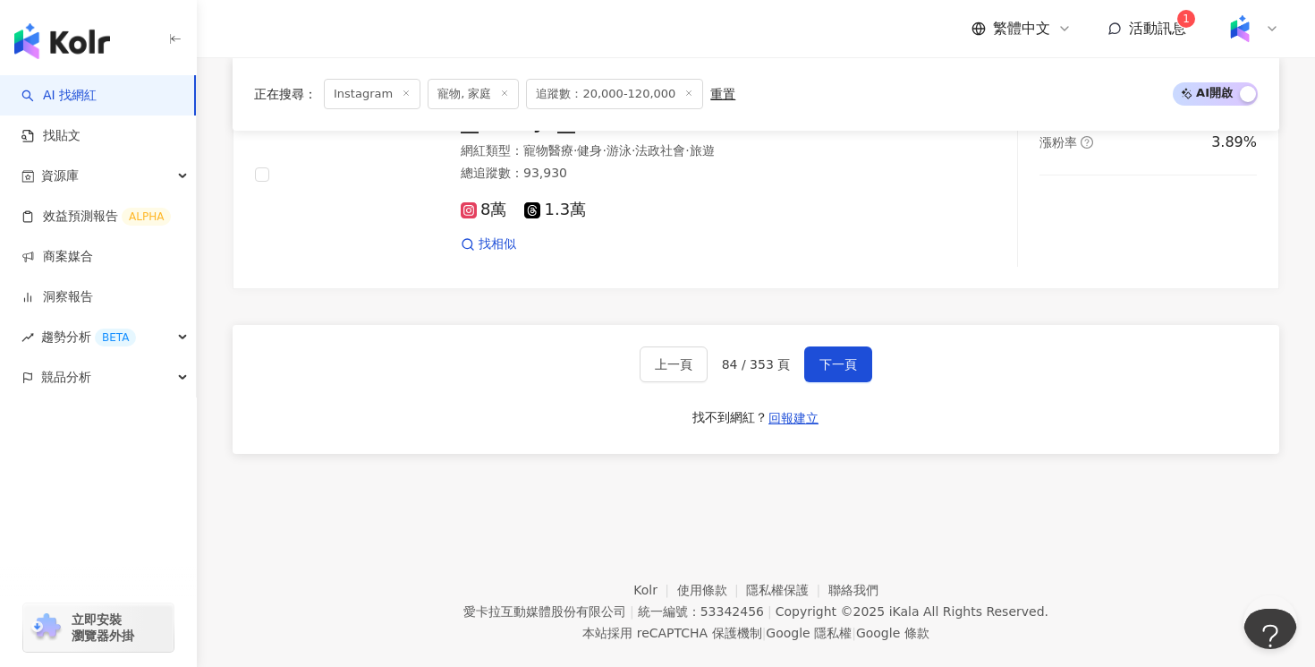
scroll to position [3458, 0]
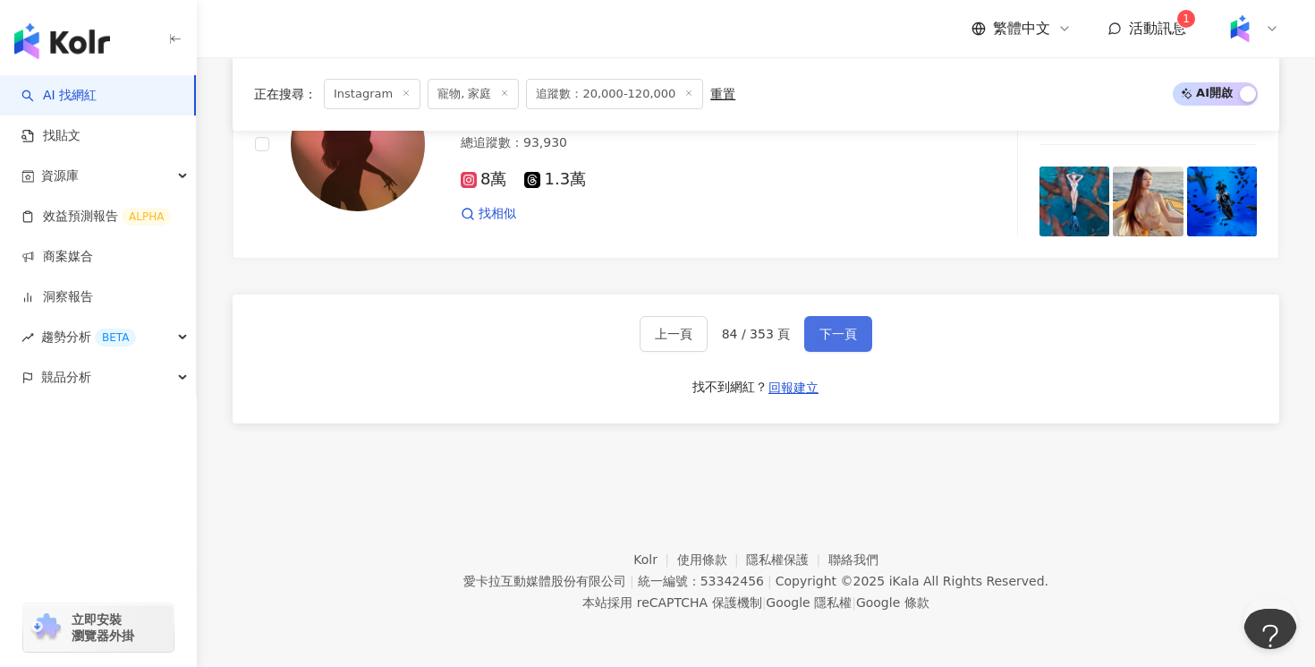
click at [839, 339] on span "下一頁" at bounding box center [839, 334] width 38 height 14
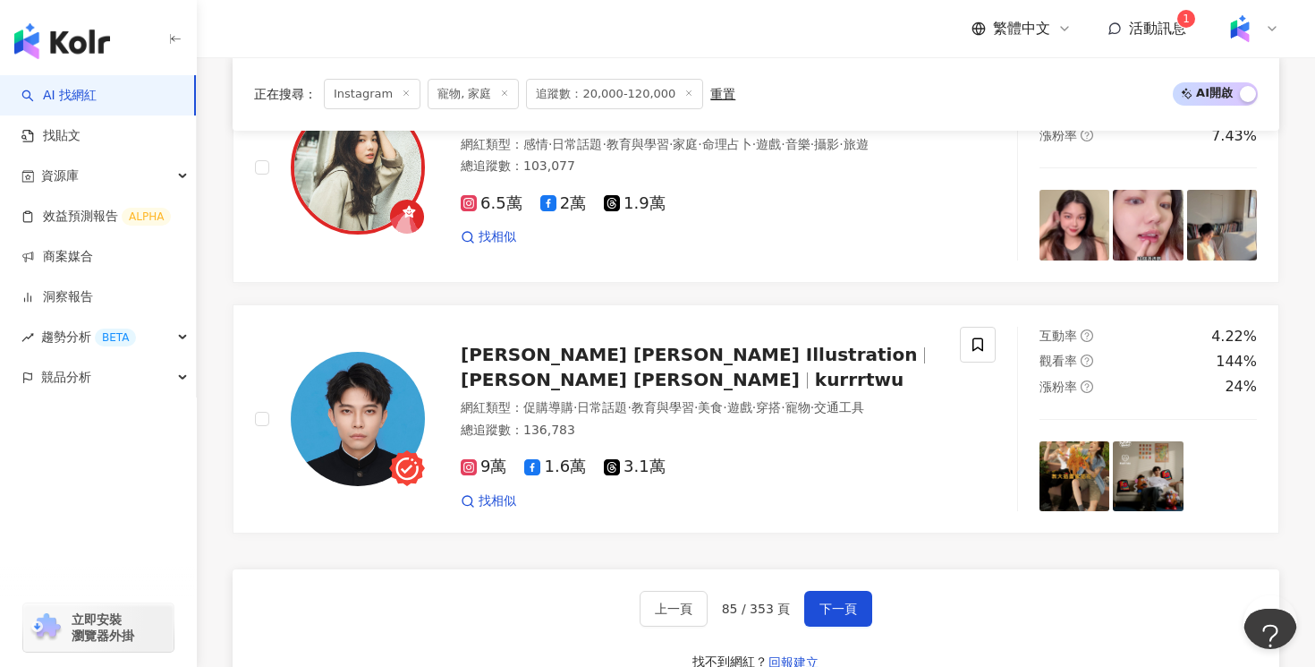
scroll to position [3187, 0]
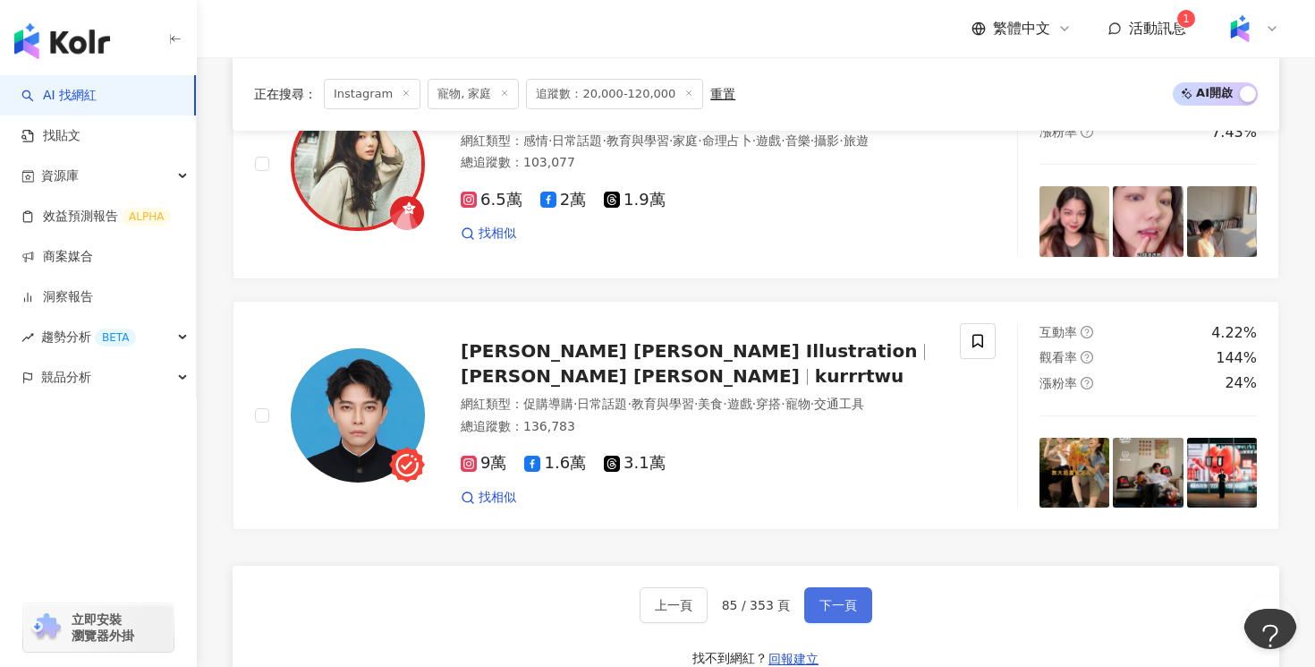
click at [855, 605] on button "下一頁" at bounding box center [838, 605] width 68 height 36
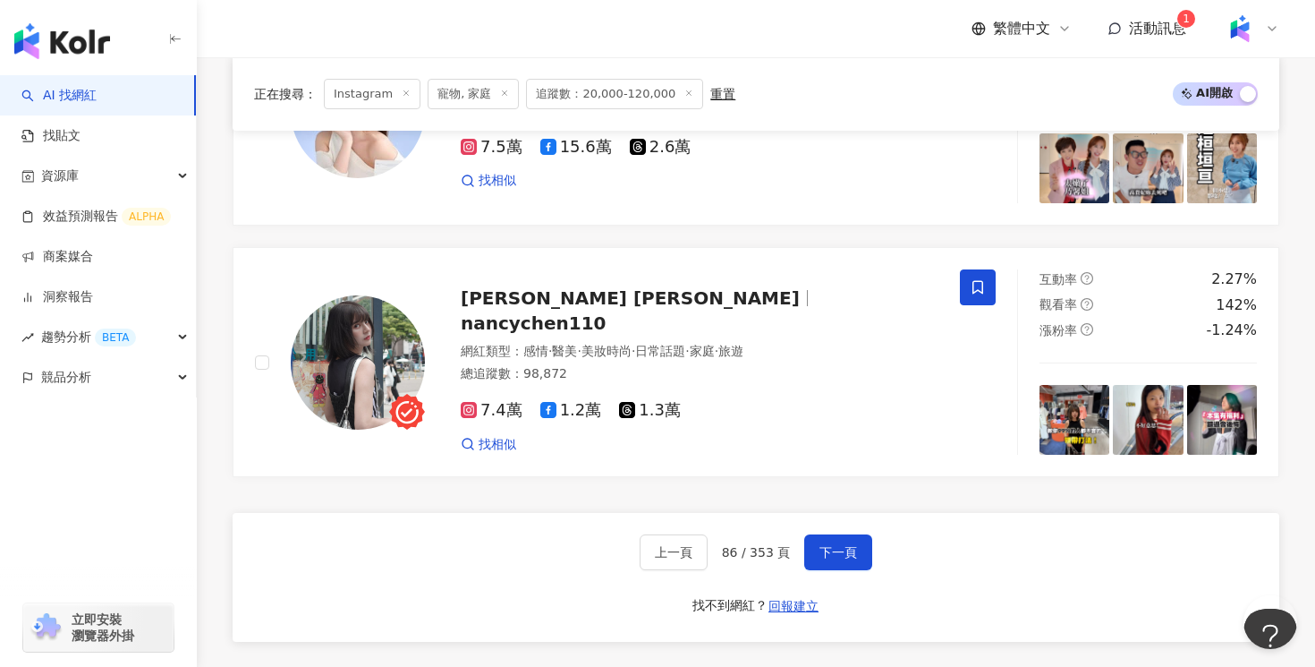
scroll to position [3257, 0]
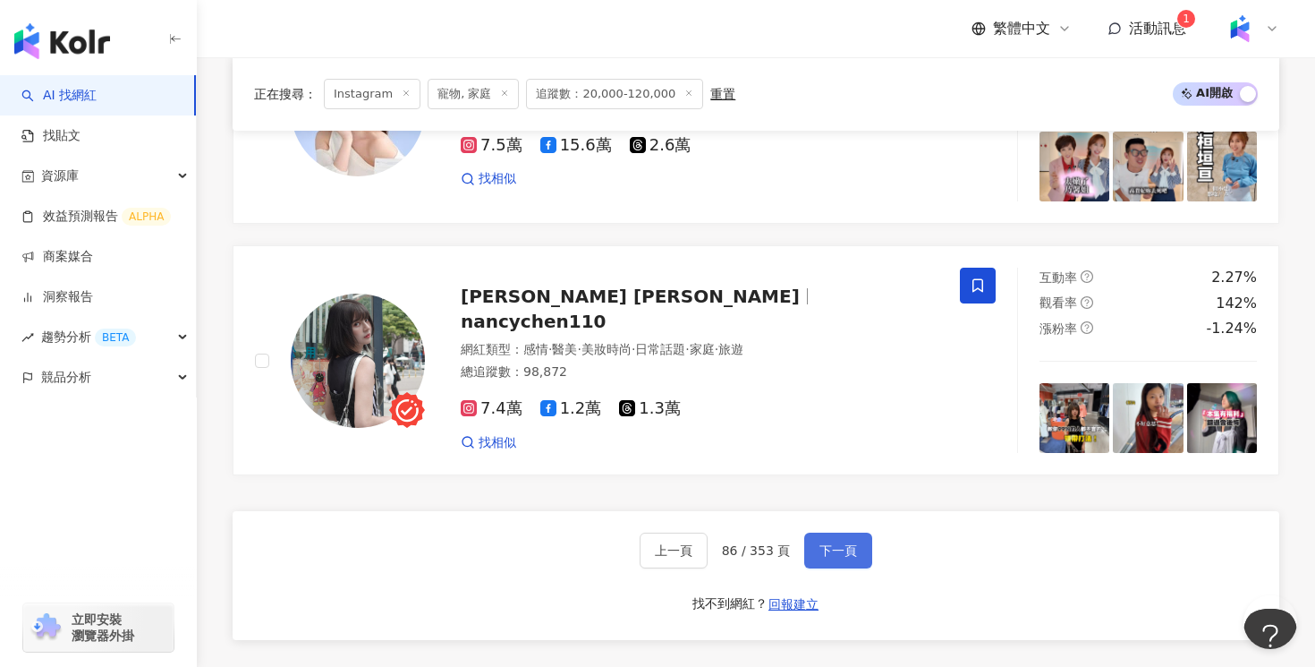
click at [855, 545] on button "下一頁" at bounding box center [838, 550] width 68 height 36
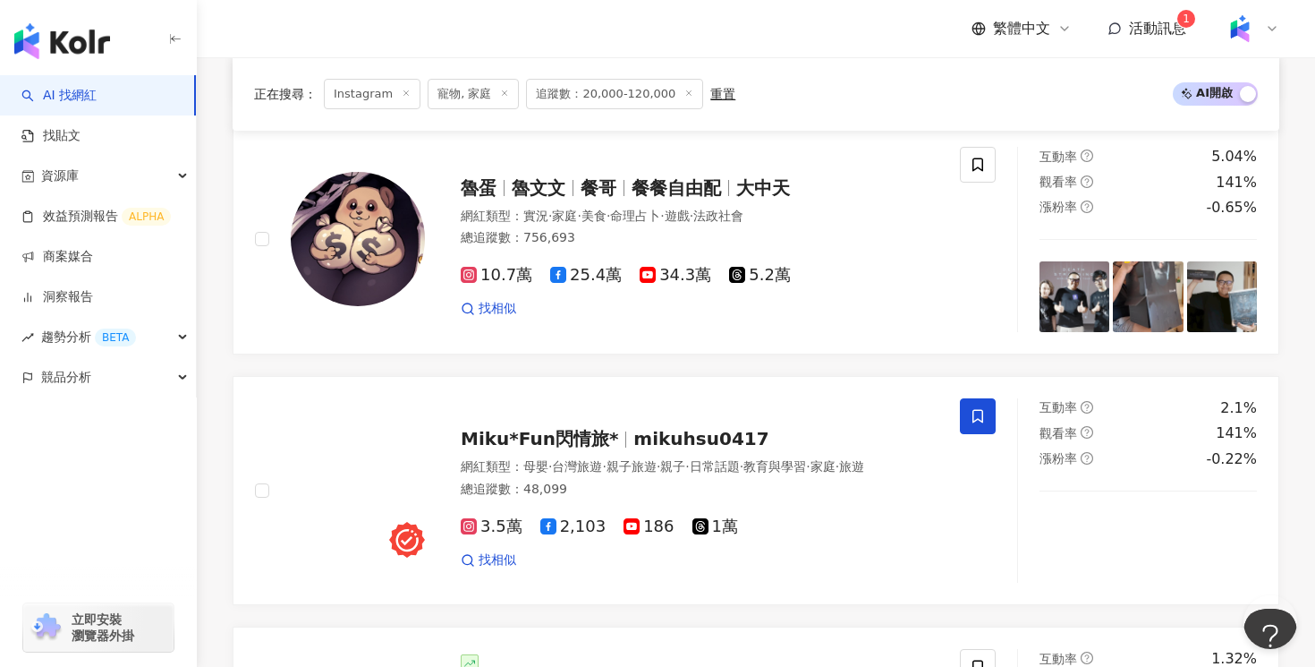
scroll to position [1036, 0]
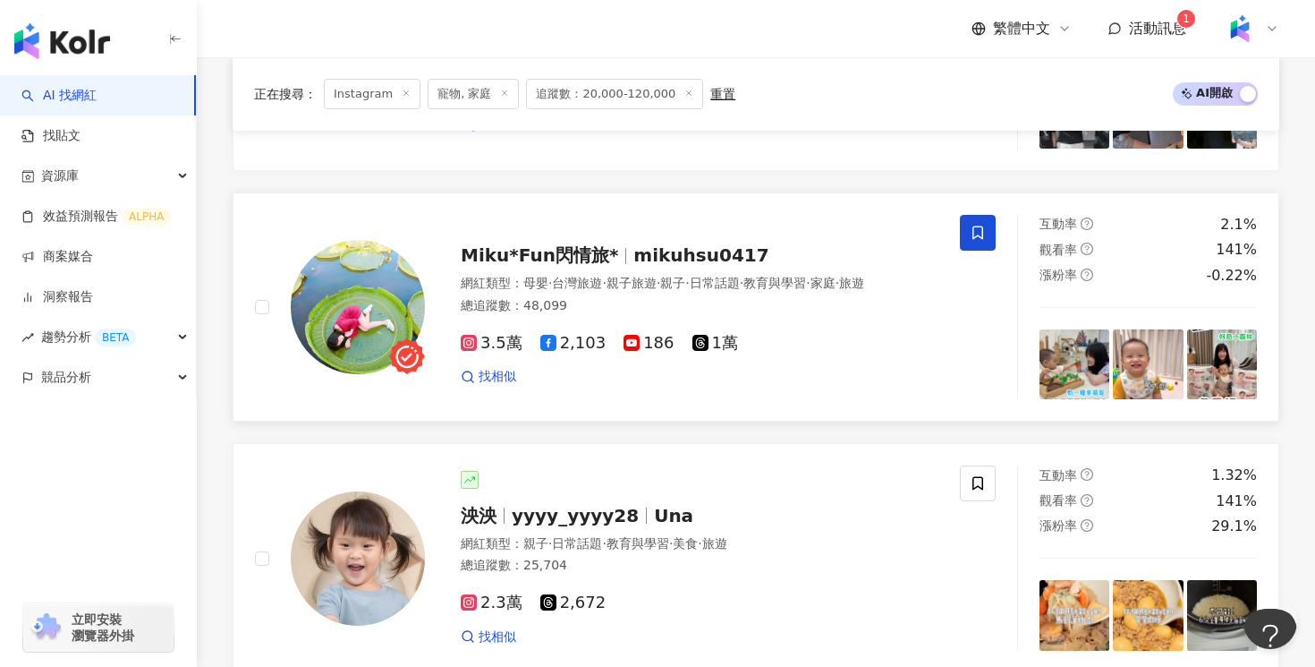
click at [860, 315] on div "總追蹤數 ： 48,099" at bounding box center [700, 306] width 478 height 18
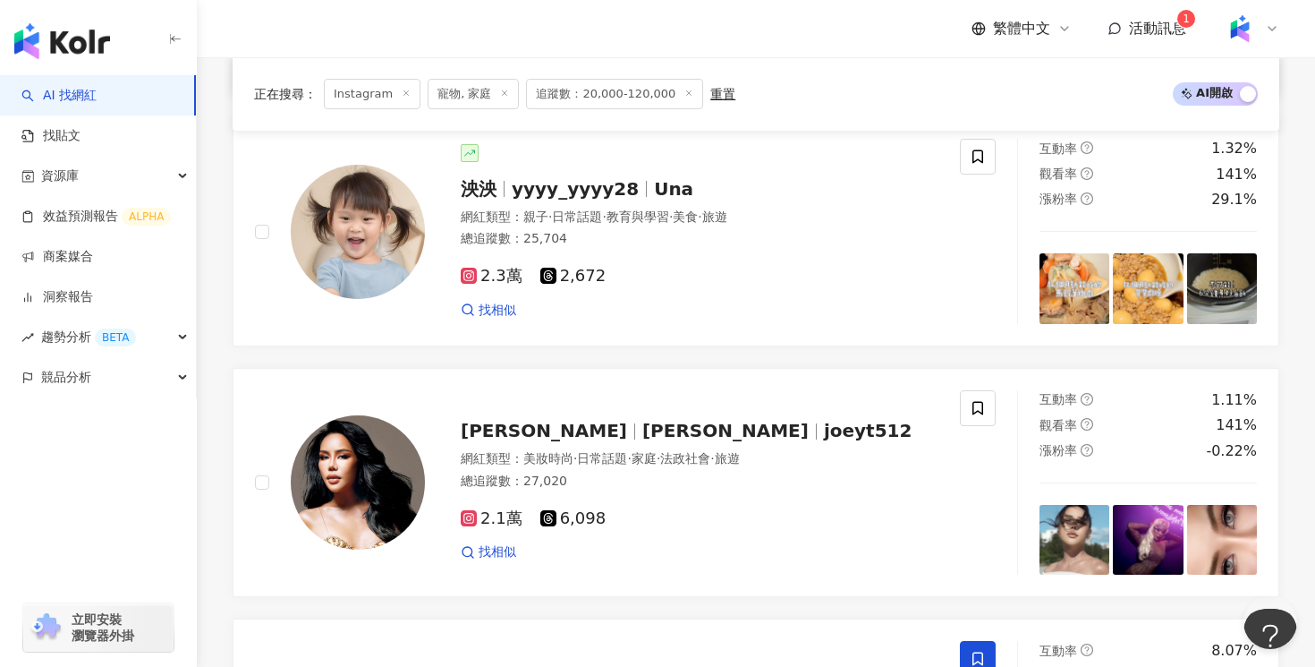
scroll to position [1389, 0]
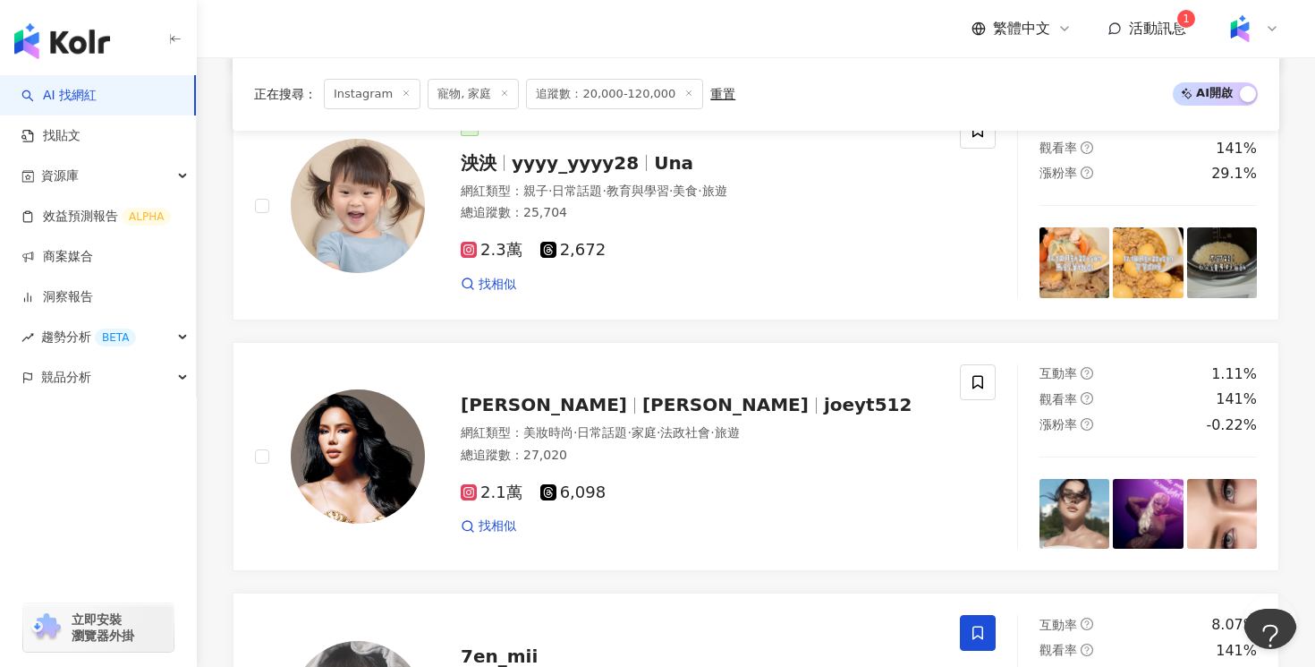
click at [803, 255] on div "2.3萬 2,672" at bounding box center [700, 251] width 478 height 20
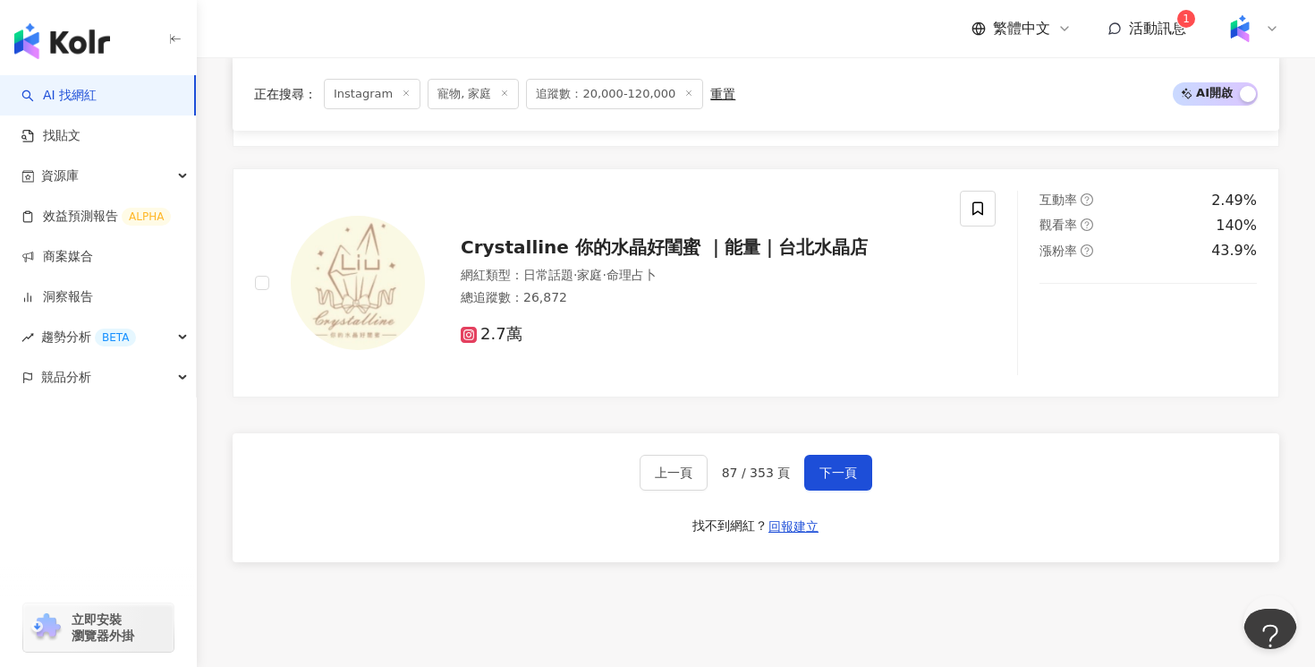
scroll to position [3411, 0]
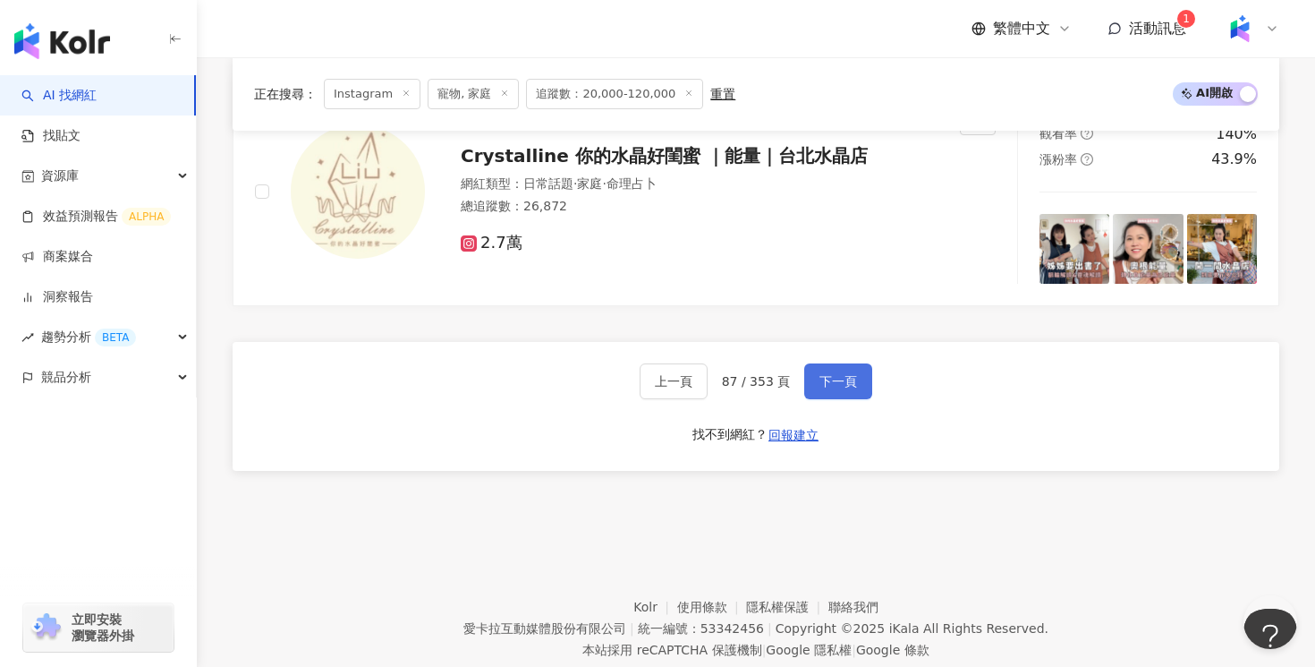
click at [804, 365] on button "下一頁" at bounding box center [838, 381] width 68 height 36
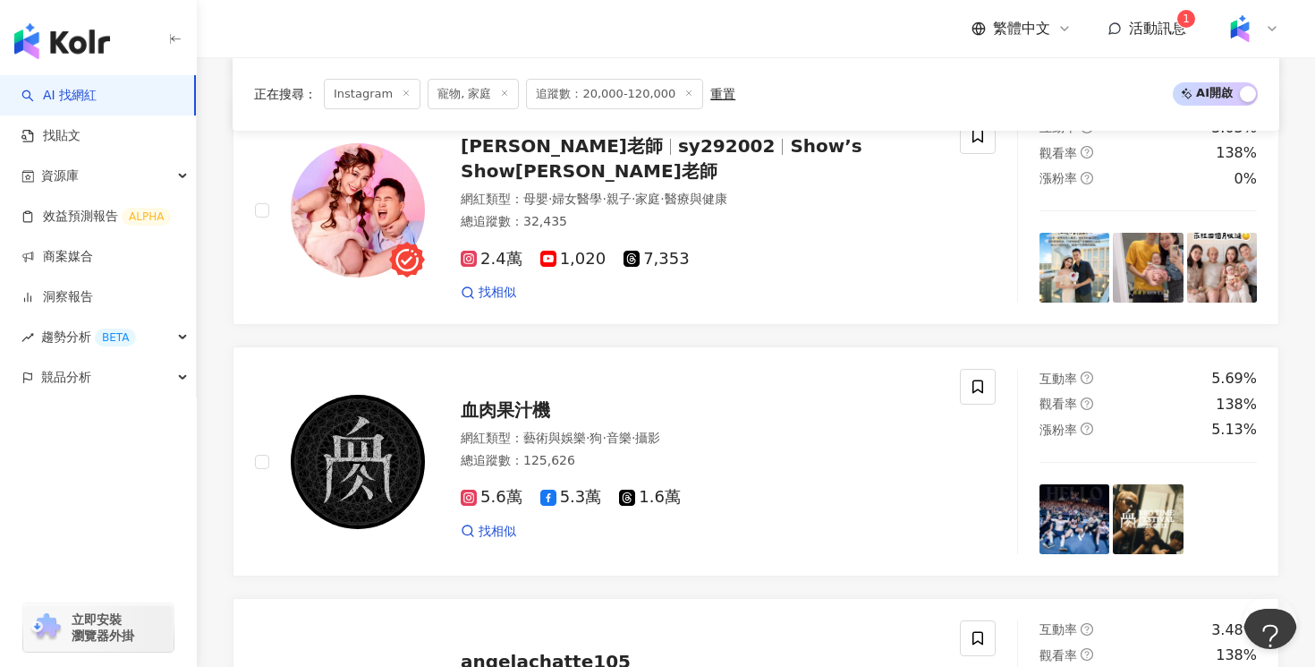
scroll to position [1634, 0]
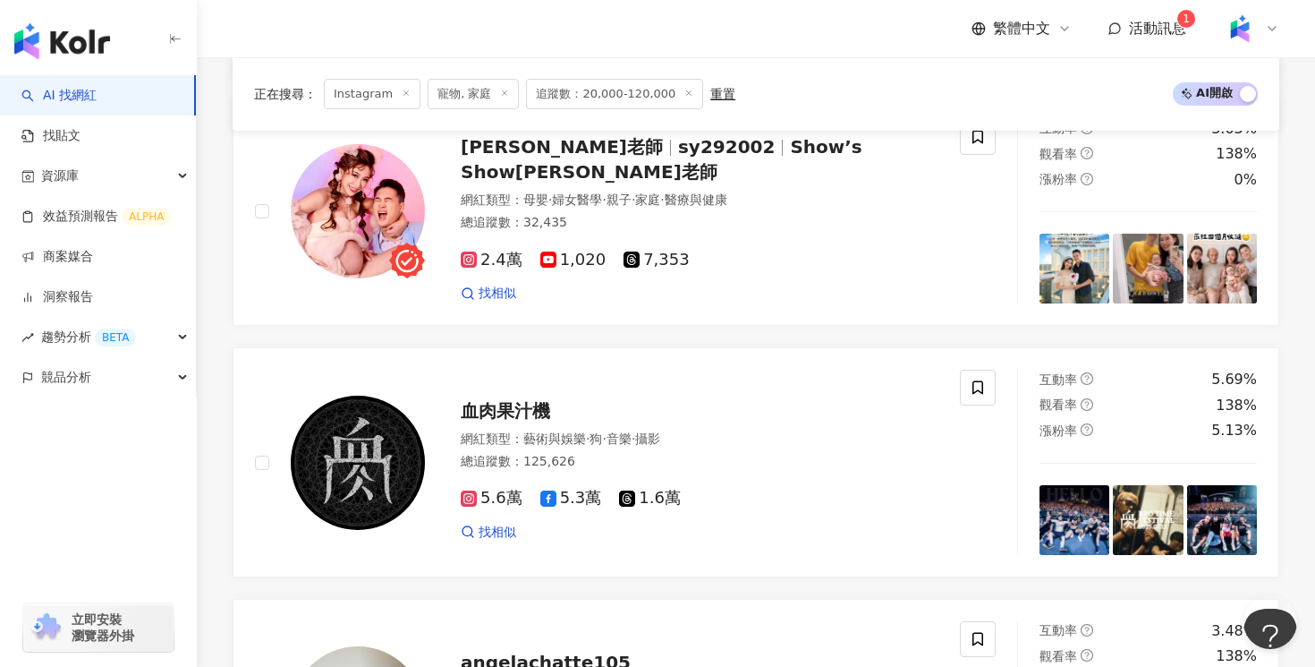
click at [874, 270] on div "2.4萬 1,020 7,353 找相似" at bounding box center [700, 269] width 478 height 66
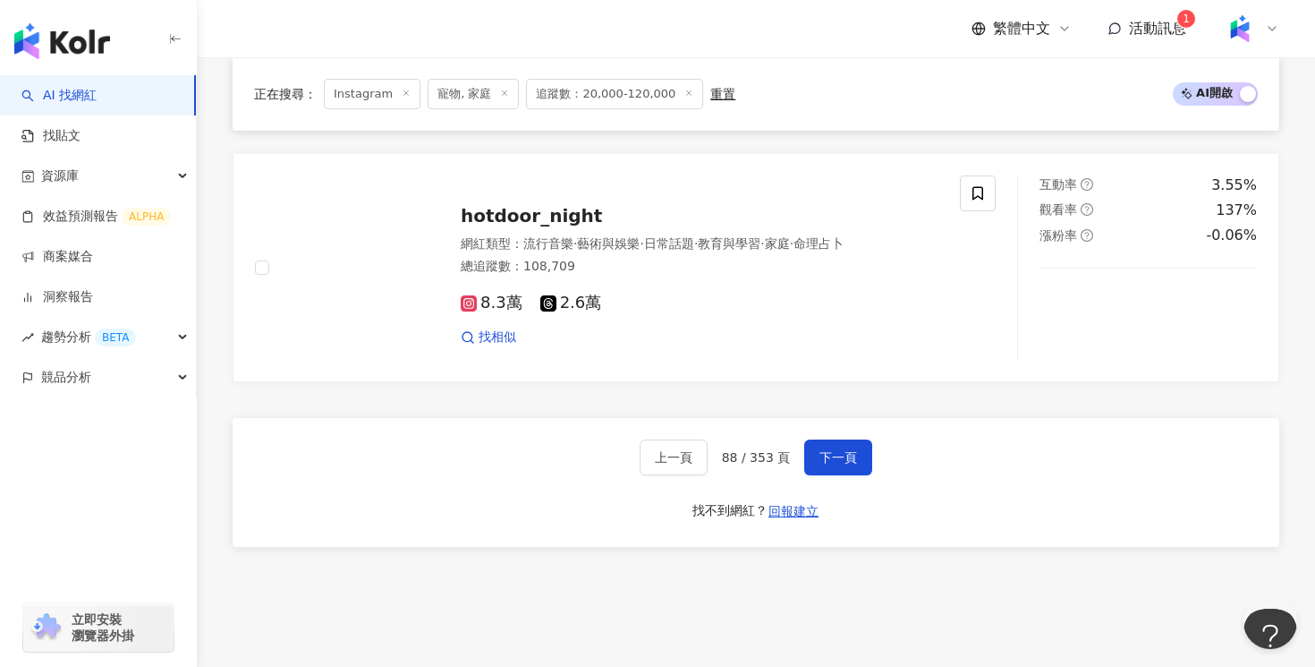
scroll to position [3328, 0]
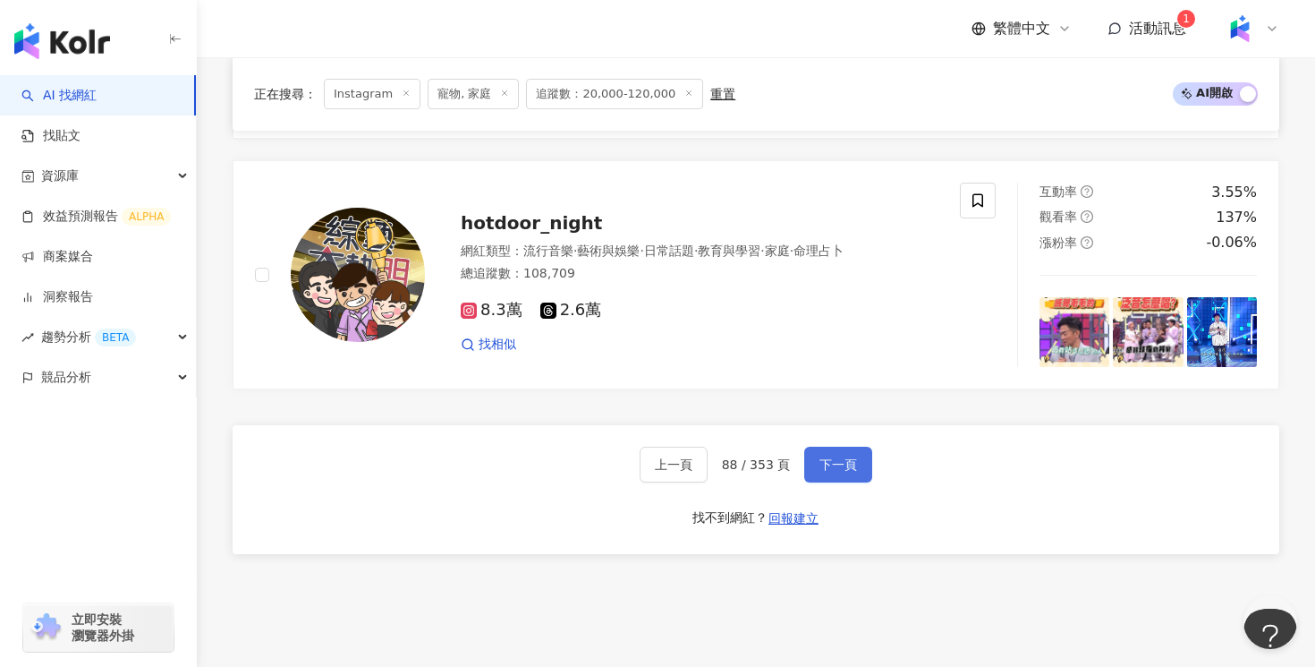
click at [831, 472] on span "下一頁" at bounding box center [839, 464] width 38 height 14
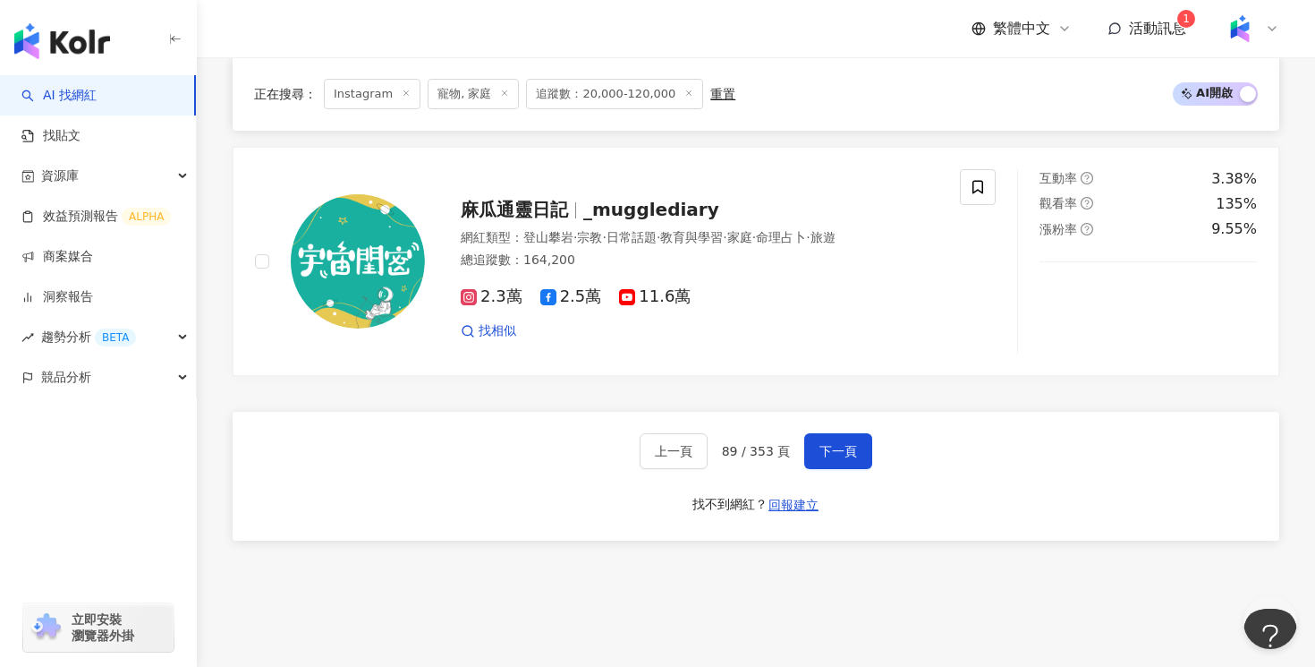
scroll to position [3458, 0]
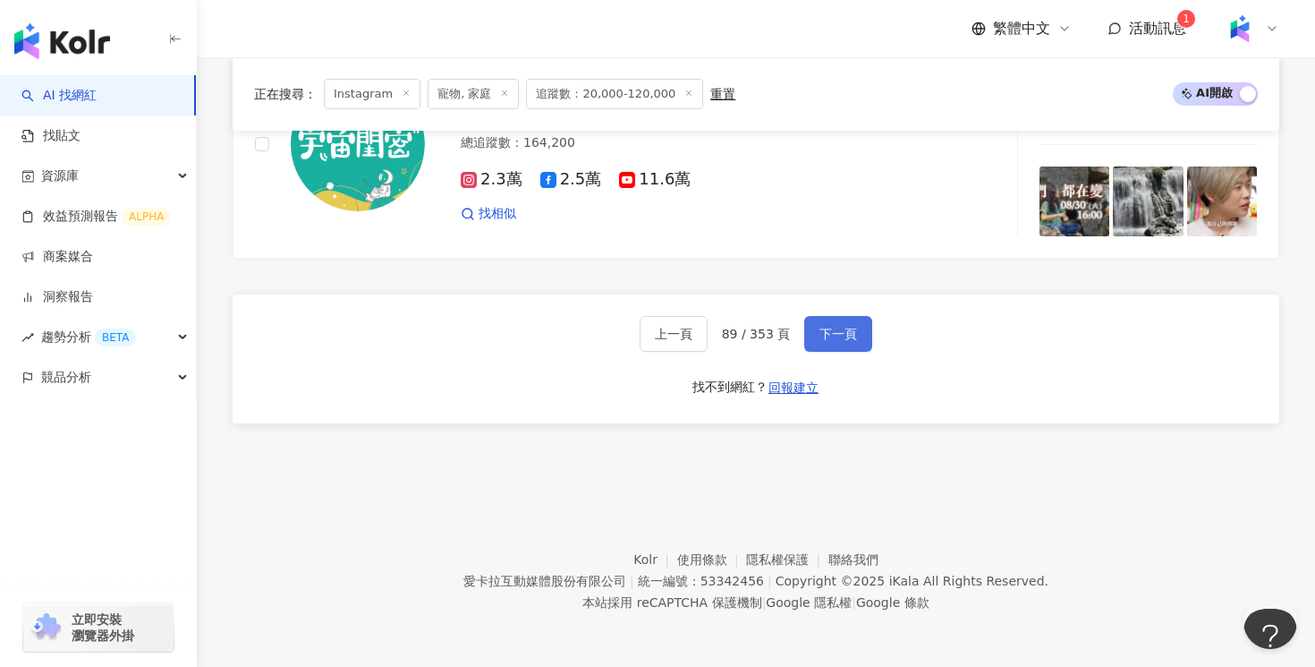
click at [851, 330] on span "下一頁" at bounding box center [839, 334] width 38 height 14
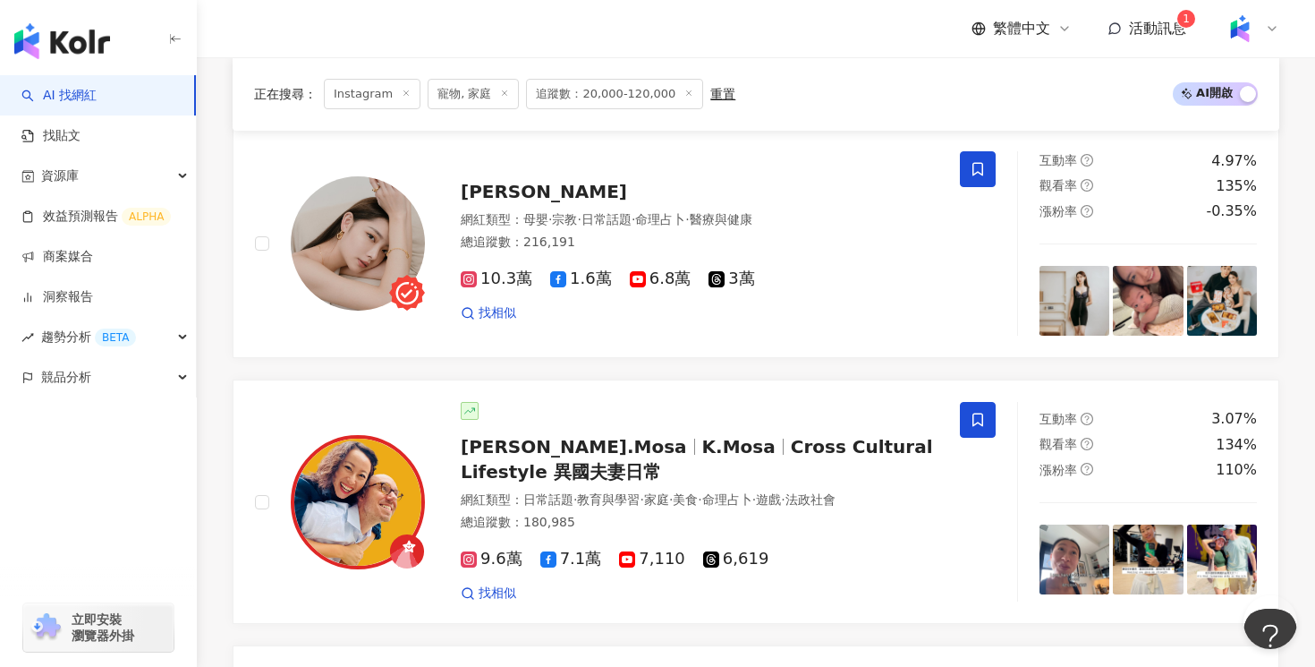
scroll to position [600, 0]
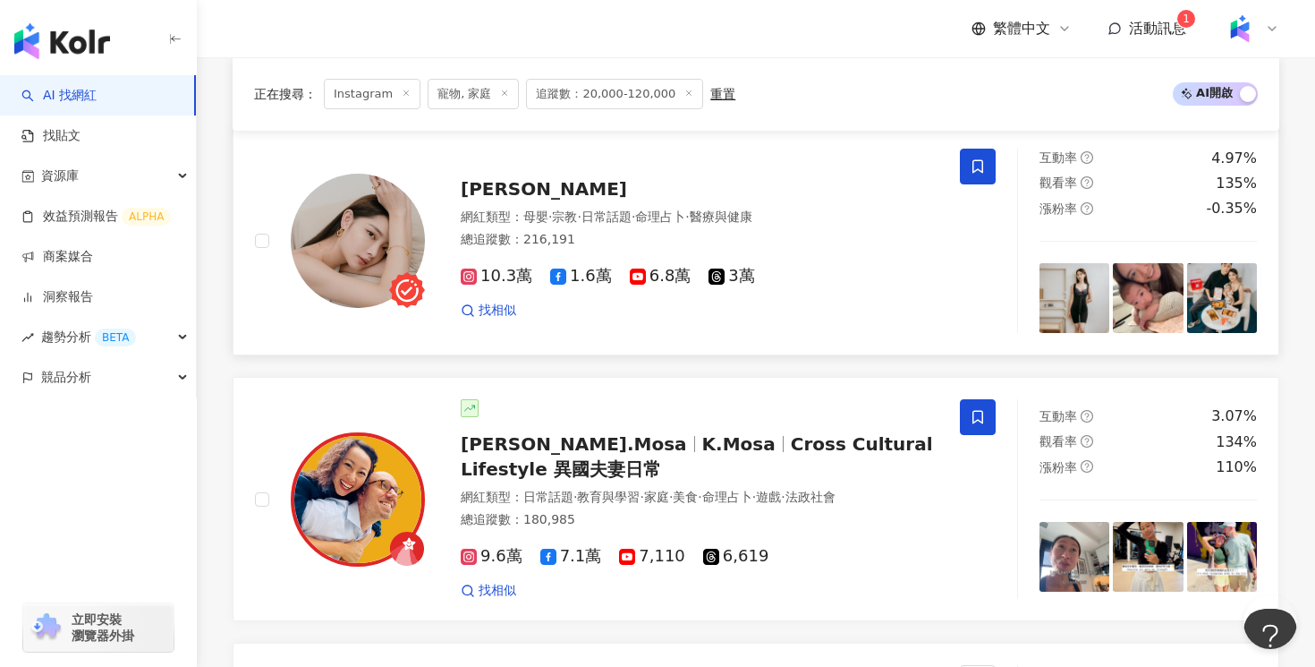
click at [855, 296] on div "10.3萬 1.6萬 6.8萬 3萬 找相似" at bounding box center [700, 285] width 478 height 66
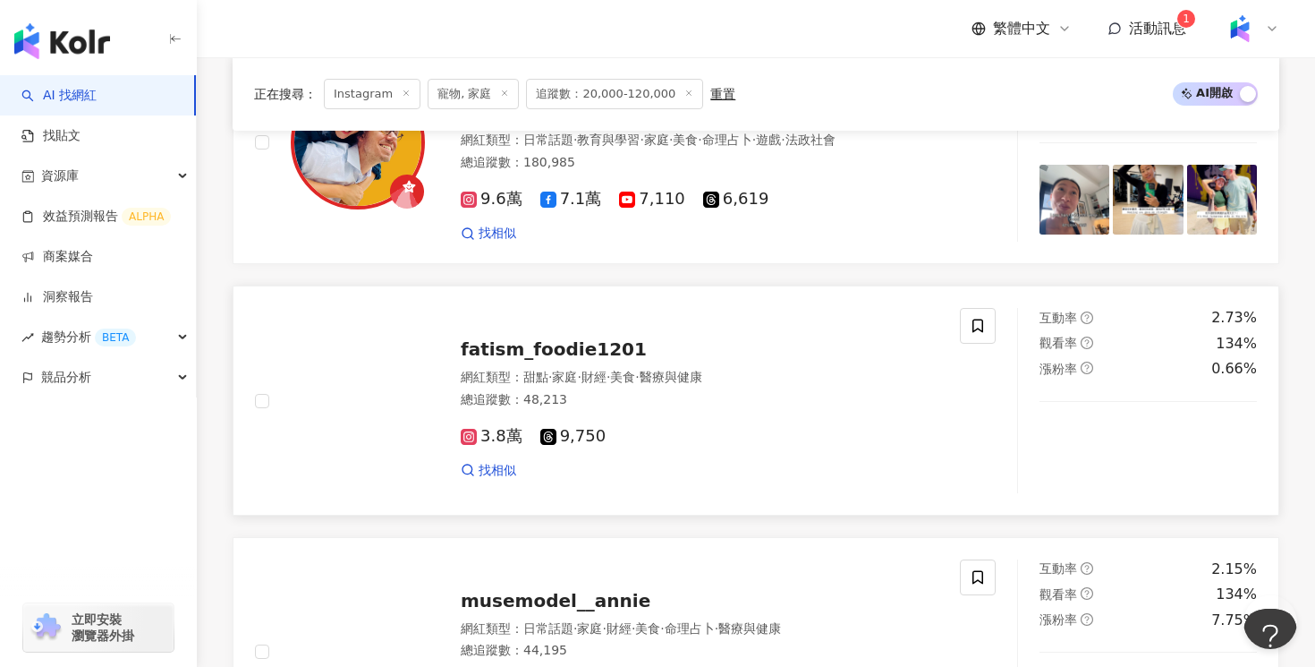
scroll to position [830, 0]
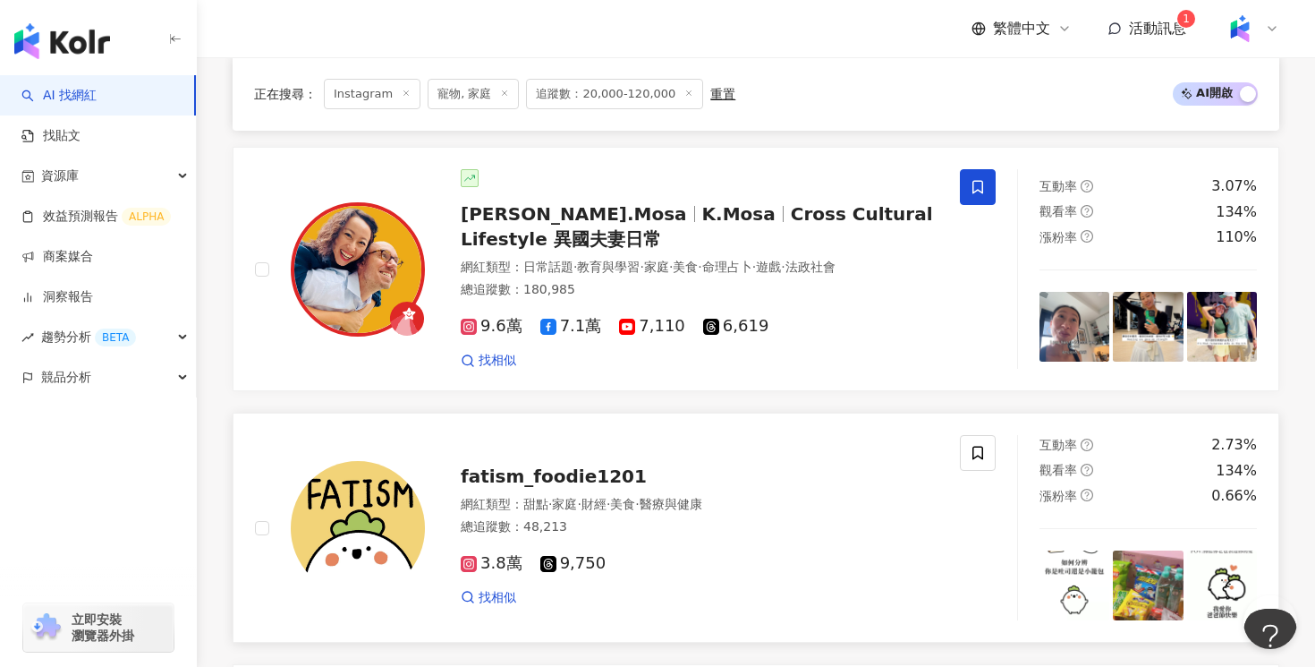
click at [884, 208] on span "Cross Cultural Lifestyle 異國夫妻日常" at bounding box center [697, 226] width 472 height 47
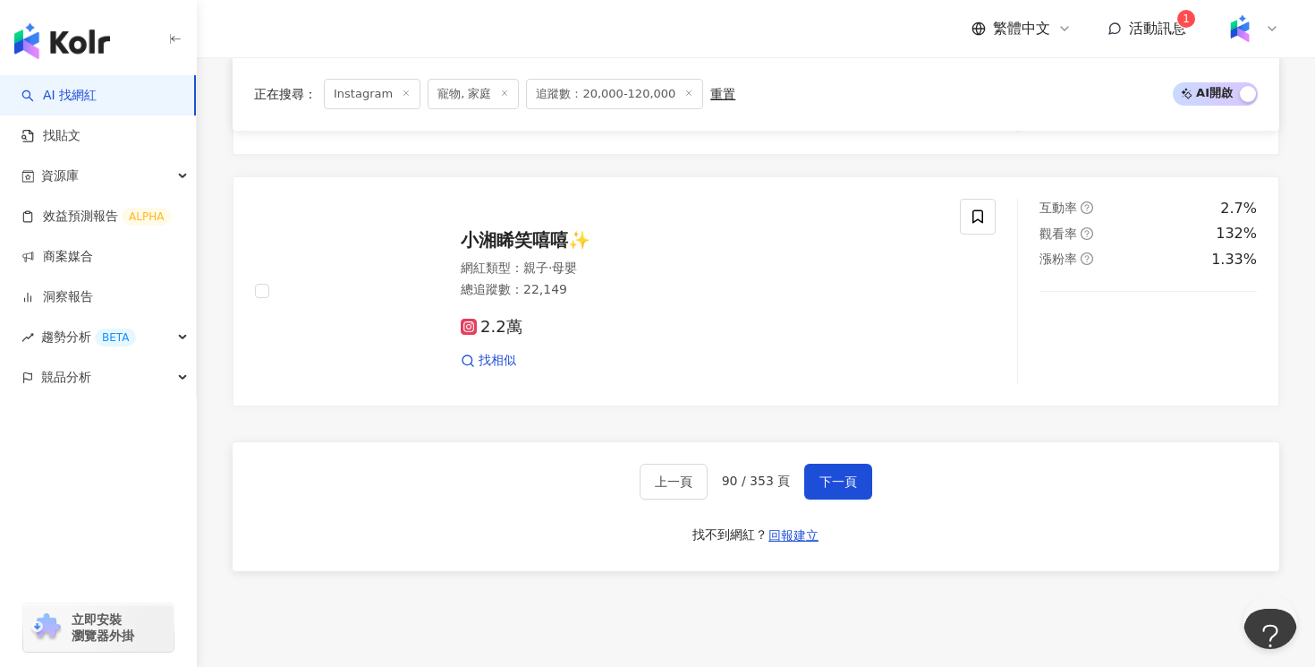
scroll to position [3401, 0]
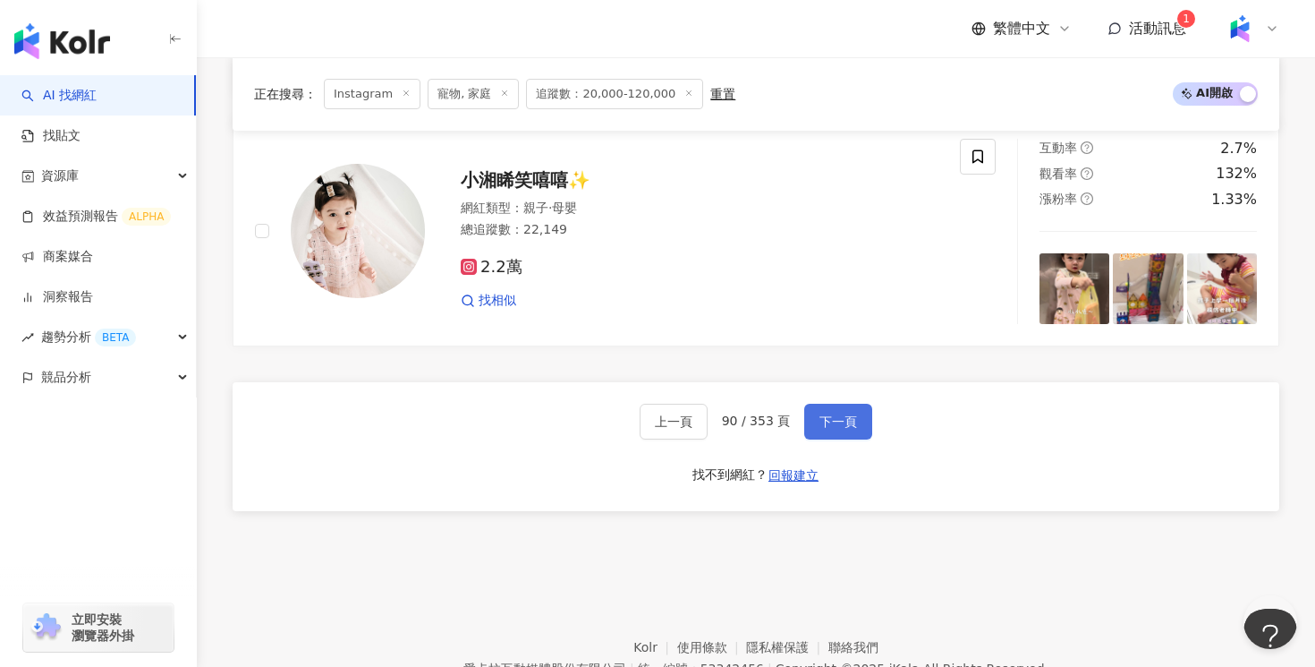
click at [832, 417] on button "下一頁" at bounding box center [838, 422] width 68 height 36
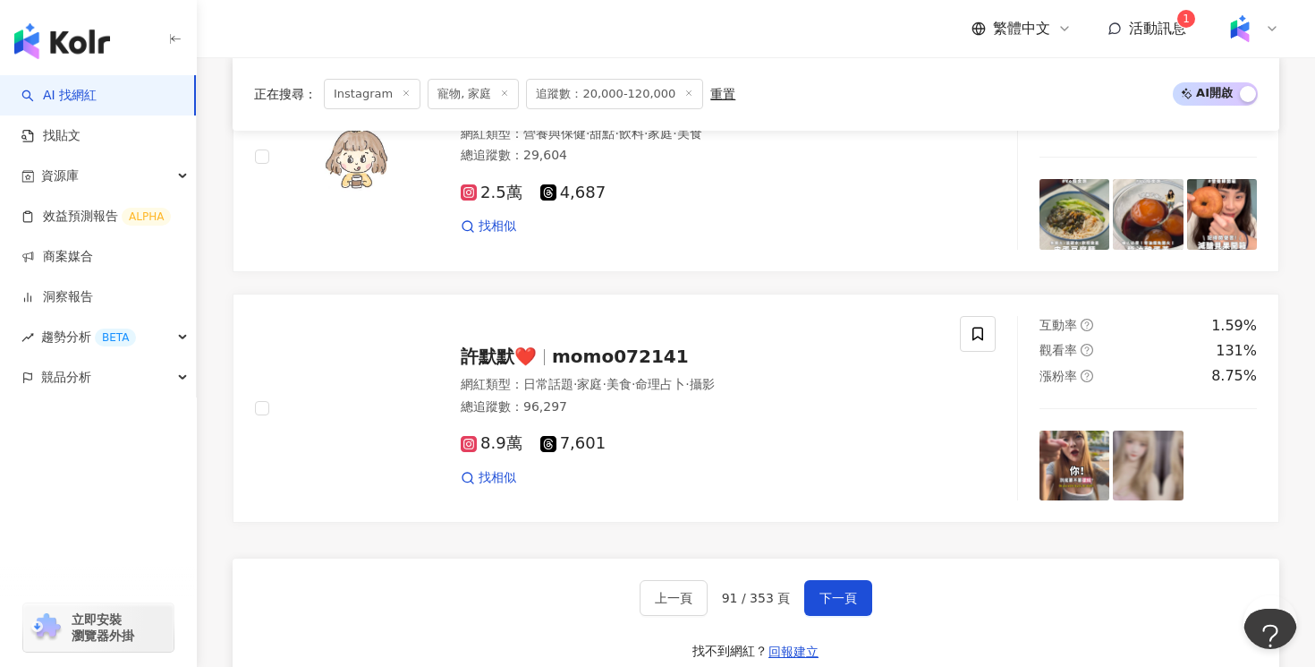
scroll to position [3238, 0]
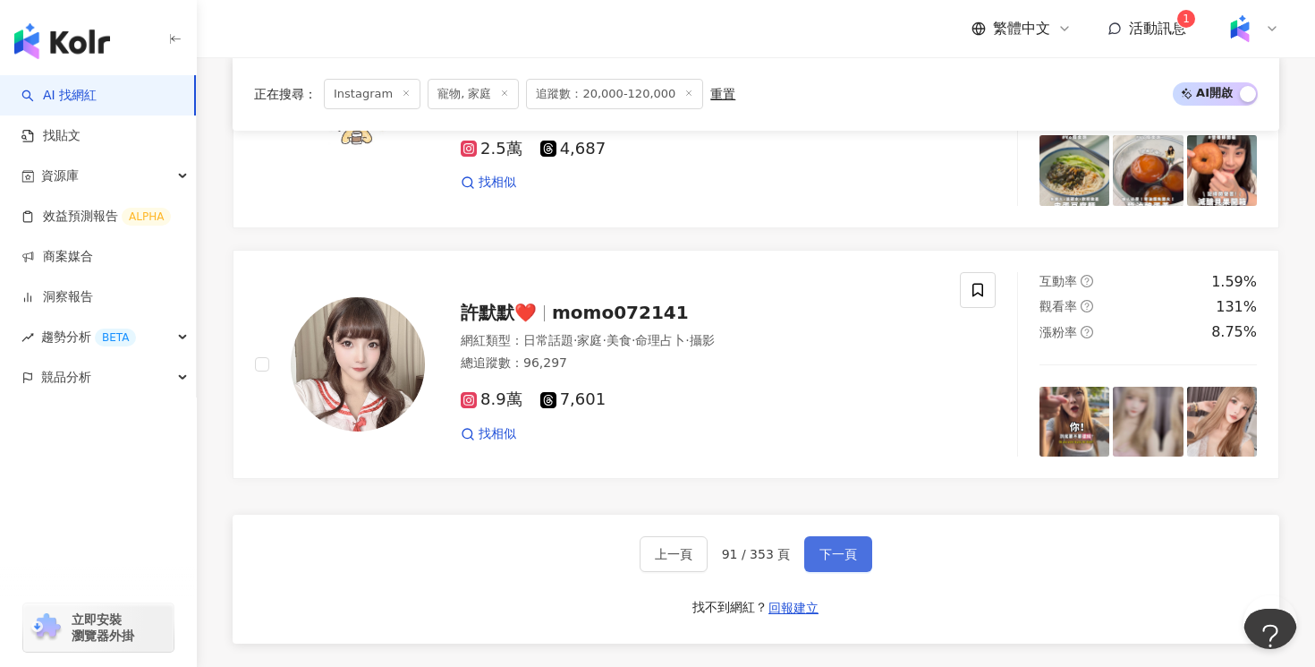
click at [846, 549] on span "下一頁" at bounding box center [839, 554] width 38 height 14
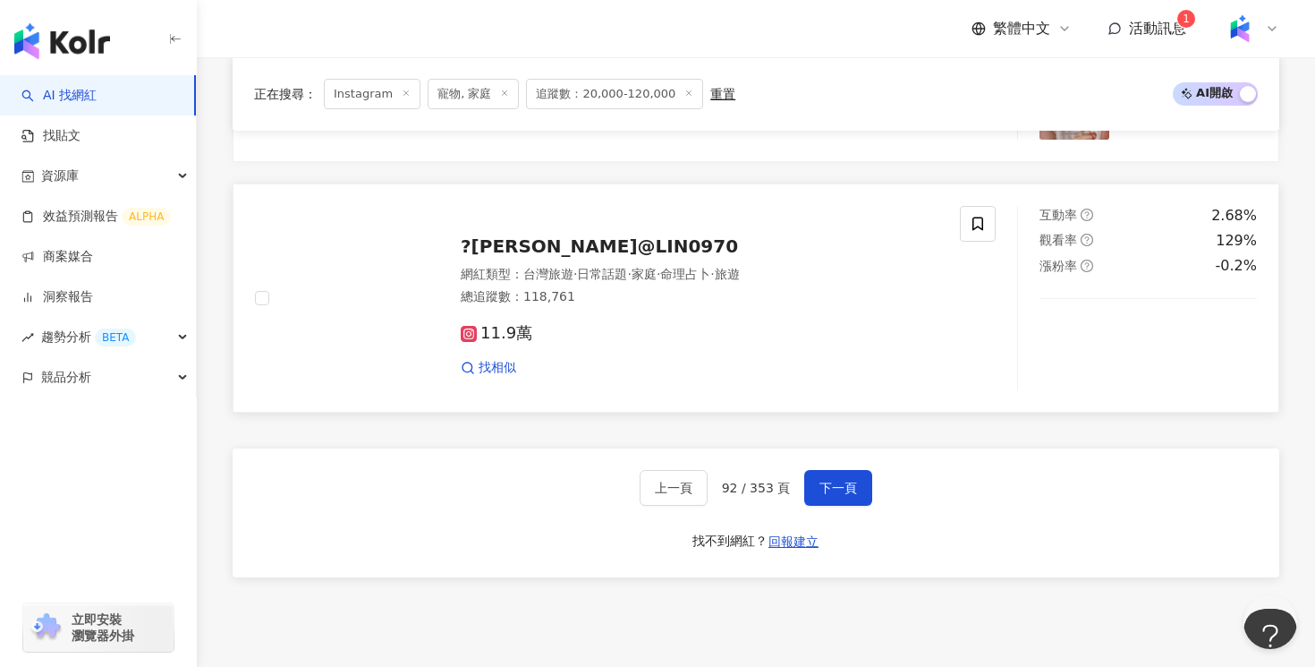
scroll to position [3359, 0]
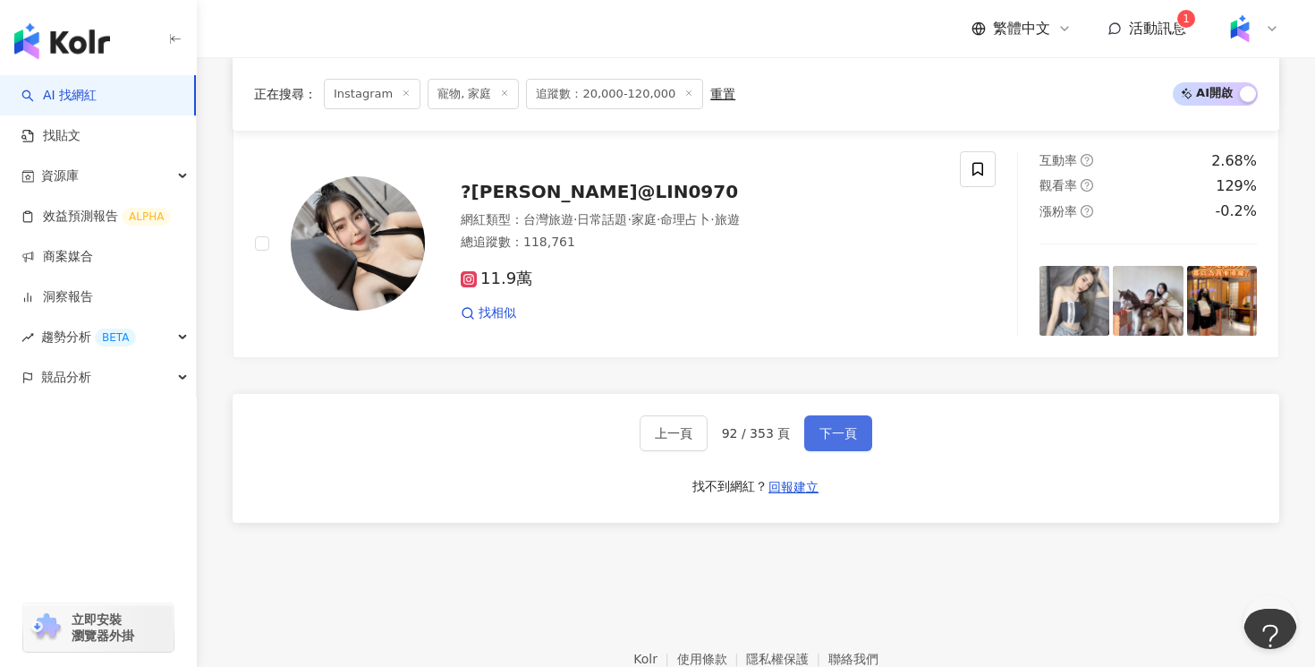
click at [848, 427] on span "下一頁" at bounding box center [839, 433] width 38 height 14
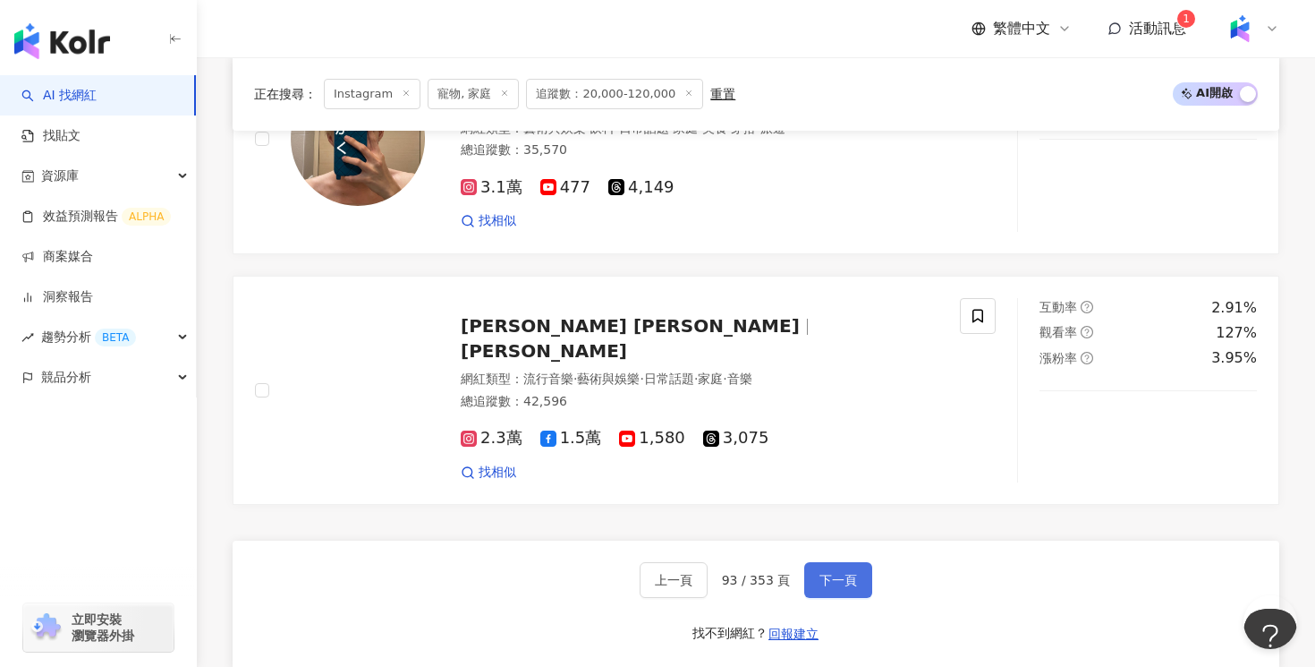
scroll to position [3267, 0]
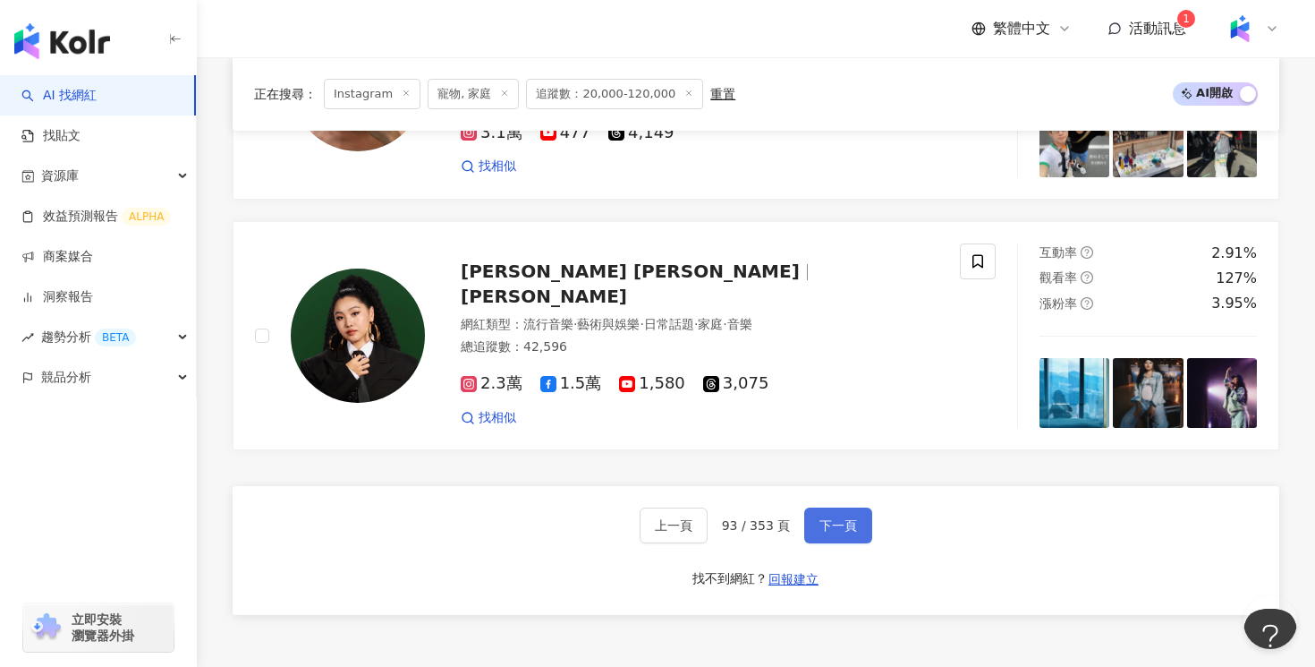
click at [836, 518] on span "下一頁" at bounding box center [839, 525] width 38 height 14
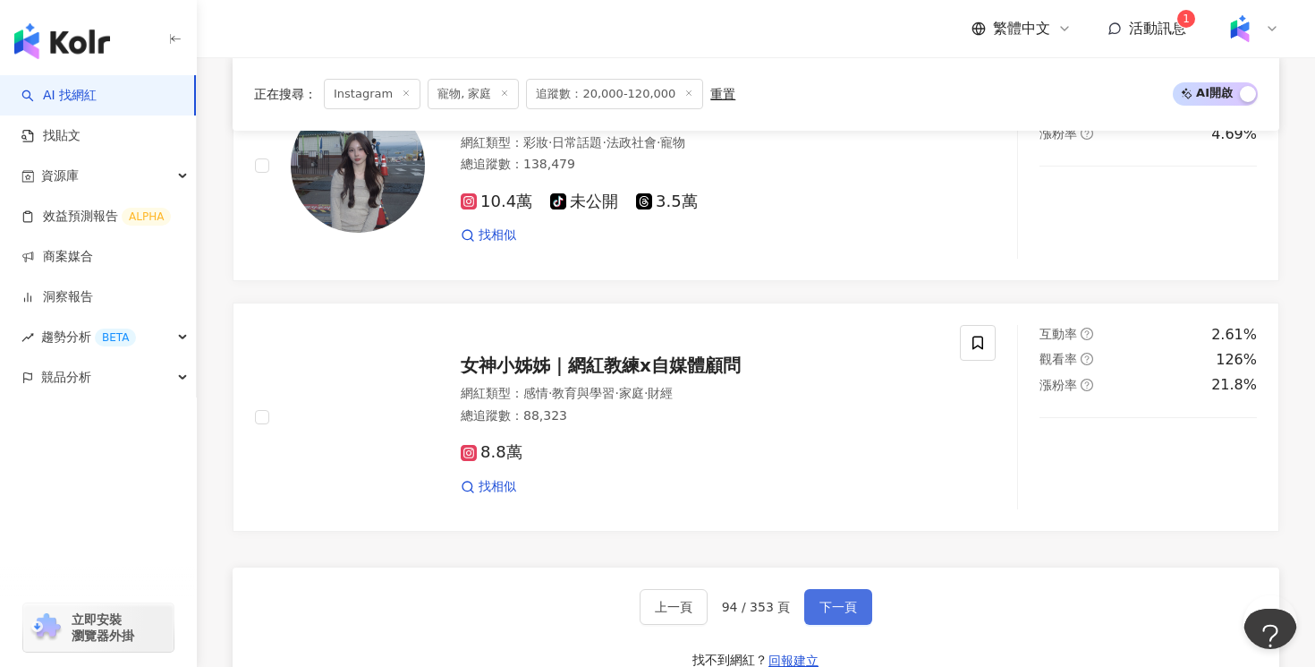
scroll to position [3186, 0]
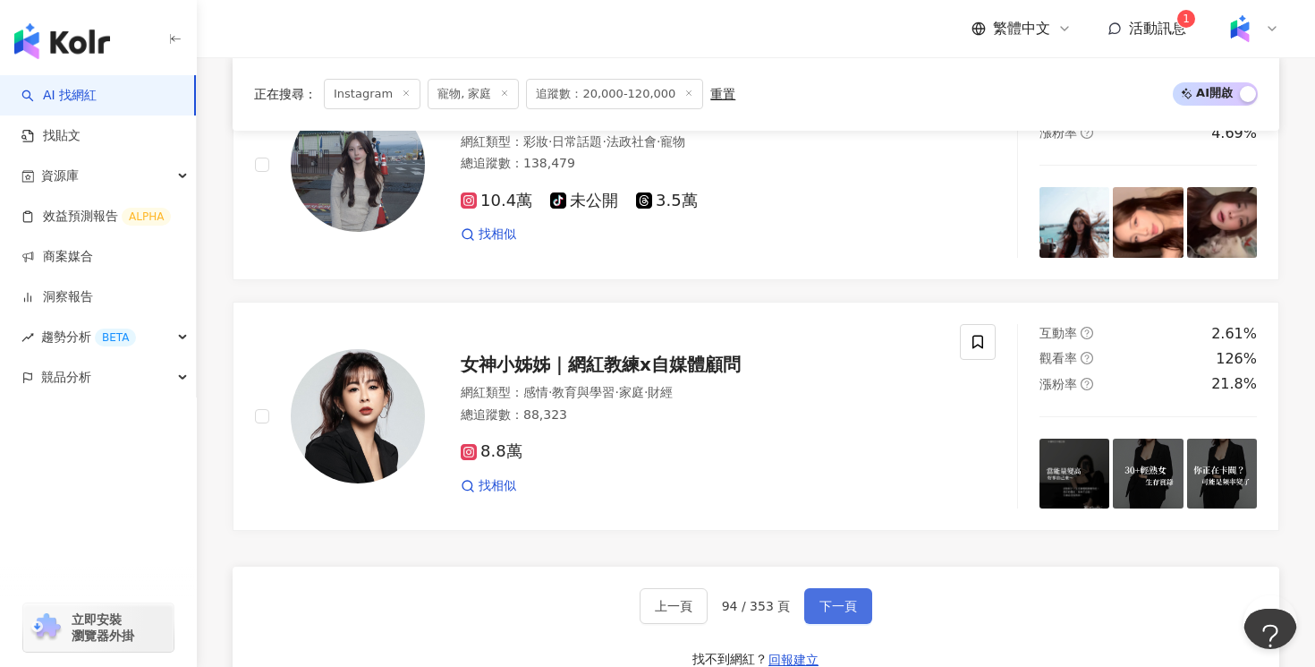
click at [836, 593] on button "下一頁" at bounding box center [838, 606] width 68 height 36
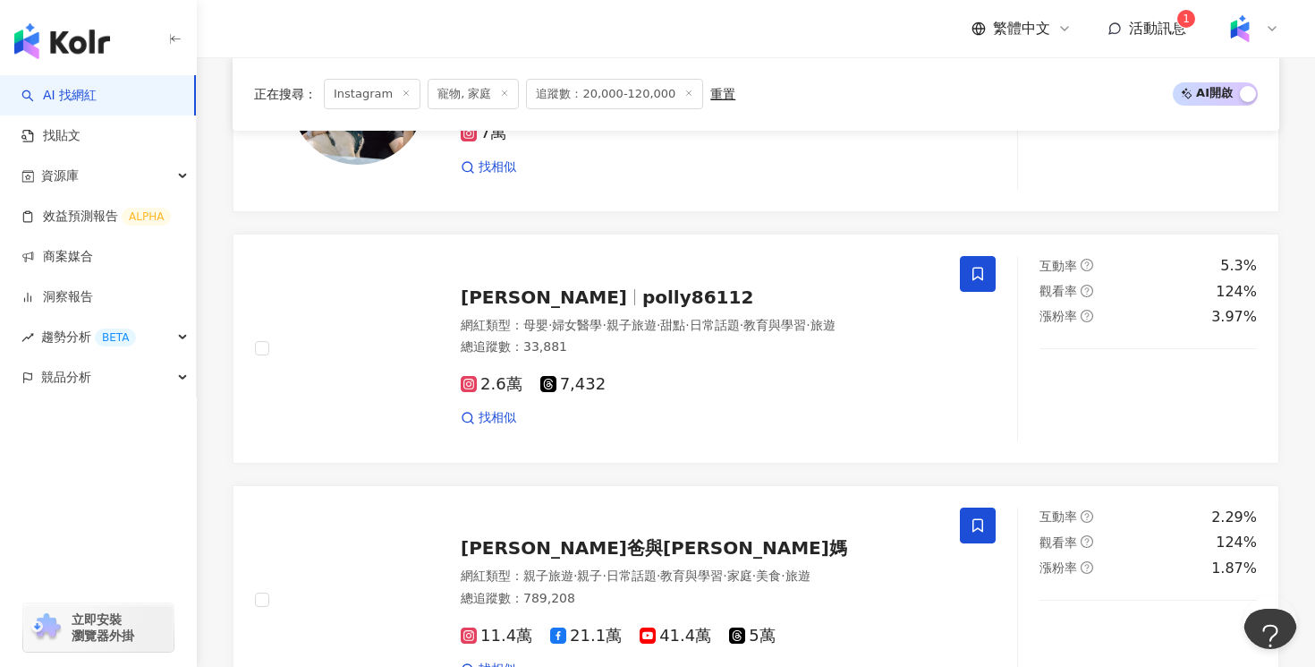
scroll to position [2778, 0]
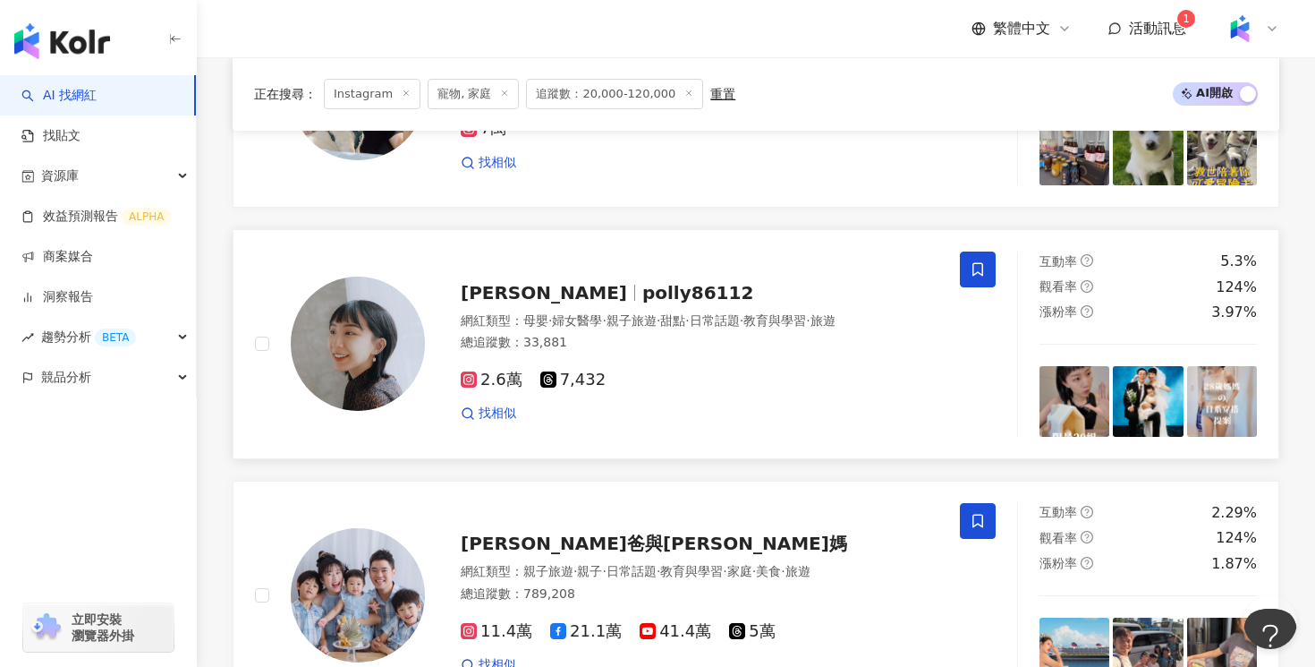
click at [795, 387] on div "2.6萬 7,432 找相似" at bounding box center [700, 389] width 478 height 66
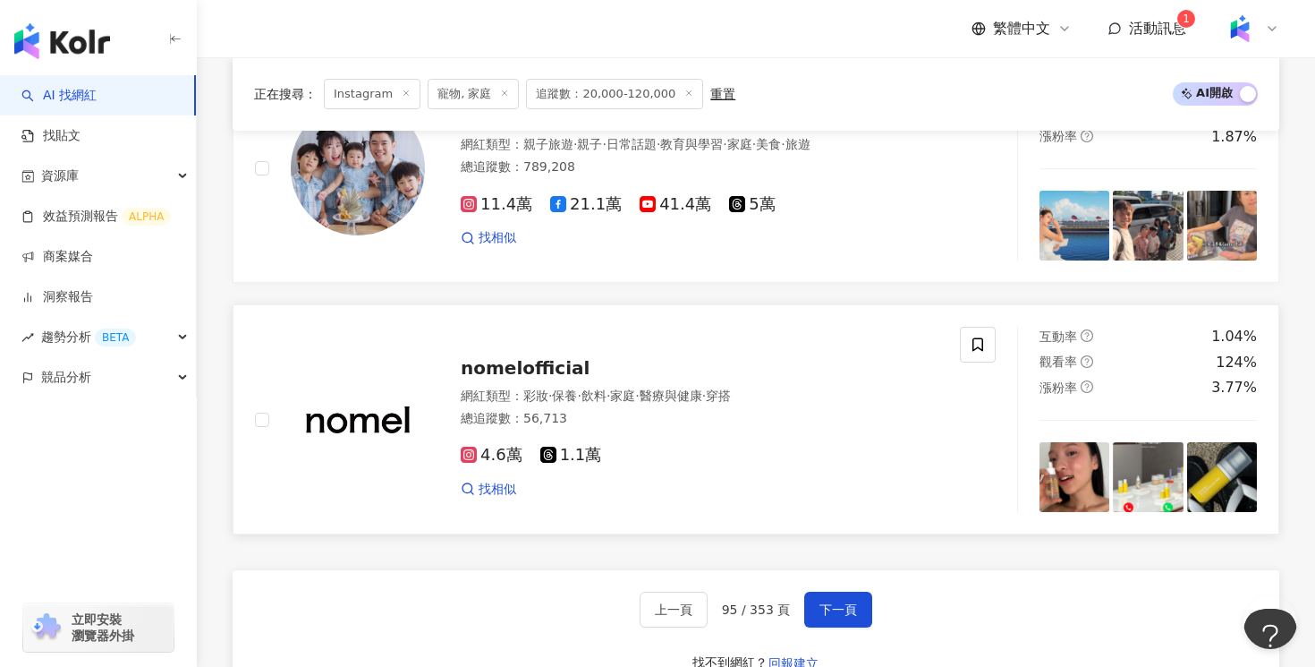
scroll to position [3219, 0]
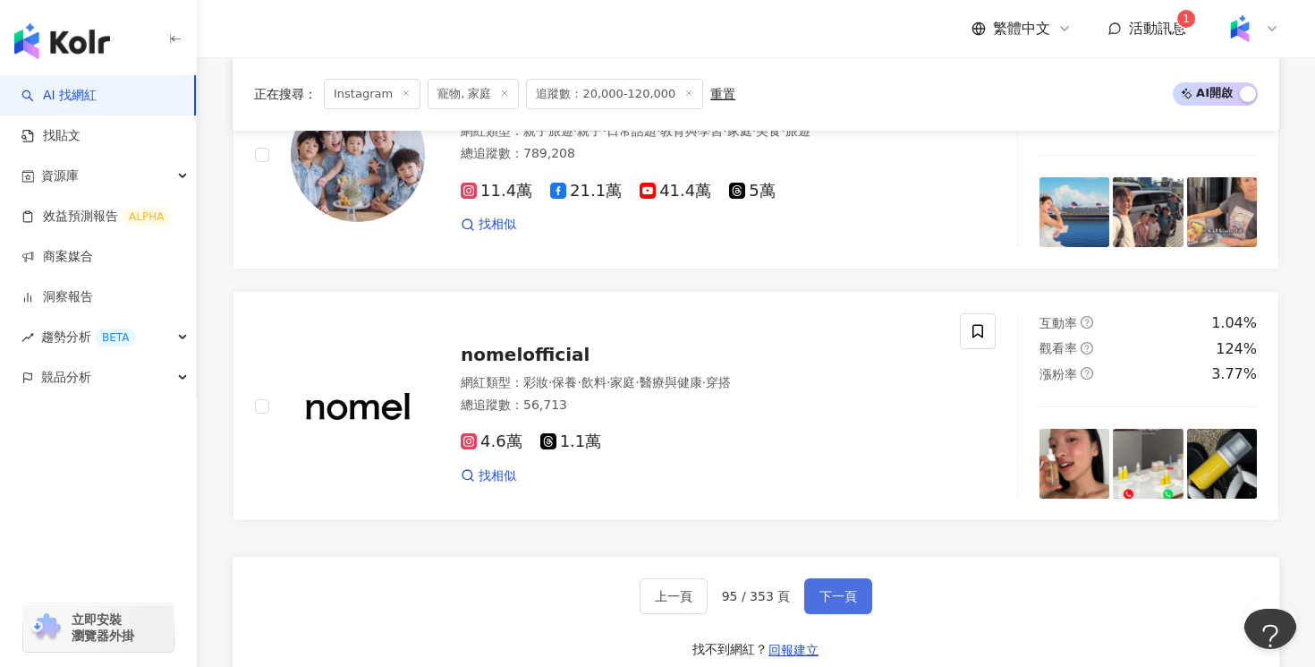
click at [821, 578] on button "下一頁" at bounding box center [838, 596] width 68 height 36
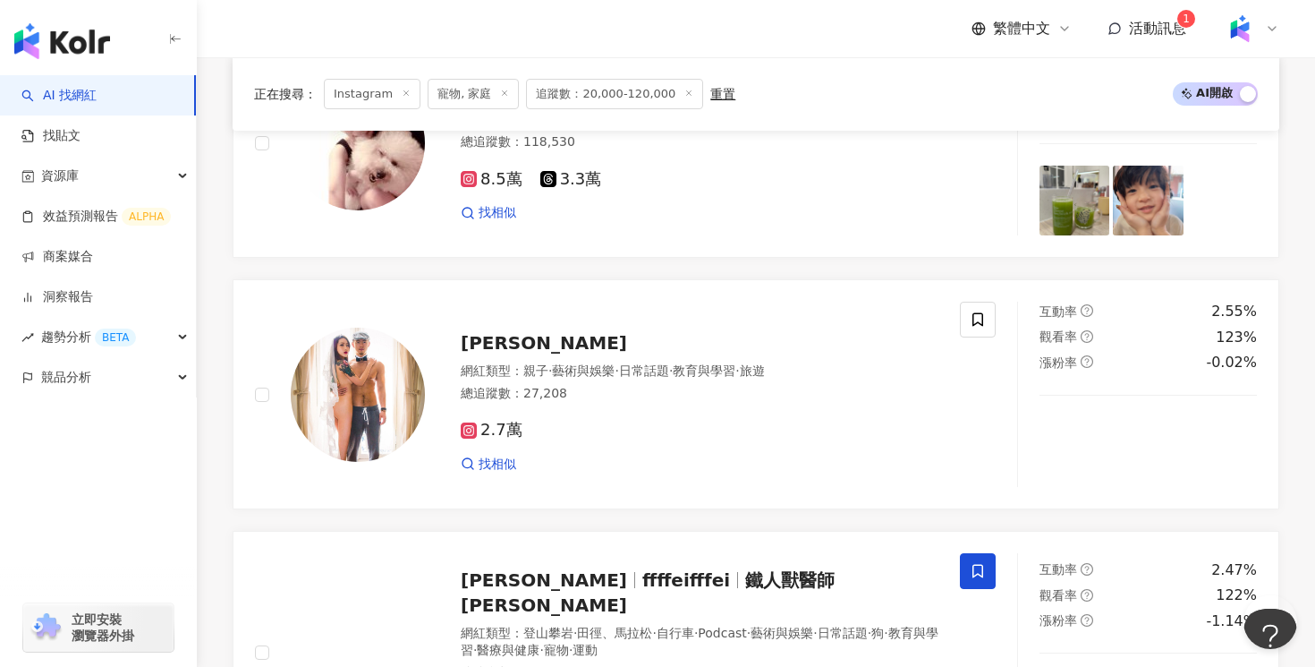
scroll to position [1642, 0]
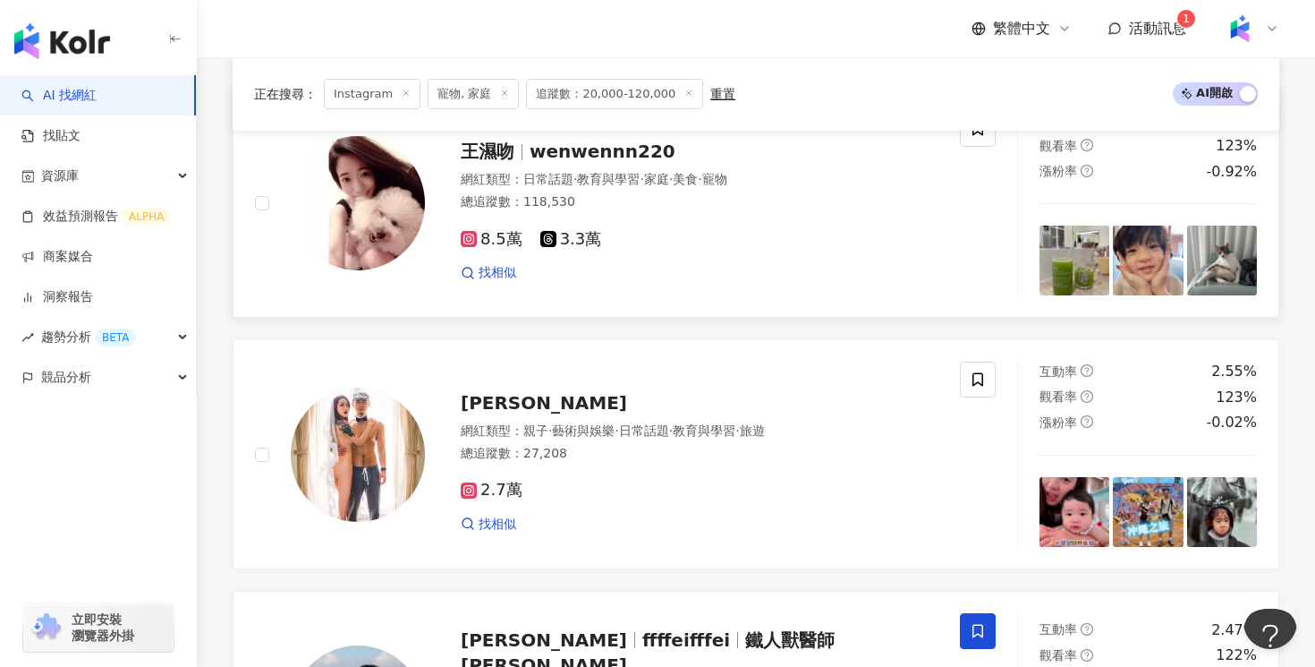
click at [847, 234] on div "8.5萬 3.3萬" at bounding box center [700, 240] width 478 height 20
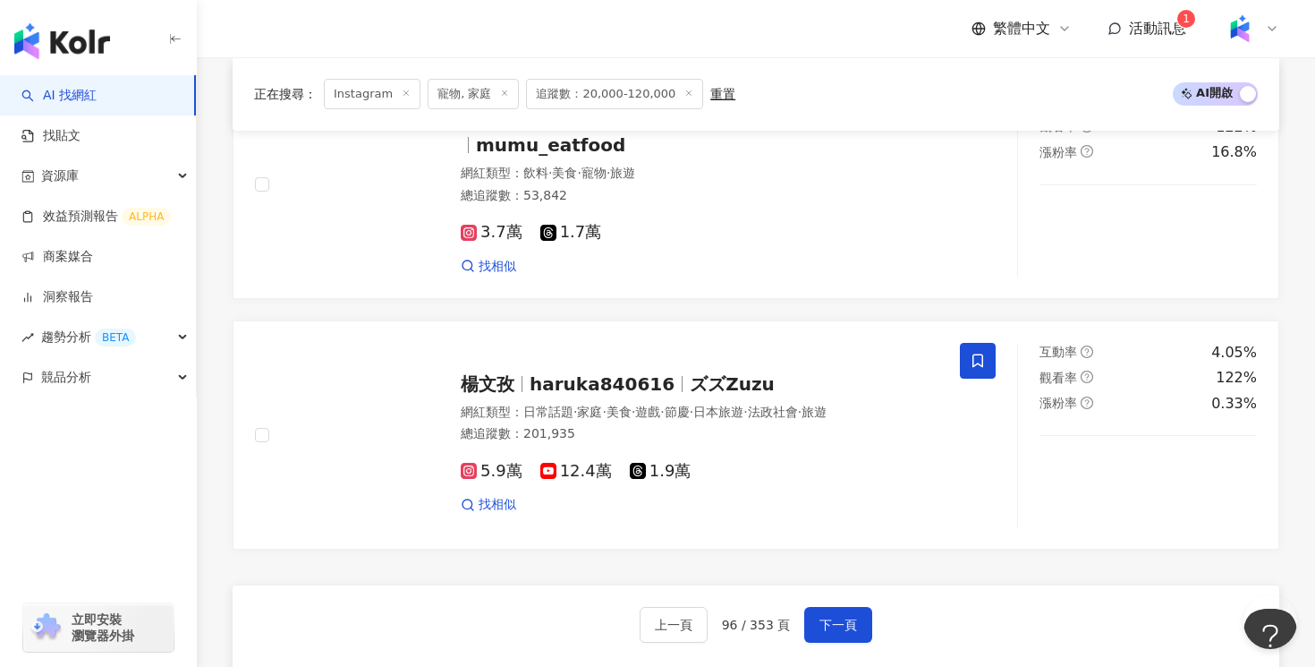
scroll to position [3184, 0]
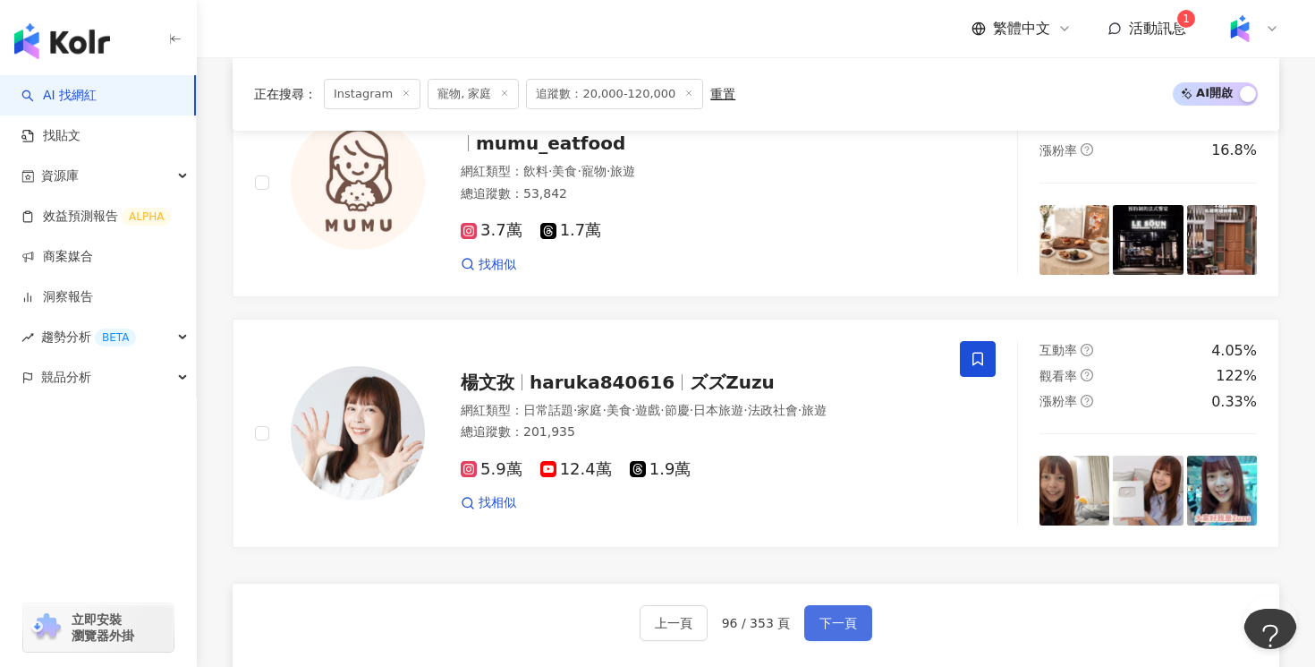
click at [857, 605] on button "下一頁" at bounding box center [838, 623] width 68 height 36
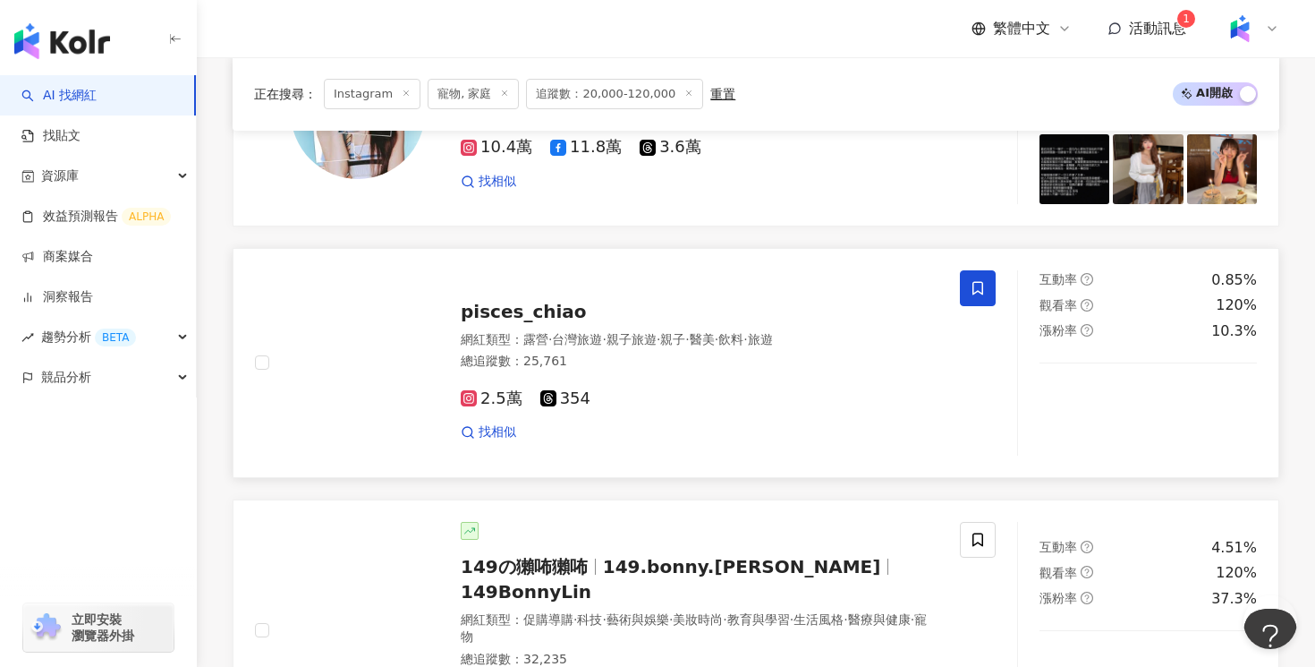
scroll to position [3163, 0]
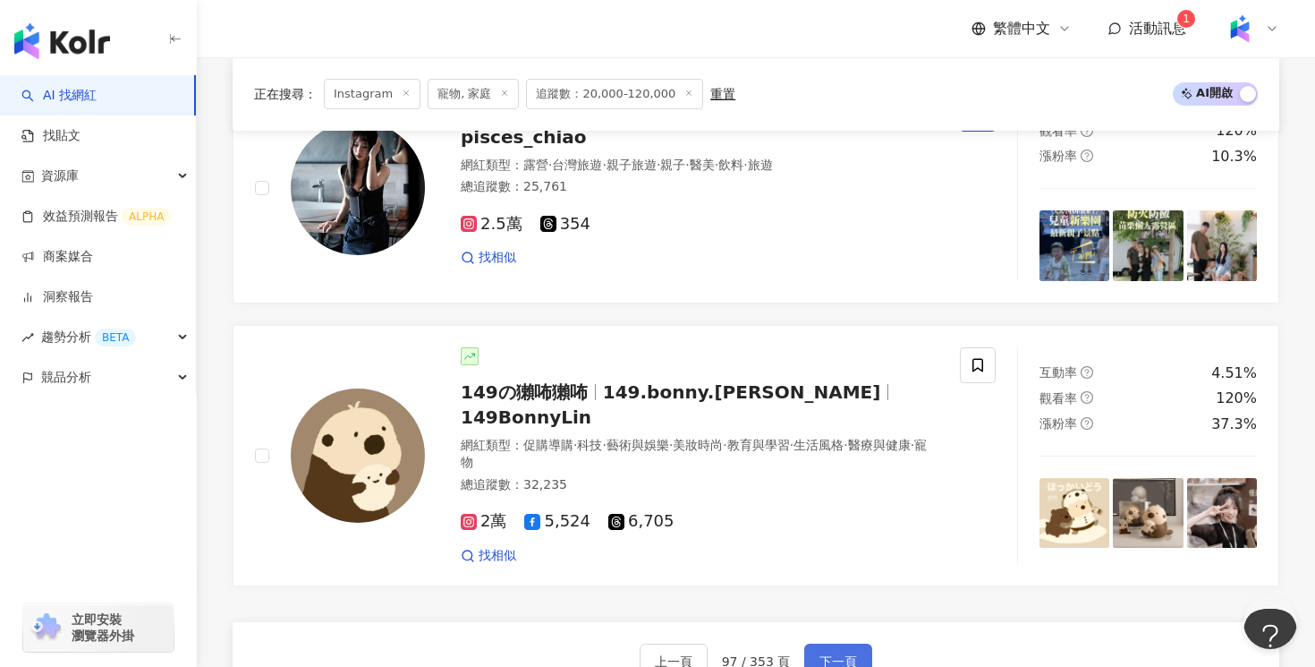
click at [853, 643] on button "下一頁" at bounding box center [838, 661] width 68 height 36
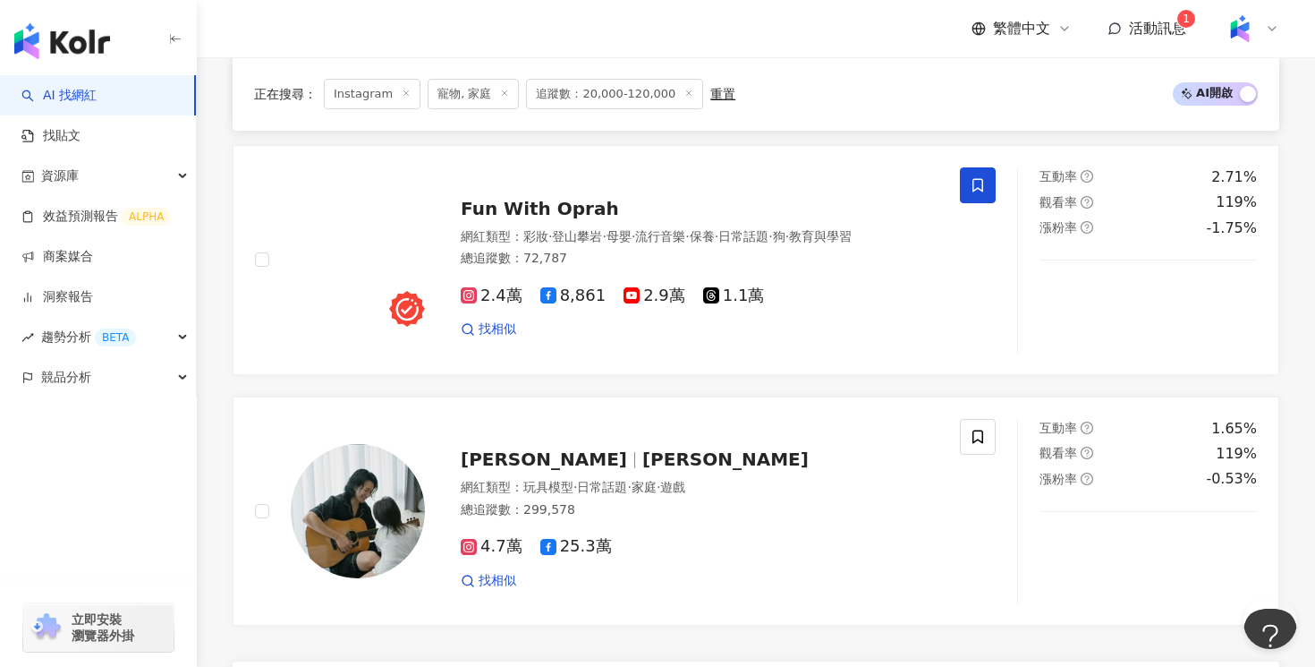
scroll to position [3092, 0]
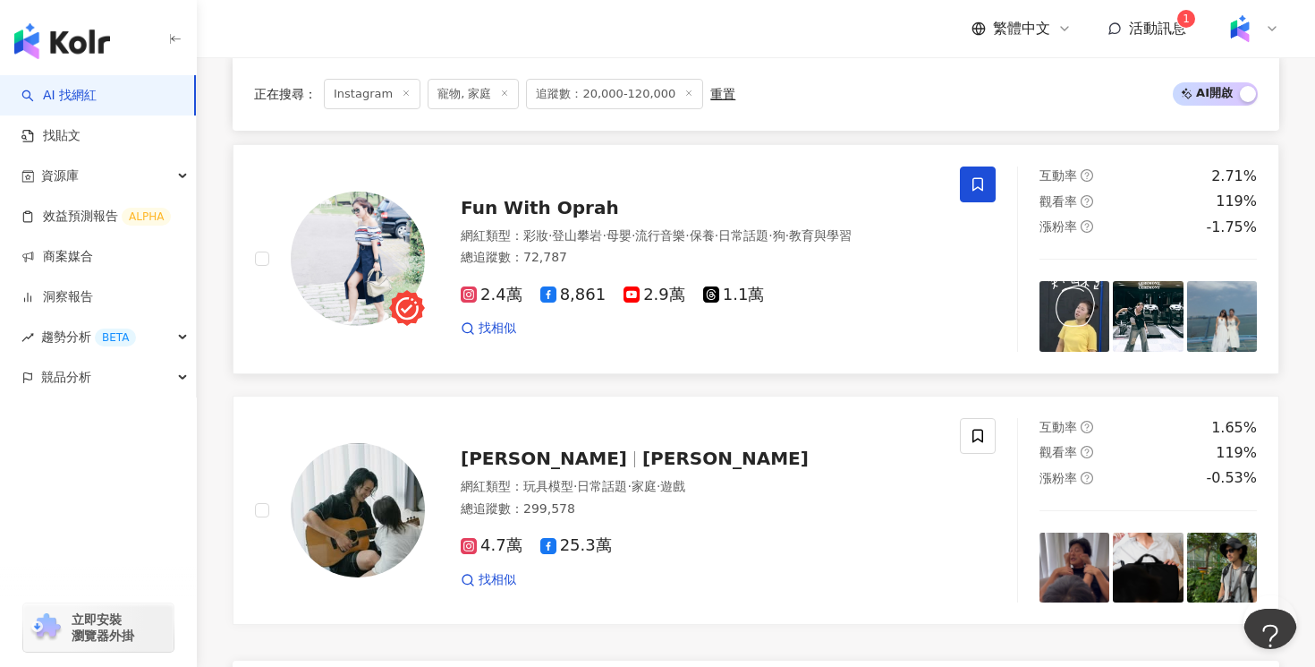
click at [820, 267] on div "總追蹤數 ： 72,787" at bounding box center [700, 258] width 478 height 18
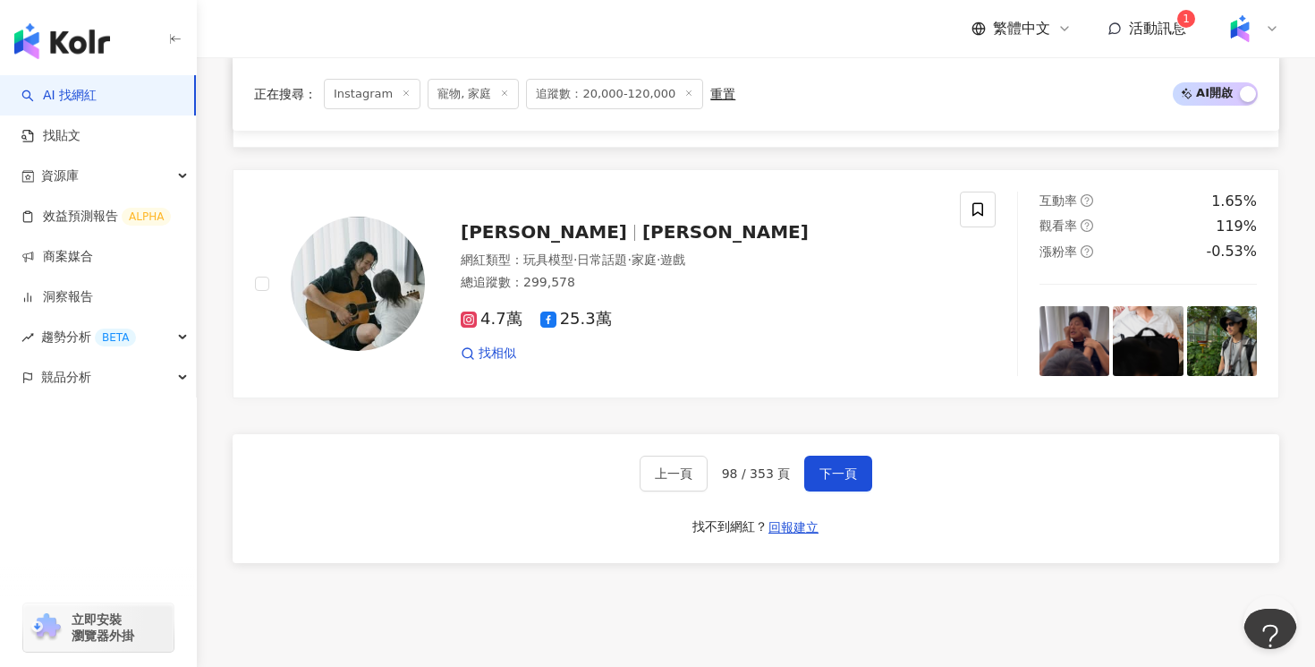
scroll to position [3410, 0]
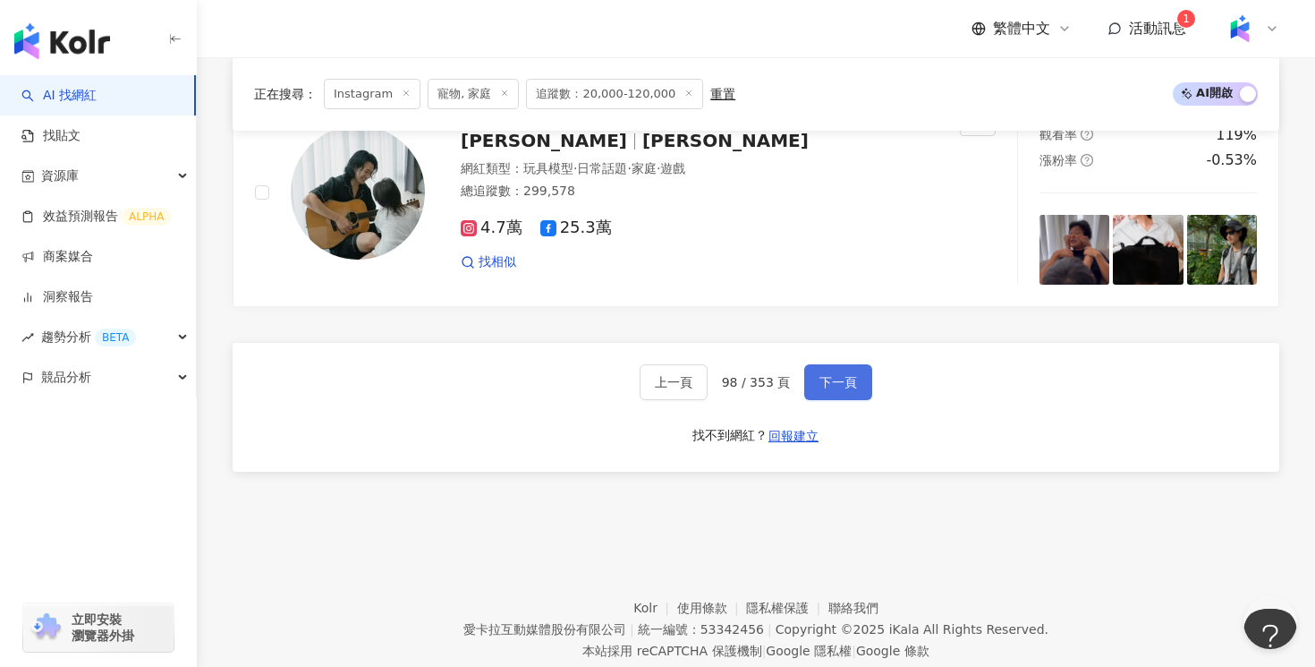
click at [804, 384] on button "下一頁" at bounding box center [838, 382] width 68 height 36
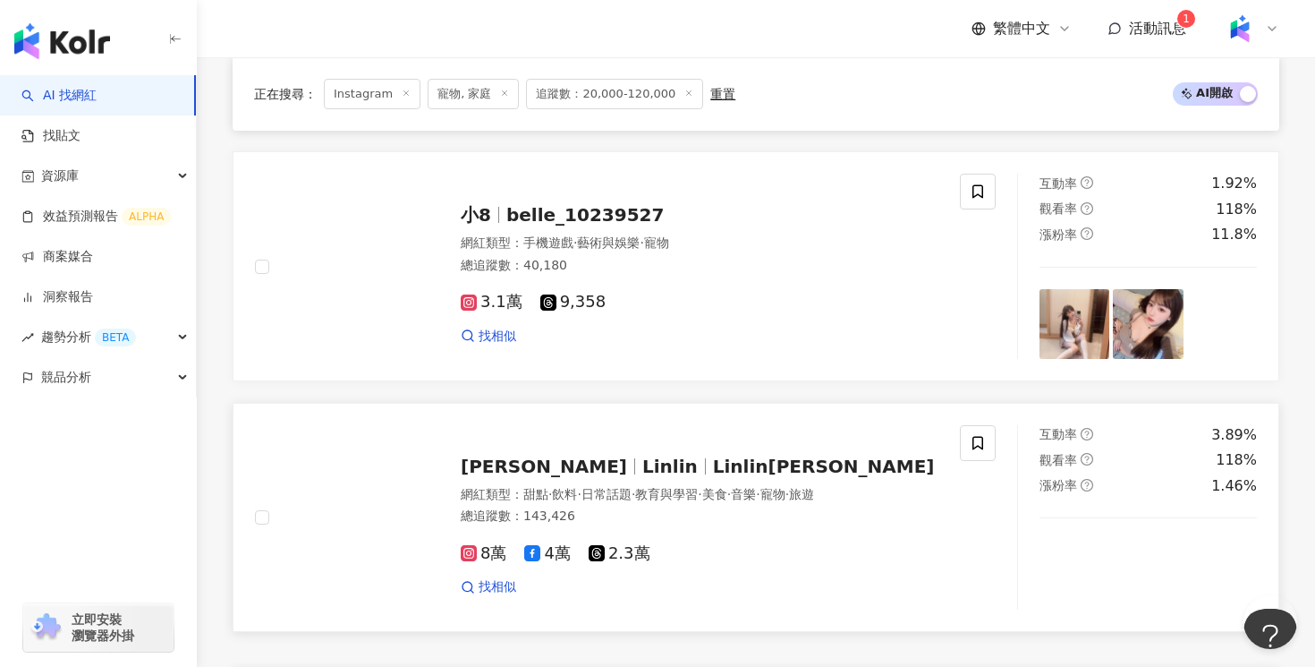
scroll to position [3330, 0]
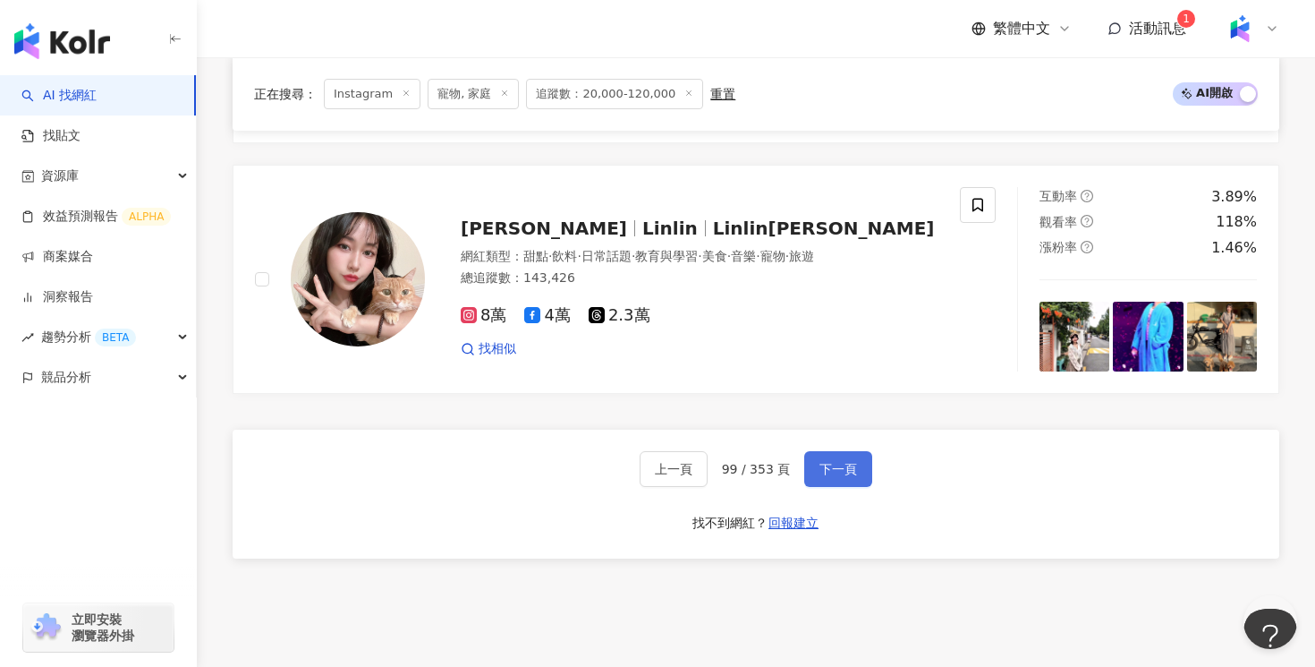
click at [836, 462] on span "下一頁" at bounding box center [839, 469] width 38 height 14
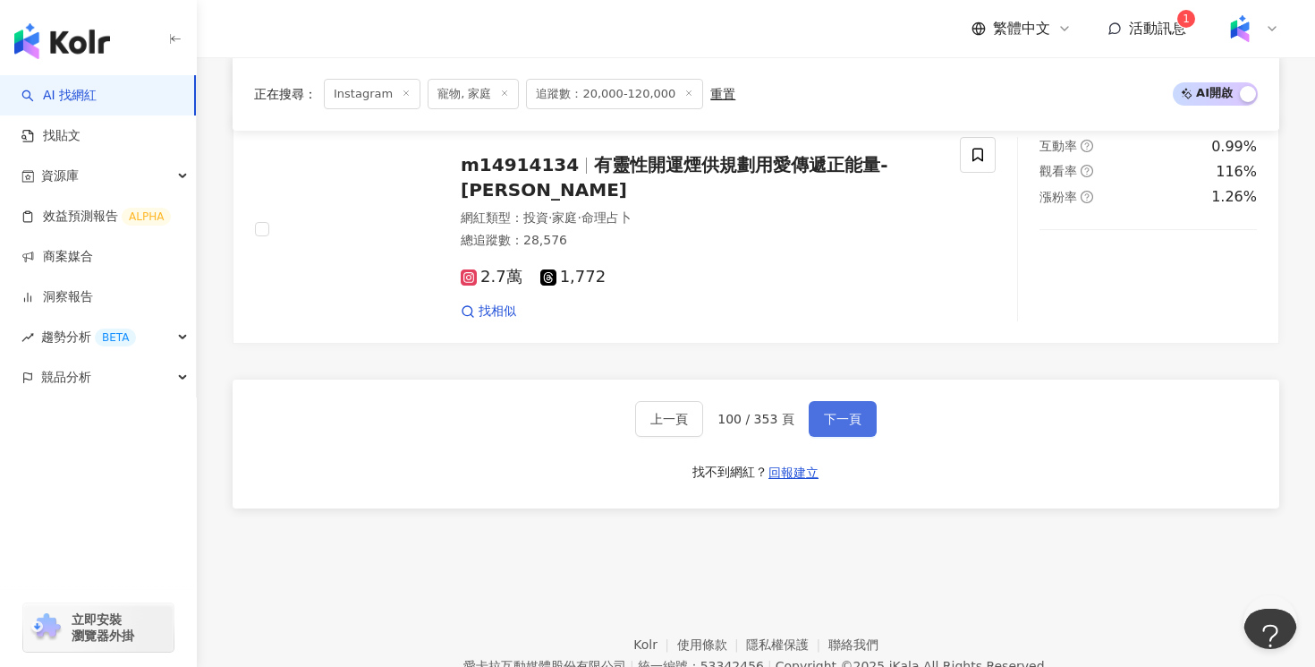
scroll to position [3458, 0]
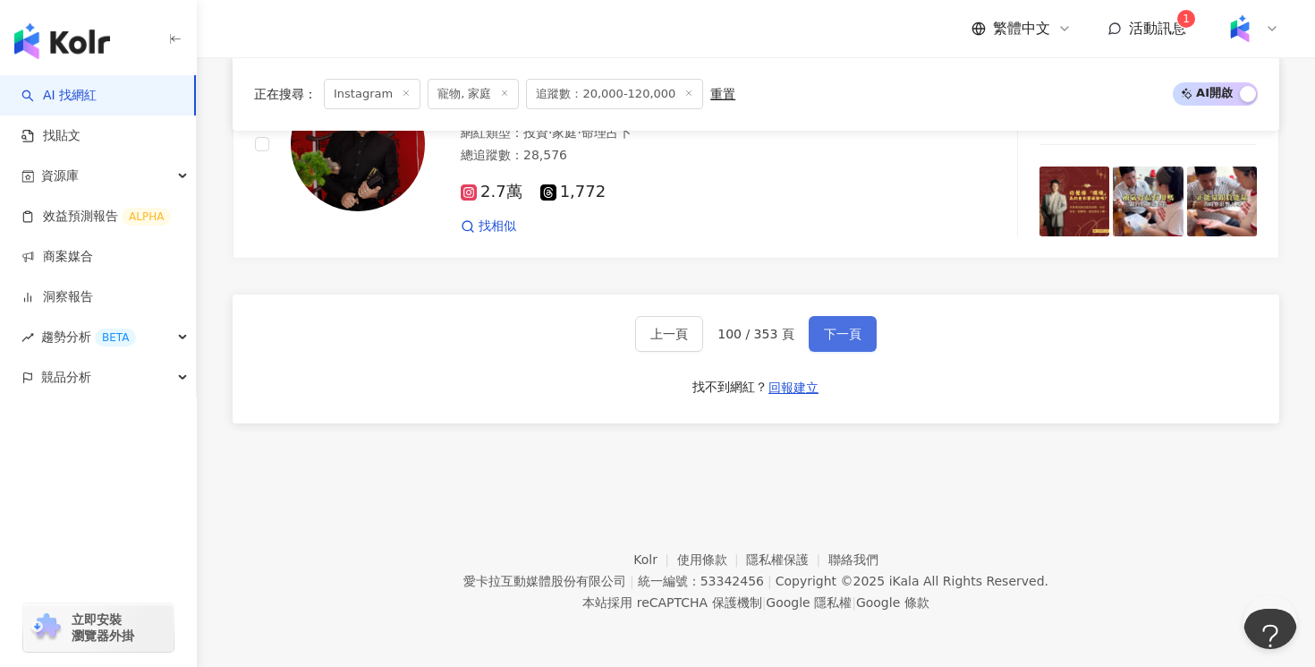
click at [849, 339] on span "下一頁" at bounding box center [843, 334] width 38 height 14
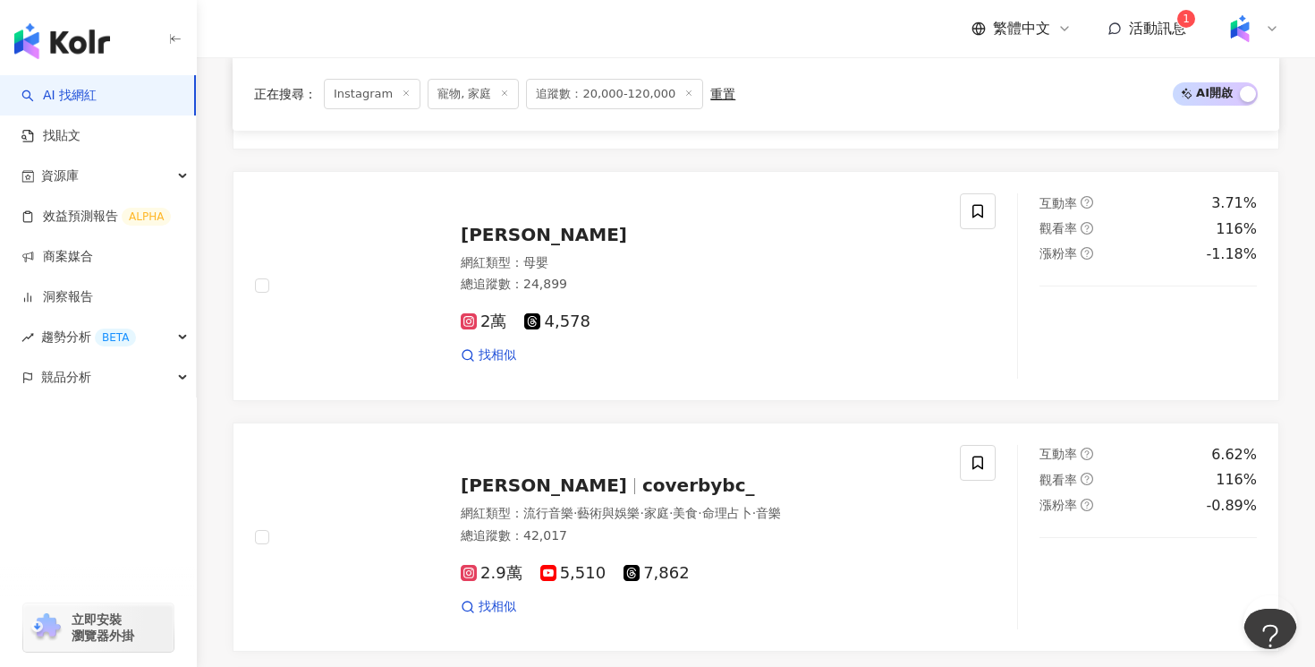
scroll to position [1180, 0]
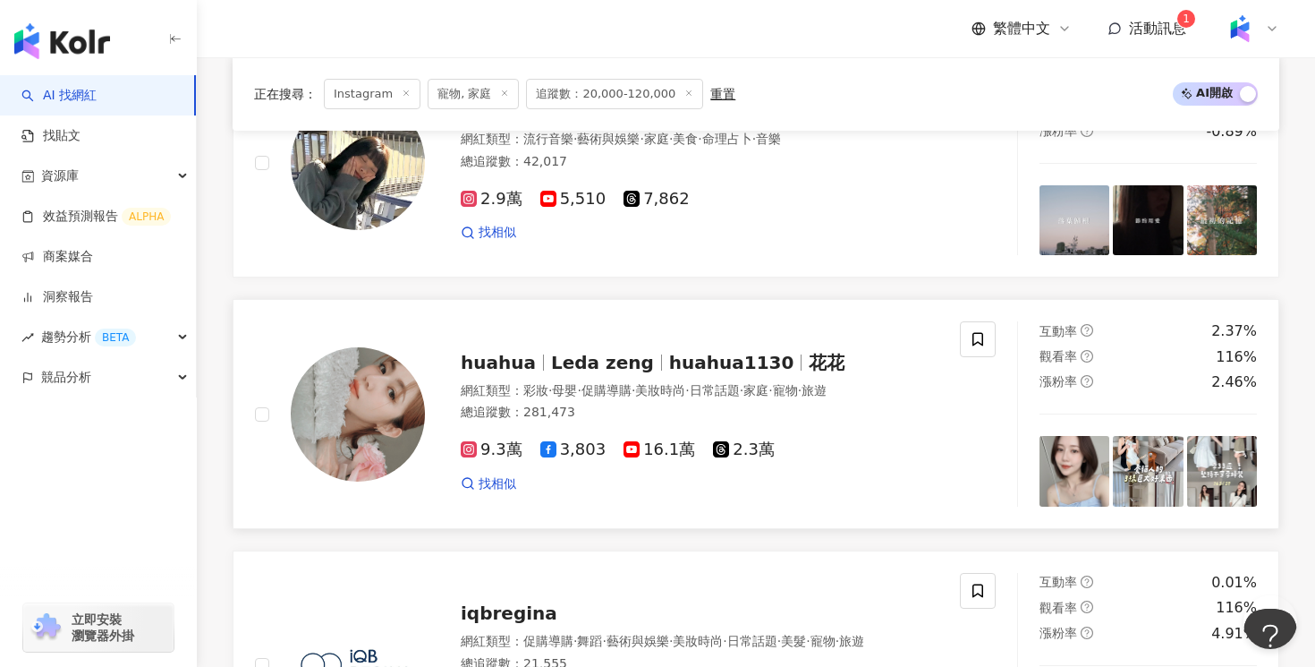
click at [910, 446] on div "9.3萬 3,803 16.1萬 2.3萬" at bounding box center [700, 450] width 478 height 20
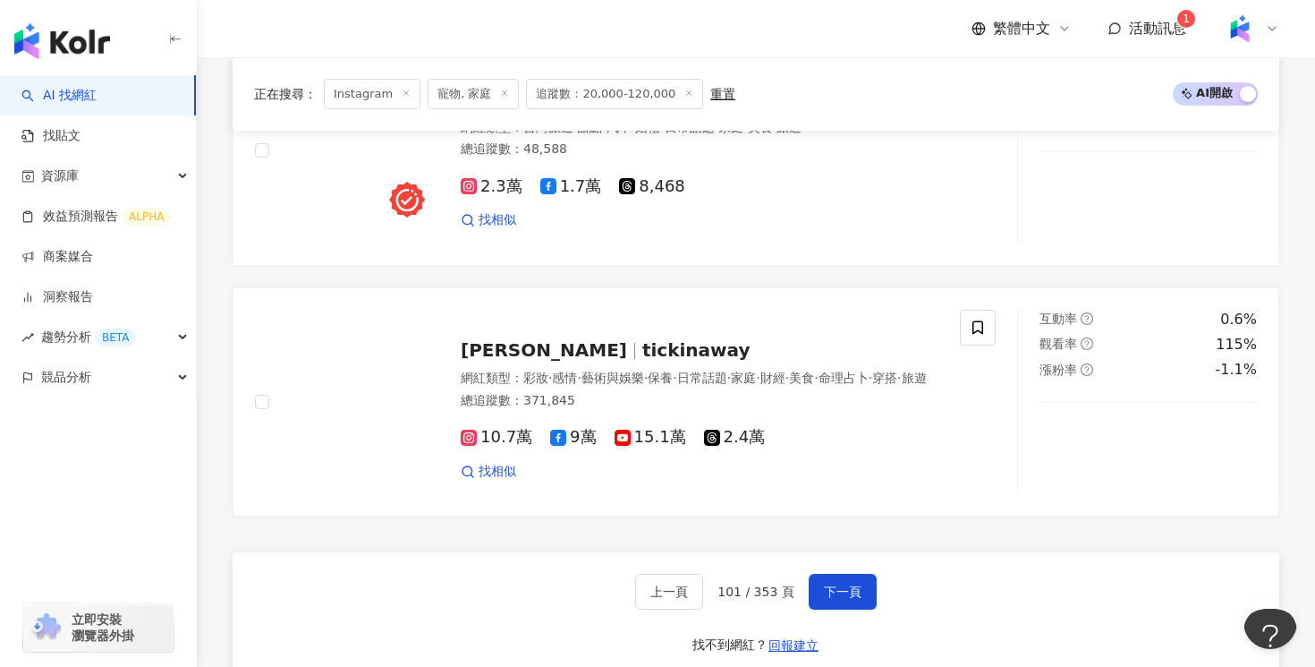
scroll to position [3458, 0]
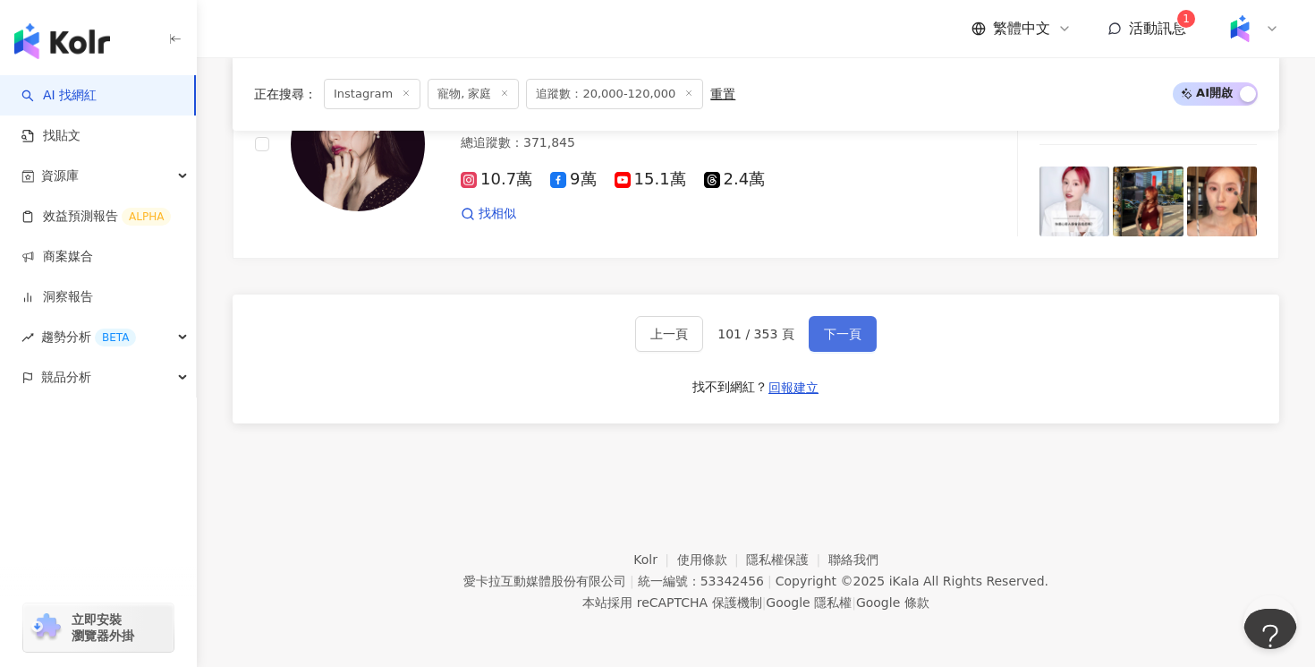
click at [834, 328] on span "下一頁" at bounding box center [843, 334] width 38 height 14
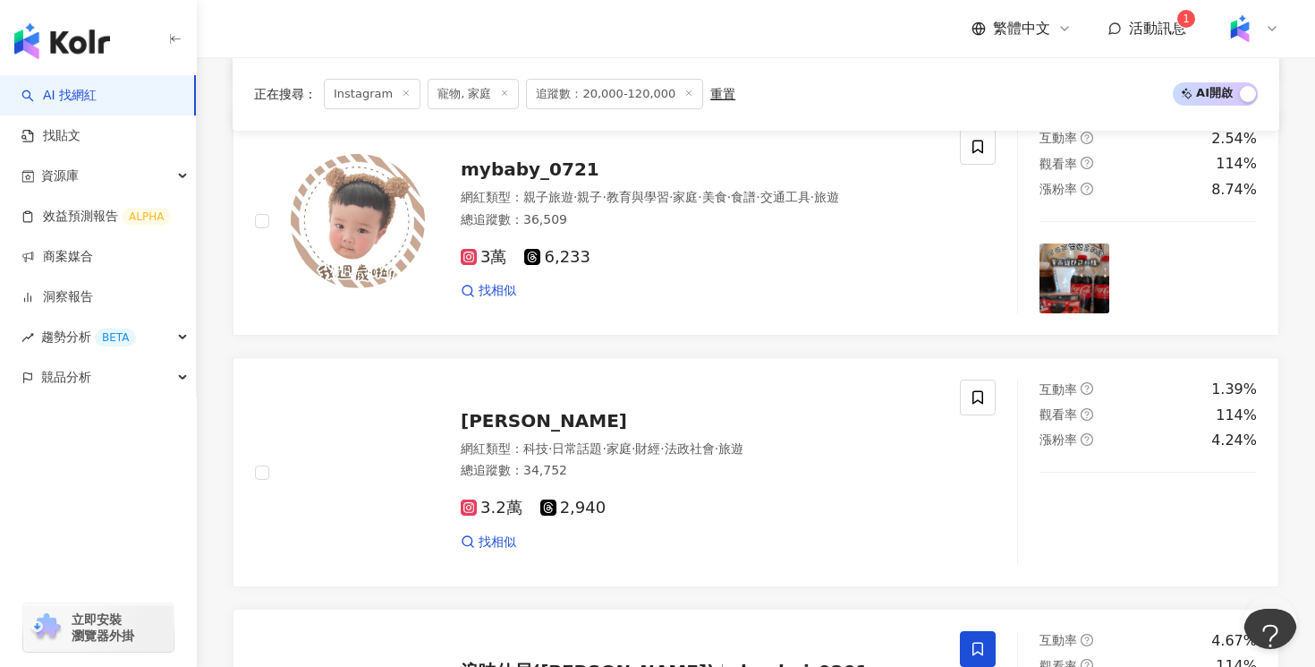
scroll to position [1118, 0]
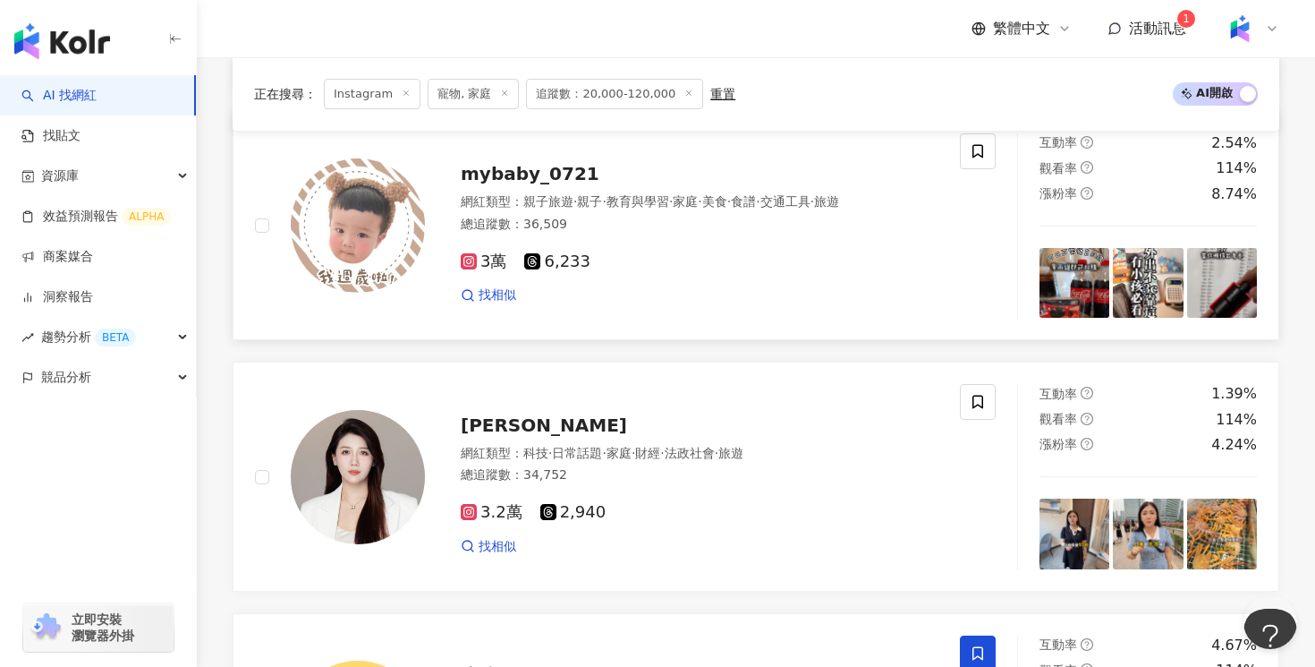
click at [843, 261] on div "3萬 6,233" at bounding box center [700, 262] width 478 height 20
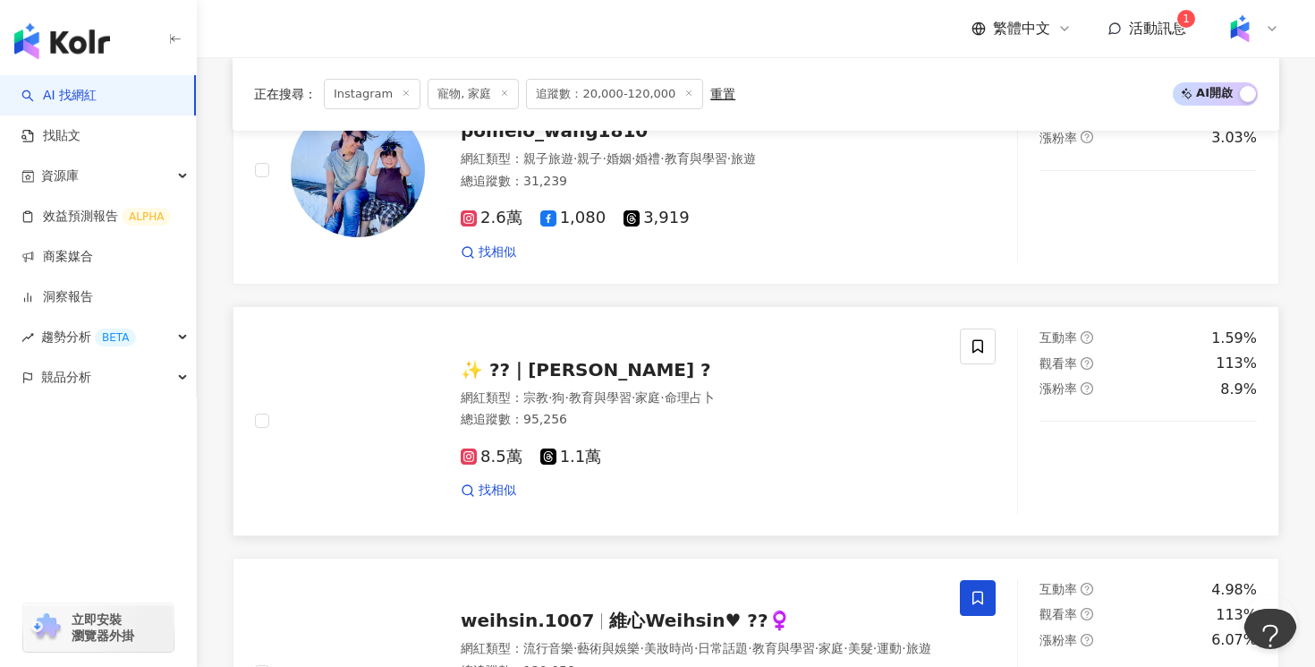
scroll to position [3363, 0]
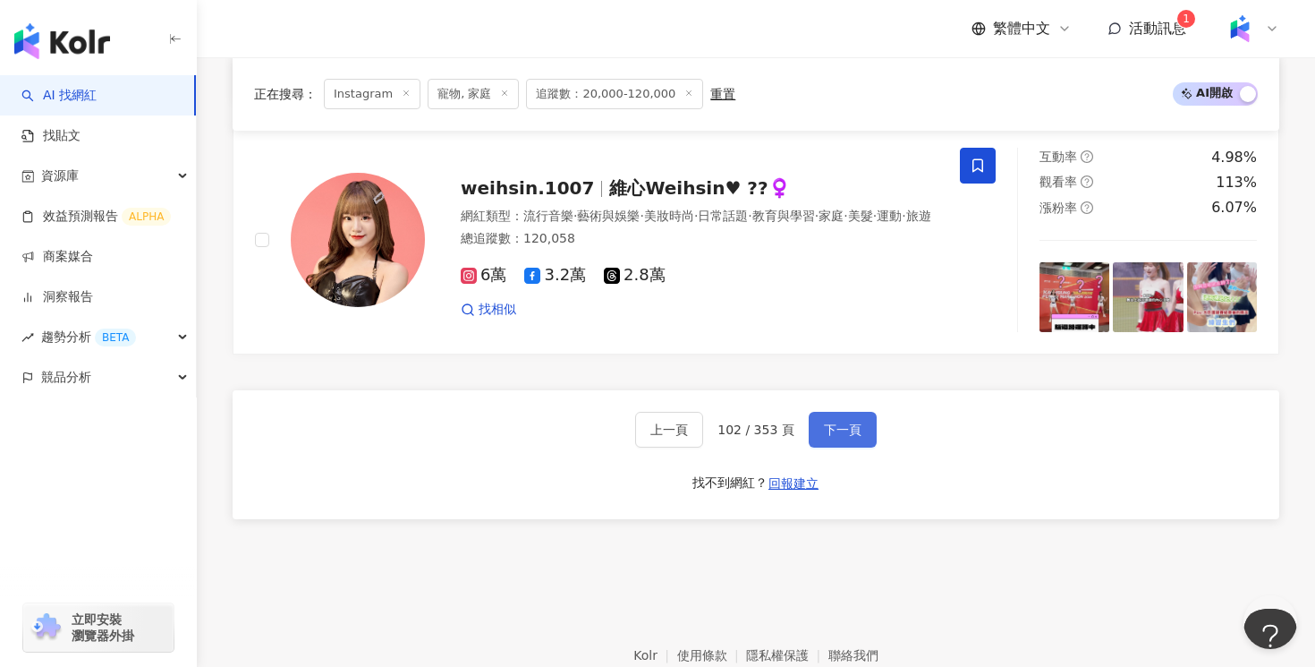
click at [867, 439] on button "下一頁" at bounding box center [843, 430] width 68 height 36
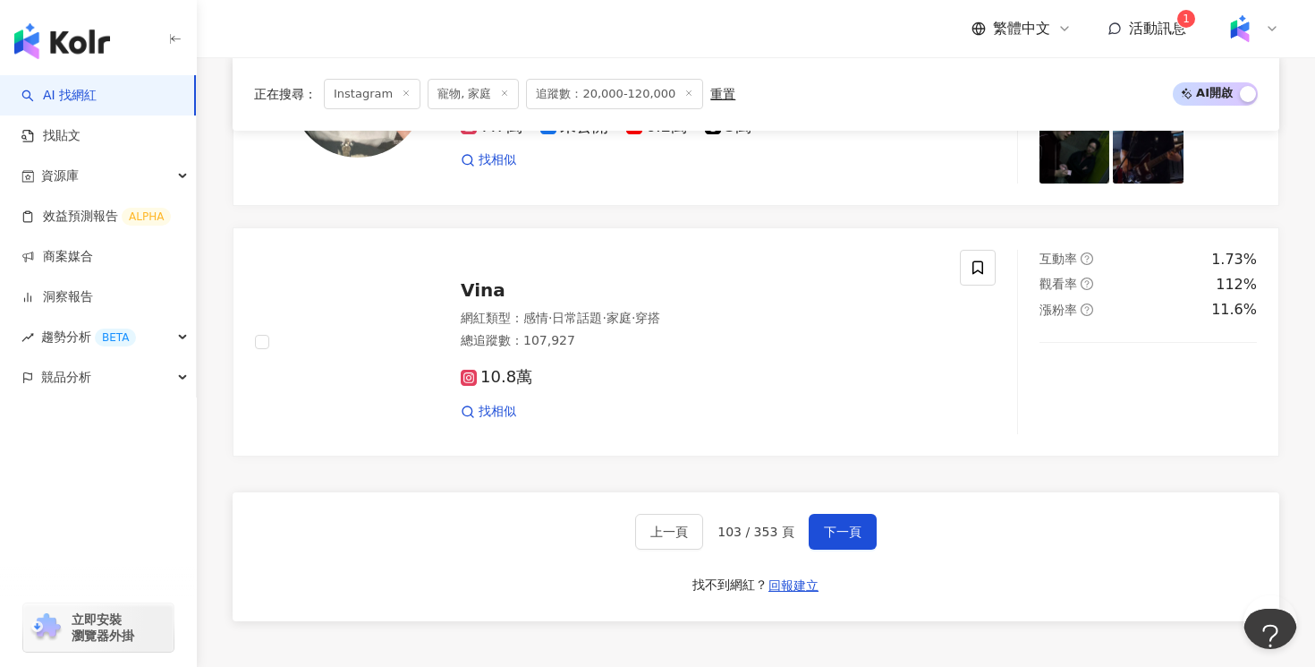
scroll to position [3458, 0]
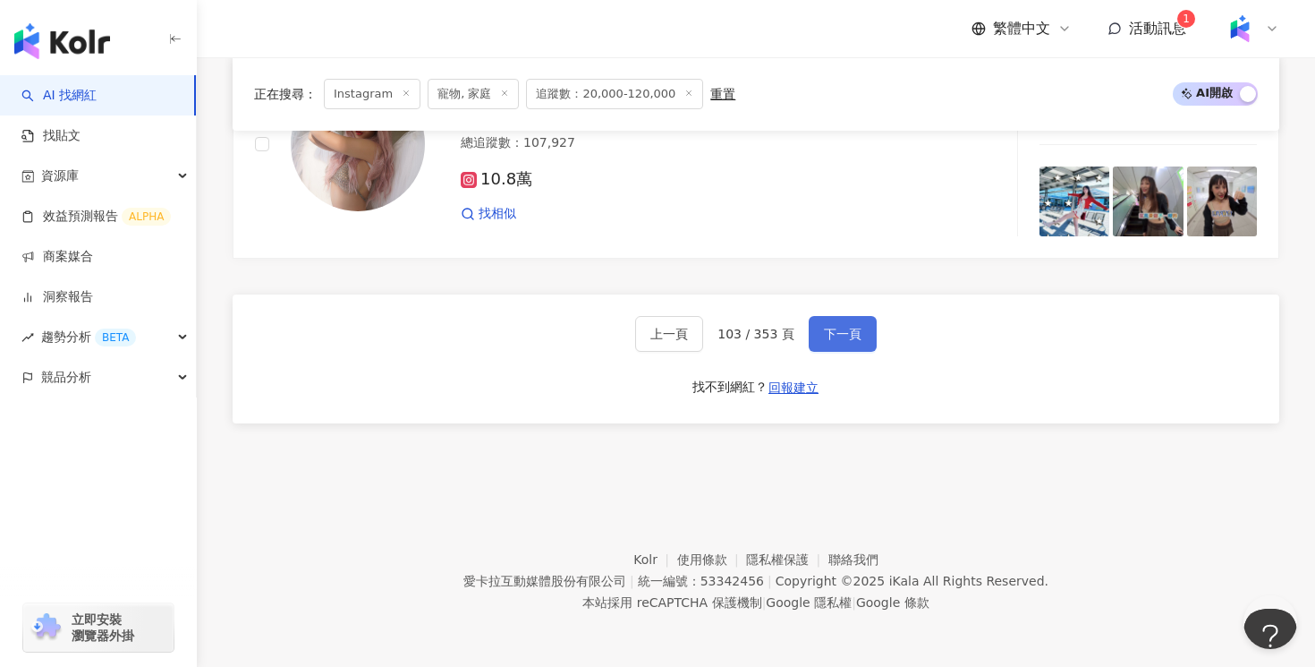
click at [843, 336] on span "下一頁" at bounding box center [843, 334] width 38 height 14
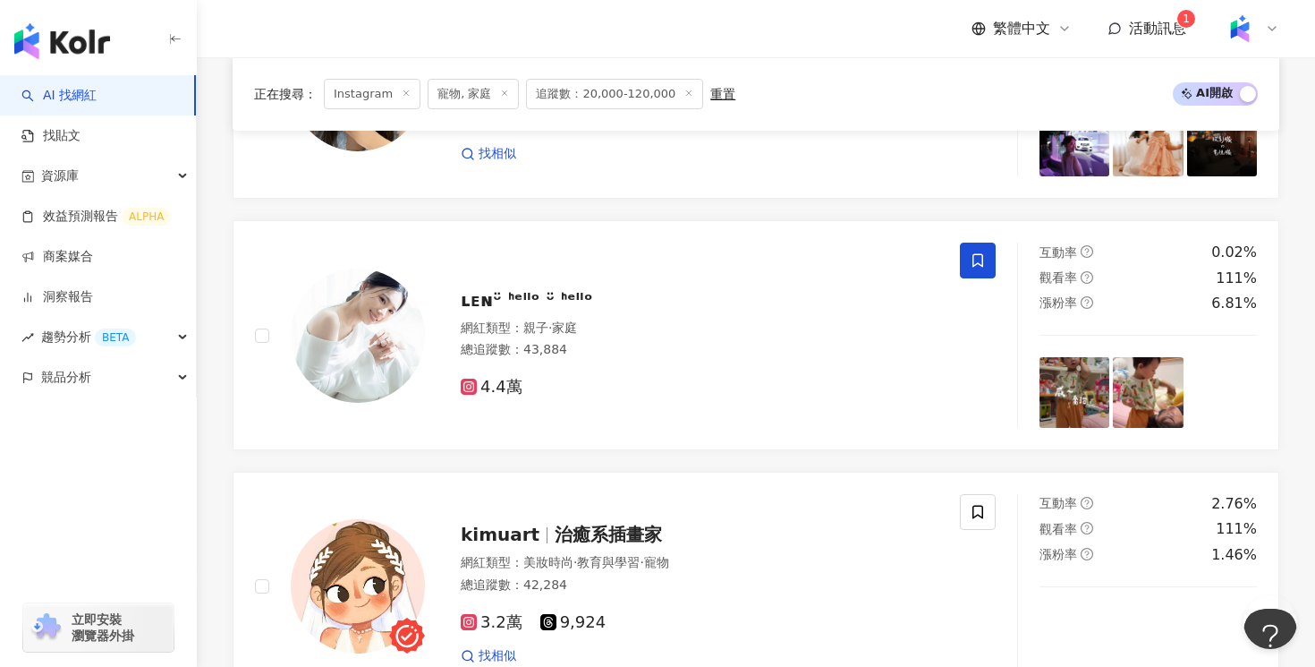
scroll to position [1264, 0]
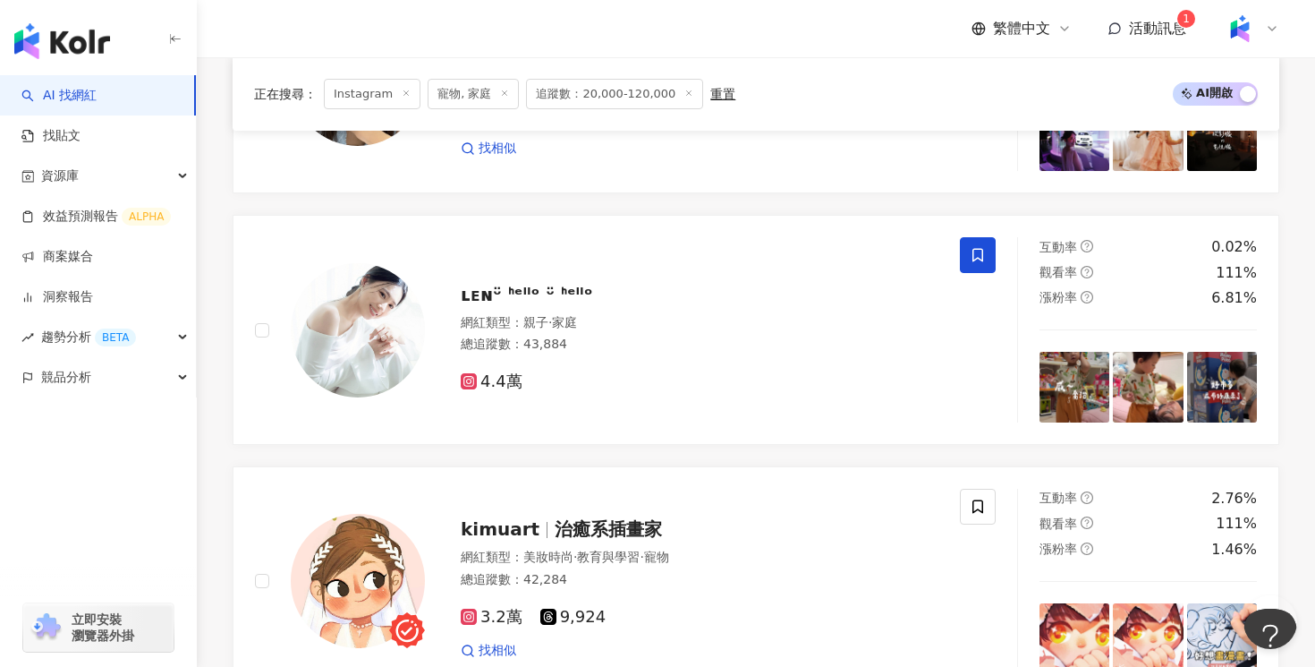
click at [843, 336] on div "總追蹤數 ： 43,884" at bounding box center [700, 345] width 478 height 18
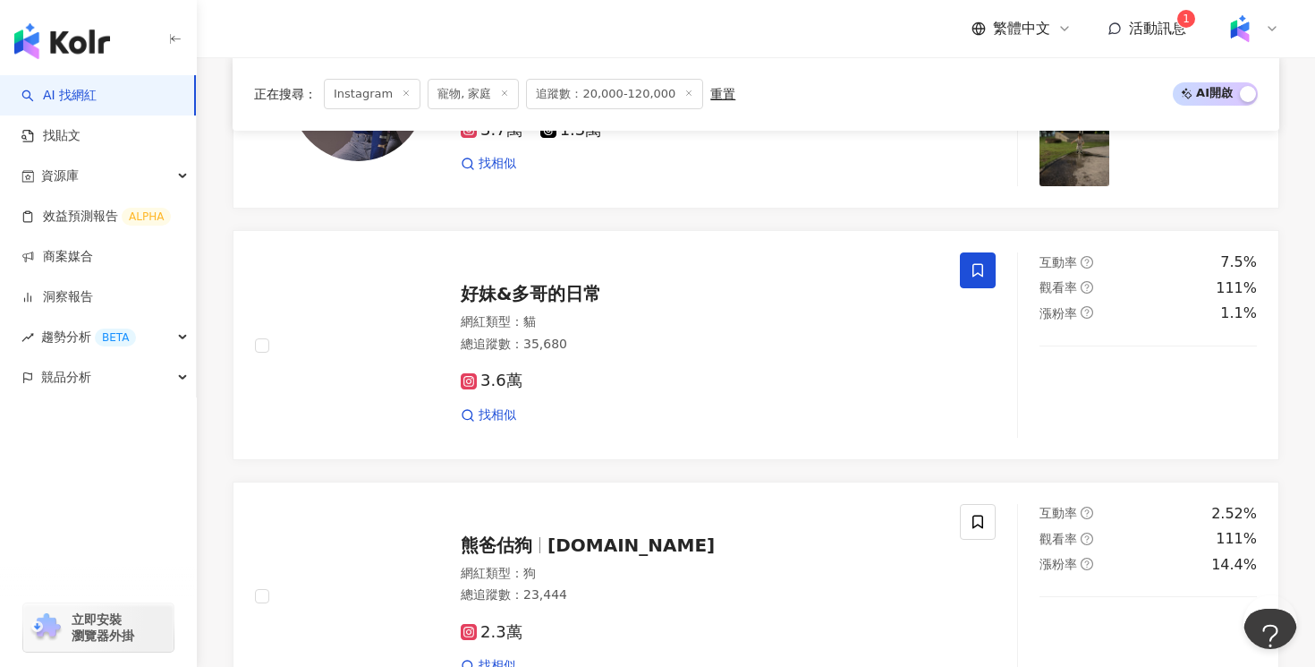
scroll to position [2310, 0]
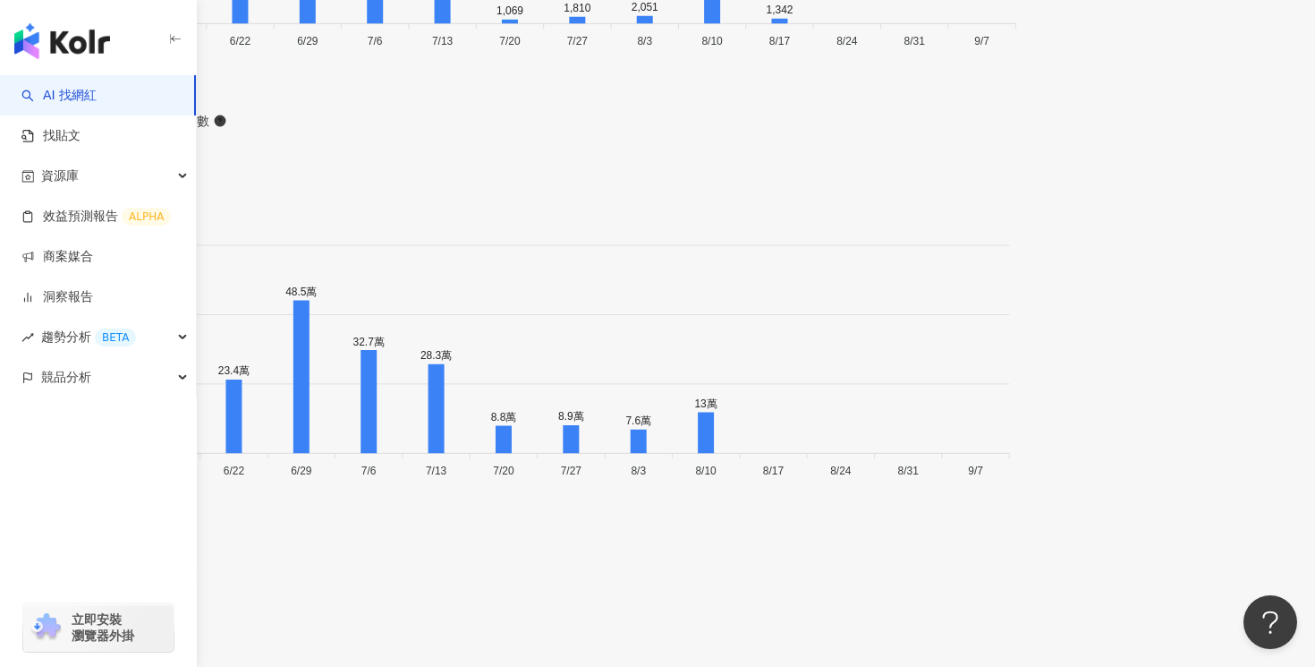
scroll to position [6121, 0]
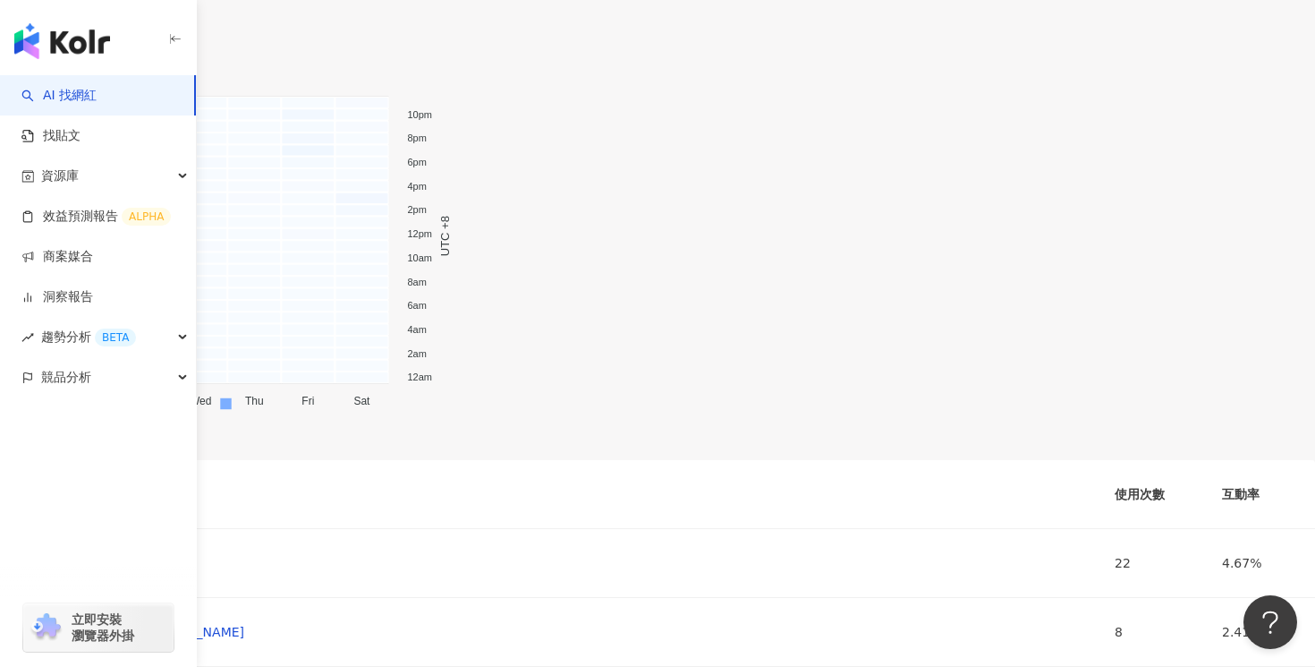
scroll to position [7268, 0]
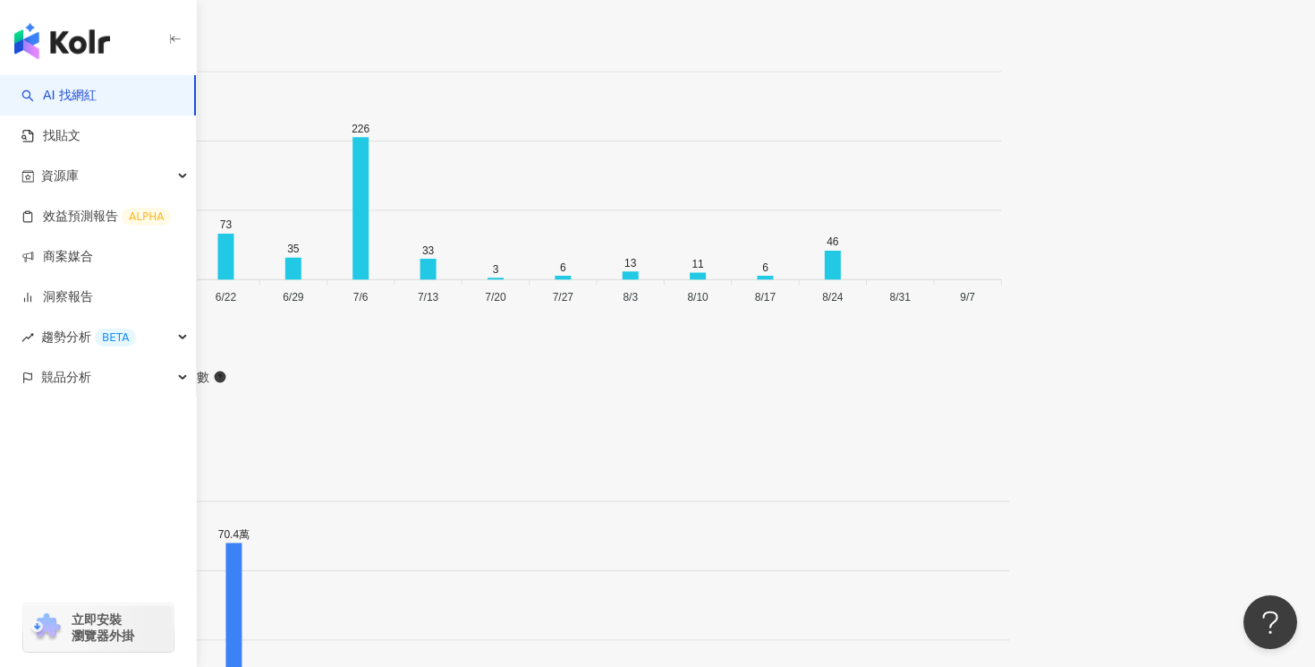
scroll to position [6230, 0]
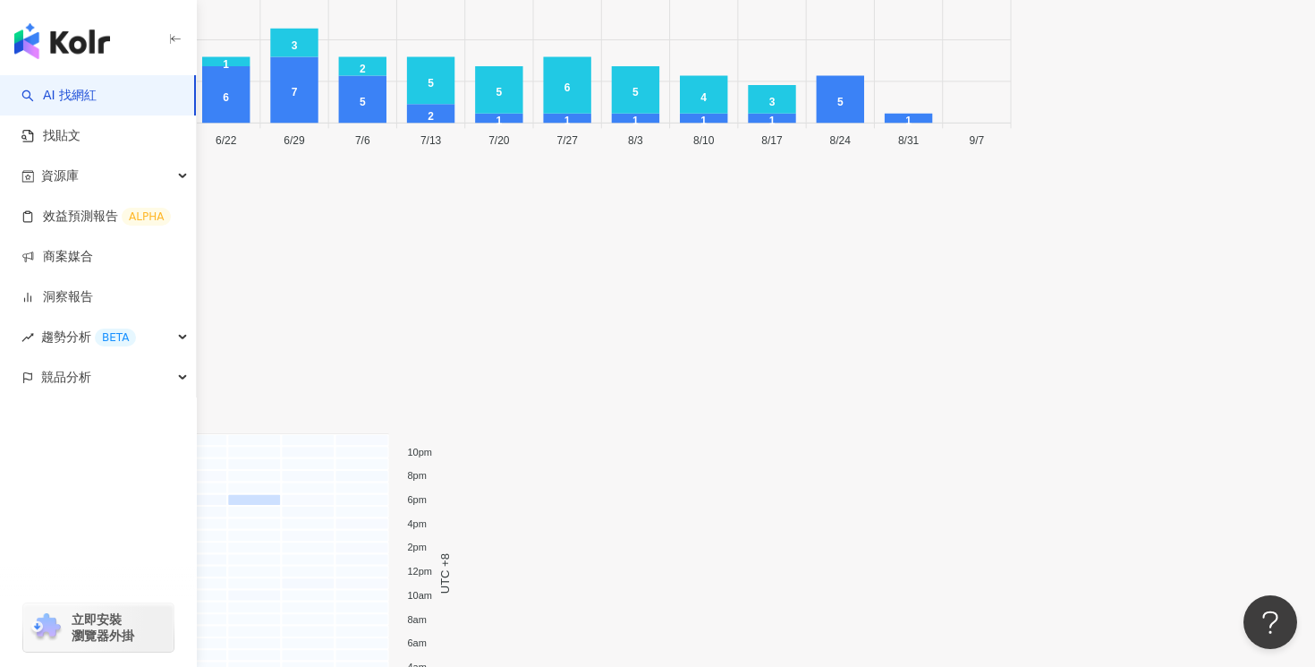
scroll to position [7208, 0]
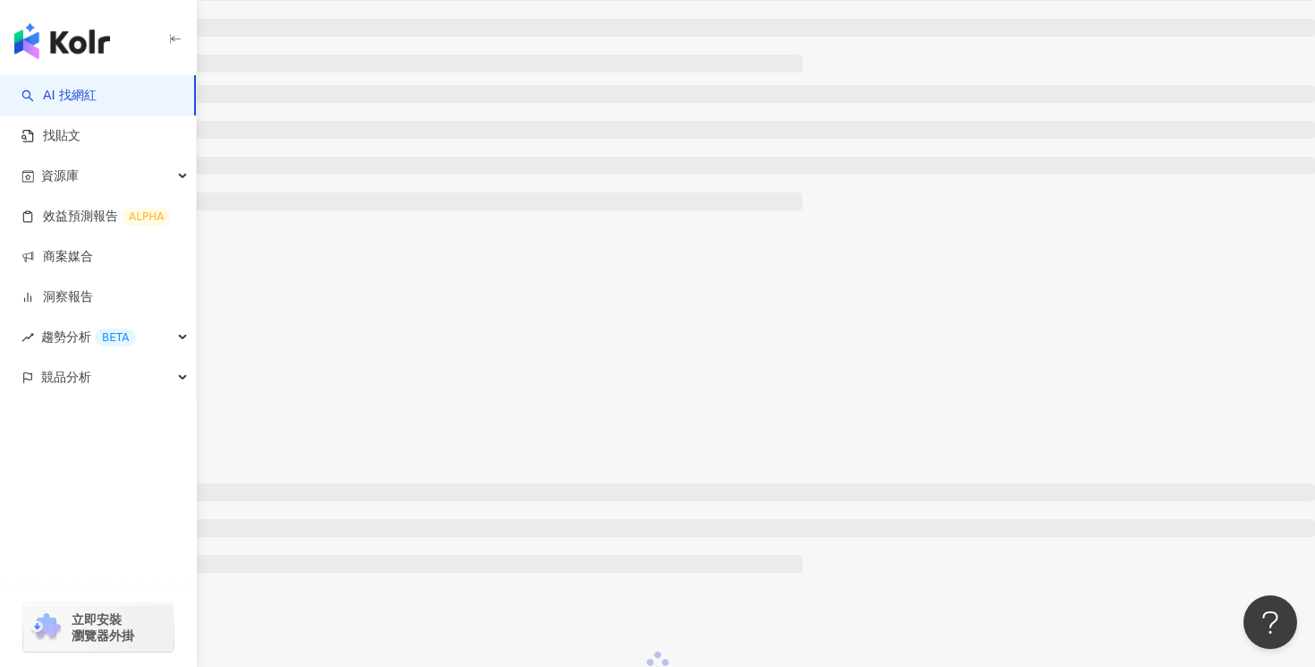
scroll to position [1704, 0]
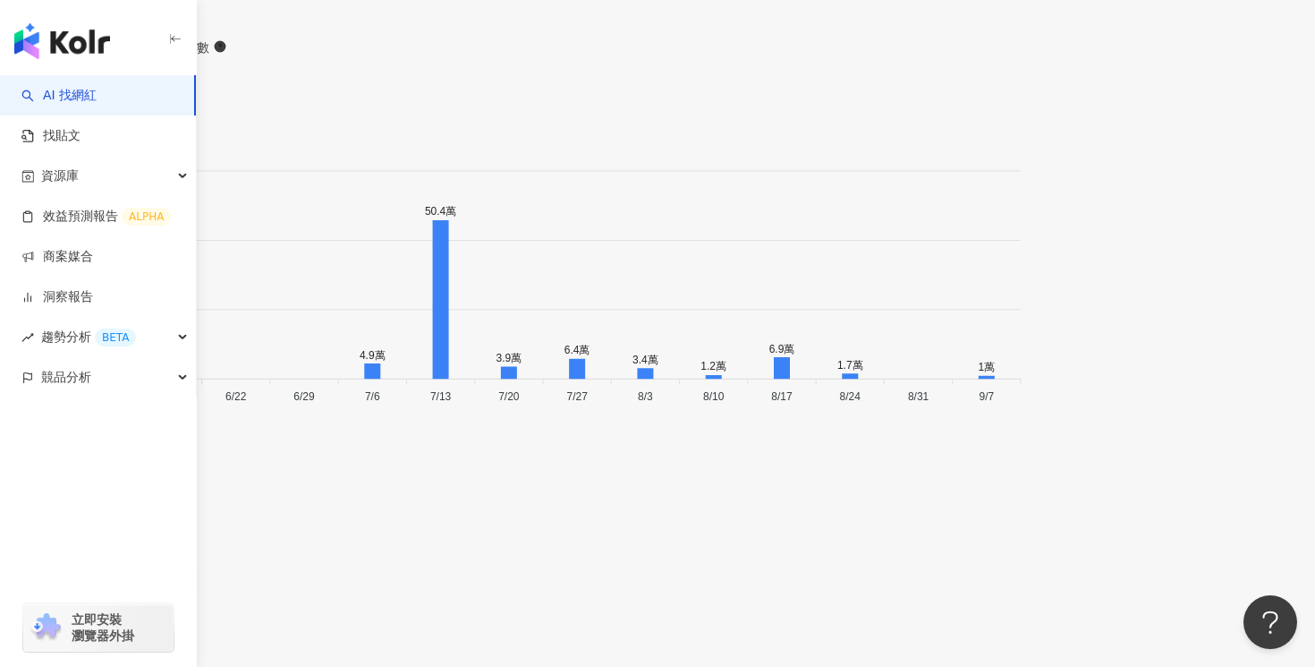
scroll to position [6286, 0]
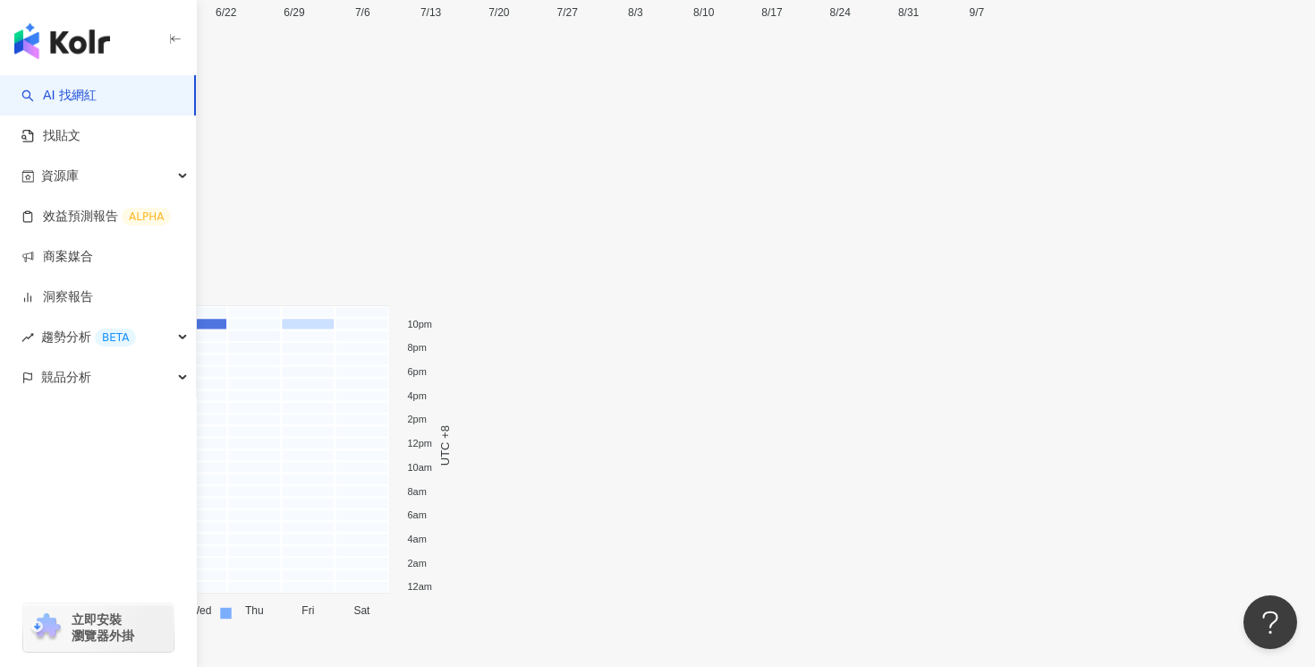
scroll to position [7084, 0]
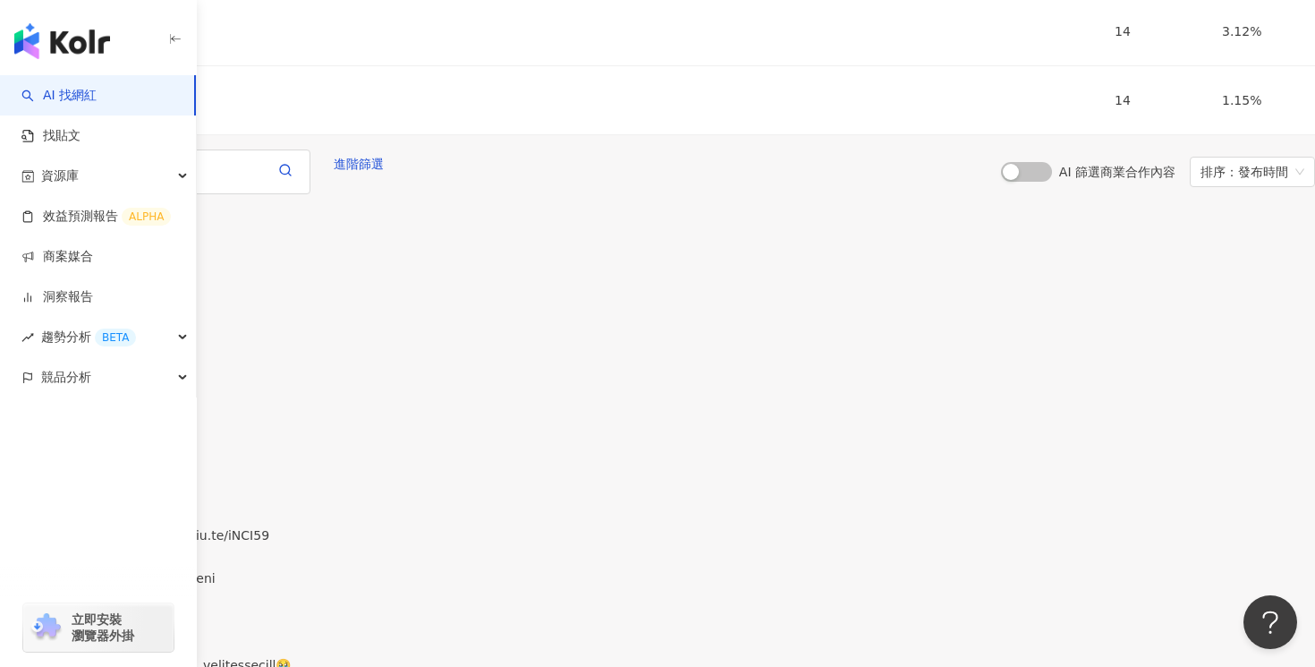
scroll to position [8281, 0]
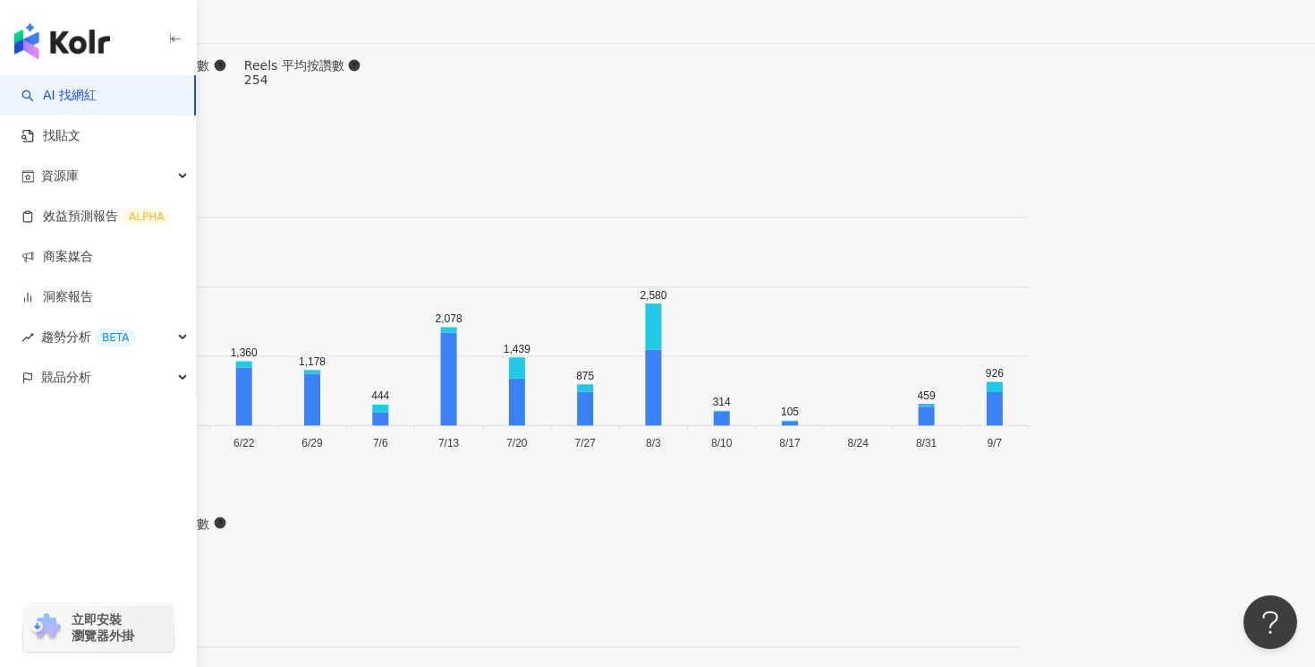
scroll to position [5410, 0]
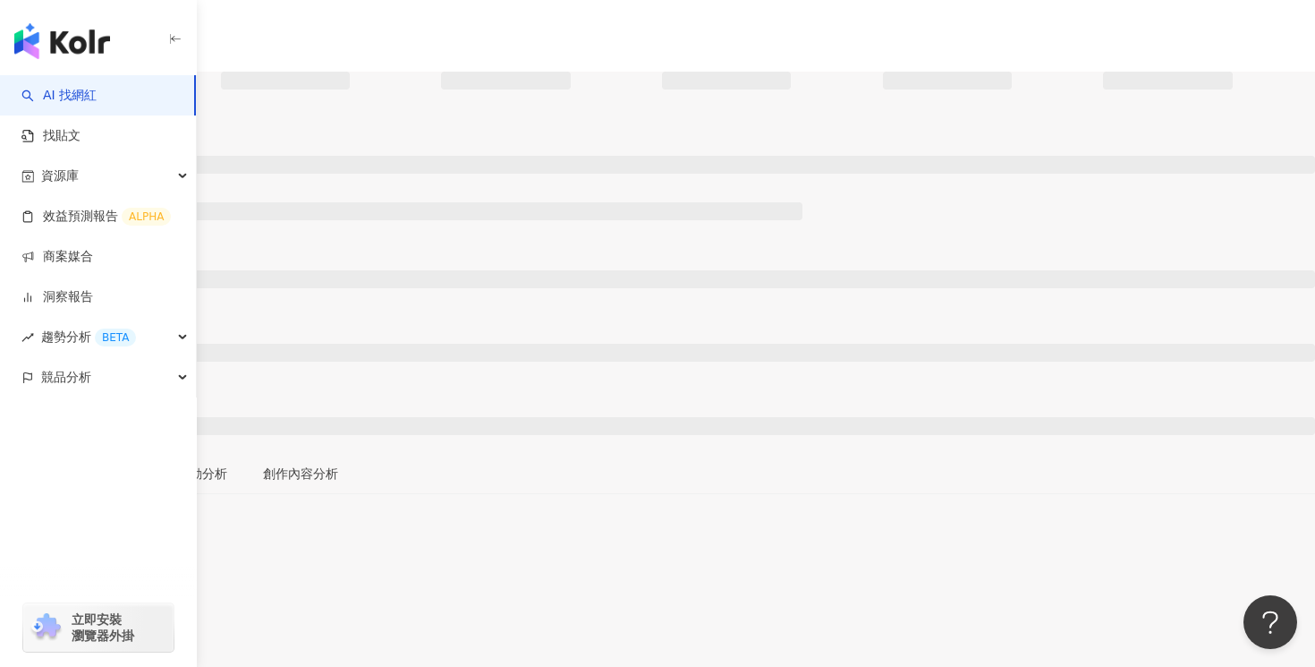
scroll to position [354, 0]
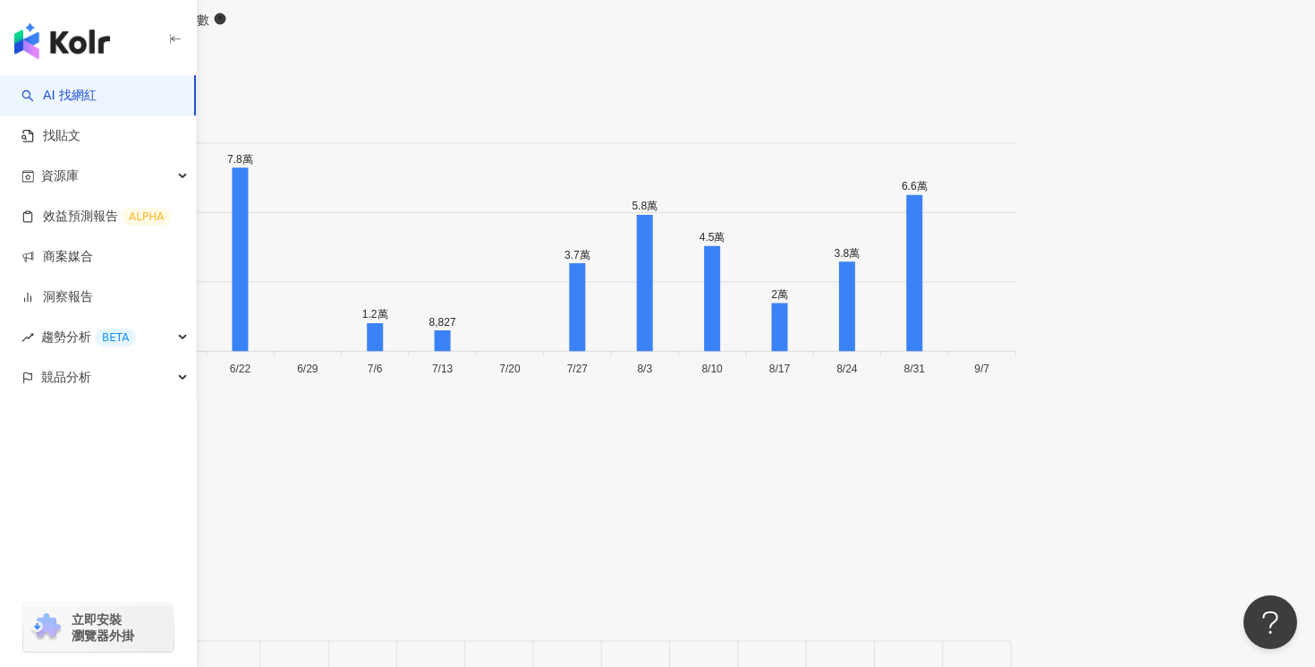
scroll to position [6305, 0]
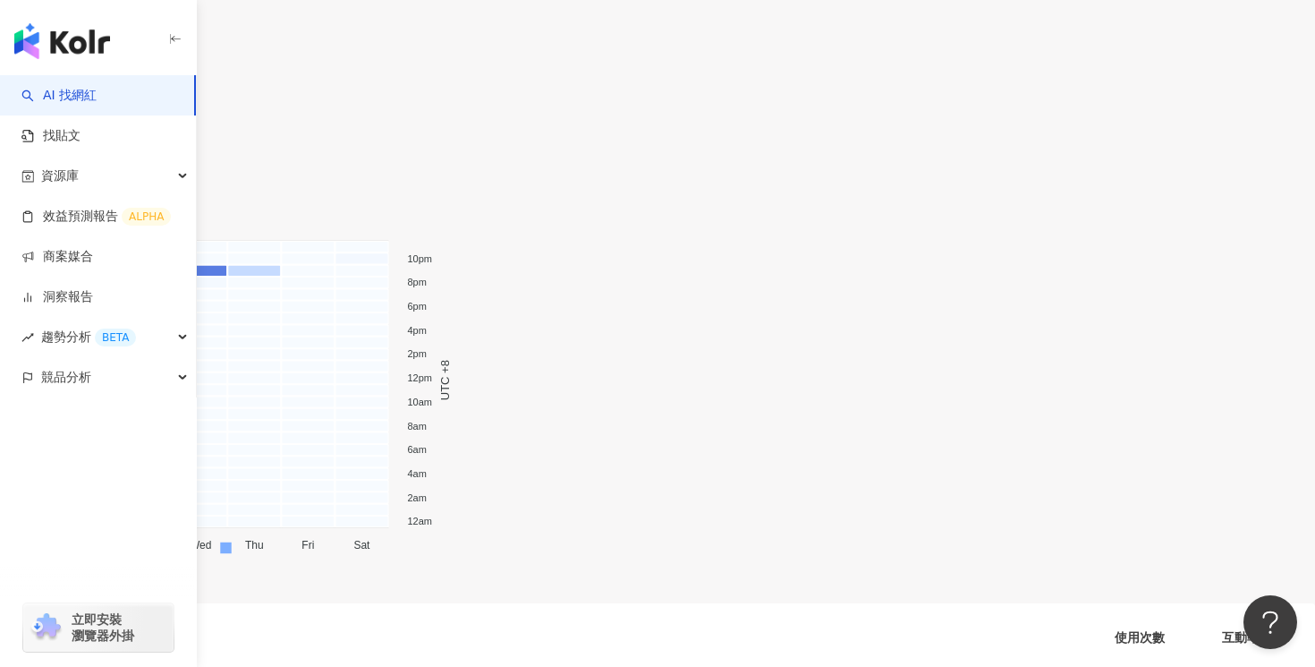
scroll to position [7283, 0]
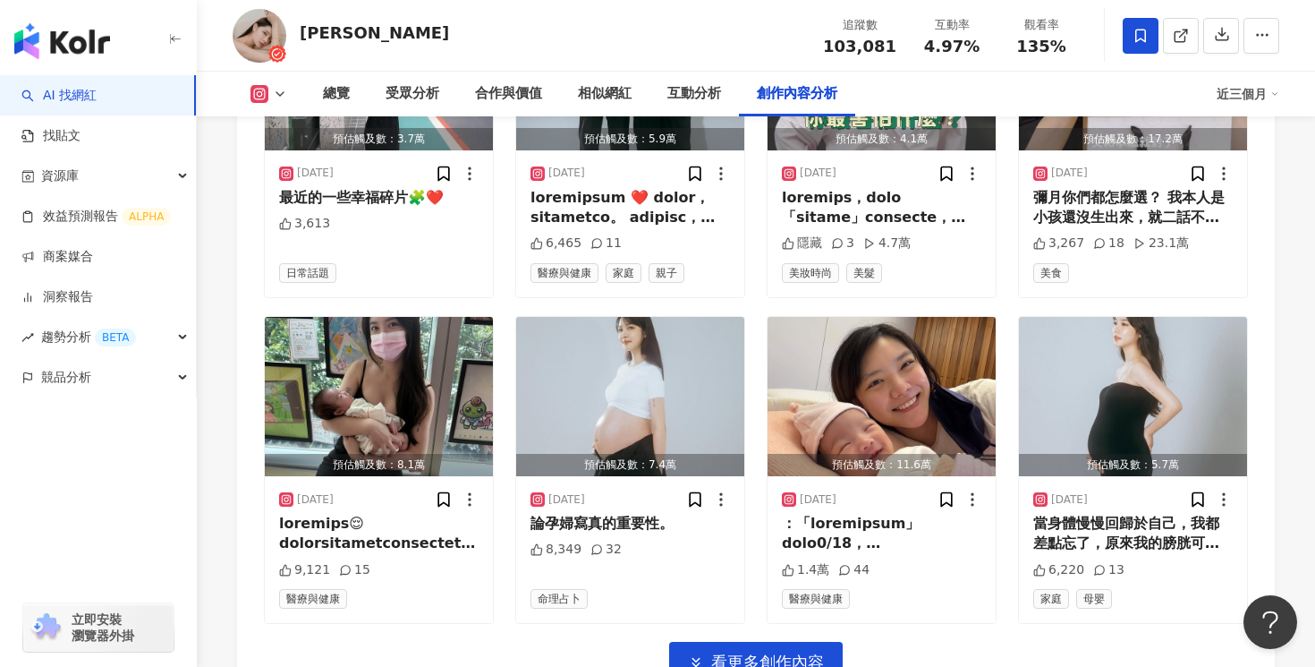
scroll to position [6218, 0]
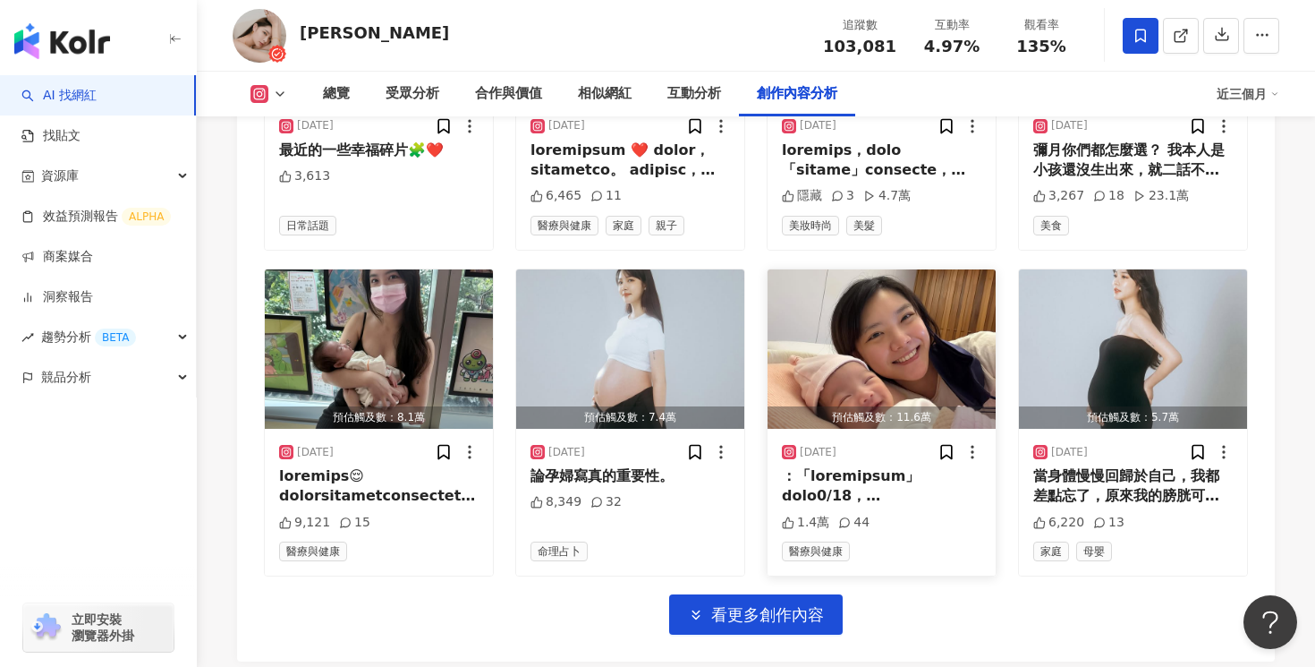
click at [875, 466] on div at bounding box center [882, 486] width 200 height 40
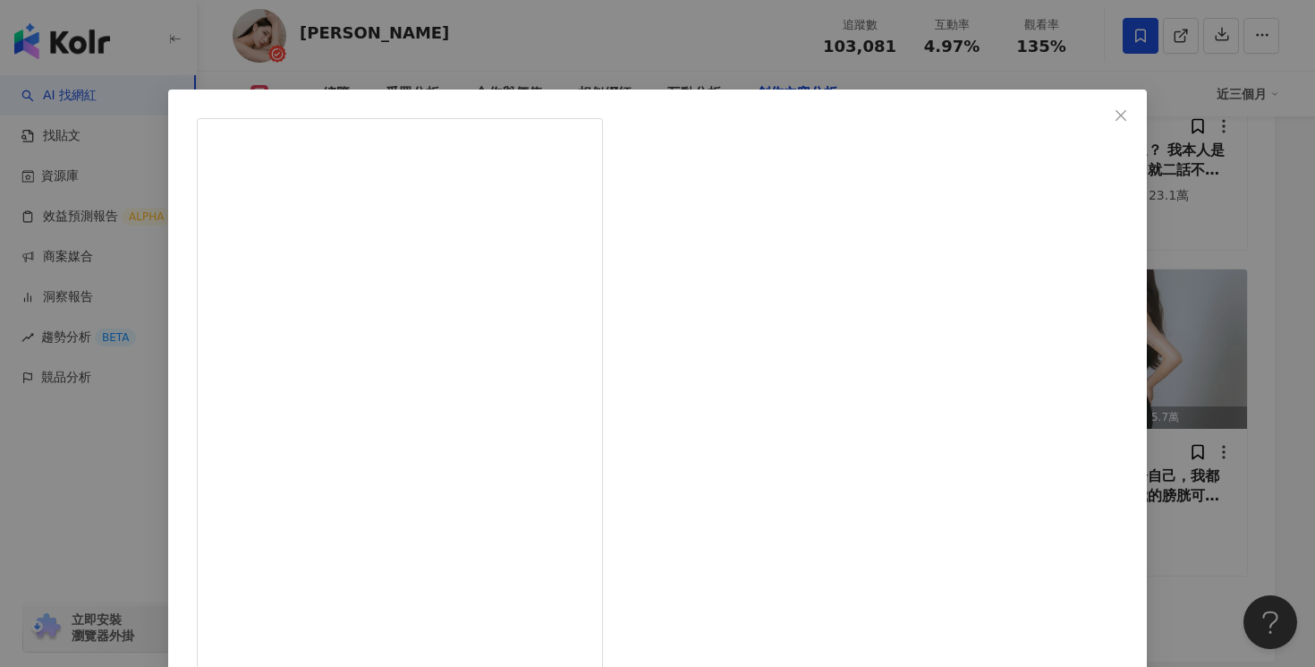
click at [1143, 148] on div "李靜LJ 2025/6/14 1.4萬 44 查看原始貼文" at bounding box center [657, 333] width 1315 height 667
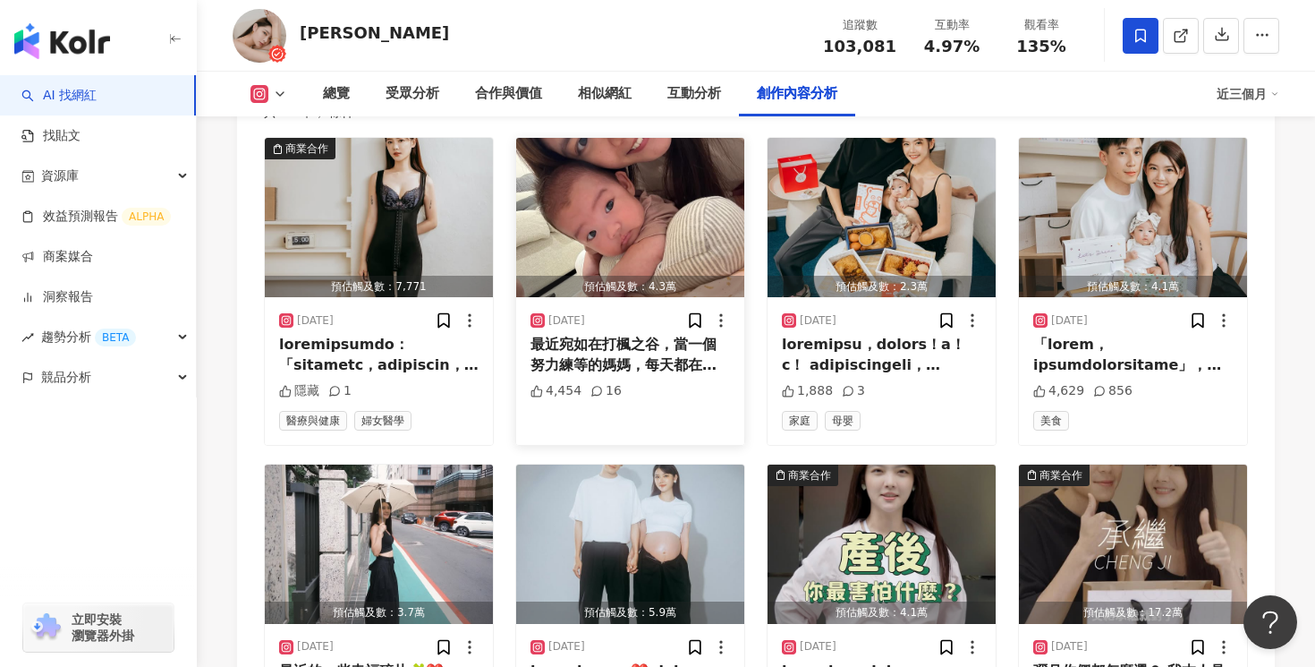
scroll to position [5312, 0]
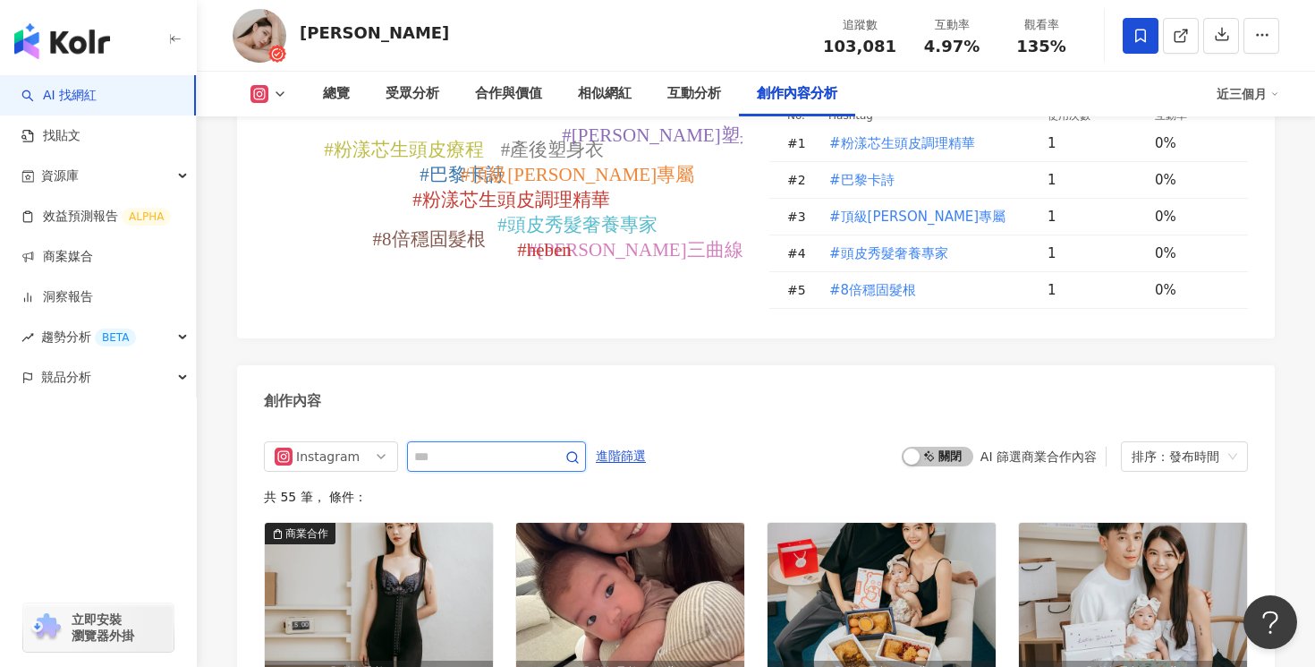
click at [532, 446] on input "text" at bounding box center [476, 456] width 125 height 21
type input "*"
type input "***"
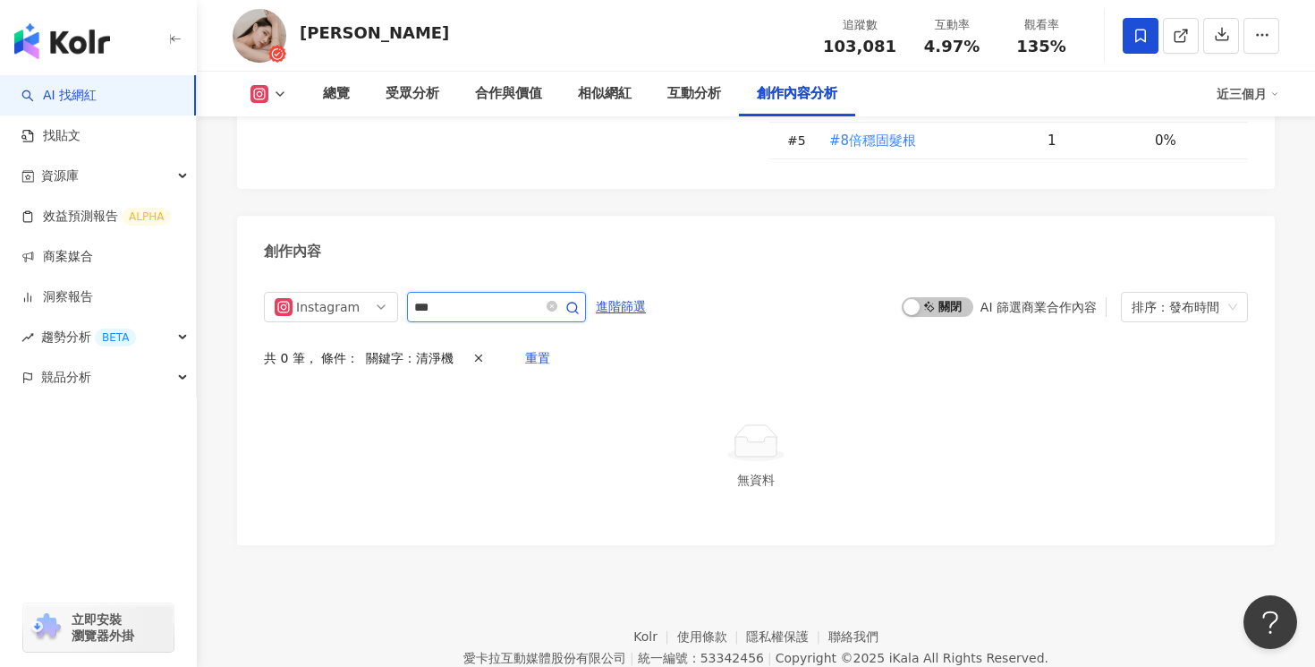
scroll to position [5434, 0]
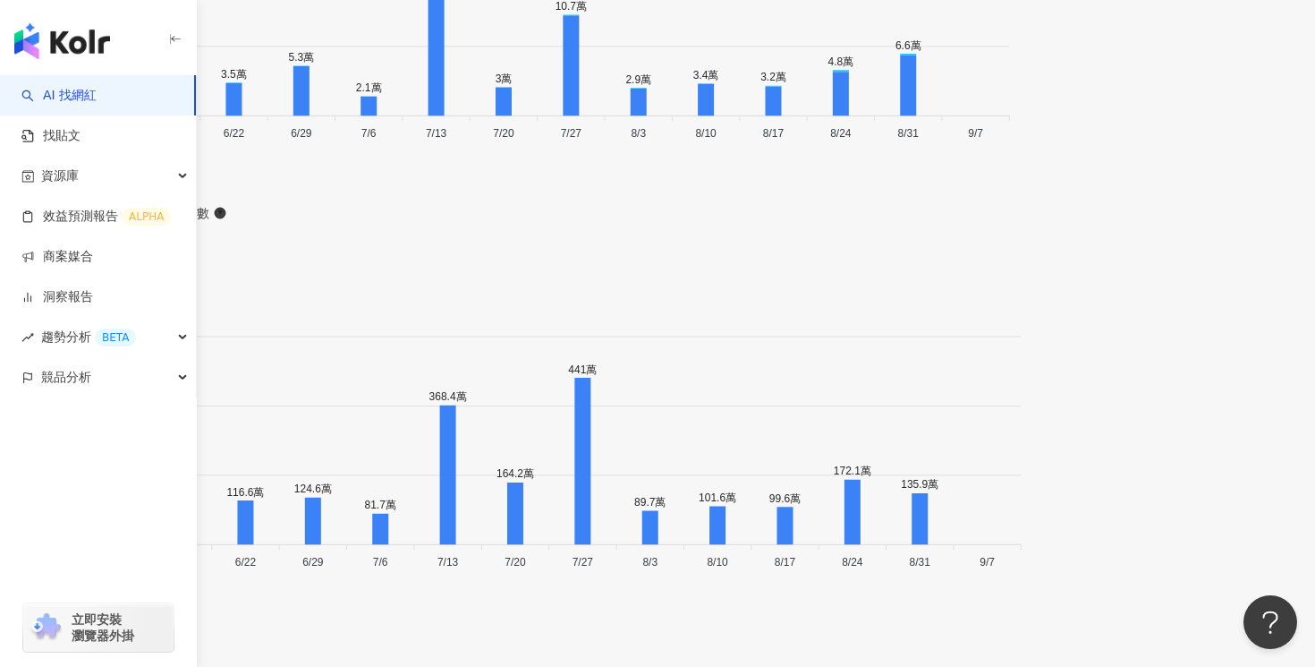
scroll to position [6298, 0]
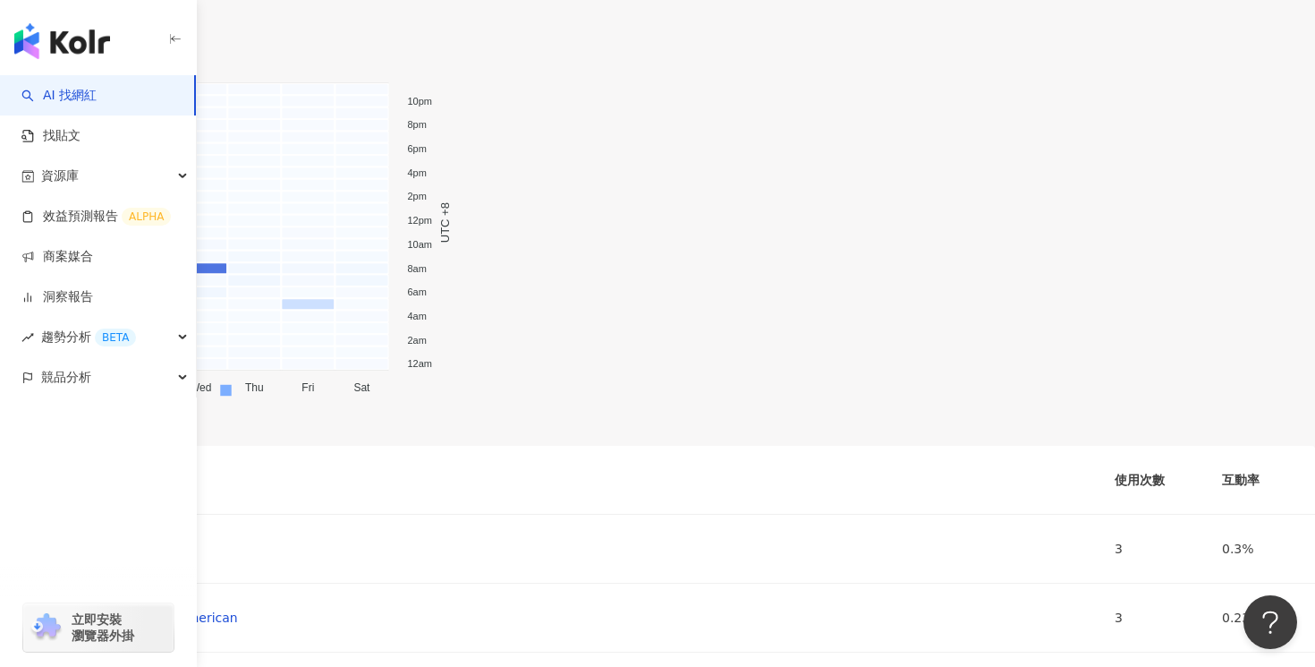
scroll to position [7188, 0]
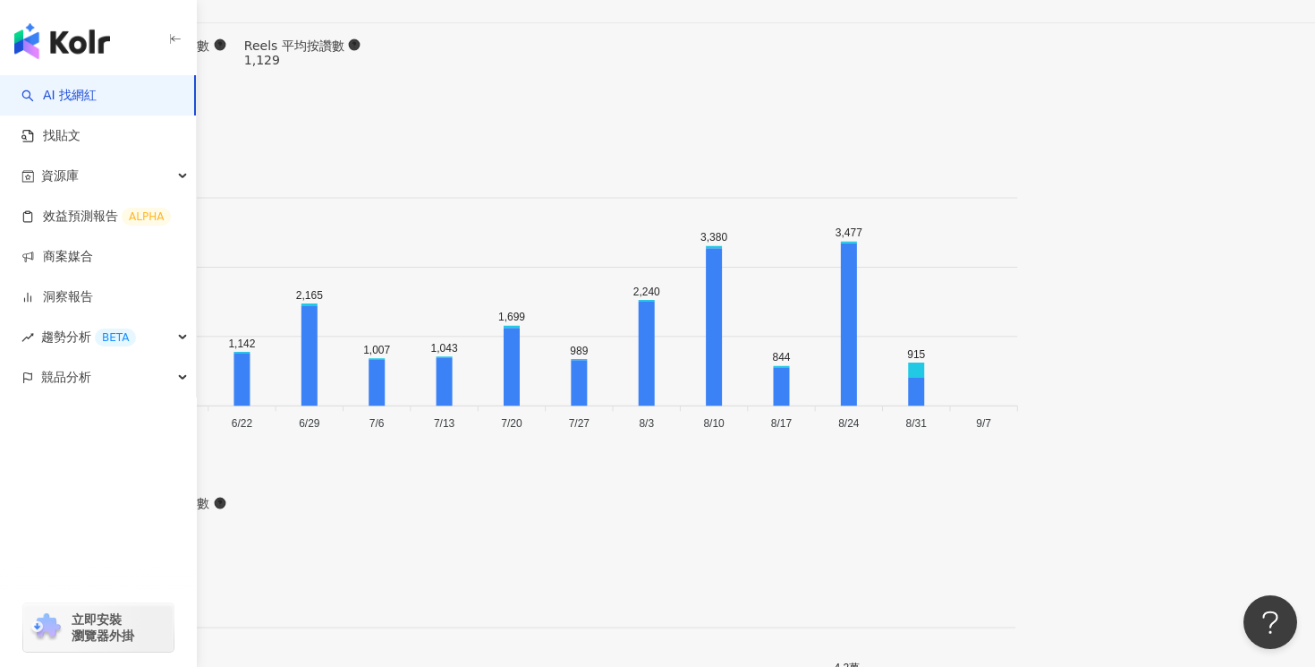
scroll to position [7223, 0]
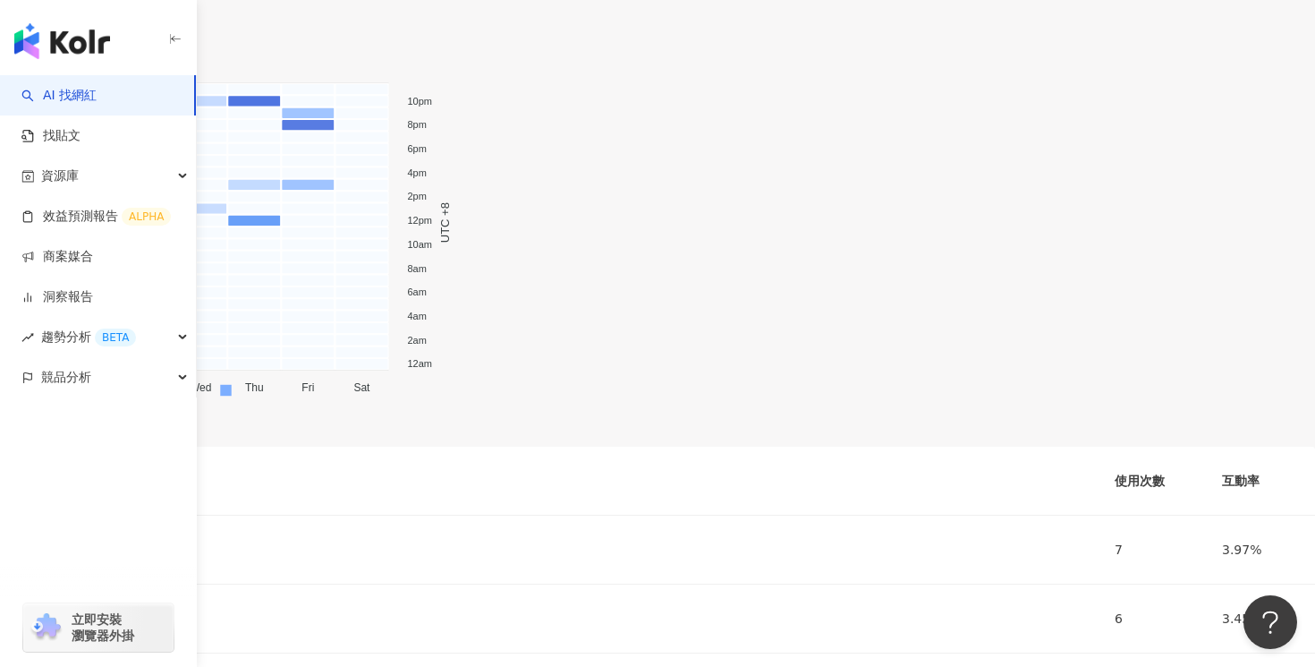
scroll to position [8176, 0]
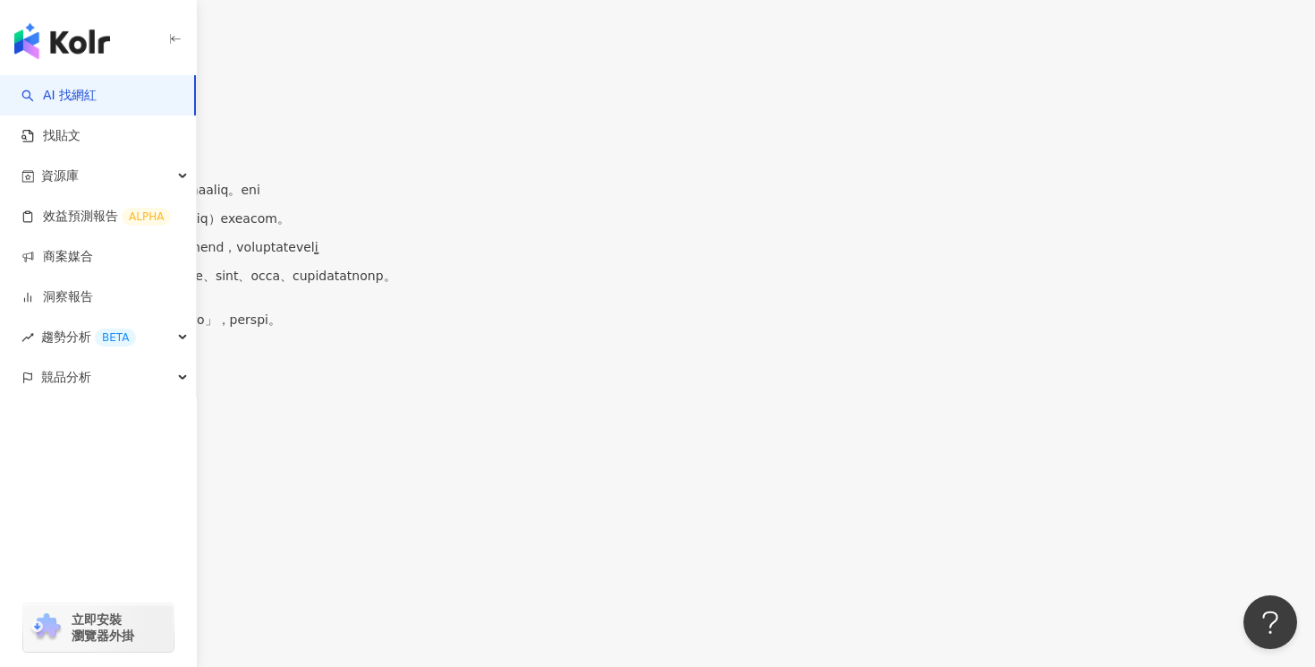
scroll to position [9319, 0]
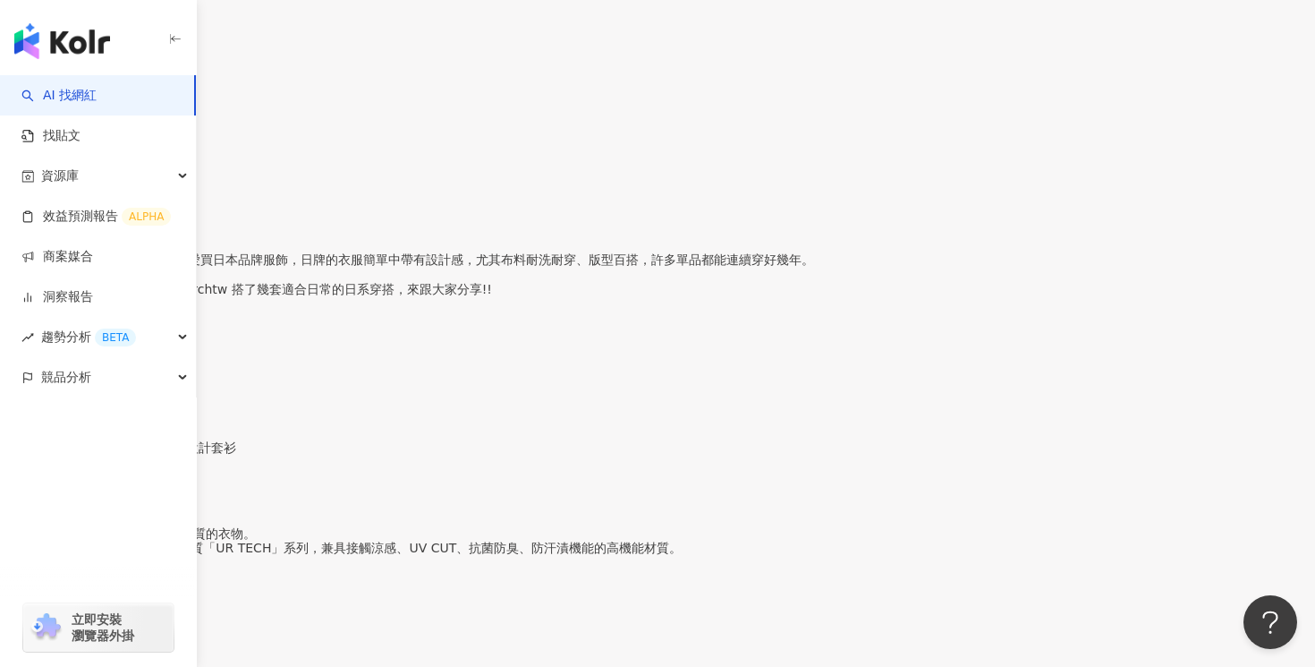
scroll to position [10298, 0]
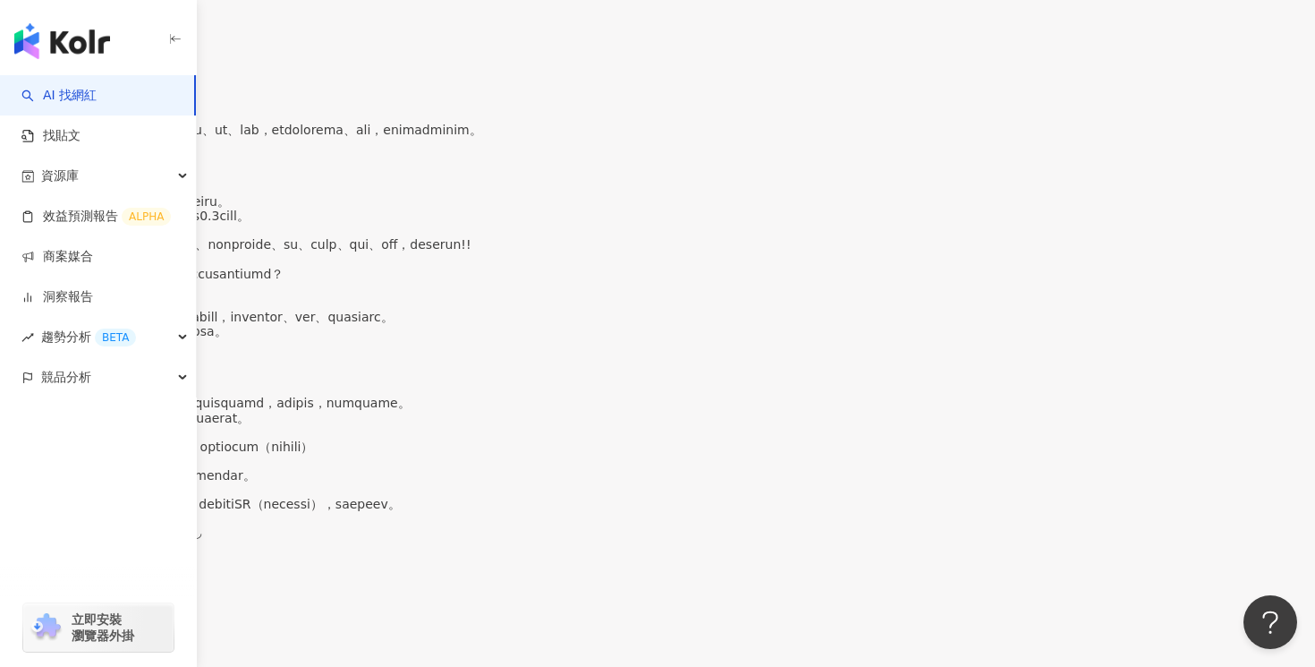
scroll to position [11276, 0]
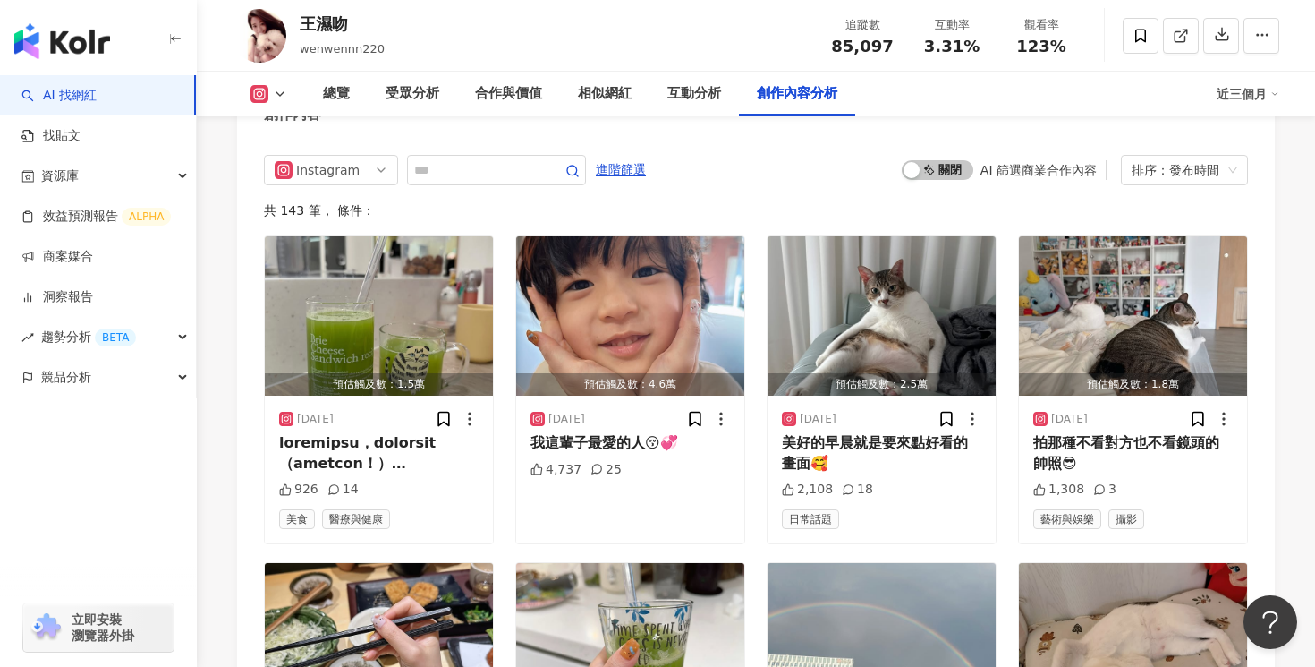
scroll to position [5179, 0]
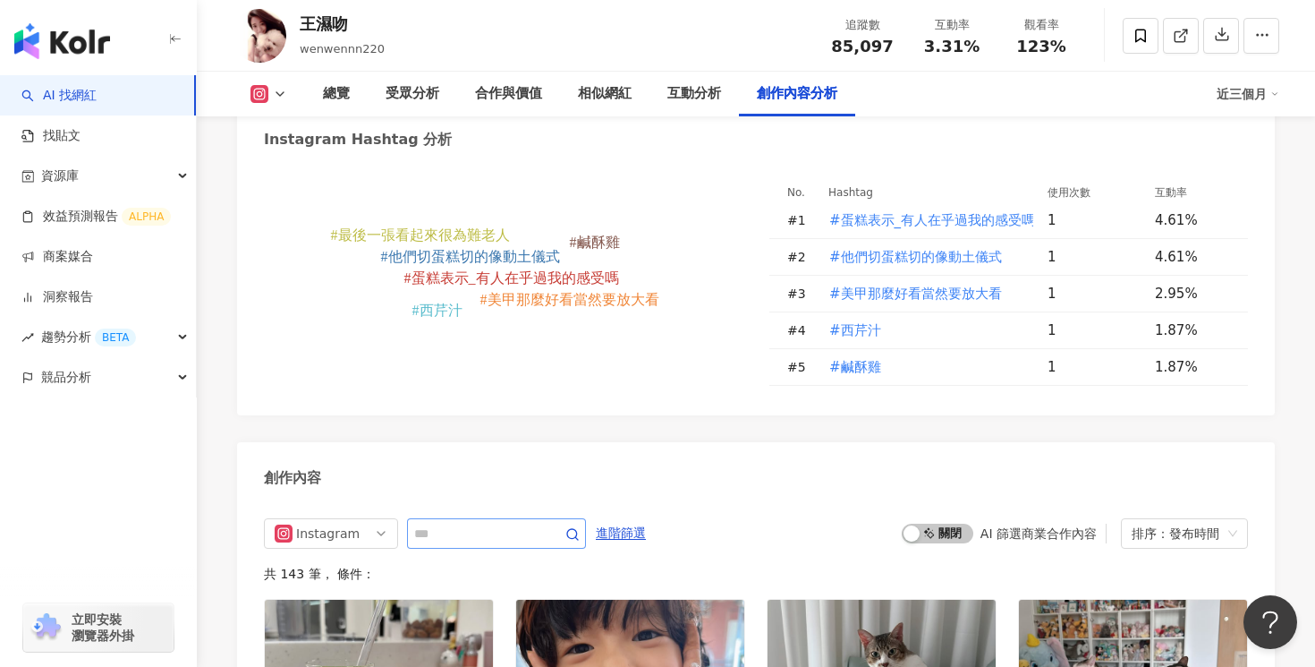
click at [553, 523] on span at bounding box center [561, 533] width 36 height 21
type input "***"
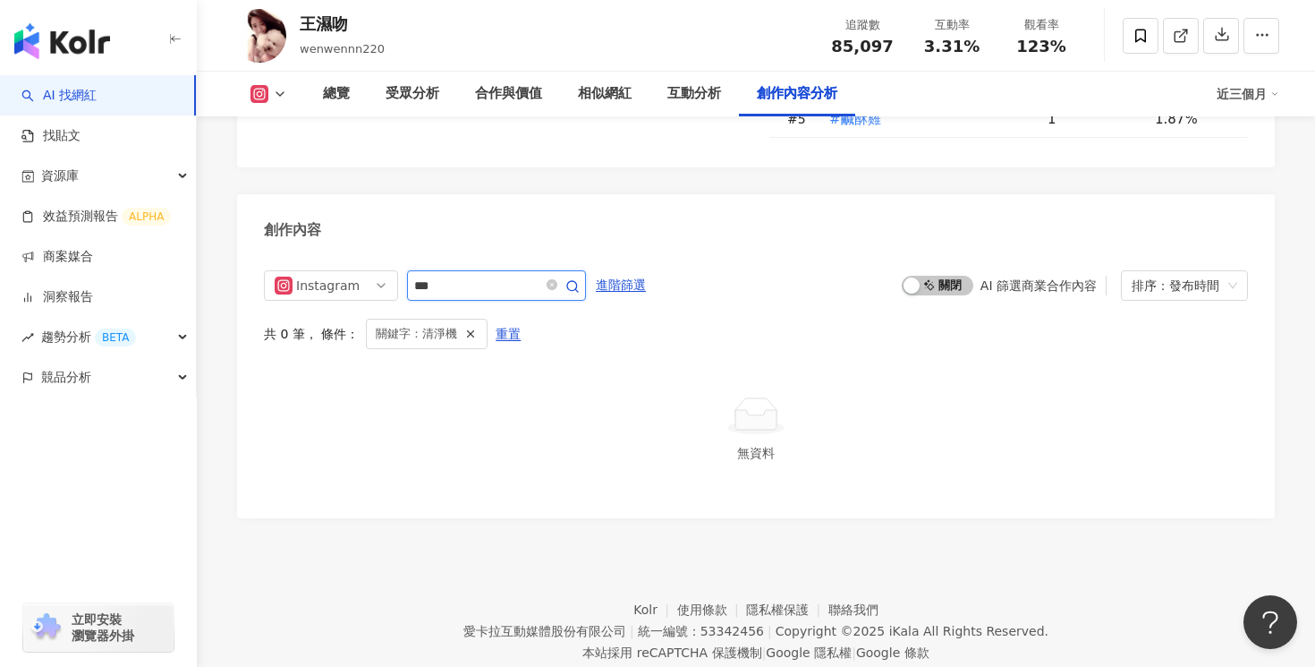
scroll to position [5399, 0]
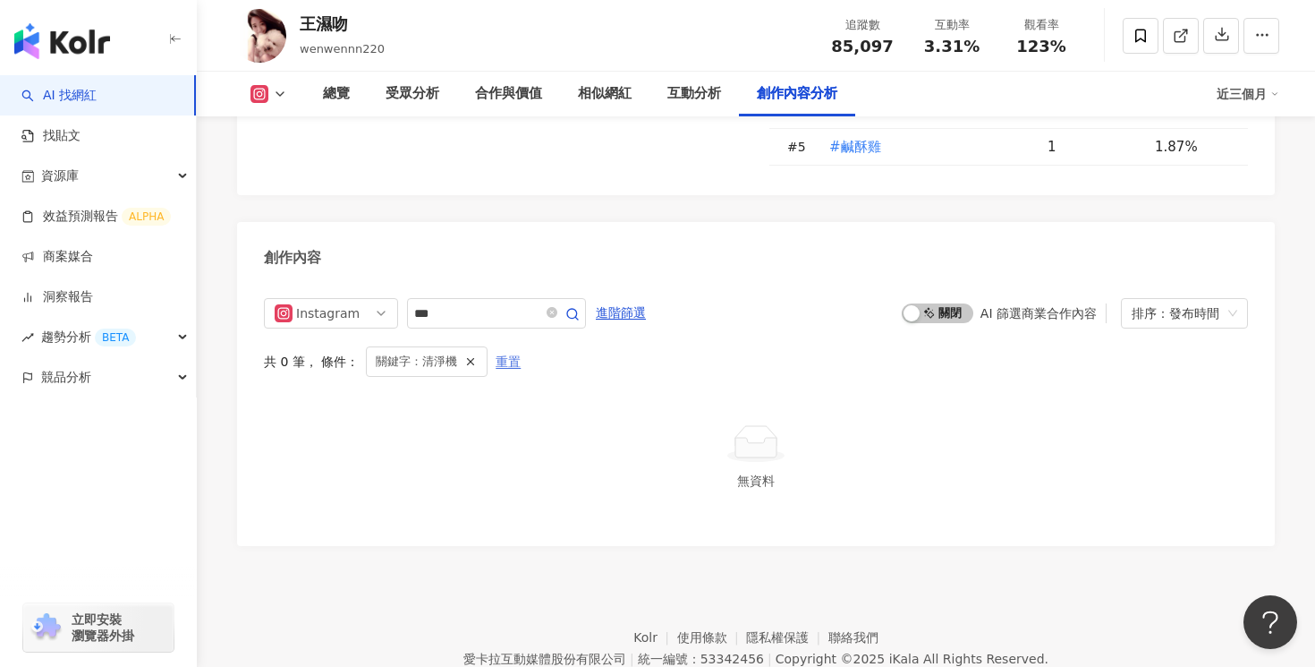
click at [509, 348] on span "重置" at bounding box center [508, 362] width 25 height 29
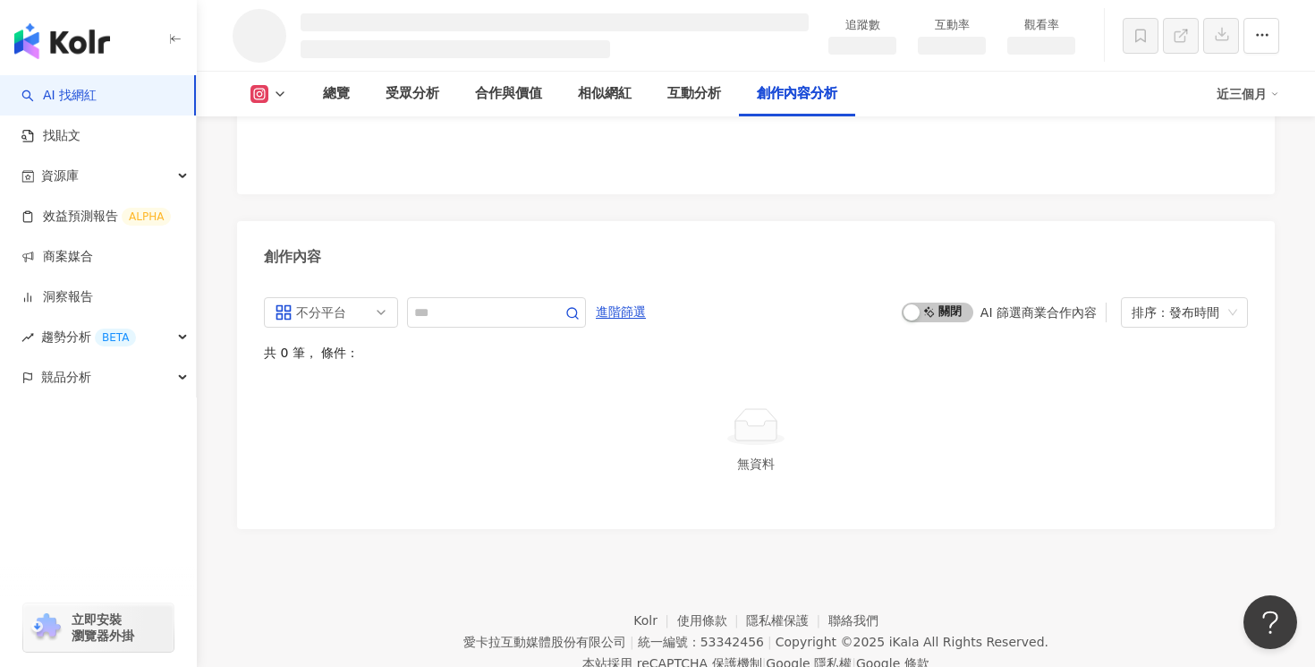
scroll to position [4749, 0]
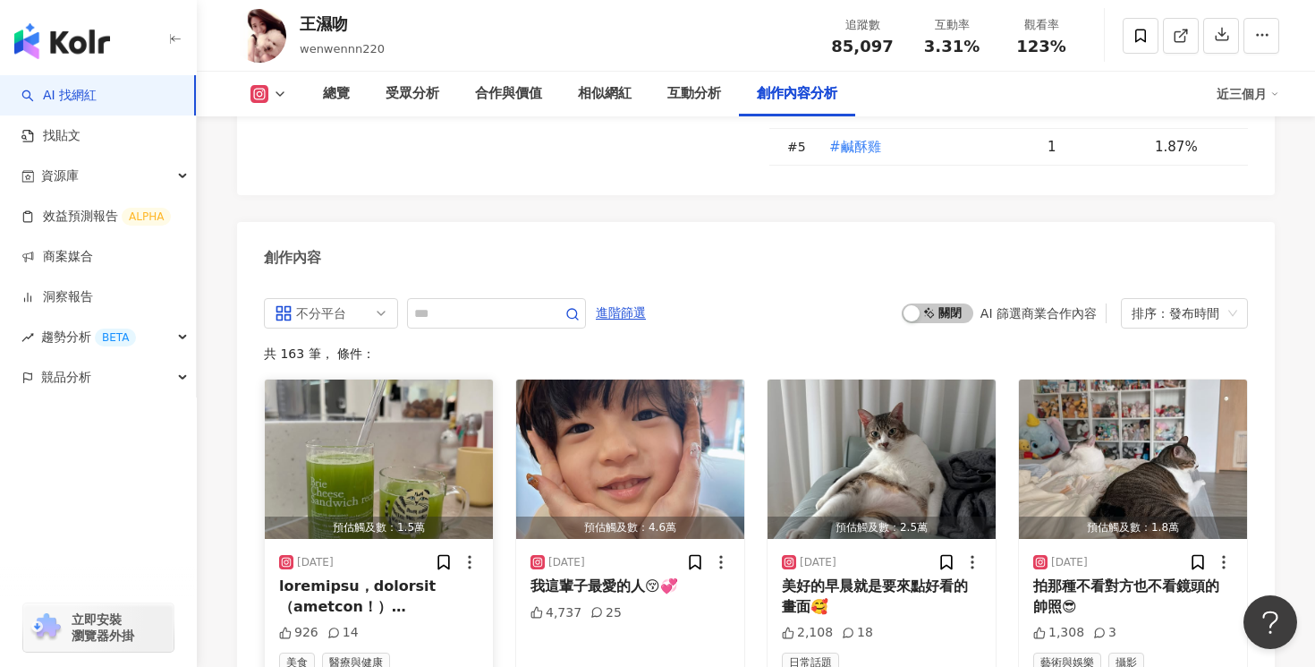
click at [444, 652] on div "美食 醫療與健康" at bounding box center [379, 662] width 200 height 20
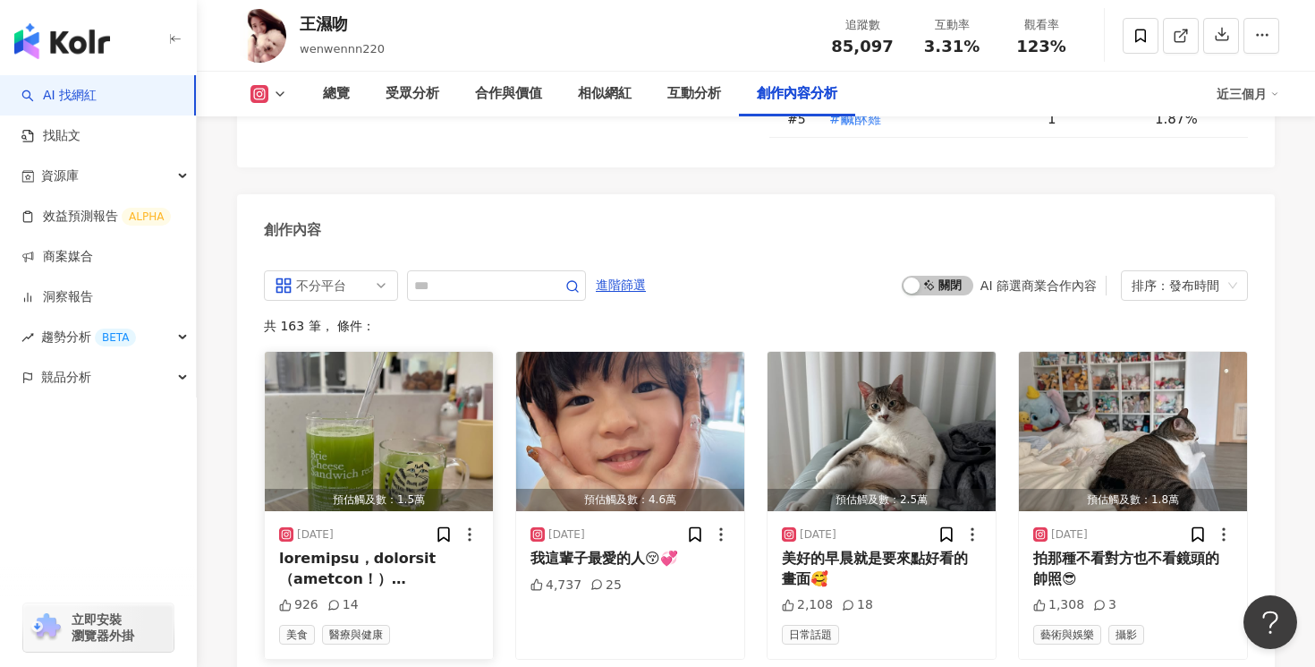
click at [432, 549] on div at bounding box center [379, 569] width 200 height 40
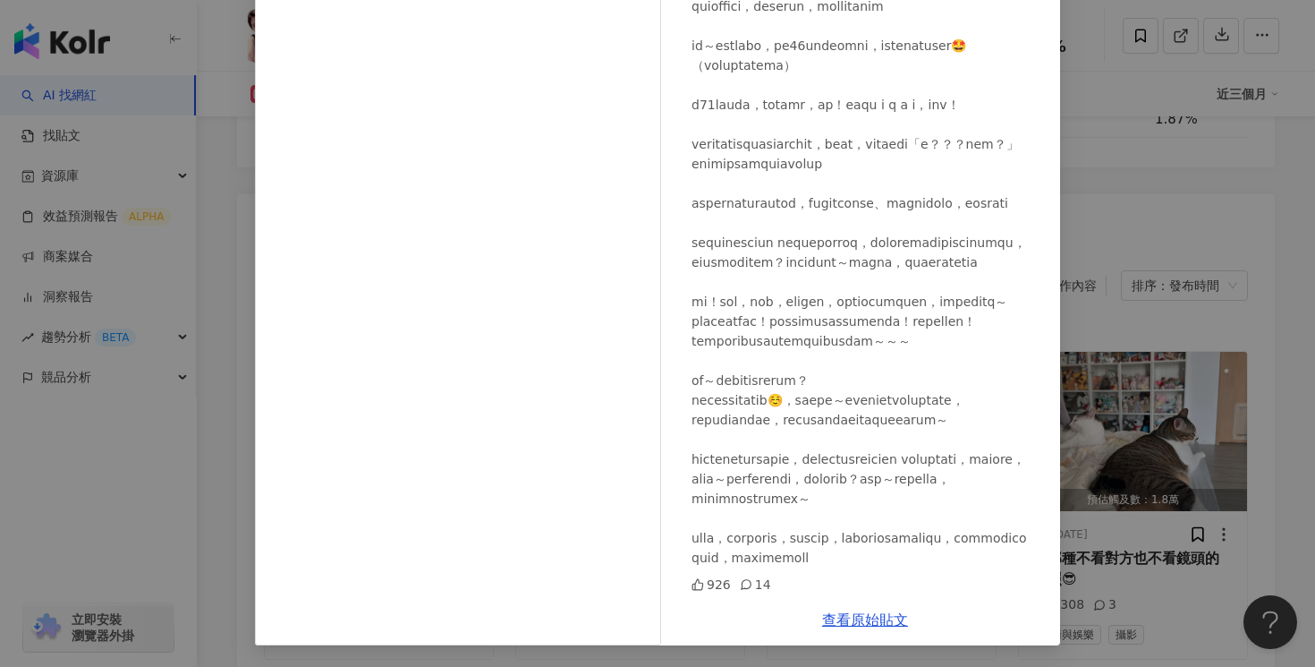
scroll to position [5527, 0]
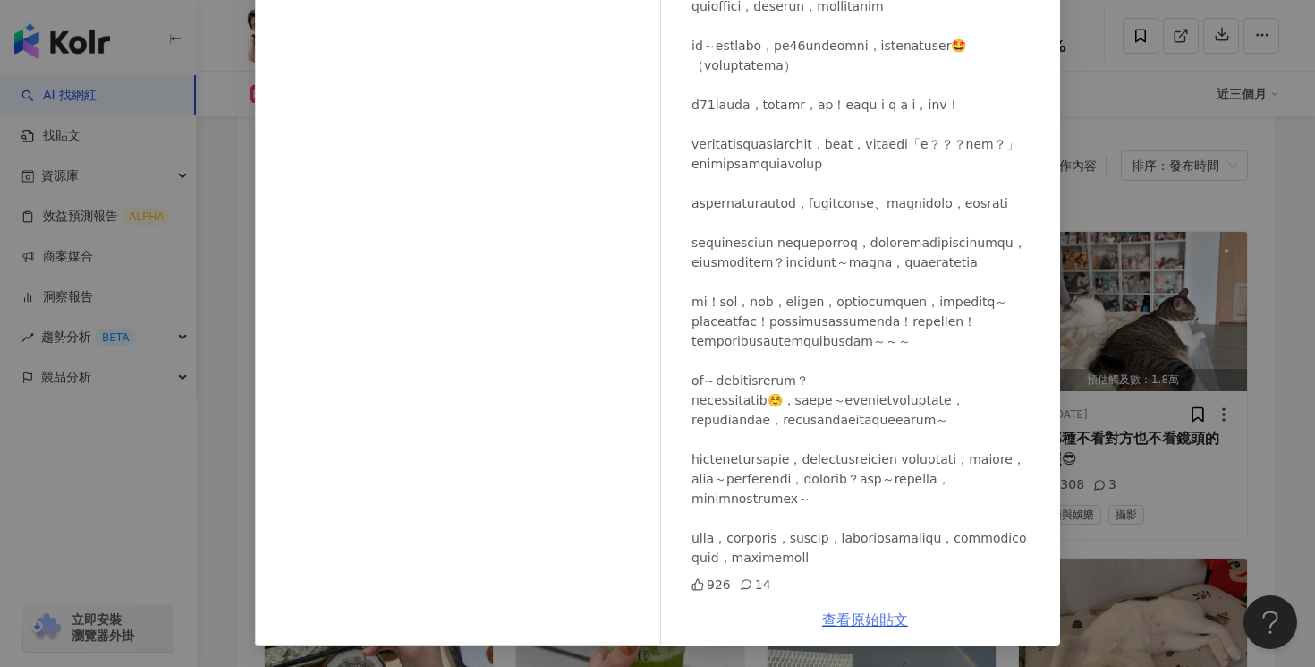
click at [869, 618] on link "查看原始貼文" at bounding box center [865, 619] width 86 height 17
click at [1178, 57] on div "王濕吻 [DATE] 926 14 查看原始貼文" at bounding box center [657, 333] width 1315 height 667
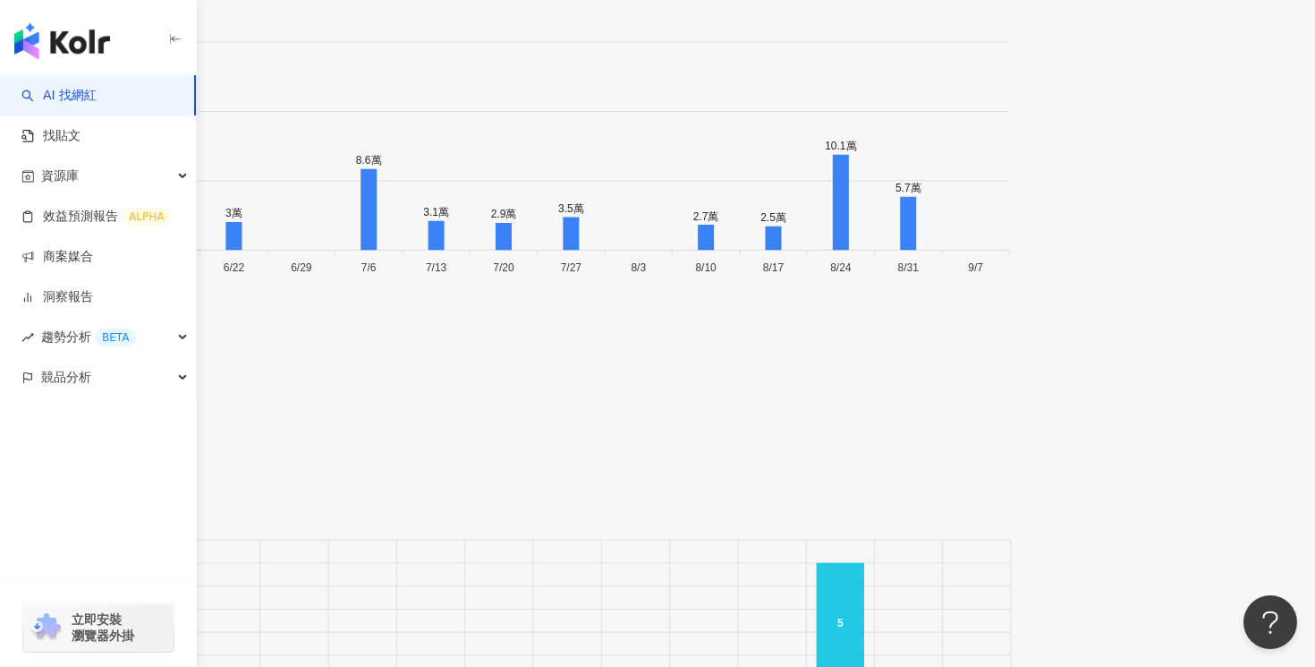
scroll to position [6316, 0]
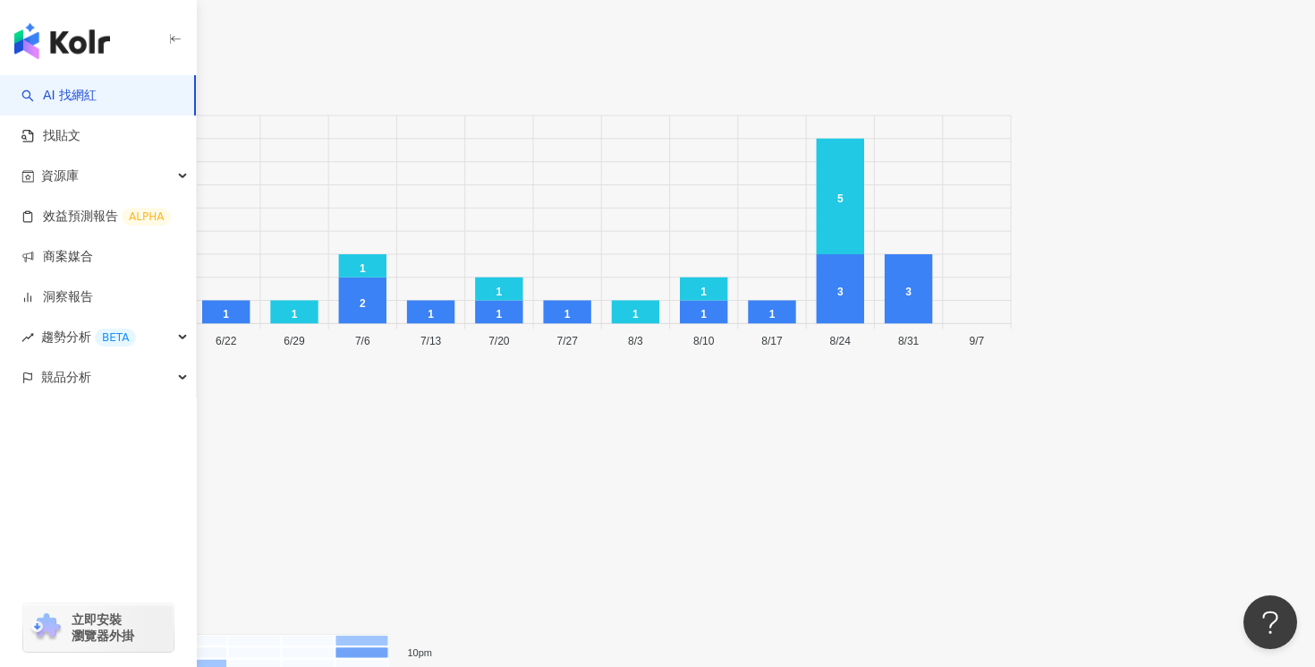
scroll to position [7260, 0]
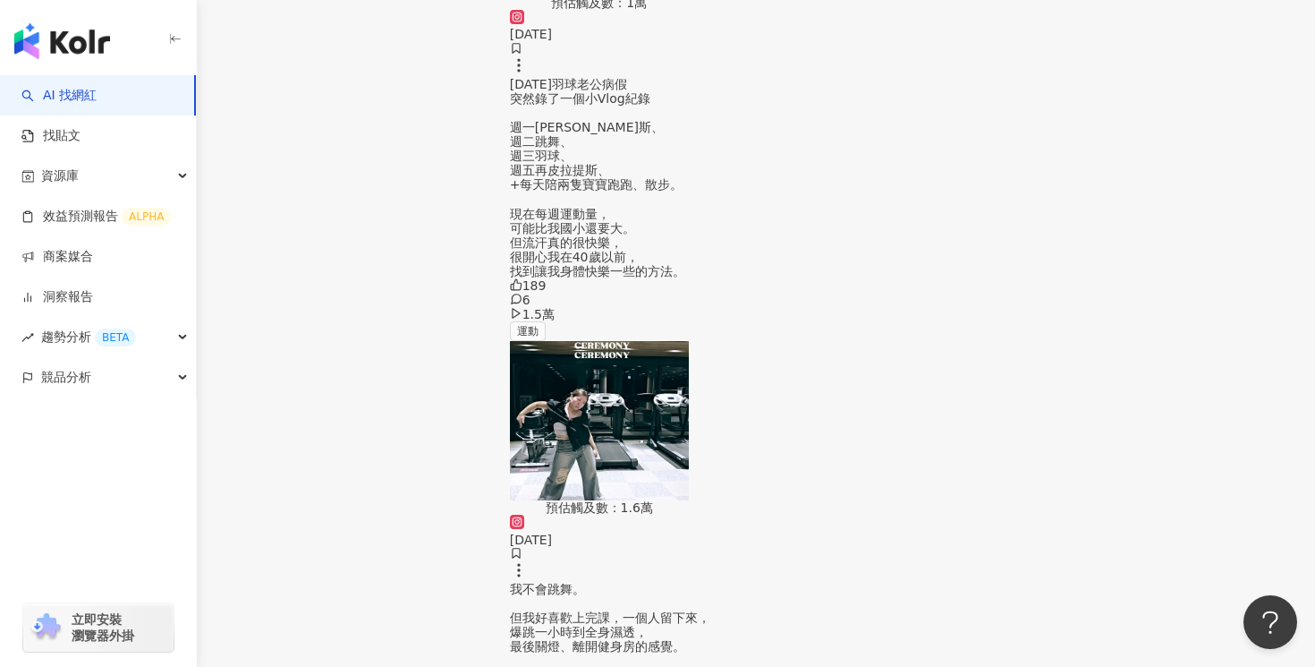
scroll to position [8341, 0]
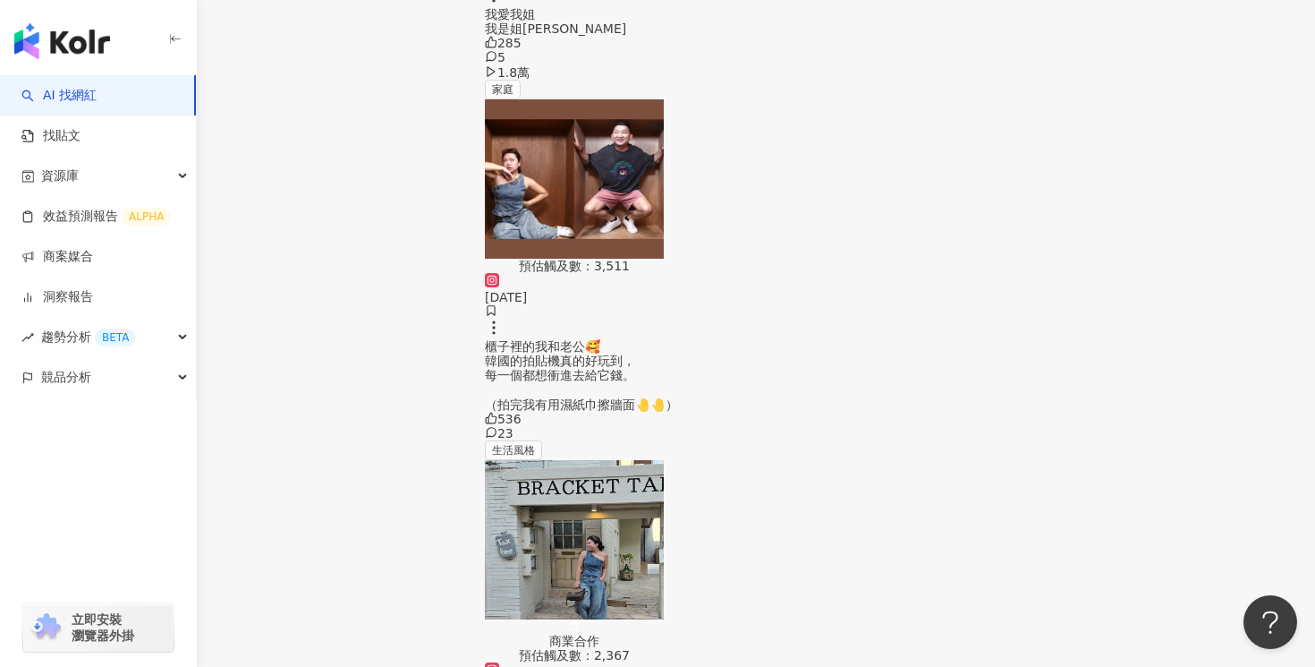
scroll to position [9319, 0]
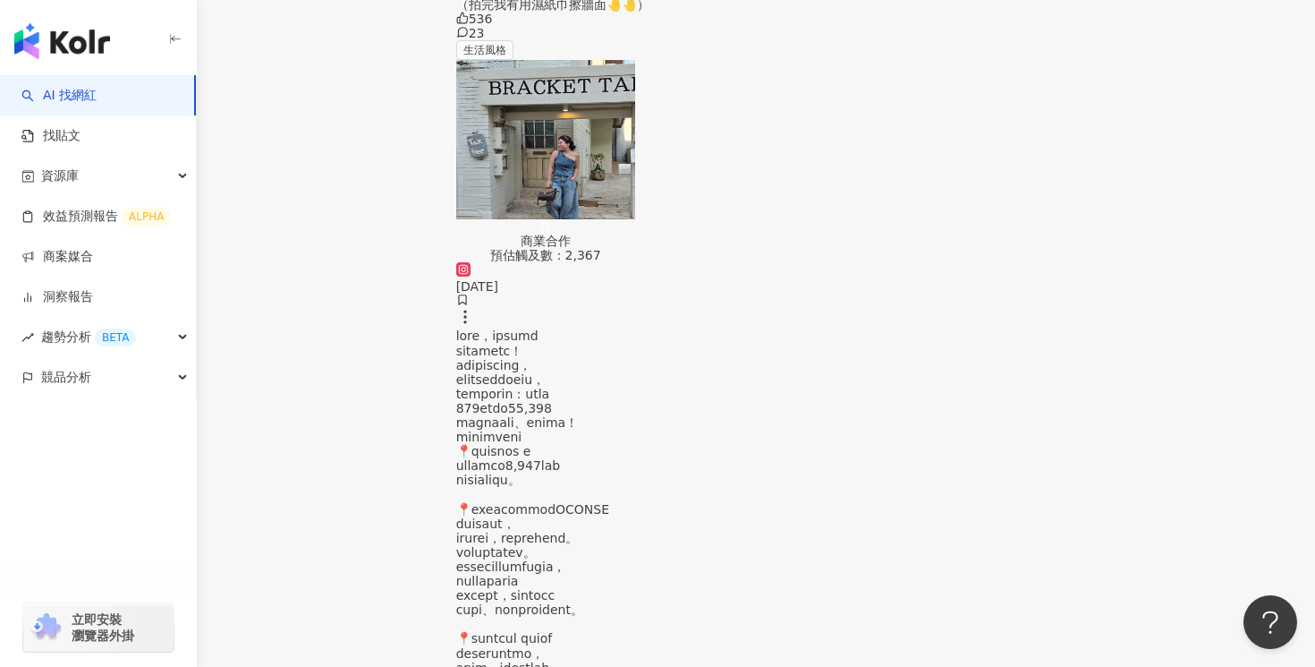
scroll to position [10298, 0]
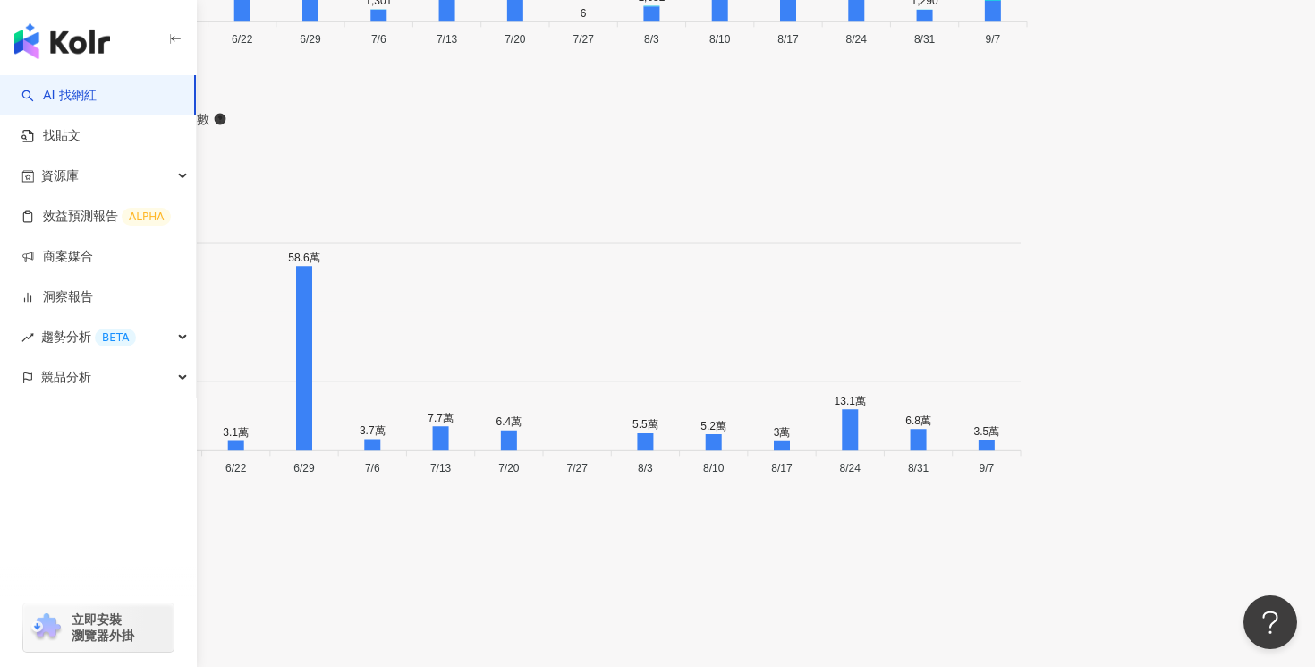
scroll to position [6145, 0]
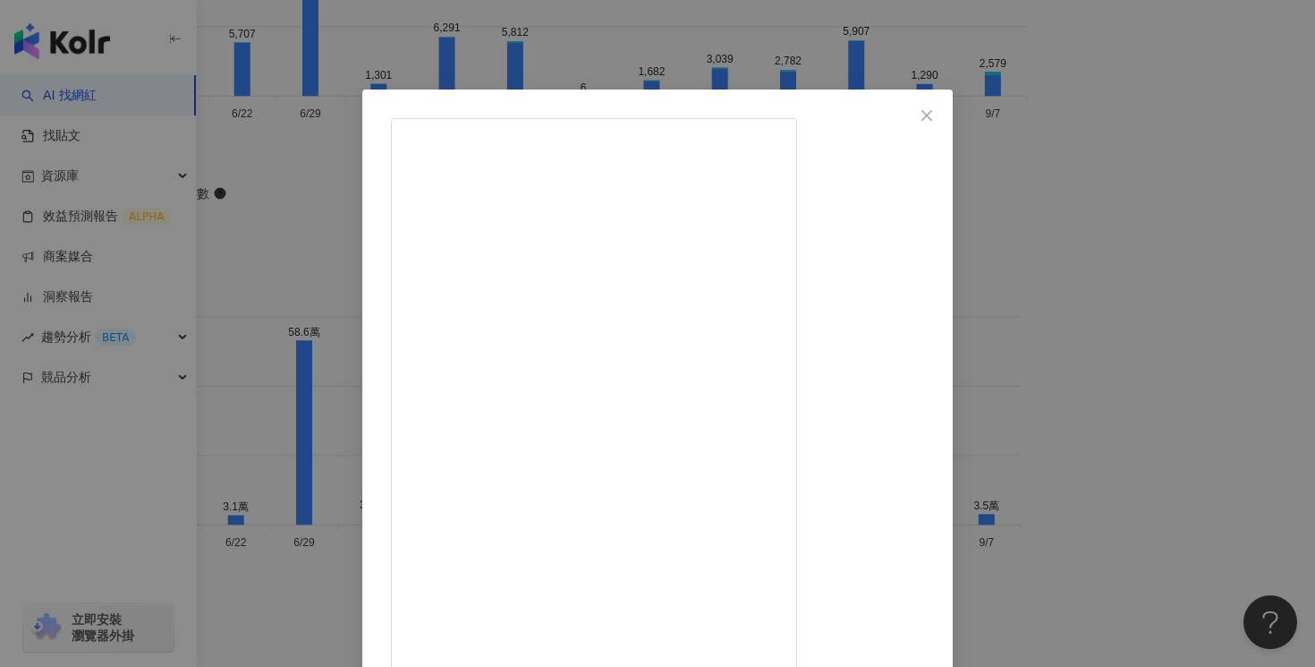
scroll to position [169, 0]
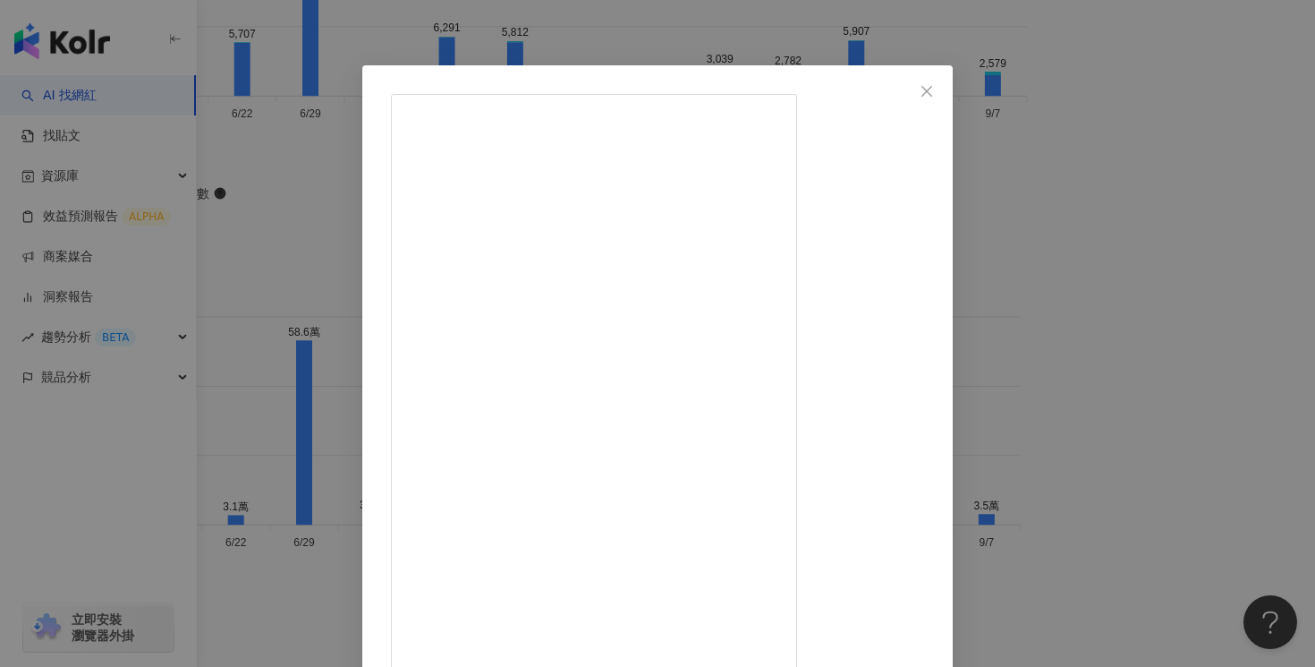
scroll to position [0, 0]
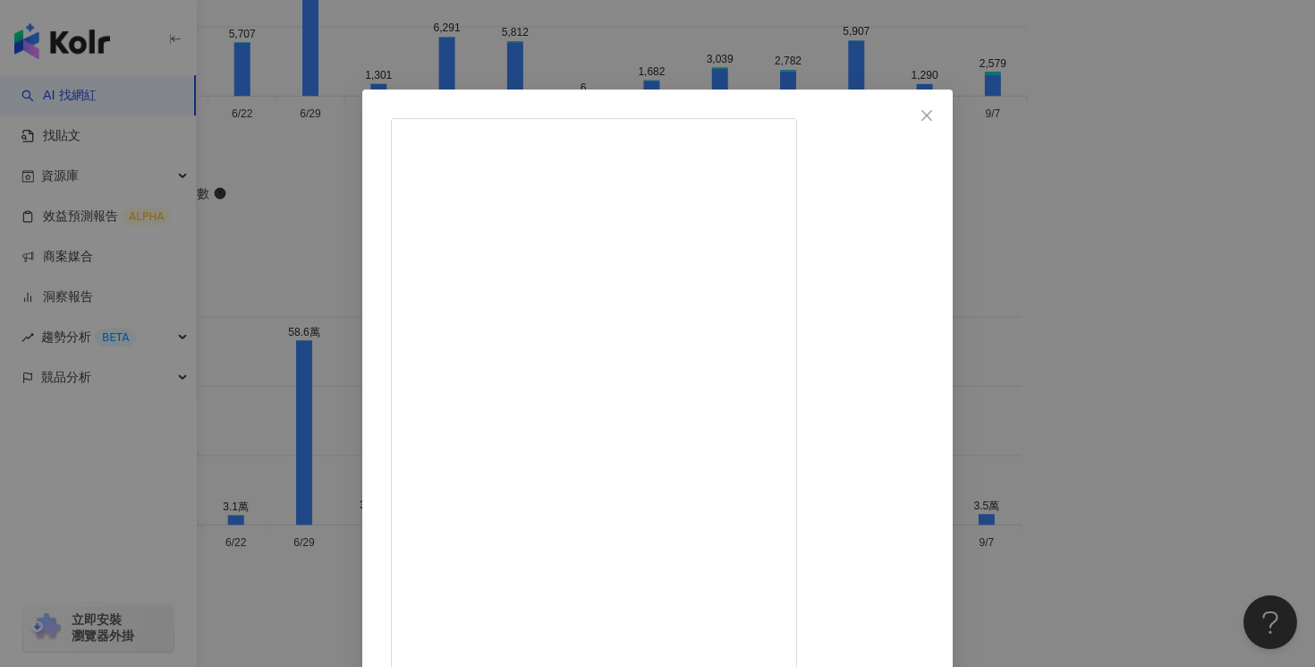
click at [1120, 101] on div "huahua [DATE] 第一次參加媽媽教室欸 沒想到蠻好玩的😂 第一胎真的會莫名的緊張 因為不會的東西太多了 在現場聽了一些各階段的營養資訊 還有護理師教…" at bounding box center [657, 333] width 1315 height 667
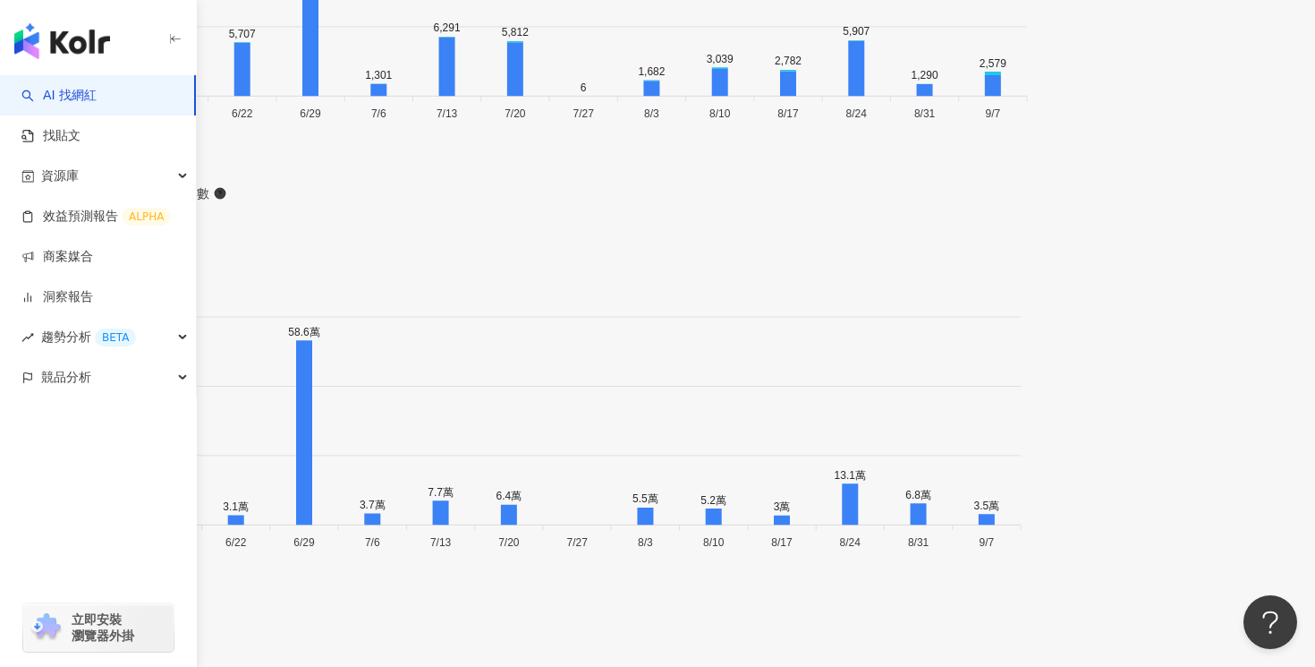
drag, startPoint x: 894, startPoint y: 49, endPoint x: 812, endPoint y: 49, distance: 81.4
copy span "93,193"
drag, startPoint x: 972, startPoint y: 45, endPoint x: 925, endPoint y: 46, distance: 46.5
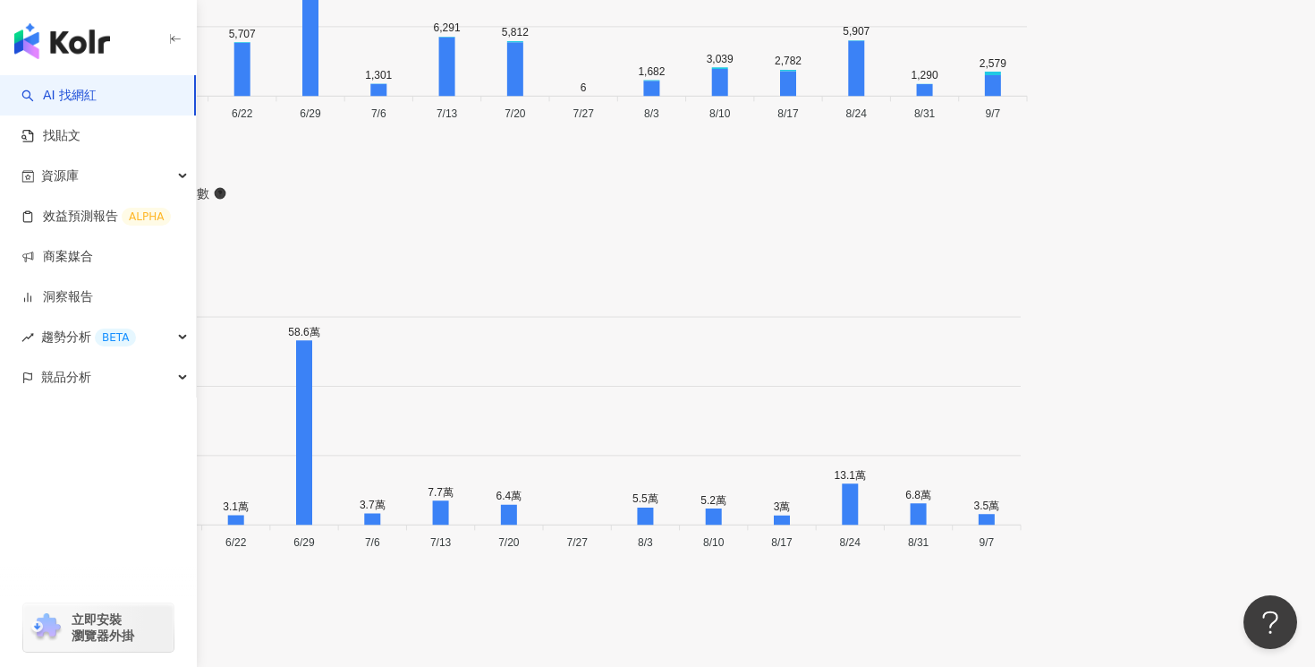
copy span "2.37%"
drag, startPoint x: 1065, startPoint y: 47, endPoint x: 1017, endPoint y: 49, distance: 47.5
copy span "116%"
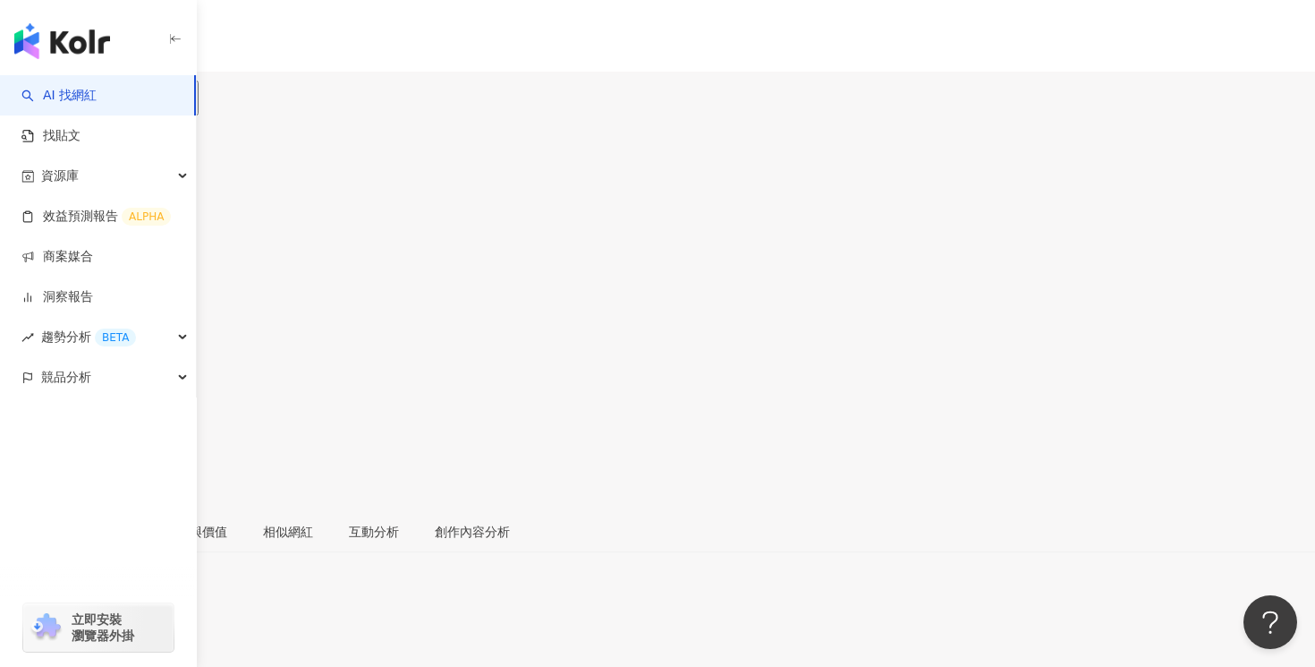
click at [78, 89] on icon at bounding box center [71, 89] width 13 height 13
click at [27, 405] on icon at bounding box center [19, 413] width 16 height 16
drag, startPoint x: 900, startPoint y: 146, endPoint x: 809, endPoint y: 149, distance: 91.3
click at [809, 149] on div "huahua Leda zeng, huahua1130, 花花 追蹤數 3,803 互動率 1.54% 觀看率 74.8%" at bounding box center [657, 312] width 1315 height 395
copy span "3,803"
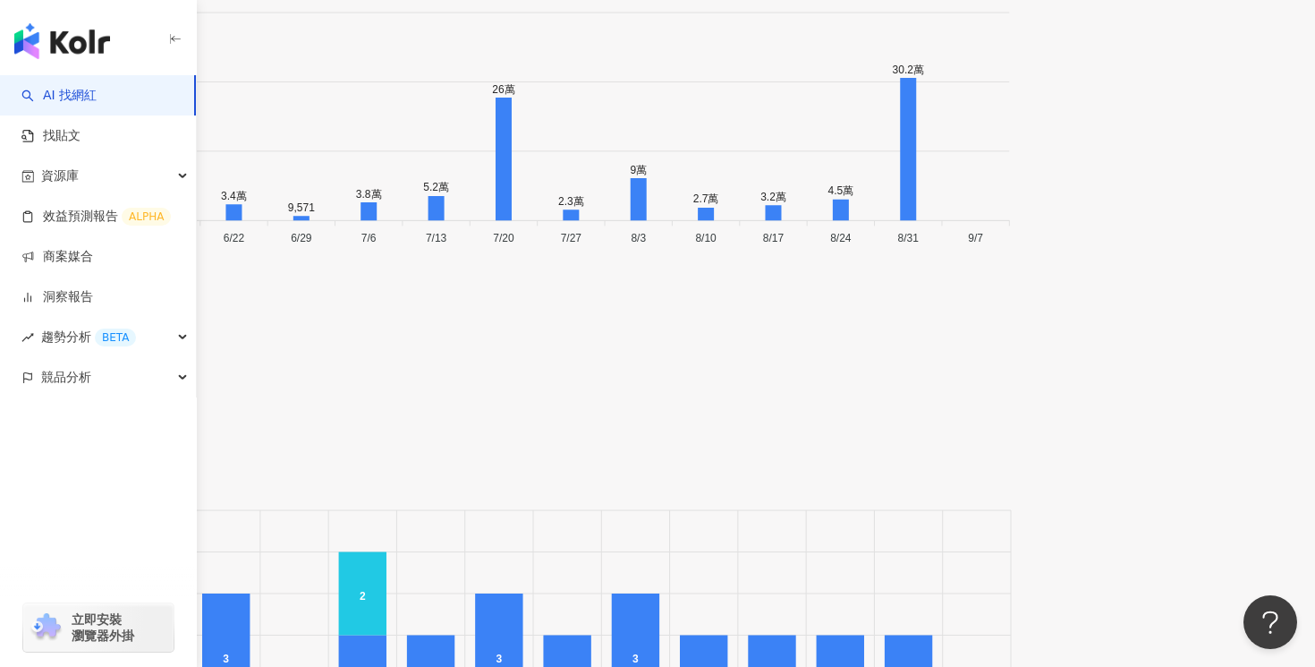
scroll to position [6345, 0]
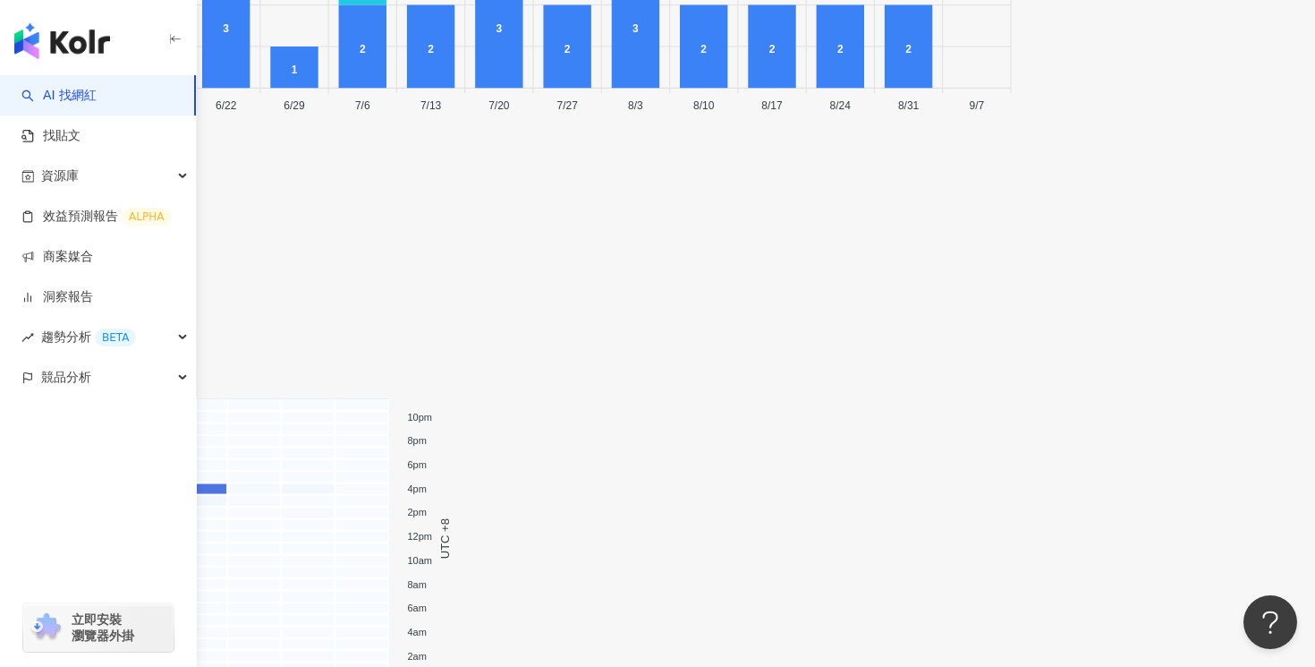
scroll to position [7323, 0]
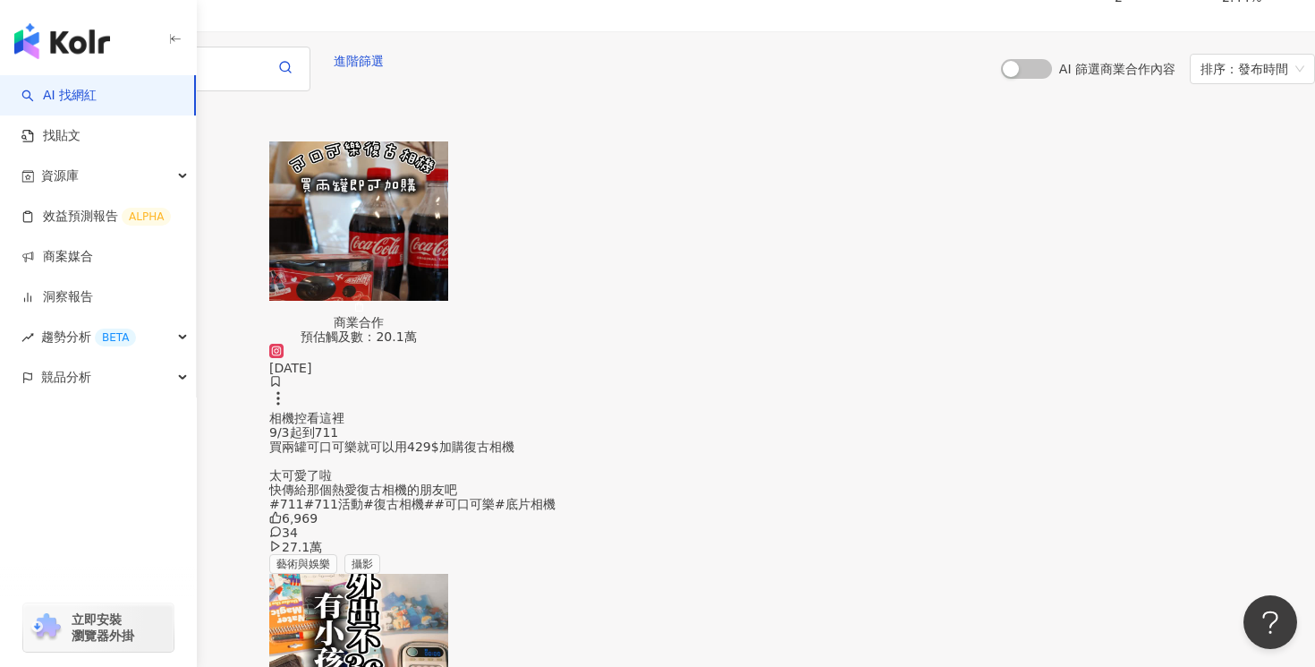
scroll to position [8301, 0]
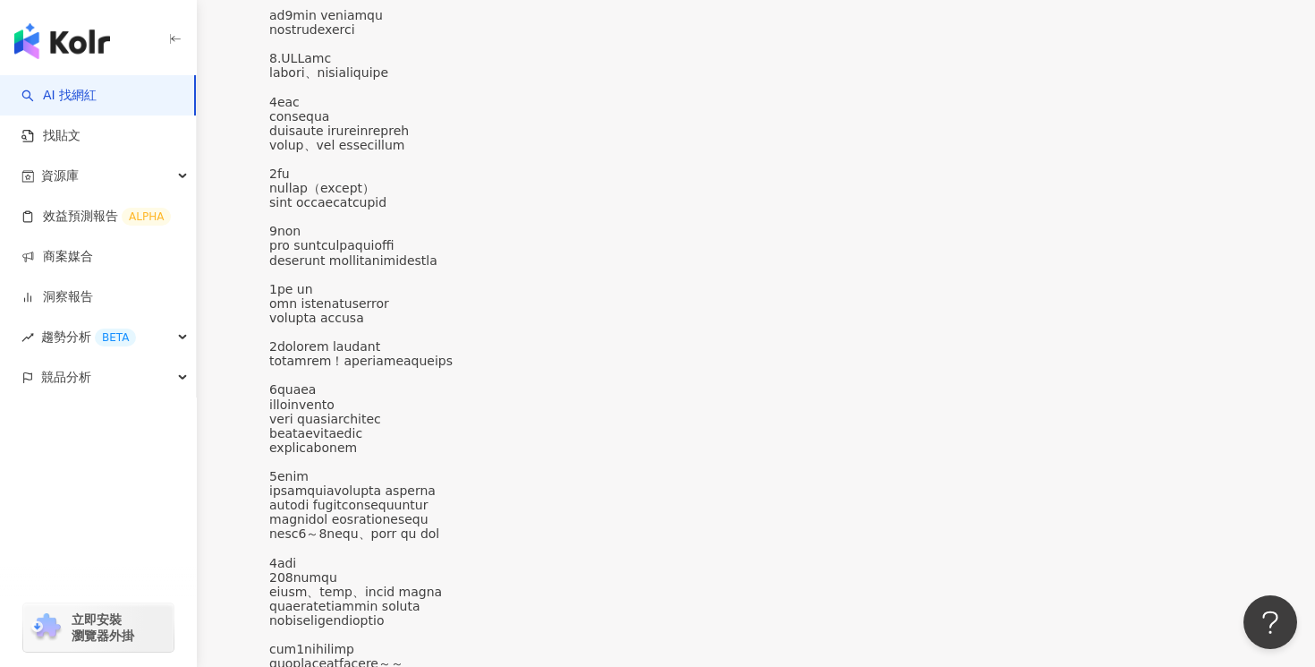
scroll to position [9280, 0]
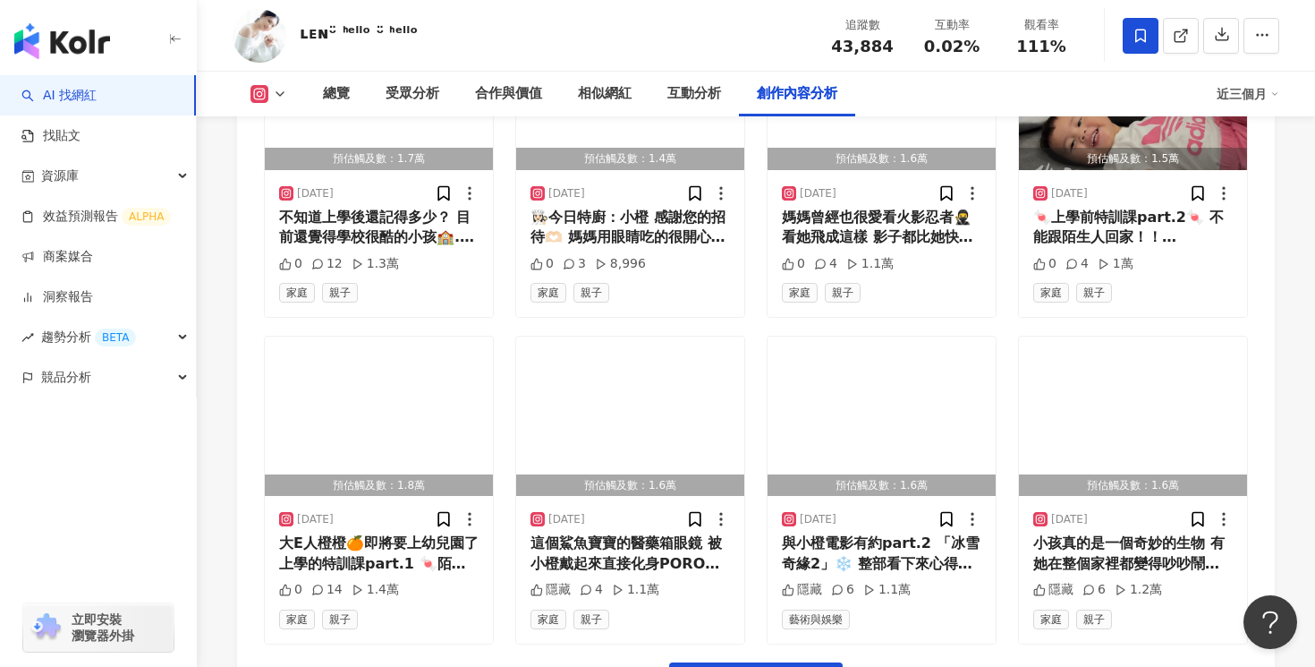
scroll to position [6139, 0]
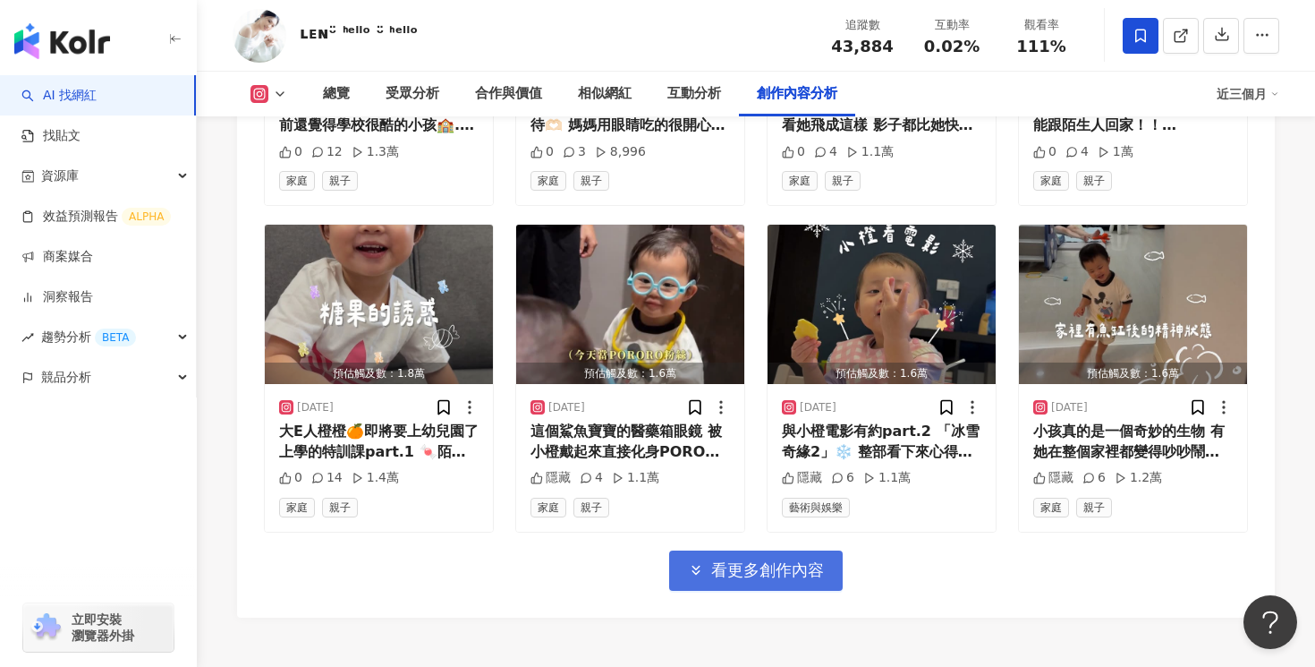
click at [768, 590] on button "看更多創作內容" at bounding box center [756, 570] width 174 height 40
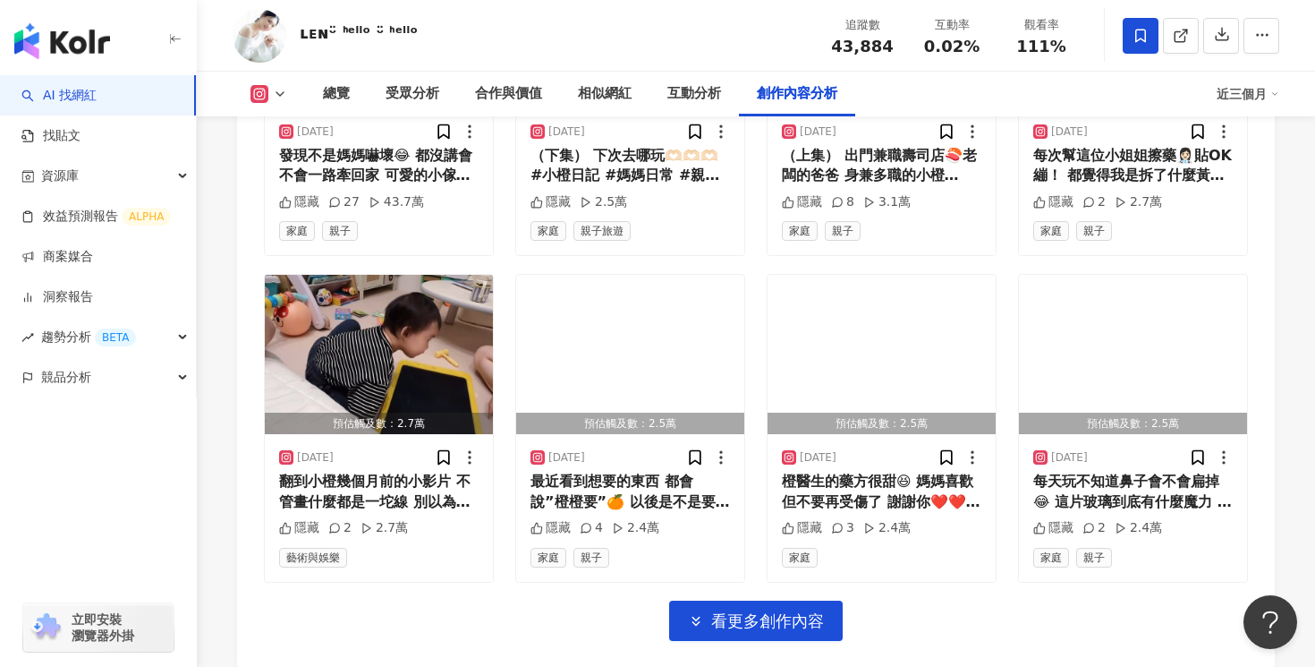
scroll to position [7226, 0]
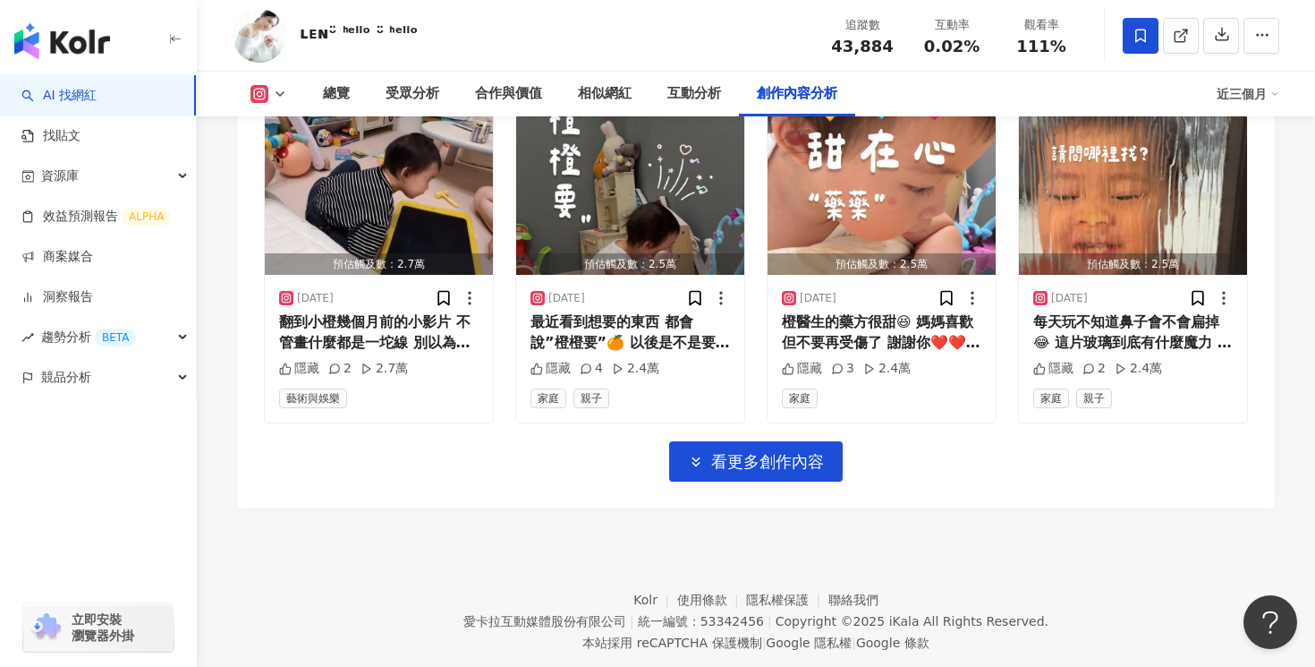
click at [768, 594] on link "隱私權保護" at bounding box center [787, 599] width 82 height 14
click at [735, 470] on span "看更多創作內容" at bounding box center [767, 462] width 113 height 20
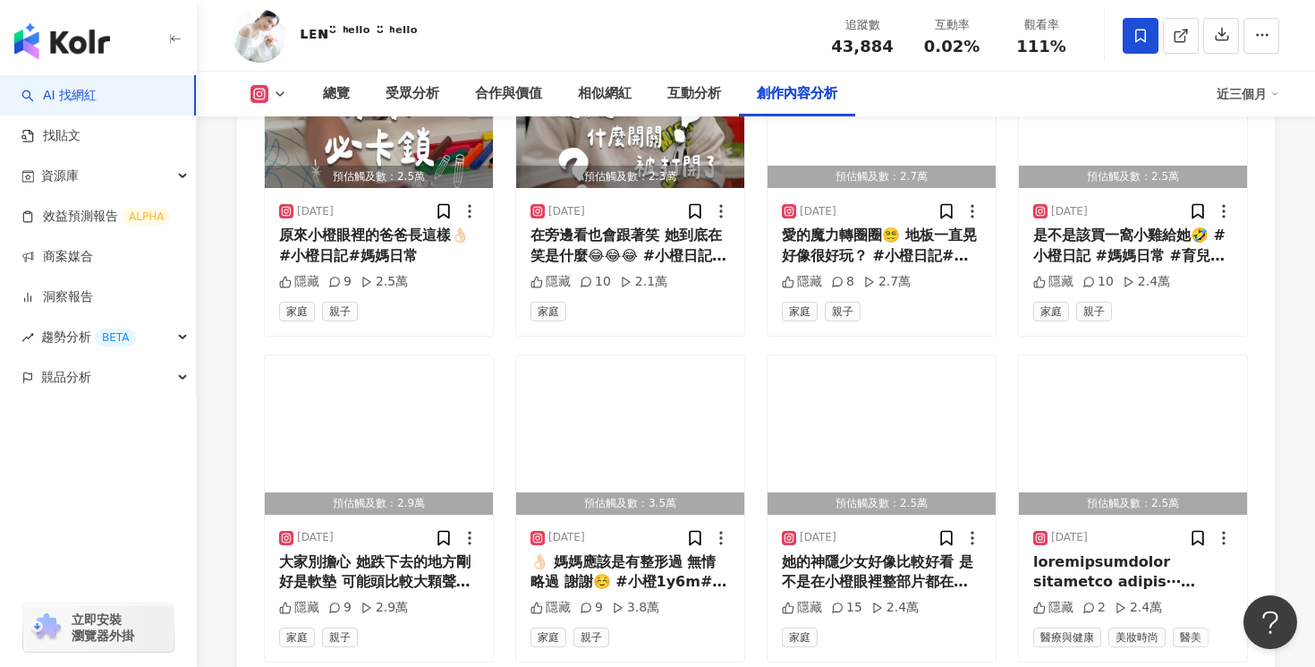
scroll to position [8094, 0]
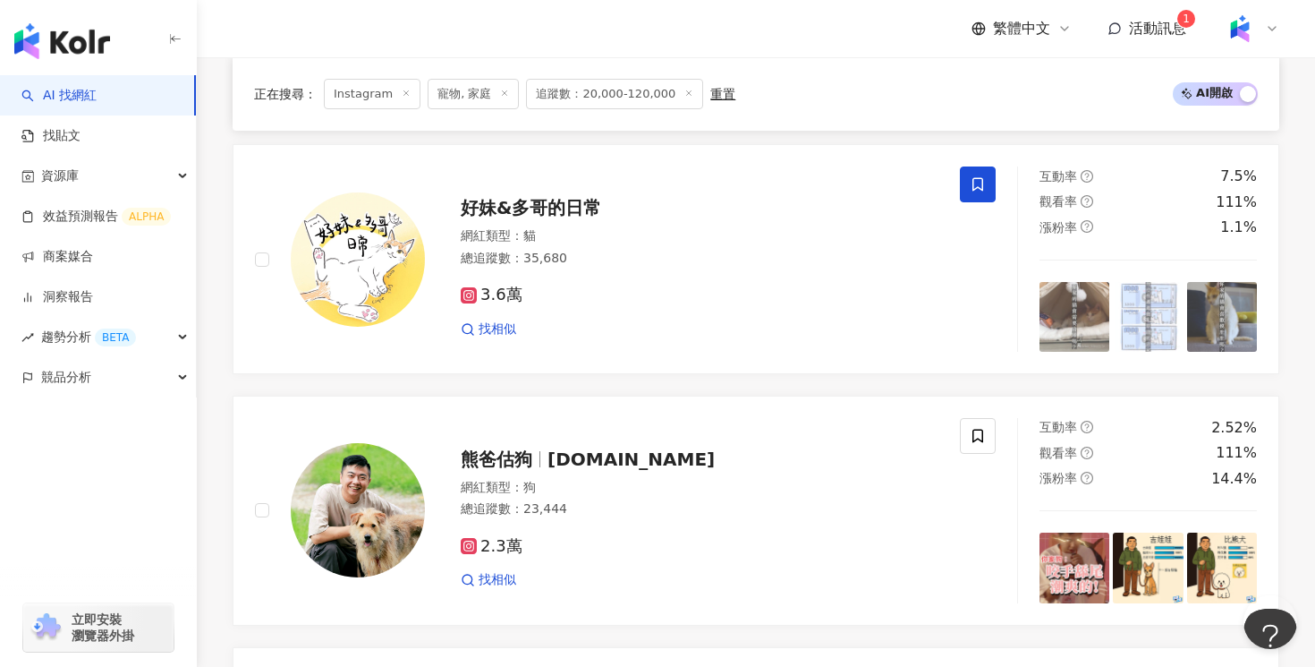
scroll to position [2348, 0]
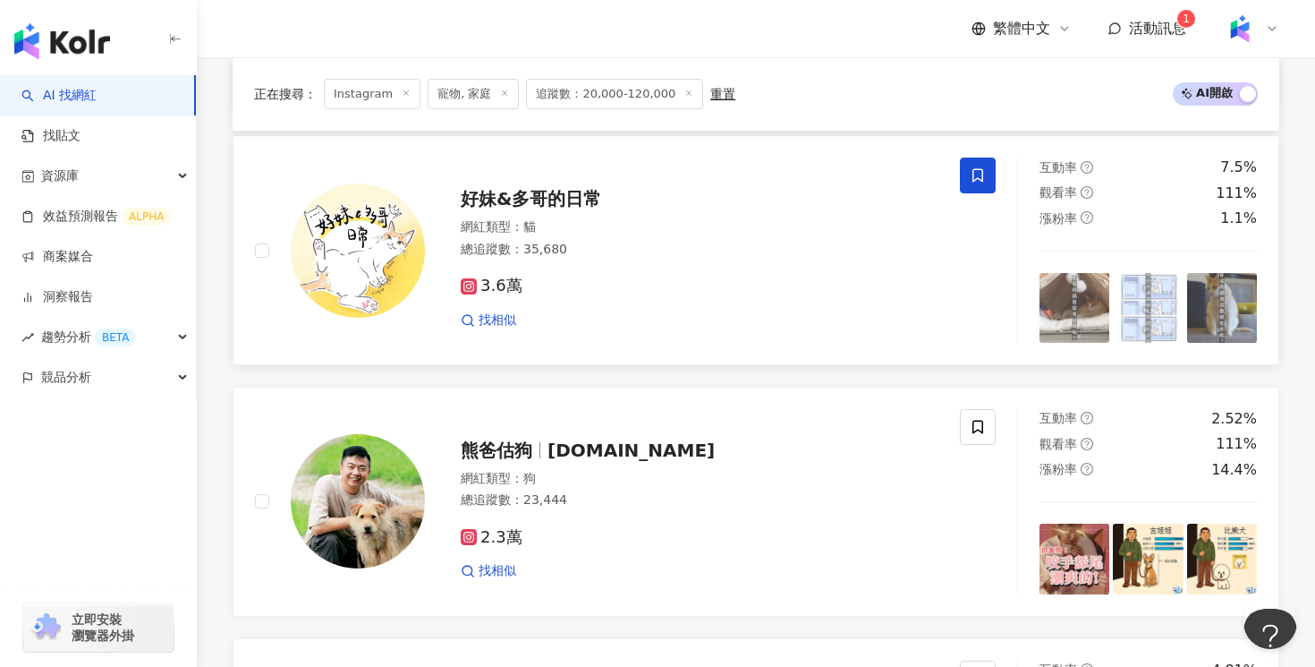
click at [799, 325] on div "找相似" at bounding box center [700, 320] width 478 height 18
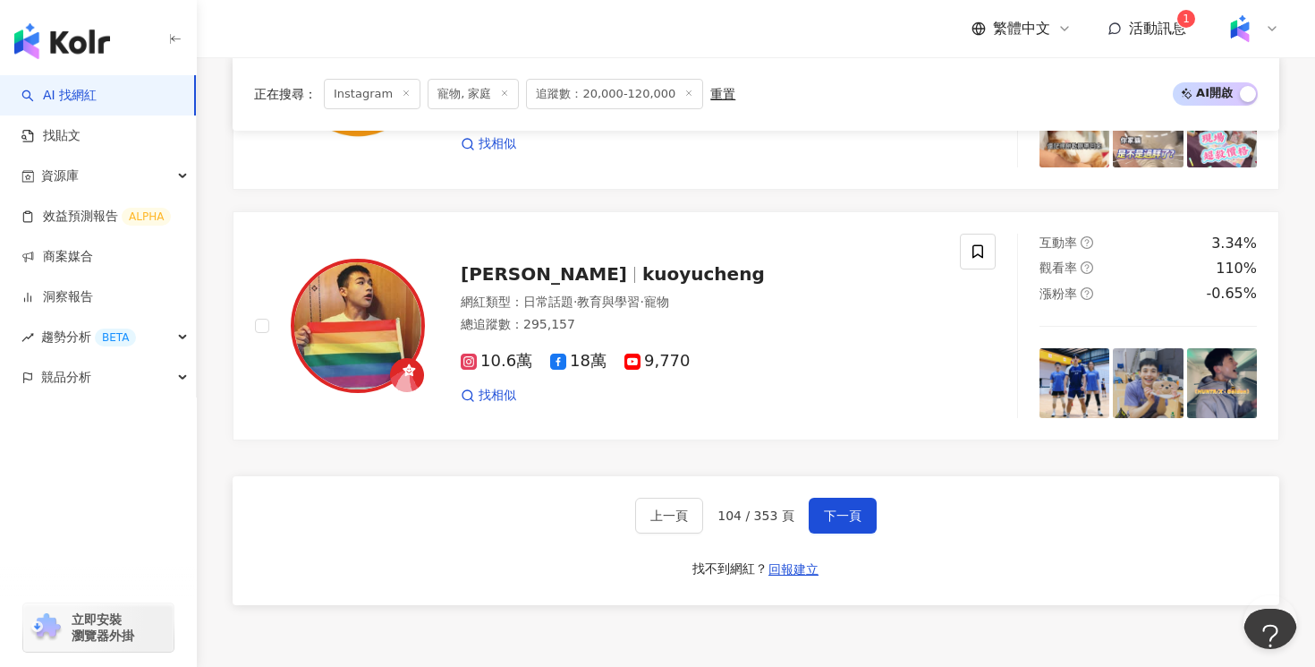
scroll to position [3458, 0]
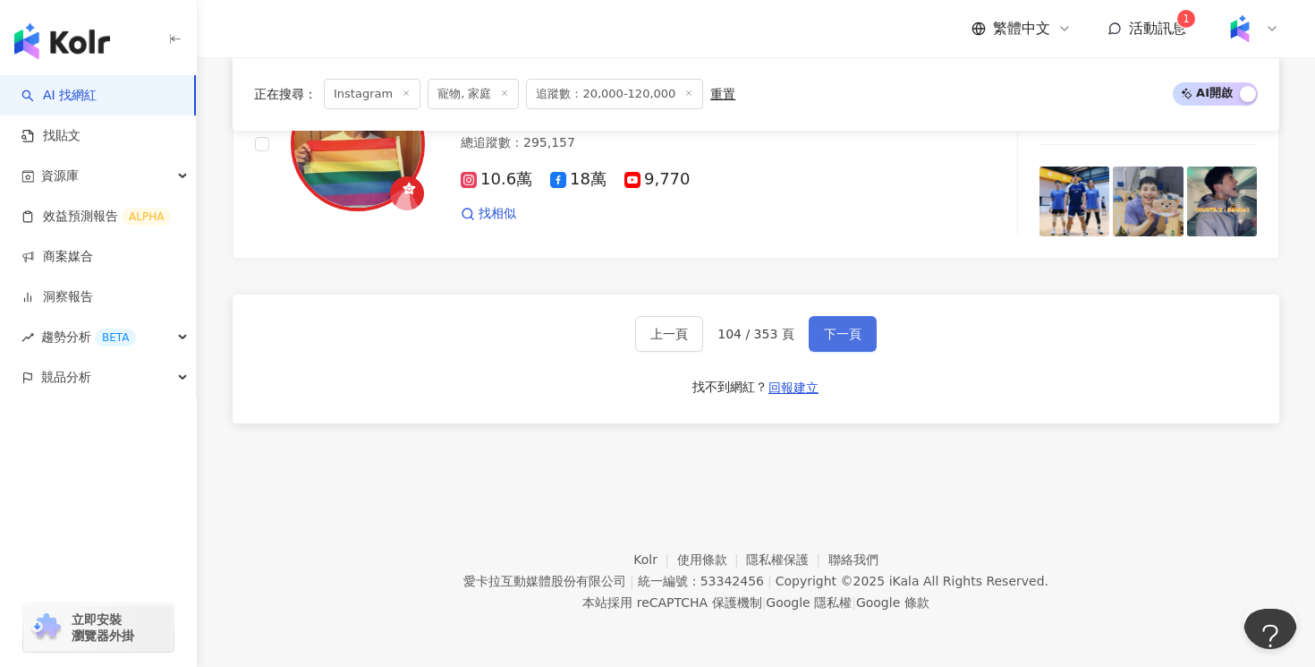
click at [838, 327] on span "下一頁" at bounding box center [843, 334] width 38 height 14
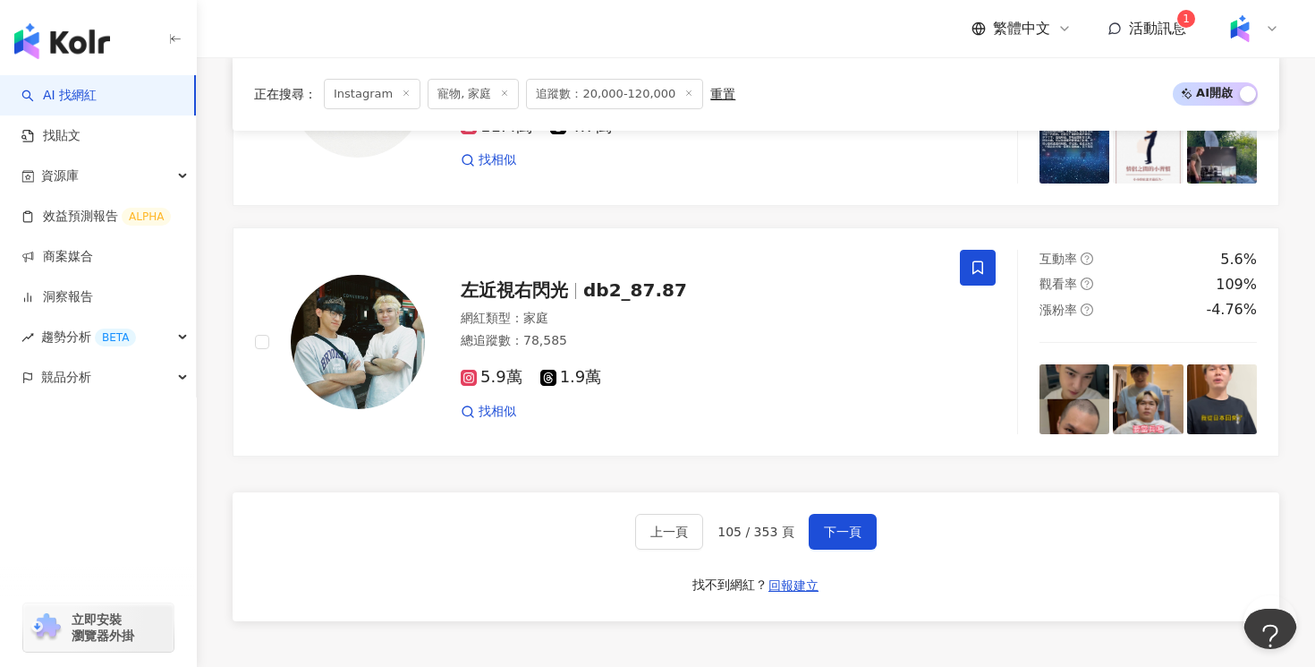
scroll to position [3381, 0]
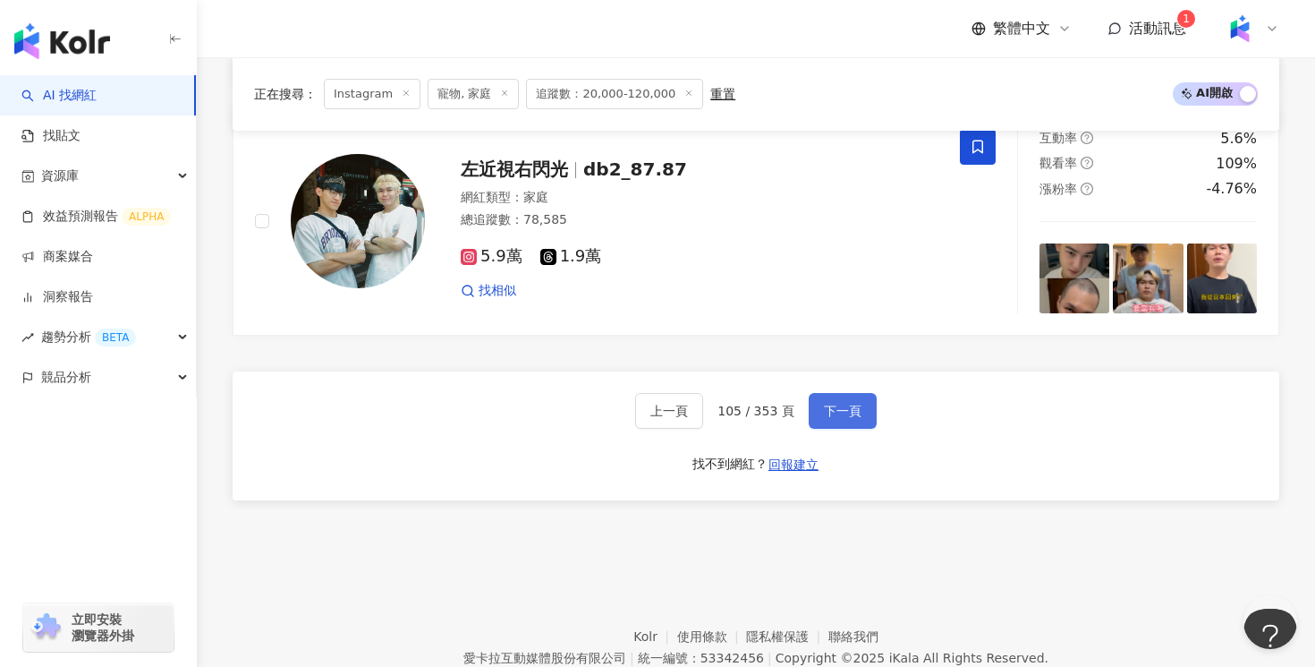
click at [869, 417] on button "下一頁" at bounding box center [843, 411] width 68 height 36
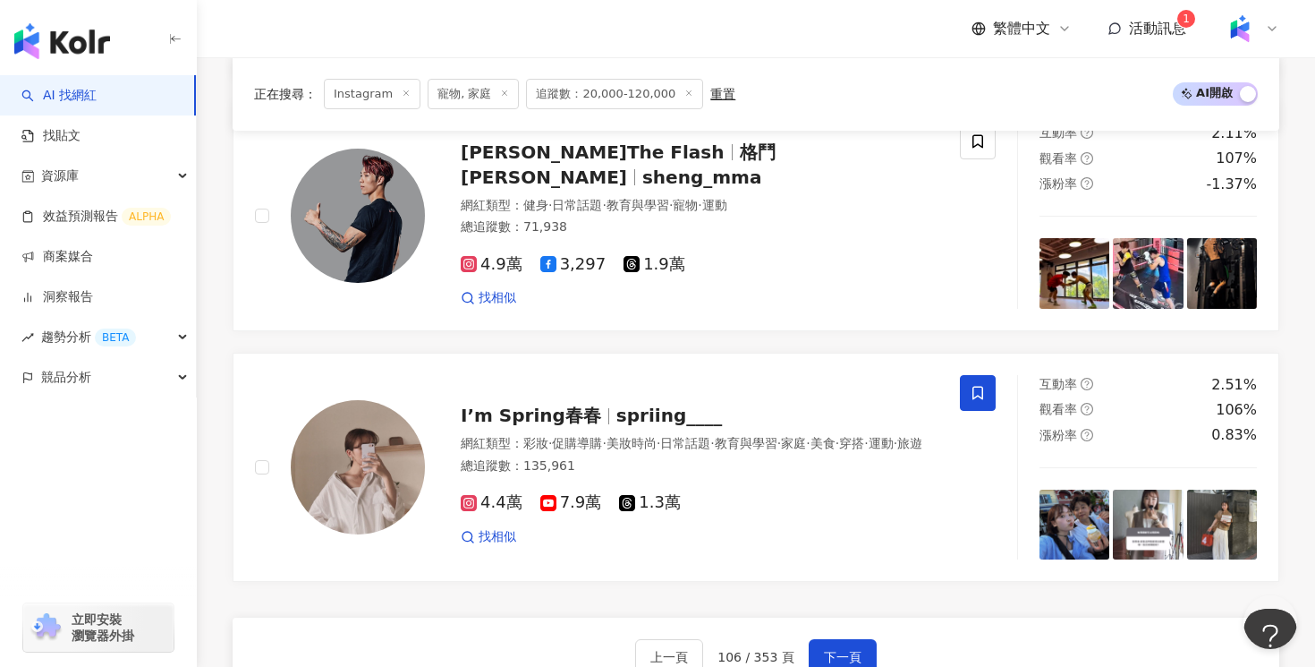
scroll to position [3458, 0]
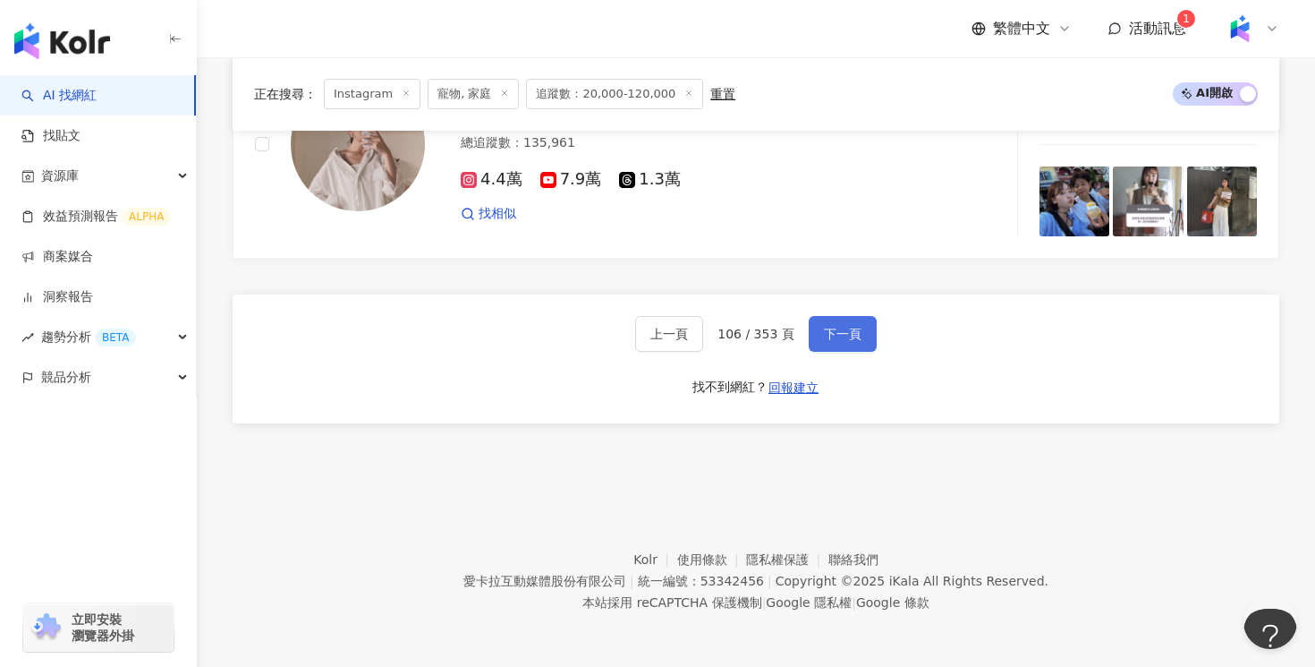
click at [865, 345] on button "下一頁" at bounding box center [843, 334] width 68 height 36
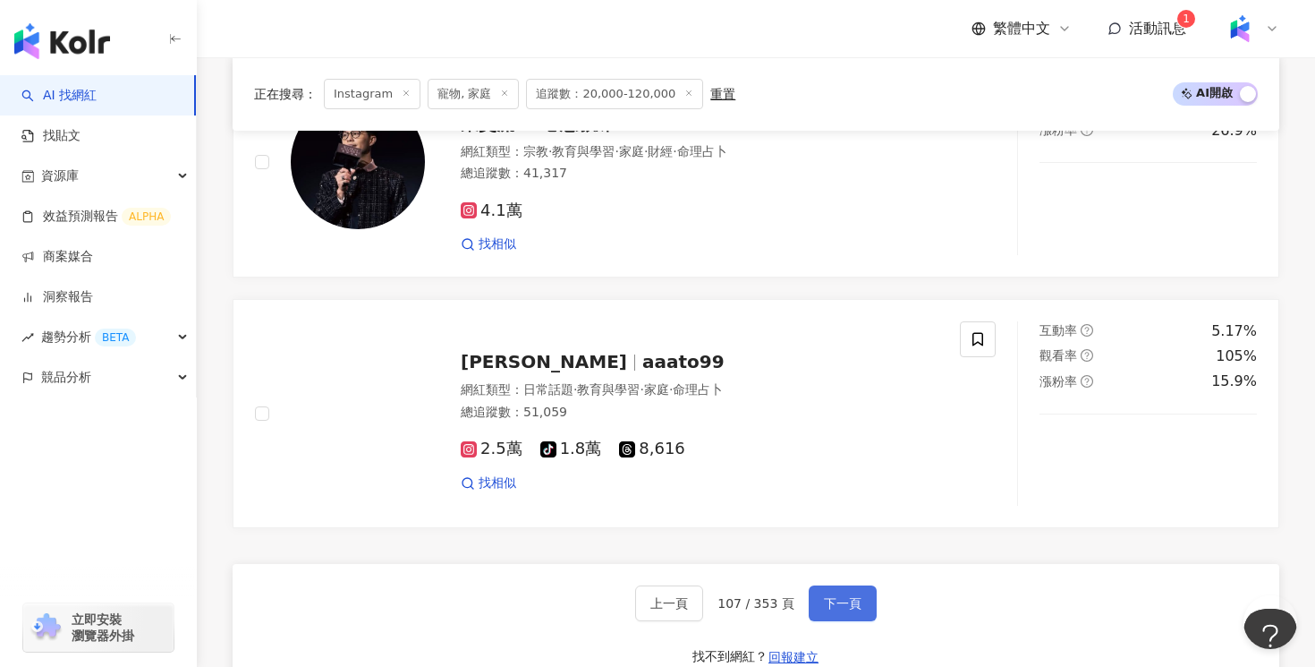
scroll to position [3191, 0]
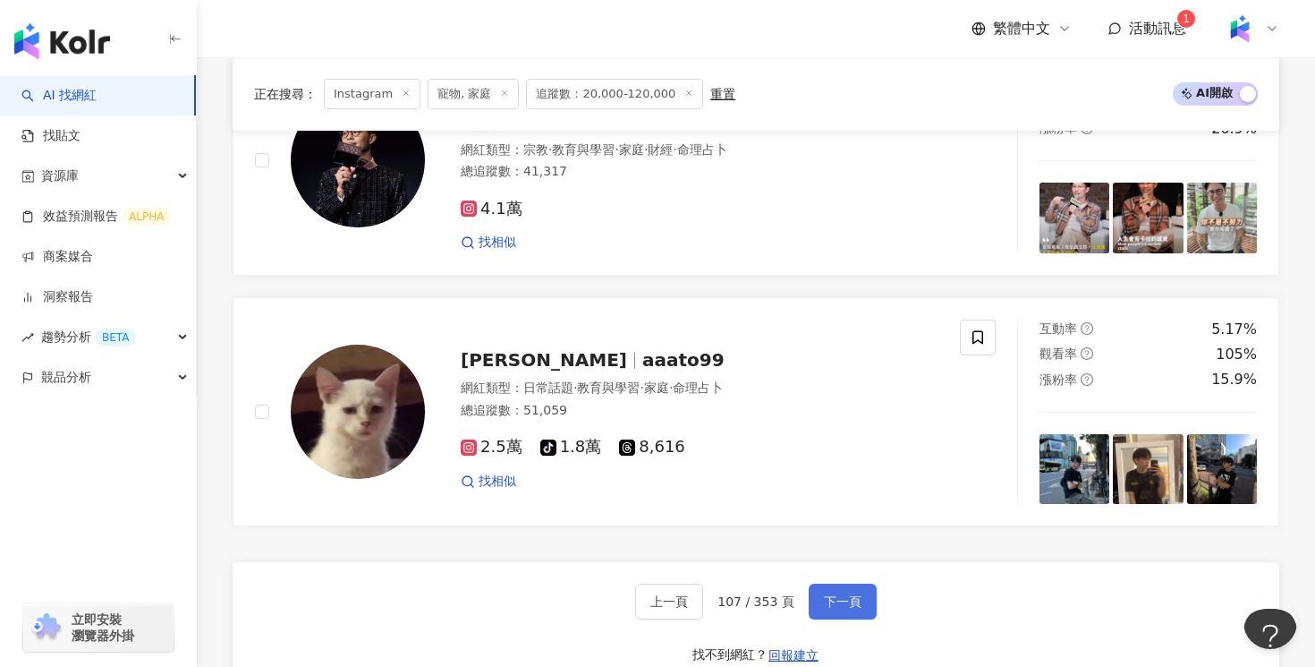
click at [838, 611] on button "下一頁" at bounding box center [843, 601] width 68 height 36
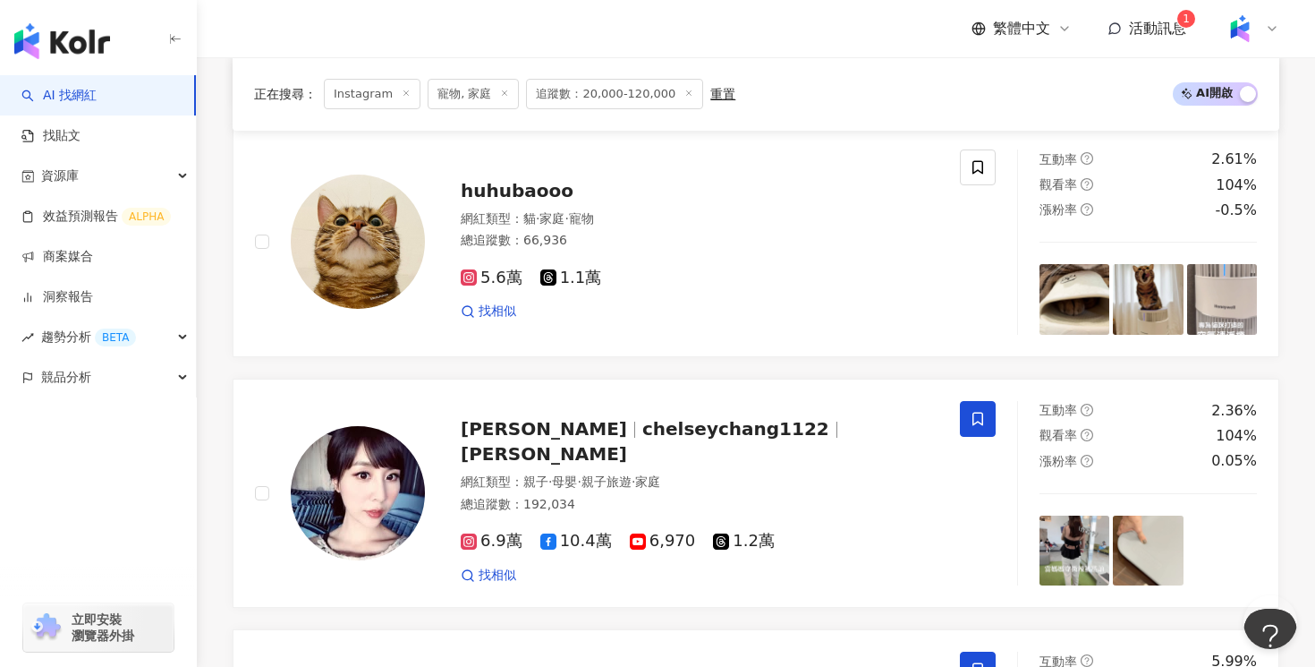
scroll to position [2374, 0]
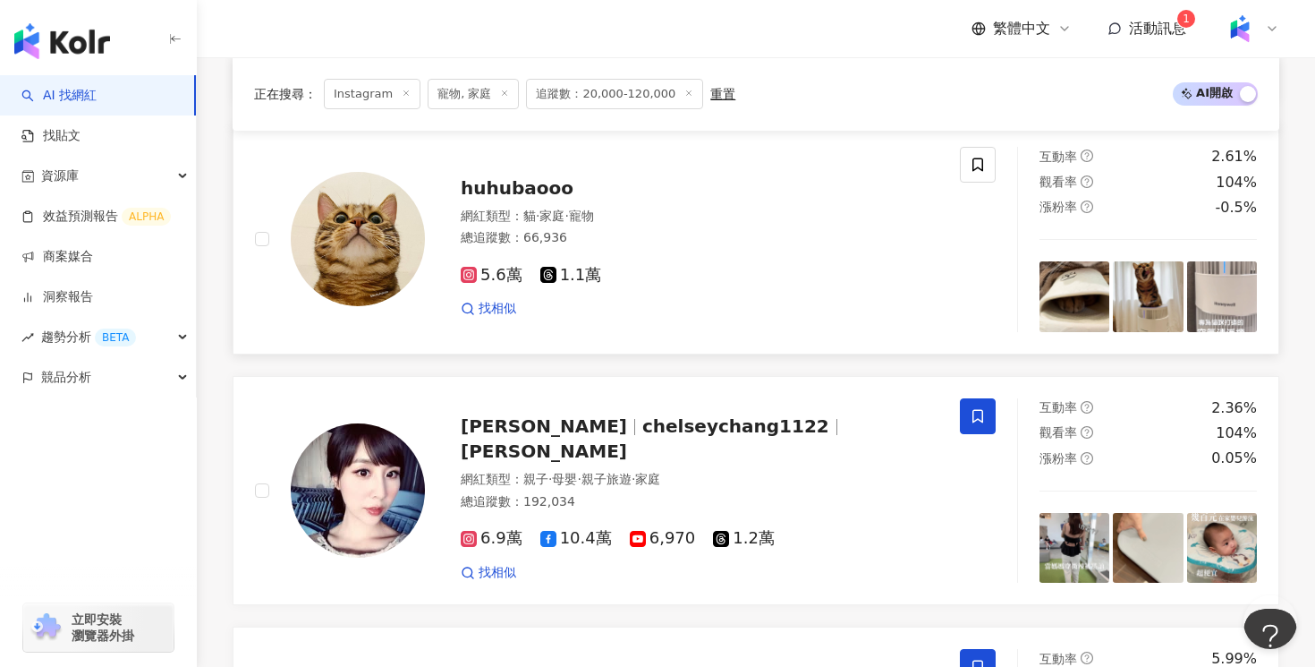
click at [1209, 278] on img at bounding box center [1222, 296] width 70 height 70
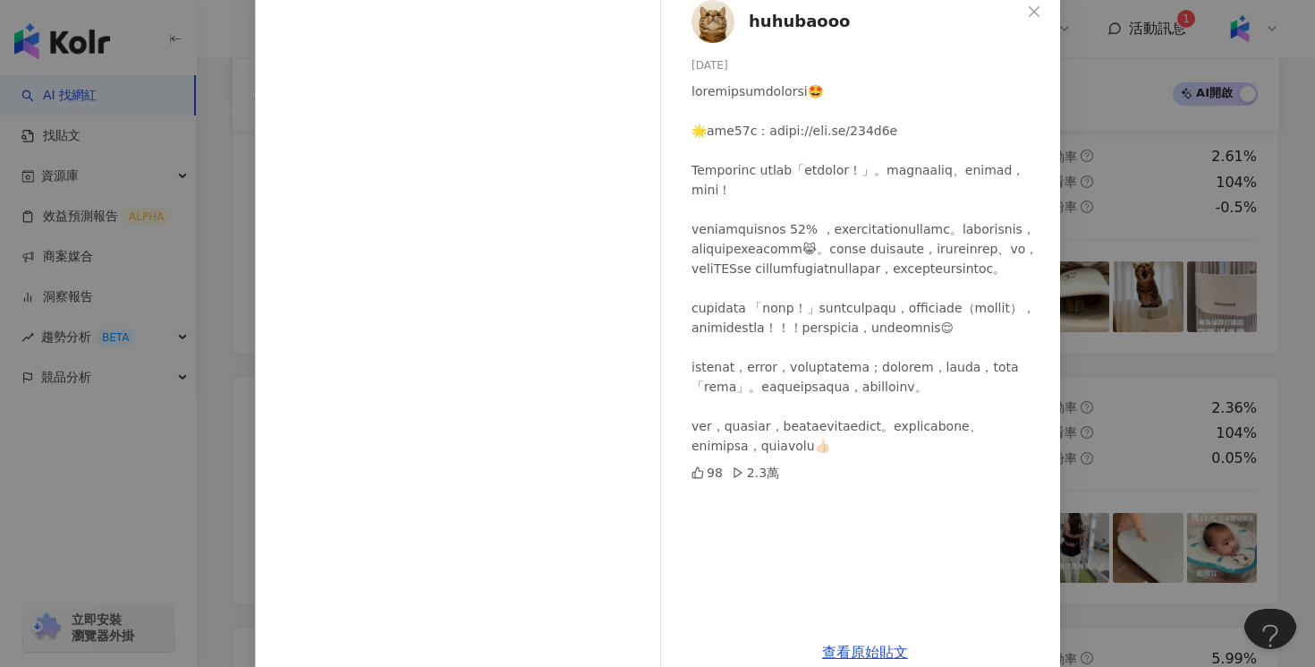
scroll to position [136, 0]
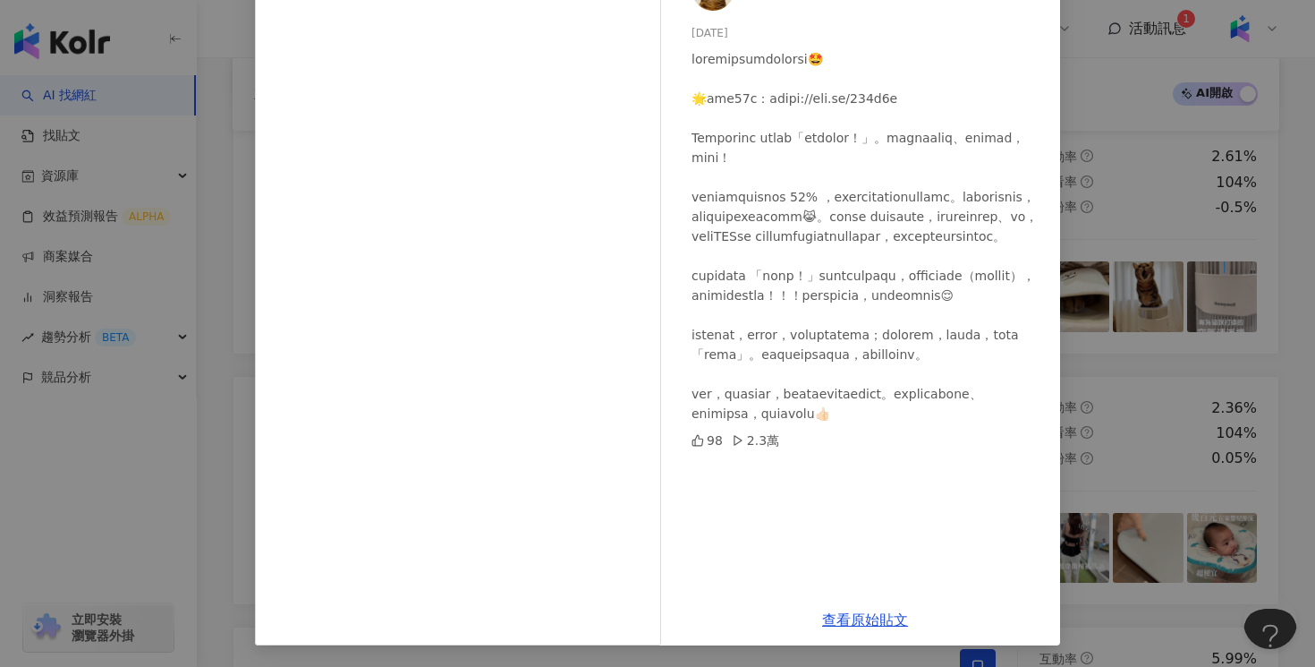
click at [1200, 271] on div "huhubaooo [DATE] 98 2.3萬 查看原始貼文" at bounding box center [657, 333] width 1315 height 667
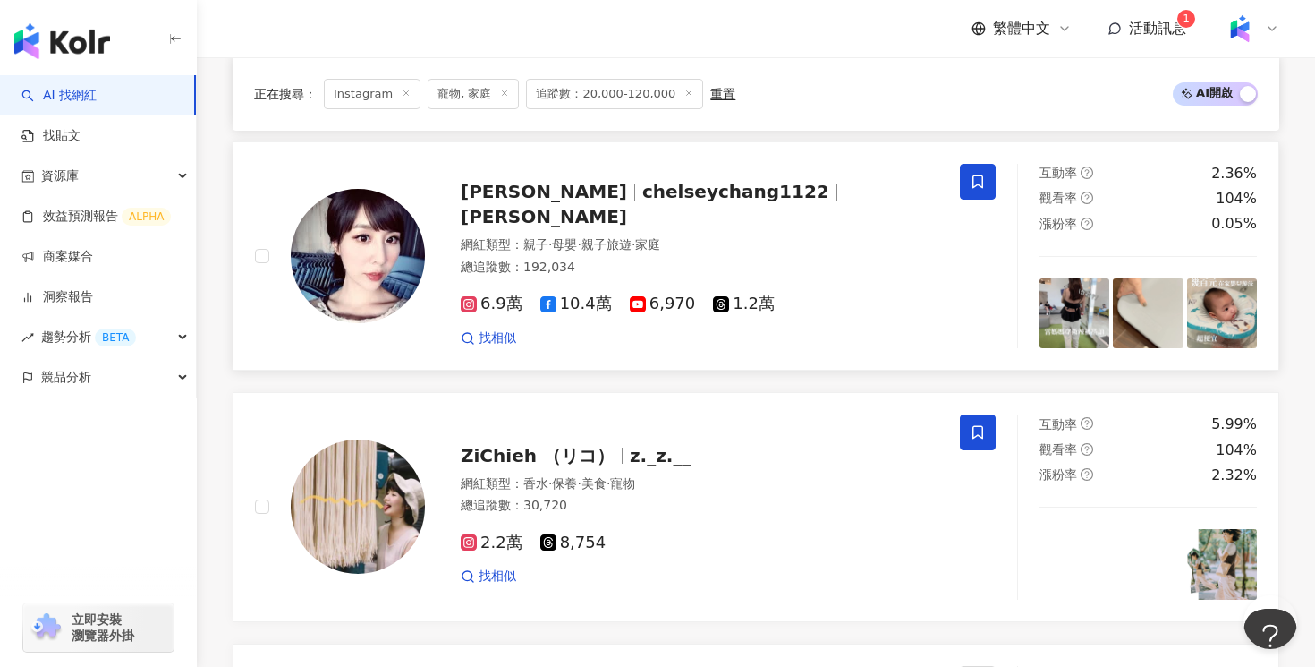
scroll to position [2700, 0]
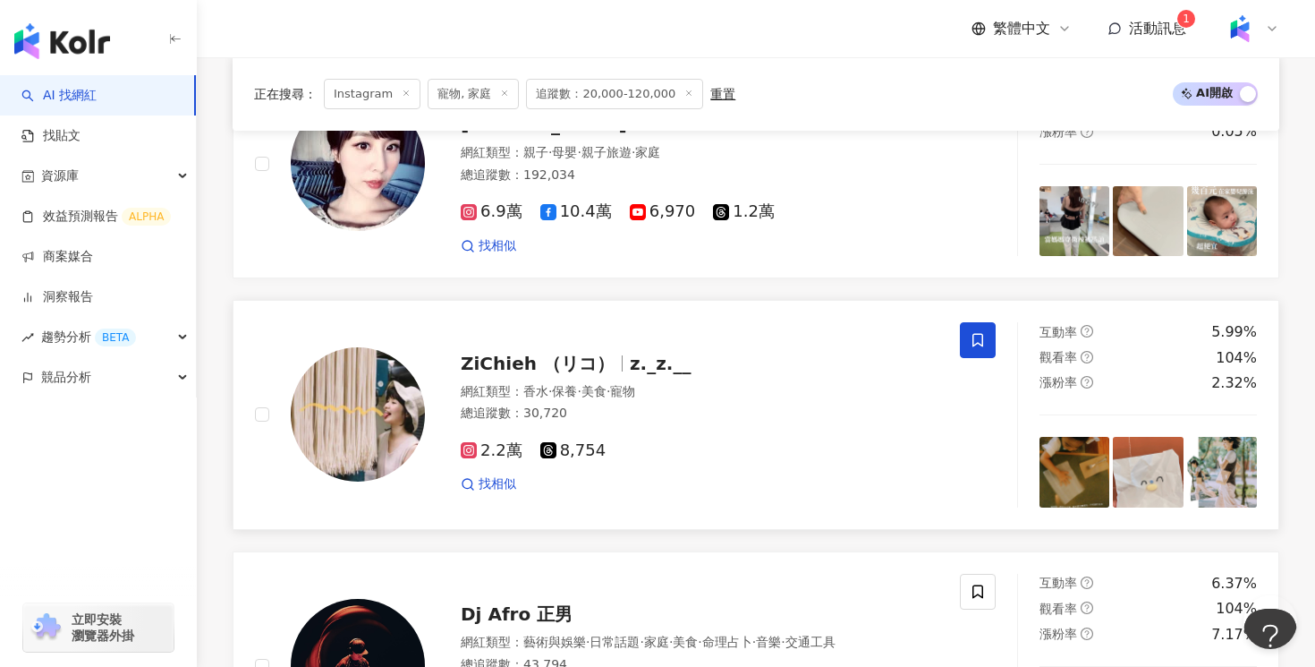
click at [735, 404] on div "總追蹤數 ： 30,720" at bounding box center [700, 413] width 478 height 18
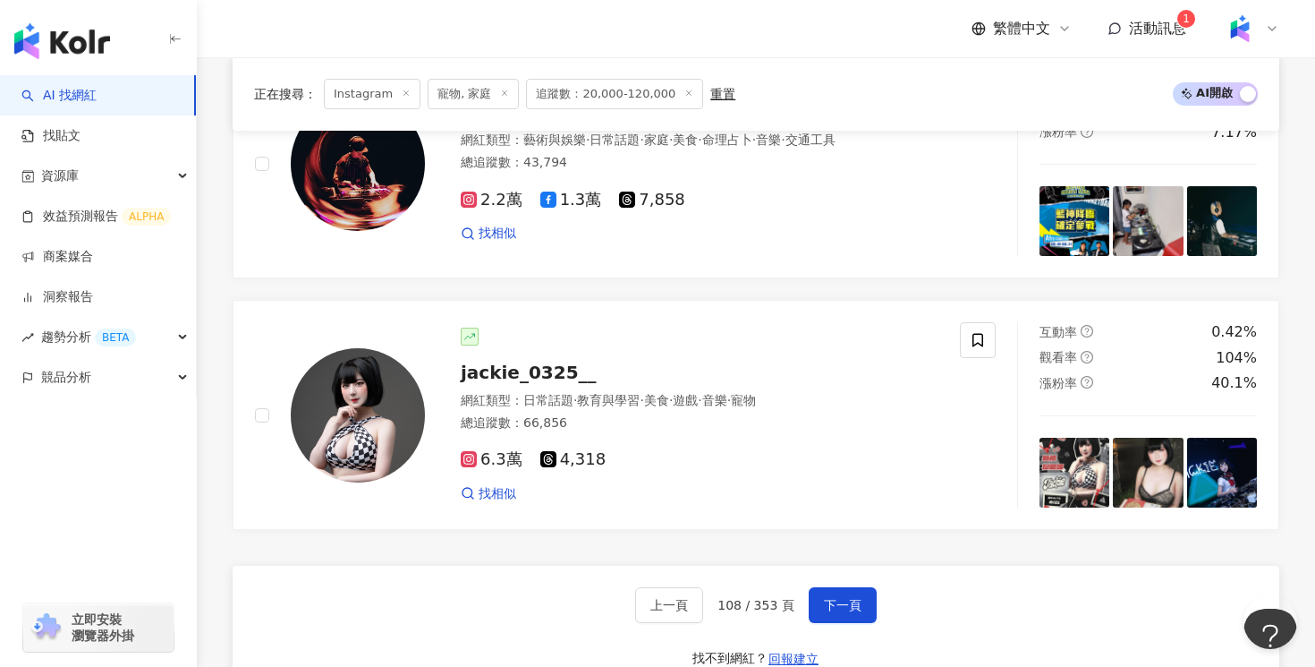
scroll to position [3423, 0]
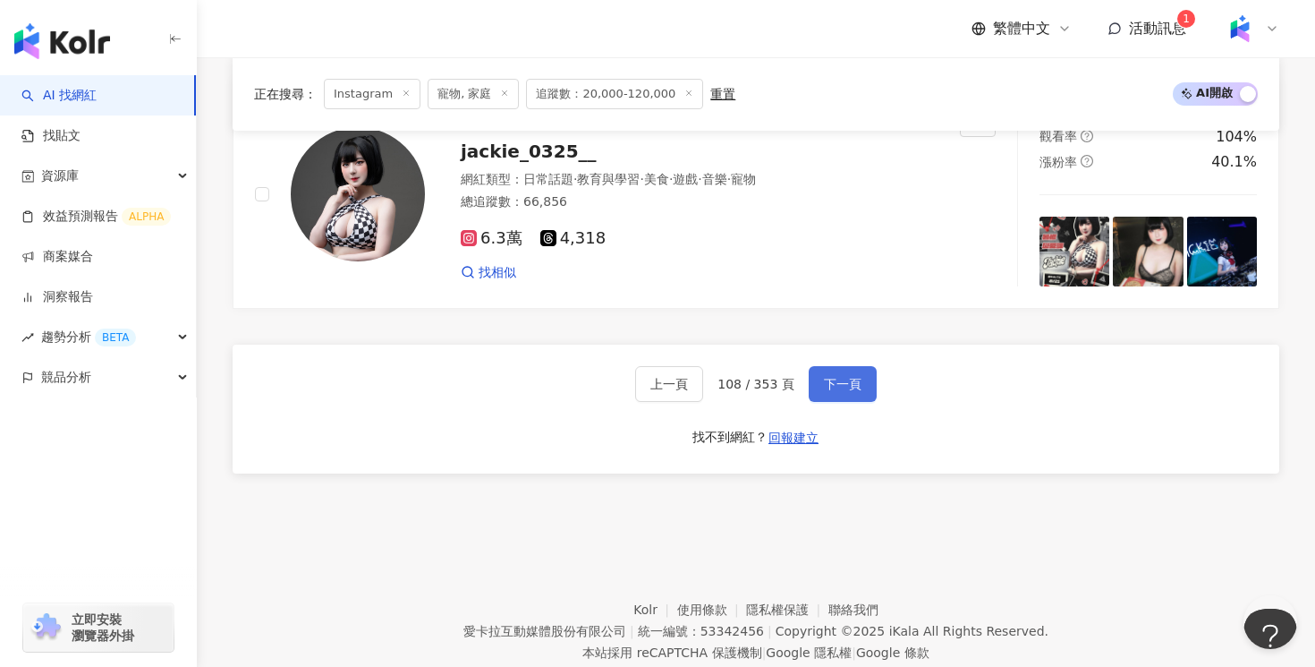
click at [846, 377] on span "下一頁" at bounding box center [843, 384] width 38 height 14
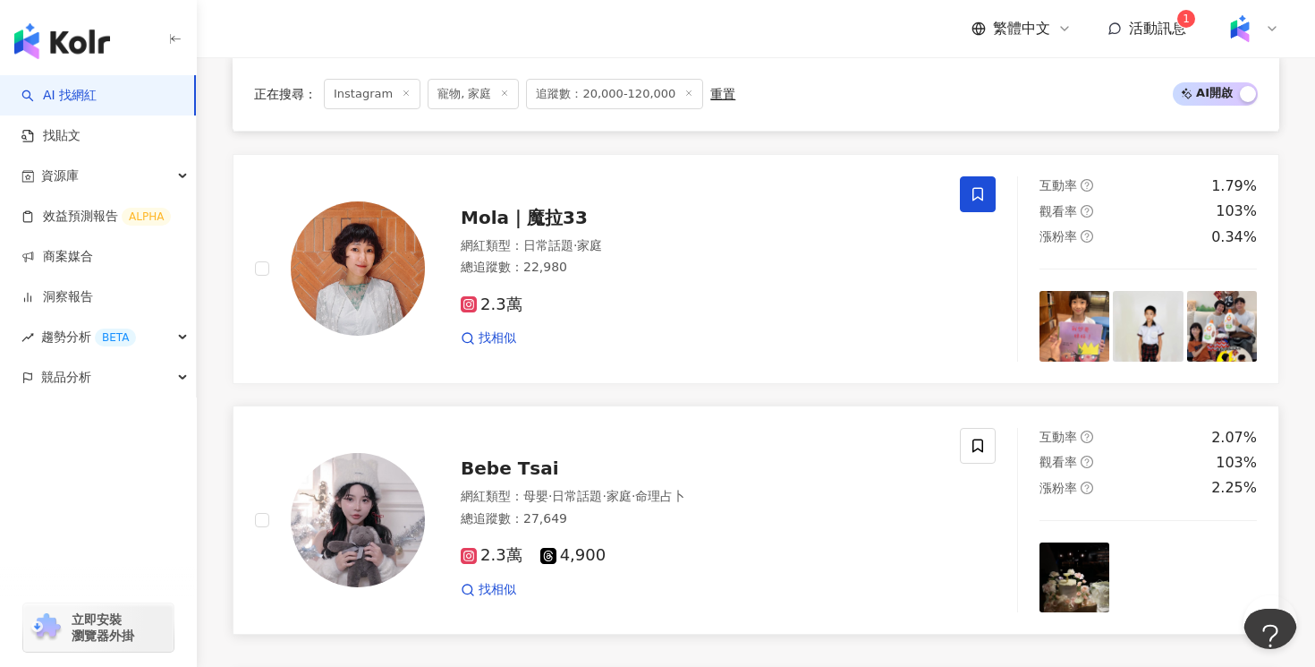
scroll to position [3220, 0]
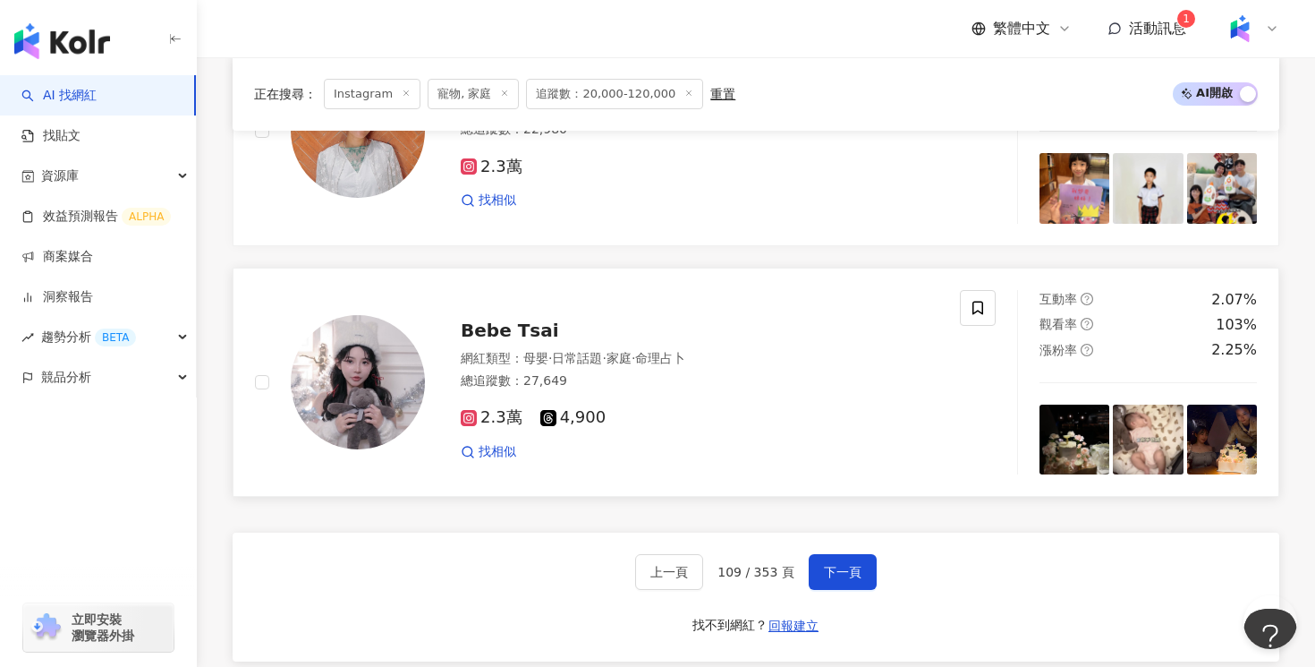
click at [839, 440] on div "2.3萬 4,900 找相似" at bounding box center [700, 427] width 478 height 66
click at [846, 570] on span "下一頁" at bounding box center [843, 572] width 38 height 14
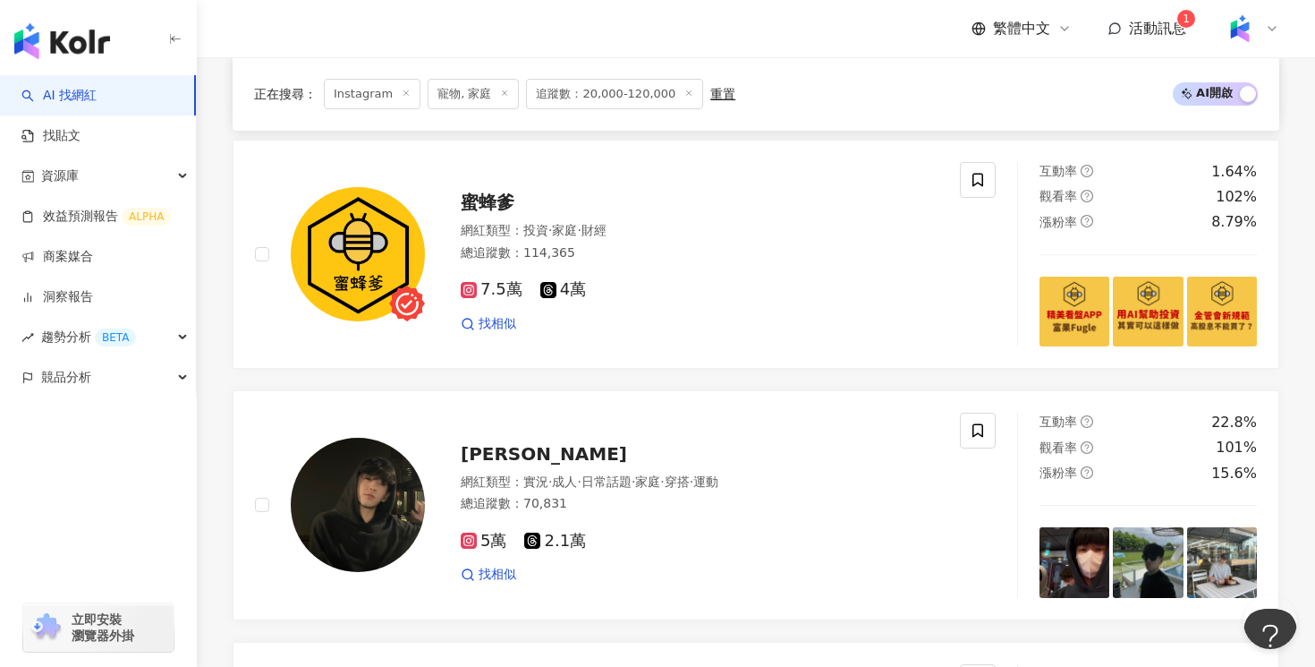
scroll to position [3187, 0]
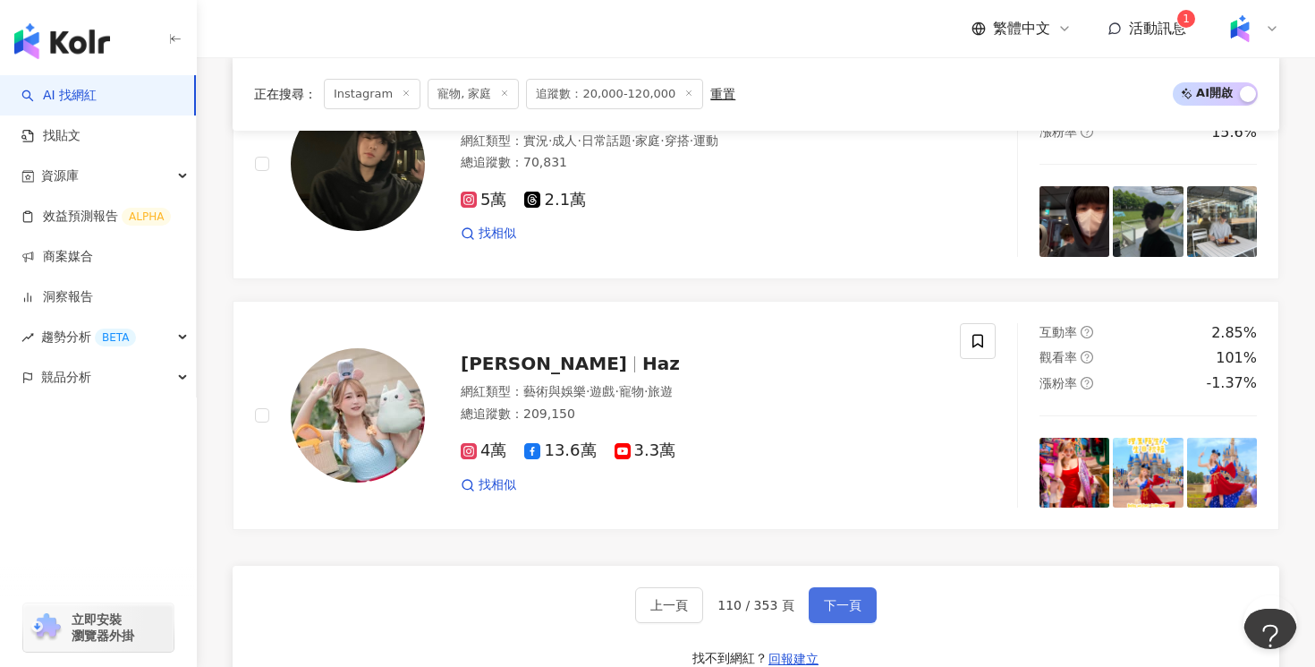
click at [857, 613] on button "下一頁" at bounding box center [843, 605] width 68 height 36
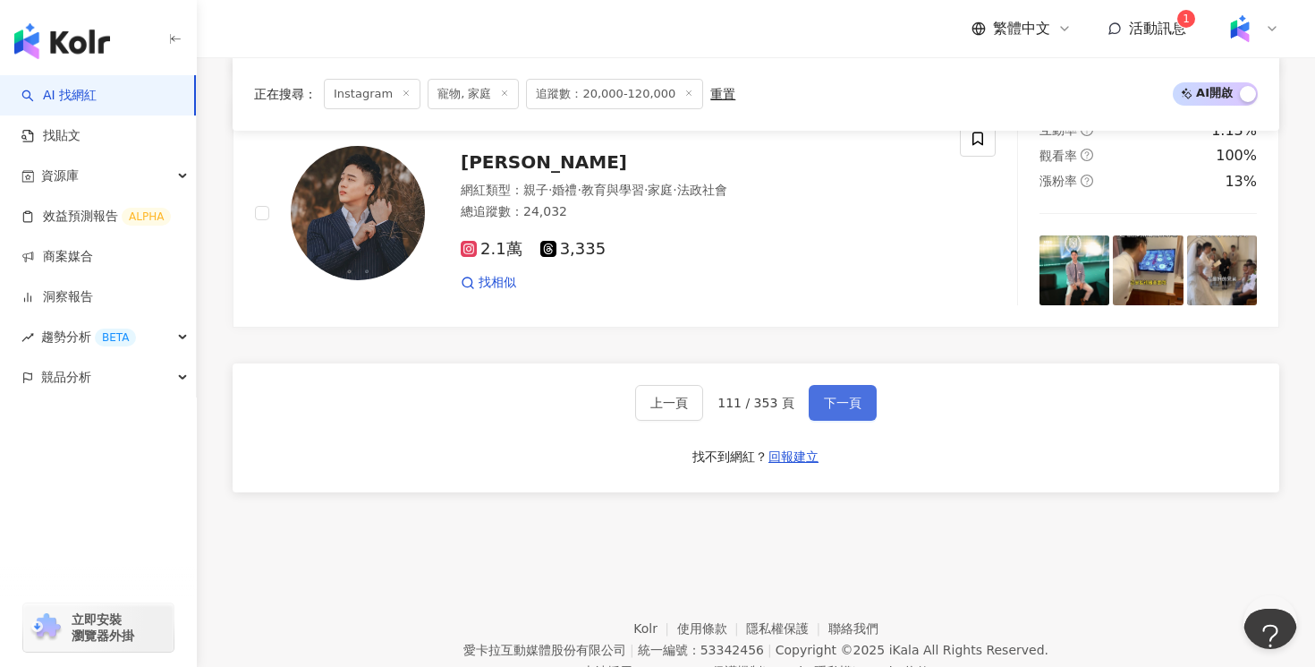
scroll to position [3435, 0]
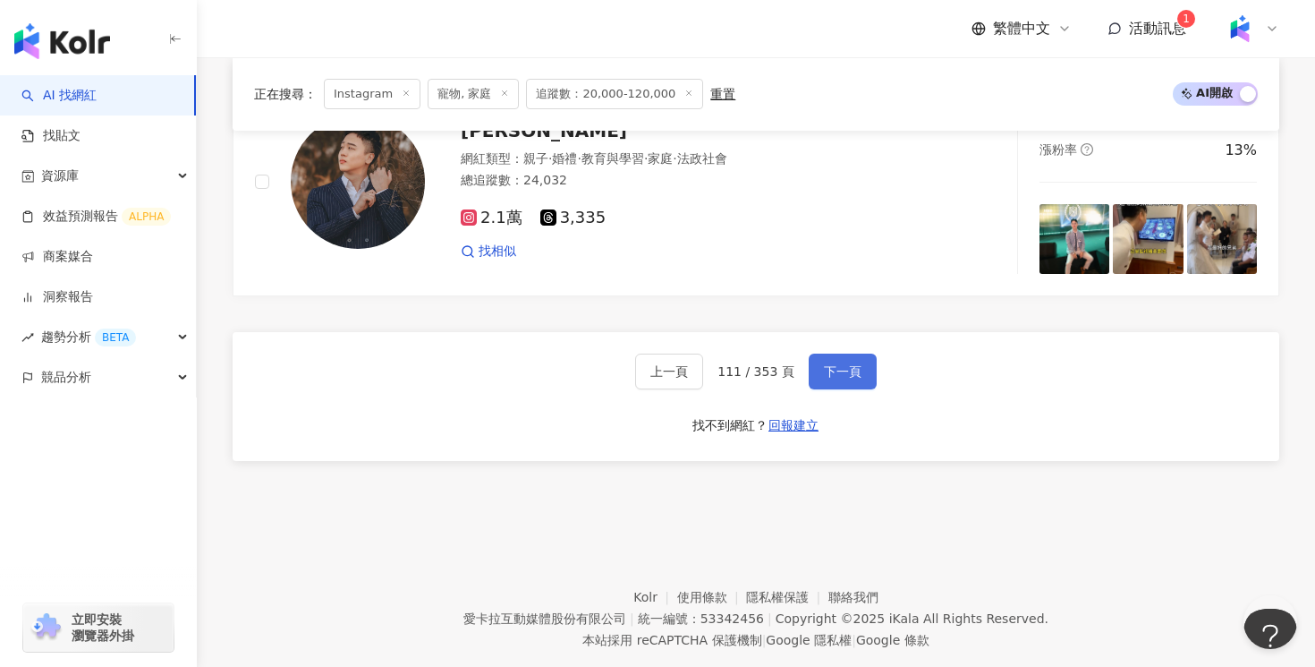
click at [831, 364] on span "下一頁" at bounding box center [843, 371] width 38 height 14
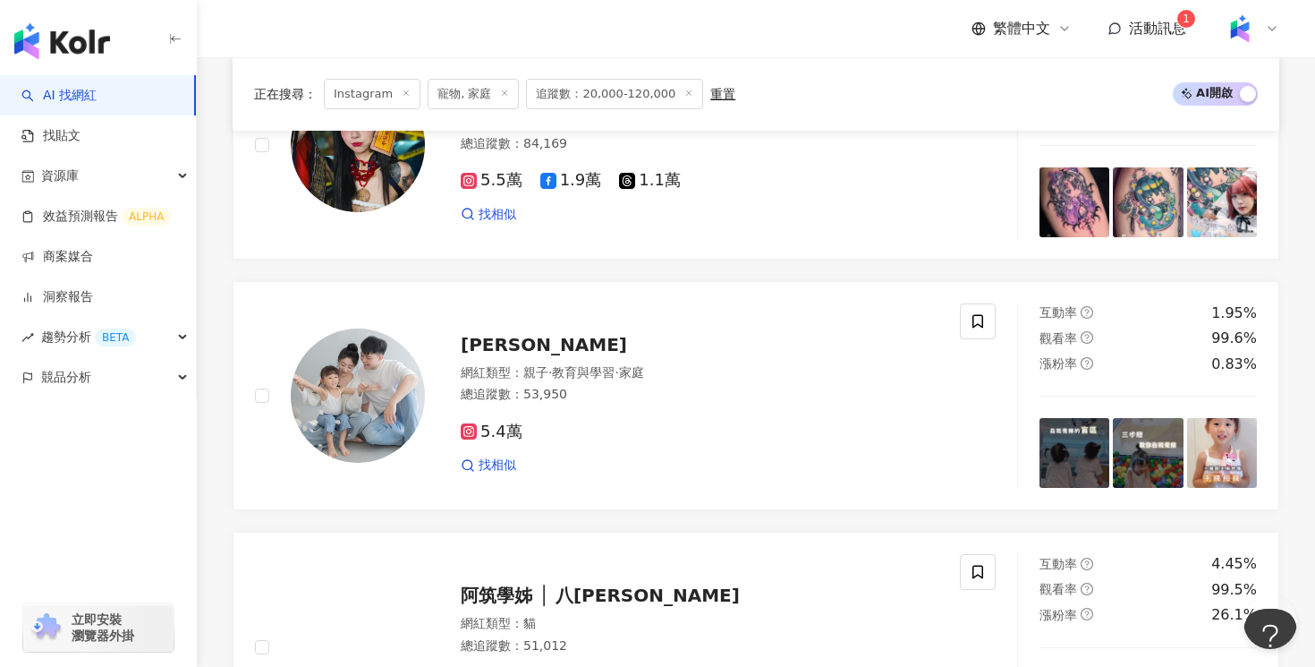
scroll to position [1961, 0]
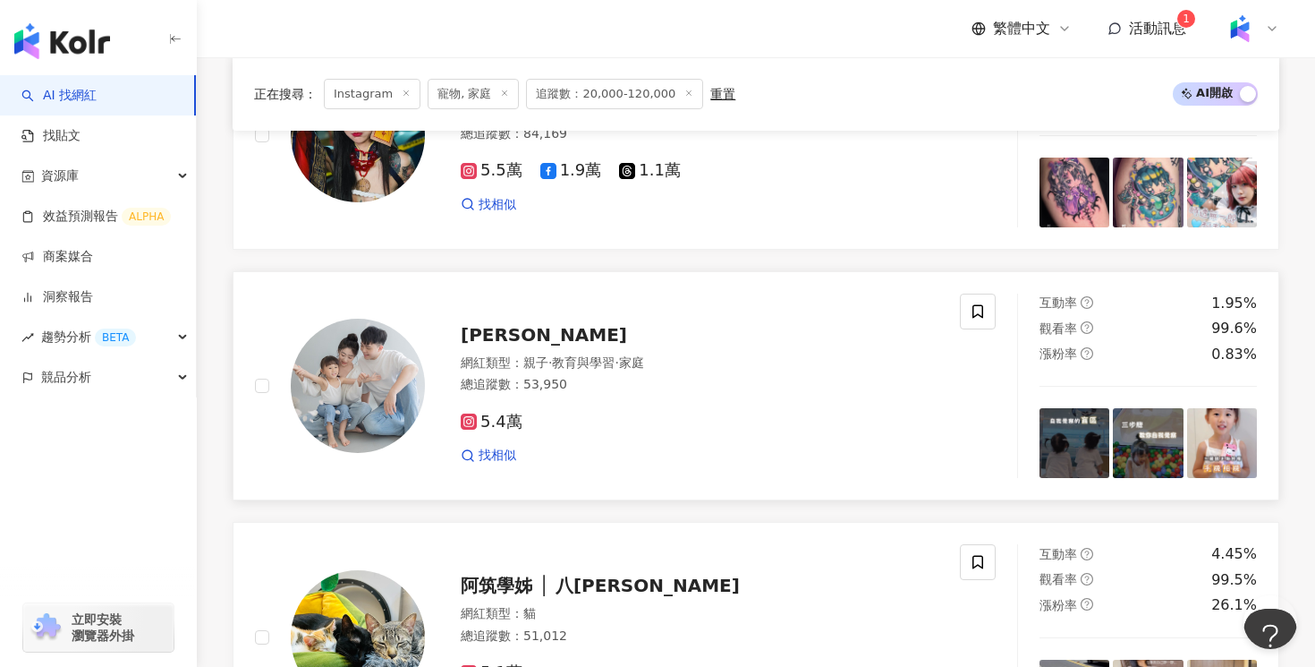
click at [802, 418] on div "5.4萬" at bounding box center [700, 423] width 478 height 20
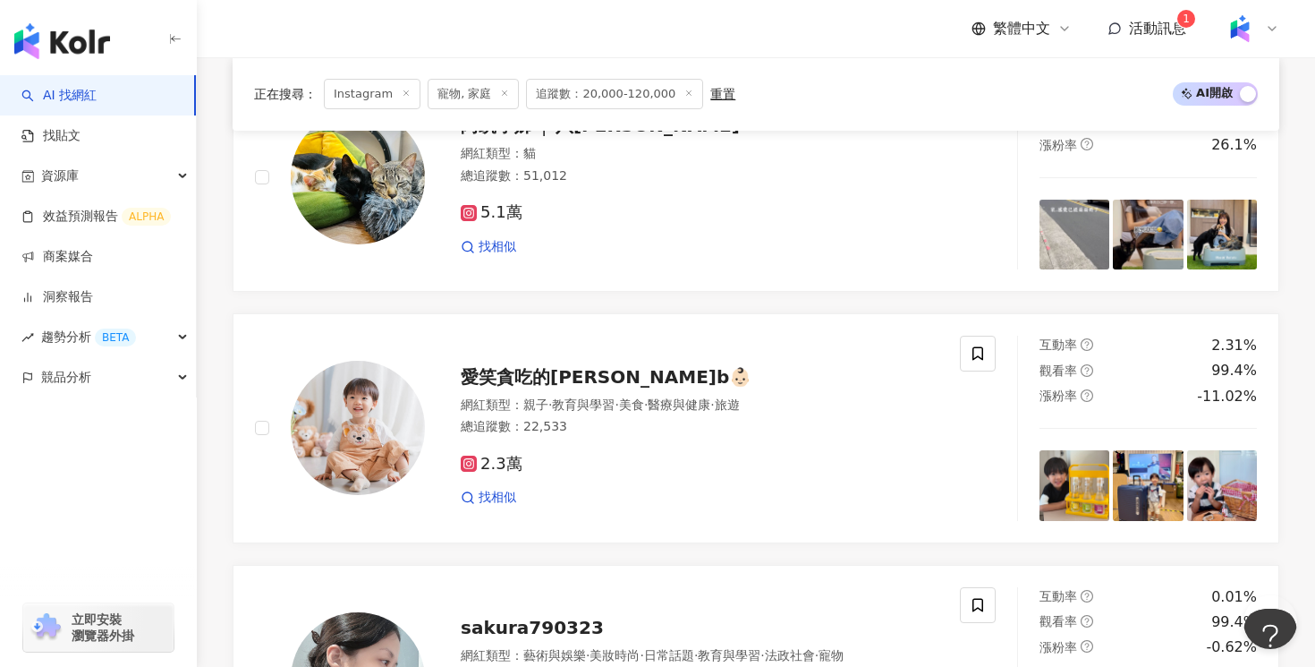
scroll to position [2340, 0]
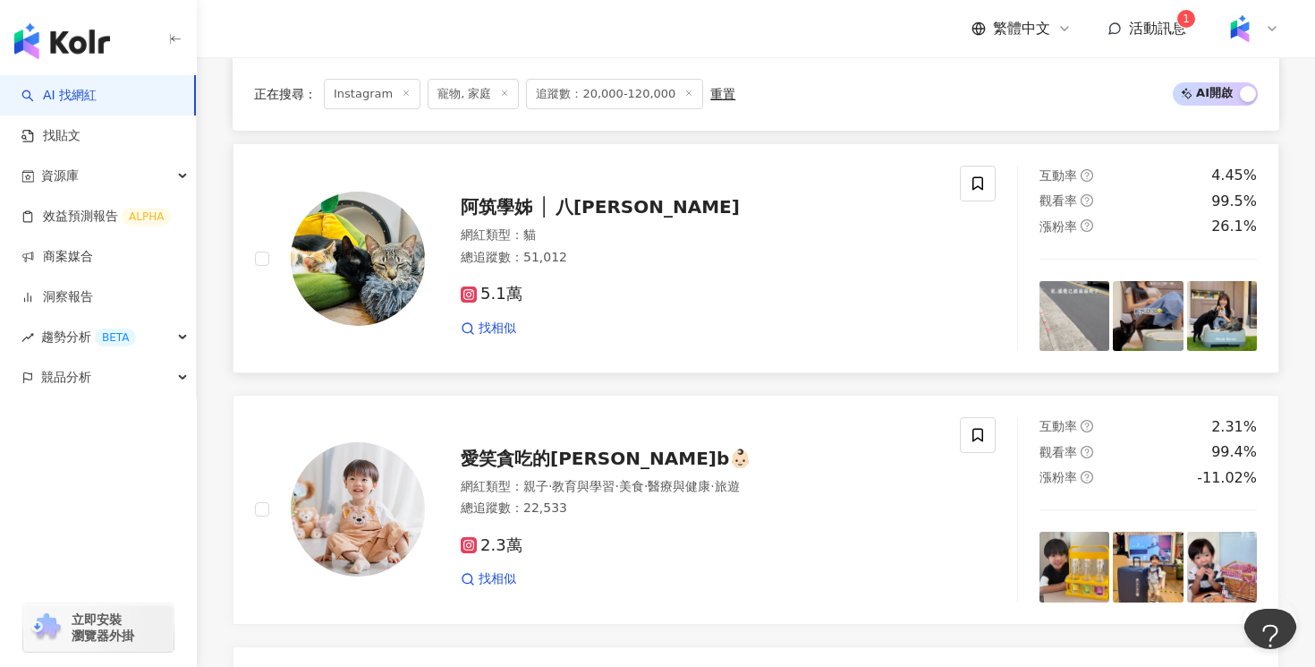
click at [740, 336] on div "找相似" at bounding box center [700, 328] width 478 height 18
click at [751, 471] on div "愛笑貪吃的晉昊b👶🏻 網紅類型 ： 親子 · 教育與學習 · 美食 · 醫療與健康 · 旅遊 總追蹤數 ： 22,533 2.3萬 找相似" at bounding box center [682, 509] width 514 height 157
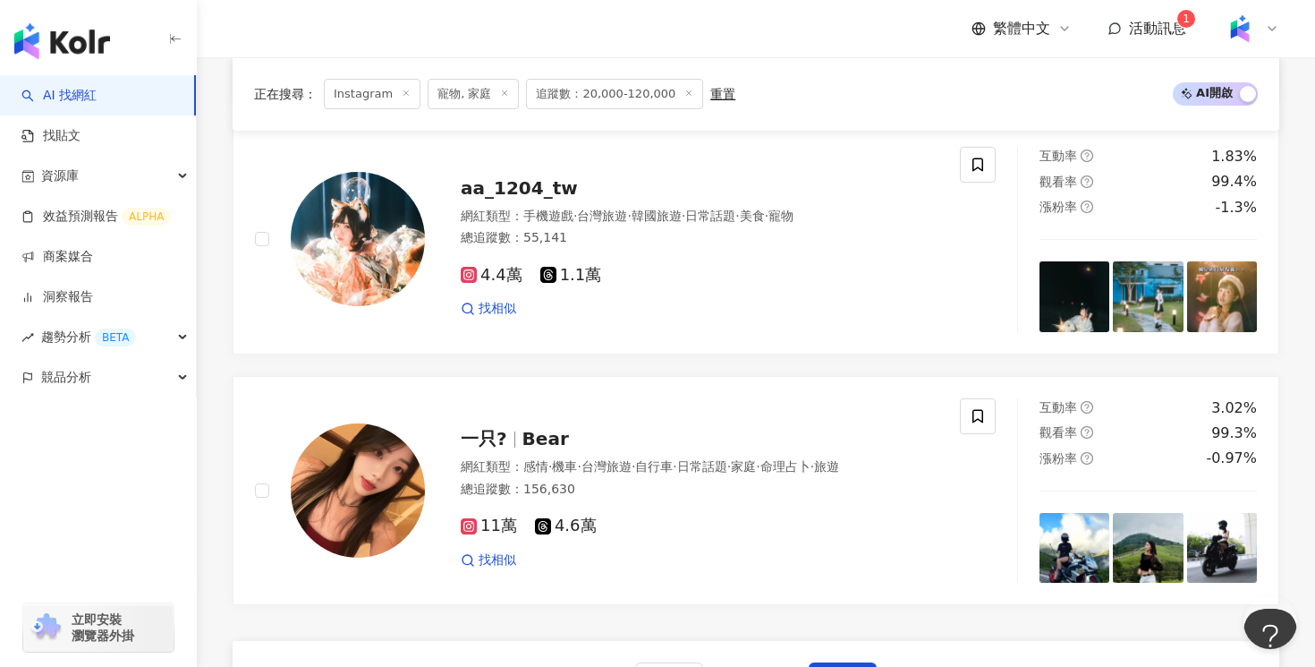
scroll to position [3334, 0]
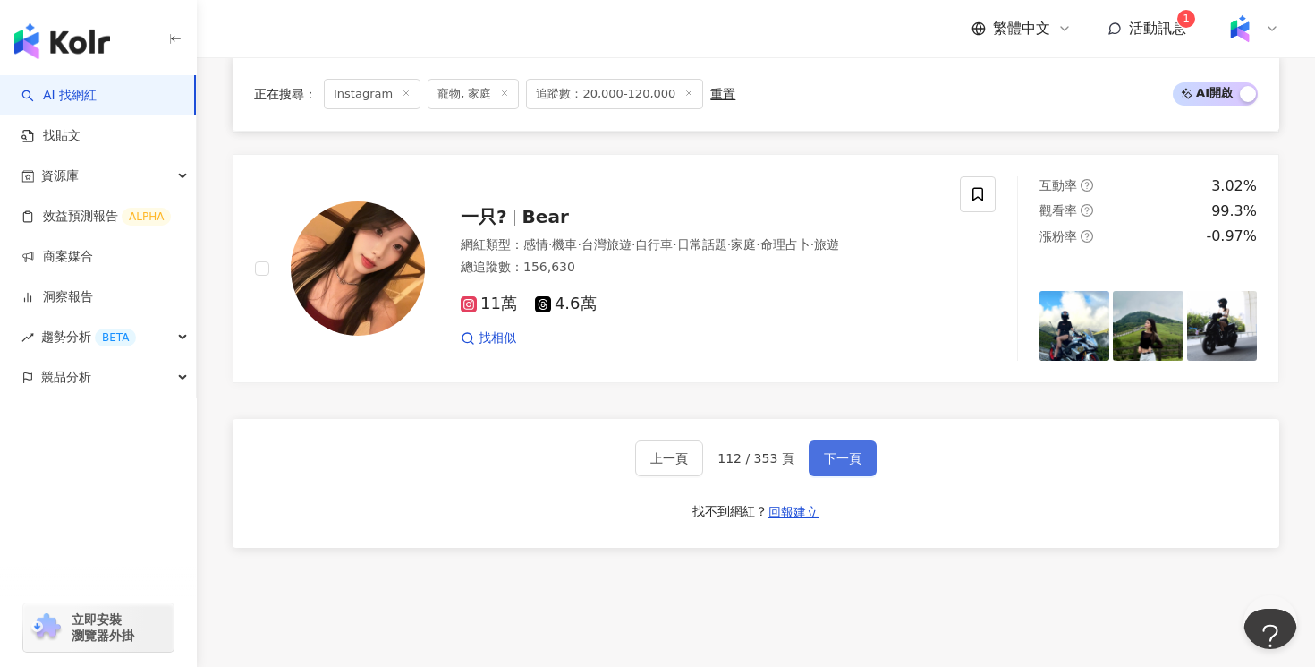
click at [842, 457] on span "下一頁" at bounding box center [843, 458] width 38 height 14
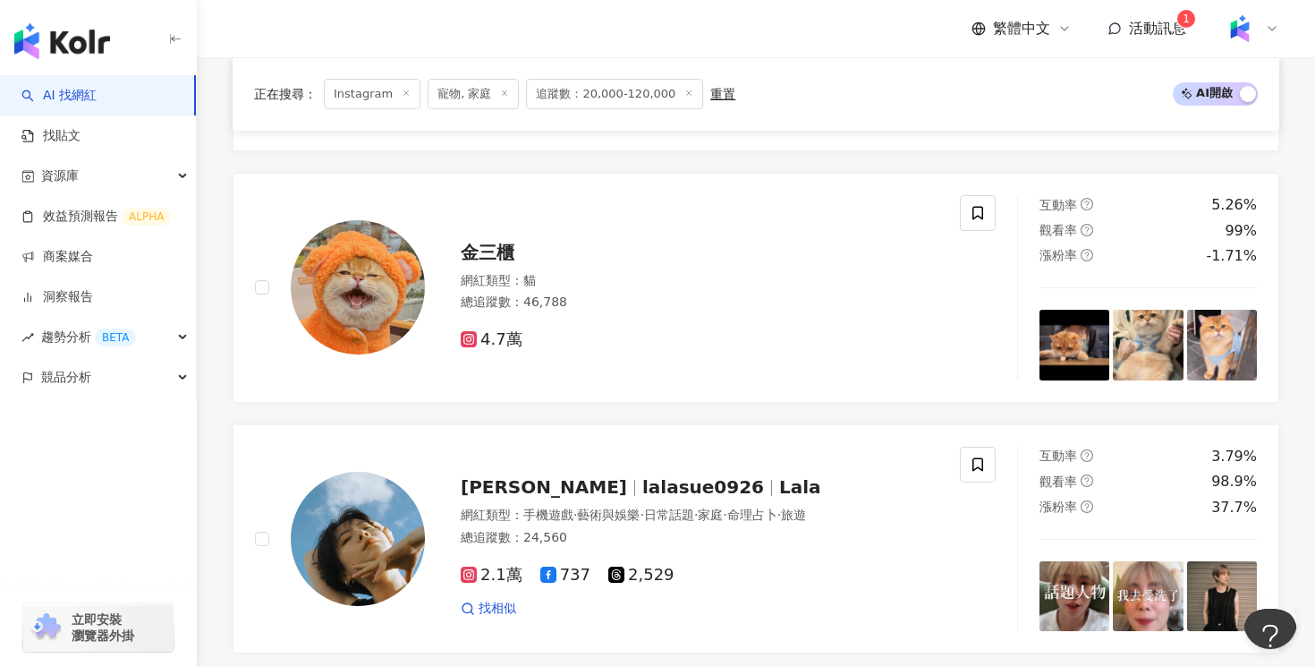
scroll to position [810, 0]
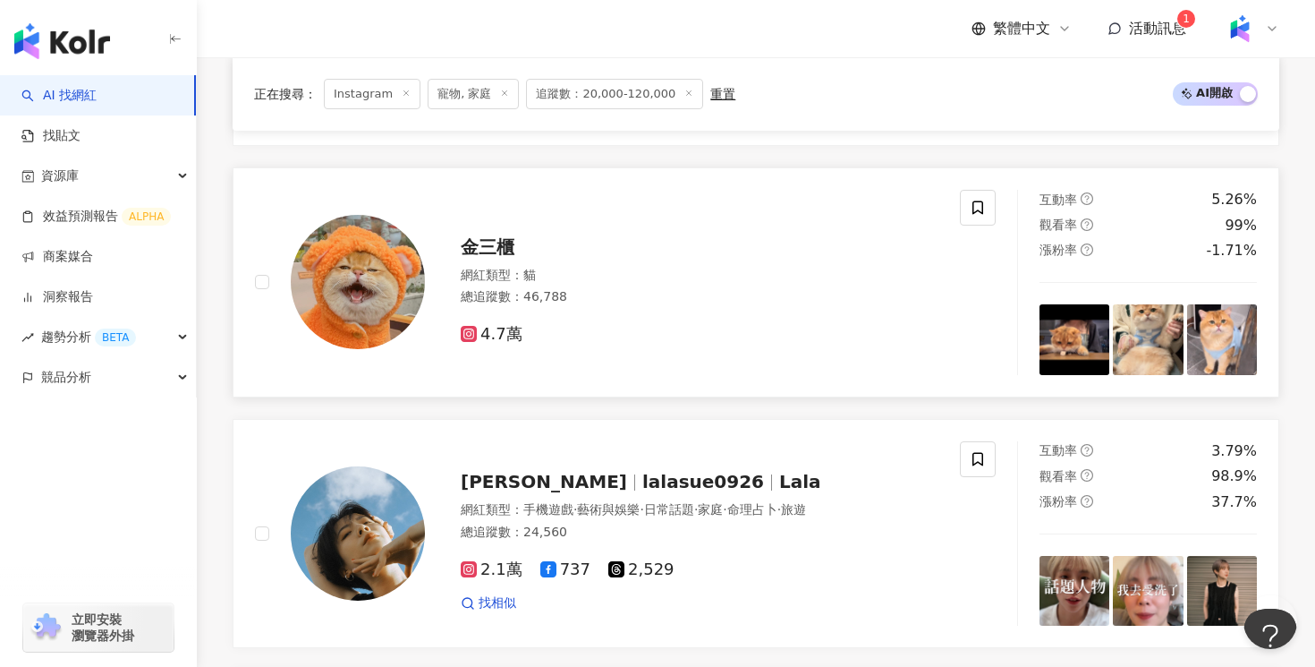
click at [858, 327] on div "4.7萬" at bounding box center [700, 335] width 478 height 20
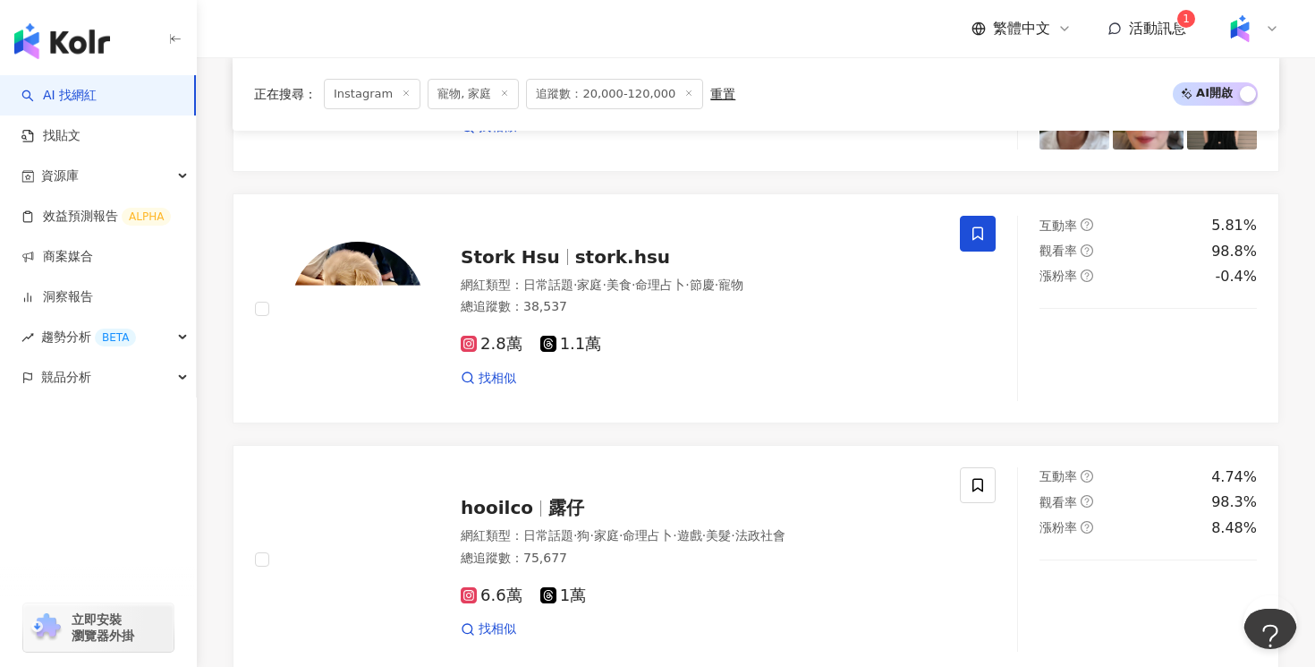
scroll to position [1291, 0]
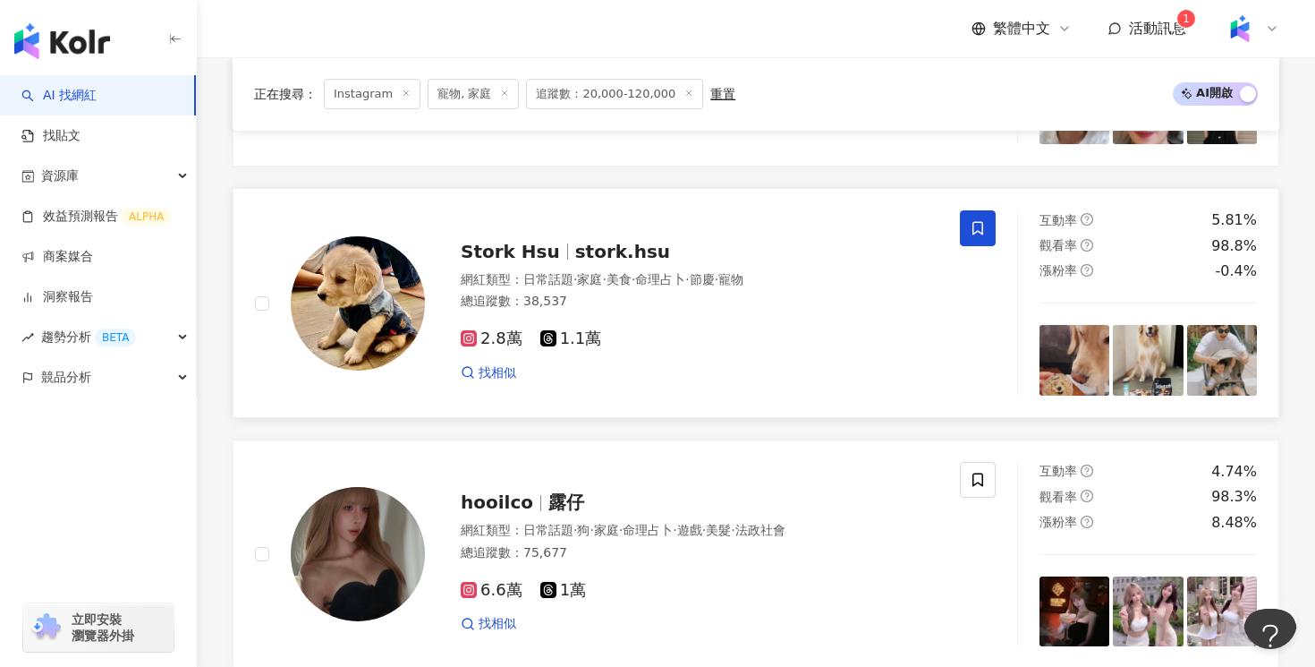
click at [897, 321] on div "2.8萬 1.1萬 找相似" at bounding box center [700, 348] width 478 height 66
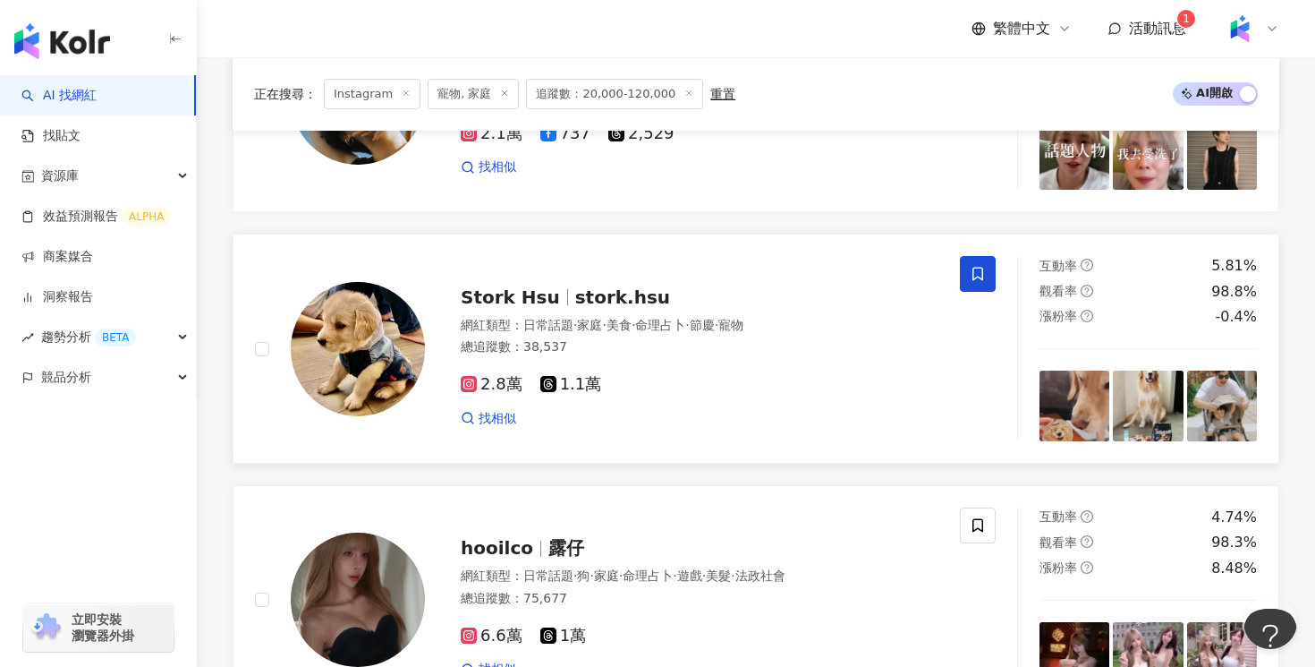
scroll to position [1246, 0]
click at [974, 251] on link "Stork Hsu stork.hsu 網紅類型 ： 日常話題 · 家庭 · 美食 · 命理占卜 · 節慶 · 寵物 總追蹤數 ： 38,537 2.8萬 1…" at bounding box center [756, 348] width 1047 height 230
click at [994, 277] on span at bounding box center [978, 273] width 36 height 36
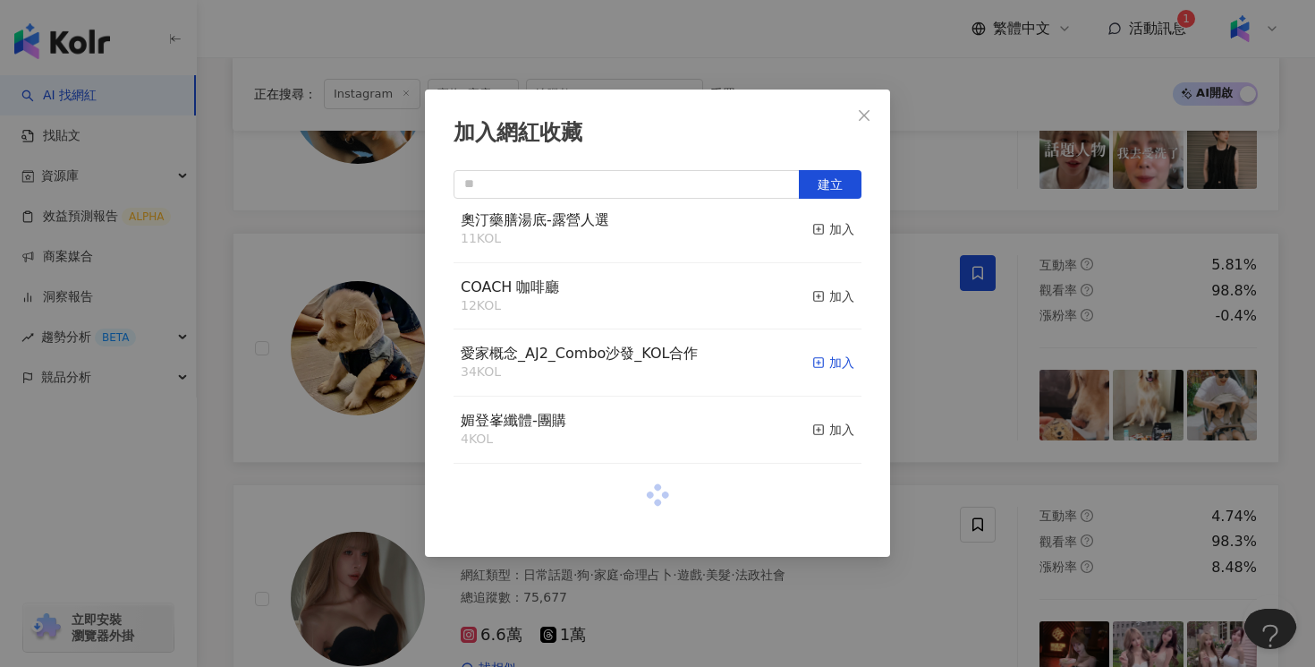
scroll to position [438, 0]
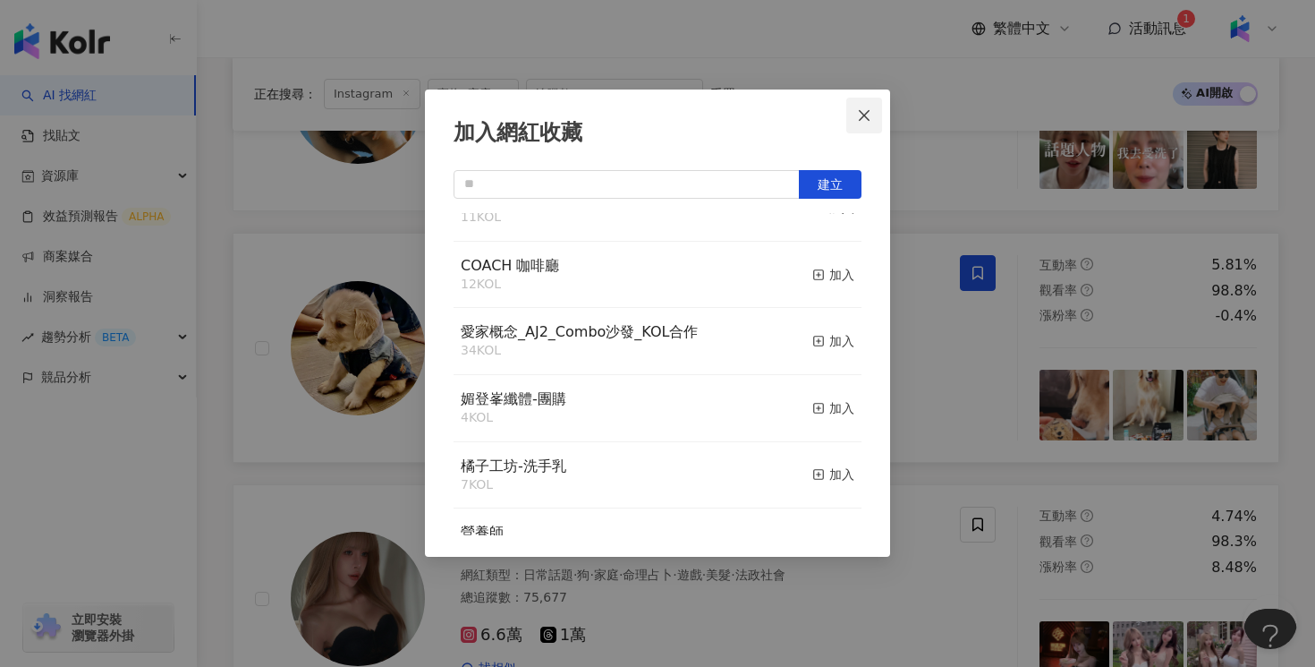
click at [867, 121] on icon "close" at bounding box center [864, 115] width 14 height 14
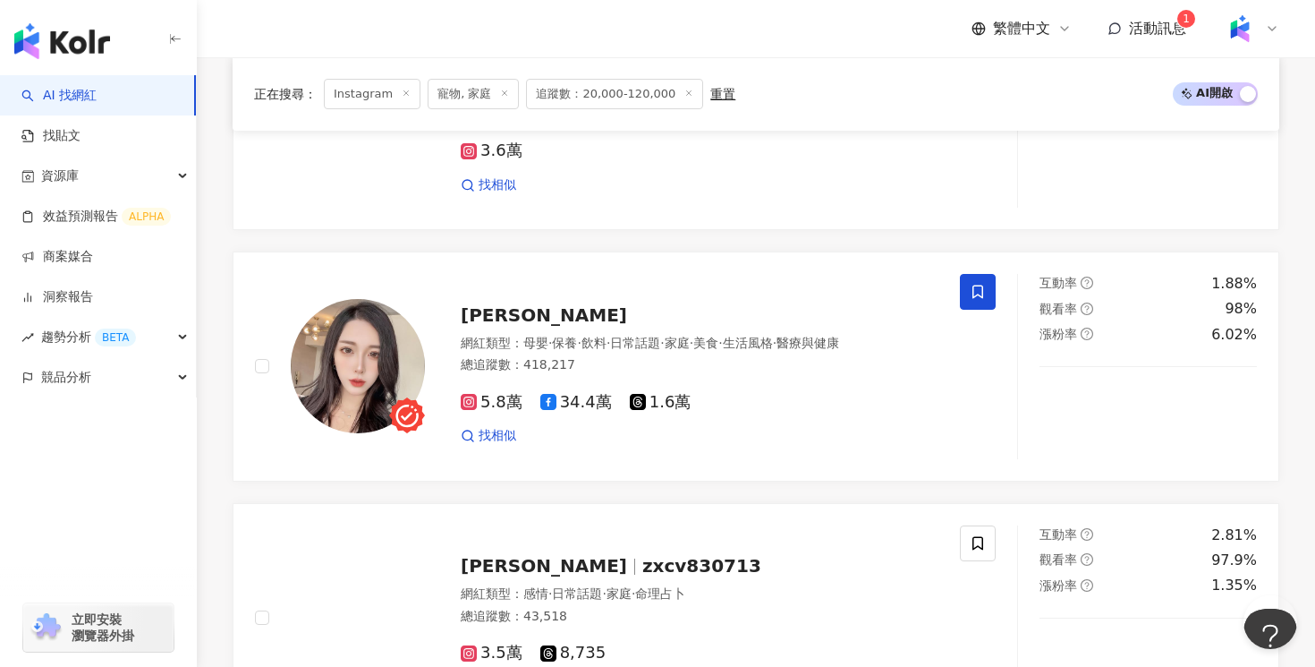
scroll to position [3279, 0]
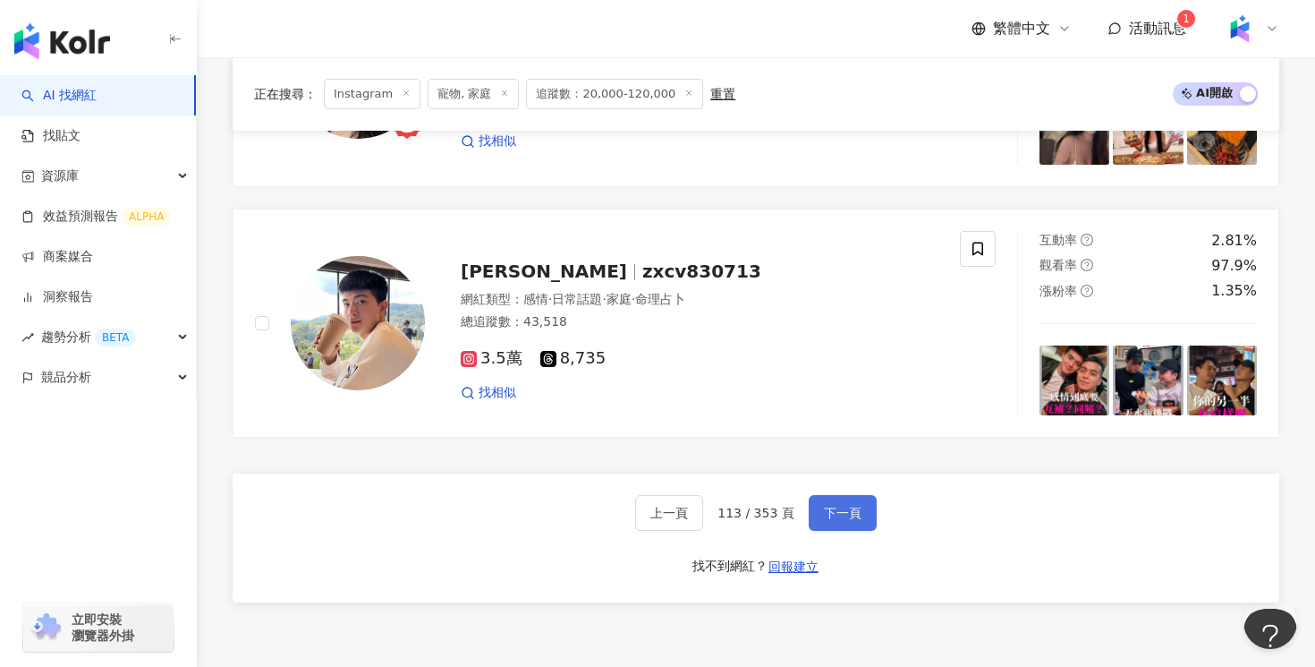
click at [830, 523] on button "下一頁" at bounding box center [843, 513] width 68 height 36
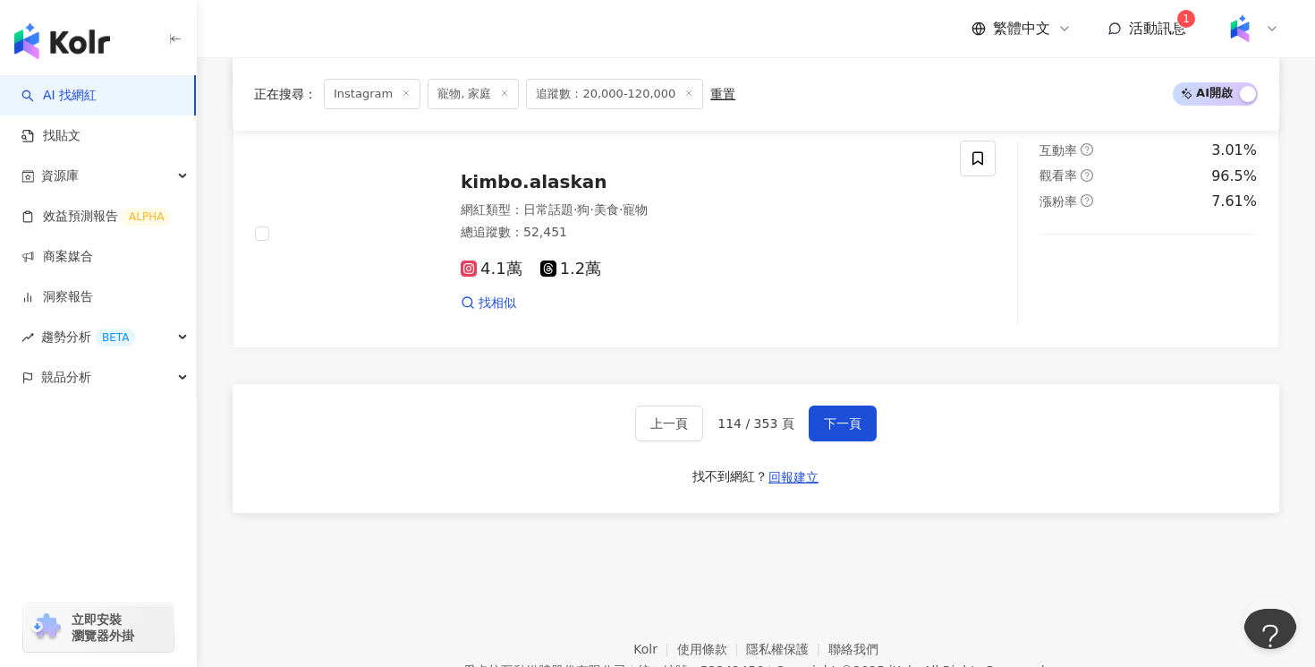
scroll to position [3558, 0]
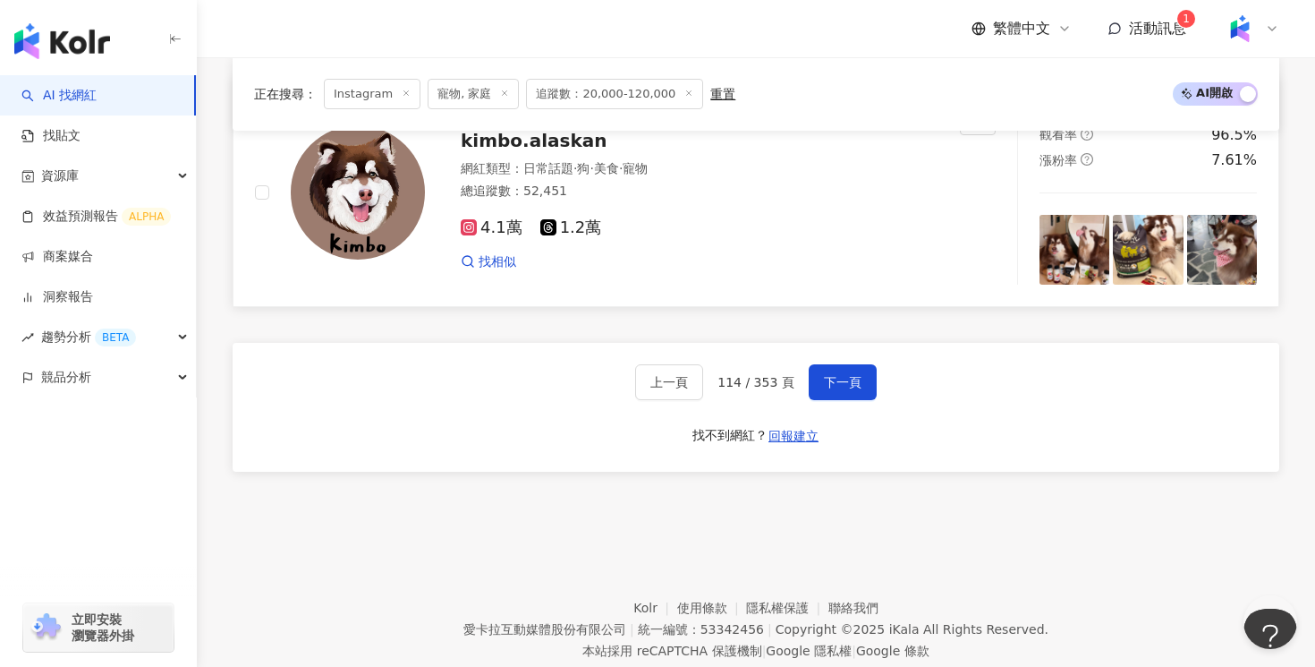
click at [844, 234] on div "4.1萬 1.2萬" at bounding box center [700, 228] width 478 height 20
click at [846, 378] on span "下一頁" at bounding box center [843, 382] width 38 height 14
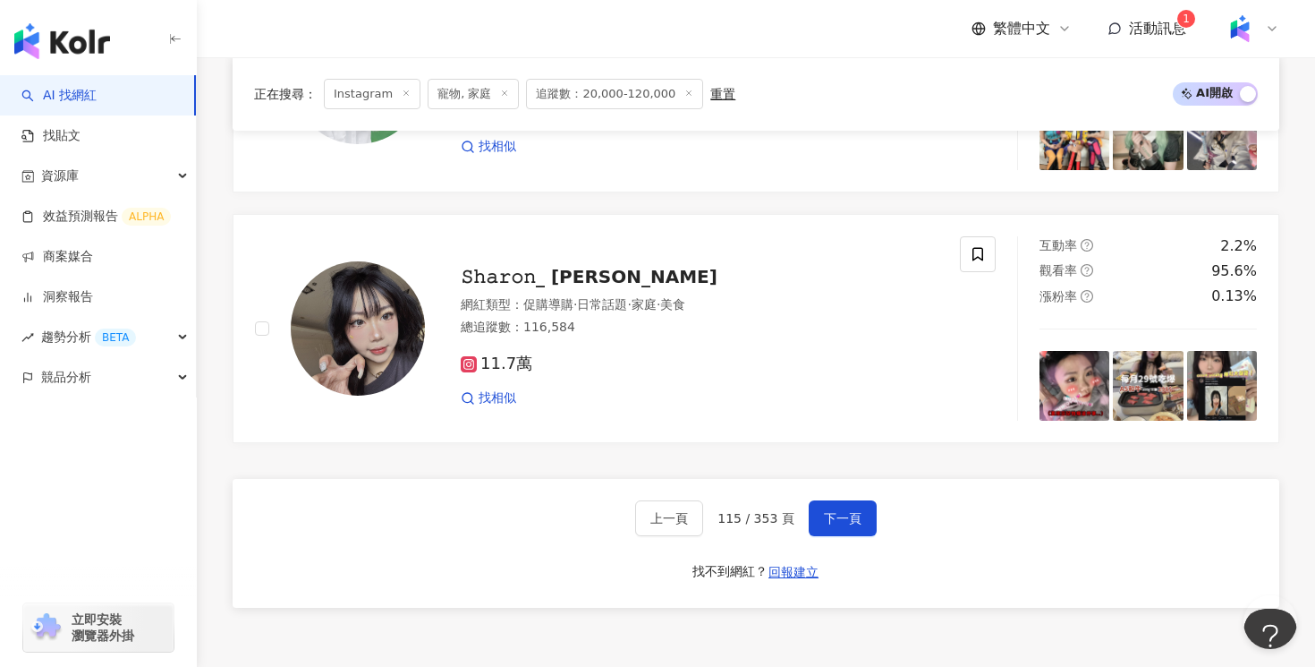
scroll to position [3279, 0]
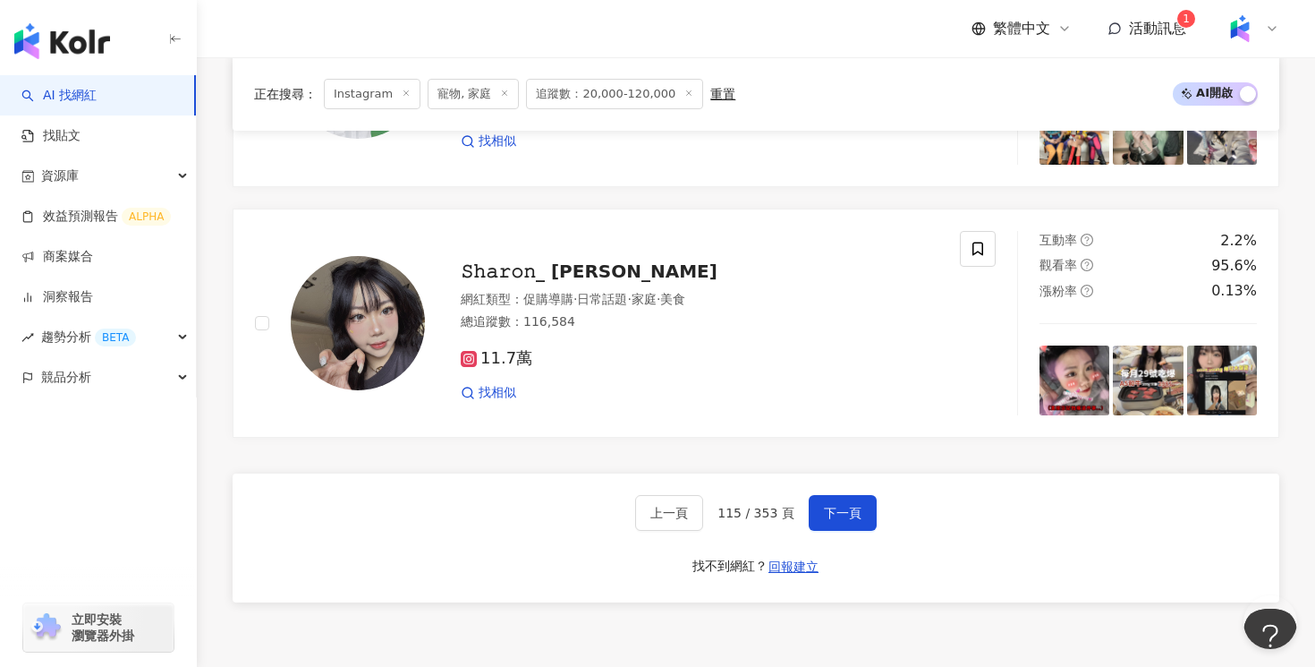
click at [842, 538] on div "上一頁 115 / 353 頁 下一頁 找不到網紅？ 回報建立" at bounding box center [756, 537] width 1047 height 129
click at [842, 485] on div "上一頁 115 / 353 頁 下一頁 找不到網紅？ 回報建立" at bounding box center [756, 537] width 1047 height 129
click at [850, 497] on button "下一頁" at bounding box center [843, 513] width 68 height 36
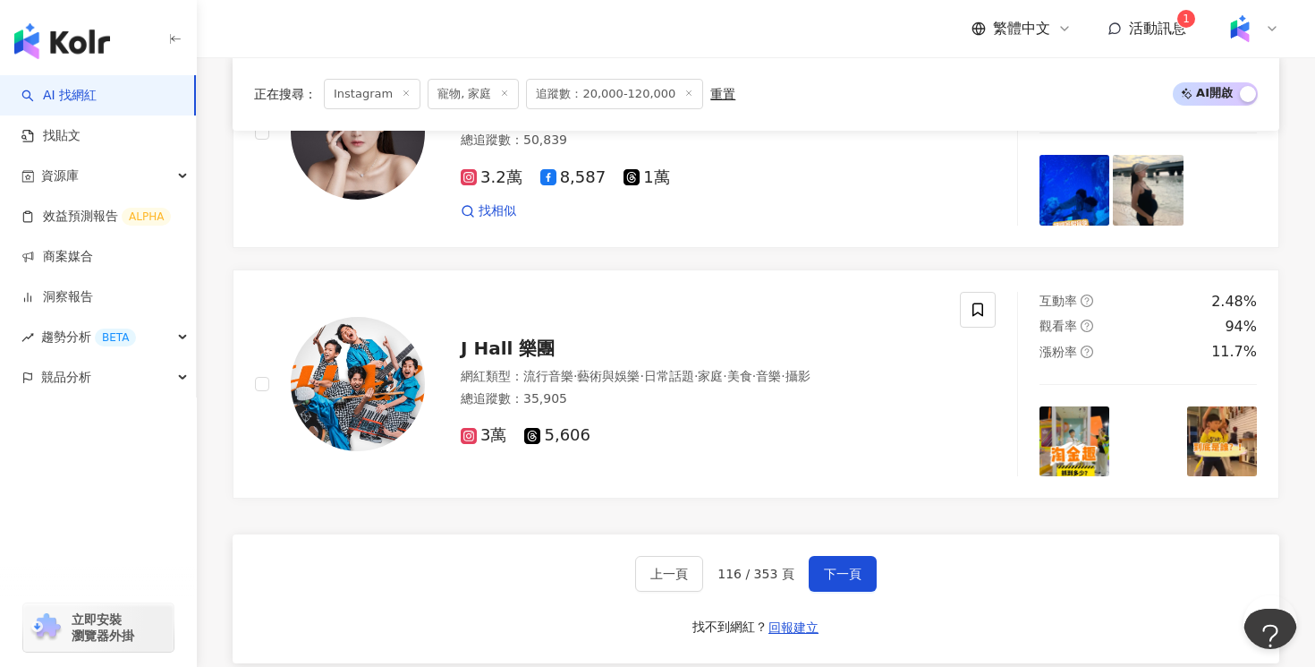
scroll to position [3233, 0]
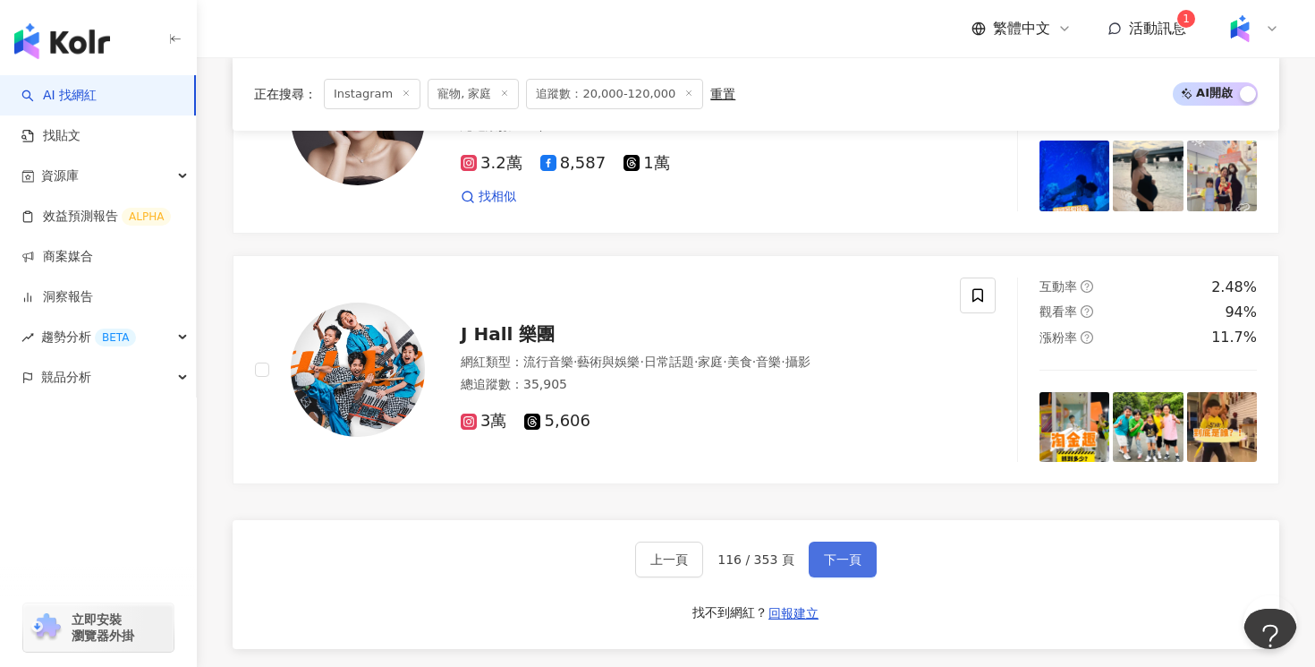
click at [843, 555] on span "下一頁" at bounding box center [843, 559] width 38 height 14
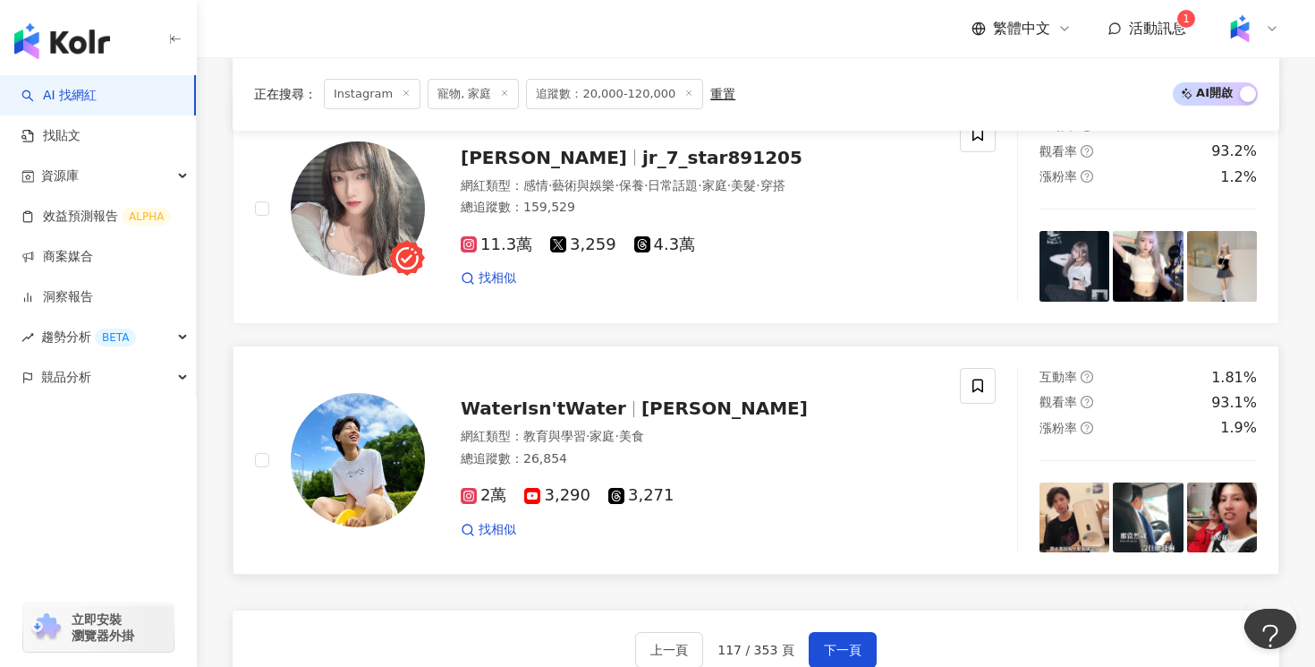
scroll to position [3192, 0]
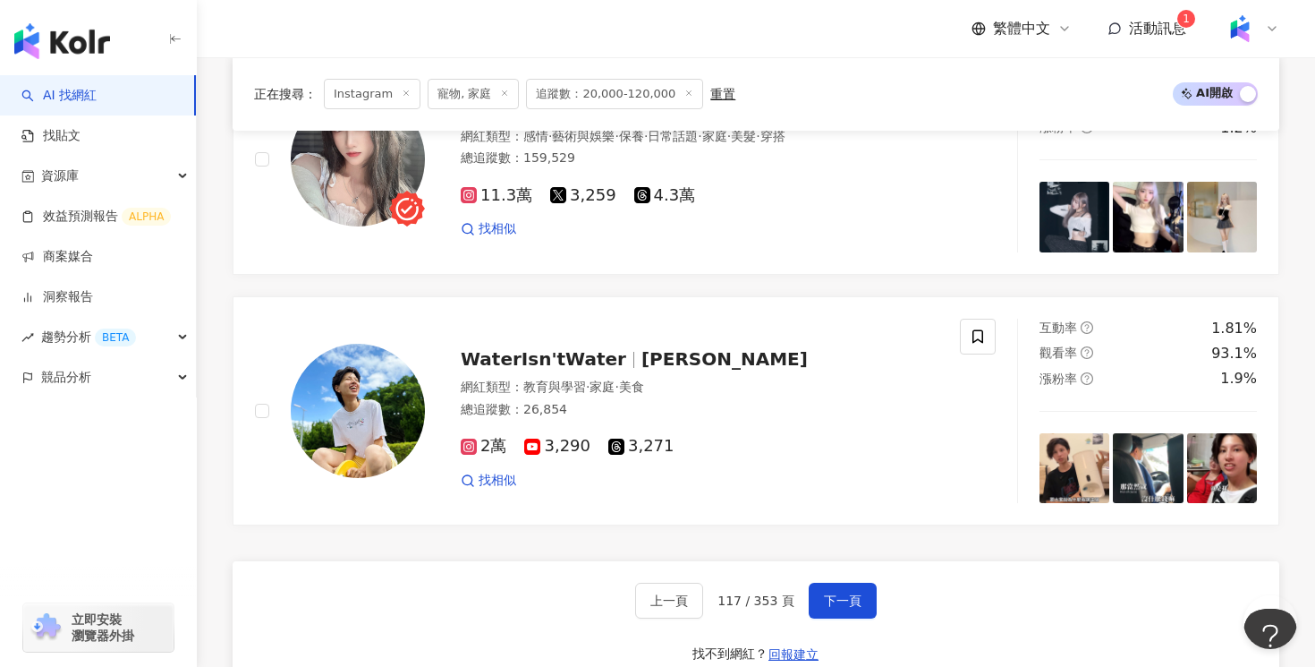
click at [870, 621] on div "上一頁 117 / 353 頁 下一頁 找不到網紅？ 回報建立" at bounding box center [756, 625] width 1047 height 129
click at [857, 608] on button "下一頁" at bounding box center [843, 601] width 68 height 36
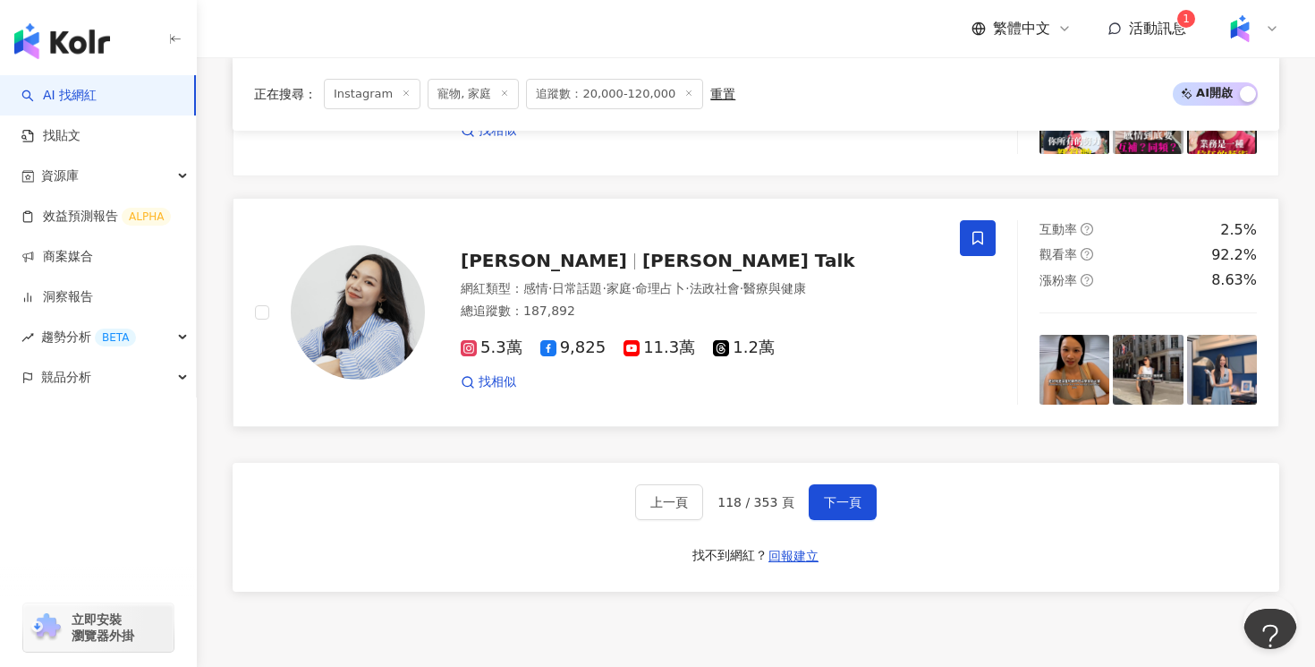
scroll to position [3346, 0]
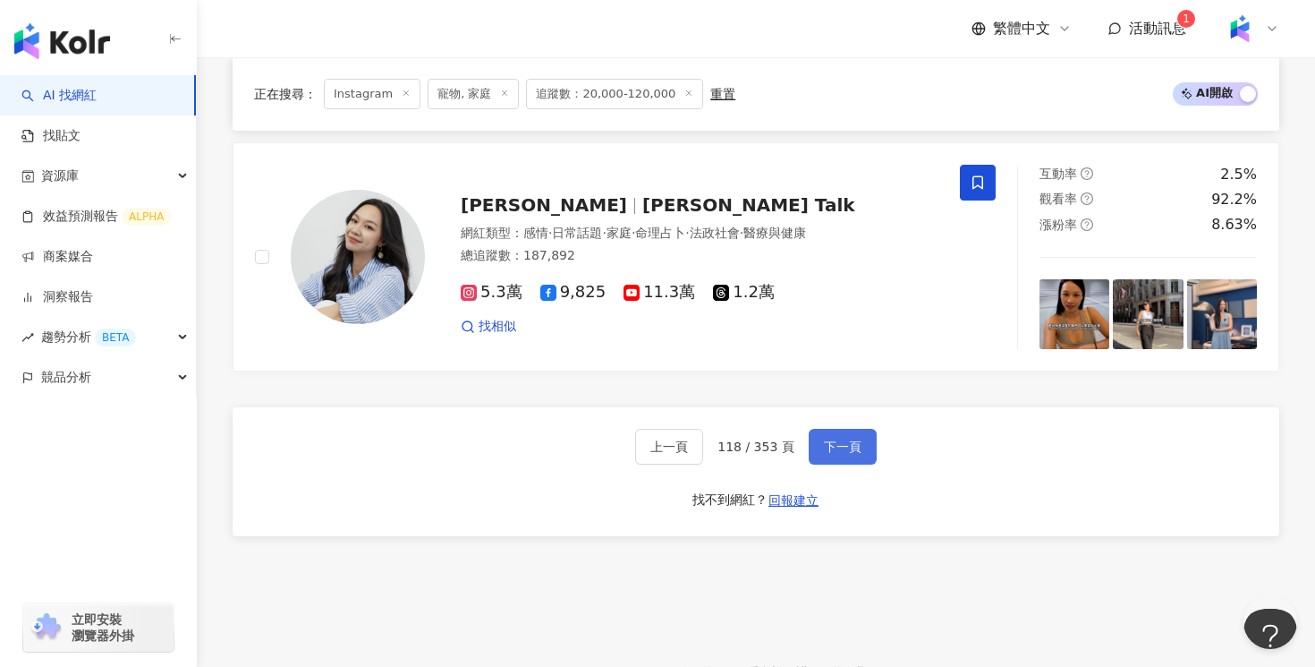
click at [854, 430] on button "下一頁" at bounding box center [843, 447] width 68 height 36
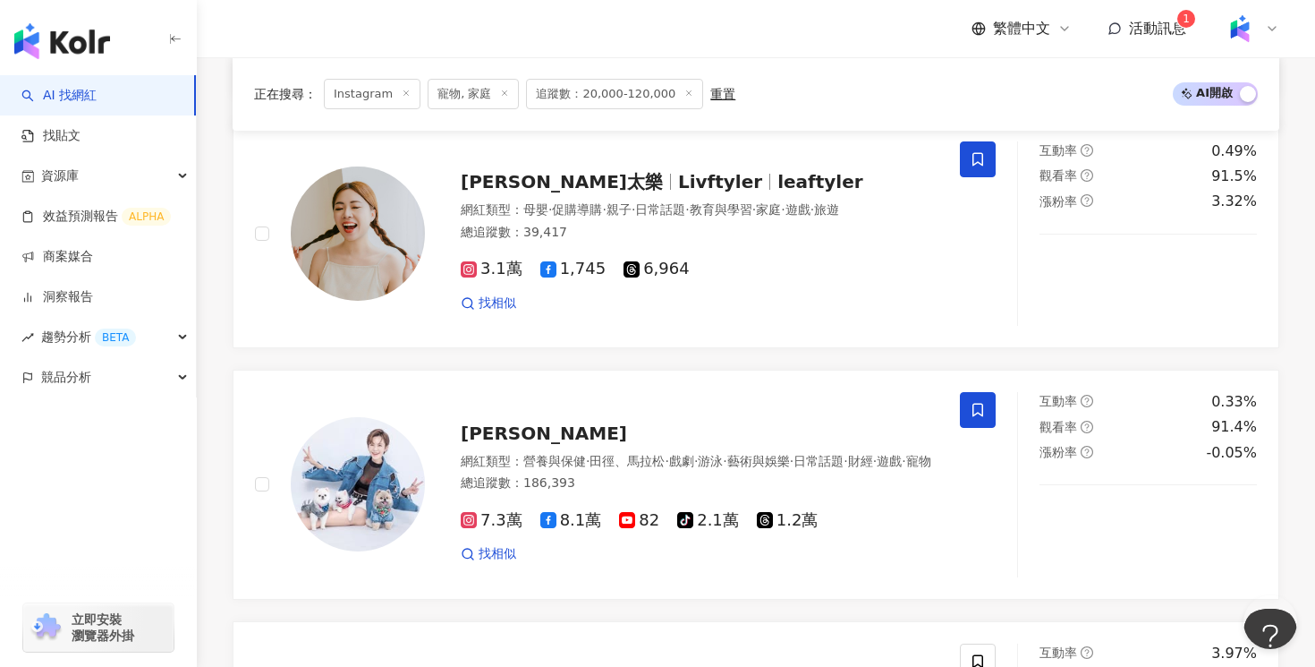
scroll to position [2869, 0]
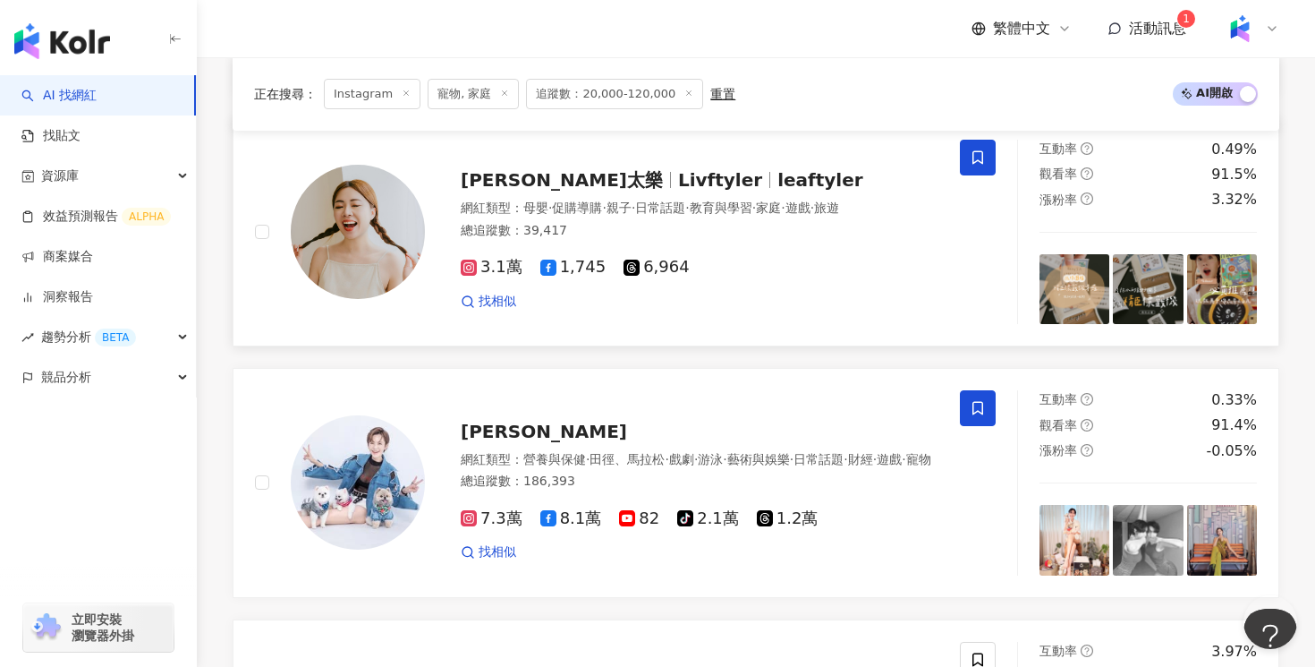
click at [792, 276] on div "3.1萬 1,745 6,964" at bounding box center [700, 268] width 478 height 20
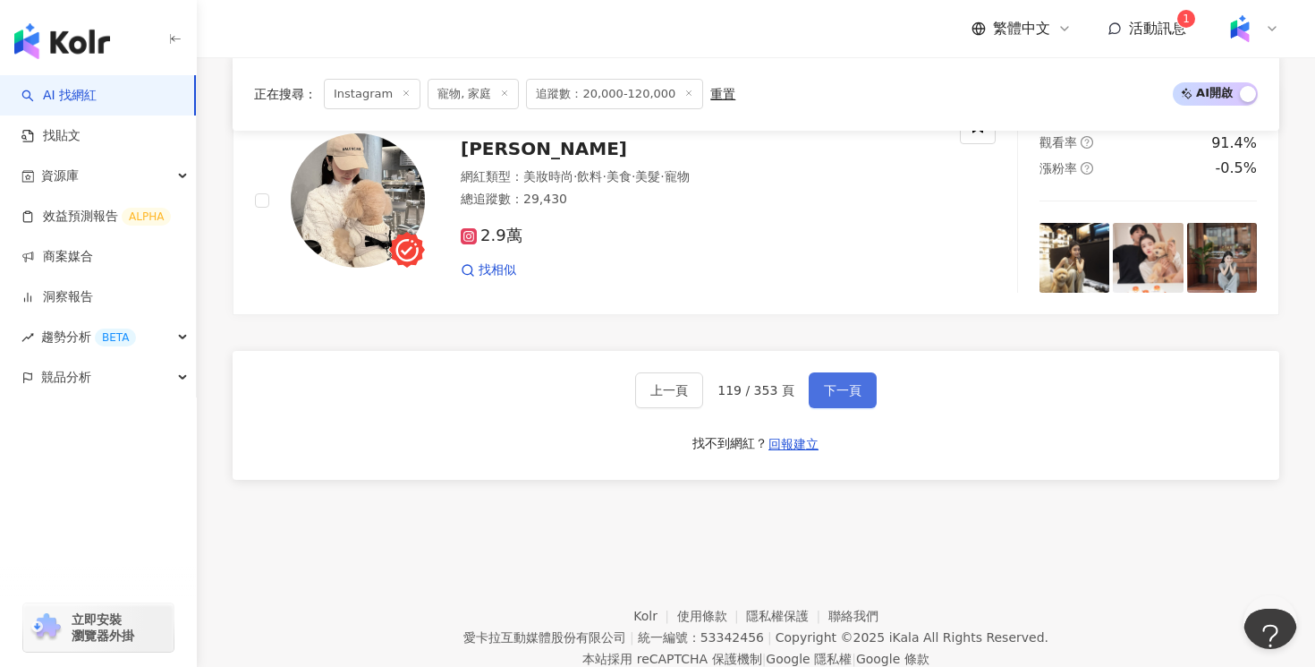
click at [833, 390] on span "下一頁" at bounding box center [843, 390] width 38 height 14
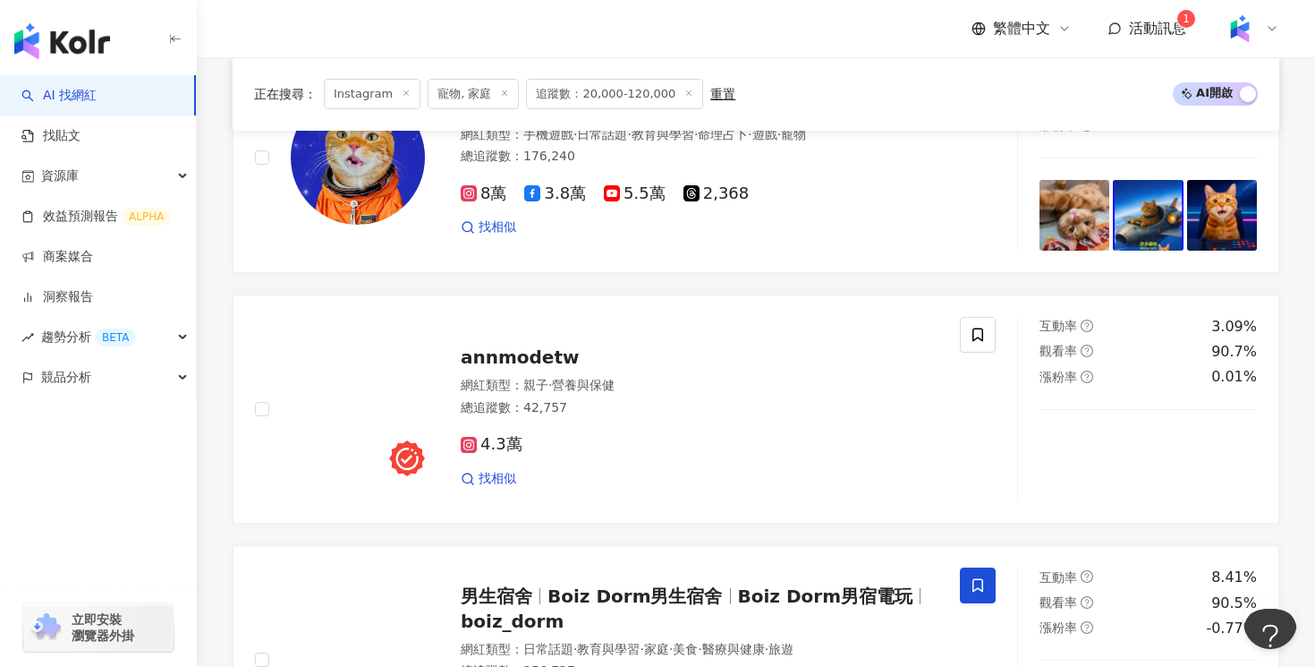
scroll to position [1988, 0]
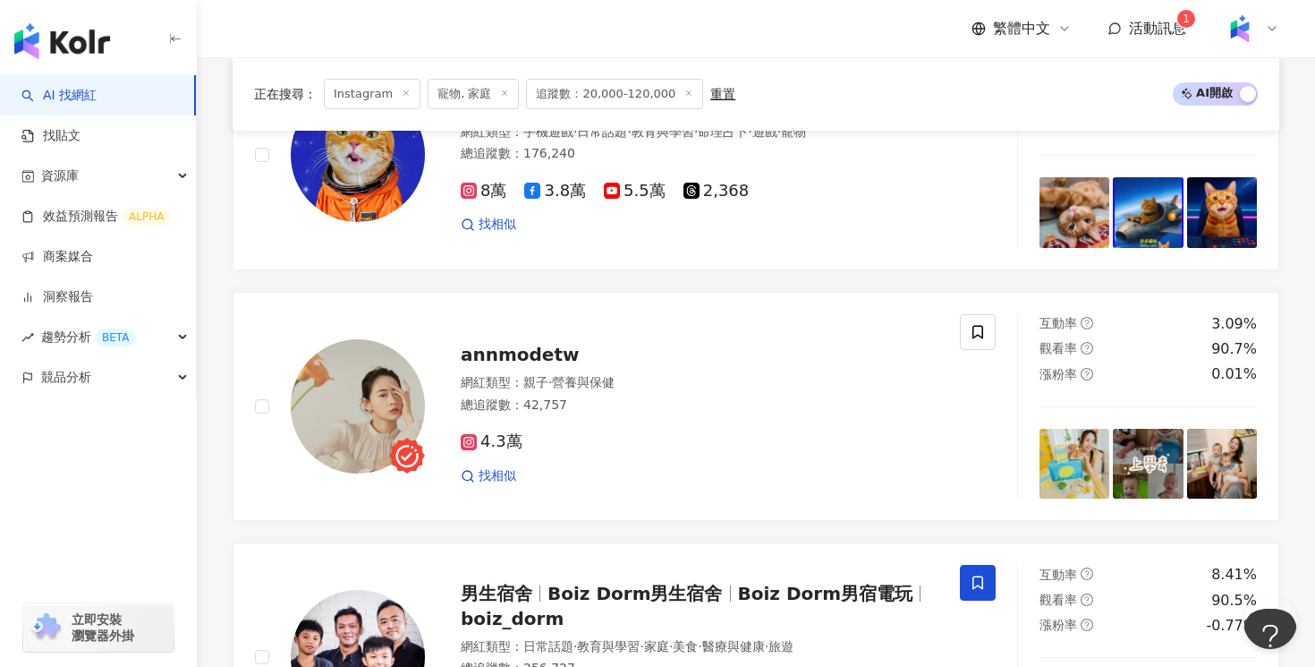
click at [831, 432] on div "4.3萬" at bounding box center [700, 442] width 478 height 20
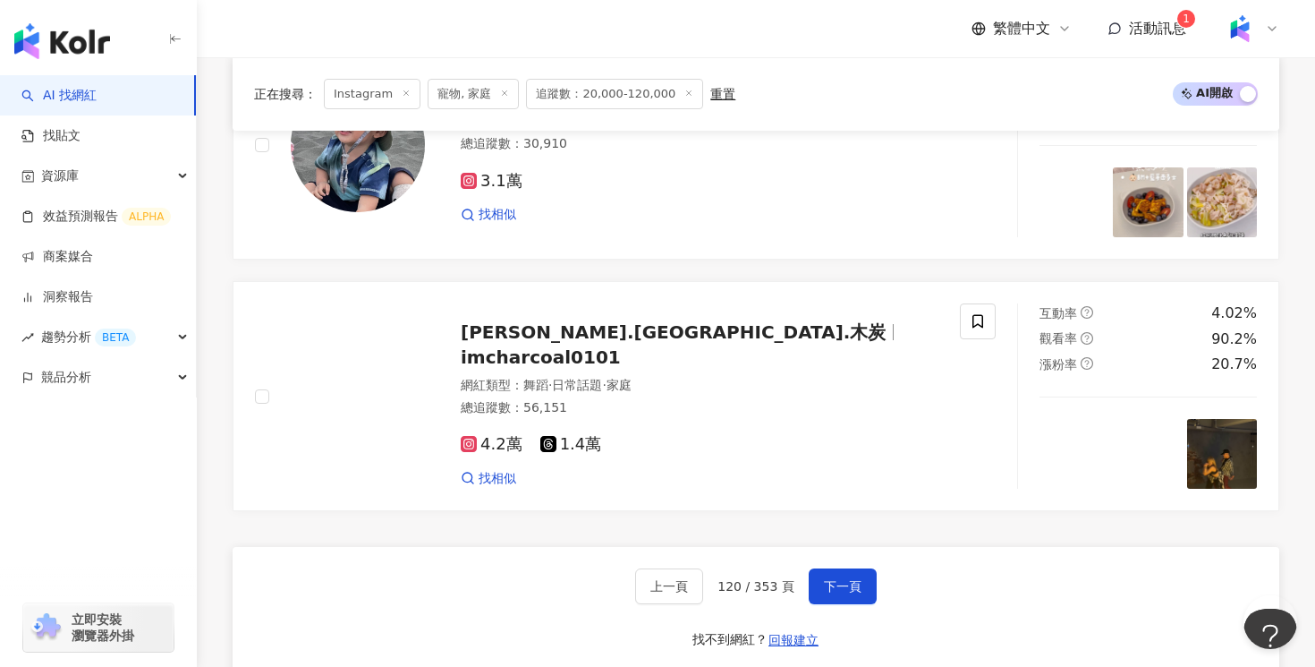
scroll to position [3320, 0]
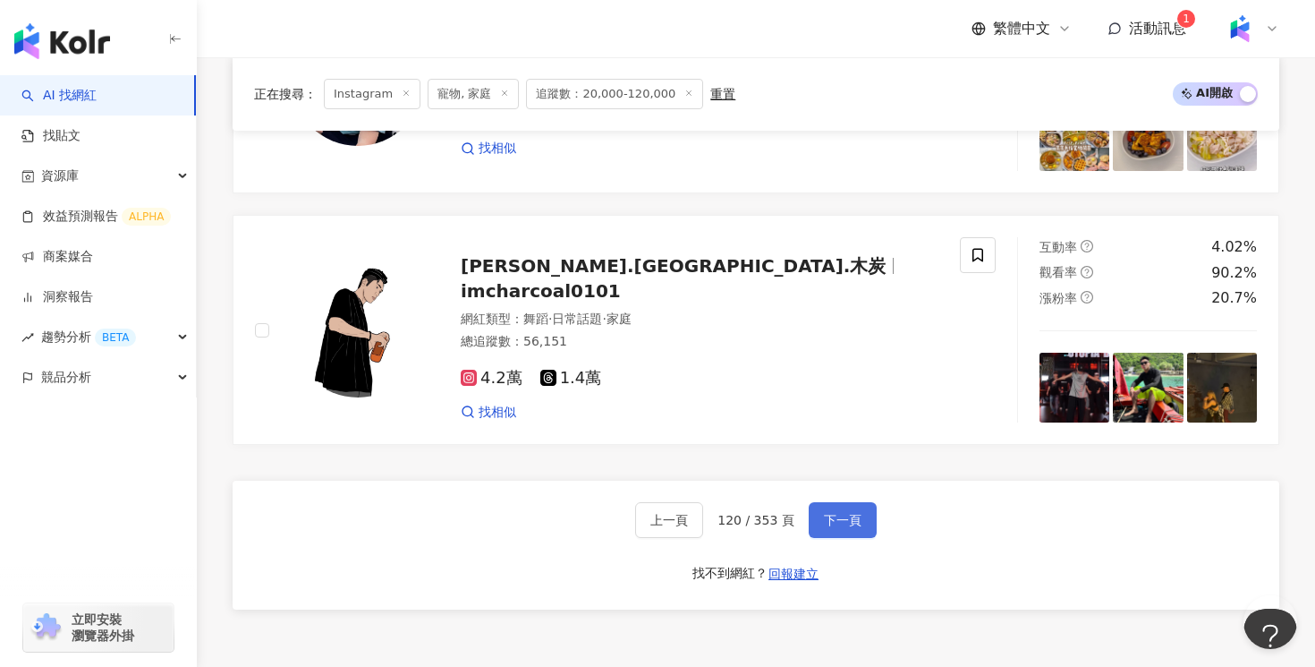
click at [849, 513] on span "下一頁" at bounding box center [843, 520] width 38 height 14
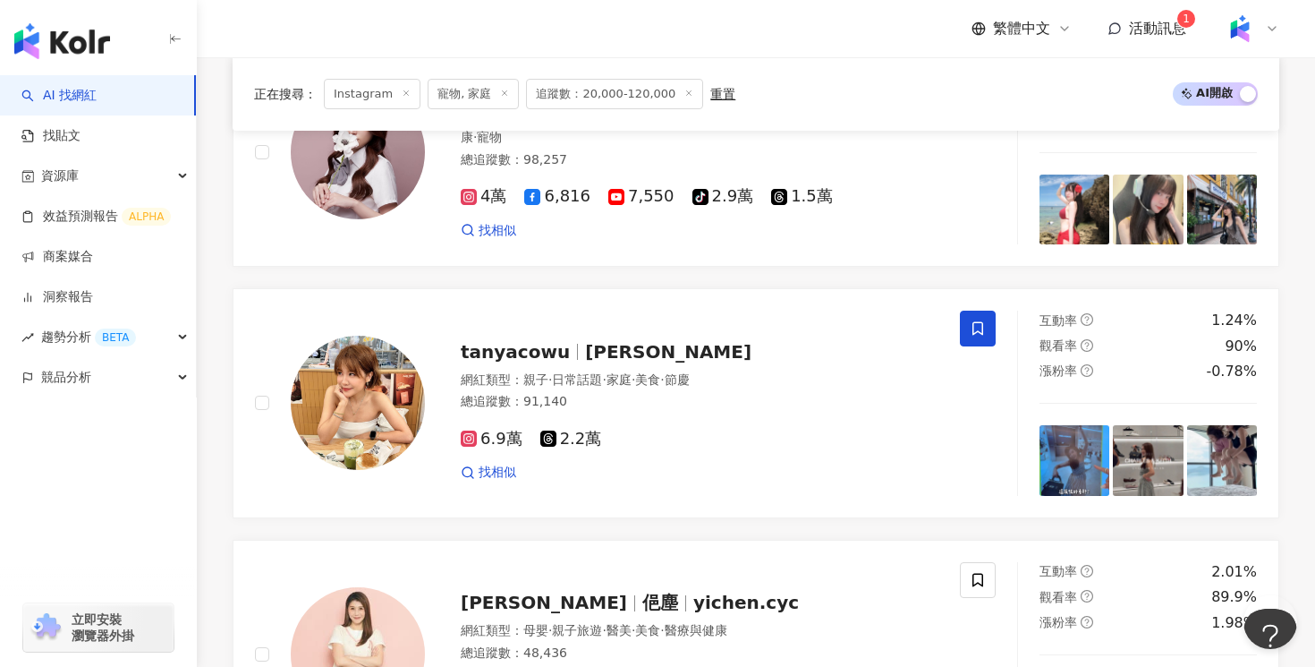
scroll to position [704, 0]
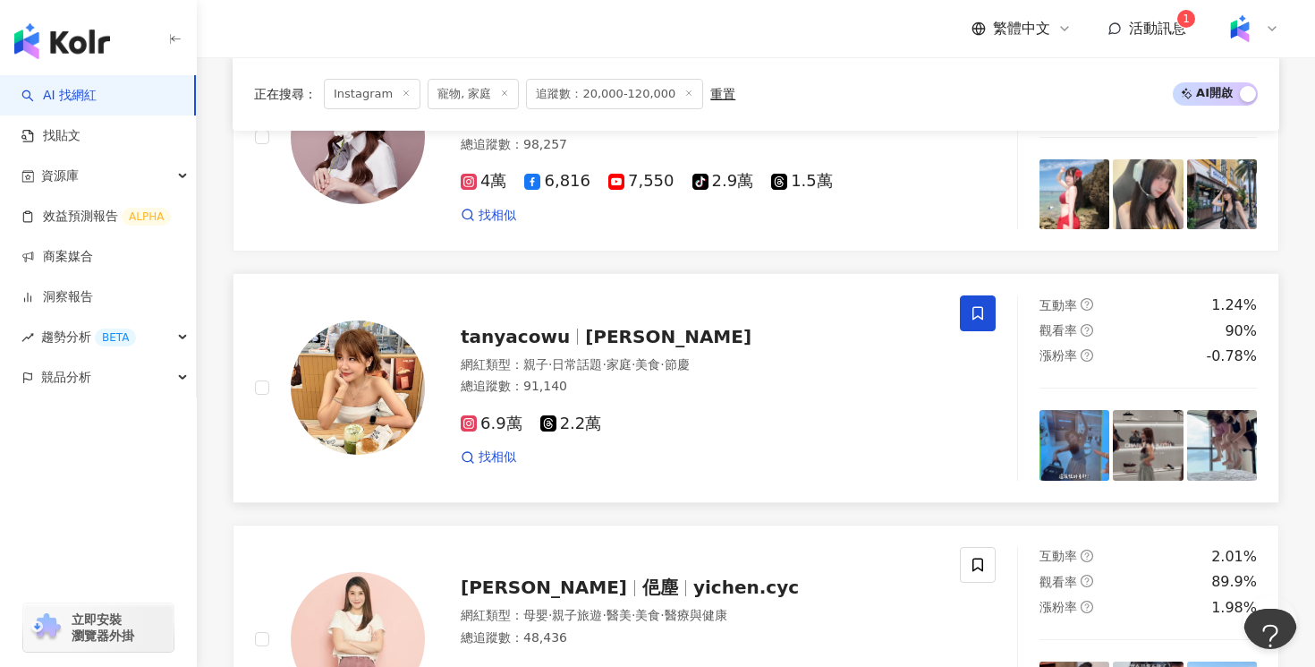
click at [838, 410] on div "6.9萬 2.2萬 找相似" at bounding box center [700, 433] width 478 height 66
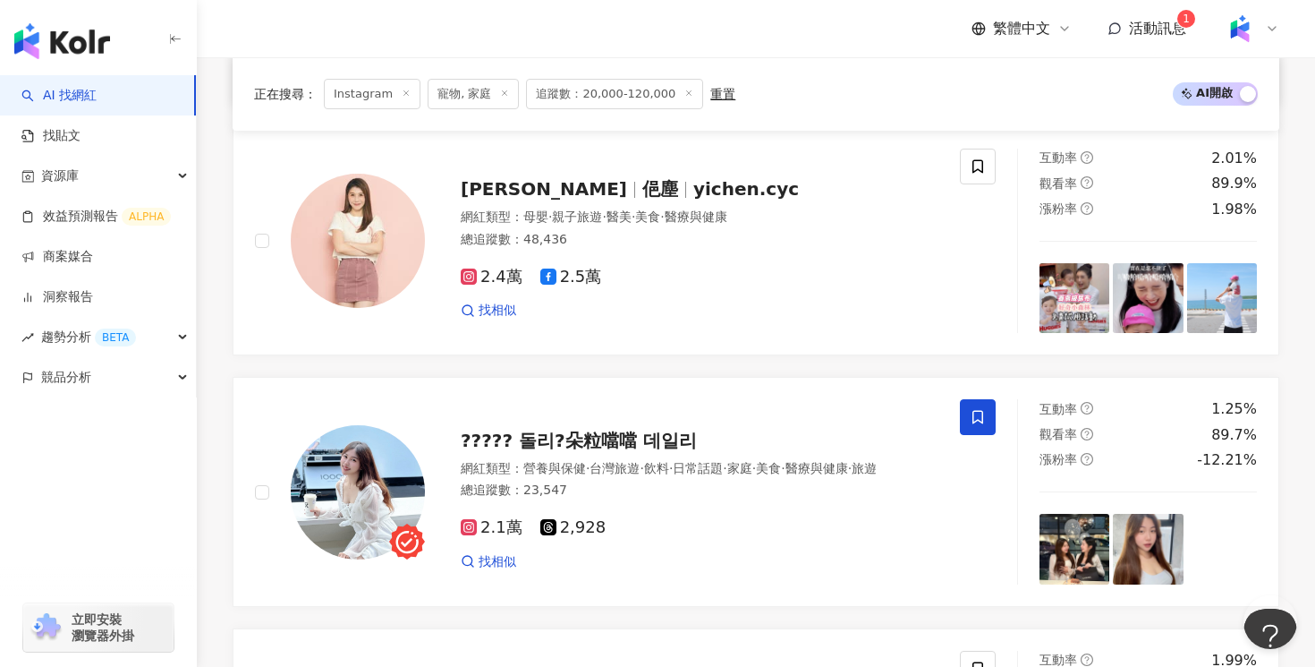
scroll to position [1121, 0]
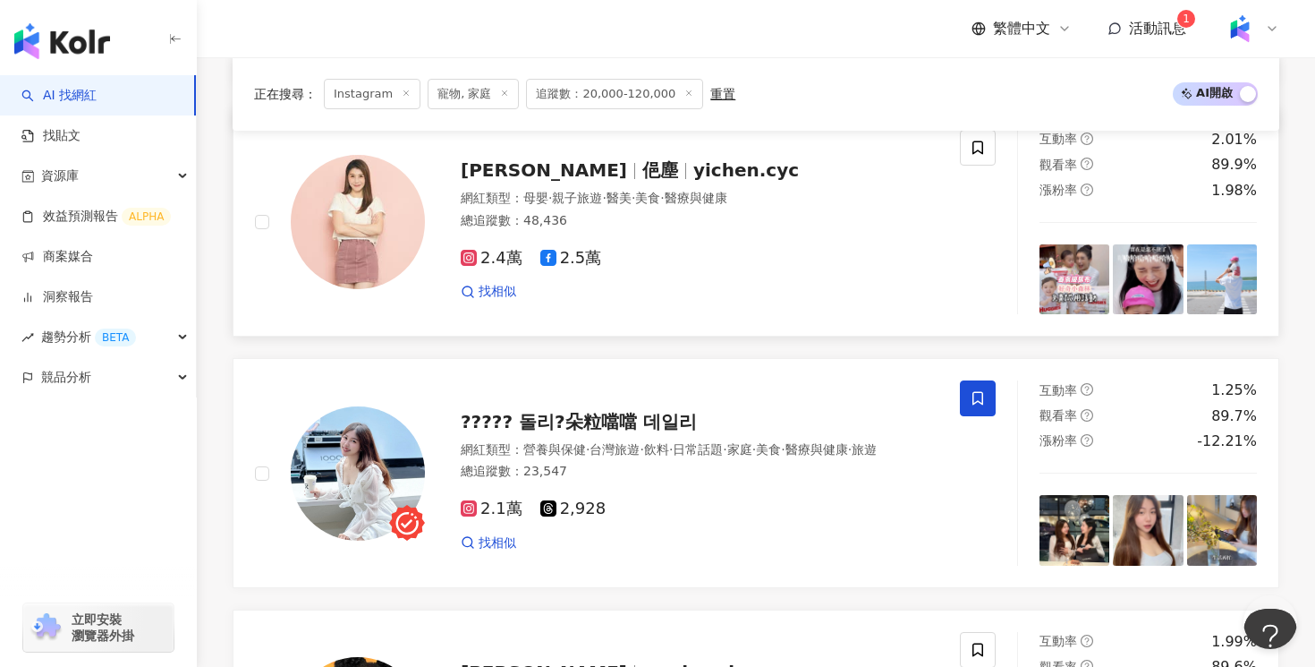
click at [742, 260] on div "2.4萬 2.5萬" at bounding box center [700, 259] width 478 height 20
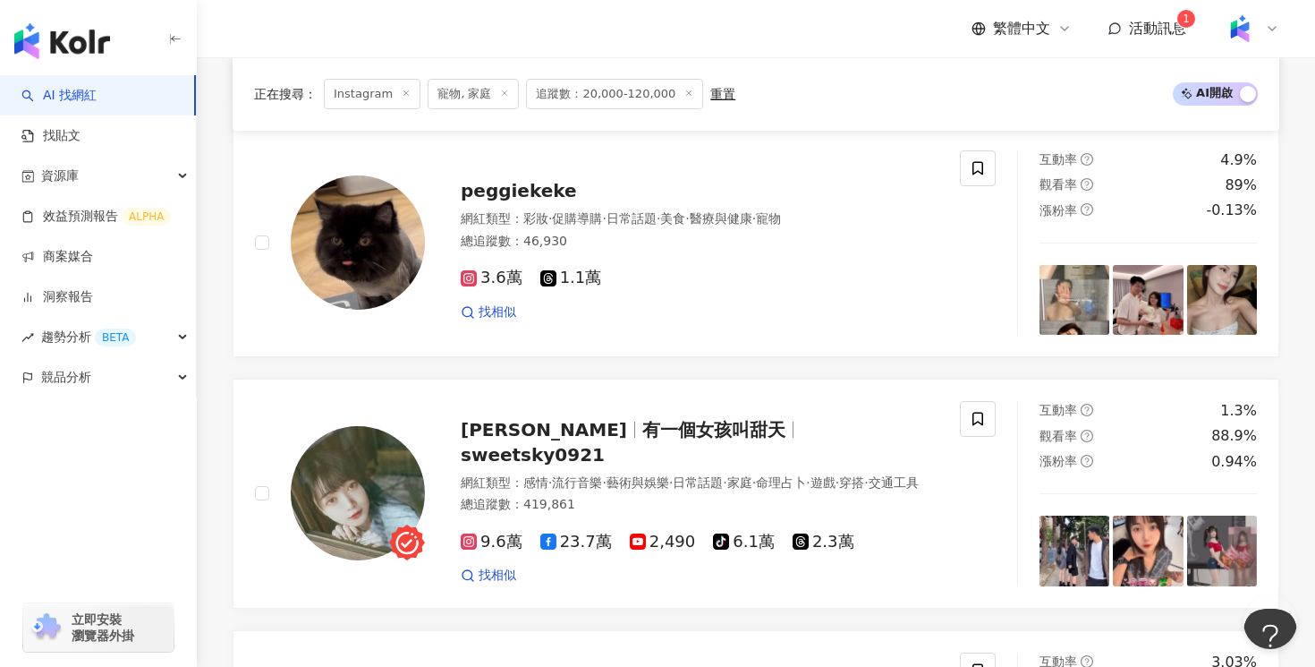
scroll to position [2866, 0]
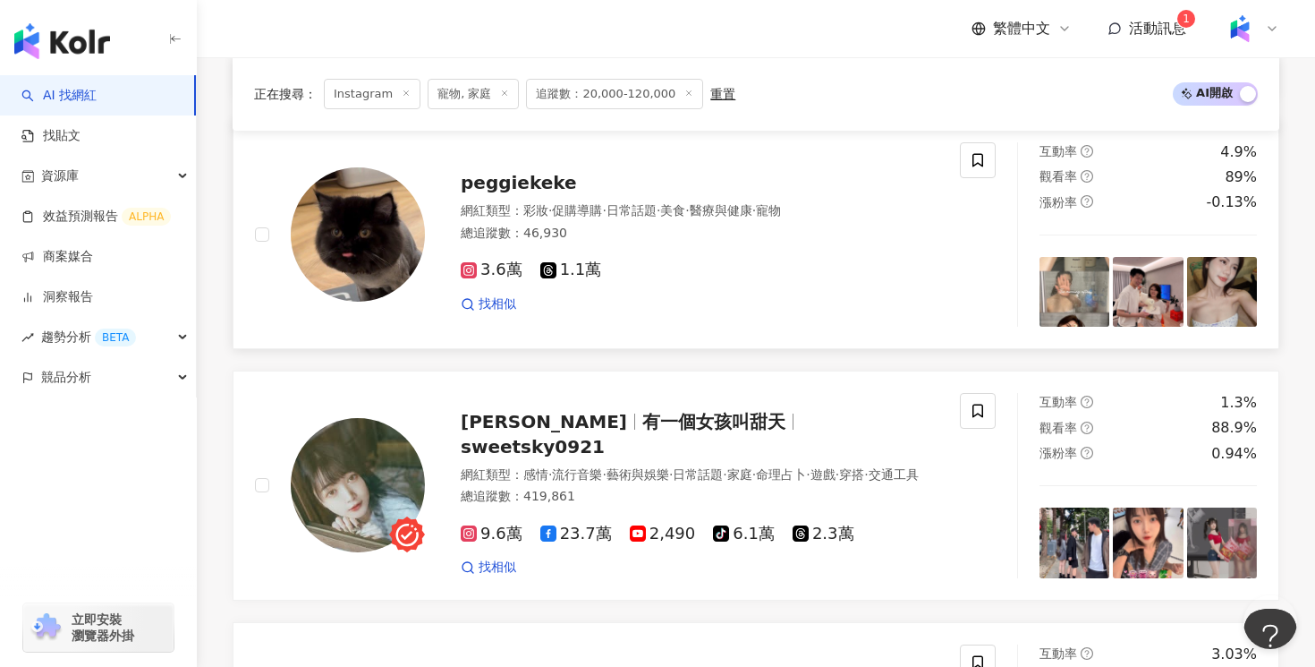
click at [1154, 278] on img at bounding box center [1148, 292] width 70 height 70
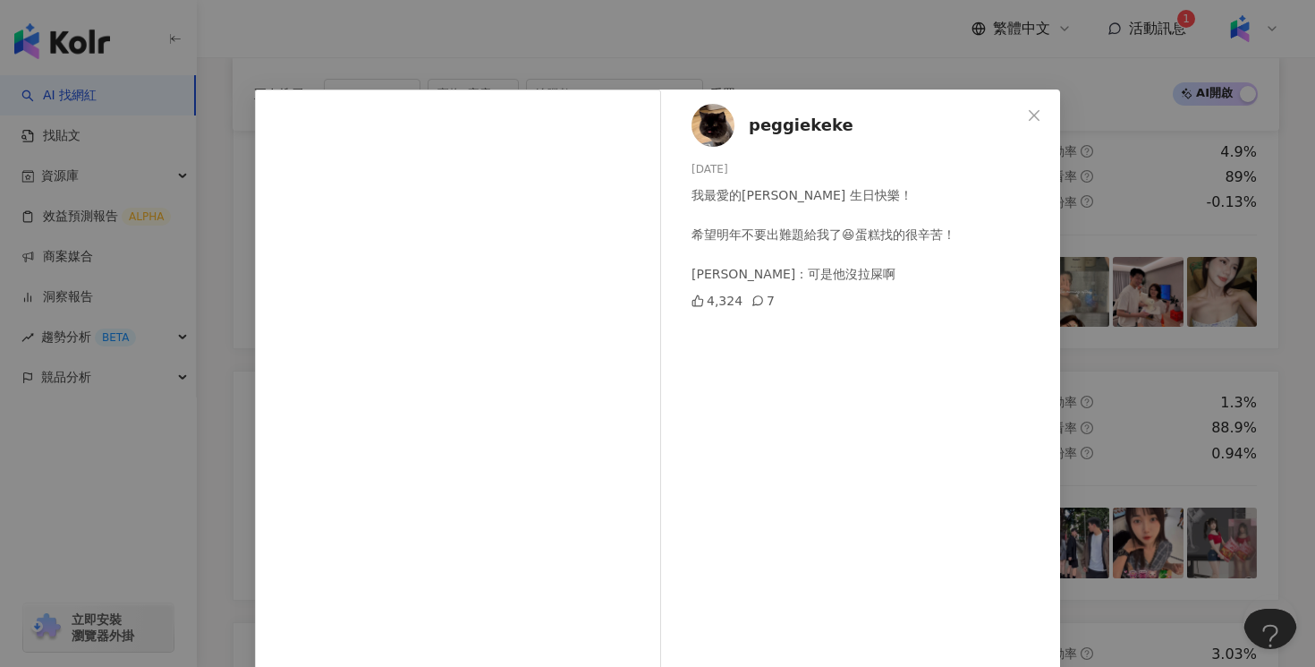
click at [1184, 258] on div "peggiekeke 2025/7/28 我最愛的仲豪 生日快樂！ 希望明年不要出難題給我了😆蛋糕找的很辛苦！ 仲豪：可是他沒拉屎啊 4,324 7 查看原始…" at bounding box center [657, 333] width 1315 height 667
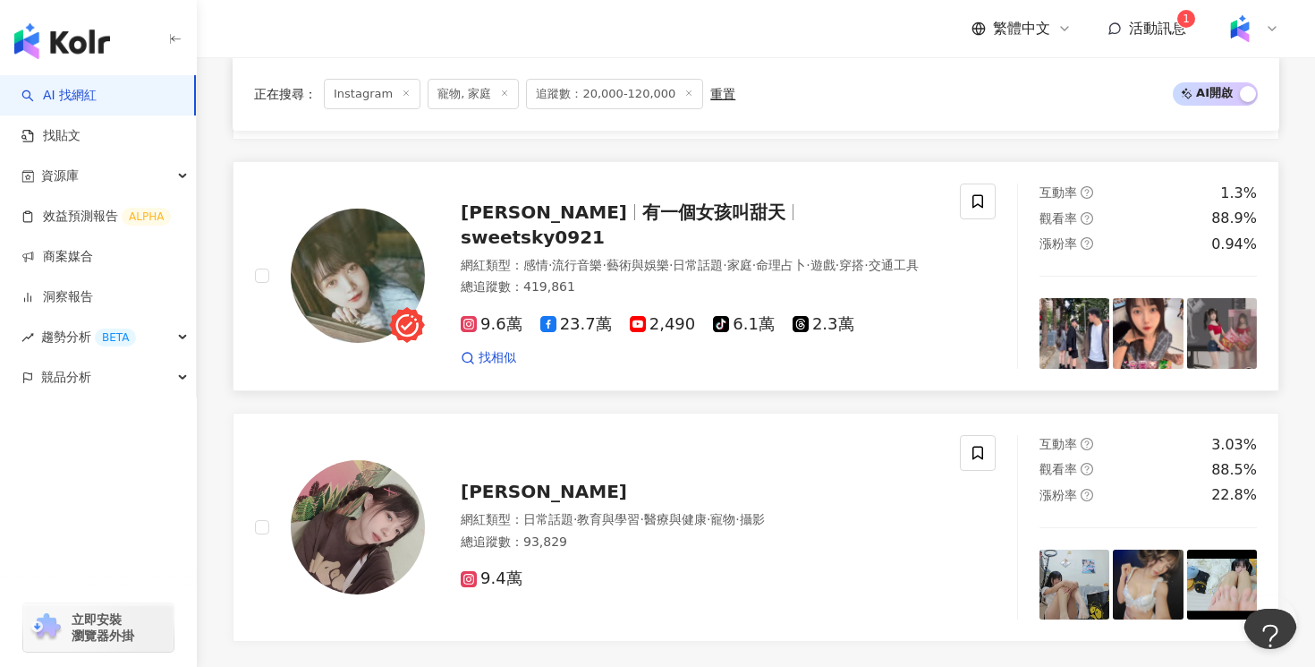
scroll to position [3282, 0]
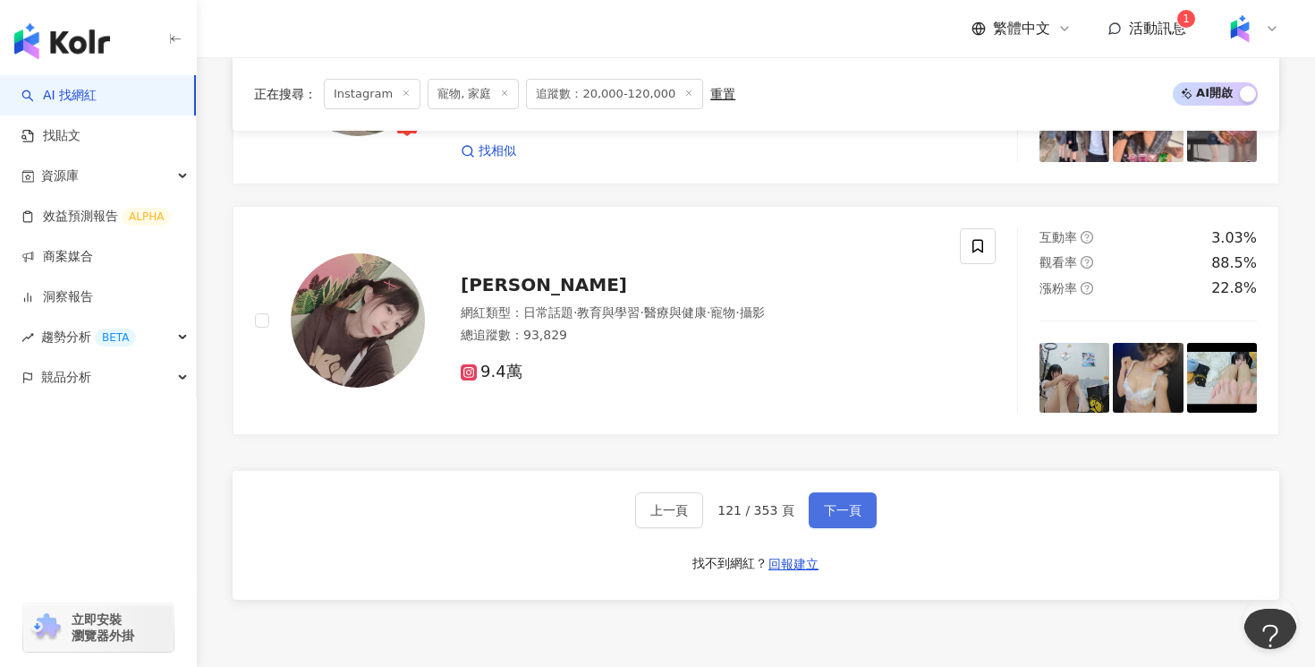
click at [840, 521] on button "下一頁" at bounding box center [843, 510] width 68 height 36
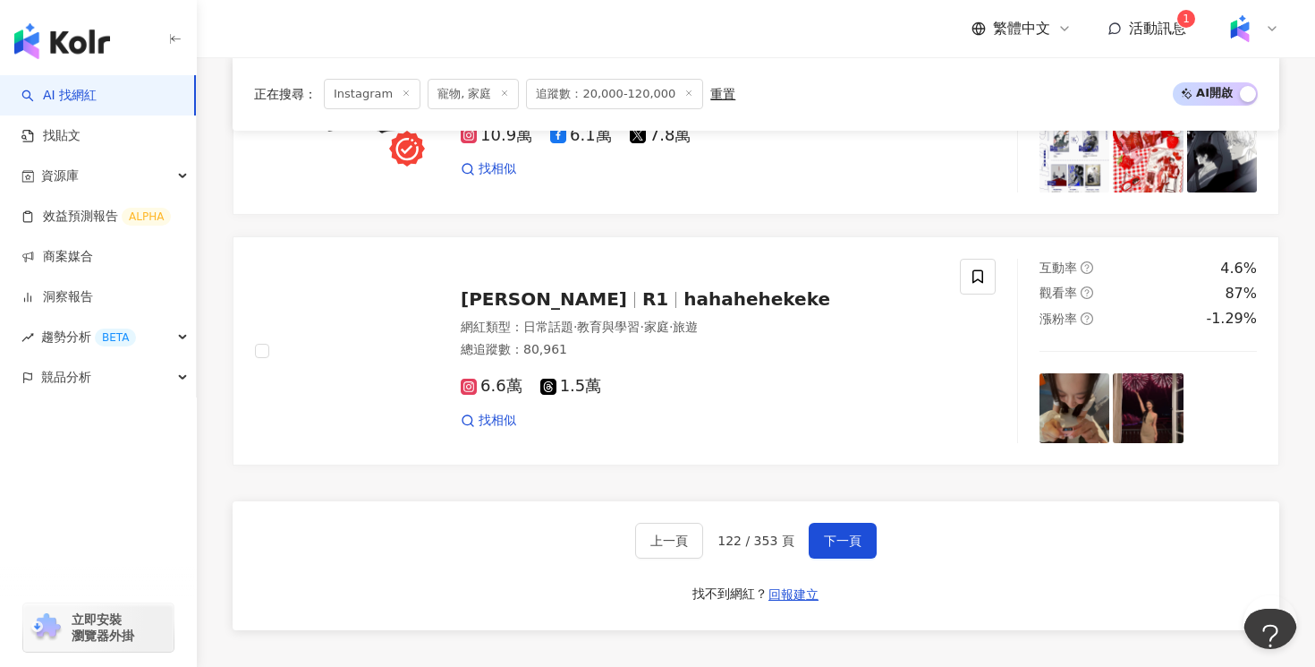
scroll to position [3302, 0]
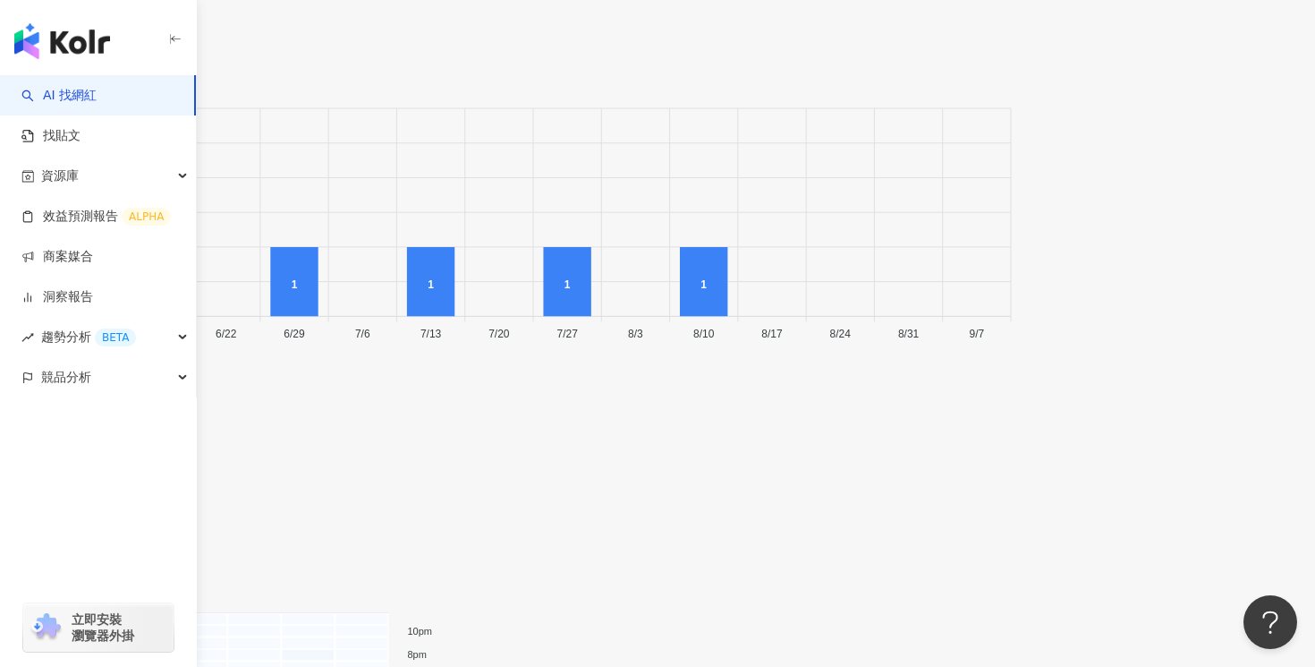
scroll to position [6276, 0]
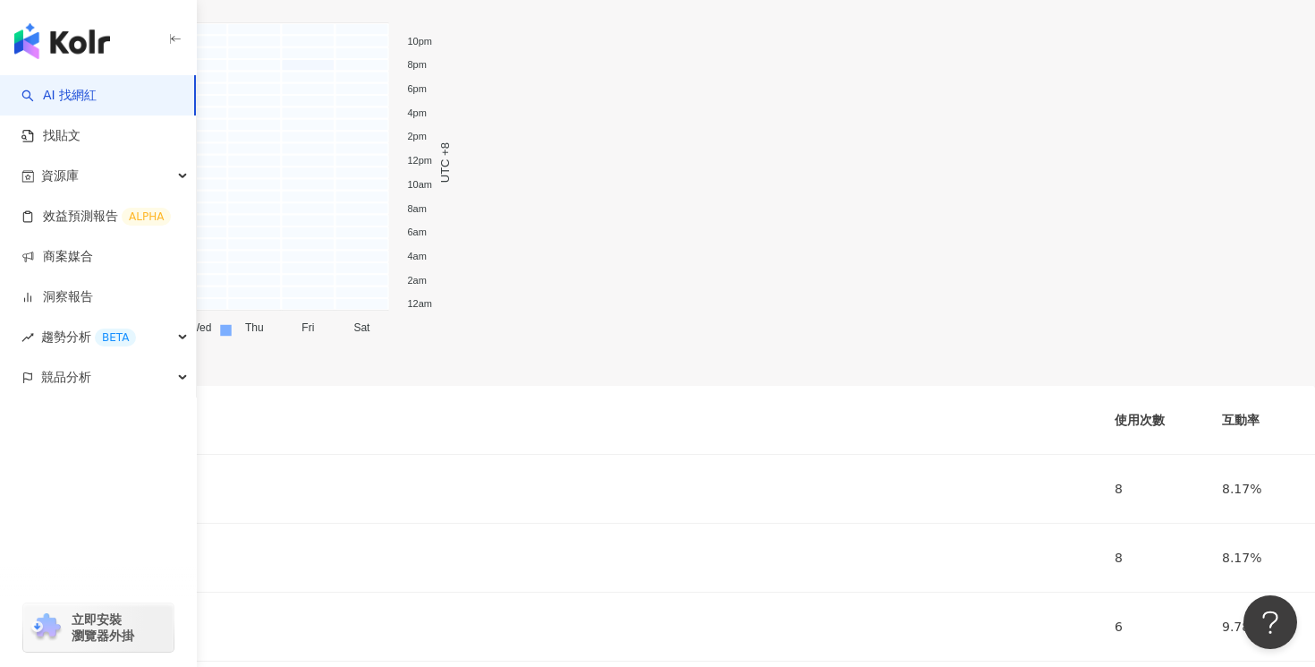
scroll to position [7285, 0]
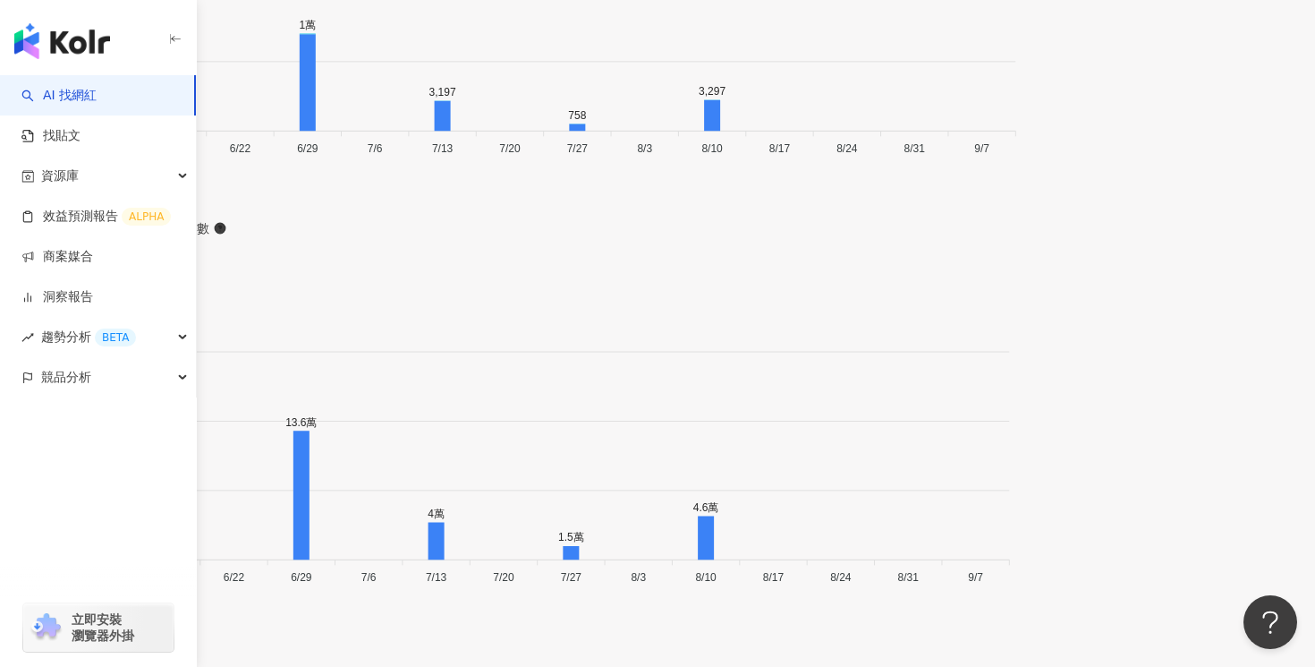
scroll to position [5524, 0]
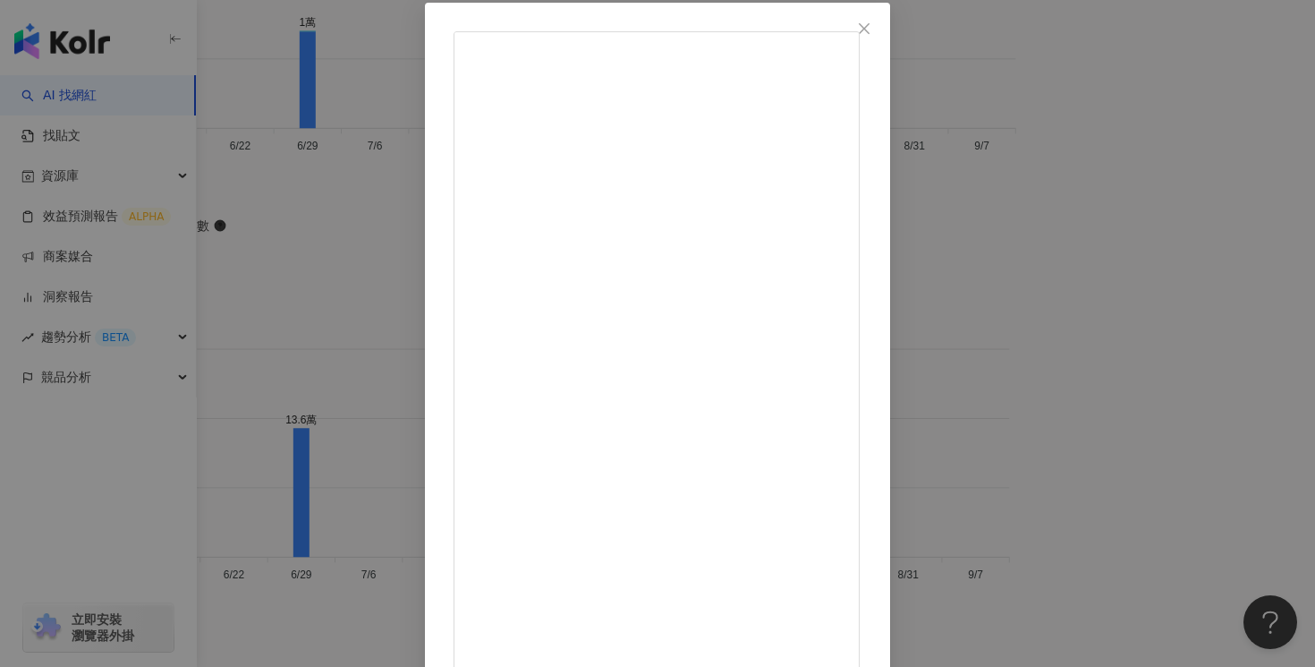
scroll to position [136, 0]
click at [1144, 342] on div "好妹&[PERSON_NAME]的日常 [DATE] 好[PERSON_NAME]🍊🐈⋯⋯ #貓 #橘貓 #cat #日常 #貓咪個性 #貓咪 #貓奴 #喵星…" at bounding box center [657, 333] width 1315 height 667
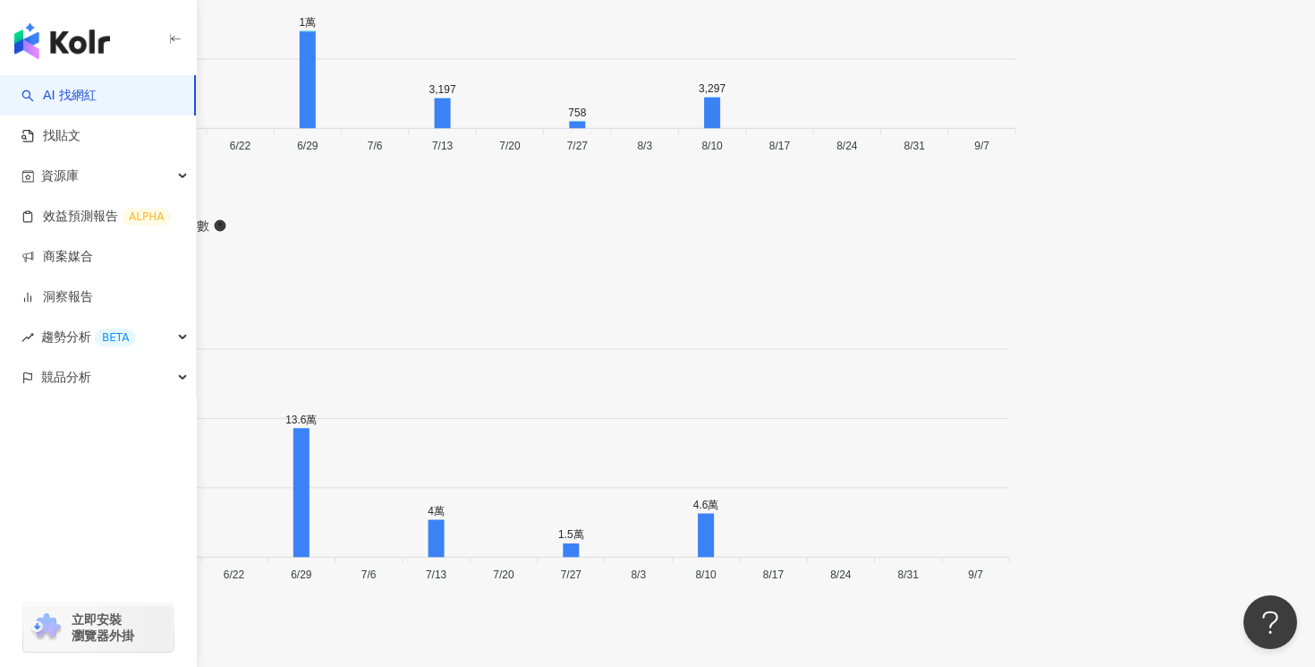
scroll to position [5543, 0]
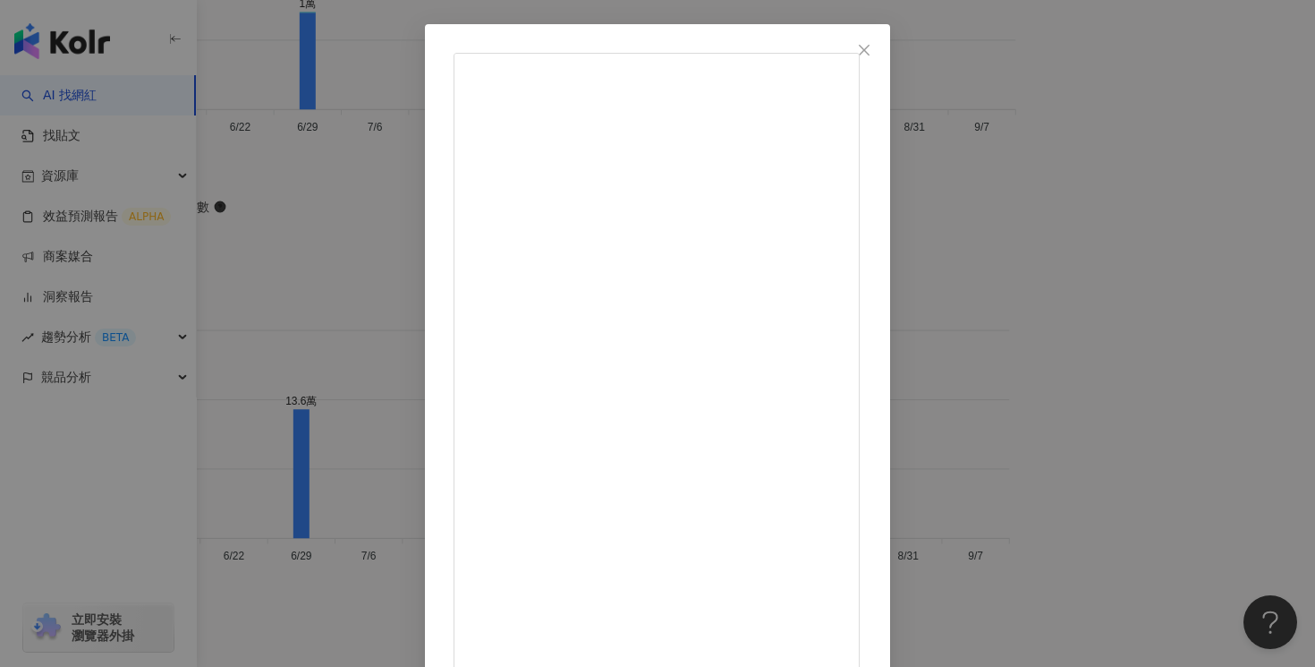
scroll to position [136, 0]
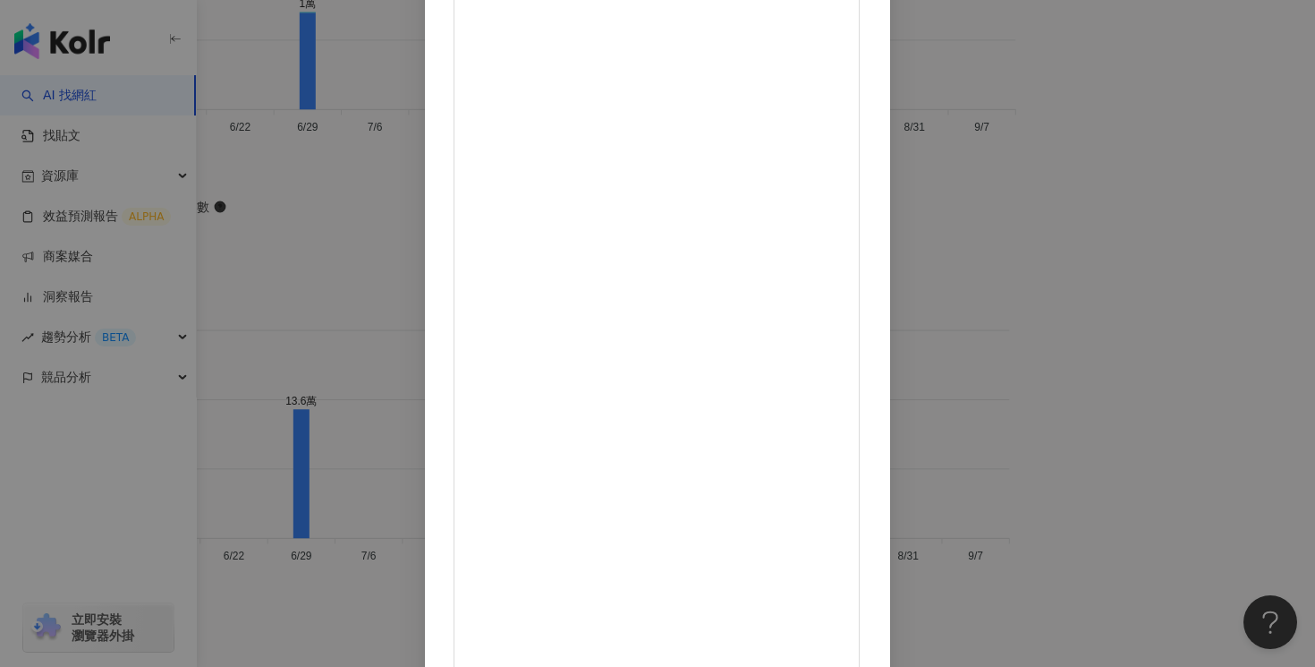
click at [1119, 72] on div "好妹&多哥的日常 2025/8/12 想早點回家陪貓 朋友都覺得是藉口 #貓 #橘貓 #夜貓子 #cat #日常 #貓咪 #貓奴 #喵星人 #好八 3,276…" at bounding box center [657, 333] width 1315 height 667
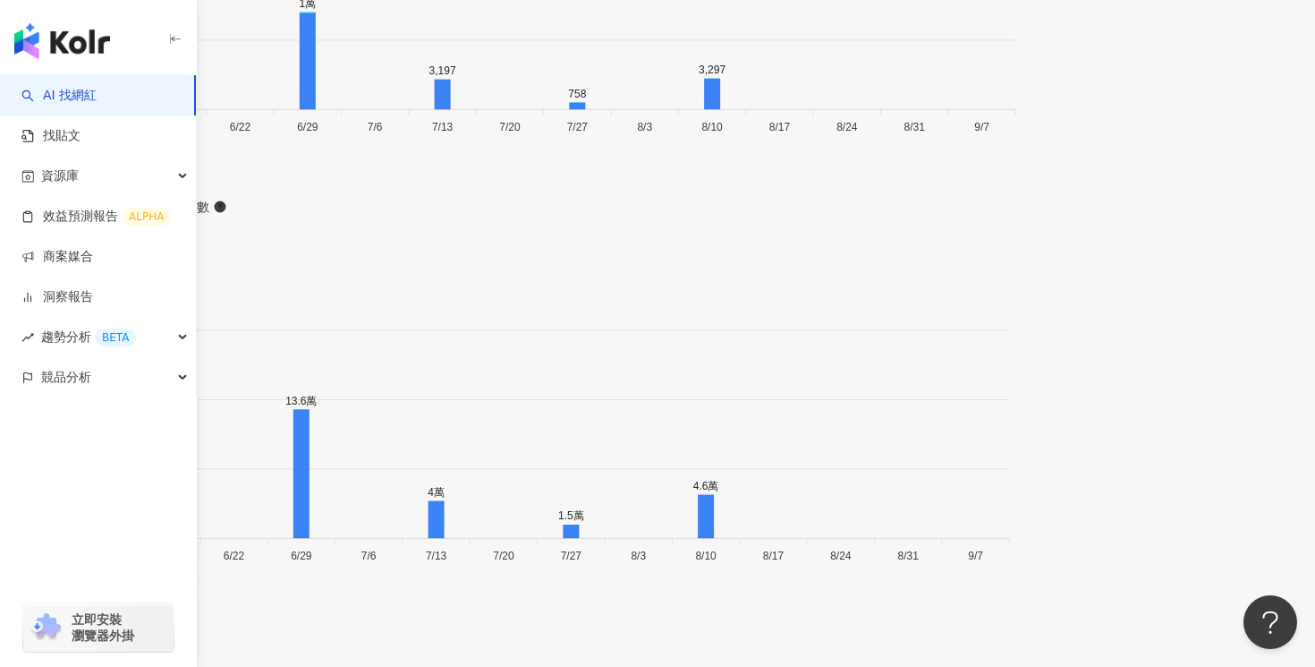
drag, startPoint x: 898, startPoint y: 47, endPoint x: 816, endPoint y: 47, distance: 82.3
copy span "35,680"
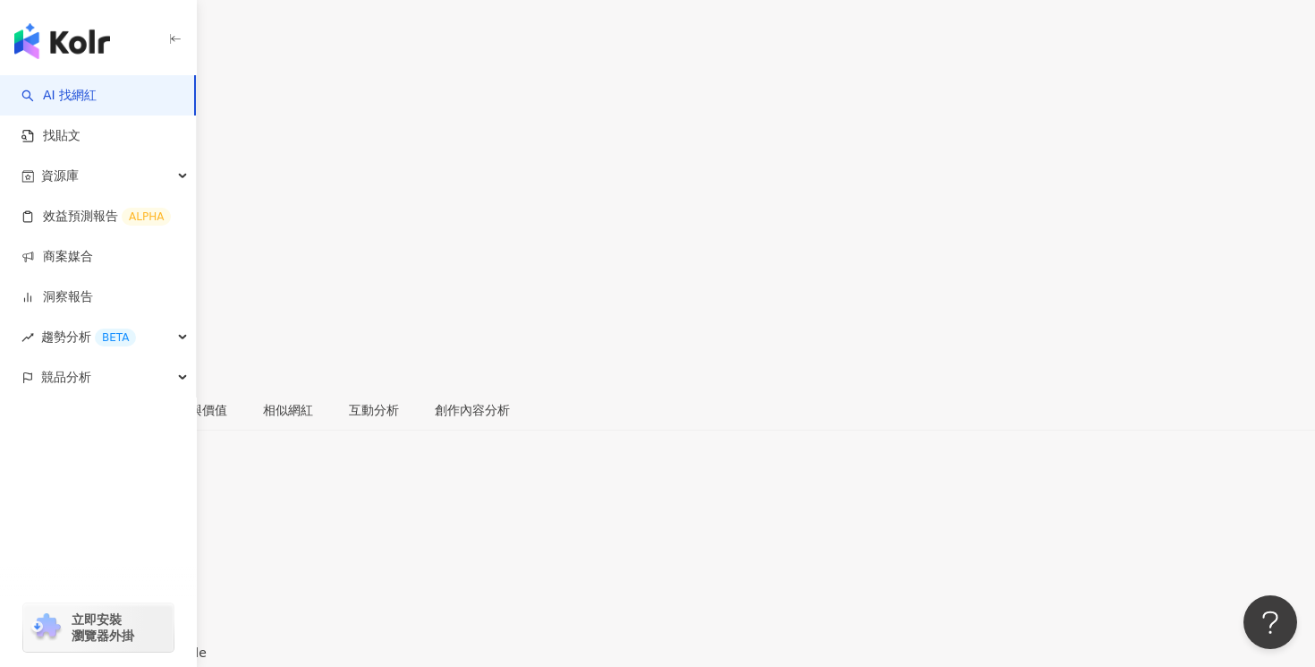
scroll to position [0, 0]
drag, startPoint x: 971, startPoint y: 151, endPoint x: 929, endPoint y: 151, distance: 42.1
click at [929, 268] on div "7.5%" at bounding box center [657, 285] width 1315 height 34
copy span "7.5%"
drag, startPoint x: 1064, startPoint y: 146, endPoint x: 1020, endPoint y: 146, distance: 43.8
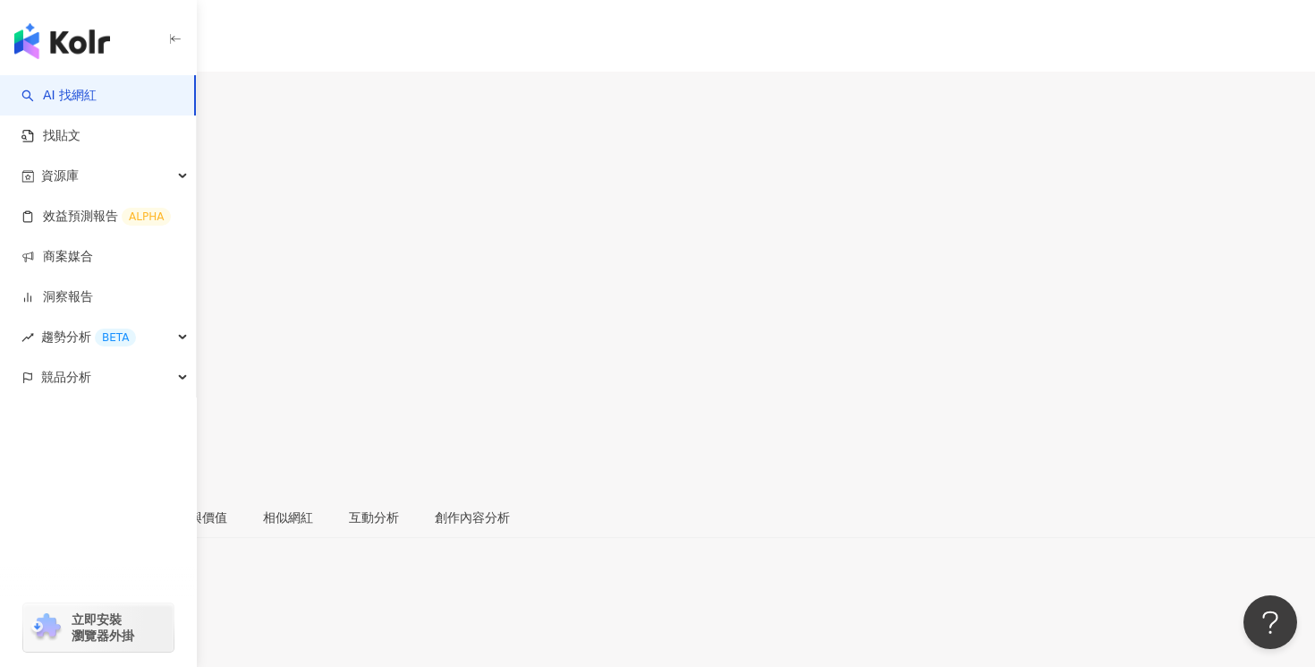
click at [1020, 326] on div "111%" at bounding box center [657, 343] width 1315 height 34
copy span "111%"
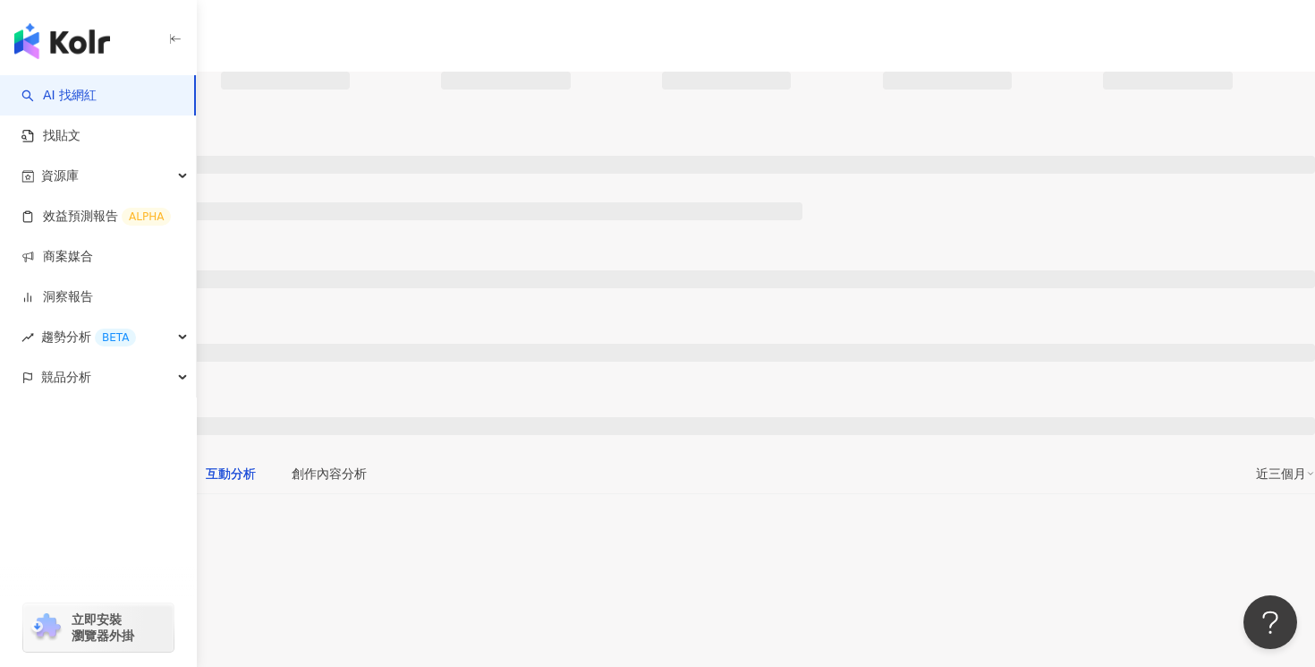
scroll to position [2323, 0]
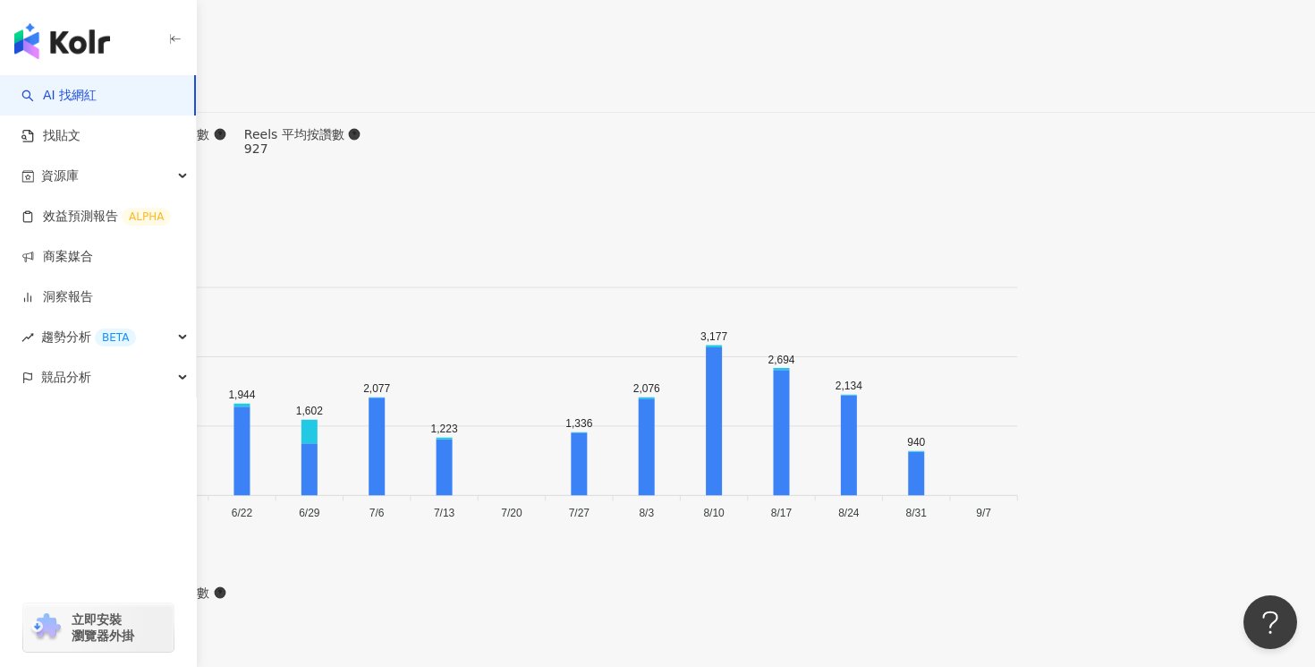
scroll to position [6258, 0]
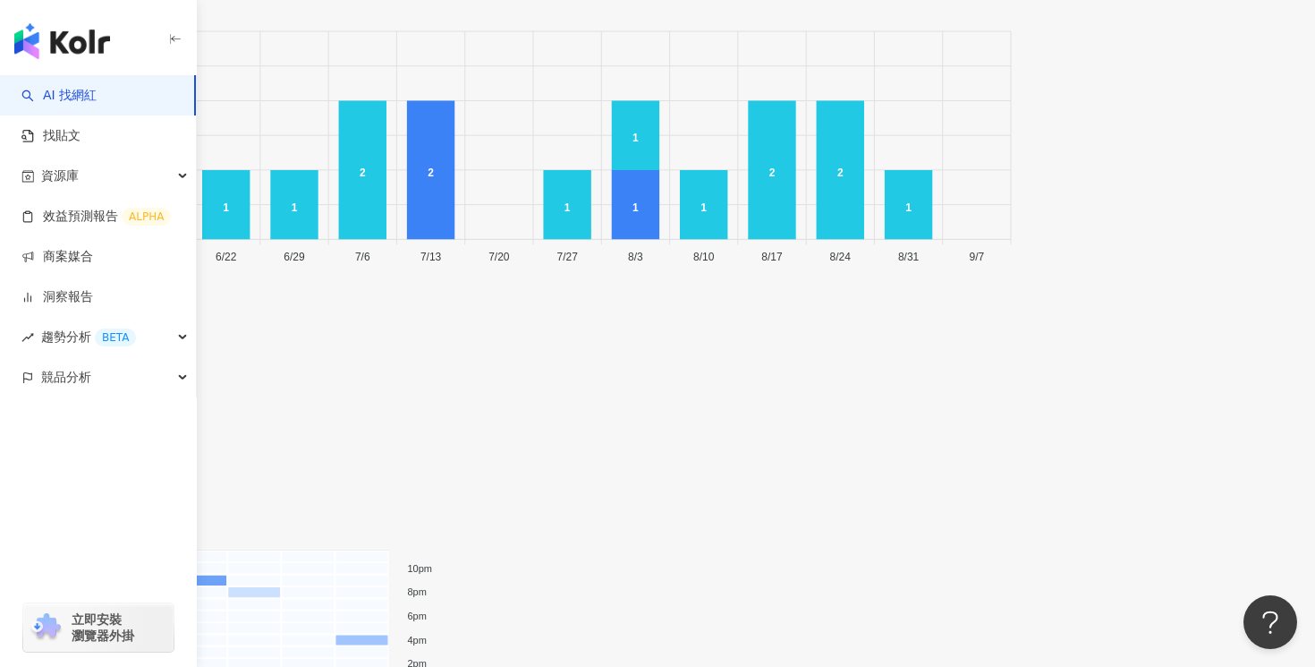
scroll to position [7150, 0]
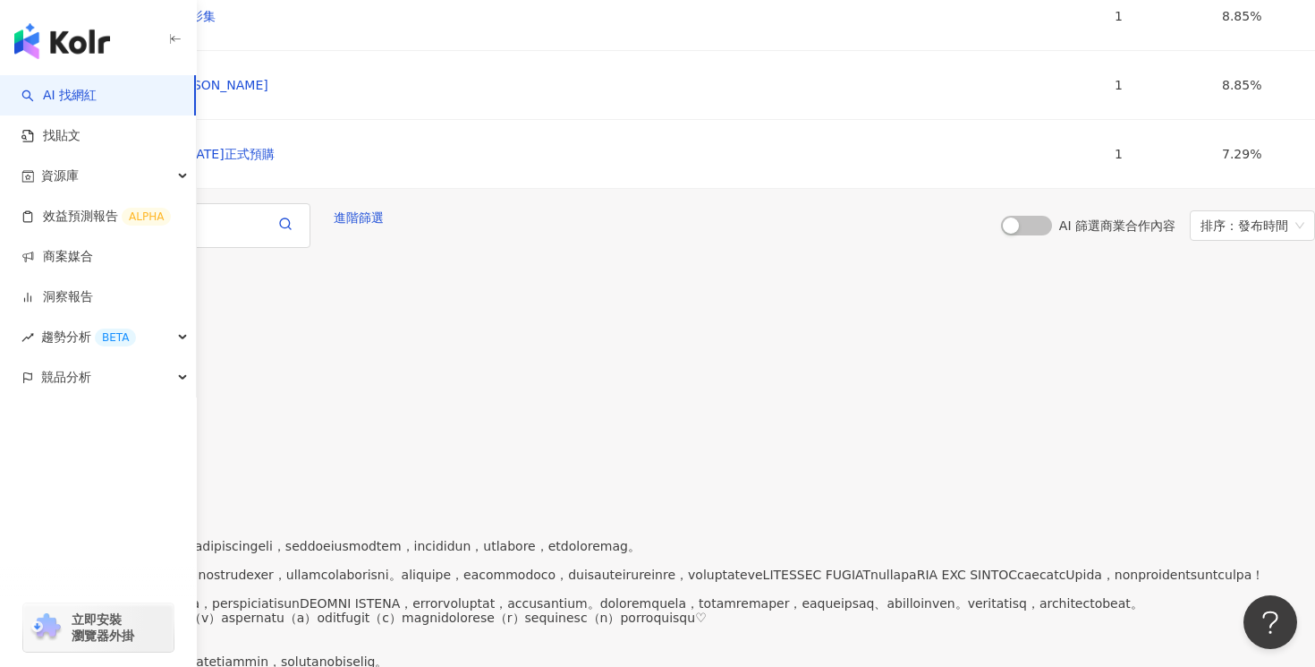
scroll to position [8265, 0]
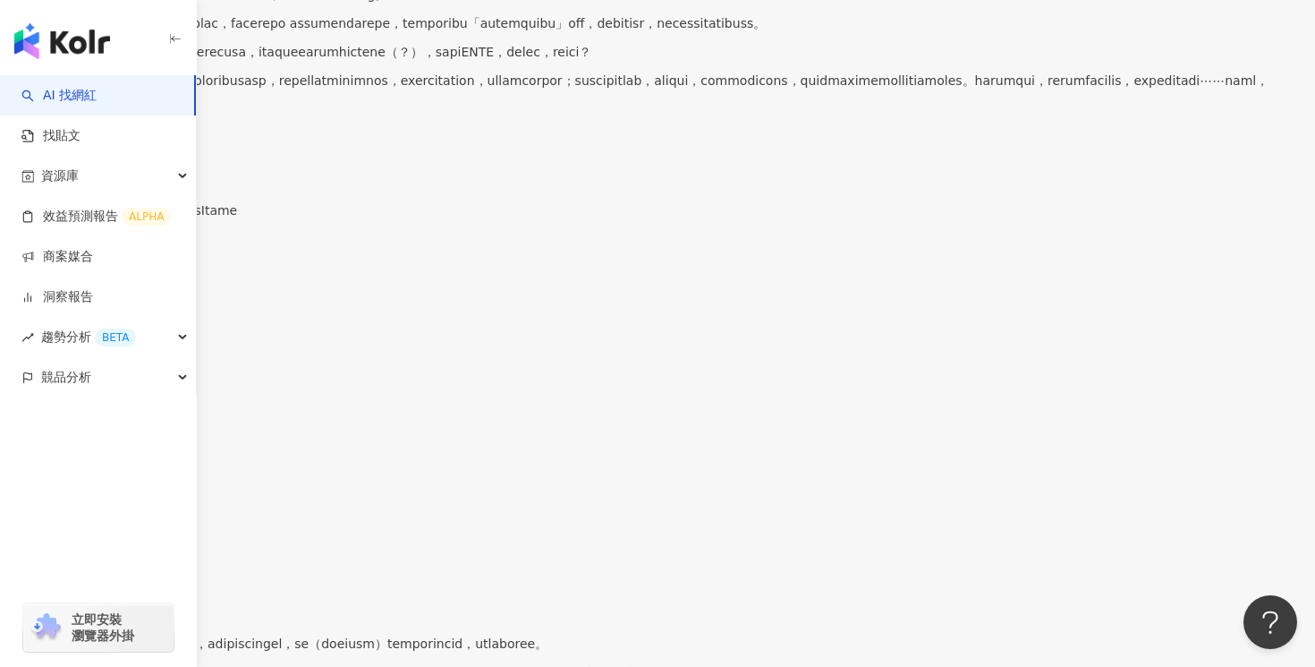
scroll to position [9165, 0]
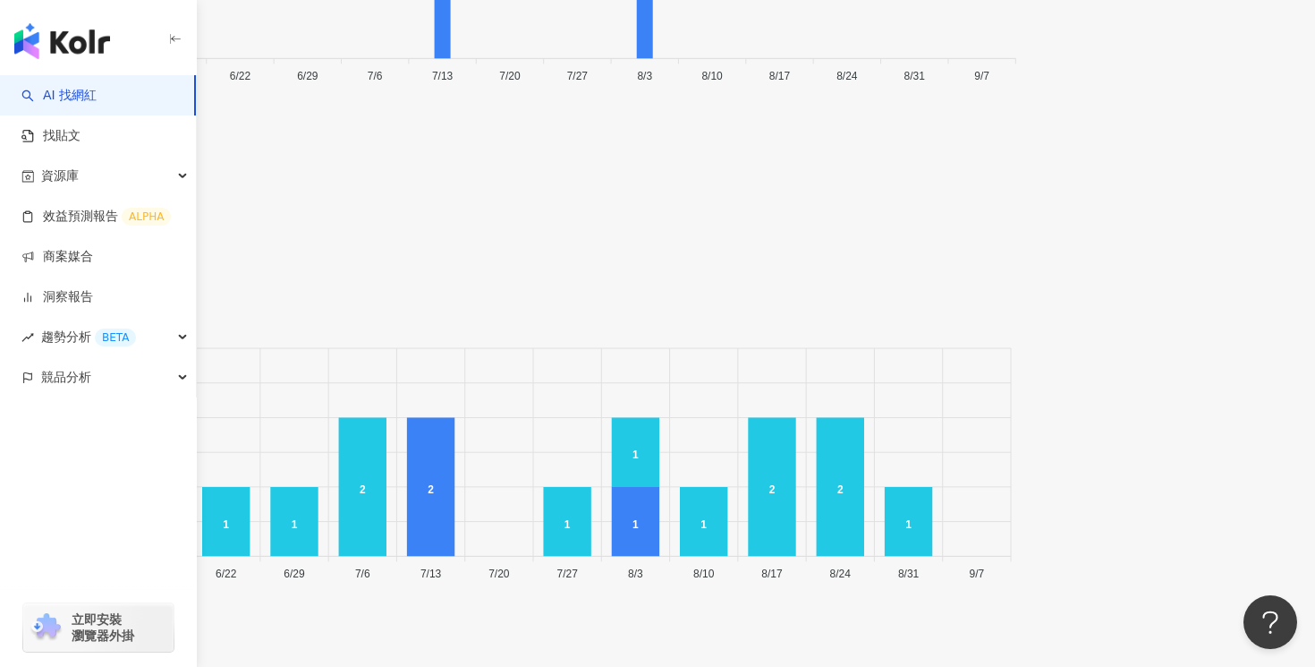
scroll to position [6765, 0]
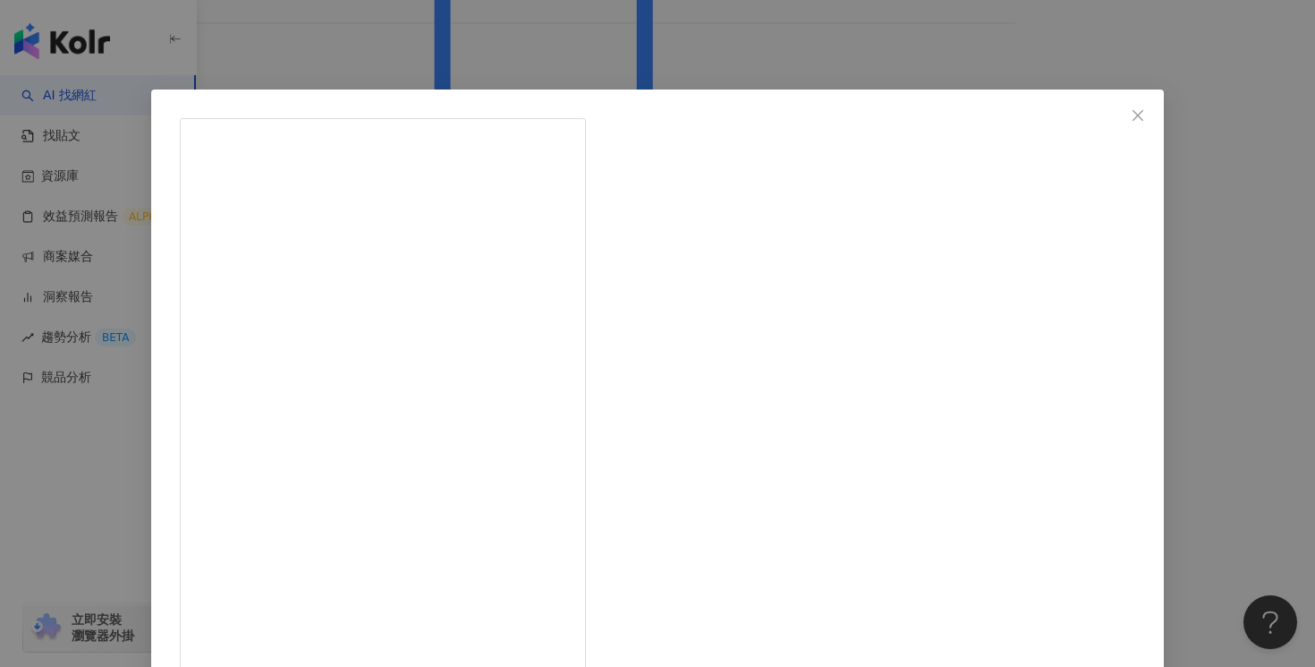
scroll to position [151, 0]
click at [1147, 283] on div "ZiChieh （リコ） [DATE] 2,019 16 查看原始貼文" at bounding box center [657, 333] width 1315 height 667
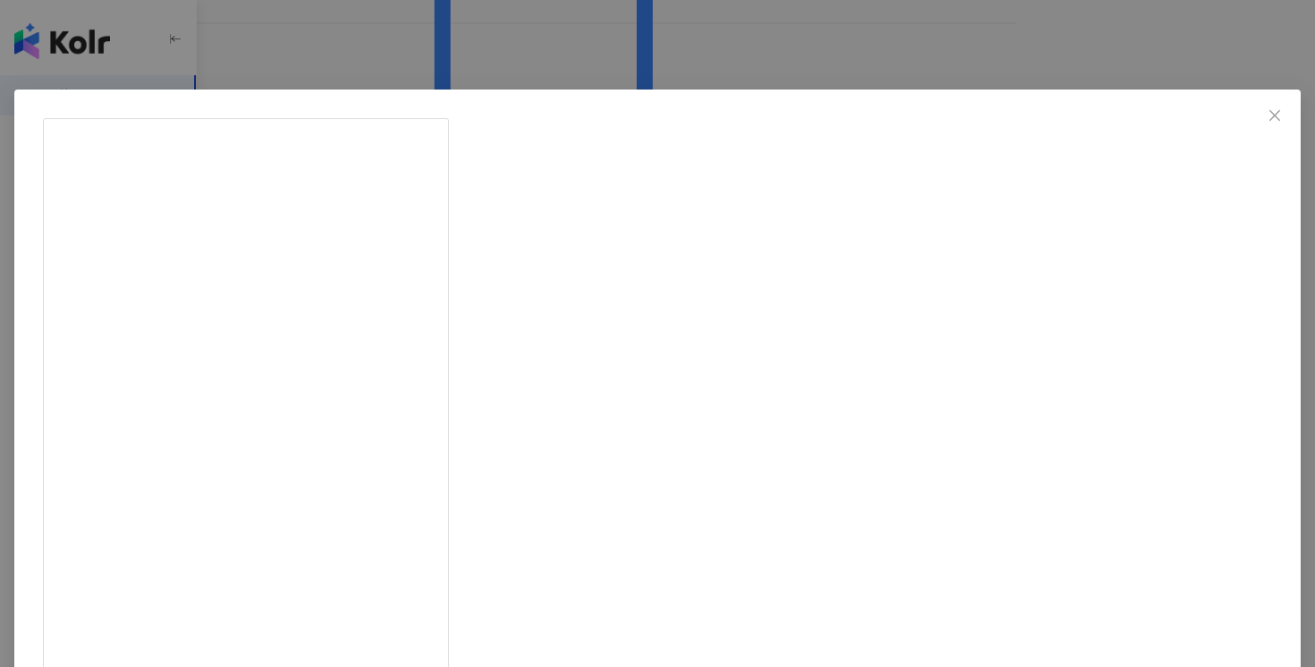
scroll to position [370, 0]
click at [1179, 222] on div "ZiChieh （リコ） [DATE] 707 6 查看原始貼文" at bounding box center [657, 333] width 1315 height 667
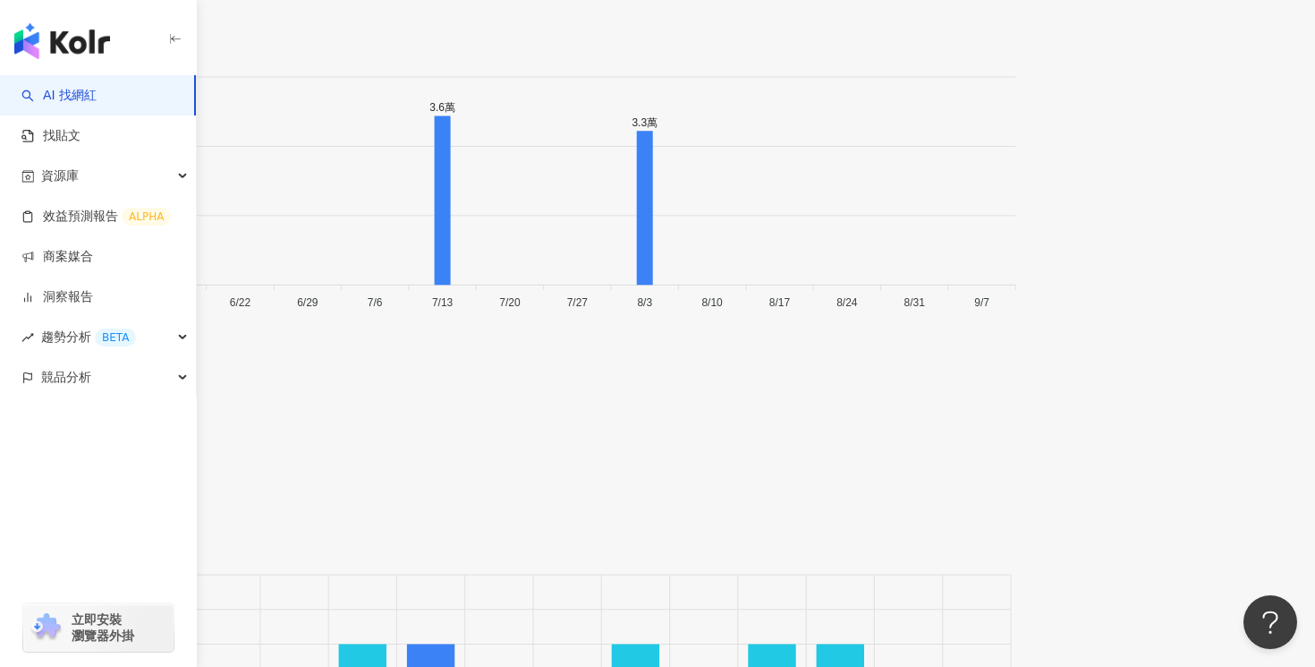
scroll to position [6532, 0]
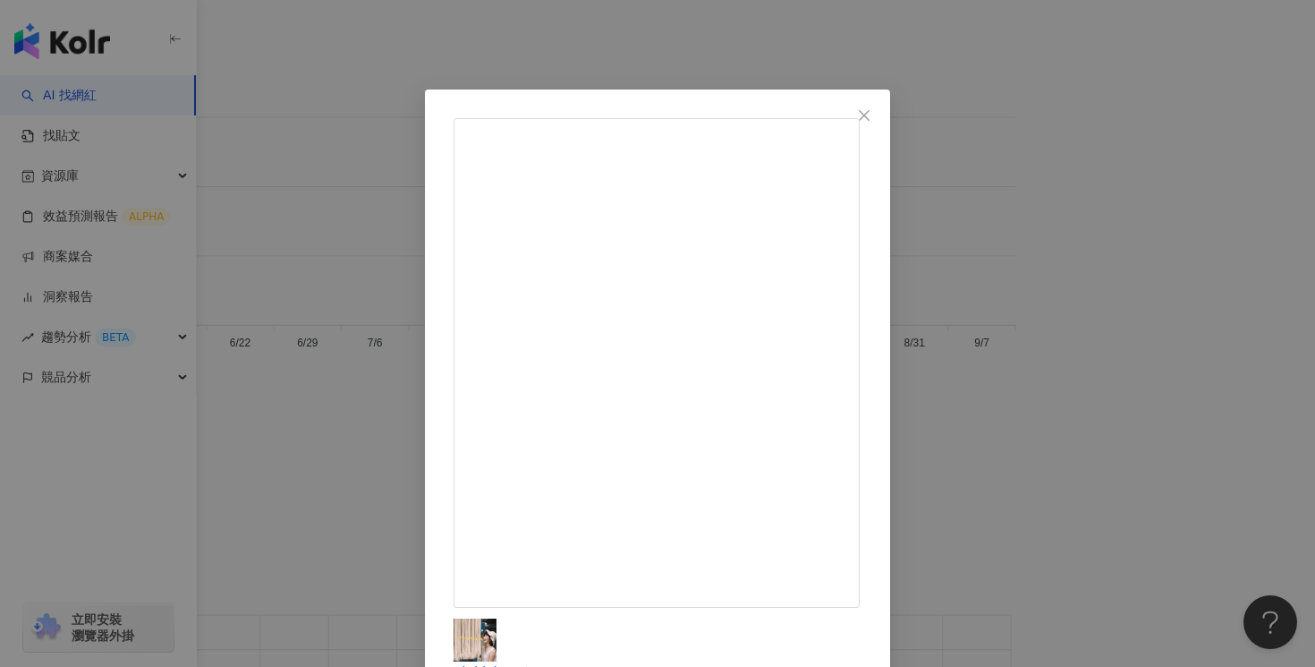
drag, startPoint x: 1212, startPoint y: 289, endPoint x: 685, endPoint y: 271, distance: 527.3
click at [686, 270] on div "ZiChieh （[PERSON_NAME]） [DATE] 一而再，再而三的在感受喜歡。 喜歡並不會持續。 有時是寫到筆跡變鈍，去削尖，輪廓才又更加深。 1…" at bounding box center [657, 333] width 1315 height 667
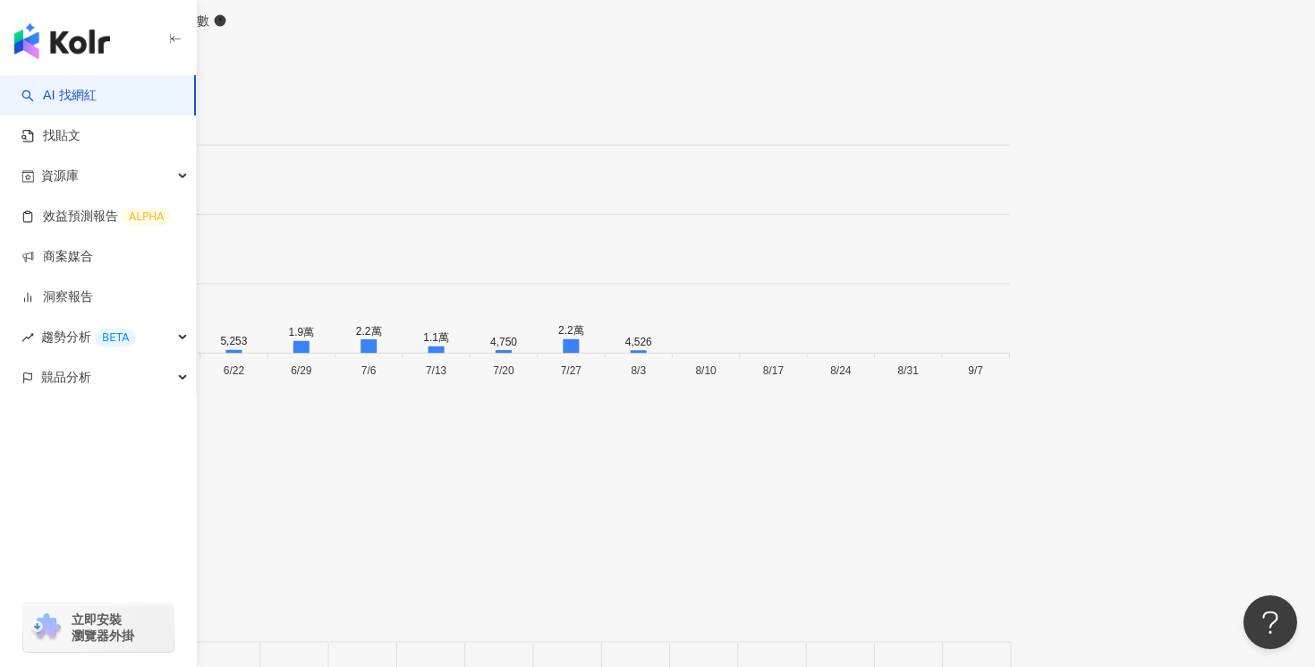
scroll to position [6298, 0]
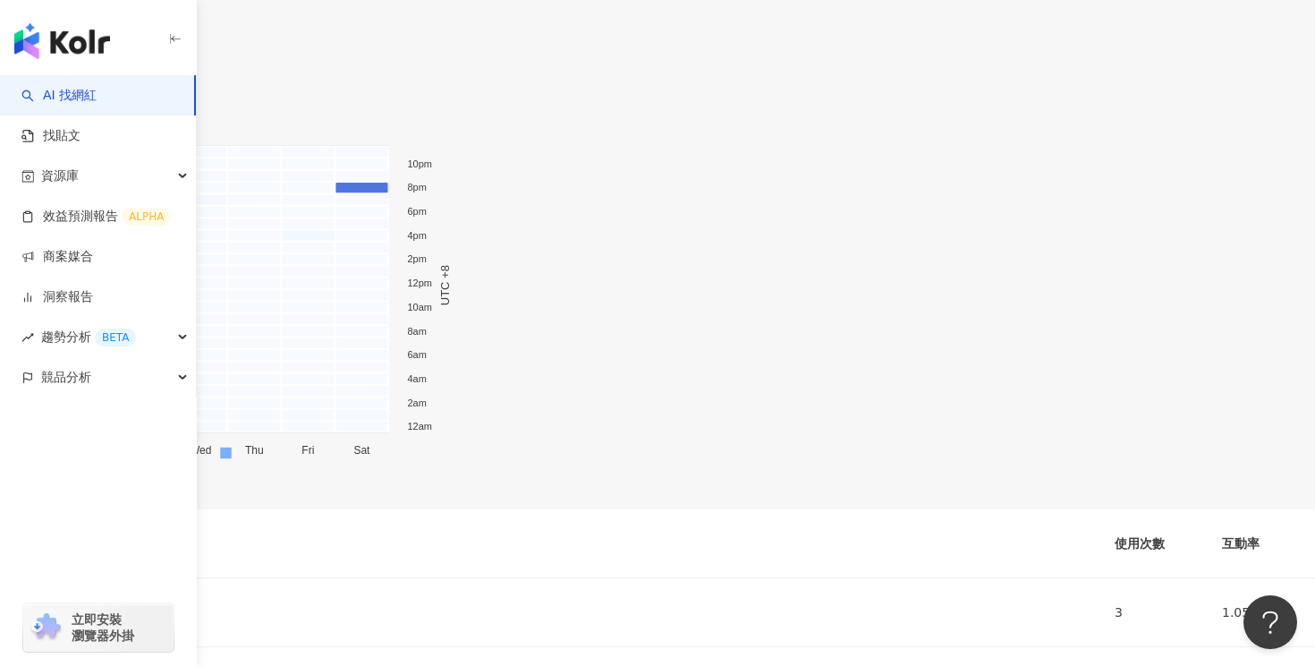
scroll to position [7276, 0]
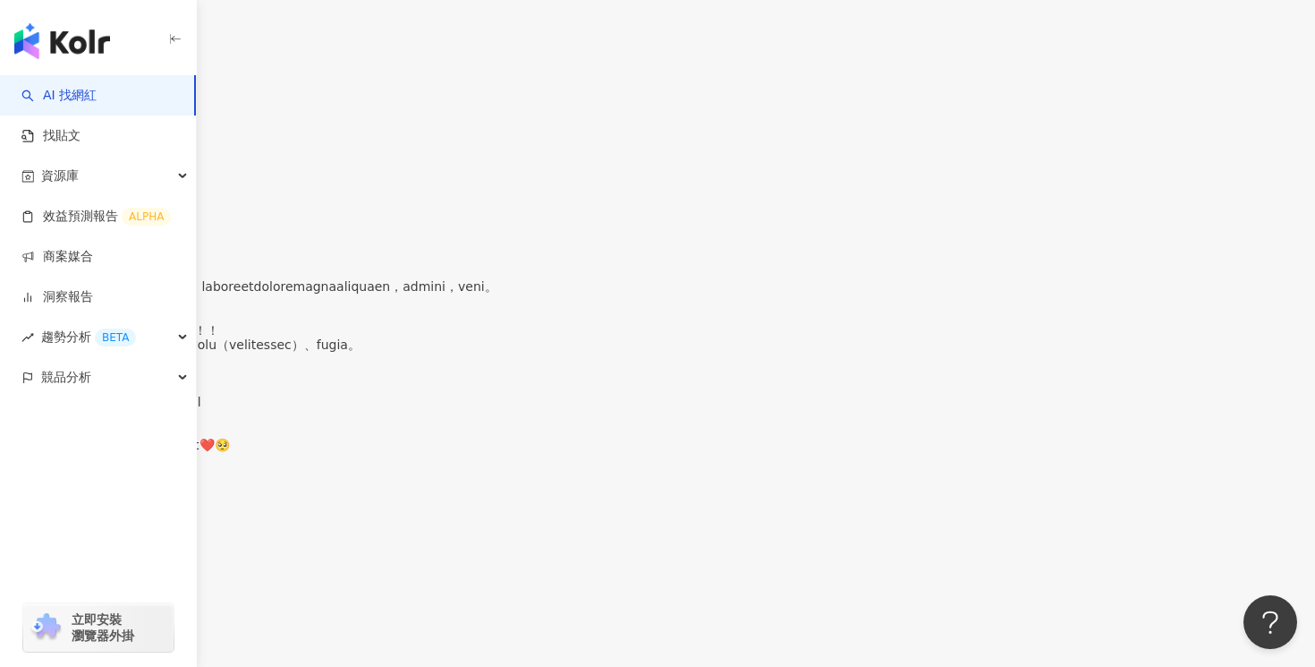
scroll to position [8254, 0]
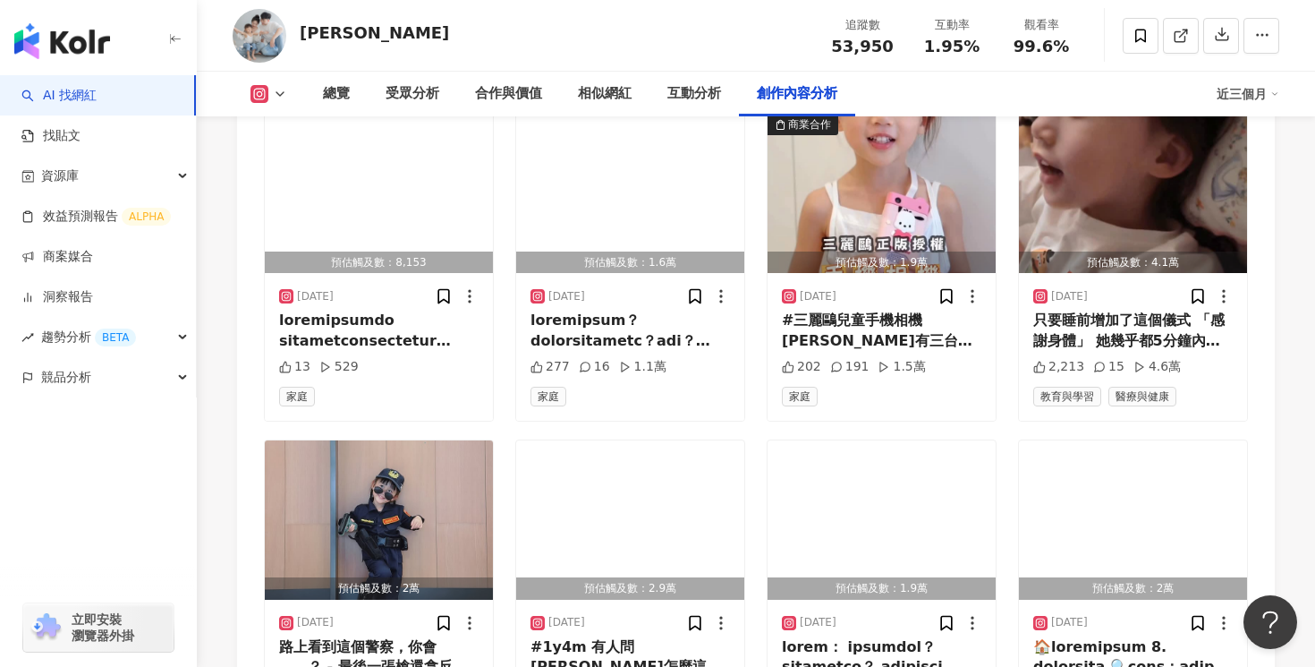
scroll to position [6155, 0]
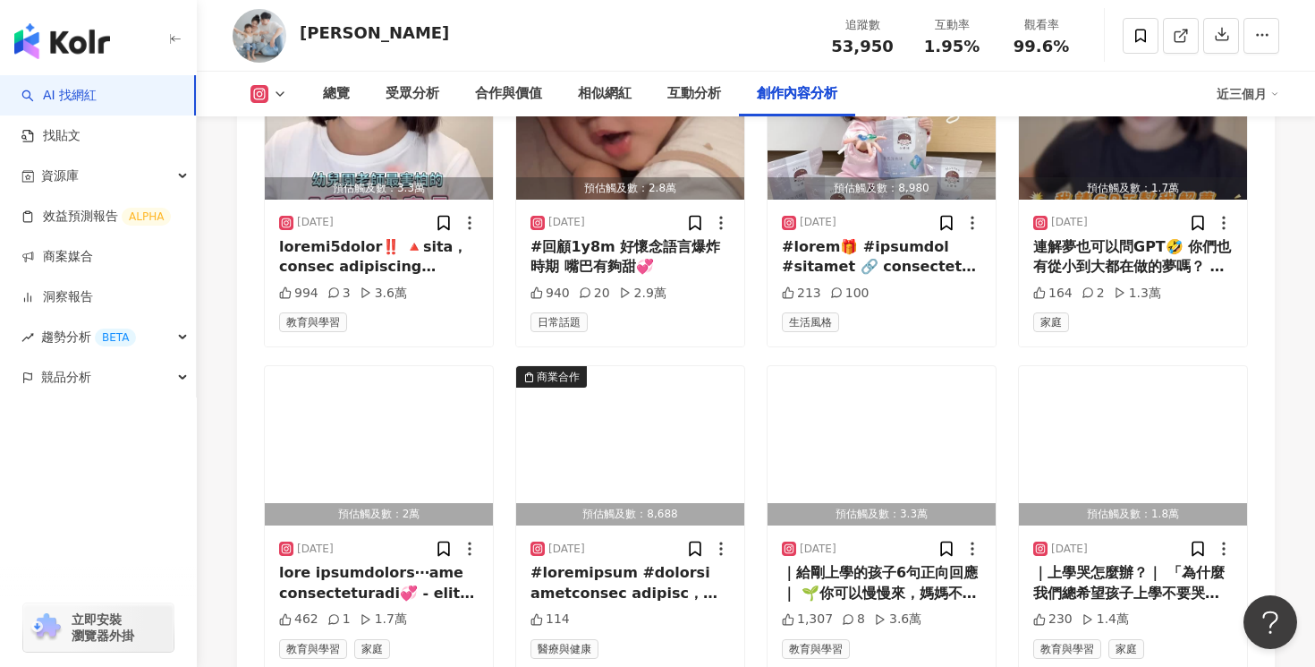
scroll to position [7316, 0]
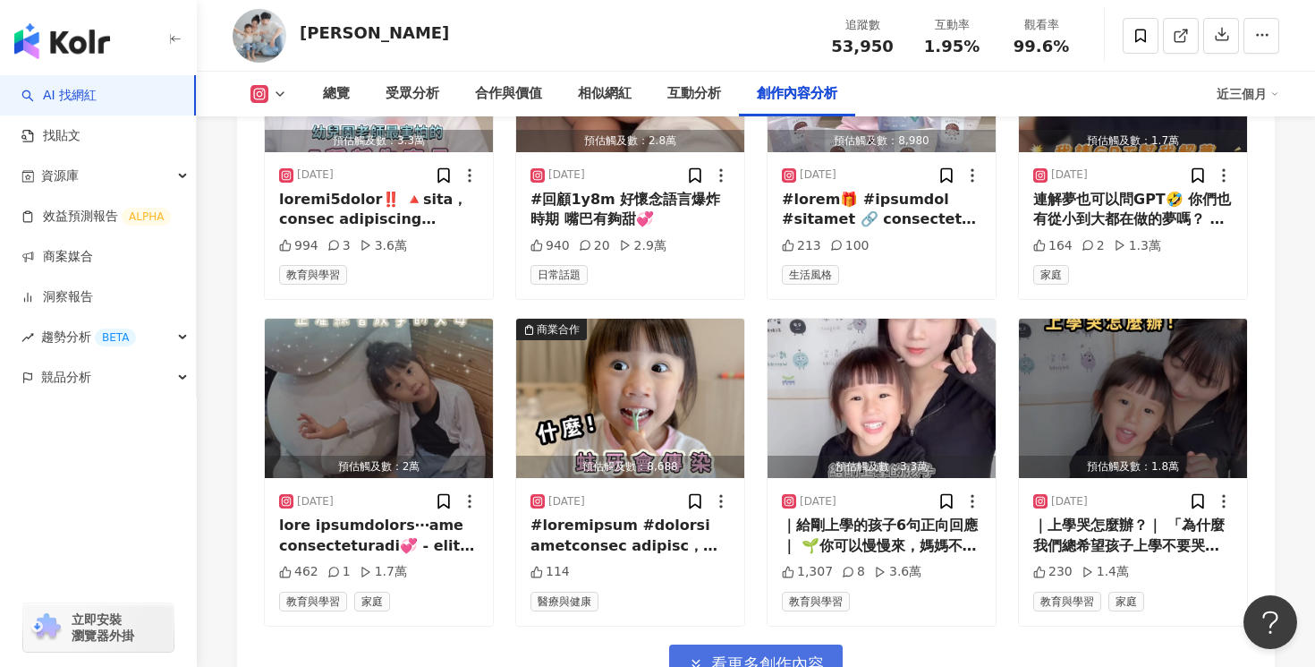
click at [781, 654] on span "看更多創作內容" at bounding box center [767, 664] width 113 height 20
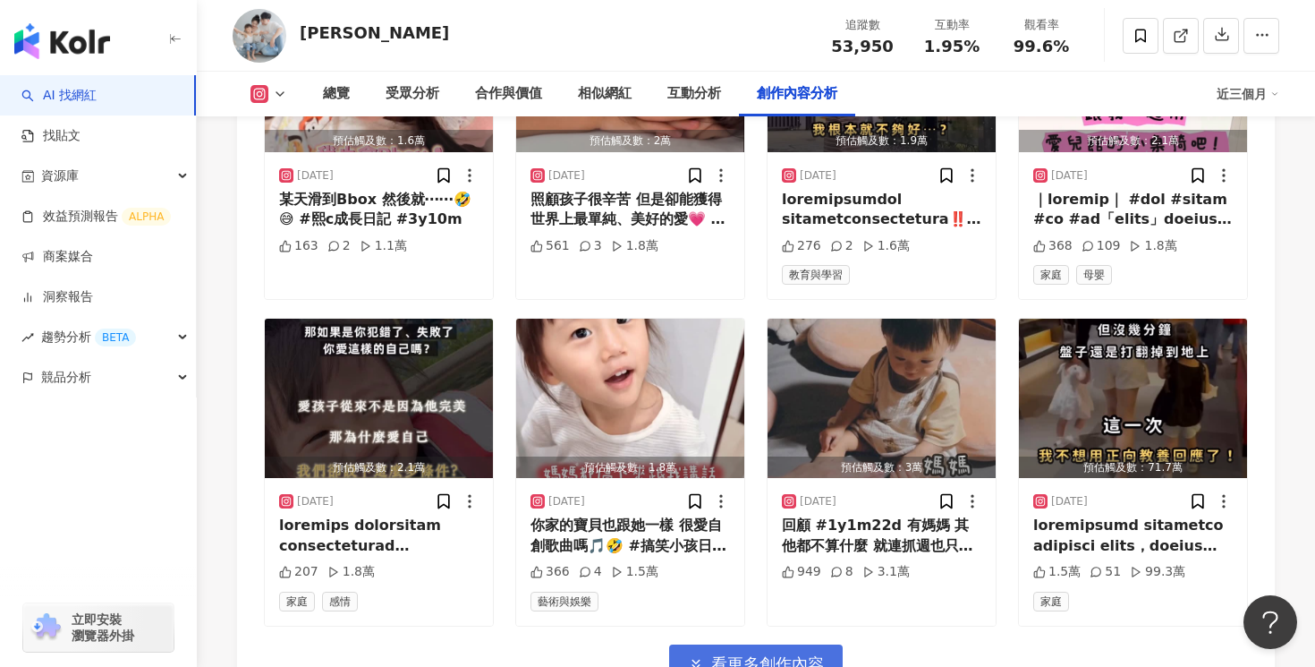
click at [781, 654] on span "看更多創作內容" at bounding box center [767, 664] width 113 height 20
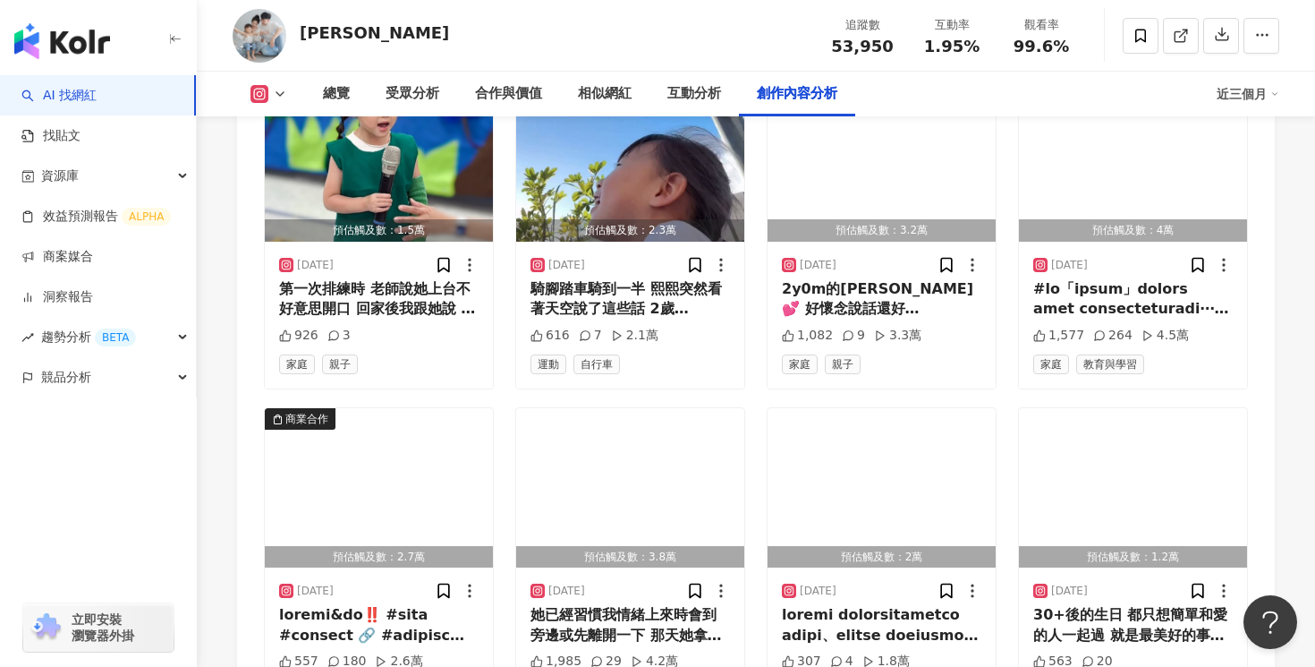
scroll to position [9272, 0]
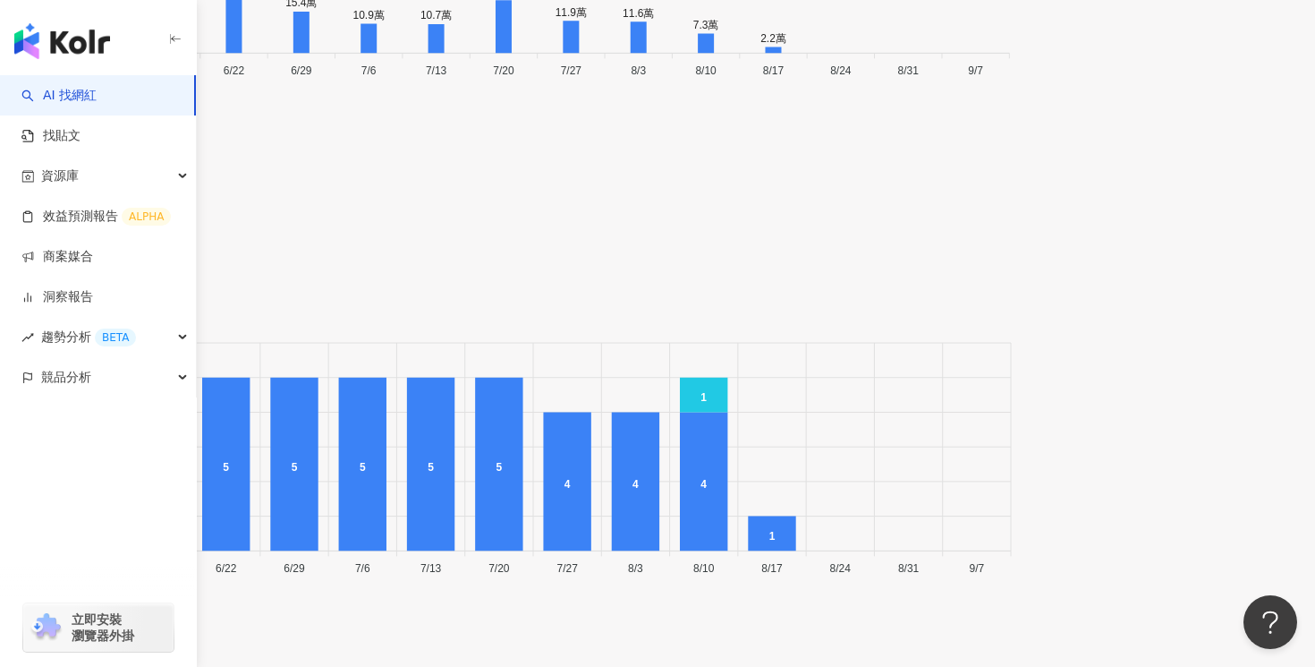
scroll to position [6338, 0]
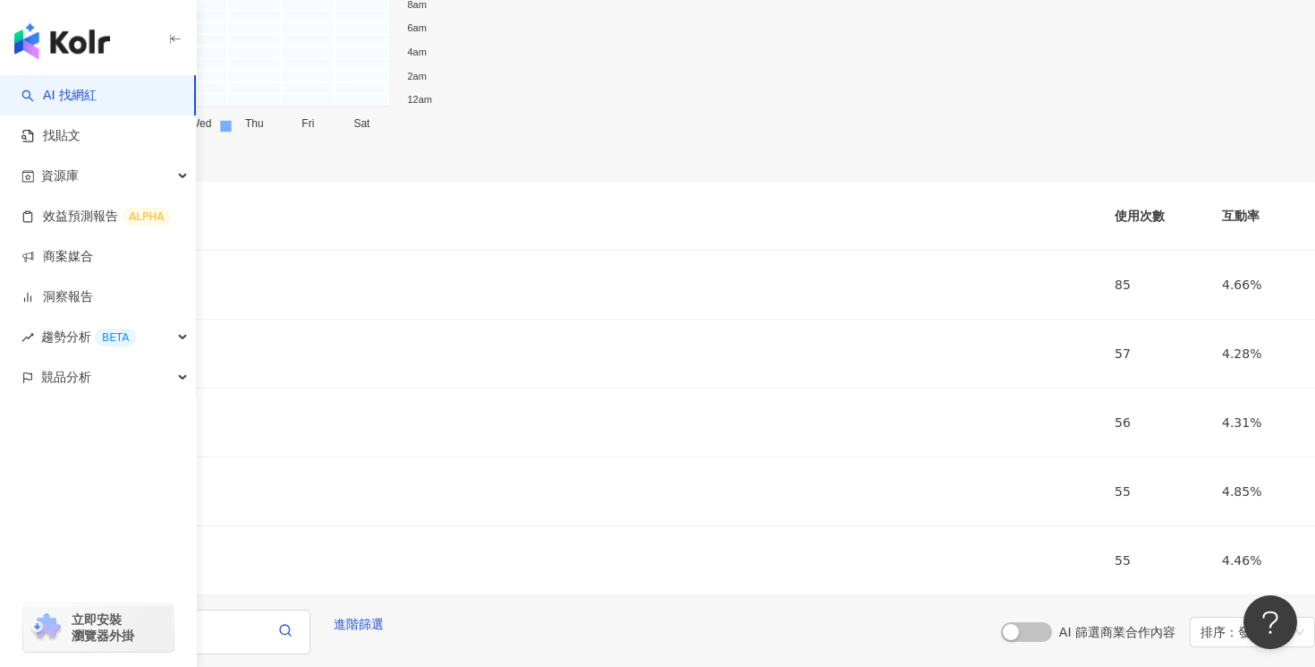
scroll to position [7316, 0]
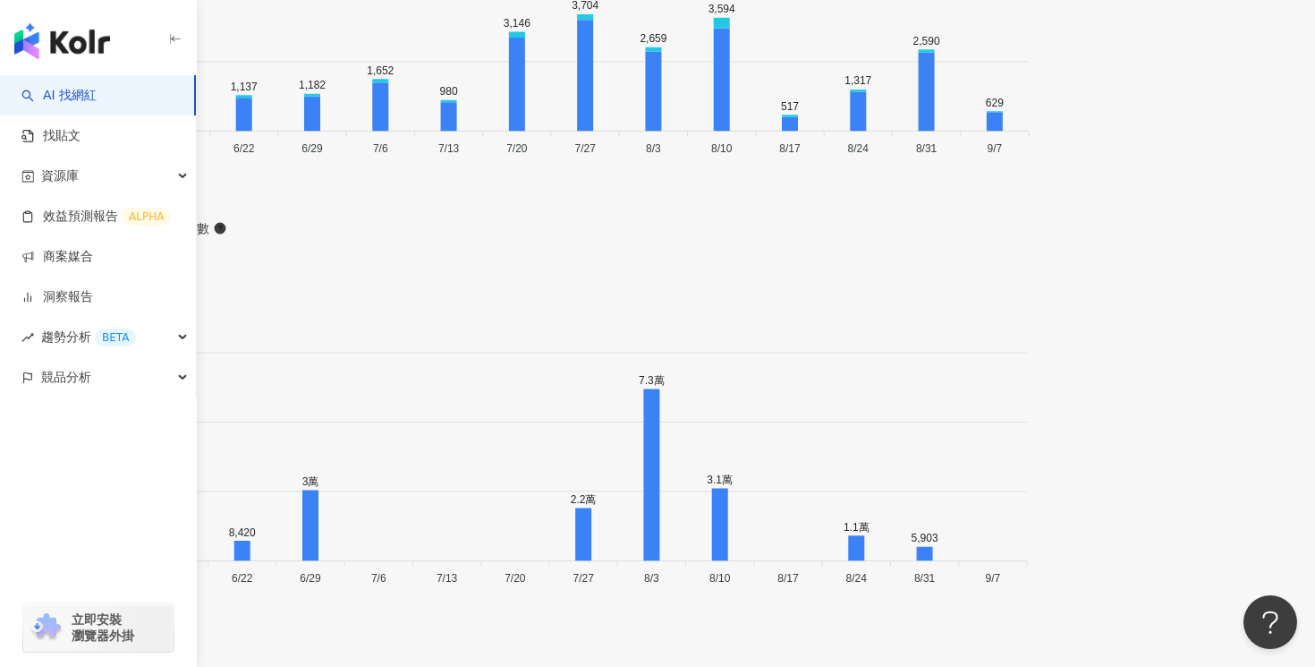
scroll to position [6158, 0]
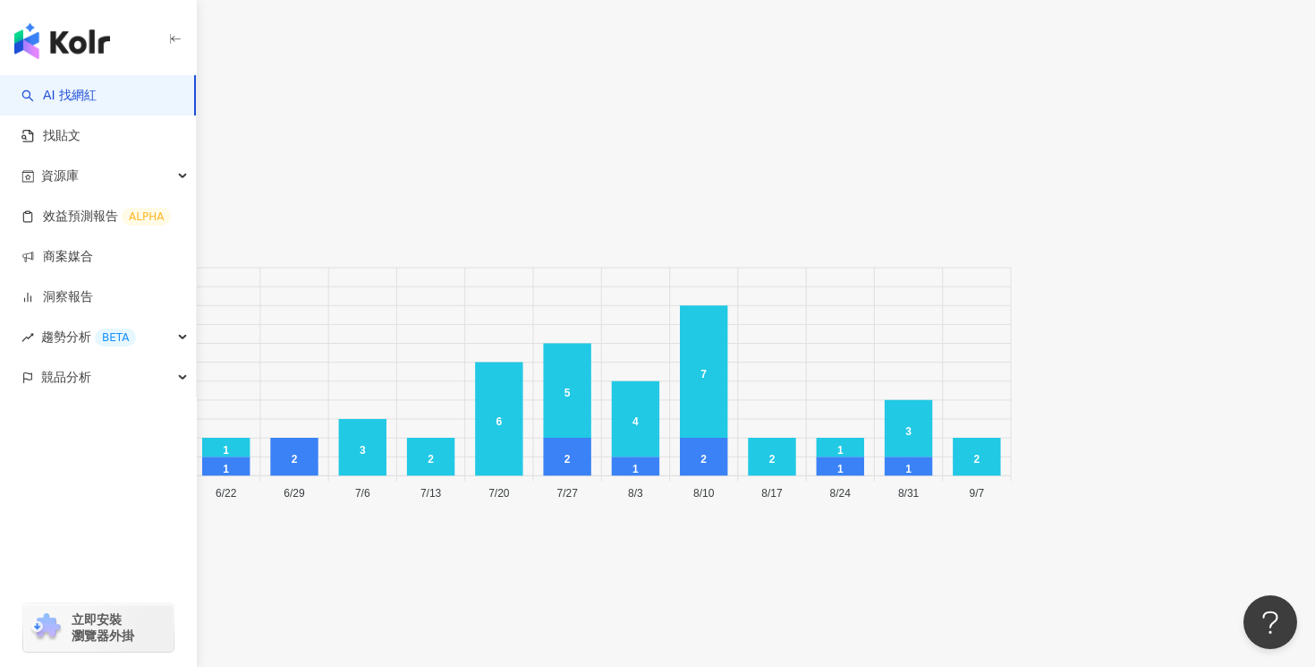
scroll to position [7249, 0]
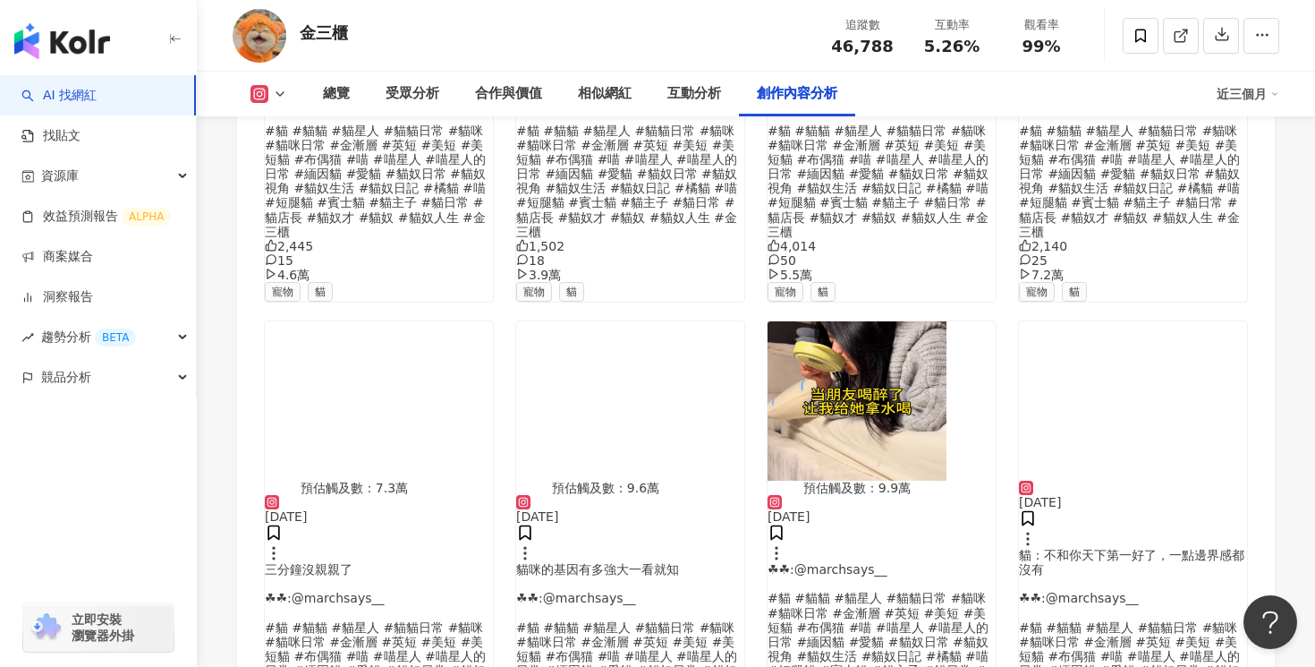
scroll to position [6137, 0]
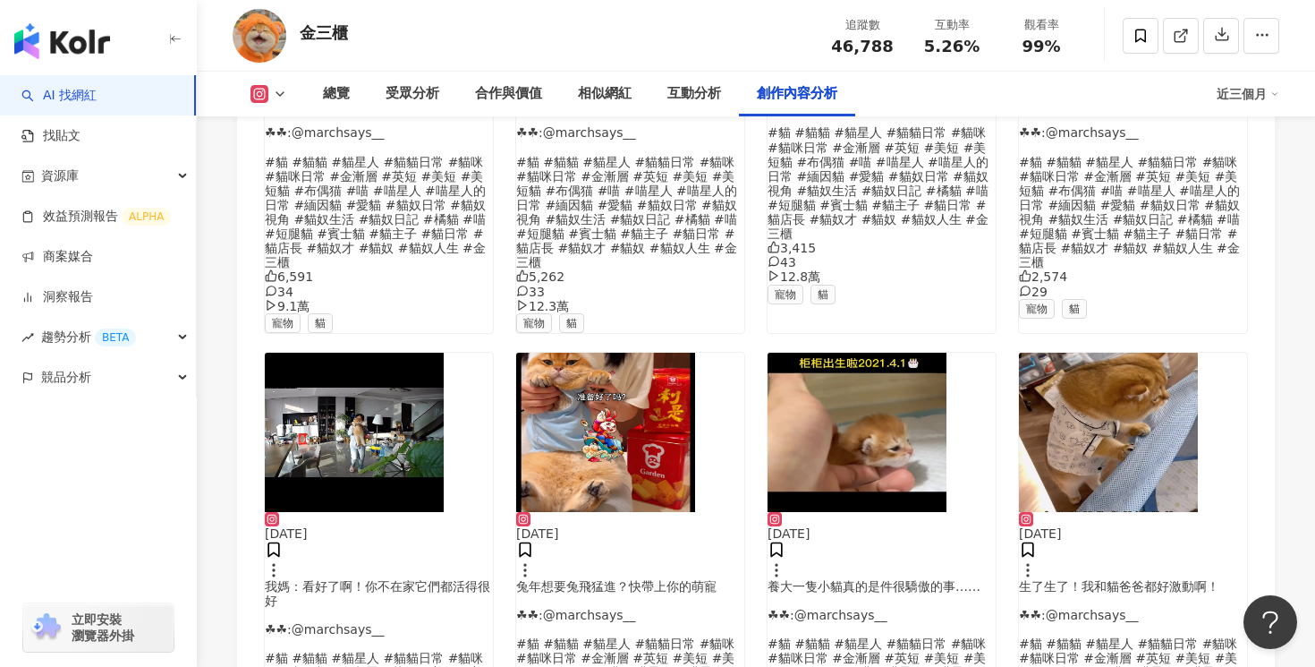
scroll to position [7101, 0]
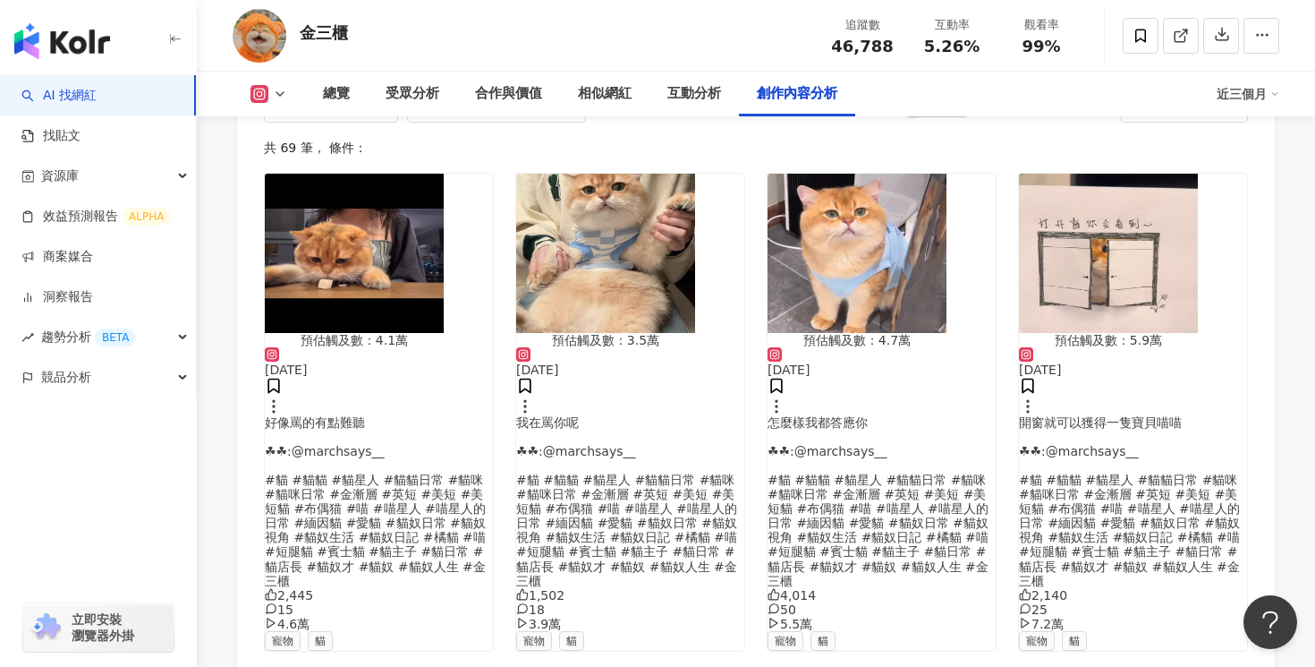
scroll to position [5733, 0]
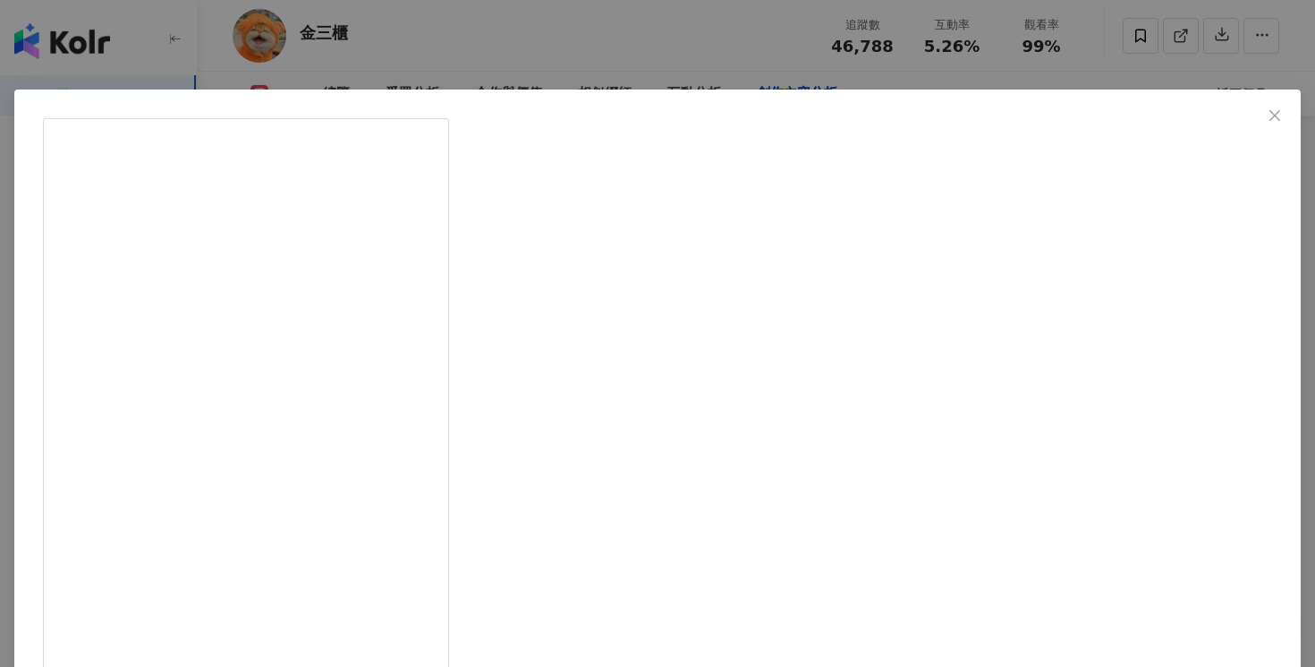
click at [1083, 202] on div "金三櫃 2025/3/17 三分鐘沒親親了 ☘︎☘︎:@marchsays__ #貓 #貓貓 #貓星人 #貓貓日常 #貓咪 #貓咪日常 #金漸層 #英短 #美…" at bounding box center [657, 333] width 1315 height 667
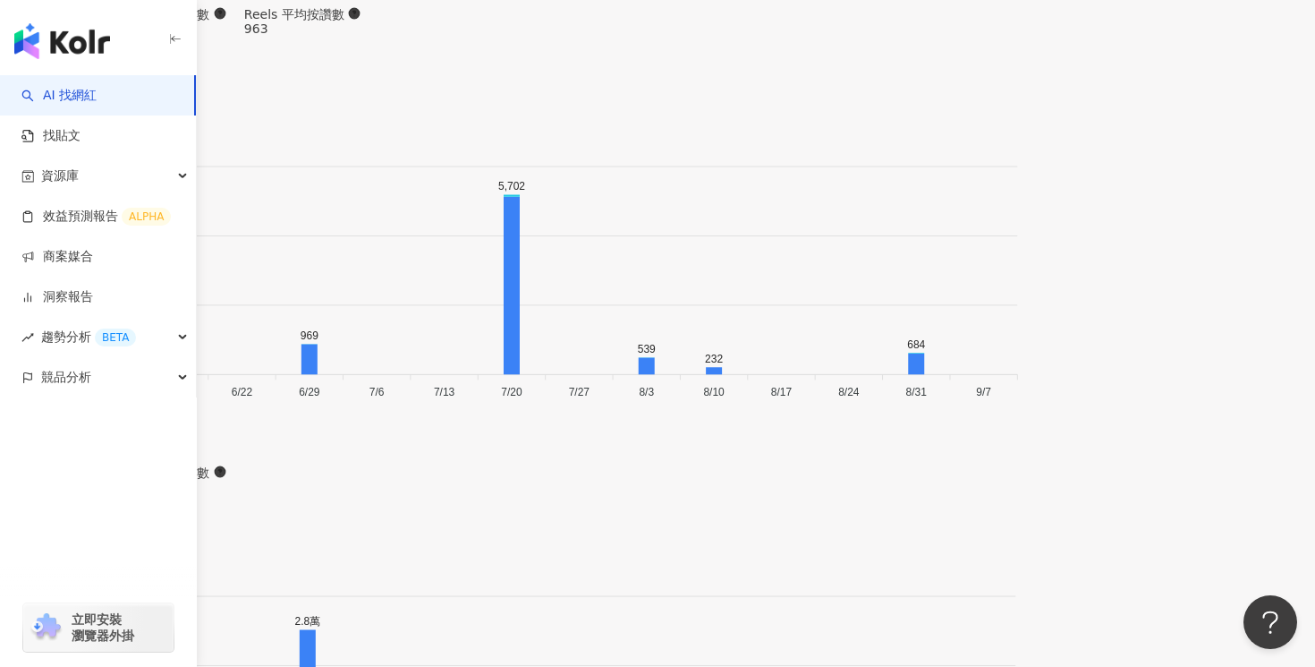
scroll to position [5393, 0]
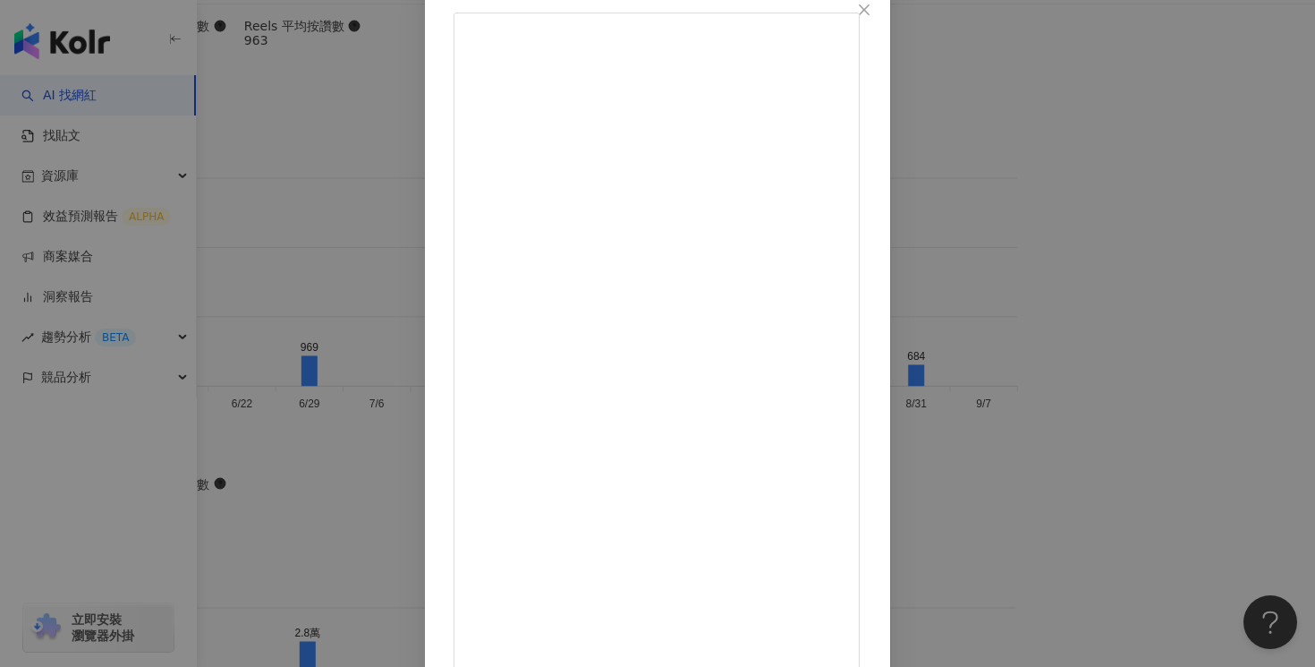
scroll to position [170, 0]
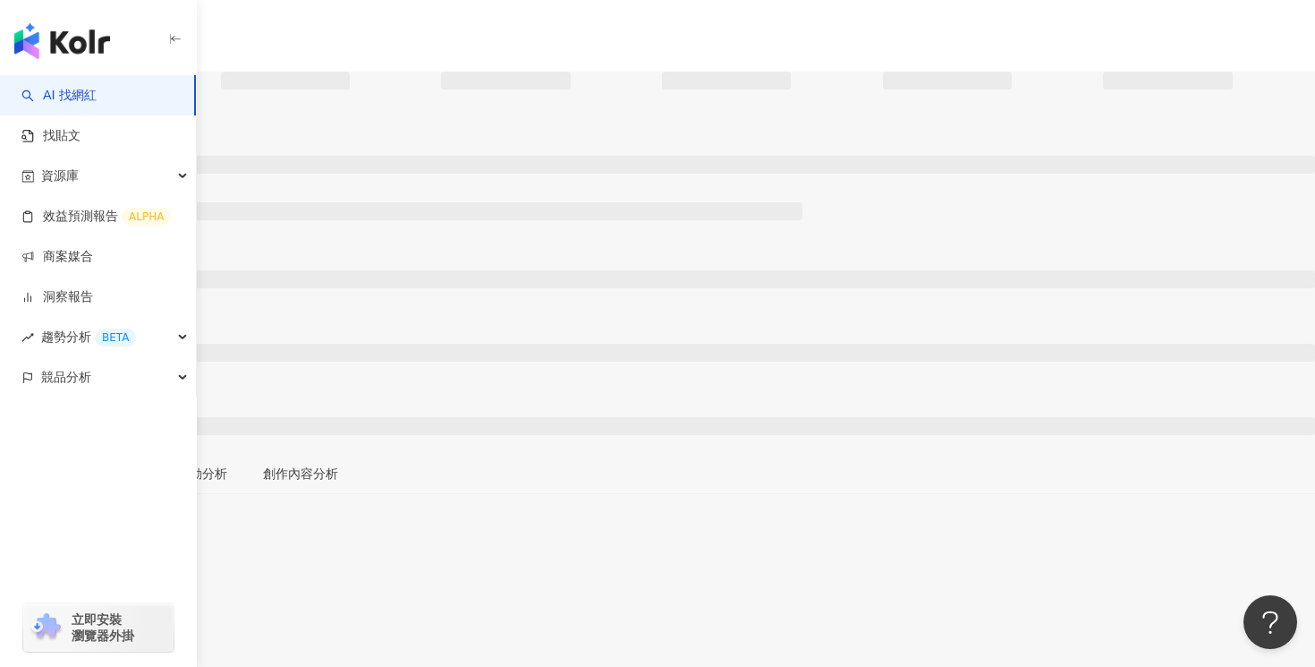
scroll to position [455, 0]
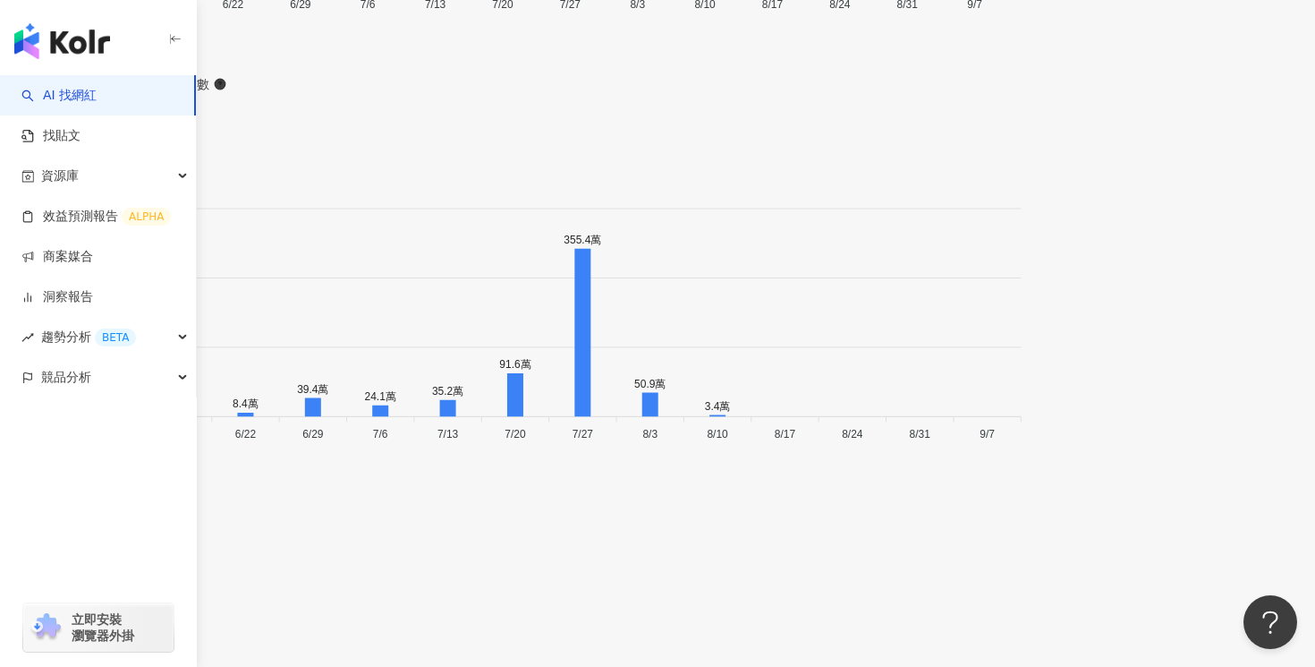
scroll to position [5192, 0]
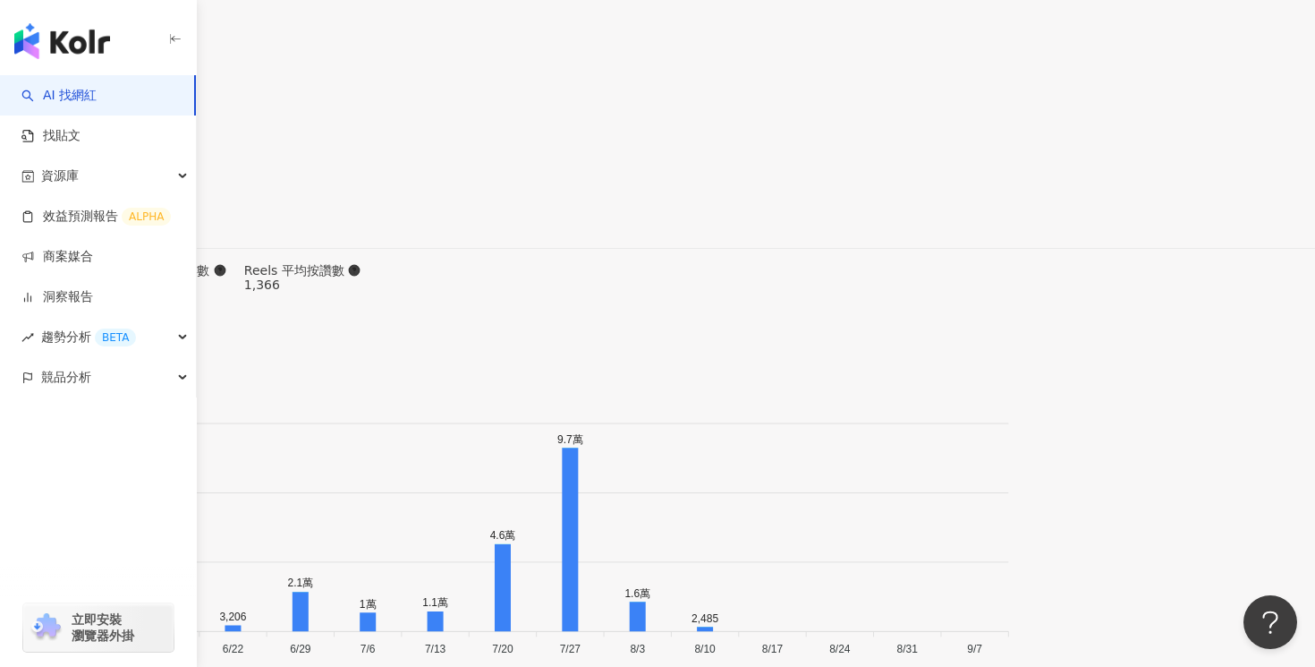
type input "*"
type input "***"
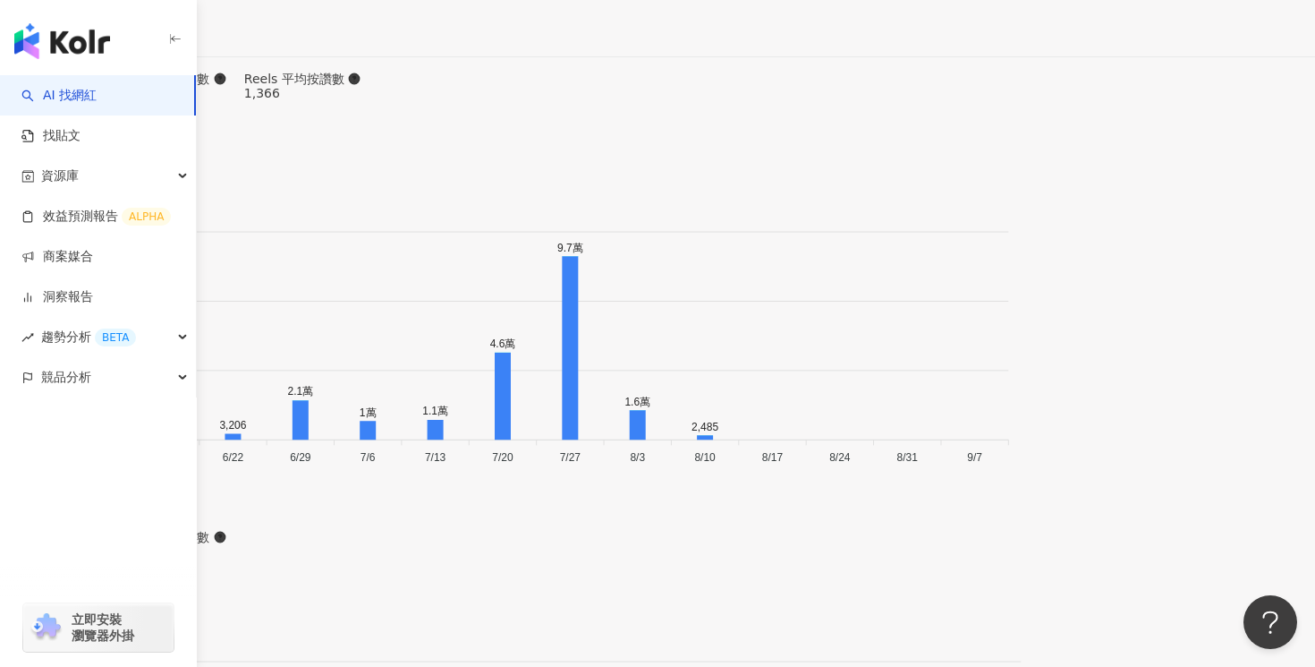
scroll to position [5355, 0]
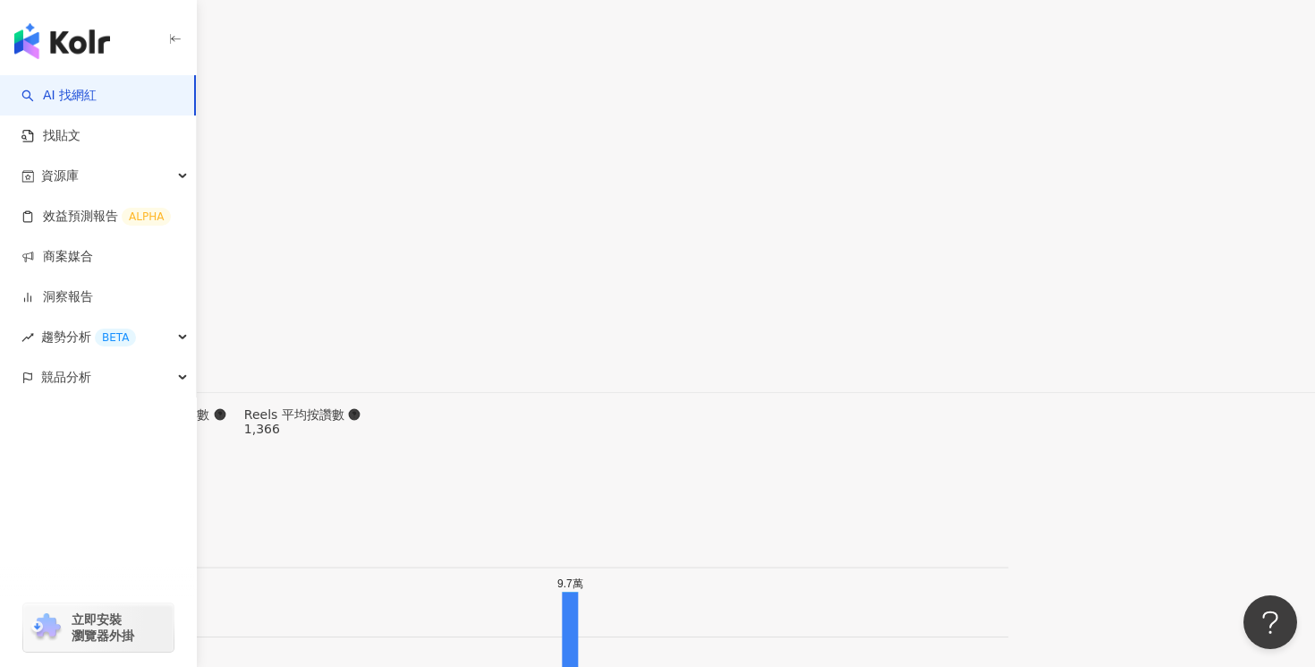
scroll to position [6213, 0]
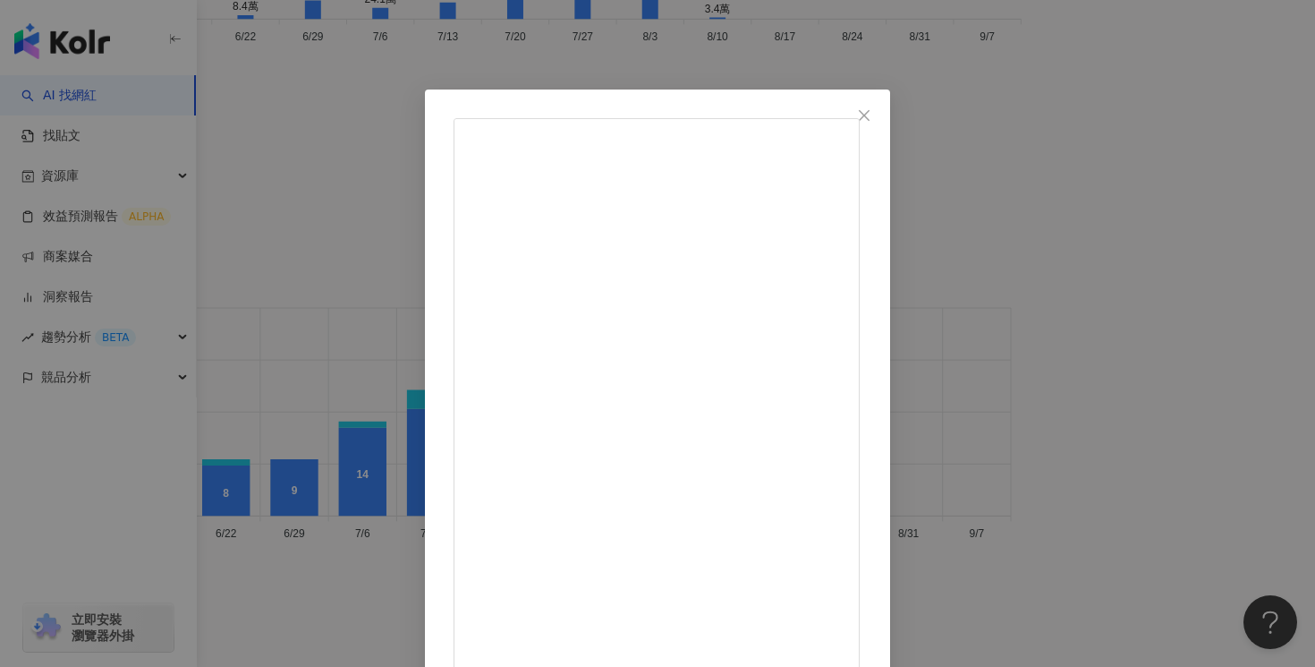
scroll to position [136, 0]
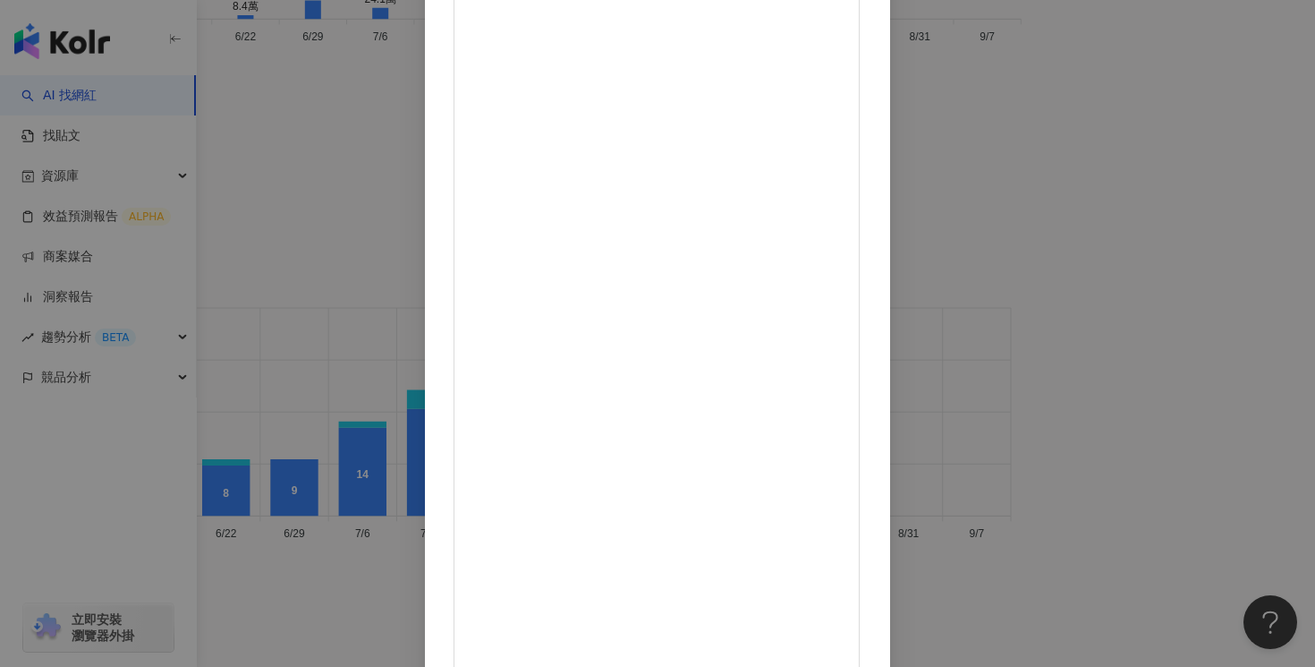
click at [1062, 86] on div "金寶Kimbo-阿拉斯加雪撬犬 2025/8/9 金校長來巡查囉！ 嗯，這個下午茶辦的不錯，不過下次可以有雞腿🍗嗎？ #校長喜歡肉肉 #阿拉斯加雪橇犬 #al…" at bounding box center [657, 333] width 1315 height 667
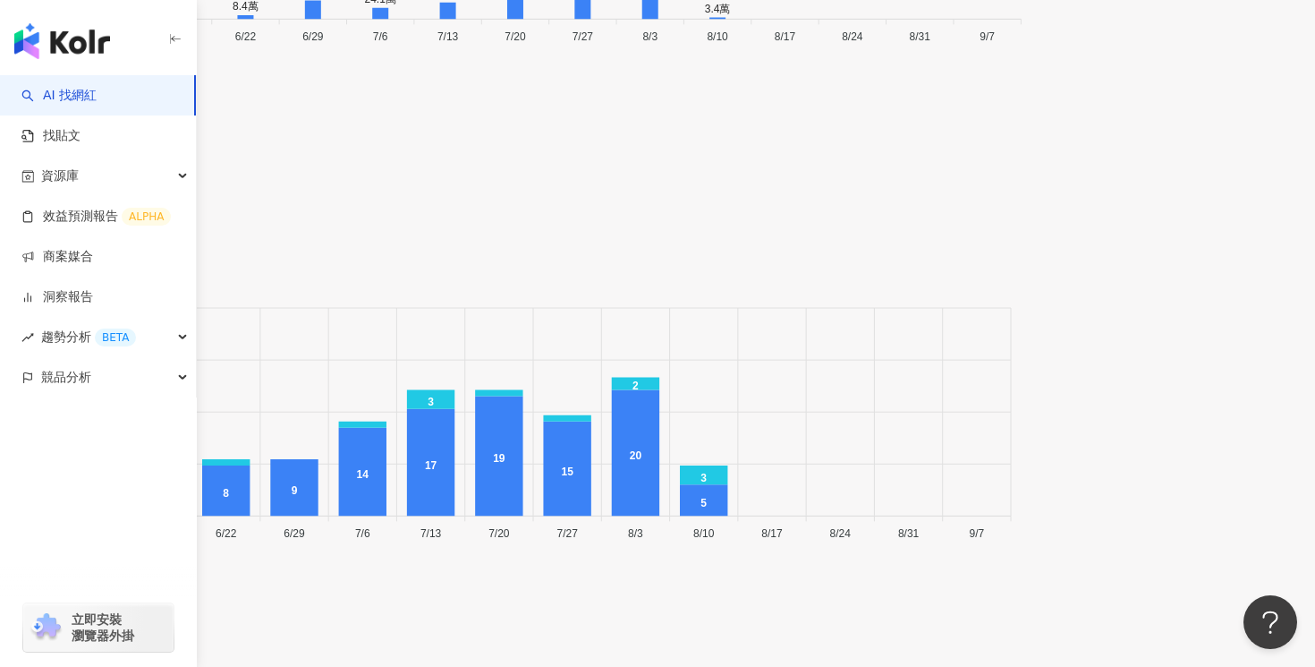
drag, startPoint x: 893, startPoint y: 47, endPoint x: 832, endPoint y: 47, distance: 60.8
copy span "40,833"
drag, startPoint x: 991, startPoint y: 47, endPoint x: 925, endPoint y: 47, distance: 66.2
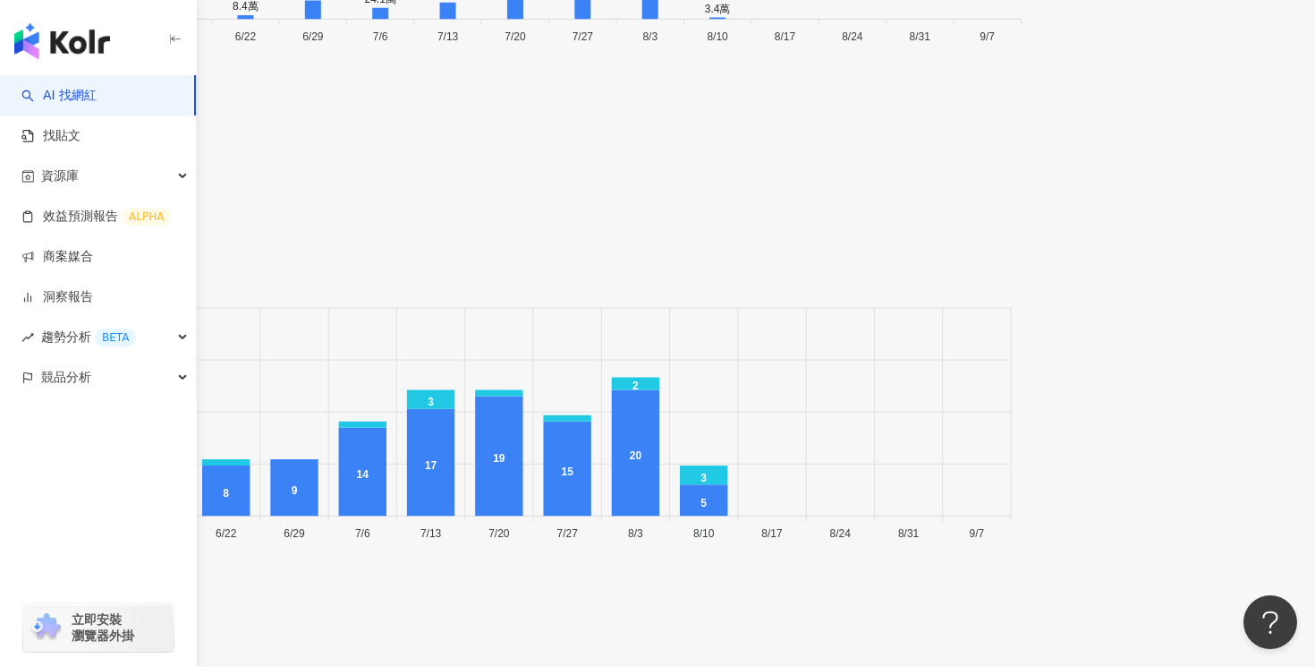
copy span "3.01%"
drag, startPoint x: 1064, startPoint y: 51, endPoint x: 1012, endPoint y: 51, distance: 51.9
copy span "96.5%"
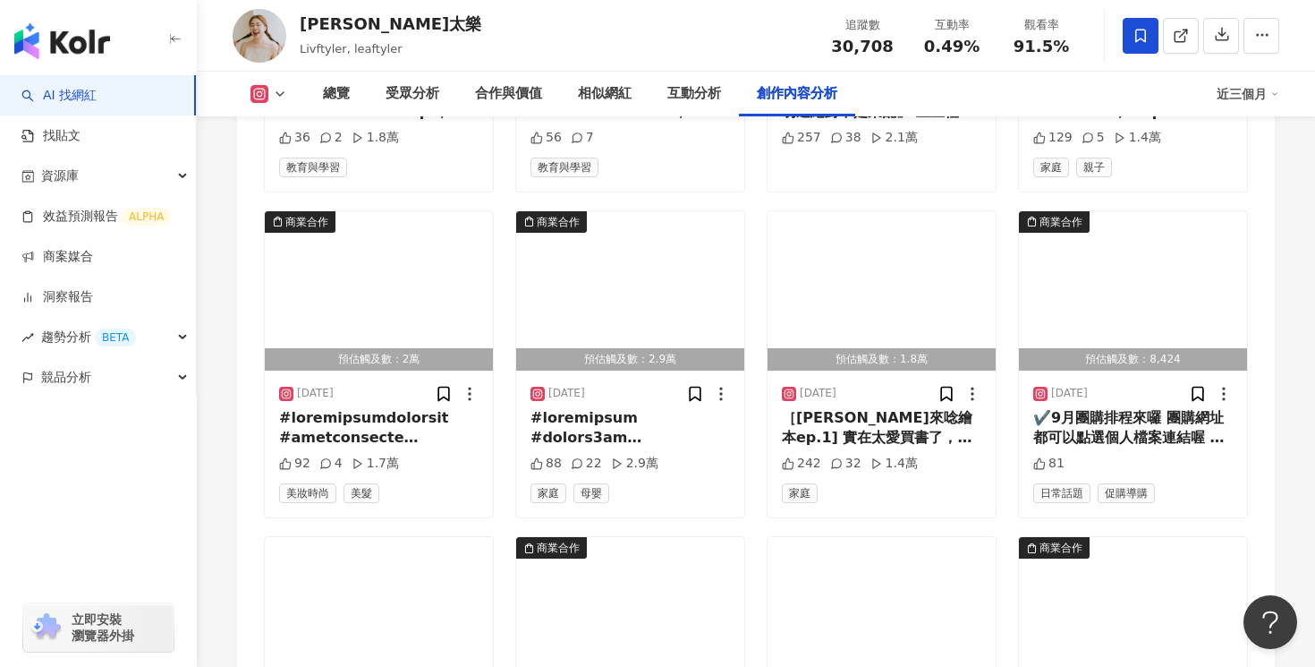
scroll to position [6276, 0]
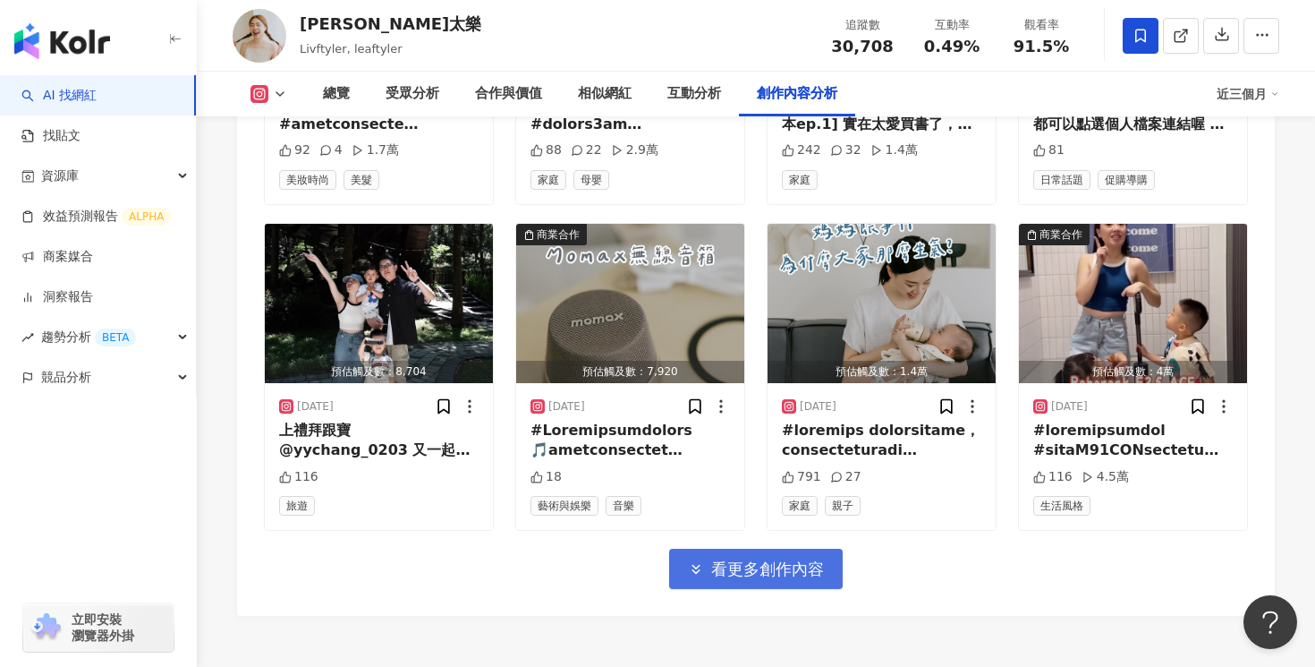
click span "看更多創作內容"
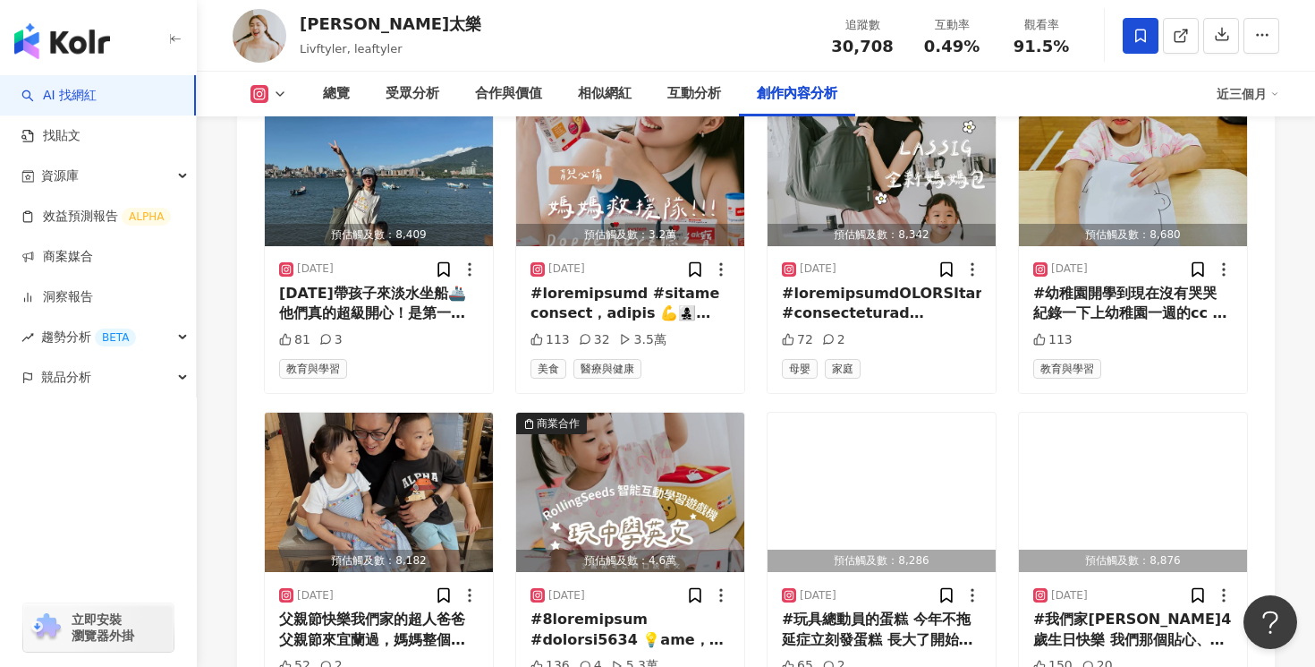
scroll to position [7142, 0]
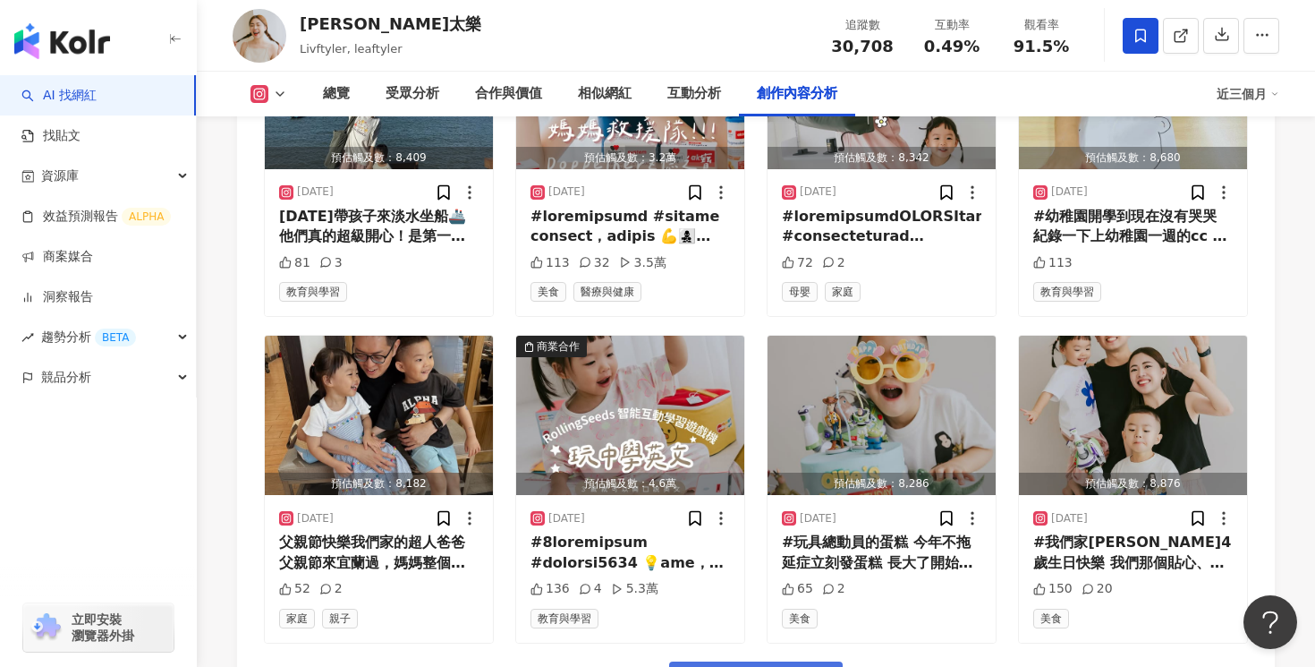
click button "看更多創作內容"
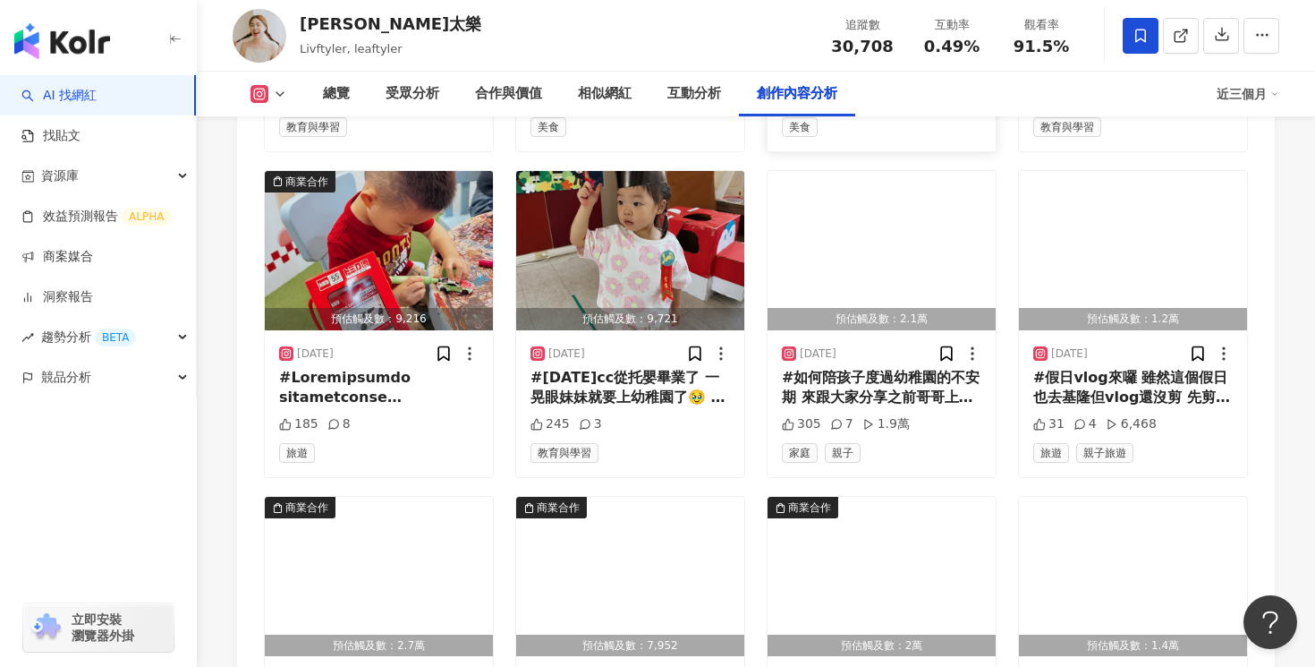
scroll to position [8301, 0]
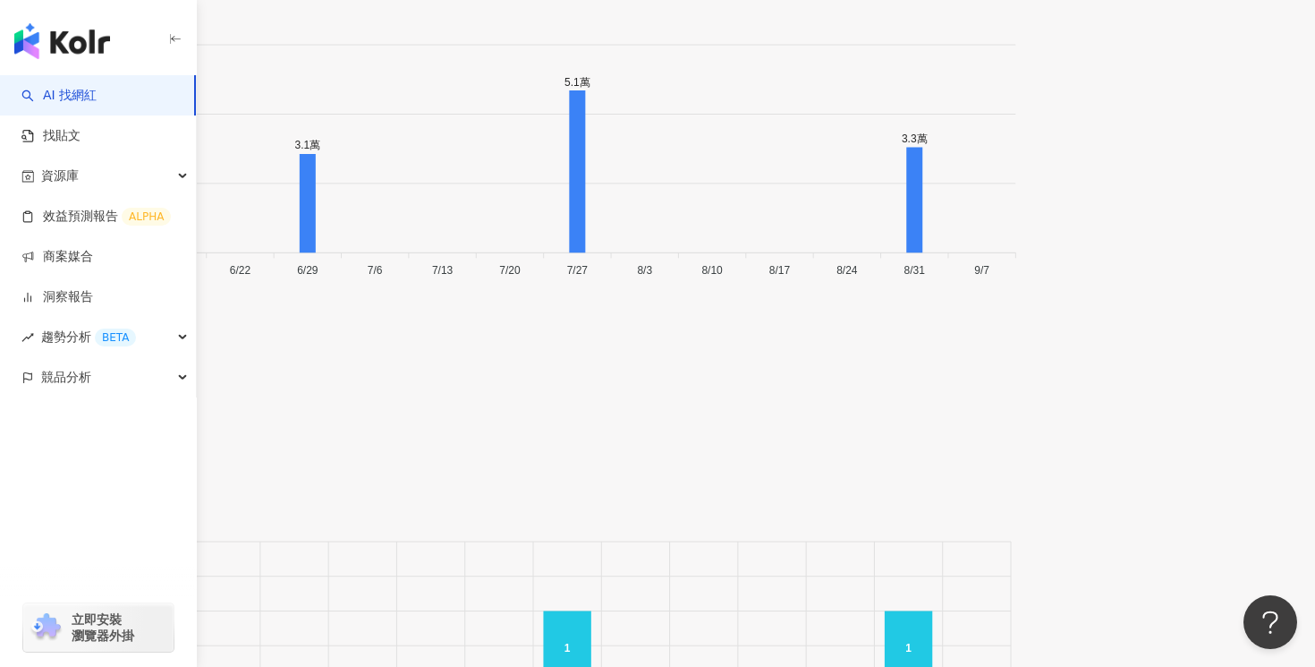
scroll to position [6295, 0]
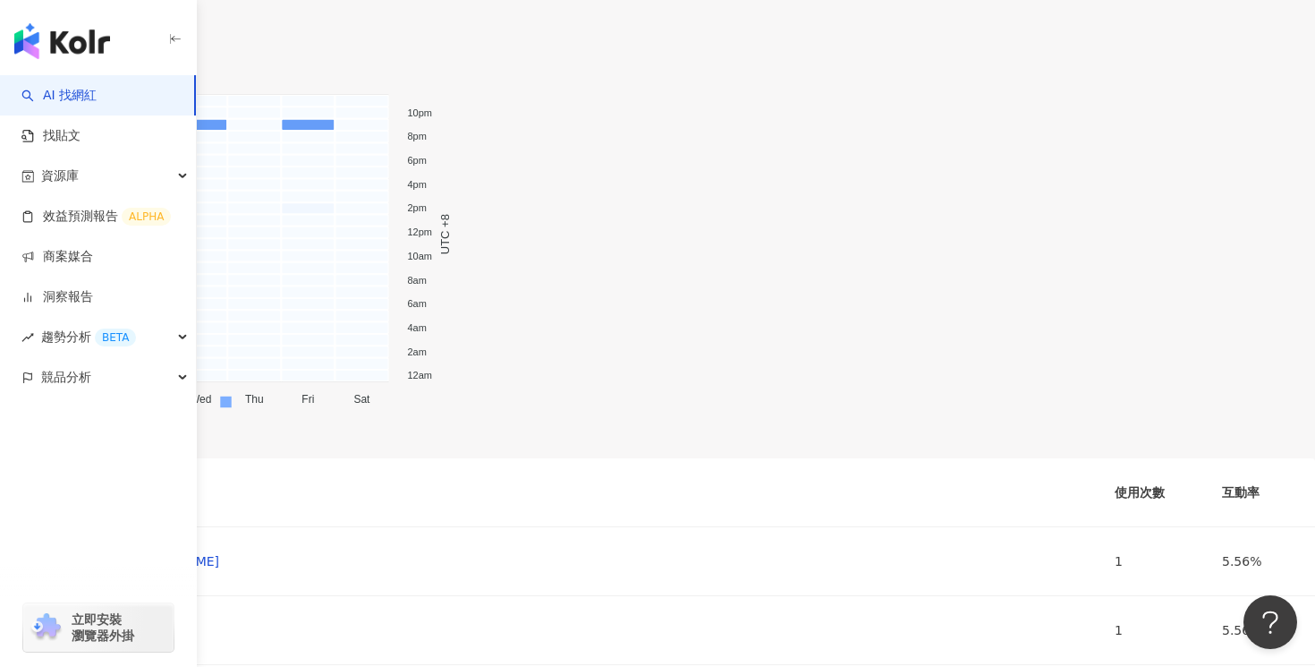
scroll to position [7218, 0]
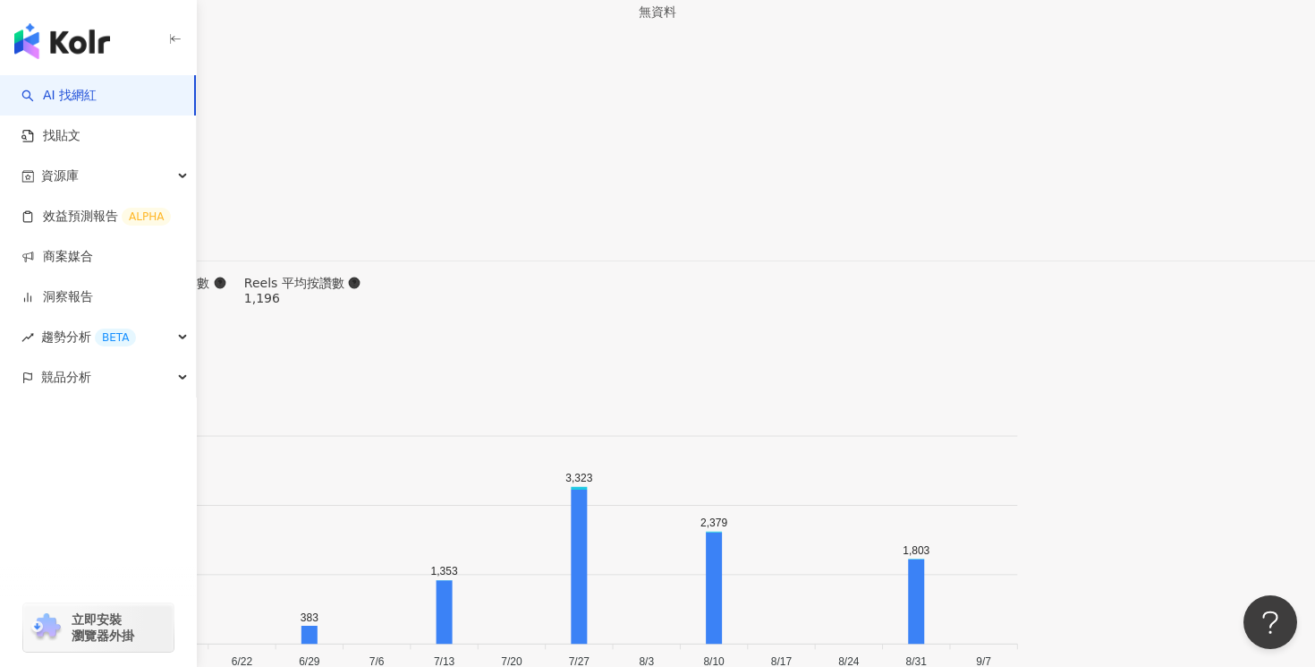
scroll to position [5503, 0]
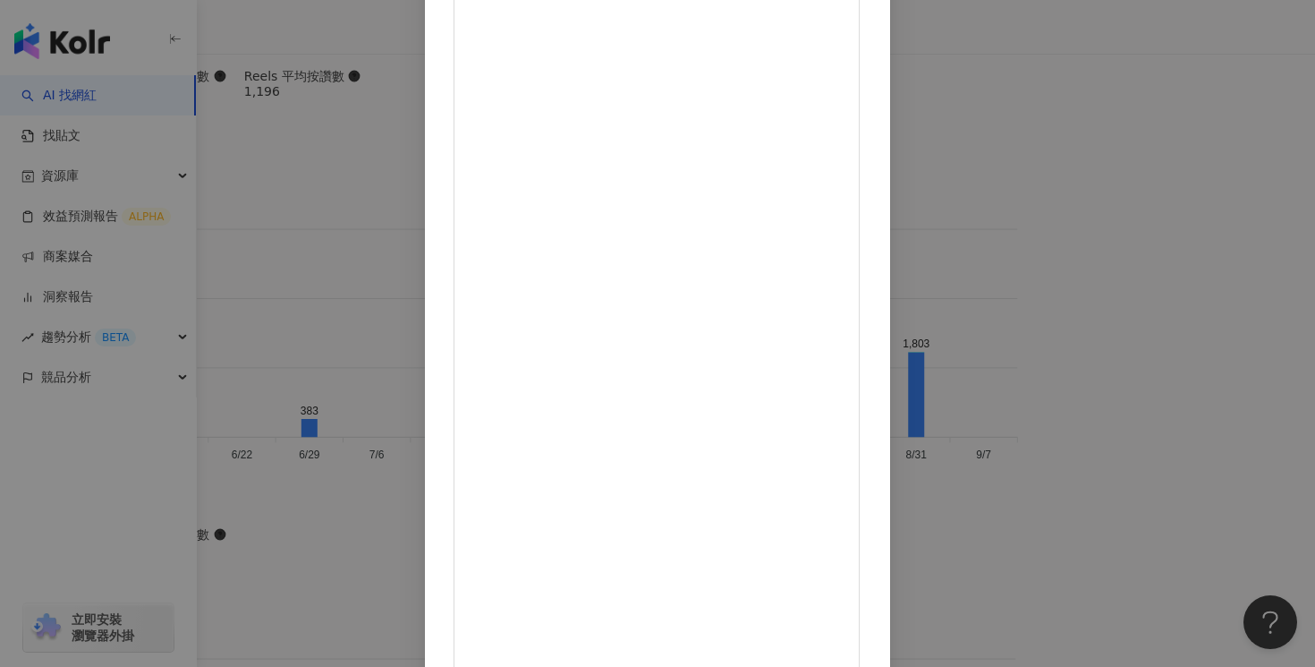
scroll to position [136, 0]
click at [1175, 109] on div "annmodetw 2025/9/1 今天是開學日 雙胞胎也去托嬰快一個月了 這個影片是紀錄托嬰第一天時 影片請我大學同學幫我剪的 （因為媽媽剪自己孩子影片有…" at bounding box center [657, 333] width 1315 height 667
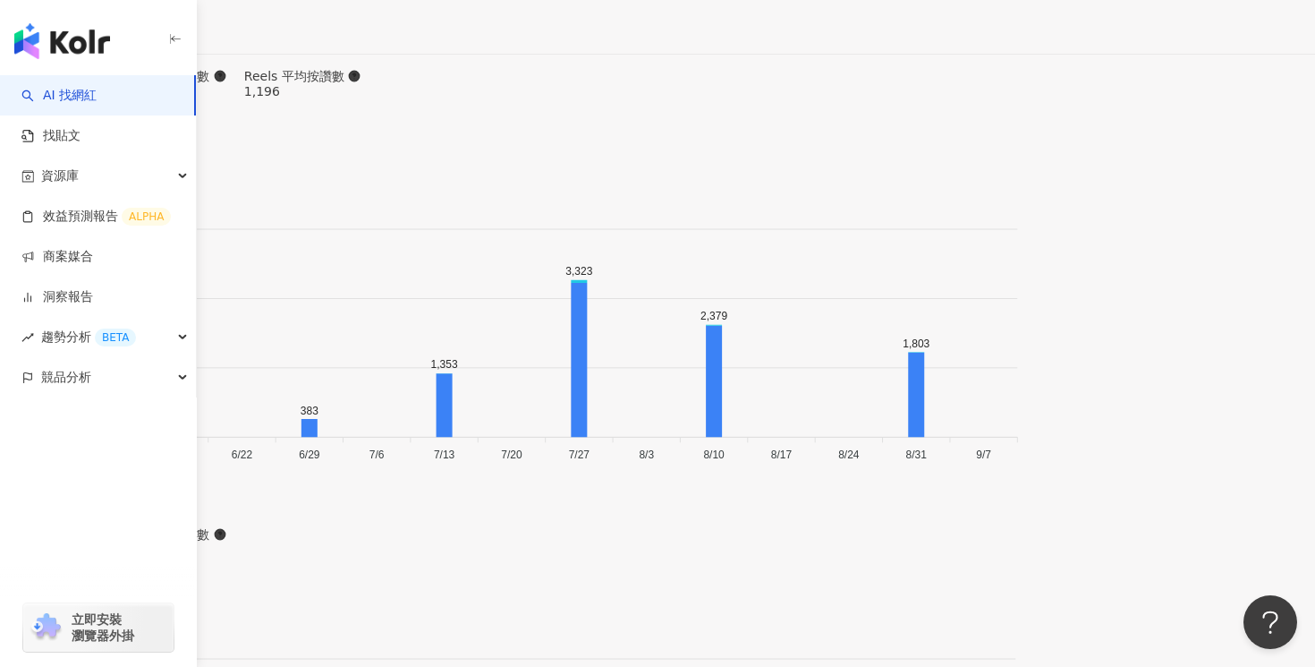
drag, startPoint x: 890, startPoint y: 50, endPoint x: 827, endPoint y: 50, distance: 63.5
copy span "42,757"
drag, startPoint x: 981, startPoint y: 48, endPoint x: 930, endPoint y: 49, distance: 51.0
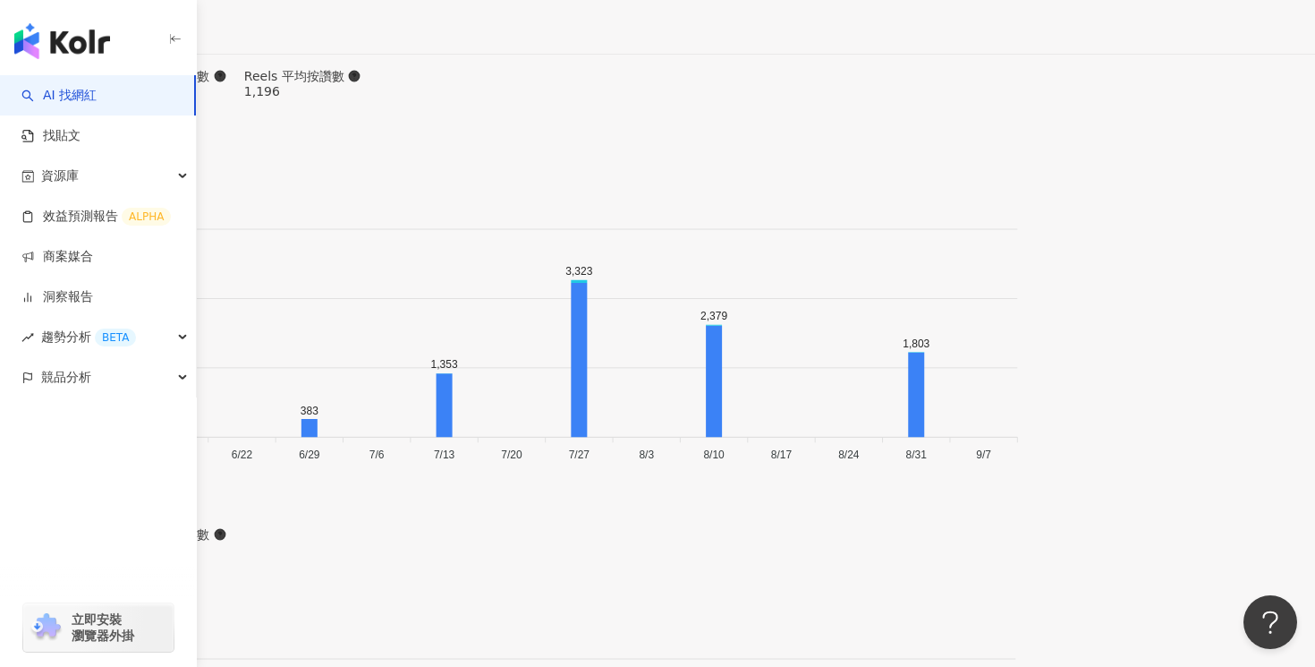
copy span "3.09%"
drag, startPoint x: 1067, startPoint y: 45, endPoint x: 1007, endPoint y: 46, distance: 60.9
copy span "90.7%"
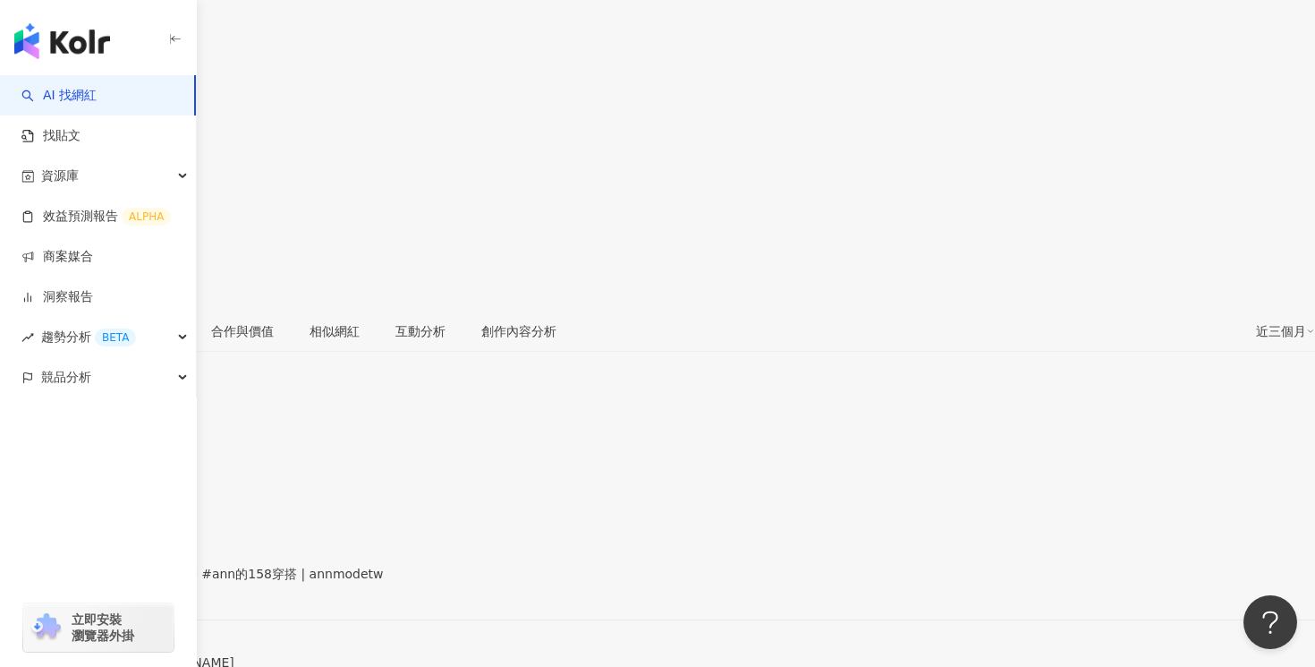
scroll to position [0, 0]
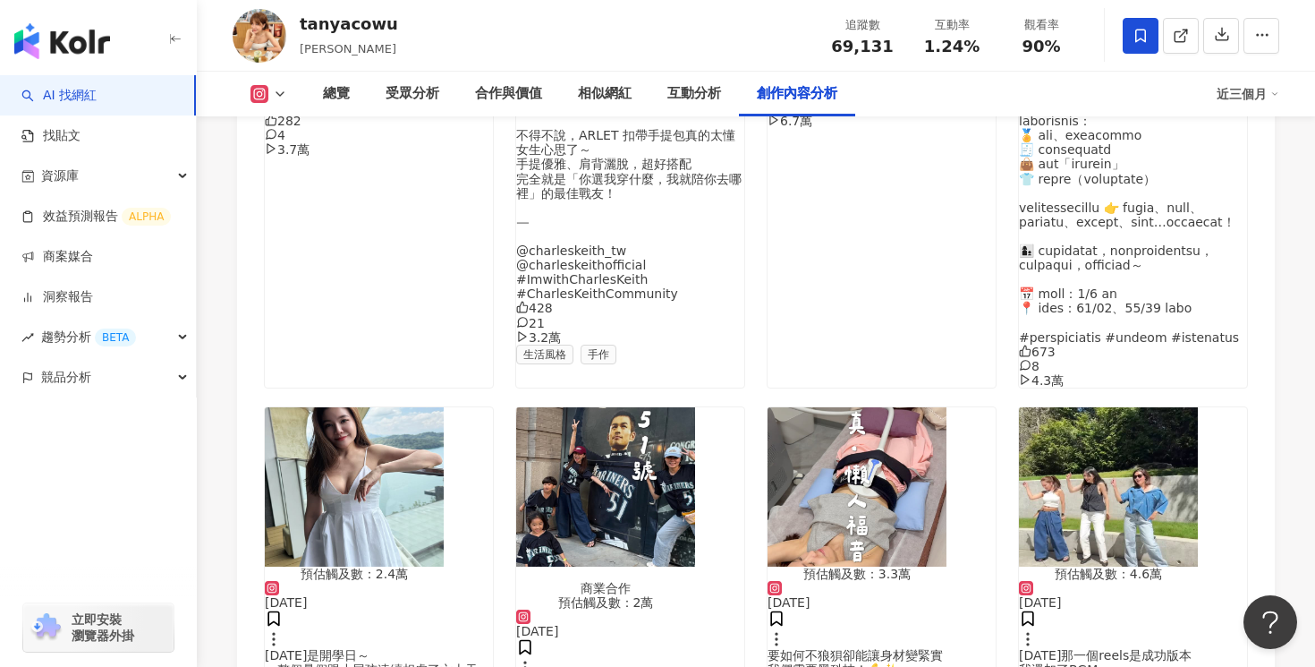
scroll to position [6337, 0]
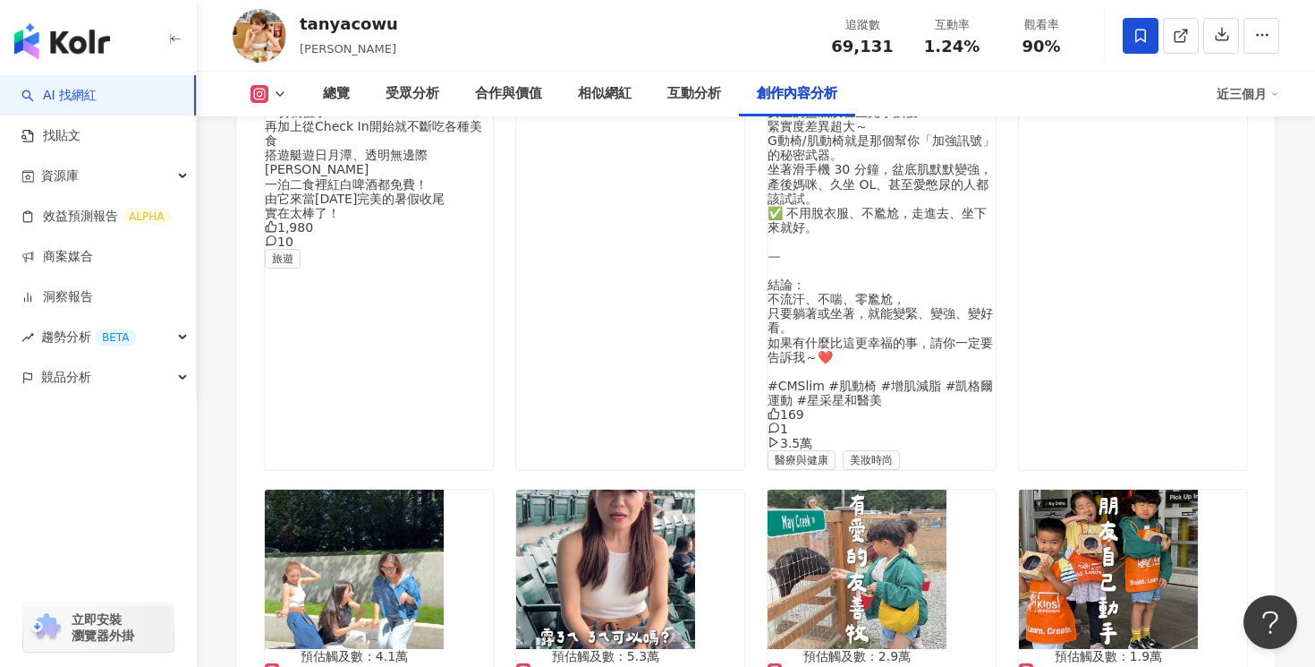
scroll to position [7197, 0]
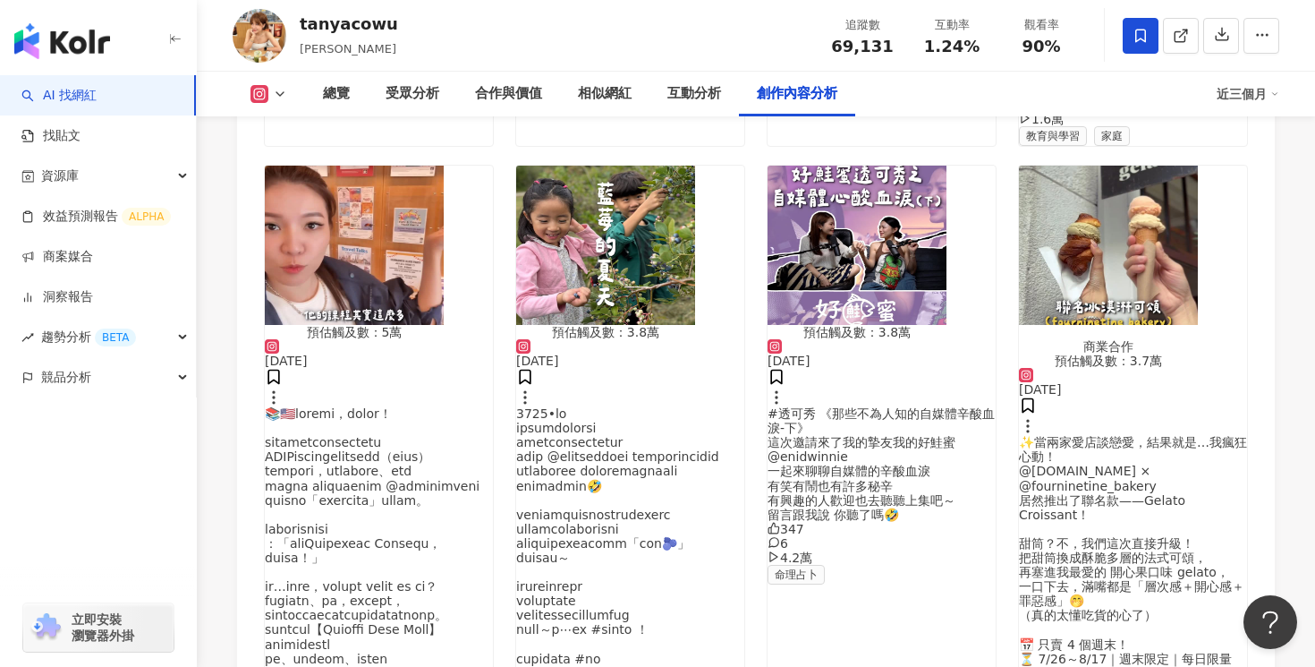
scroll to position [8118, 0]
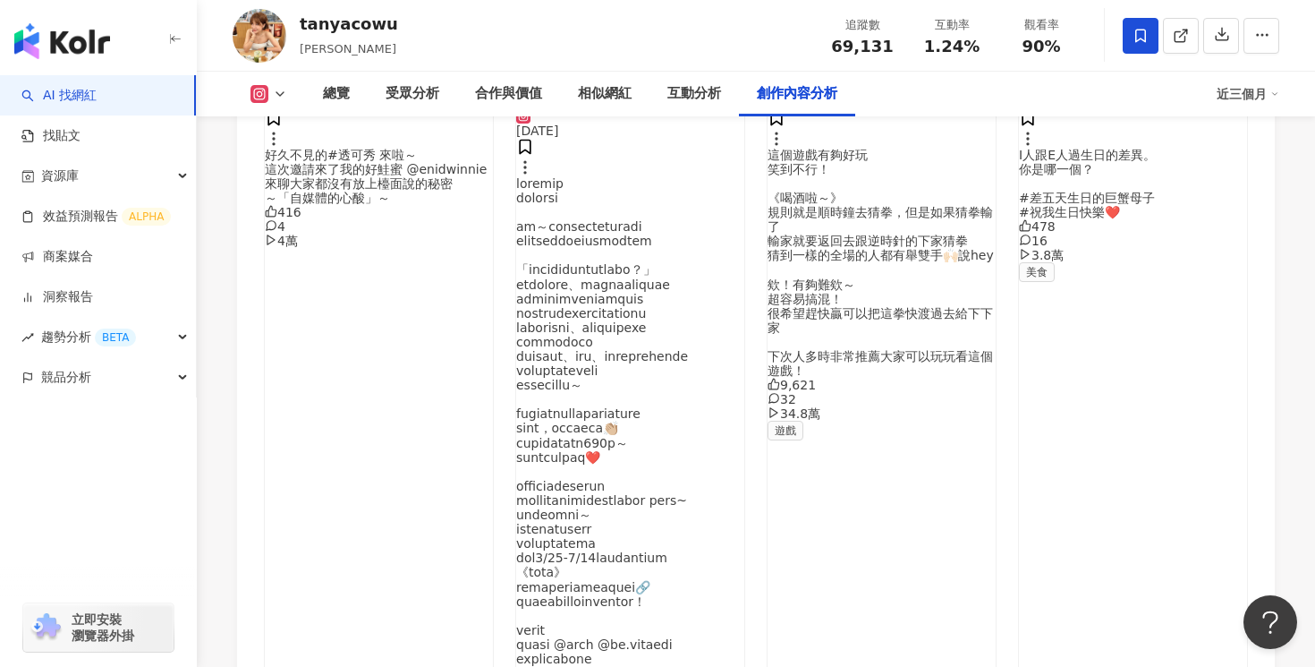
scroll to position [9145, 0]
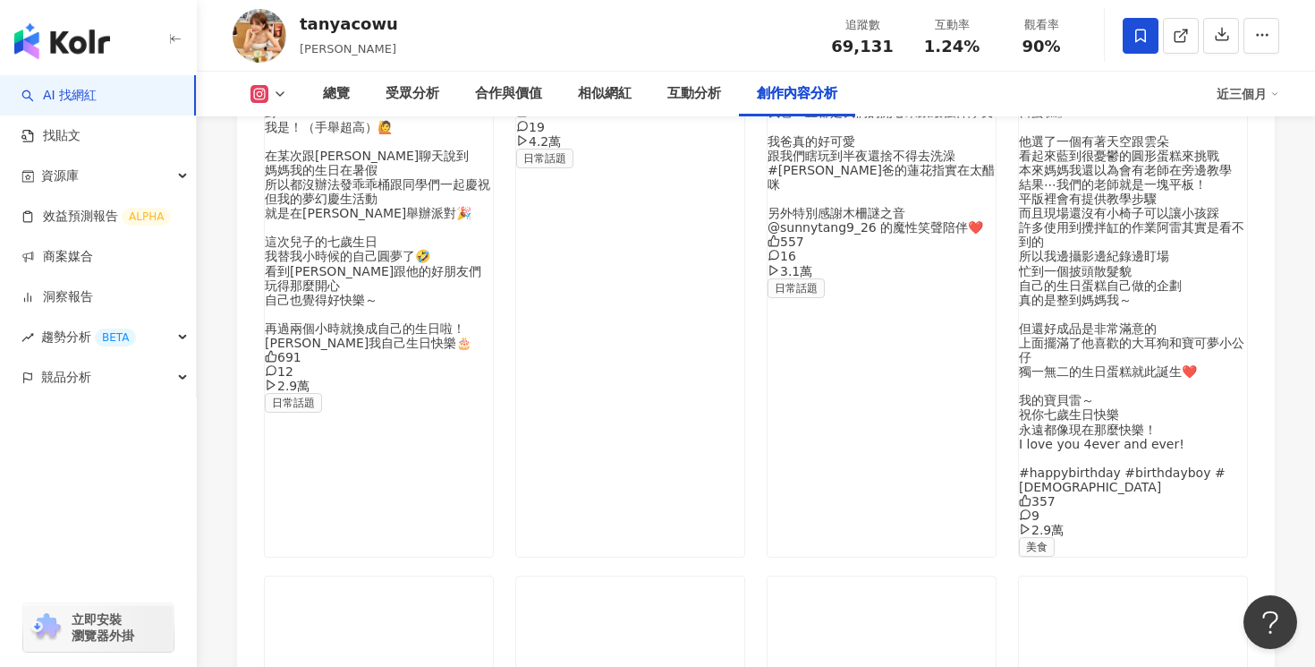
scroll to position [10143, 0]
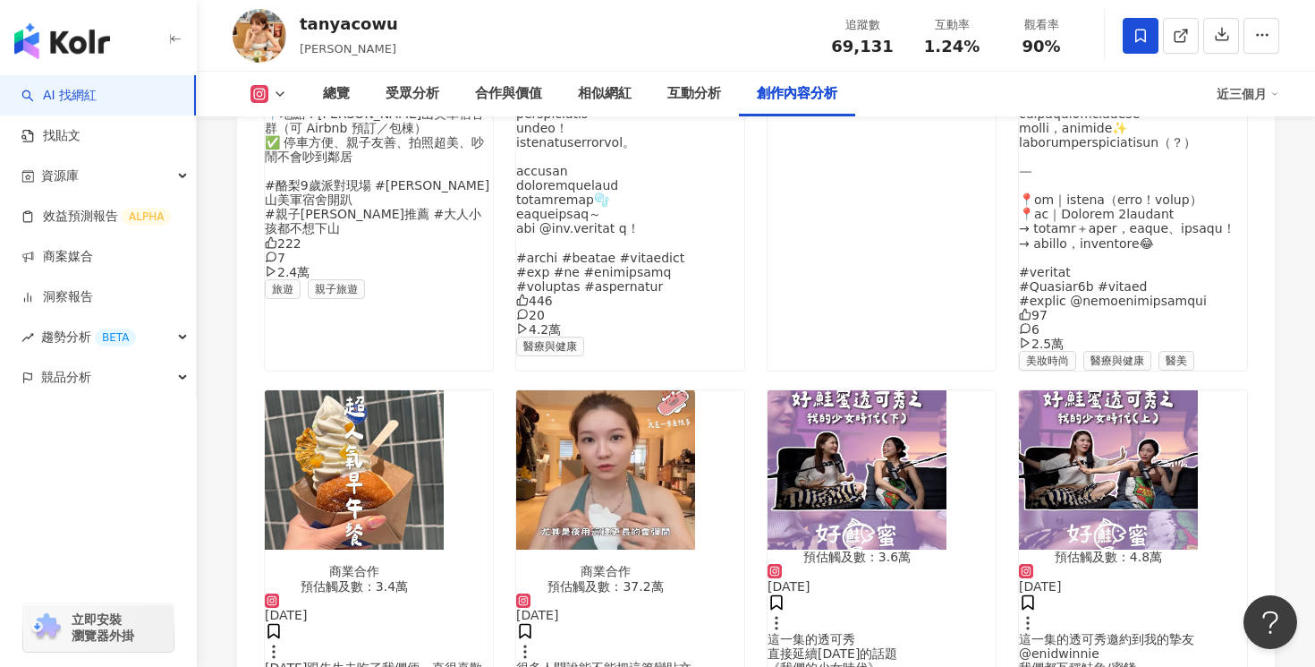
scroll to position [11259, 0]
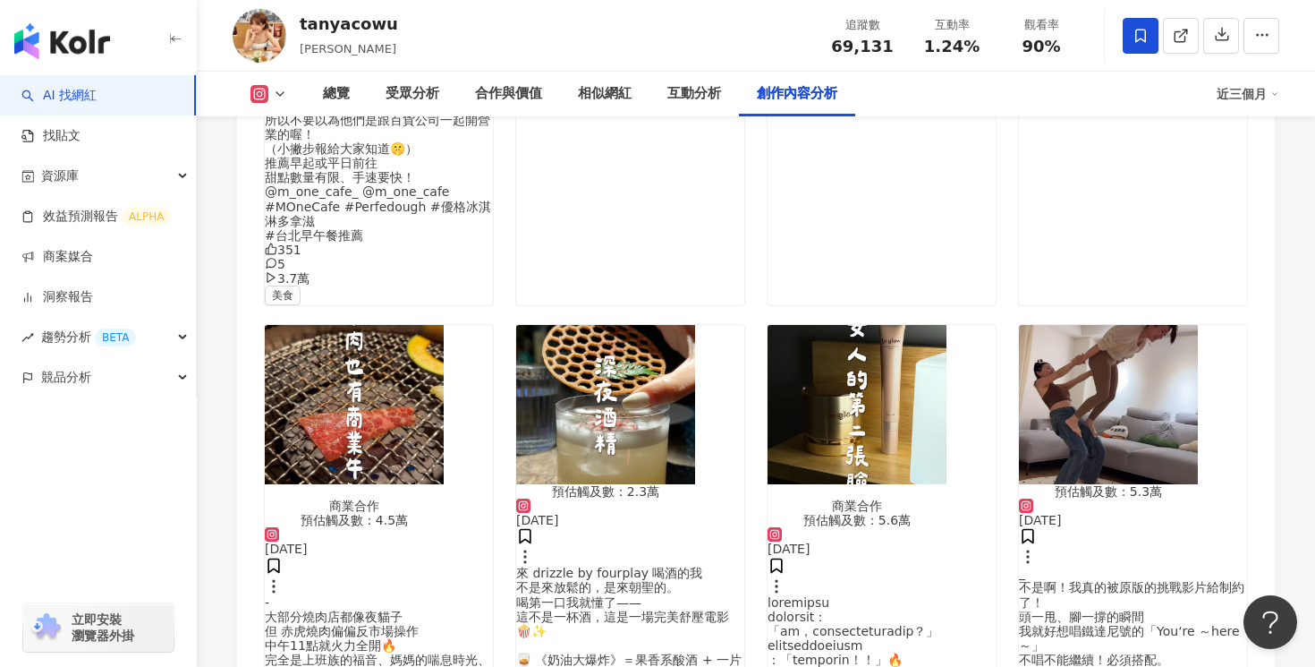
scroll to position [12238, 0]
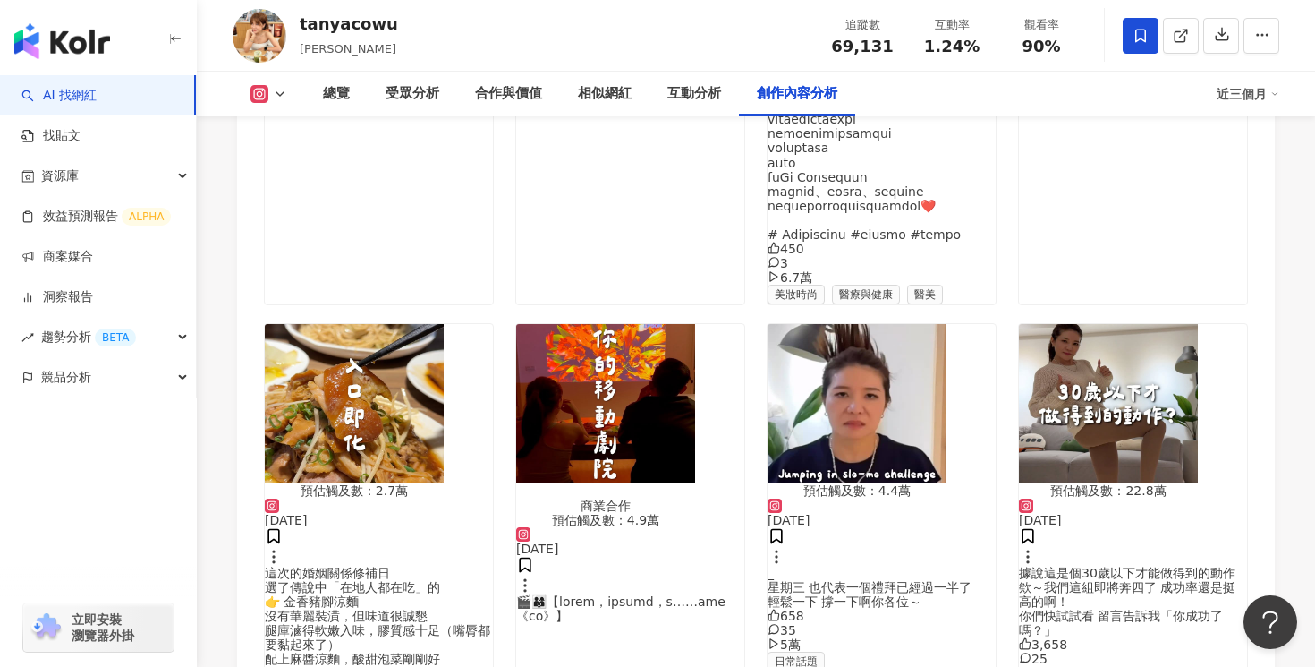
scroll to position [13196, 0]
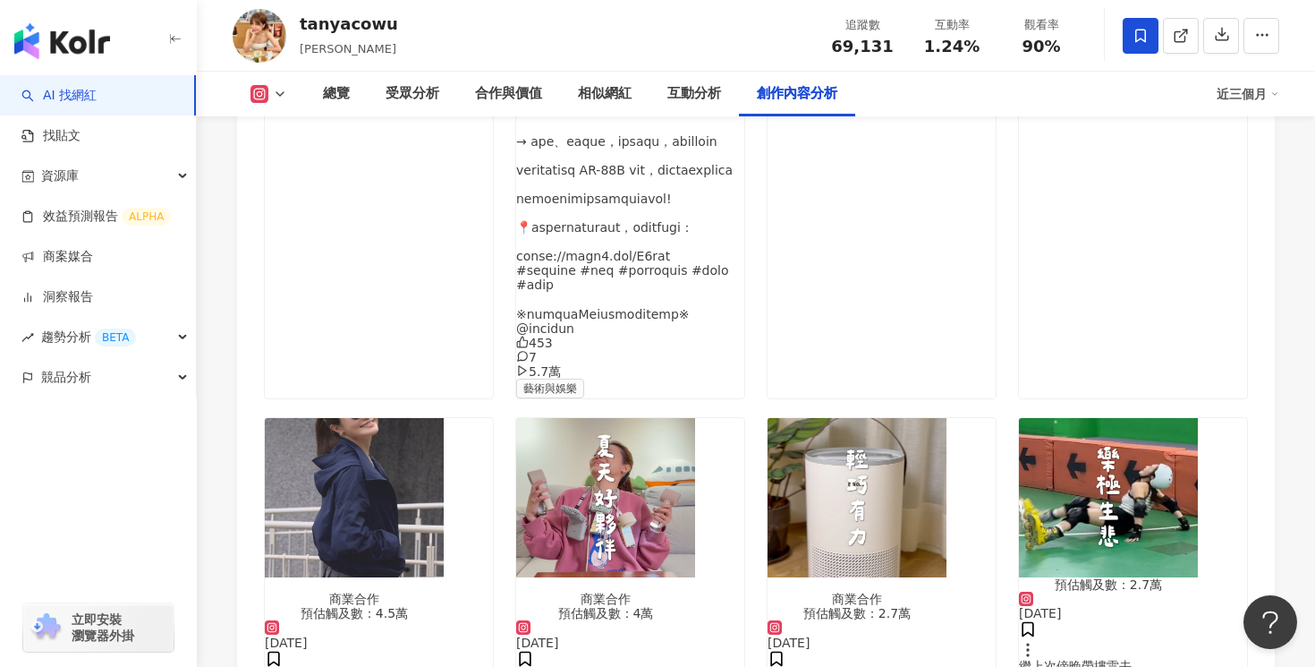
scroll to position [14194, 0]
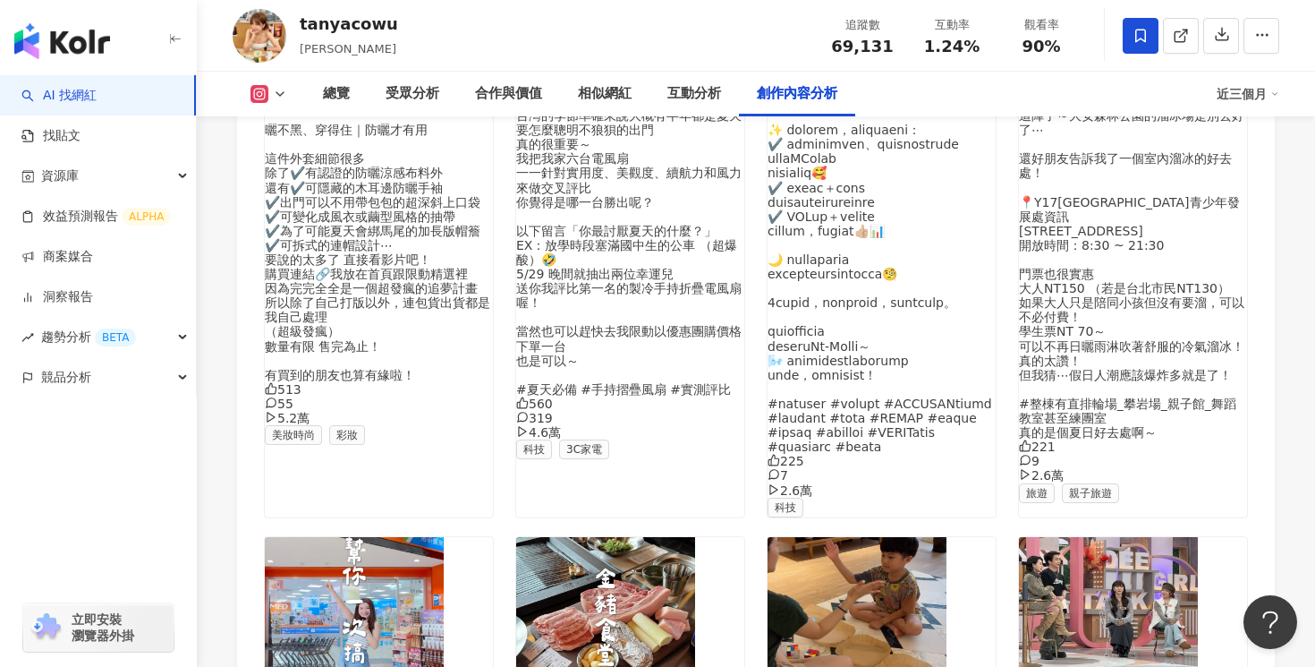
scroll to position [14999, 0]
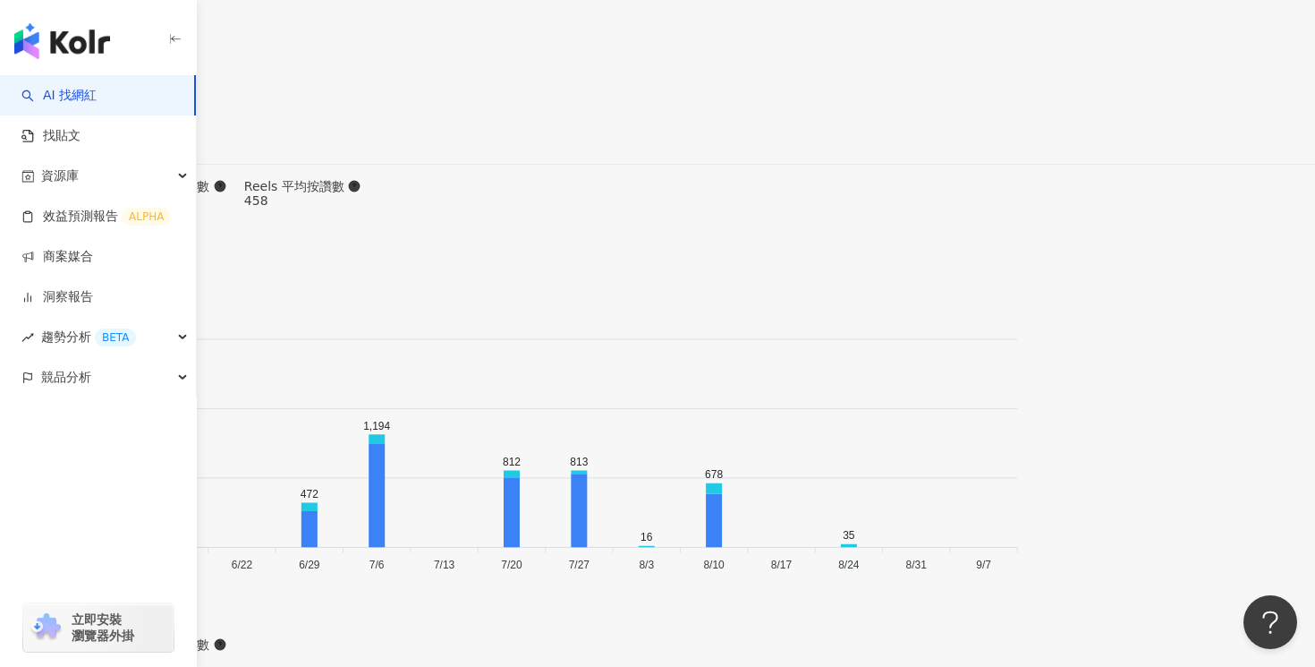
scroll to position [5545, 0]
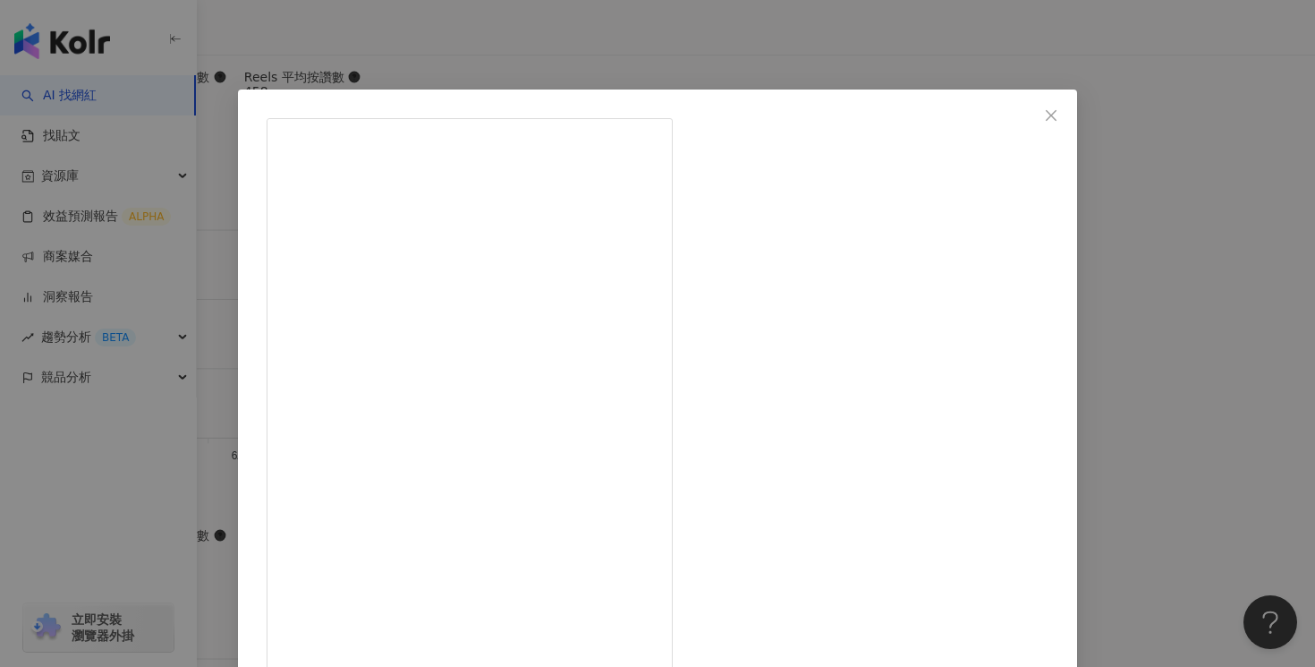
click at [1143, 365] on div "[PERSON_NAME][DATE] 謝謝我老公送我放在購物車裡很久的車車～ 首次騎乘媽嚕微緊張，我會繼續加強我的行車技術😂請大家別擔心！ㄨㄟ～不是啦媽嚕只…" at bounding box center [657, 333] width 1315 height 667
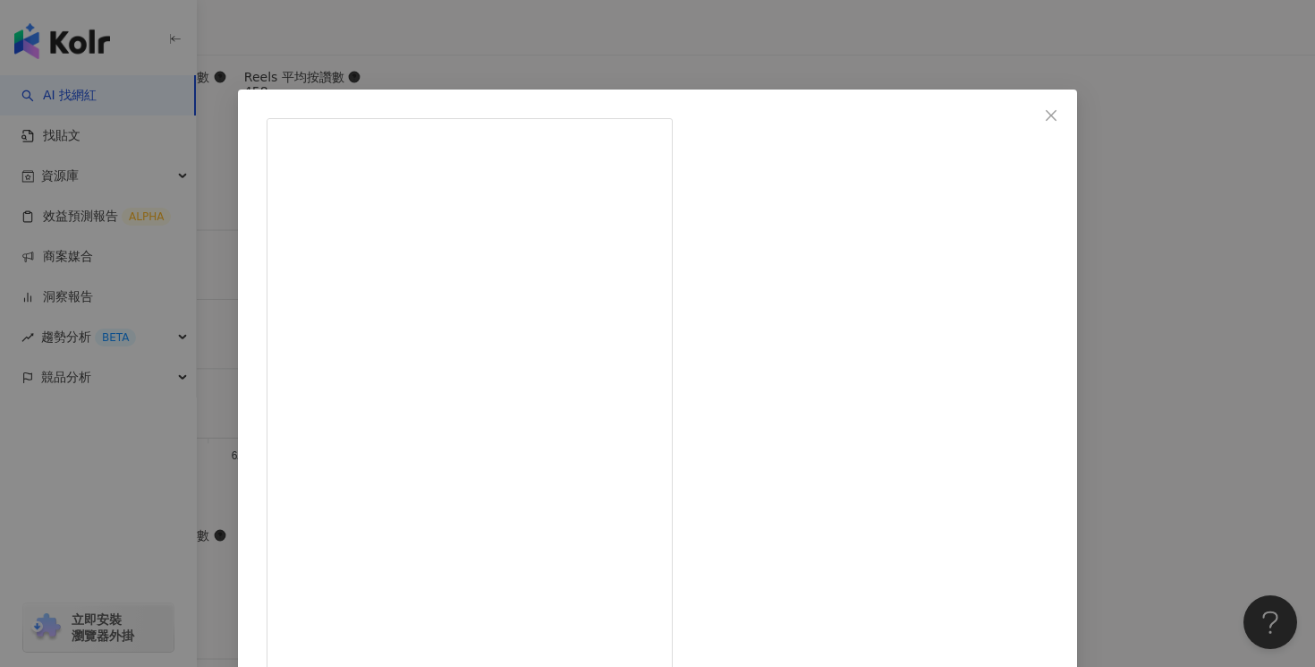
scroll to position [170, 0]
